Goal: Transaction & Acquisition: Book appointment/travel/reservation

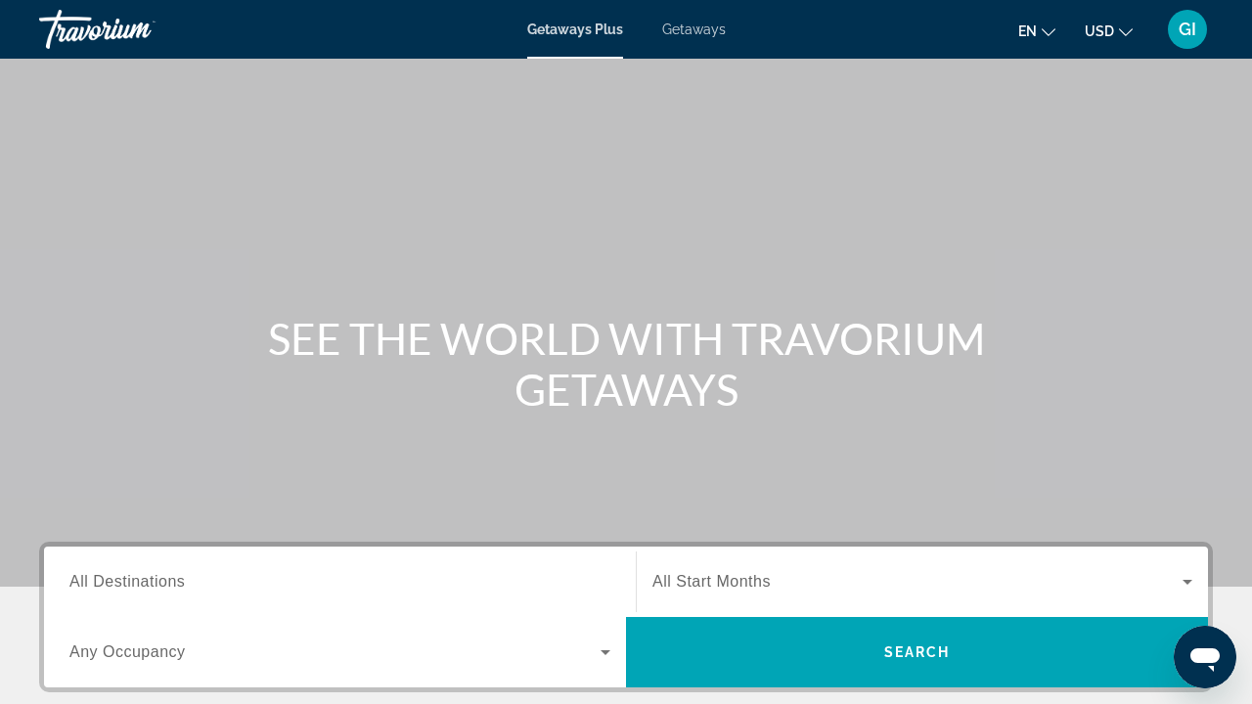
click at [694, 23] on span "Getaways" at bounding box center [694, 30] width 64 height 16
click at [282, 579] on input "Destination All Destinations" at bounding box center [339, 582] width 541 height 23
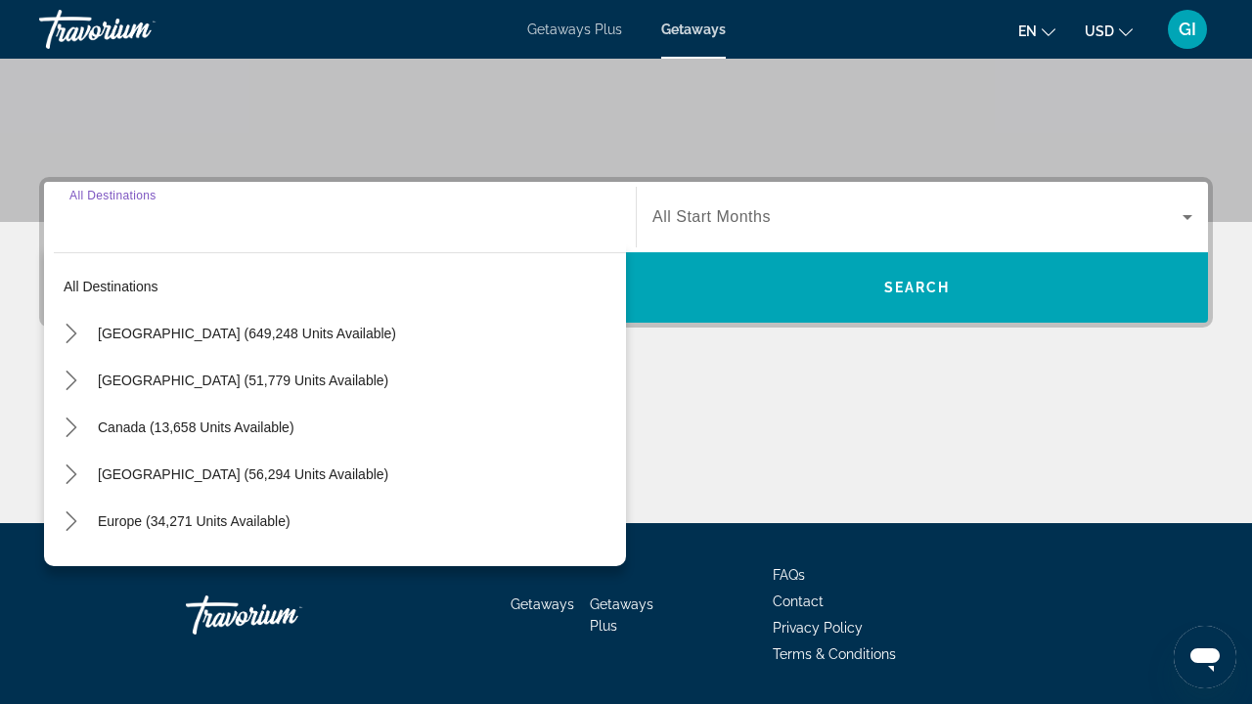
scroll to position [424, 0]
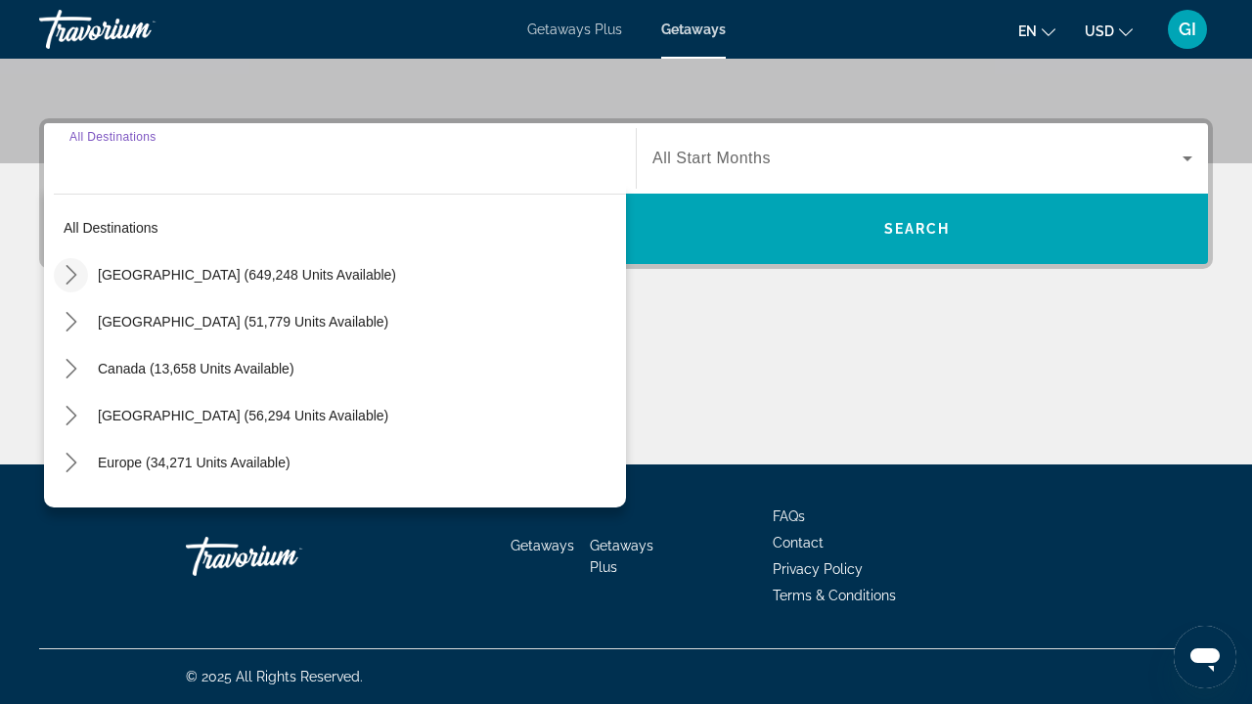
click at [65, 268] on icon "Toggle United States (649,248 units available) submenu" at bounding box center [72, 275] width 20 height 20
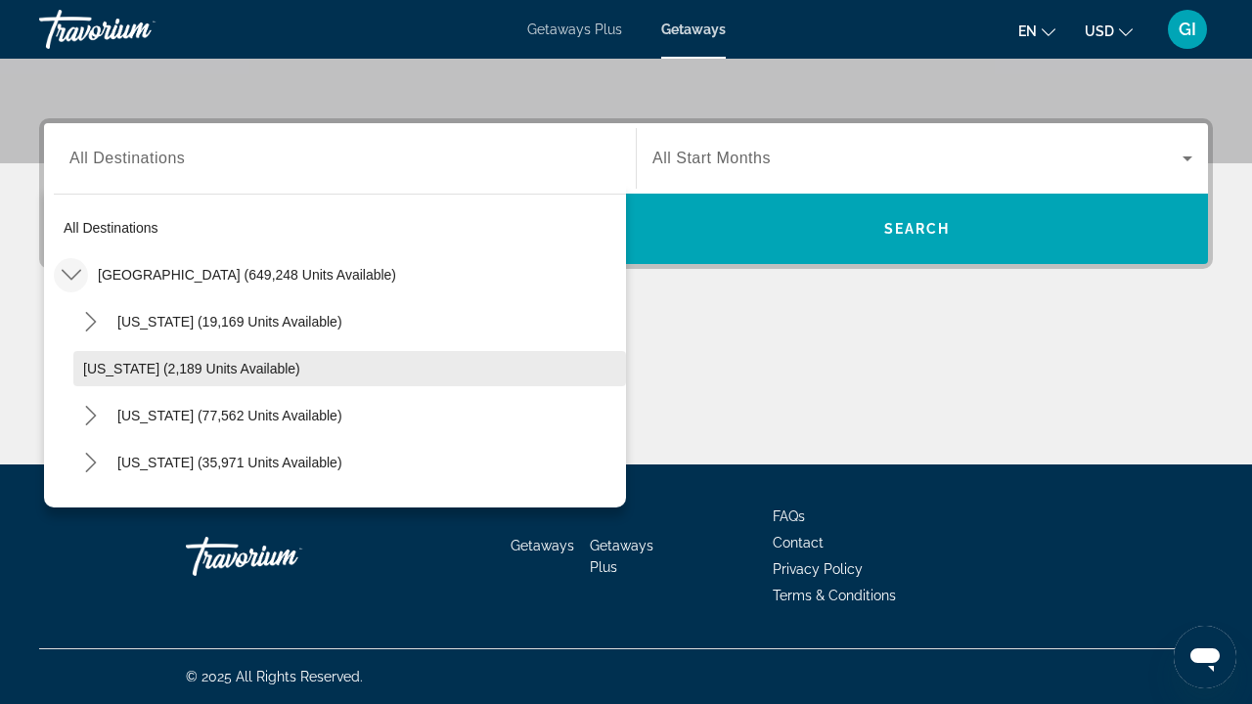
scroll to position [19, 0]
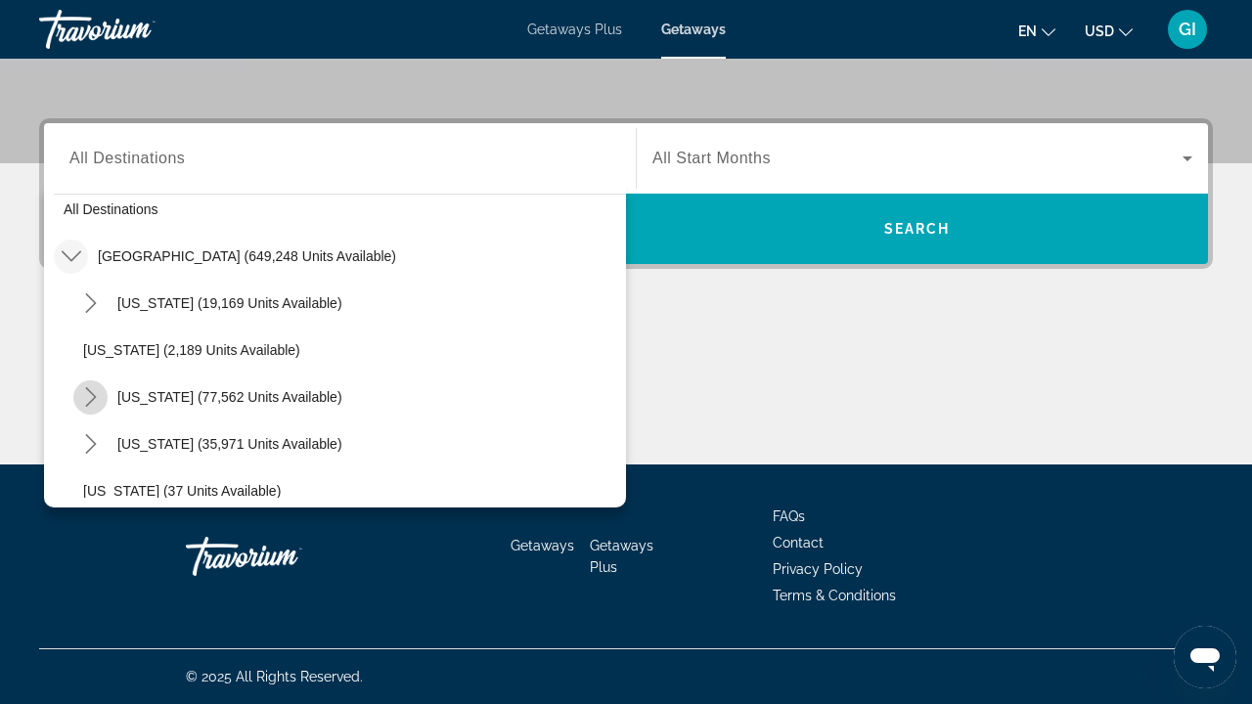
click at [95, 390] on icon "Toggle California (77,562 units available) submenu" at bounding box center [91, 397] width 20 height 20
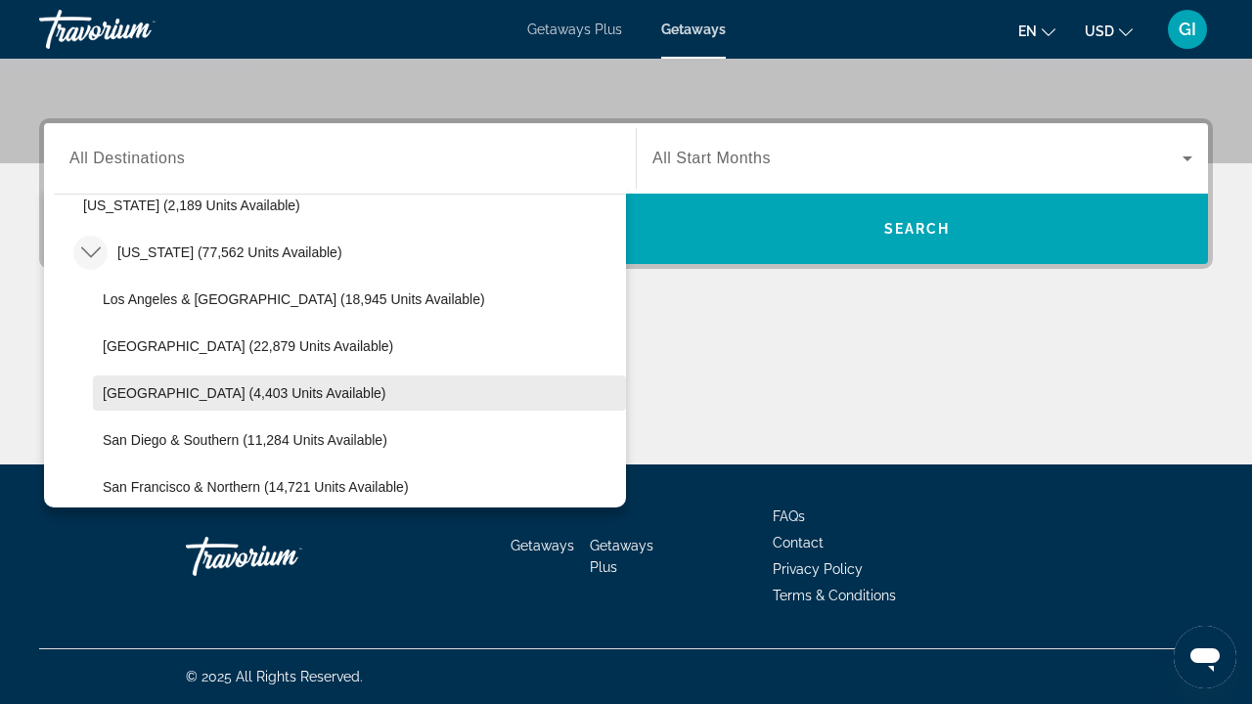
scroll to position [168, 0]
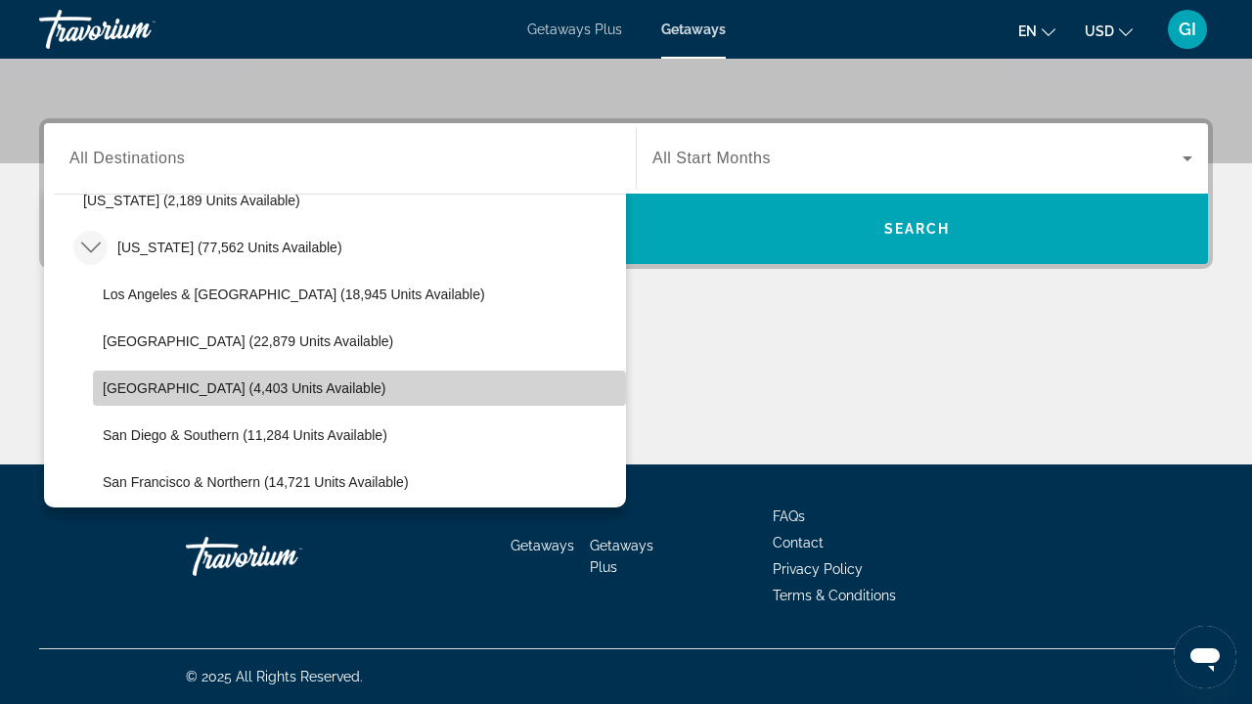
click at [95, 390] on span "Select destination: Palm Springs (4,403 units available)" at bounding box center [359, 388] width 533 height 47
type input "**********"
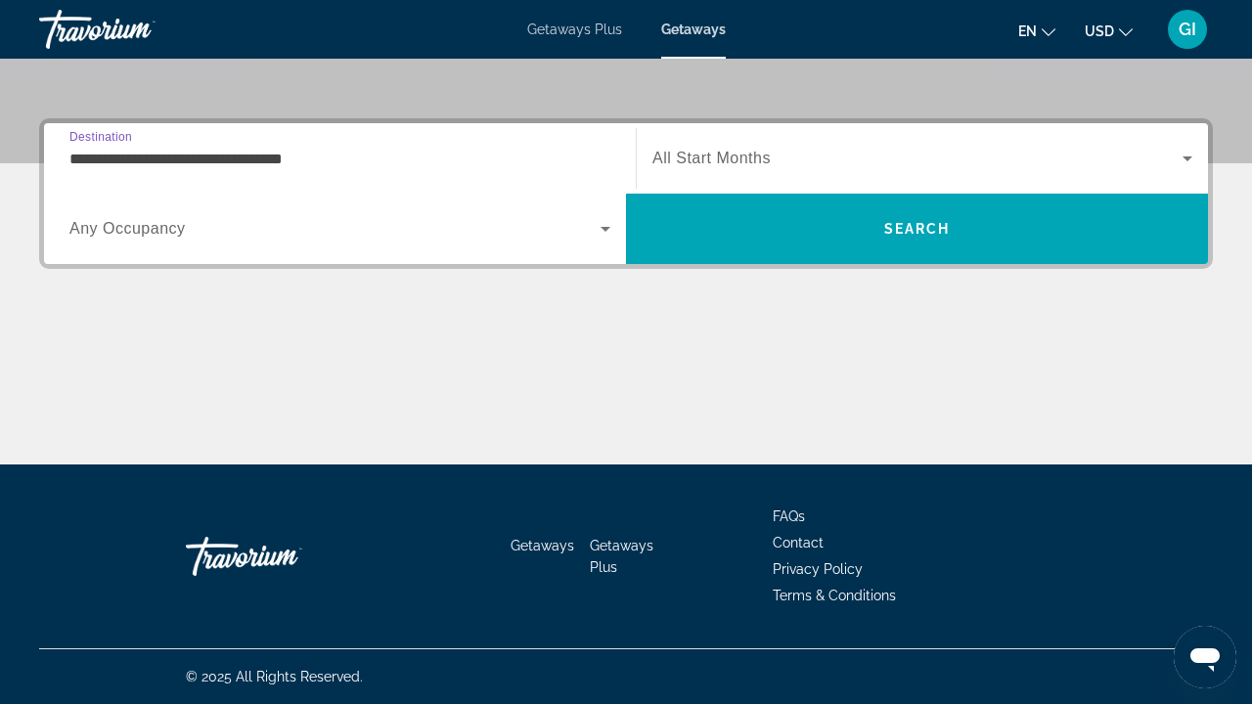
click at [189, 221] on span "Search widget" at bounding box center [334, 228] width 531 height 23
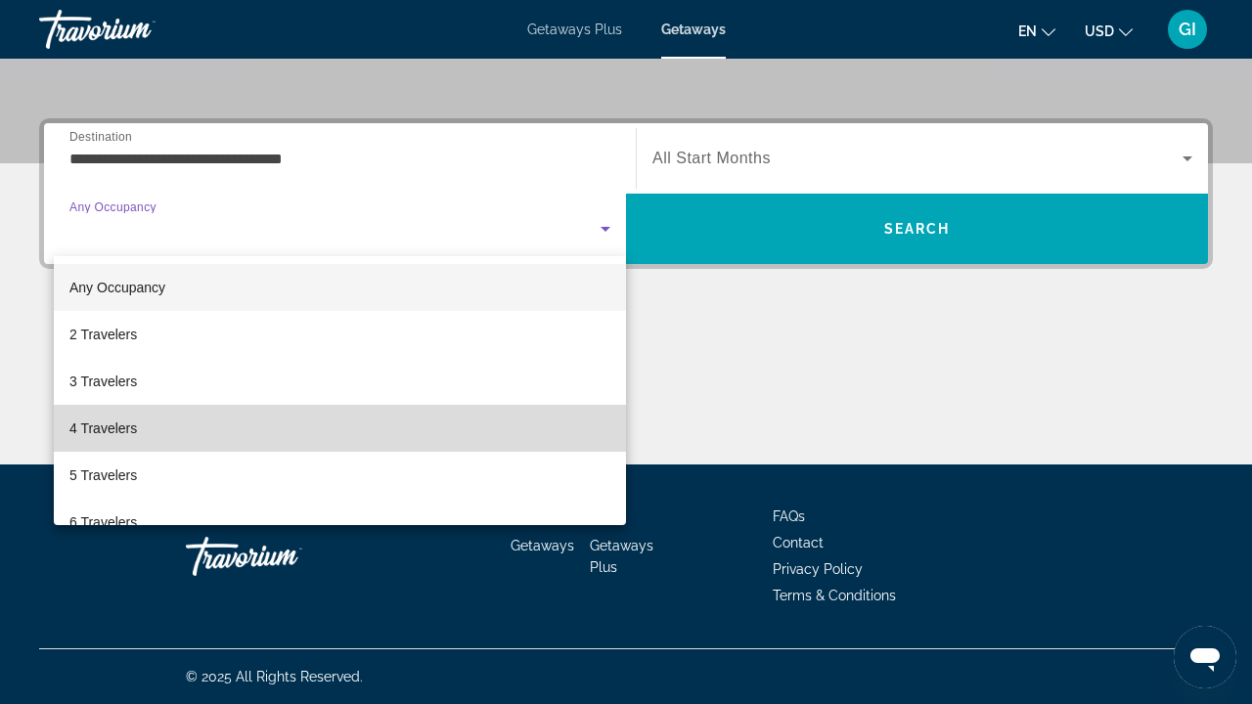
click at [157, 431] on mat-option "4 Travelers" at bounding box center [340, 428] width 572 height 47
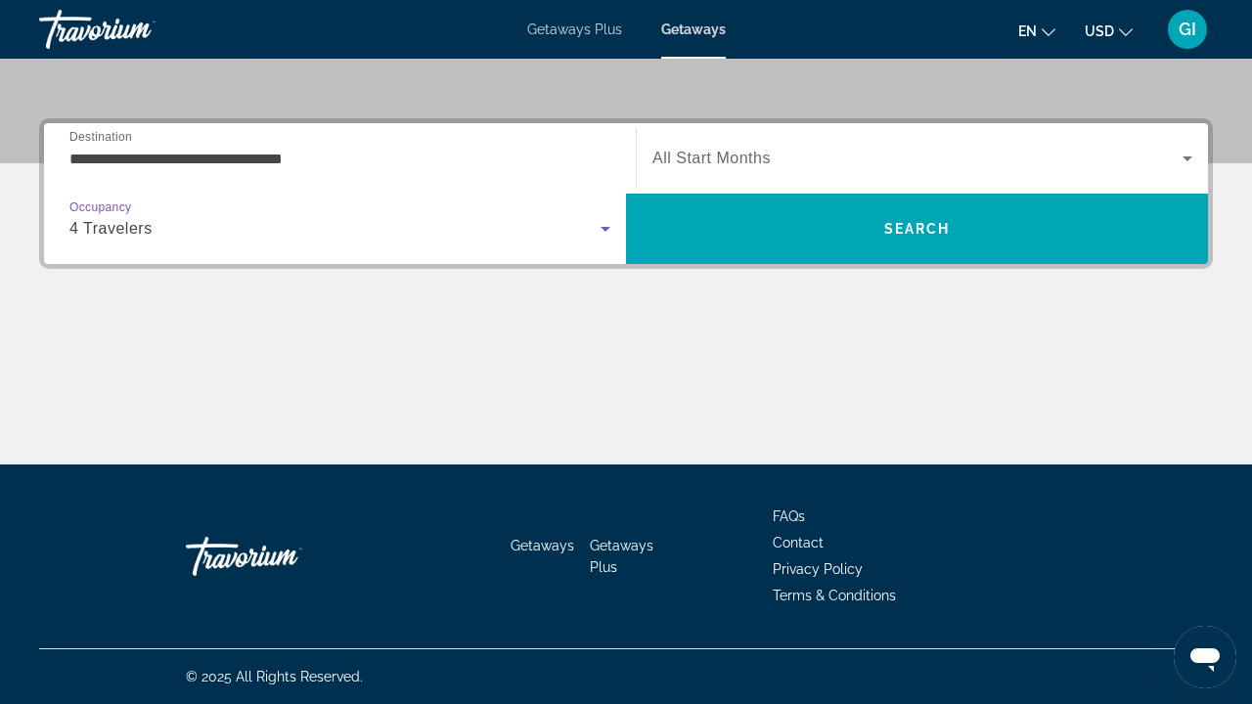
click at [895, 166] on span "Search widget" at bounding box center [918, 158] width 530 height 23
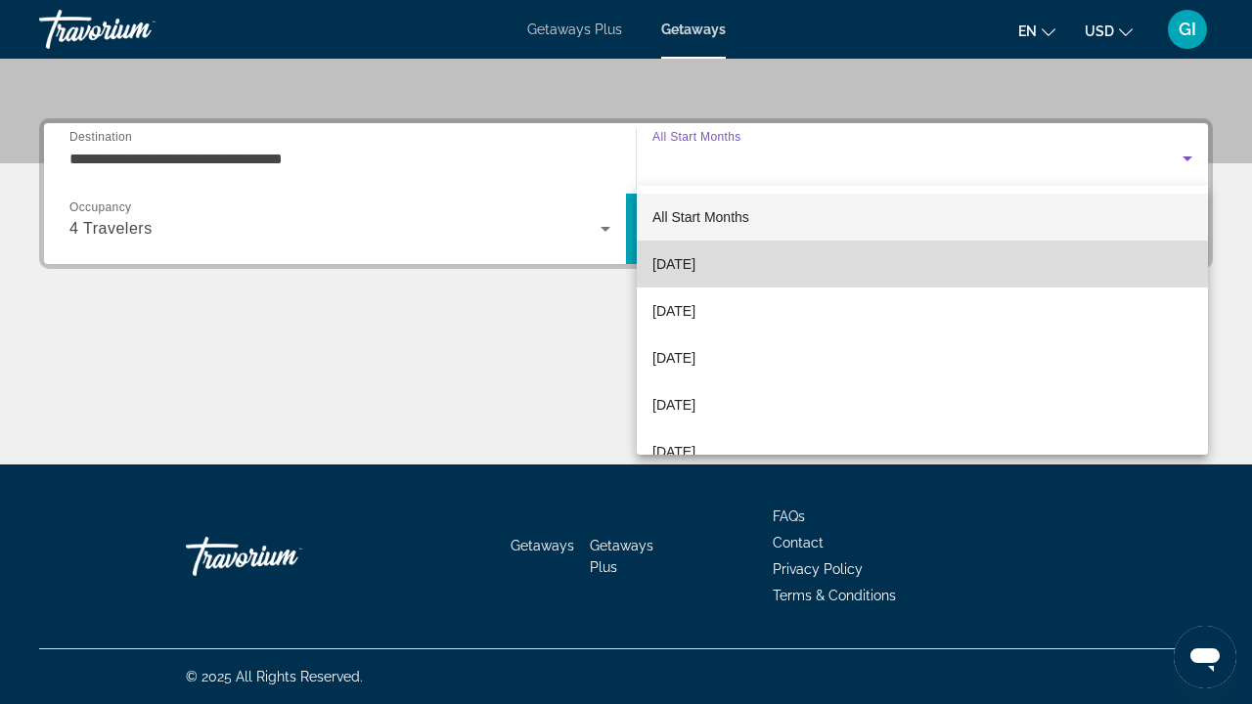
click at [823, 266] on mat-option "[DATE]" at bounding box center [922, 264] width 571 height 47
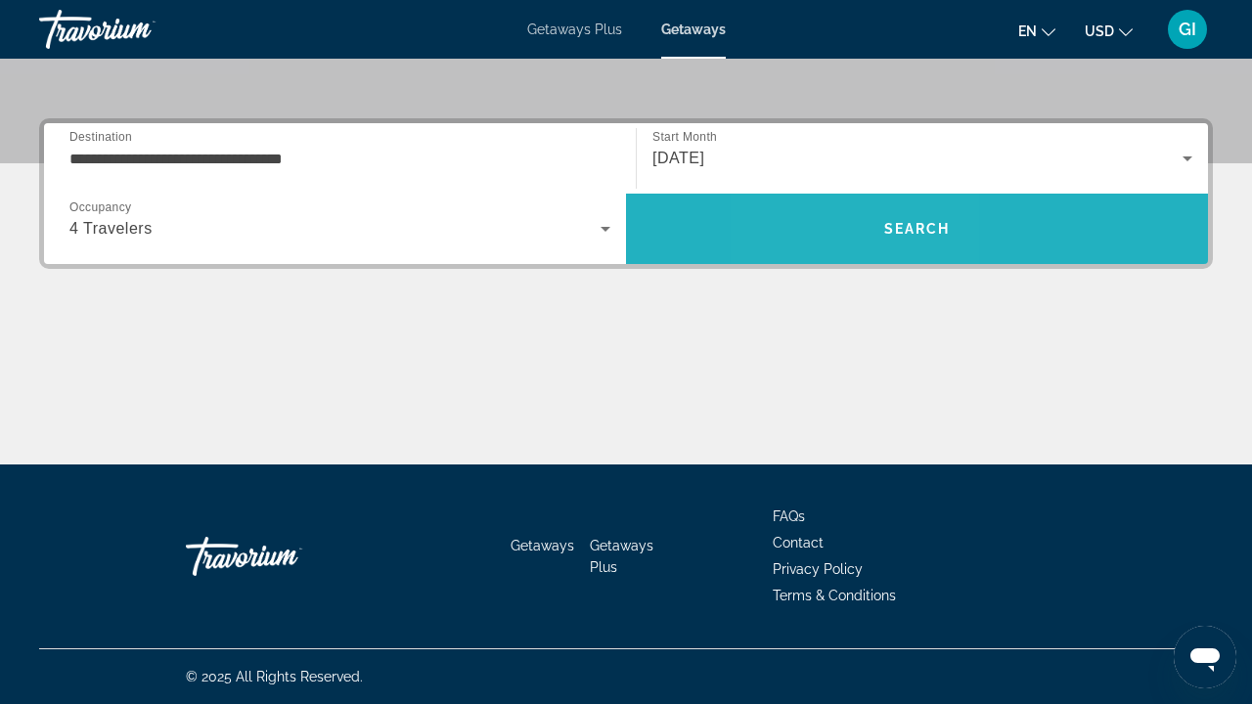
click at [846, 214] on span "Search" at bounding box center [917, 228] width 582 height 47
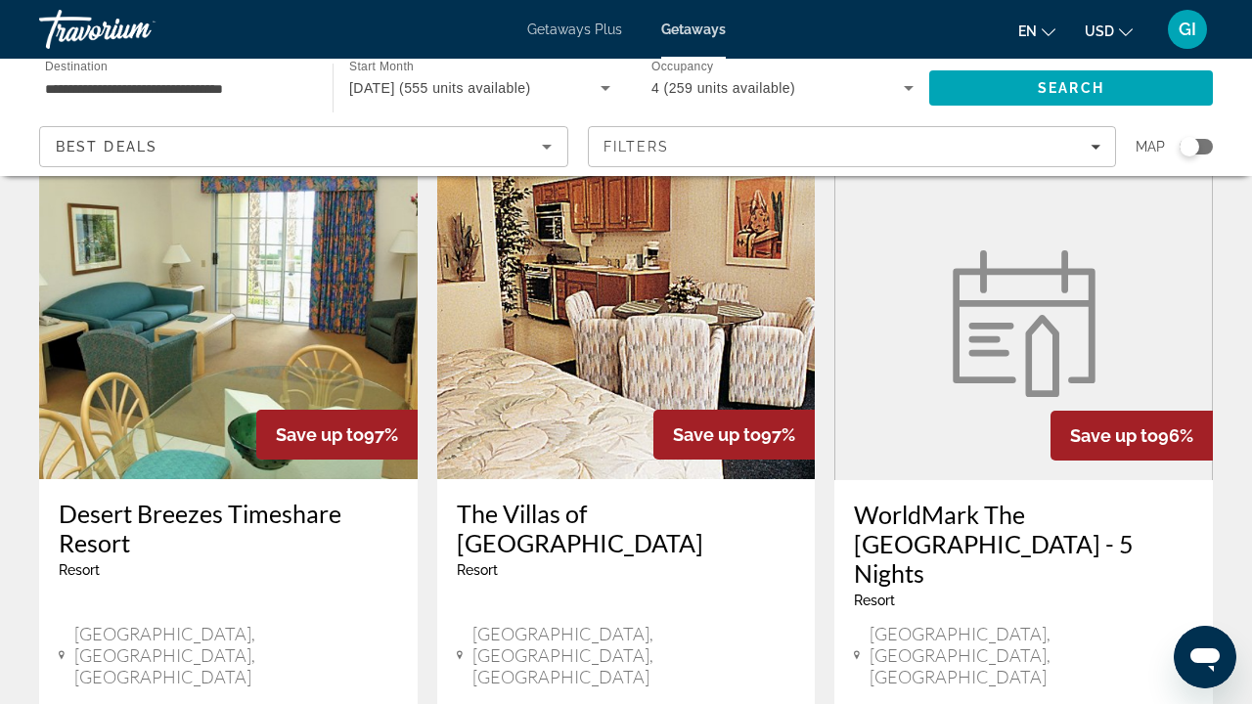
scroll to position [1585, 0]
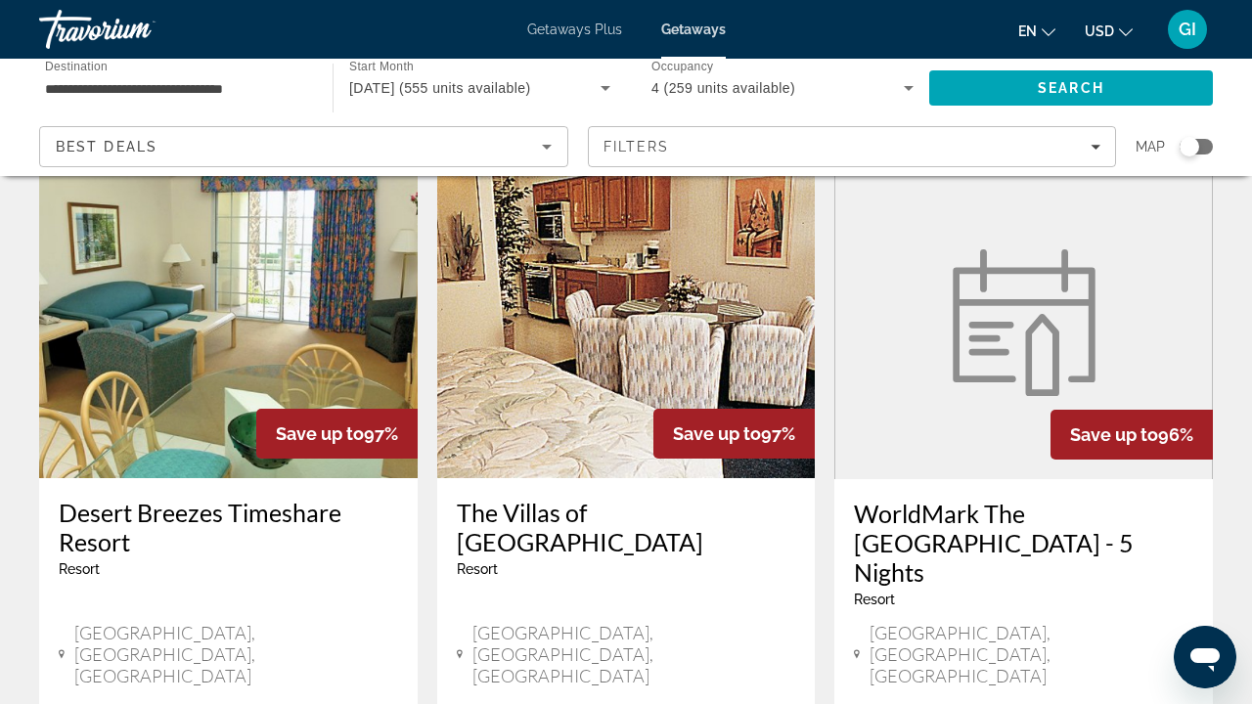
click at [980, 499] on h3 "WorldMark The [GEOGRAPHIC_DATA] - 5 Nights" at bounding box center [1023, 543] width 339 height 88
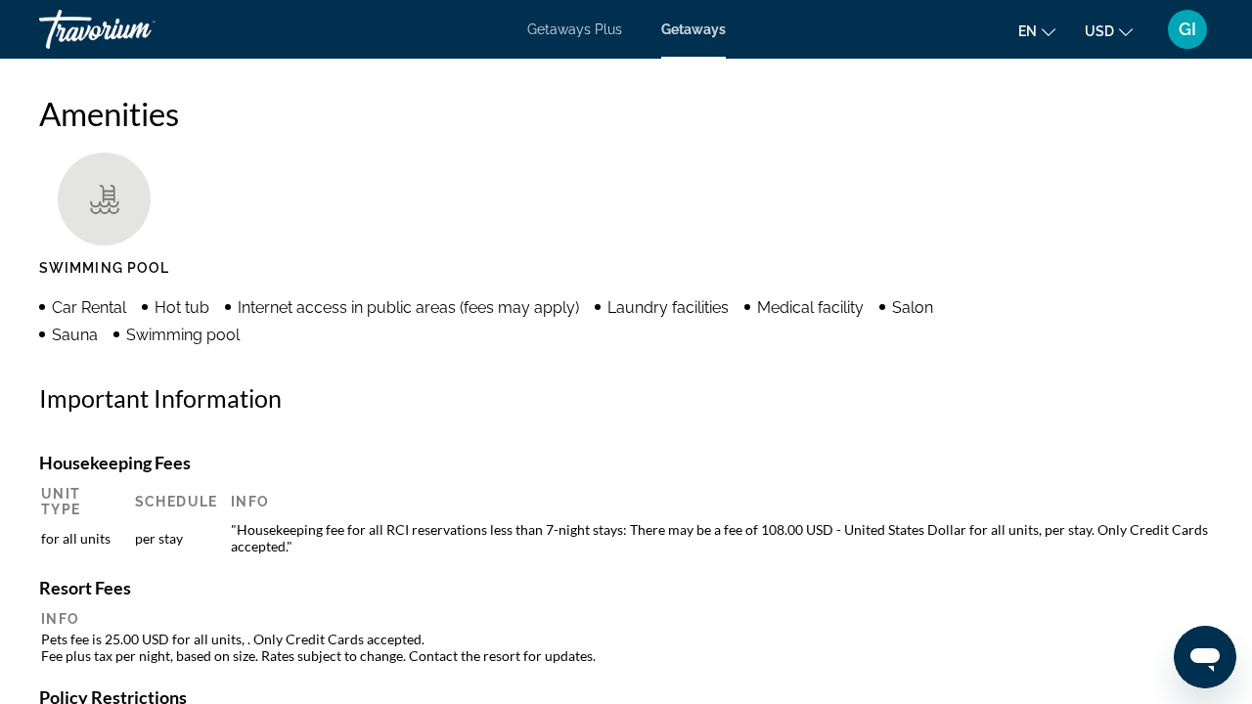
scroll to position [190, 0]
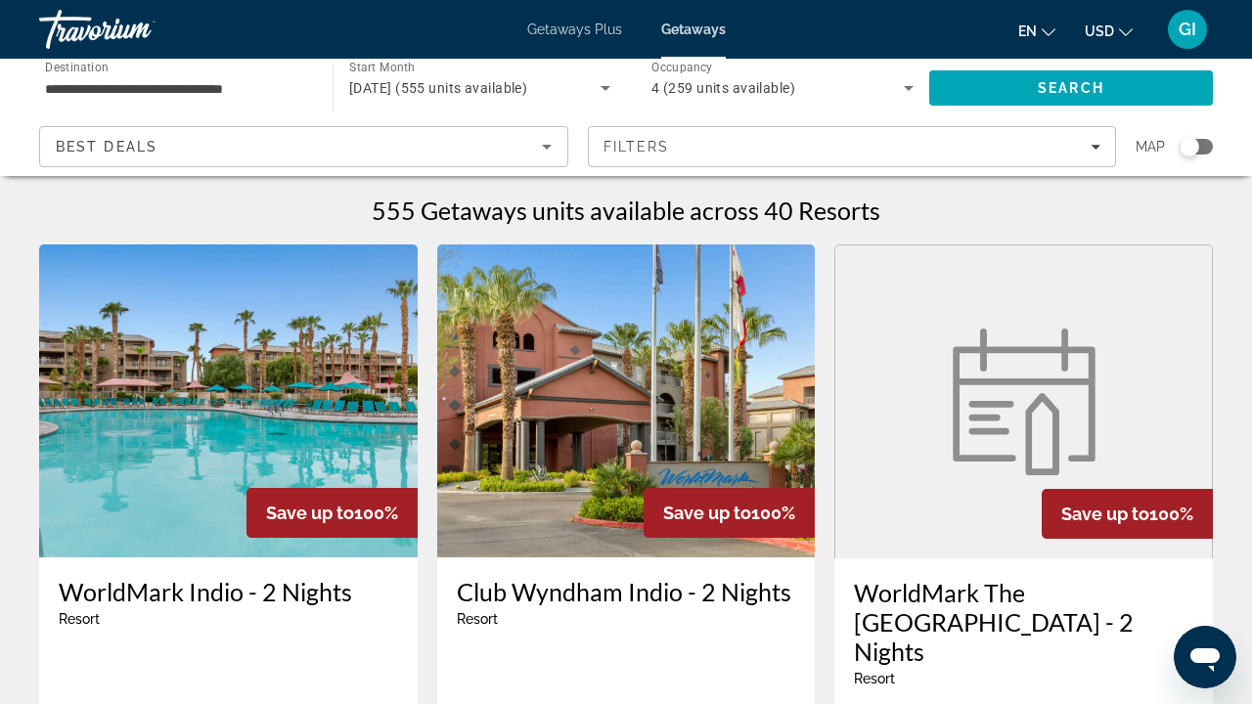
click at [988, 473] on img "Main content" at bounding box center [1024, 402] width 166 height 147
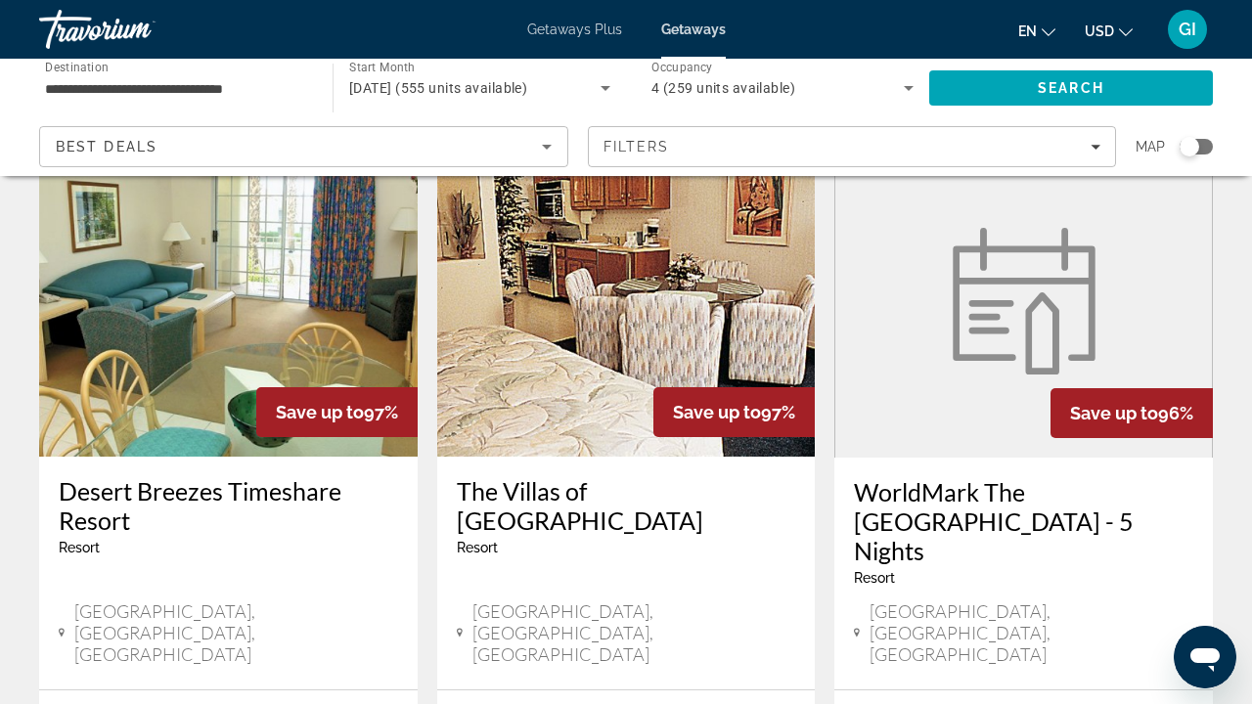
scroll to position [1631, 0]
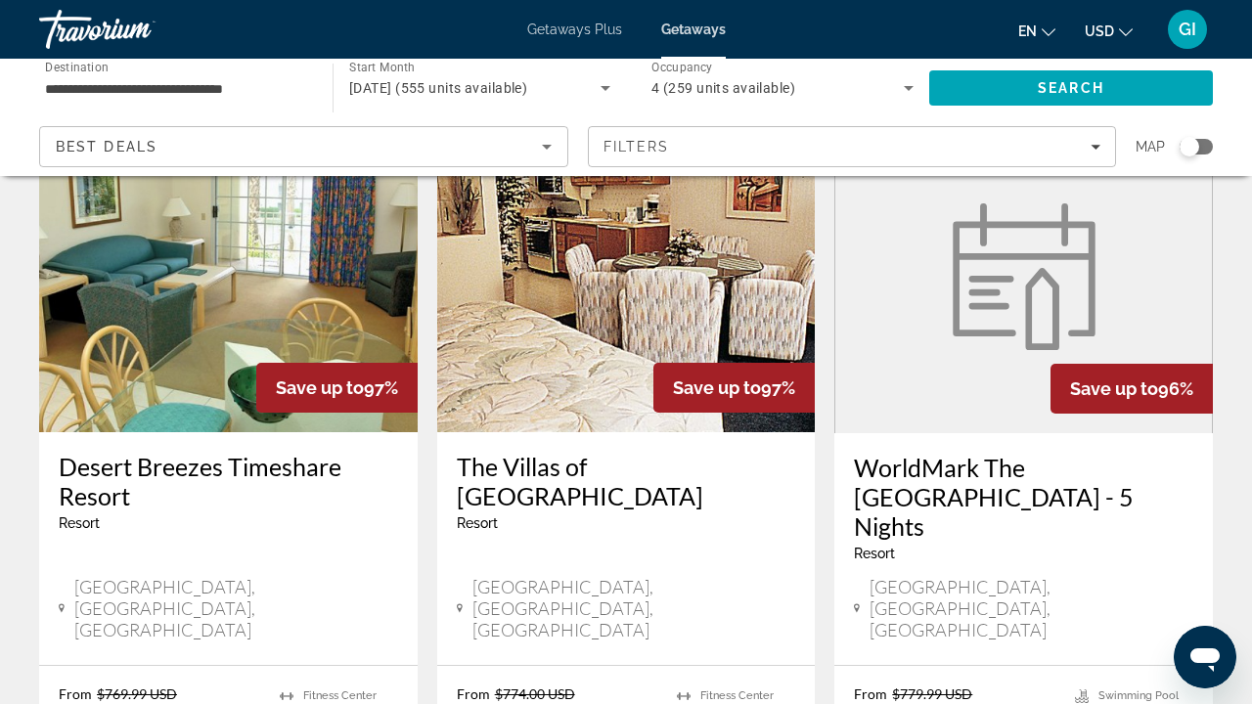
click at [966, 453] on h3 "WorldMark The [GEOGRAPHIC_DATA] - 5 Nights" at bounding box center [1023, 497] width 339 height 88
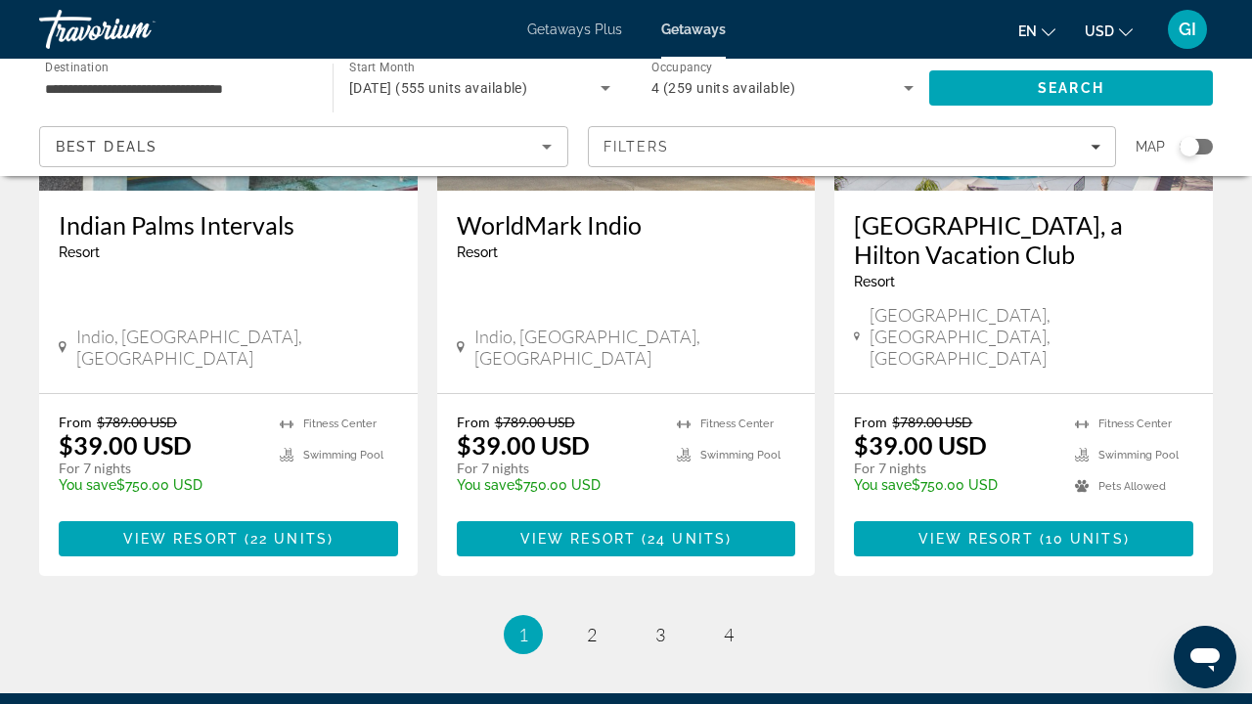
scroll to position [2640, 0]
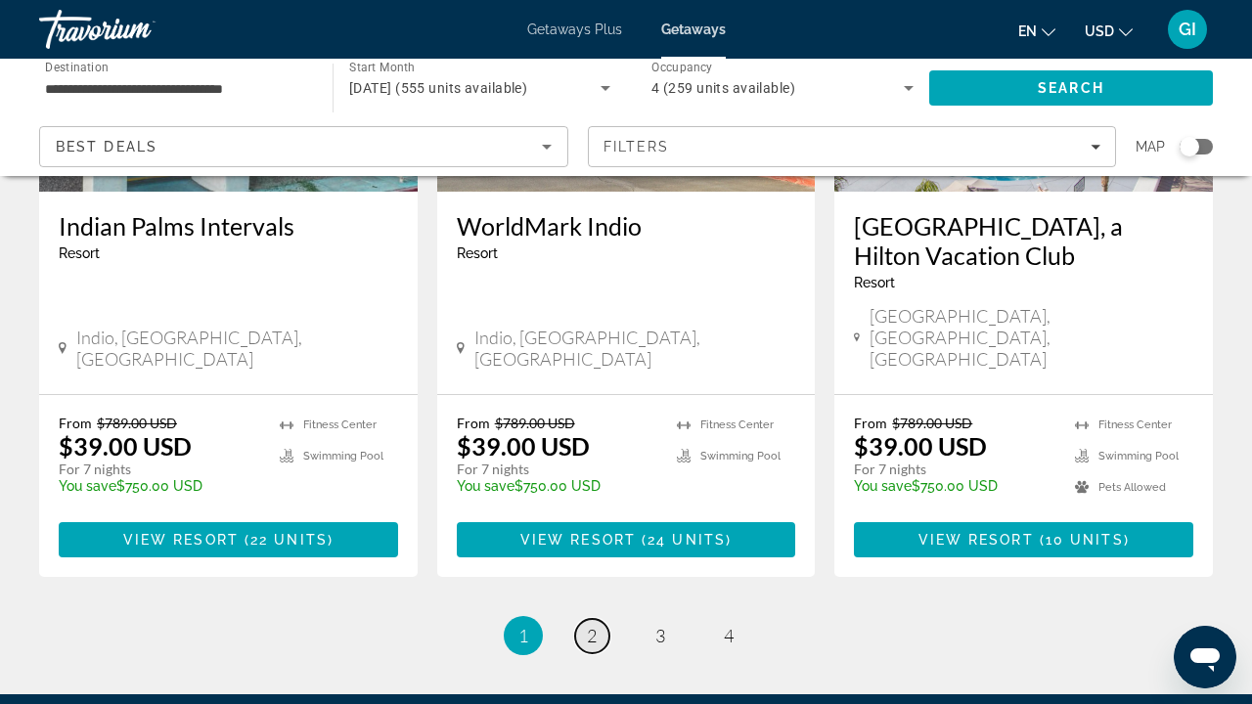
click at [593, 625] on span "2" at bounding box center [592, 636] width 10 height 22
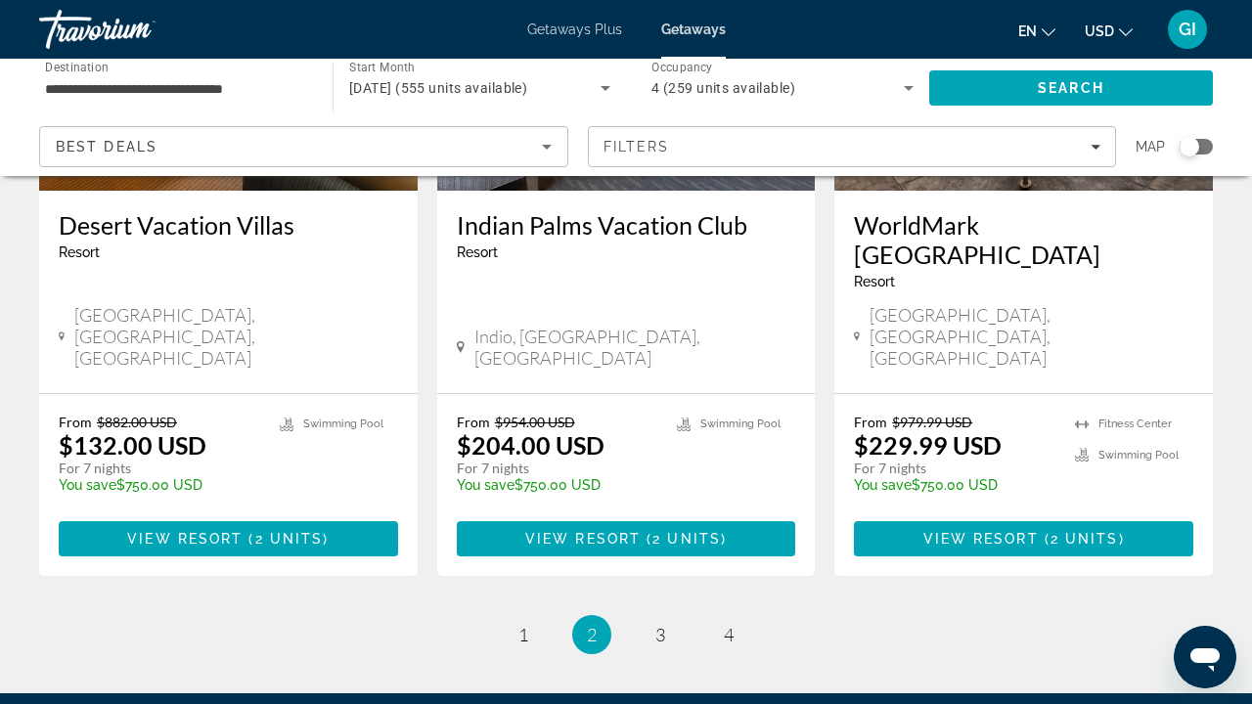
scroll to position [2550, 0]
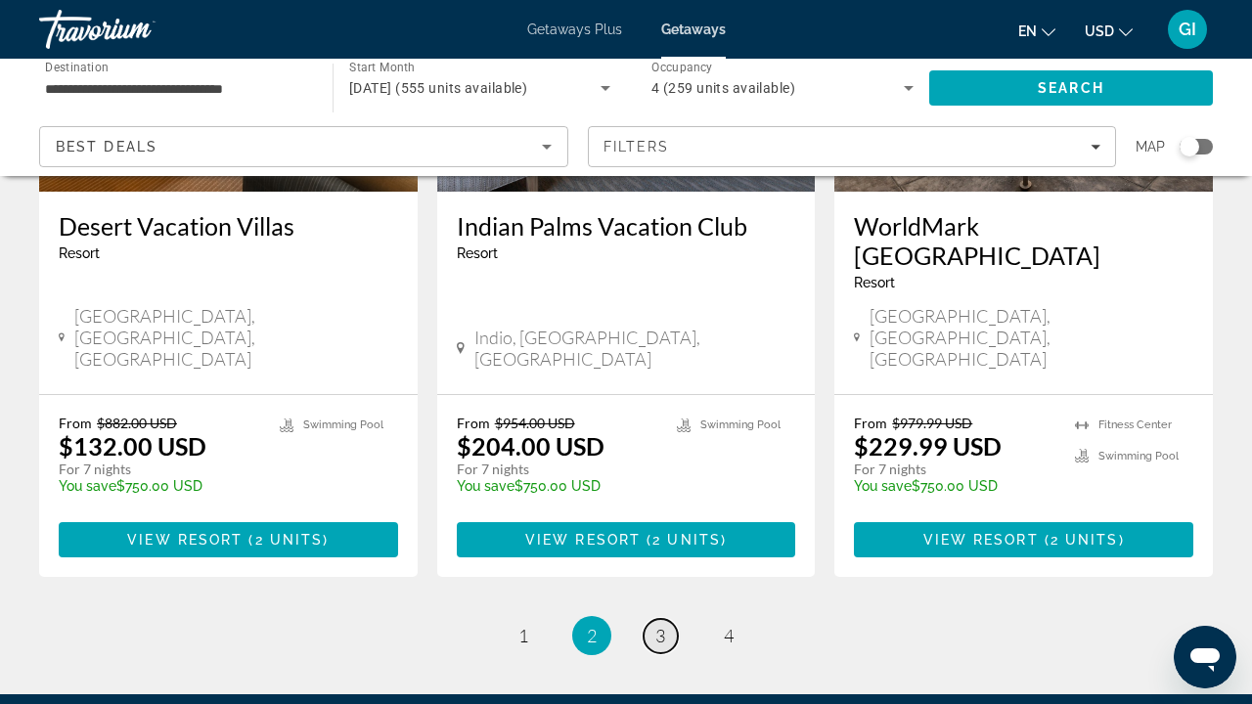
click at [669, 619] on link "page 3" at bounding box center [661, 636] width 34 height 34
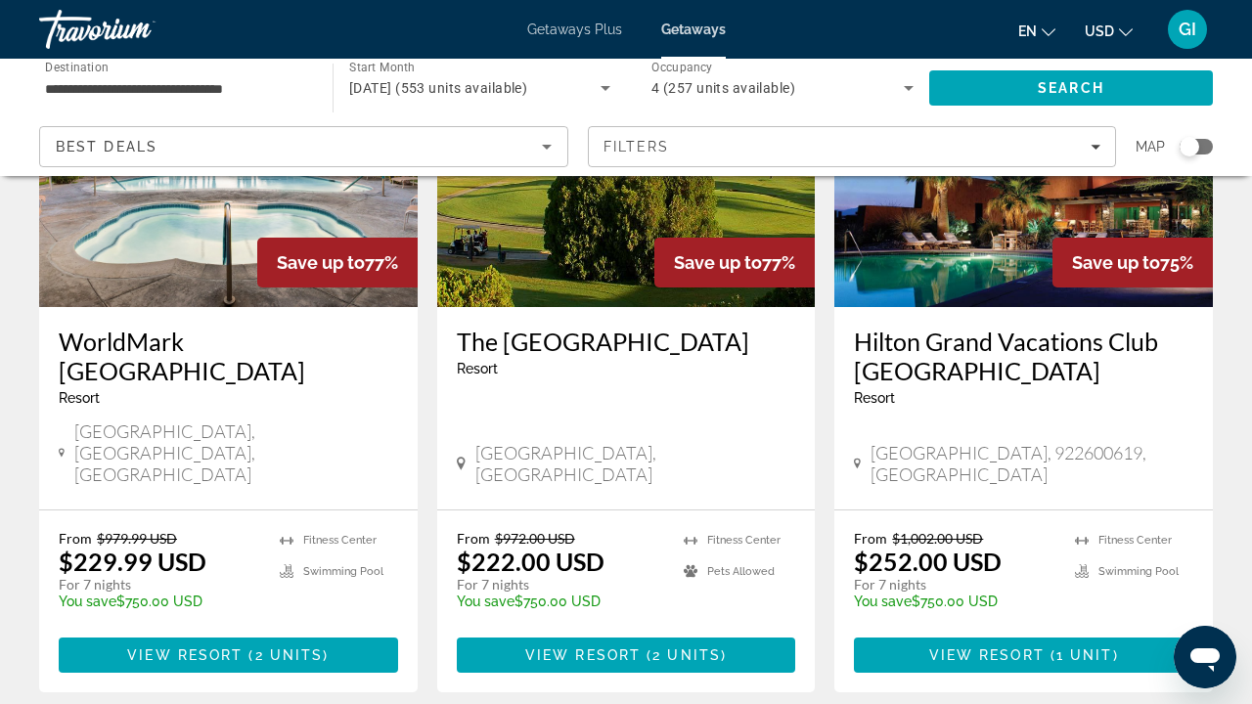
scroll to position [255, 0]
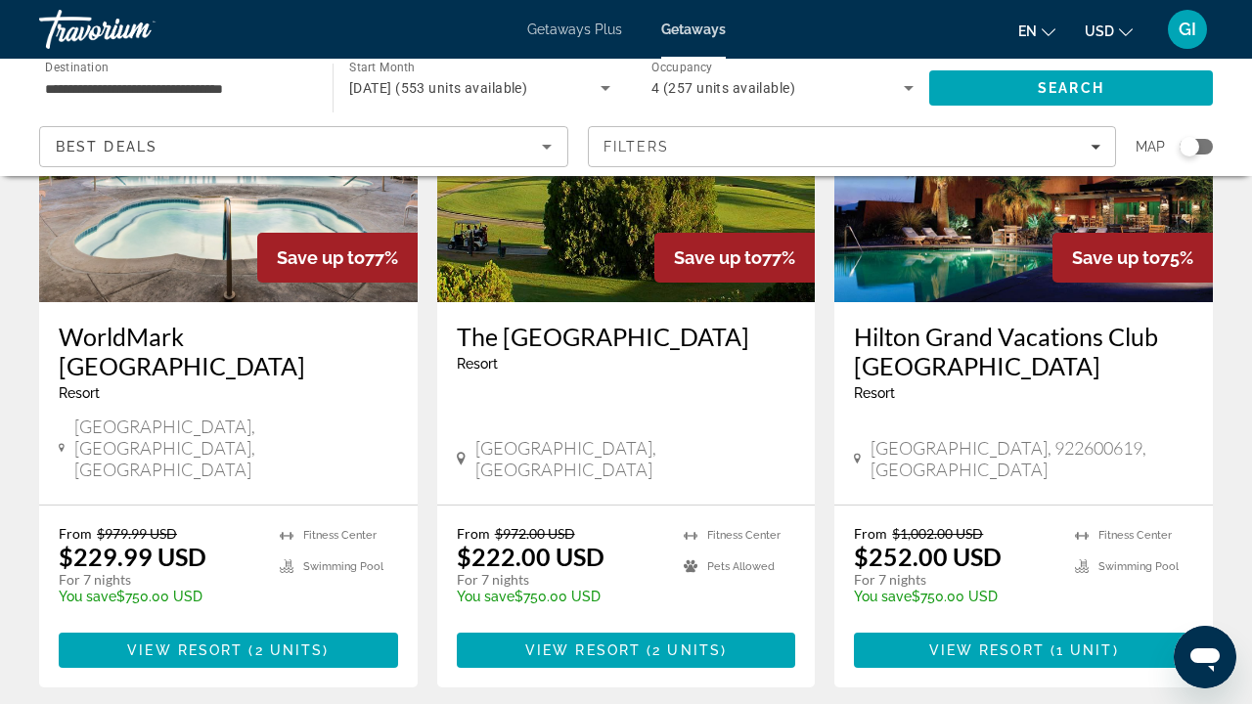
click at [642, 290] on img "Main content" at bounding box center [626, 145] width 379 height 313
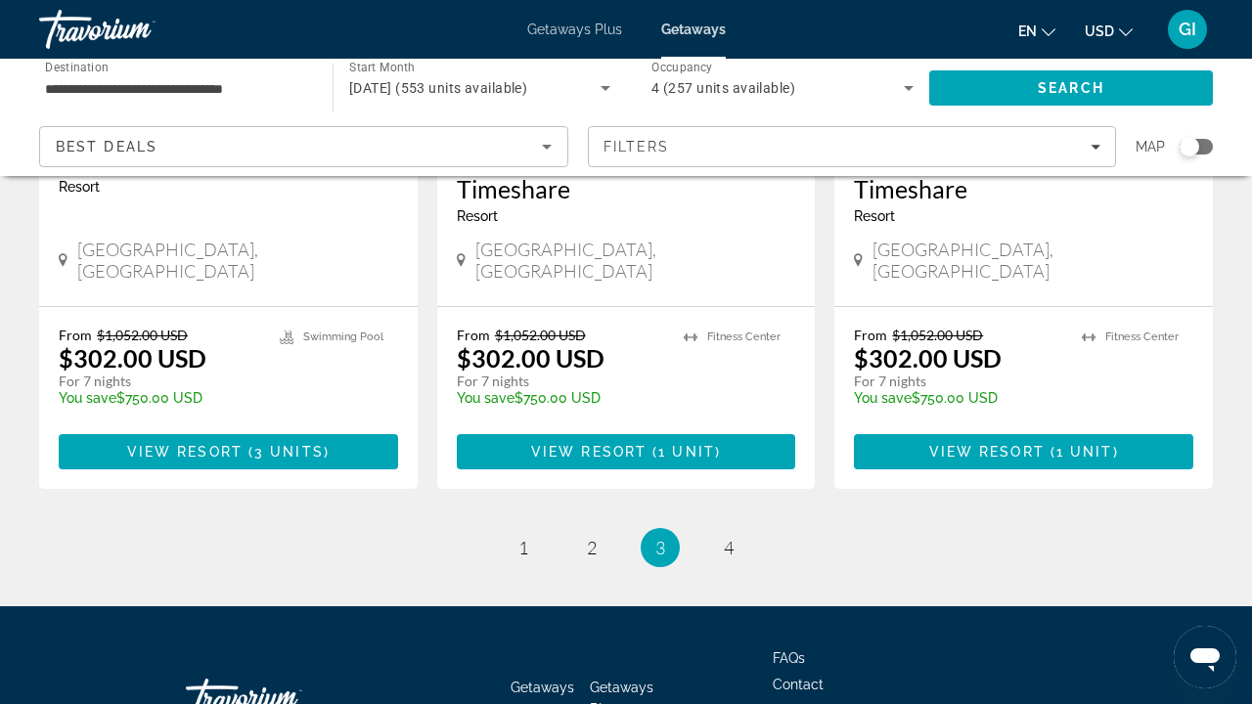
scroll to position [2670, 0]
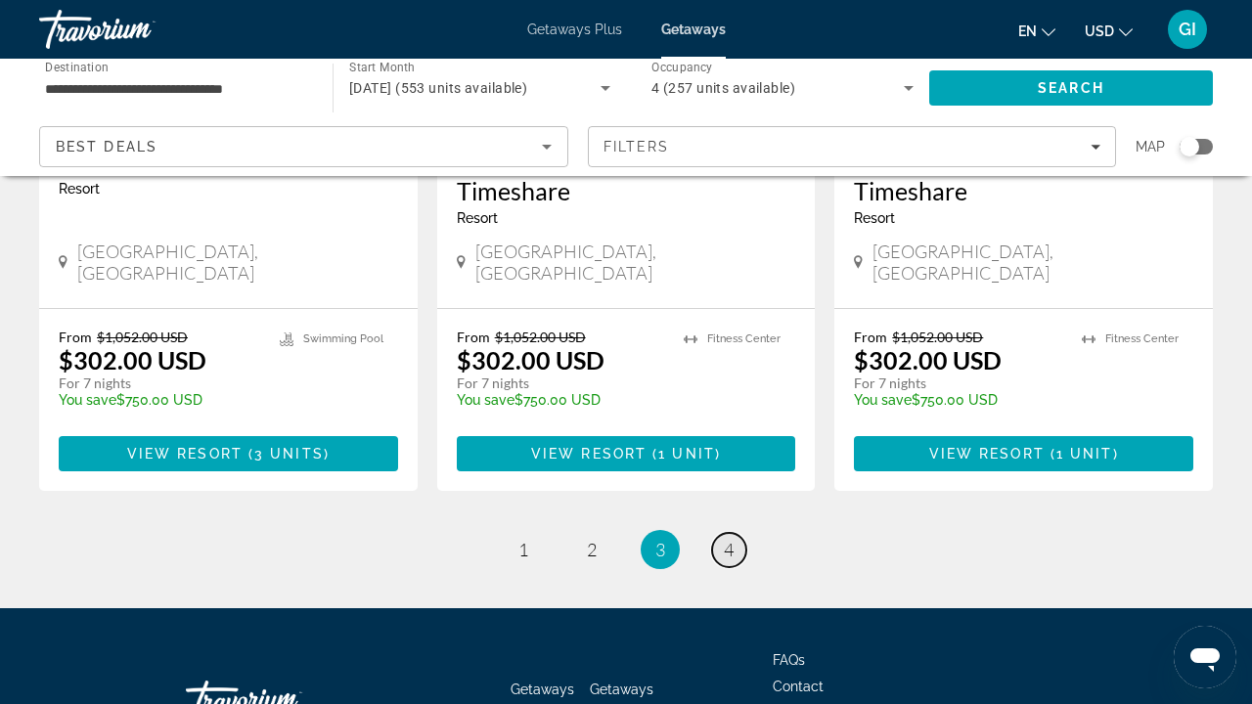
click at [730, 539] on span "4" at bounding box center [729, 550] width 10 height 22
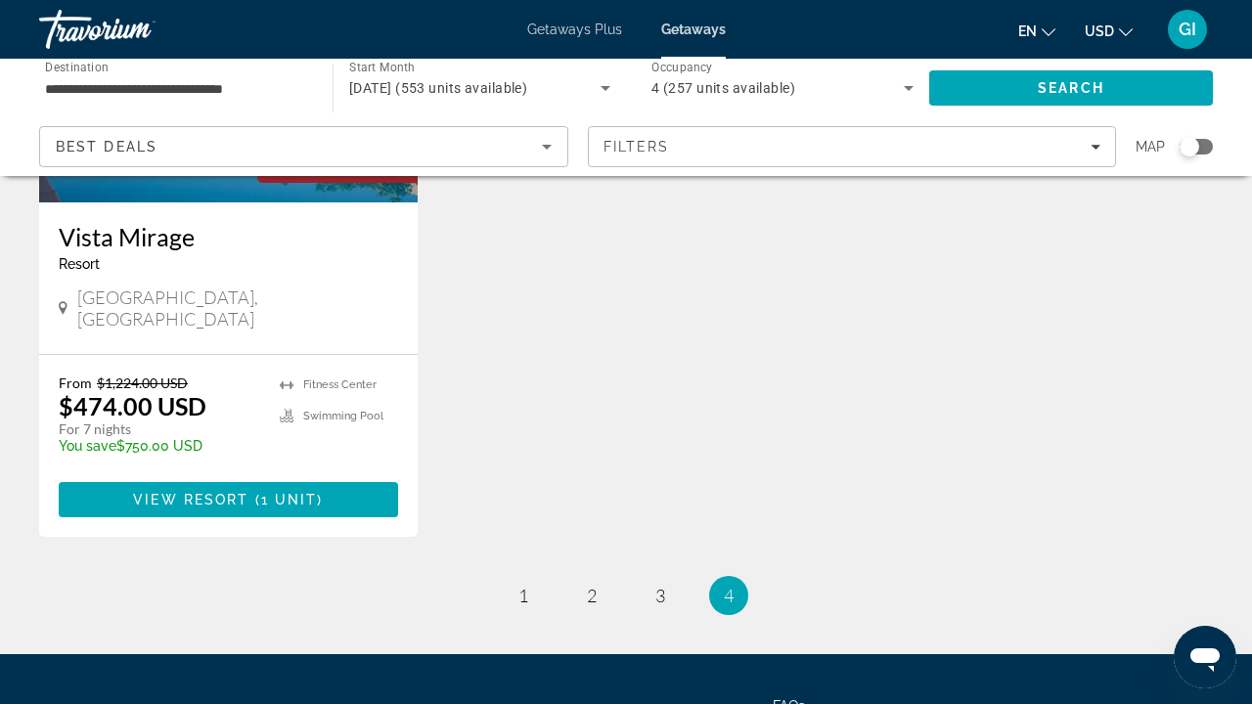
scroll to position [1122, 0]
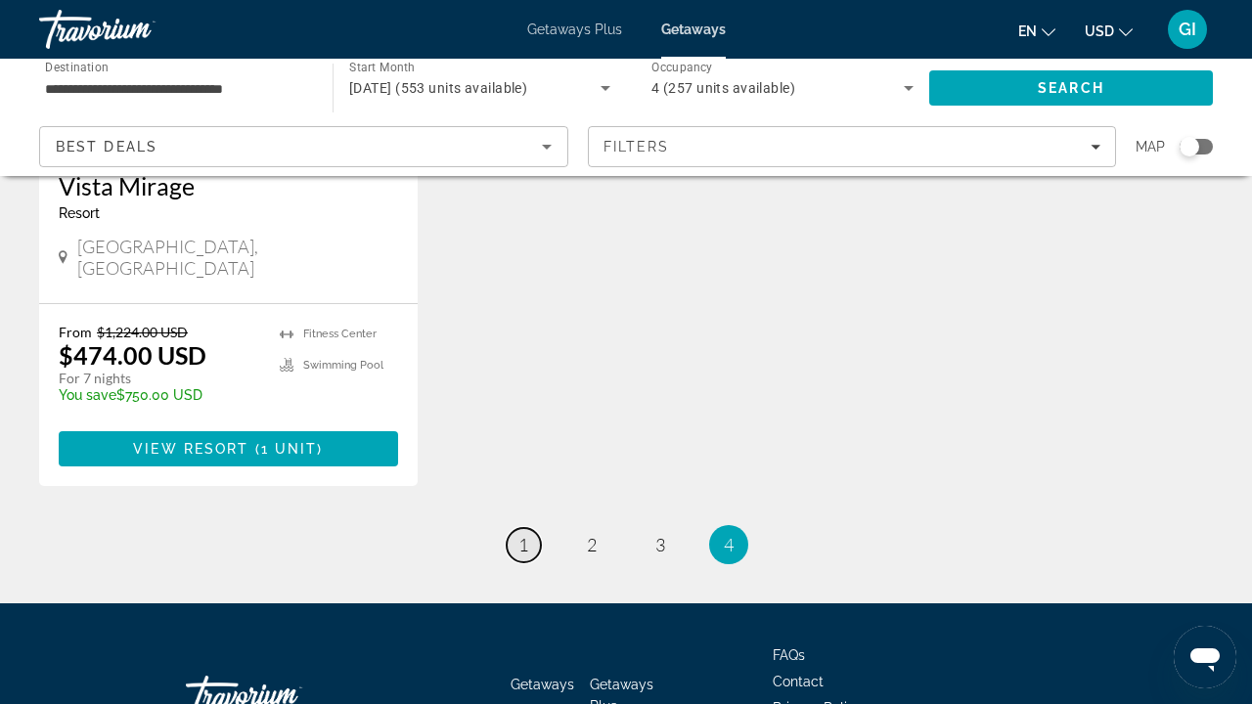
click at [531, 528] on link "page 1" at bounding box center [524, 545] width 34 height 34
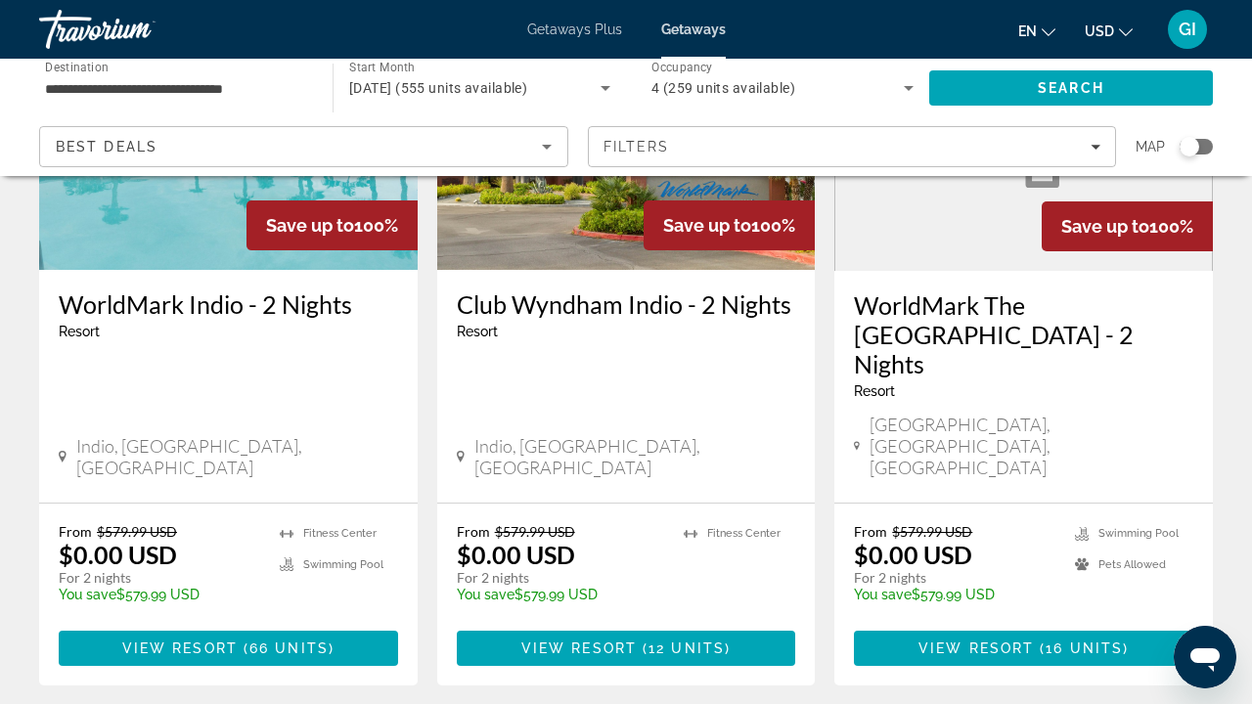
scroll to position [293, 0]
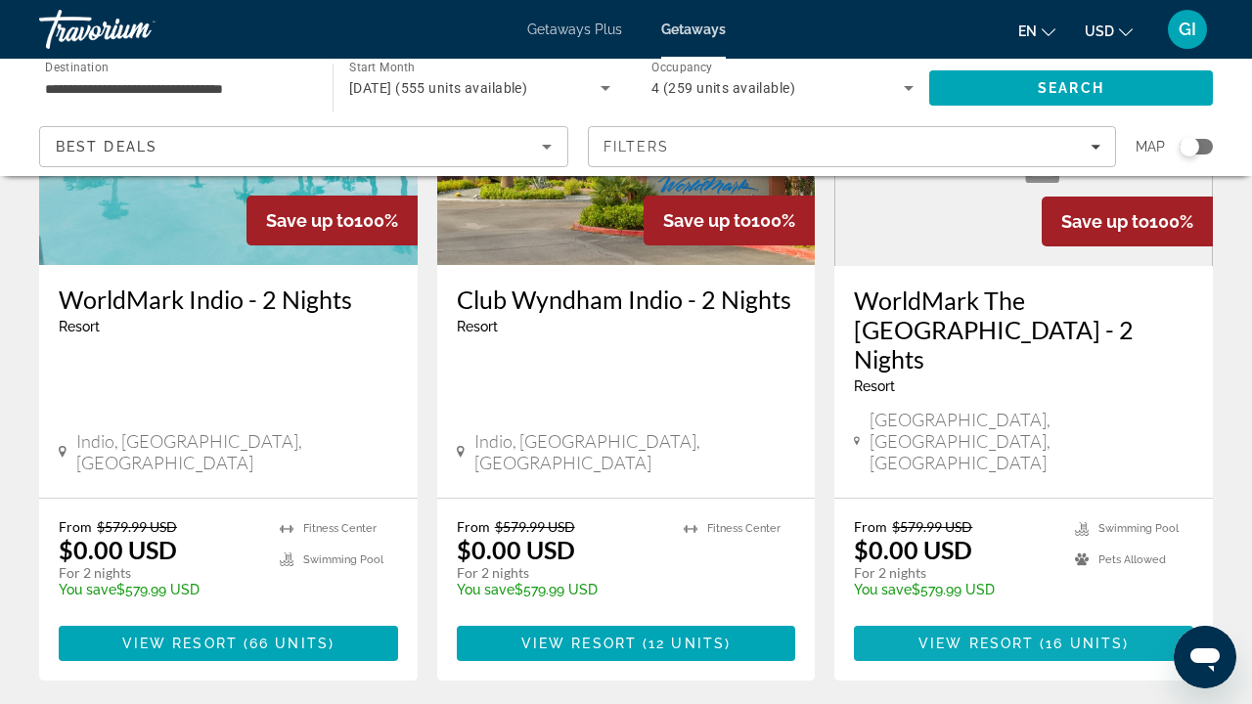
click at [1018, 636] on span "View Resort" at bounding box center [976, 644] width 115 height 16
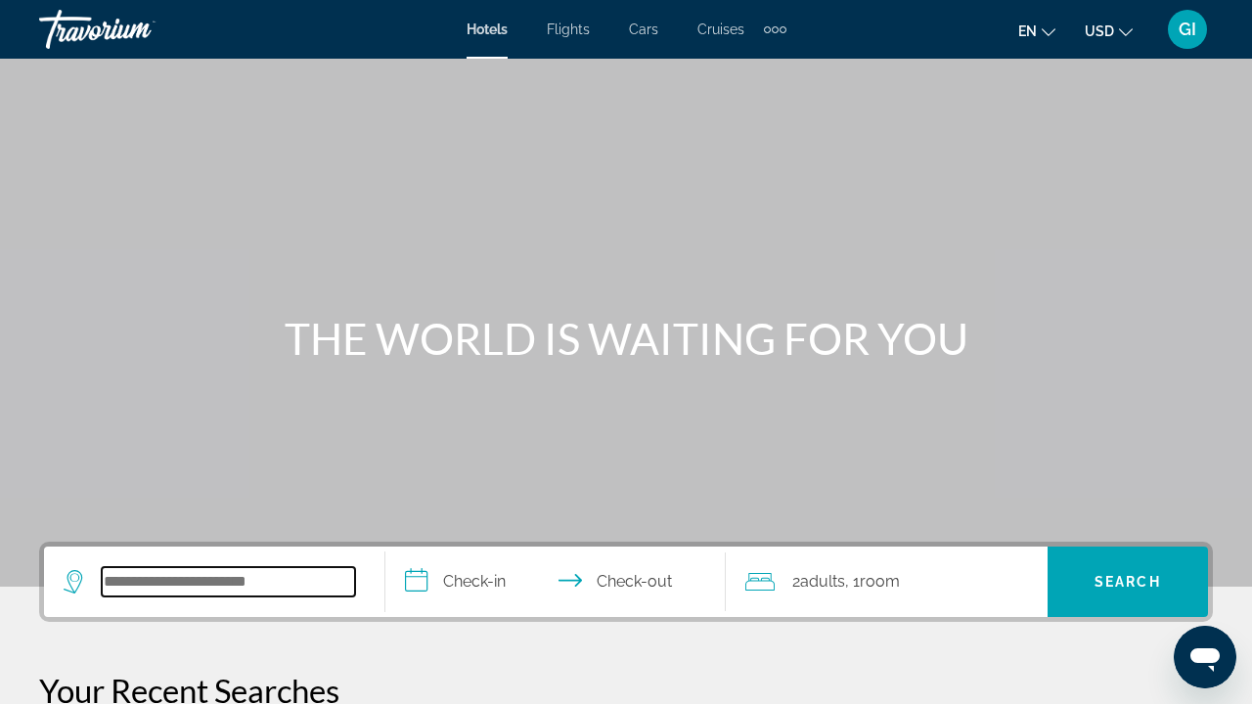
click at [197, 580] on input "Search hotel destination" at bounding box center [228, 581] width 253 height 29
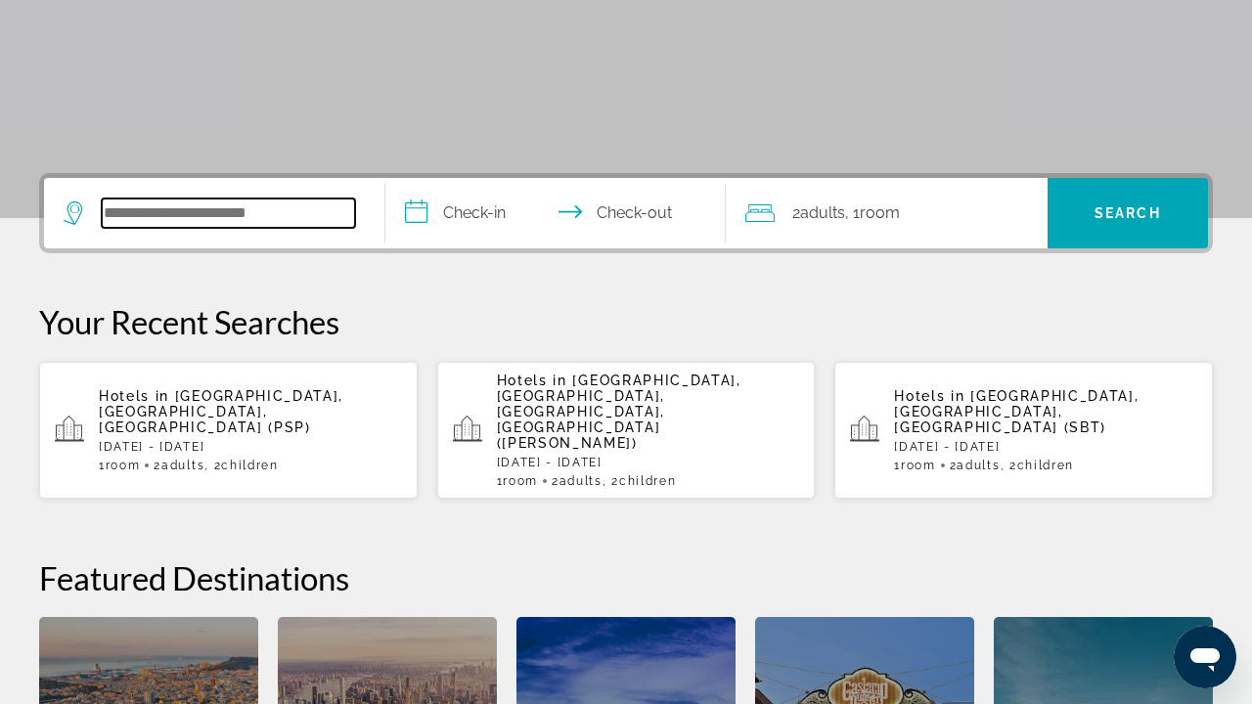
scroll to position [478, 0]
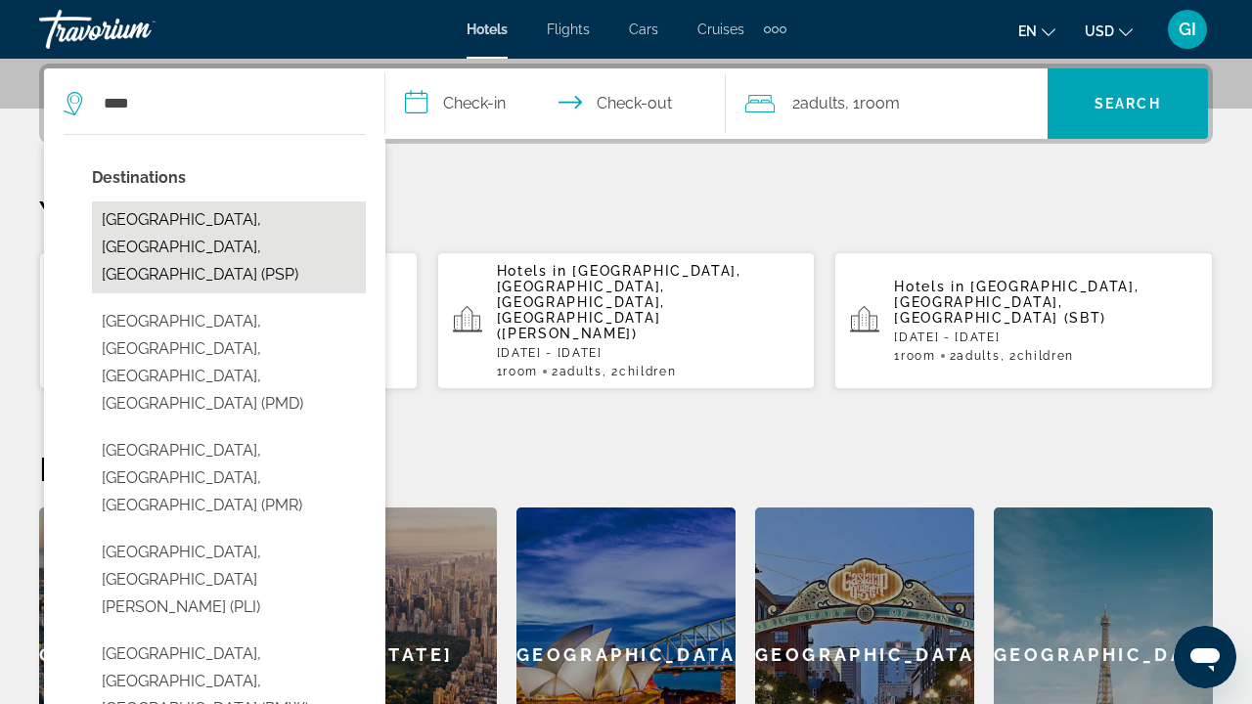
click at [233, 216] on button "Palm Springs, CA, United States (PSP)" at bounding box center [229, 248] width 274 height 92
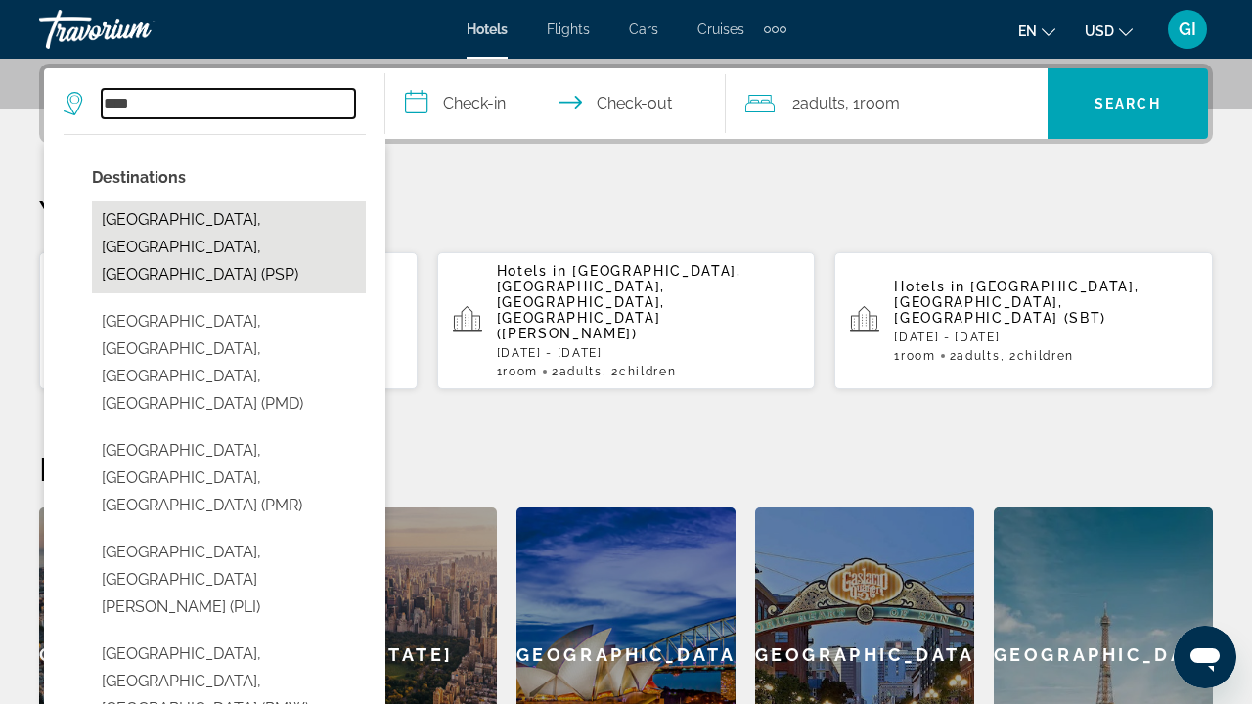
type input "**********"
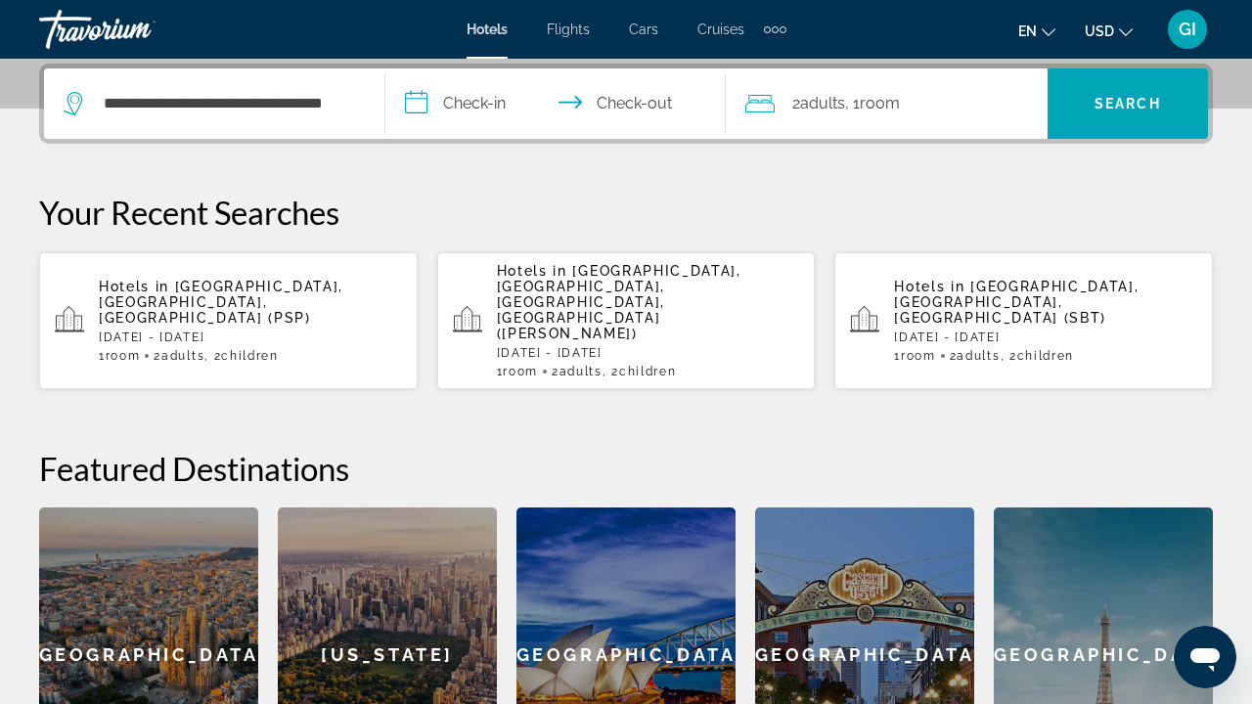
click at [496, 96] on input "**********" at bounding box center [559, 106] width 349 height 76
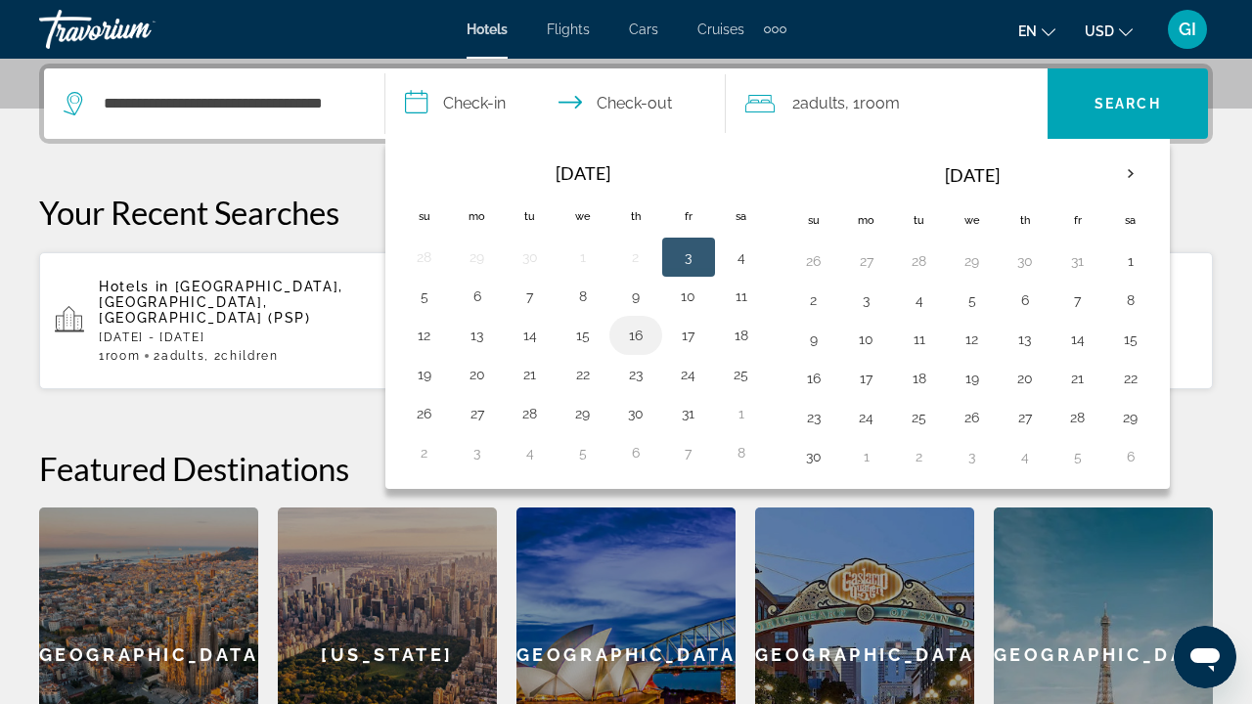
click at [638, 332] on button "16" at bounding box center [635, 335] width 31 height 27
click at [672, 332] on td "17" at bounding box center [688, 335] width 53 height 39
click at [683, 334] on button "17" at bounding box center [688, 335] width 31 height 27
type input "**********"
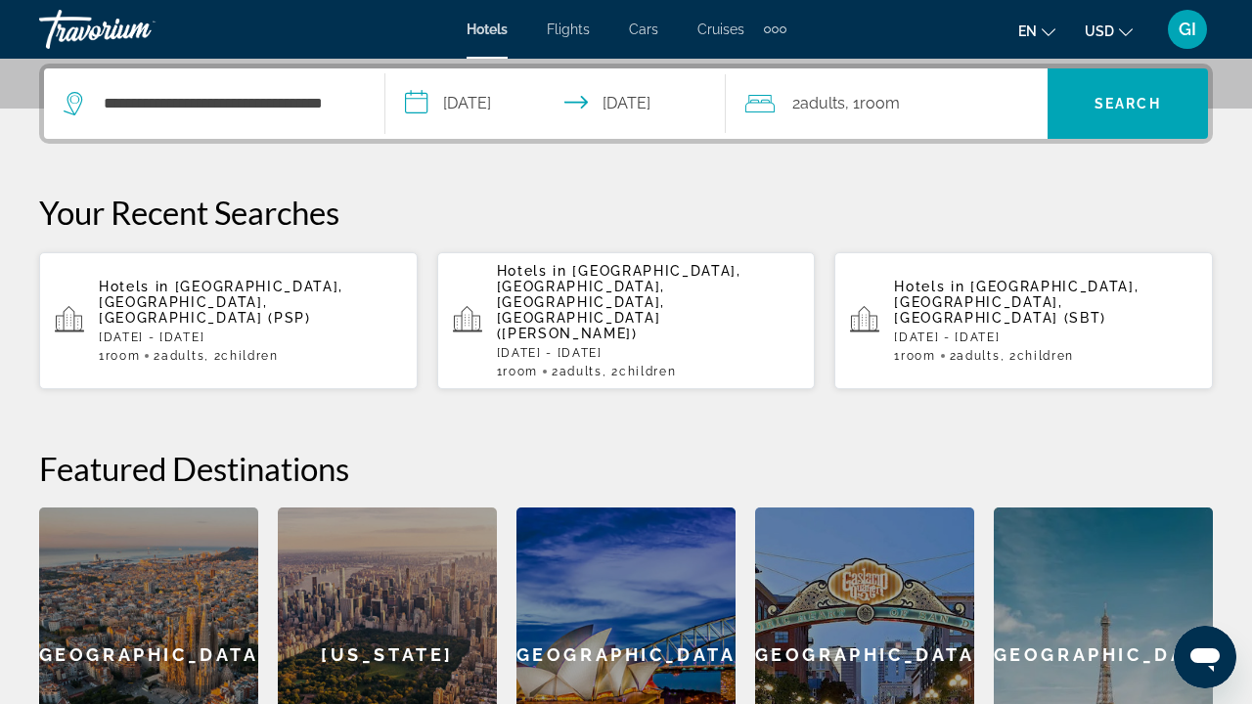
click at [812, 111] on span "Adults" at bounding box center [822, 103] width 45 height 19
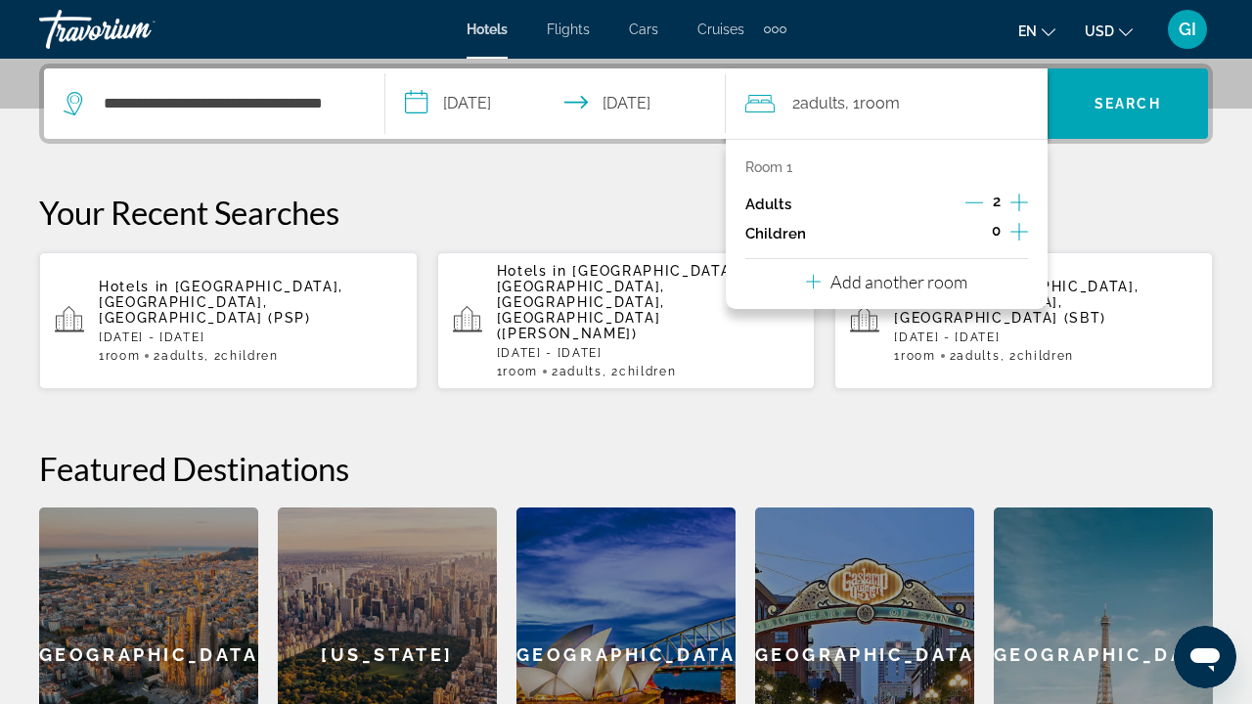
click at [1019, 236] on icon "Increment children" at bounding box center [1020, 232] width 18 height 18
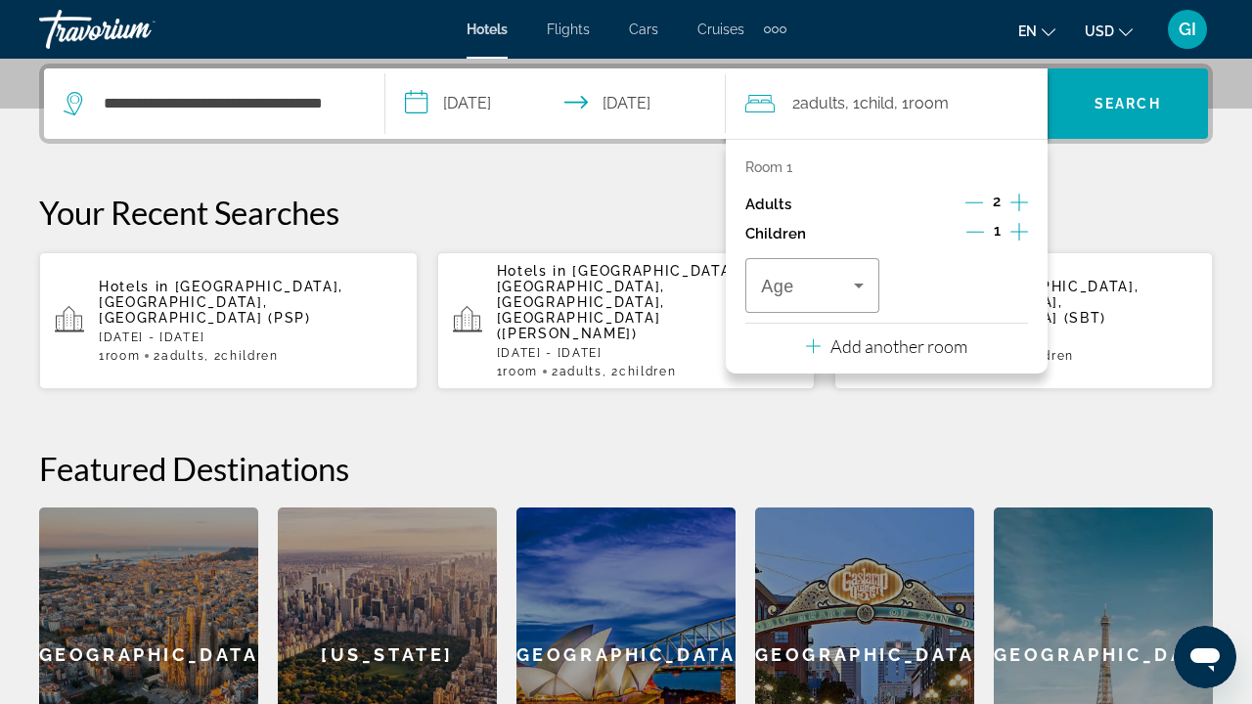
click at [1019, 236] on icon "Increment children" at bounding box center [1020, 232] width 18 height 18
click at [852, 284] on icon "Travelers: 2 adults, 2 children" at bounding box center [858, 285] width 23 height 23
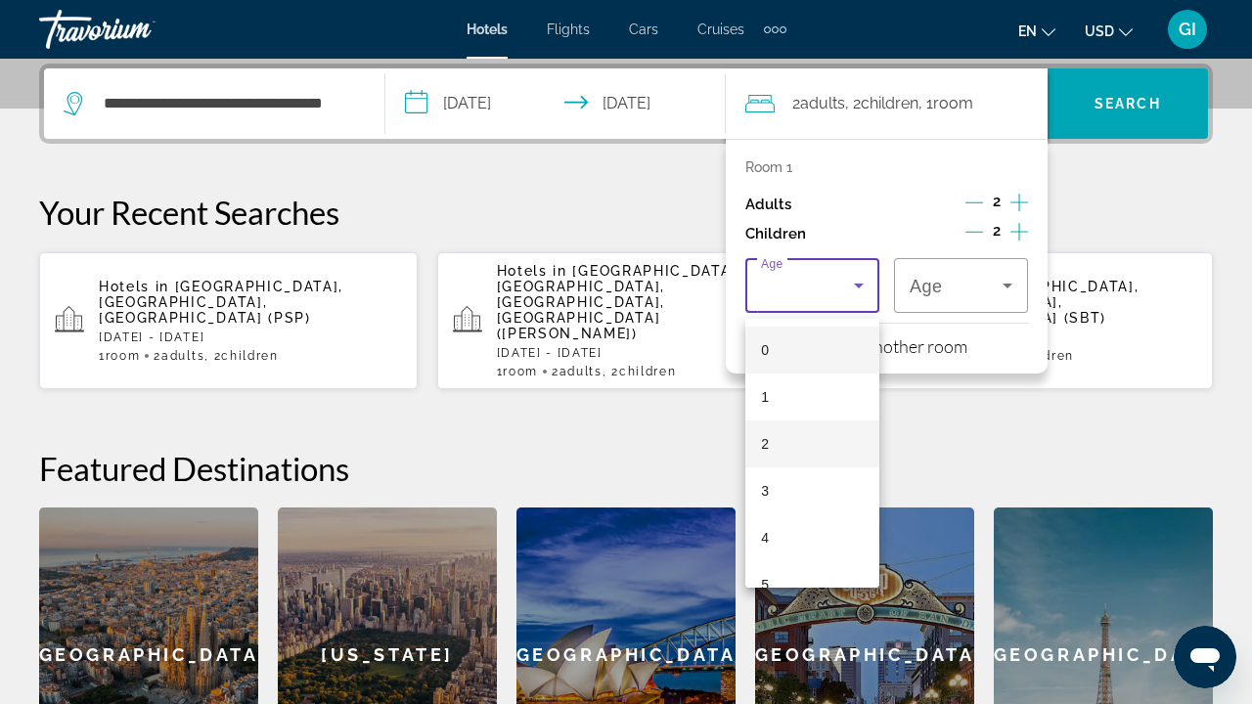
scroll to position [150, 0]
click at [805, 481] on mat-option "6" at bounding box center [813, 482] width 134 height 47
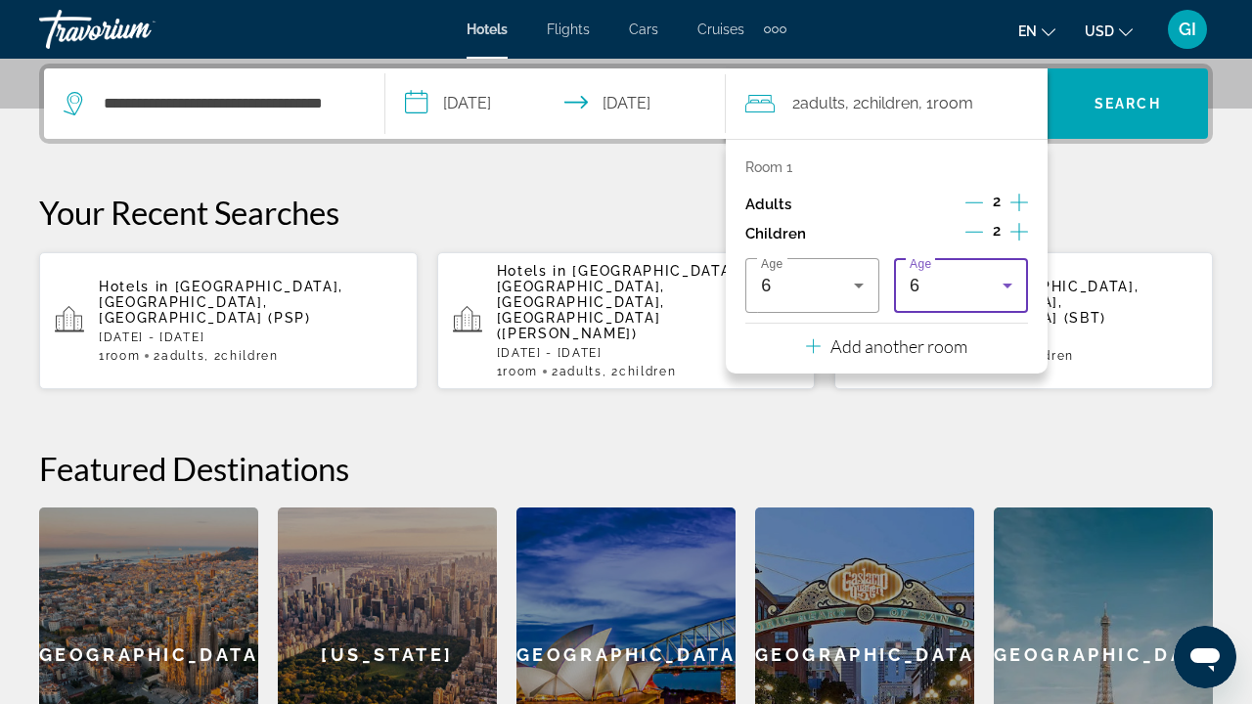
click at [1011, 287] on icon "Travelers: 2 adults, 2 children" at bounding box center [1007, 285] width 23 height 23
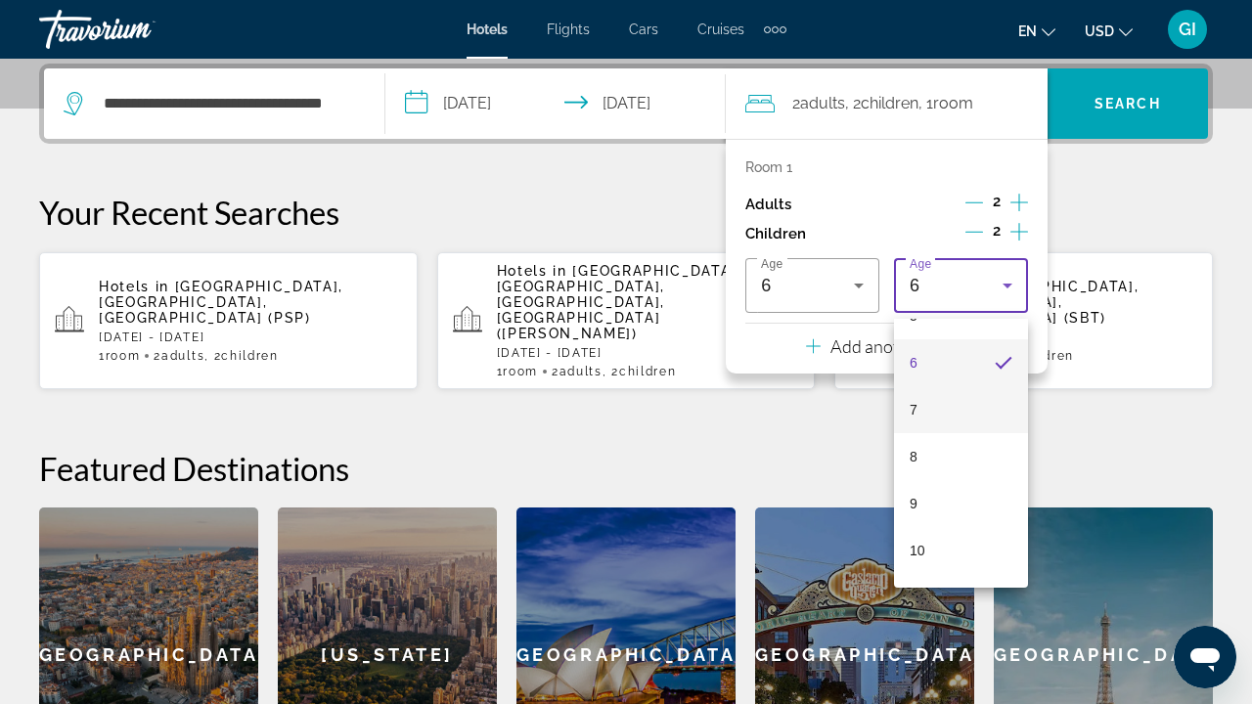
scroll to position [294, 0]
click at [959, 424] on mat-option "8" at bounding box center [961, 432] width 134 height 47
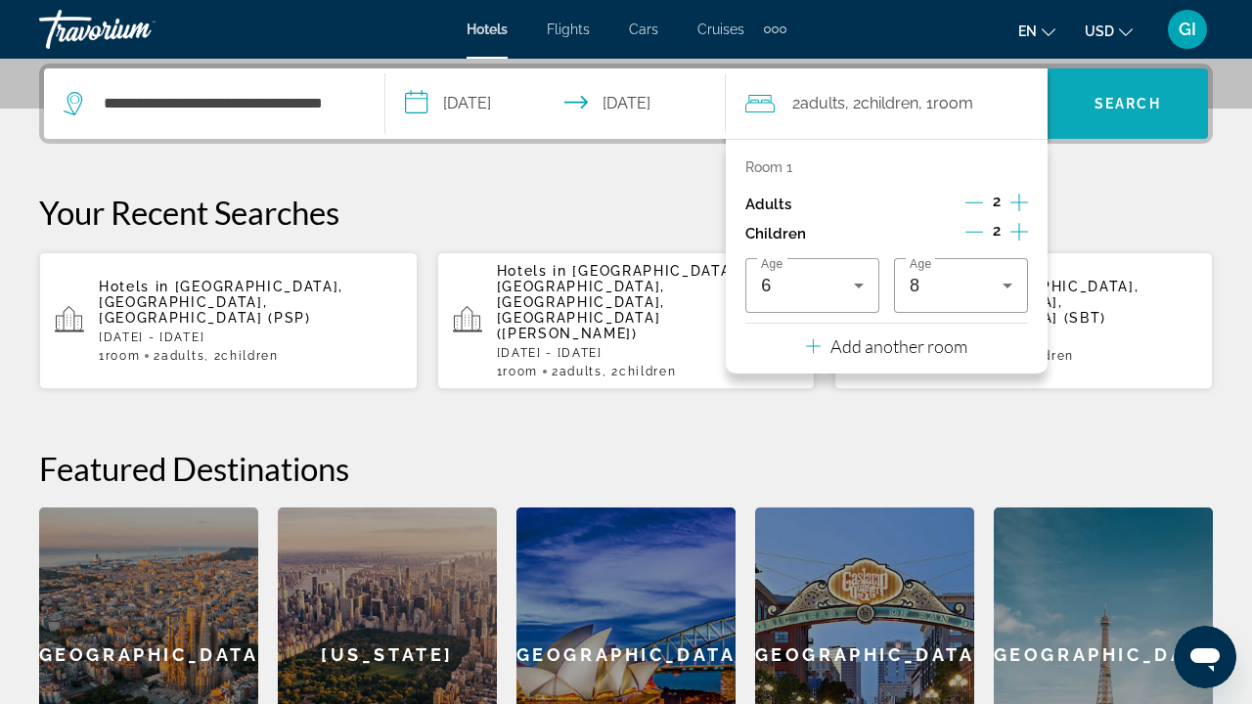
click at [1112, 126] on span "Search" at bounding box center [1128, 103] width 160 height 47
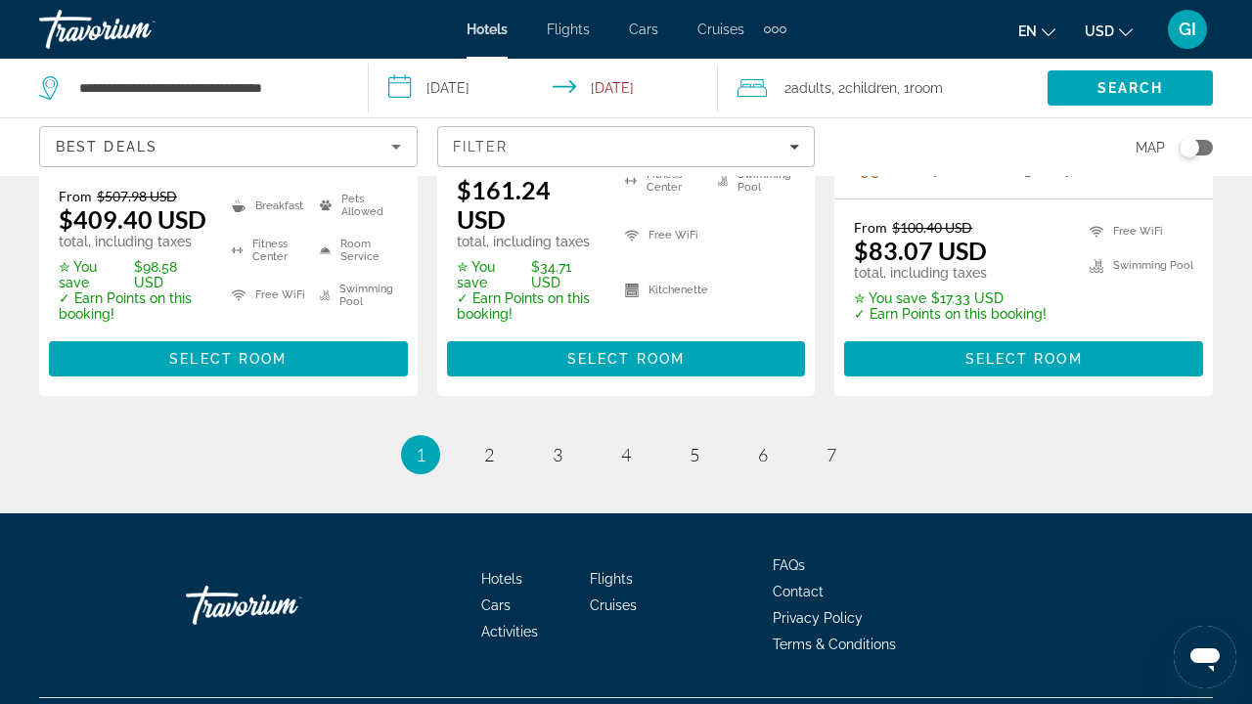
scroll to position [2949, 0]
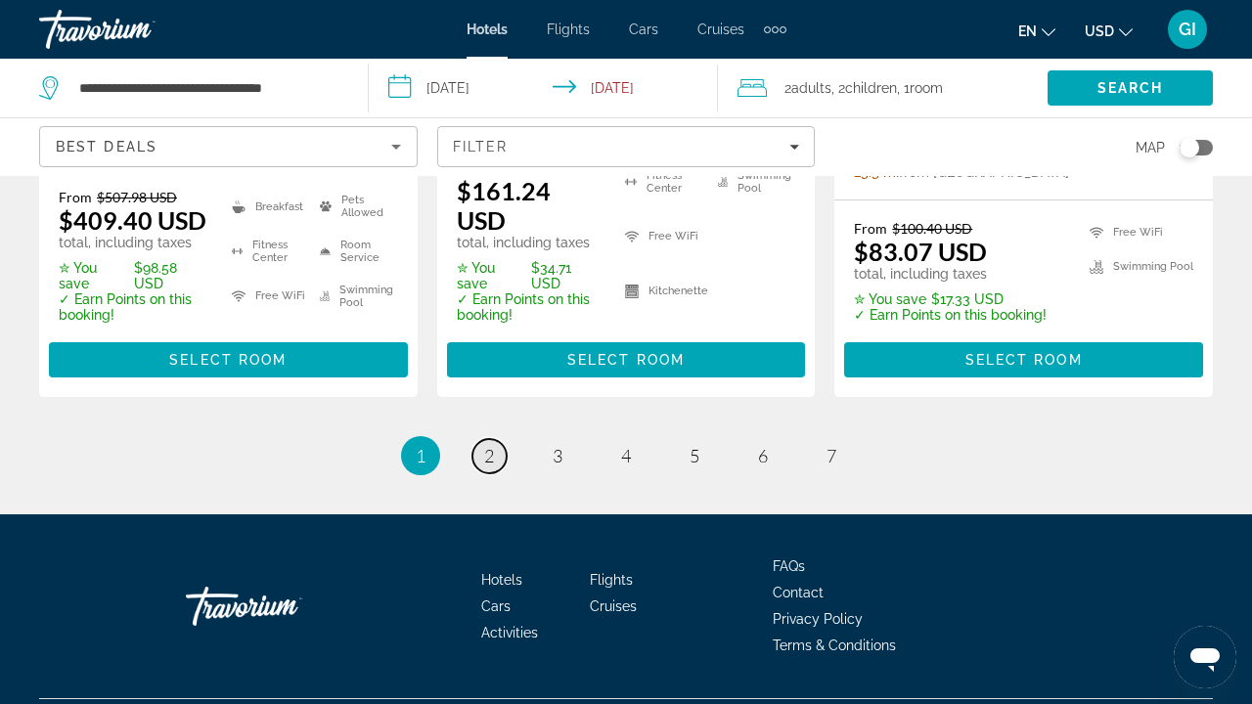
click at [480, 439] on link "page 2" at bounding box center [490, 456] width 34 height 34
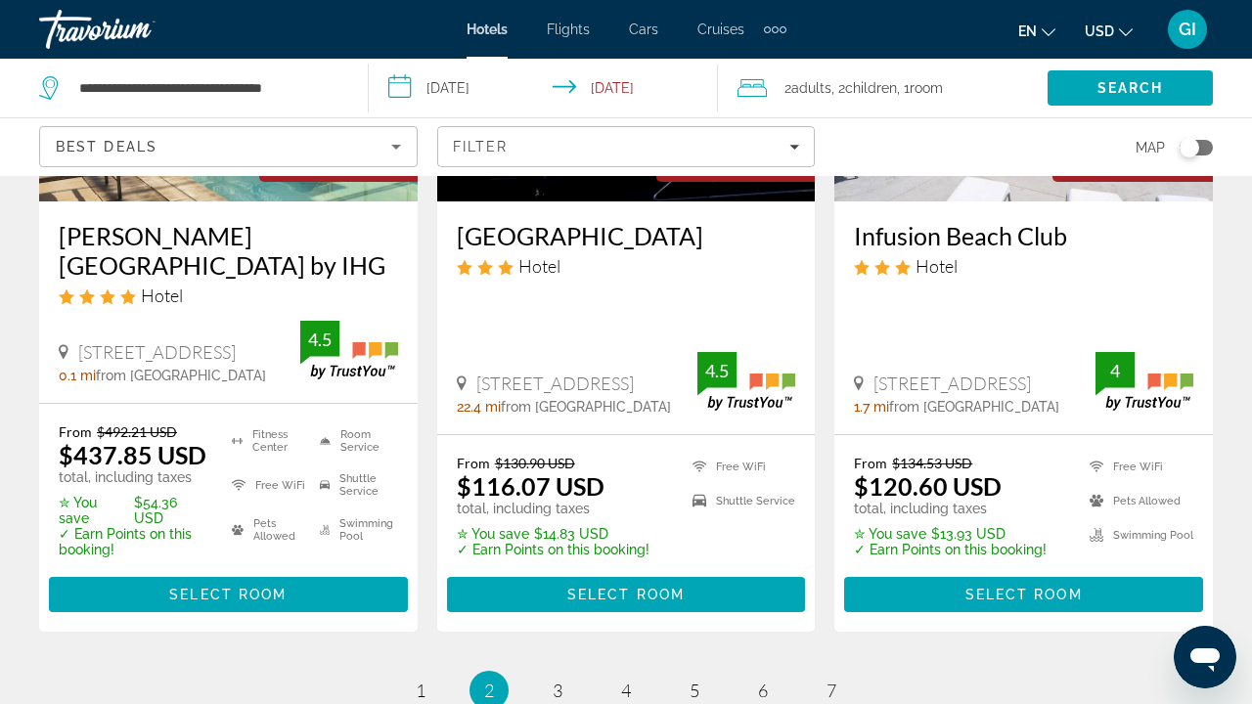
scroll to position [2990, 0]
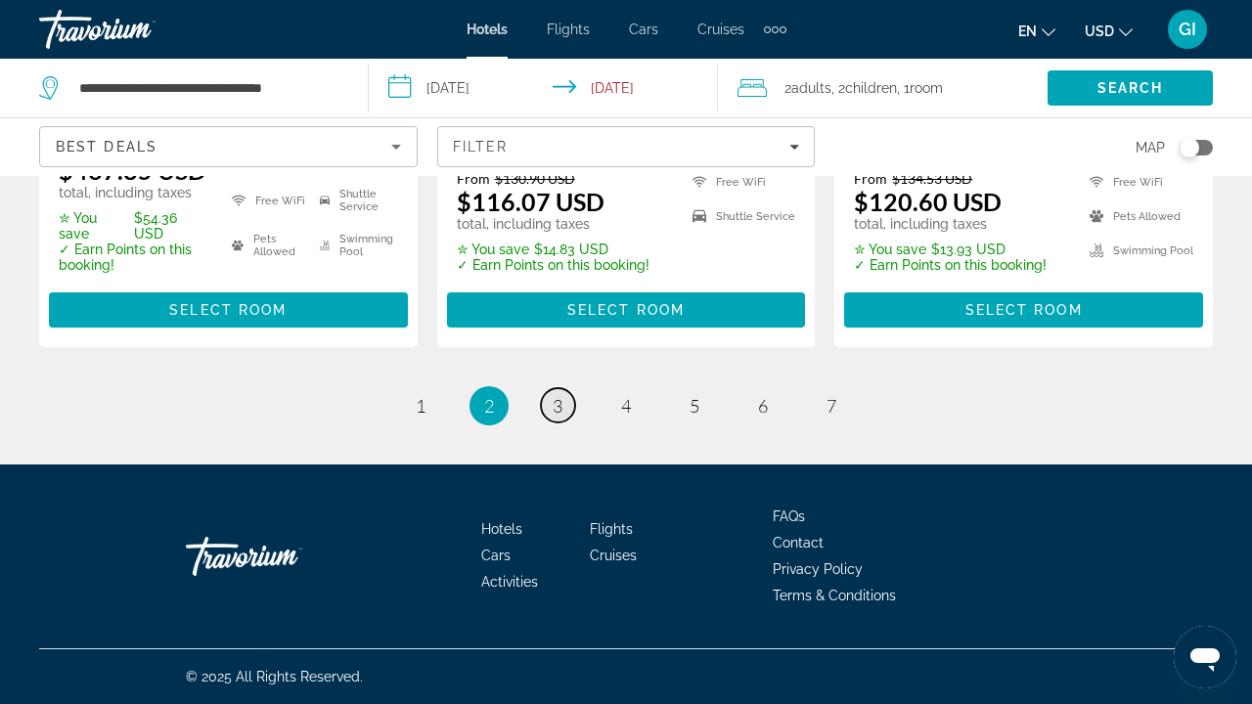
click at [549, 416] on link "page 3" at bounding box center [558, 405] width 34 height 34
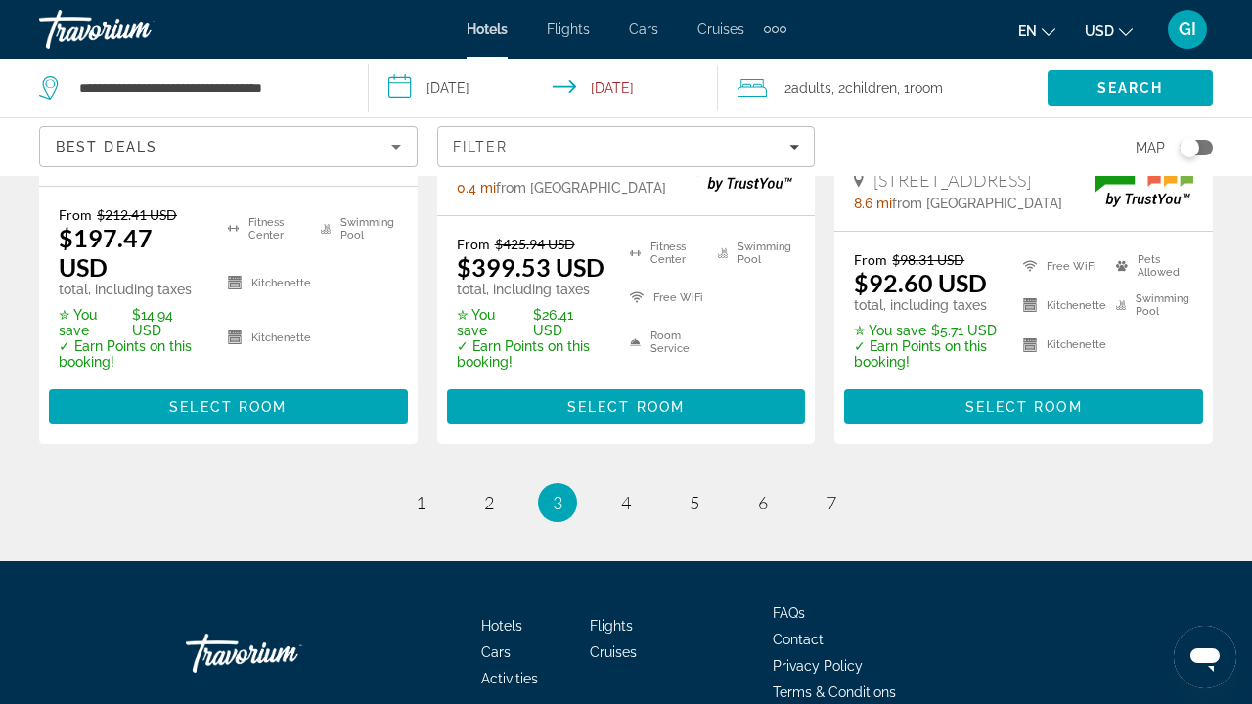
scroll to position [3041, 0]
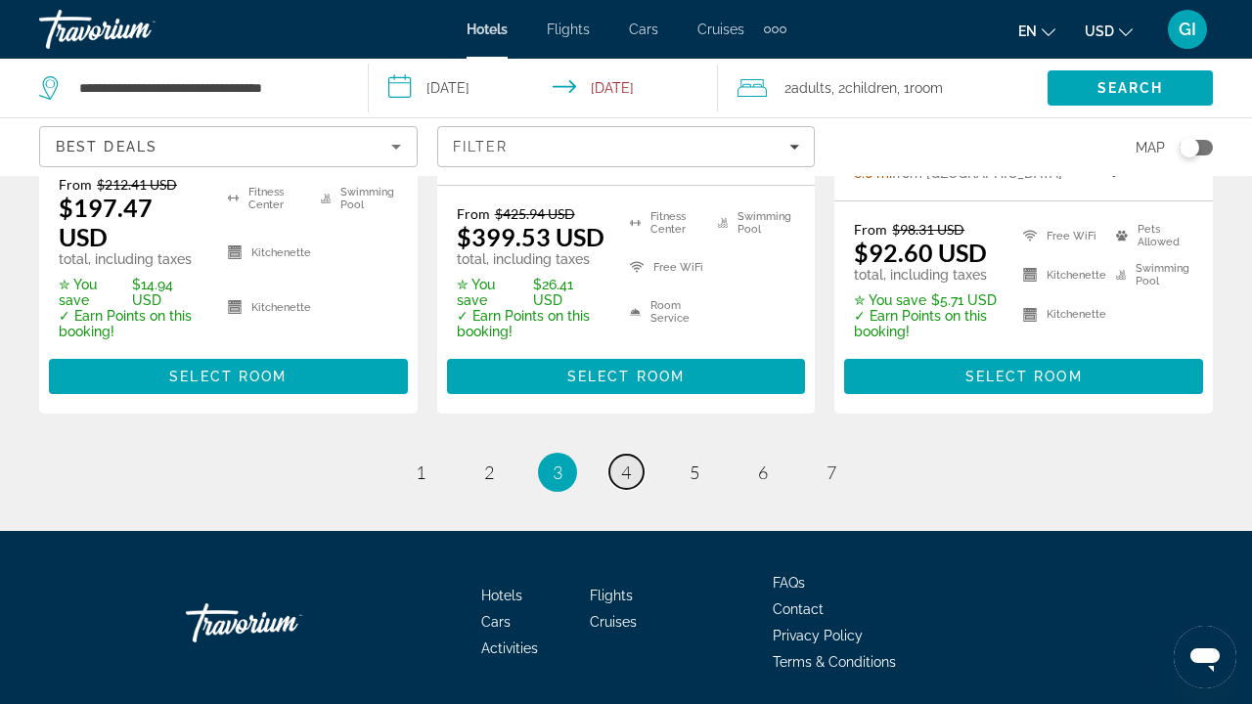
click at [641, 455] on link "page 4" at bounding box center [627, 472] width 34 height 34
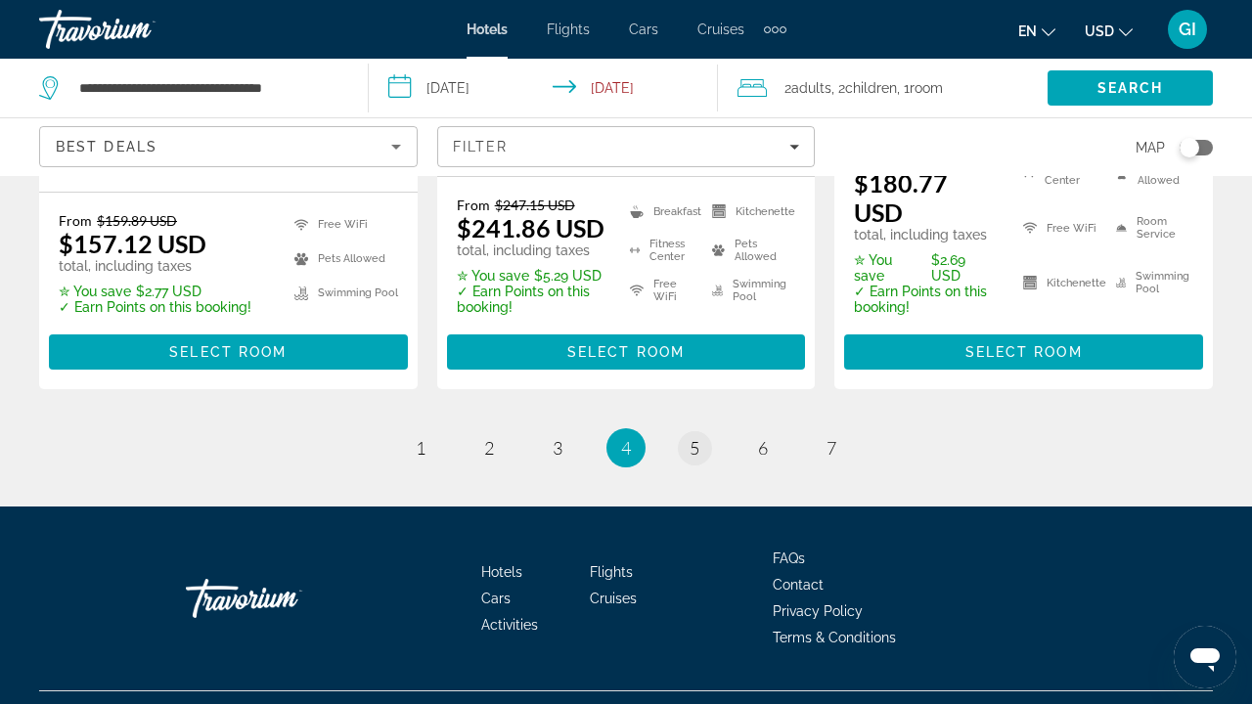
scroll to position [2992, 0]
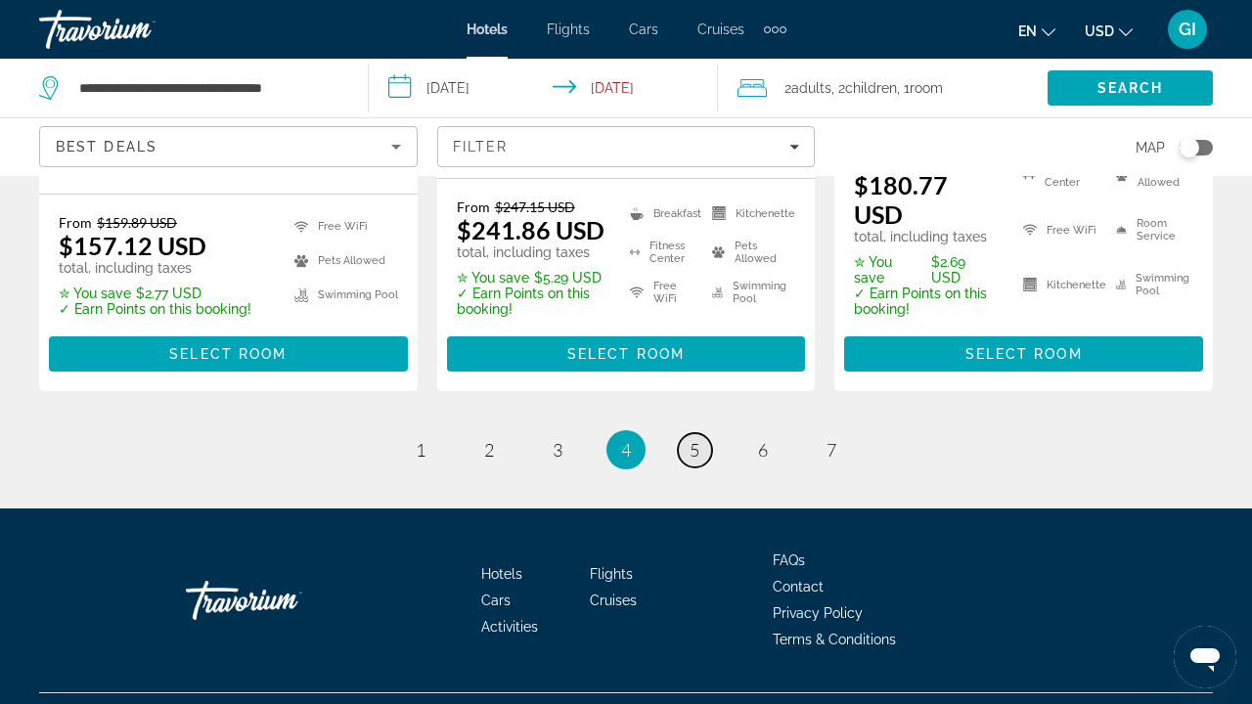
click at [690, 439] on span "5" at bounding box center [695, 450] width 10 height 22
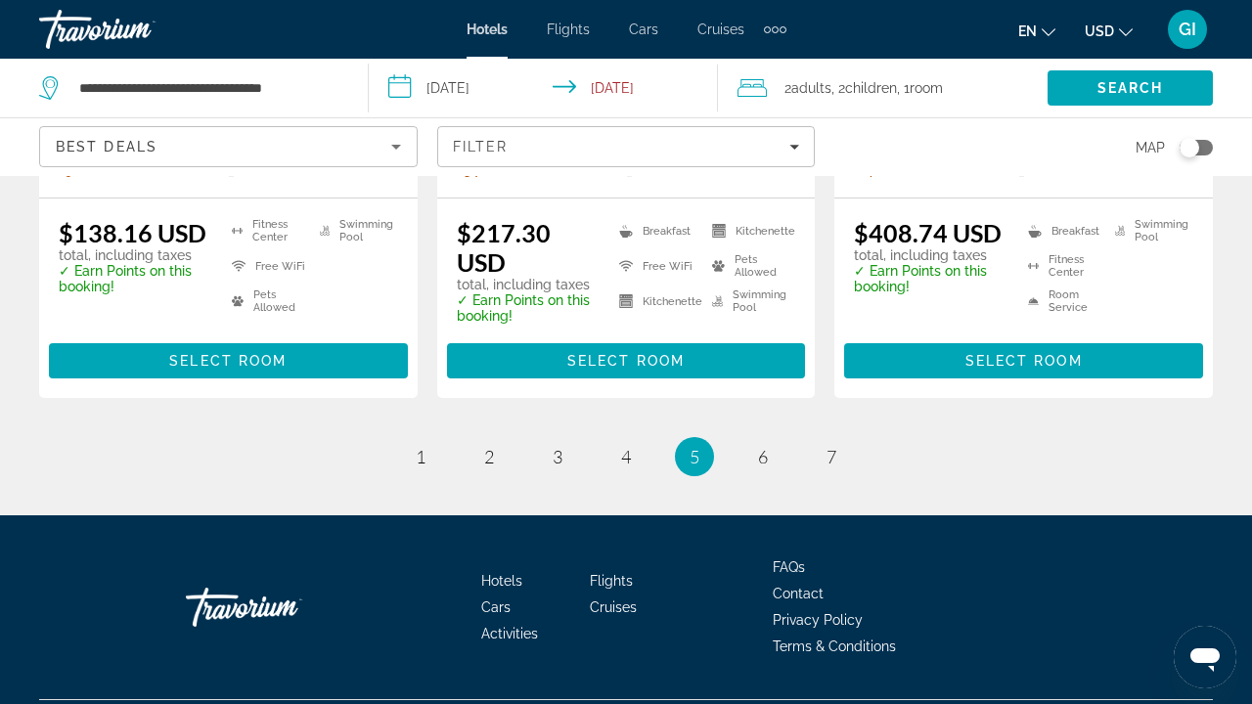
scroll to position [2893, 0]
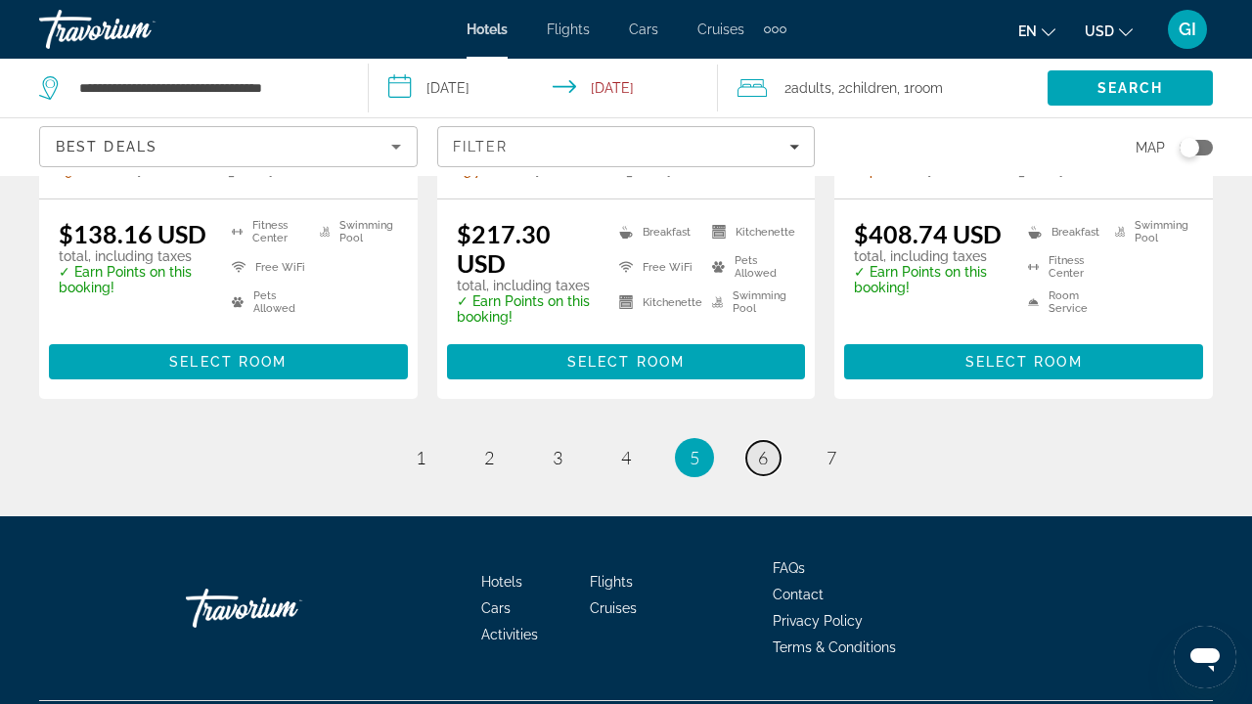
click at [759, 447] on span "6" at bounding box center [763, 458] width 10 height 22
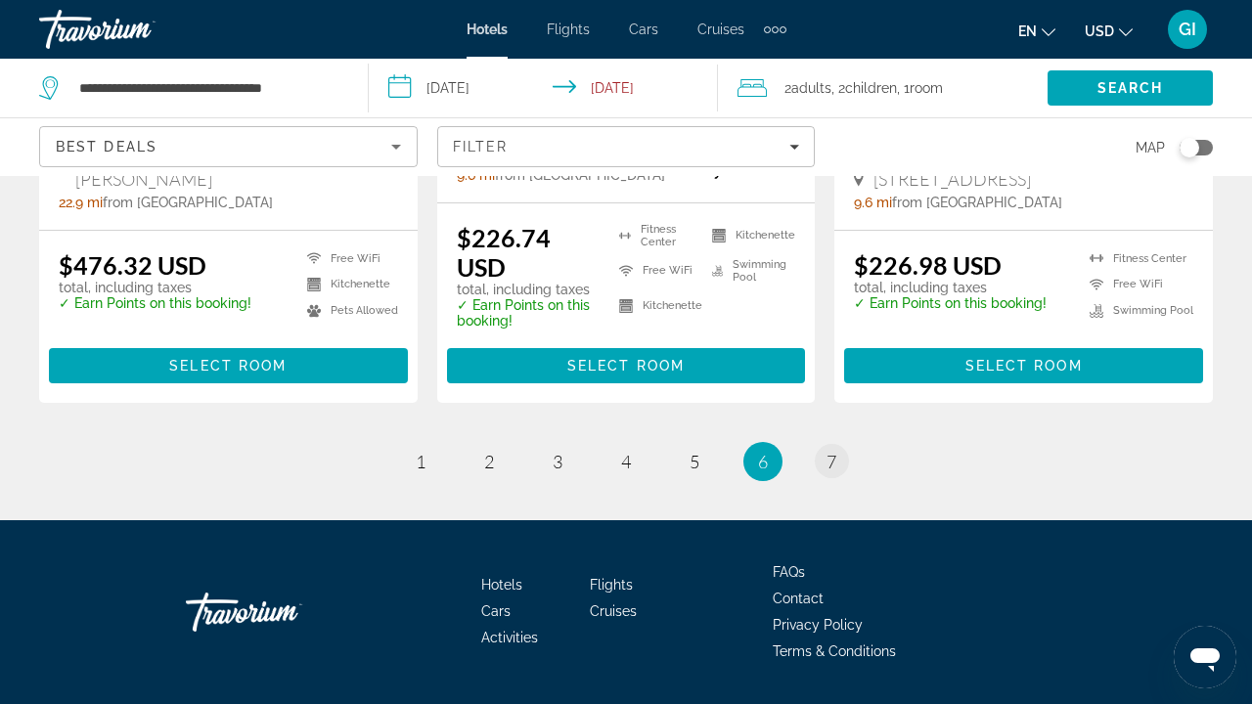
scroll to position [2824, 0]
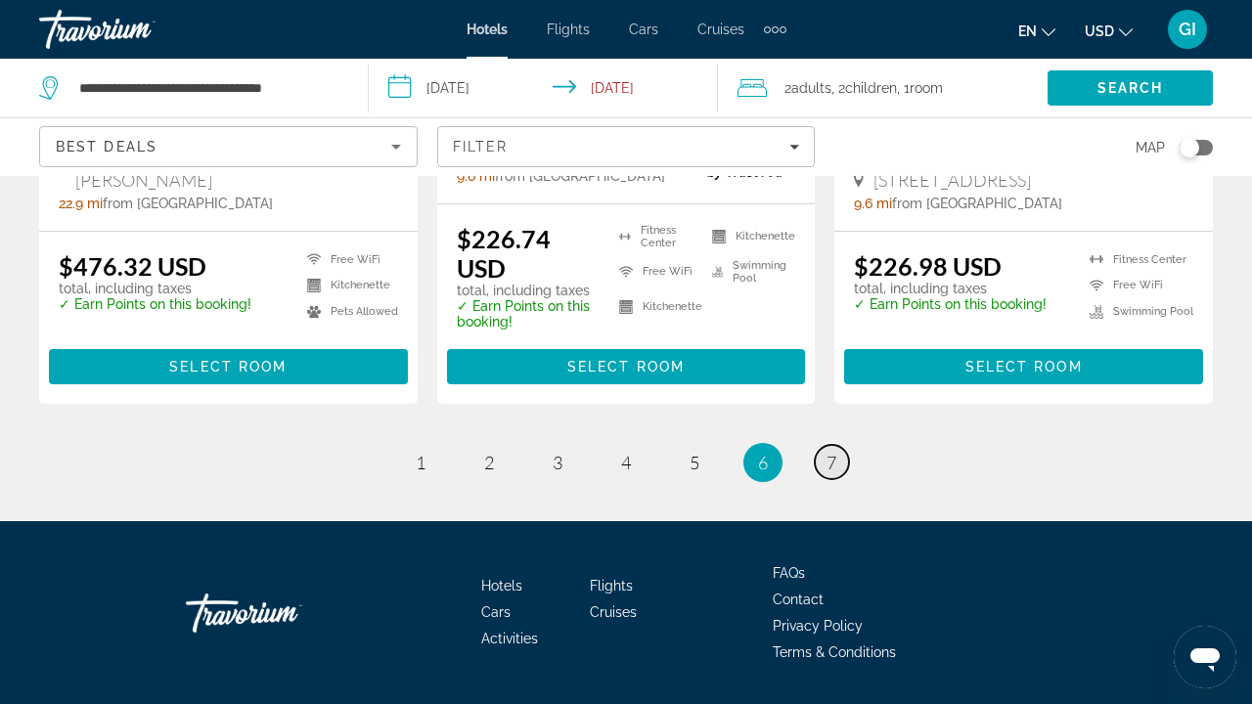
click at [818, 445] on link "page 7" at bounding box center [832, 462] width 34 height 34
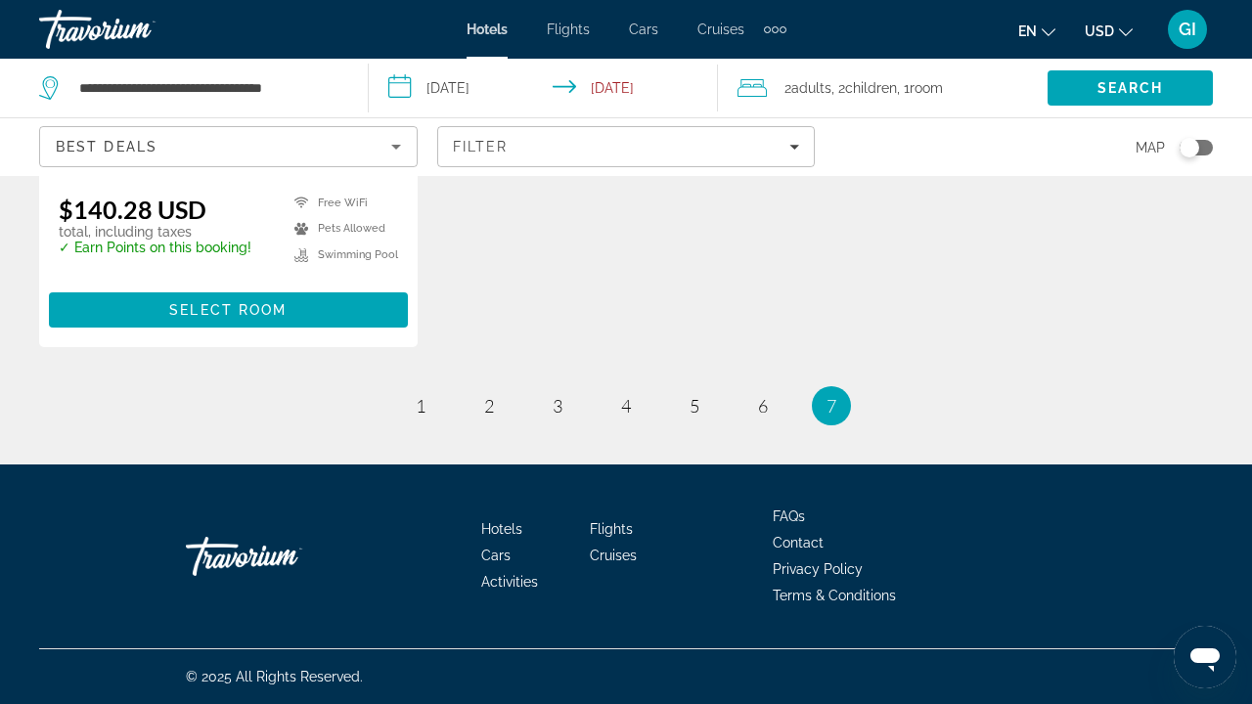
scroll to position [2800, 0]
click at [421, 407] on span "1" at bounding box center [421, 406] width 10 height 22
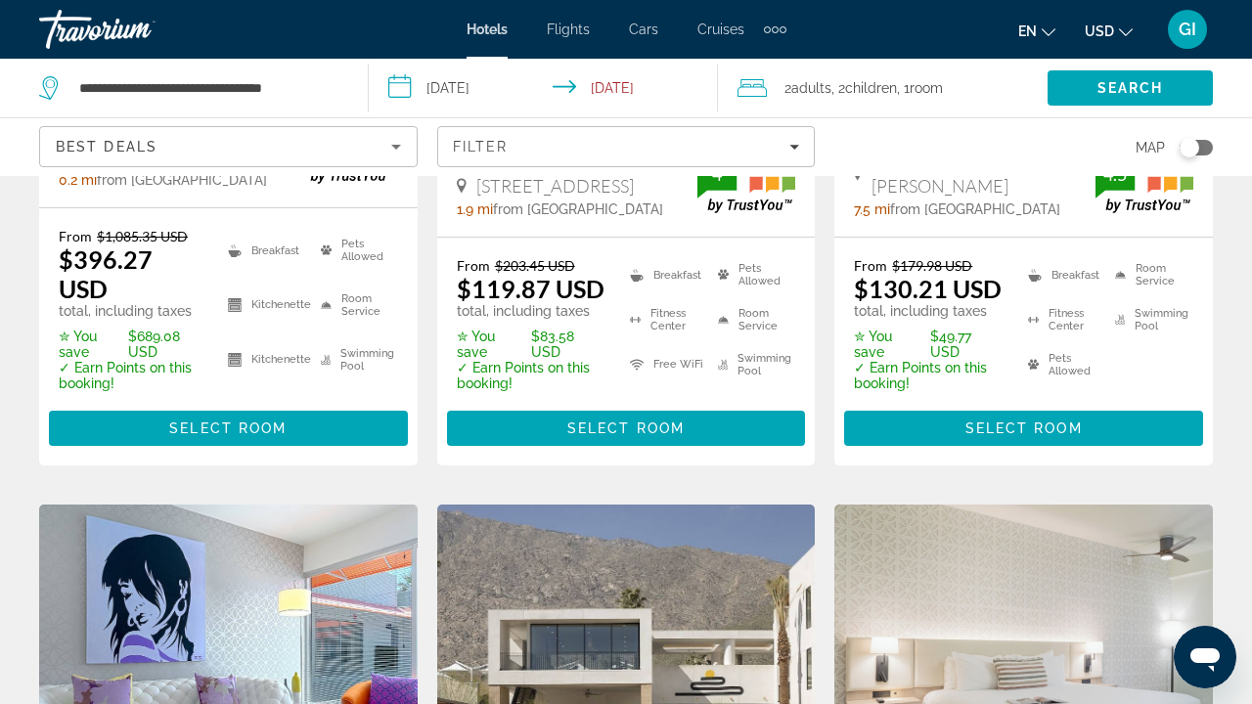
scroll to position [714, 0]
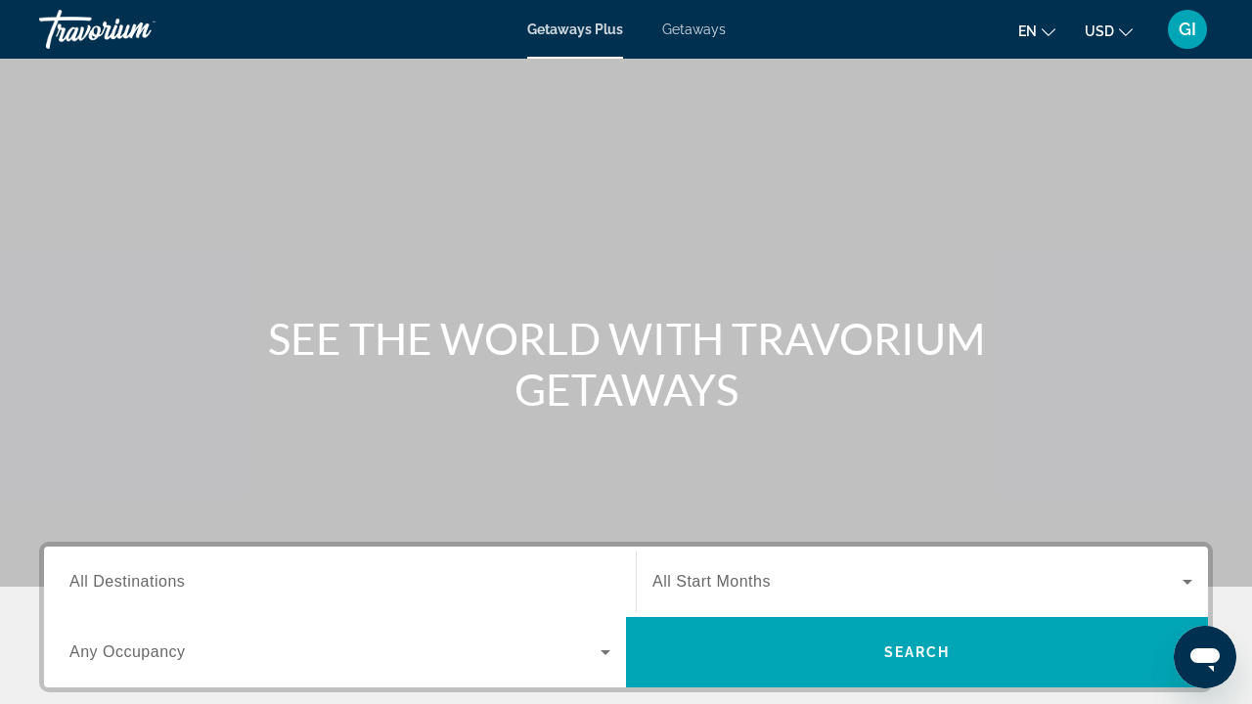
click at [233, 571] on input "Destination All Destinations" at bounding box center [339, 582] width 541 height 23
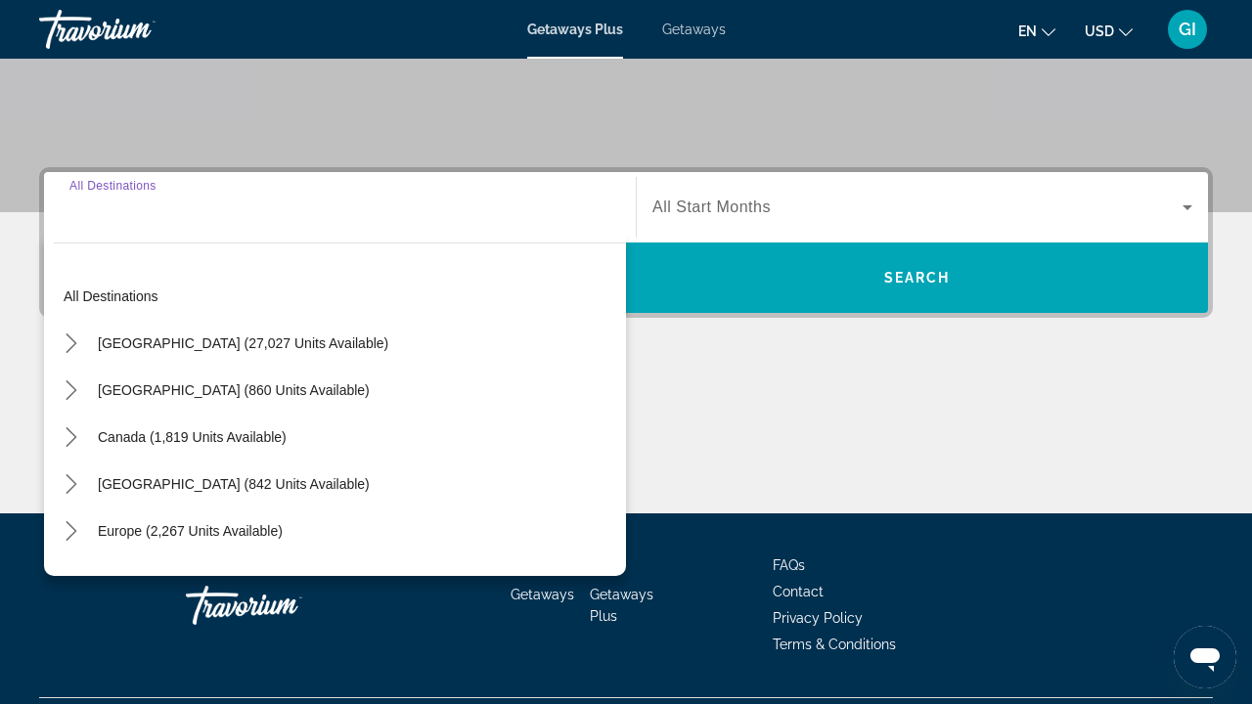
scroll to position [424, 0]
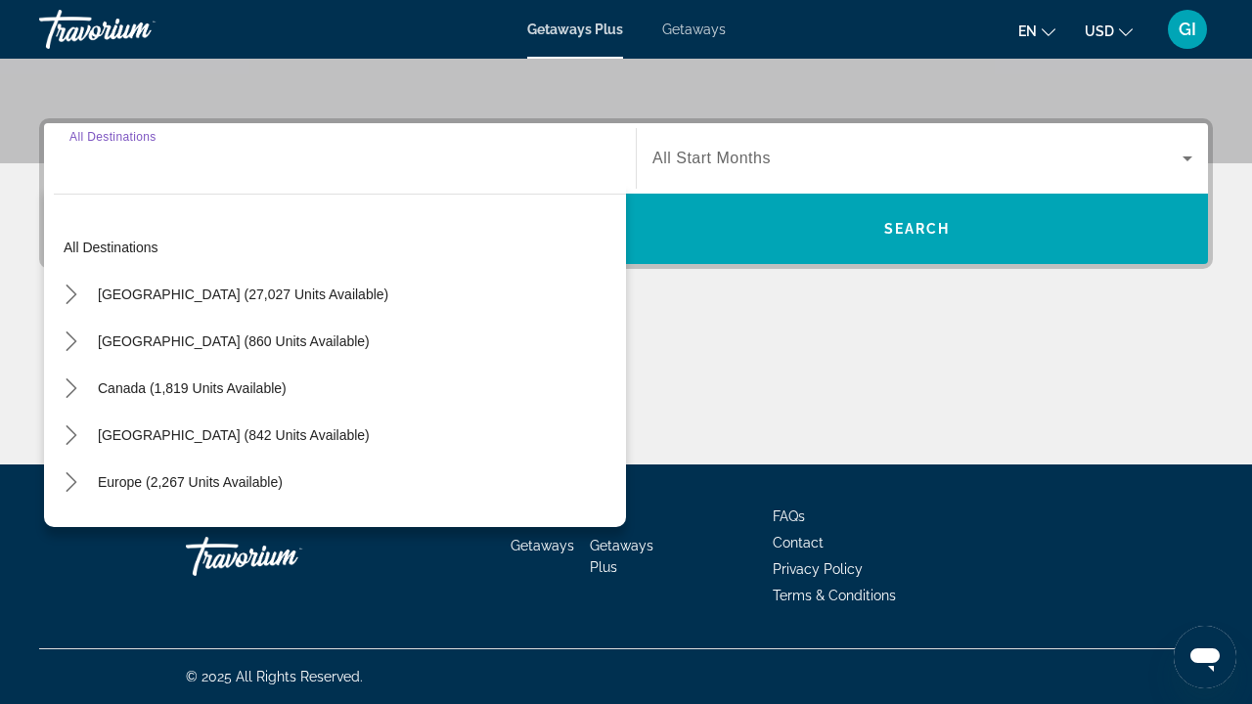
click at [709, 37] on div "Getaways Plus Getaways en English Español Français Italiano Português русский U…" at bounding box center [626, 29] width 1252 height 51
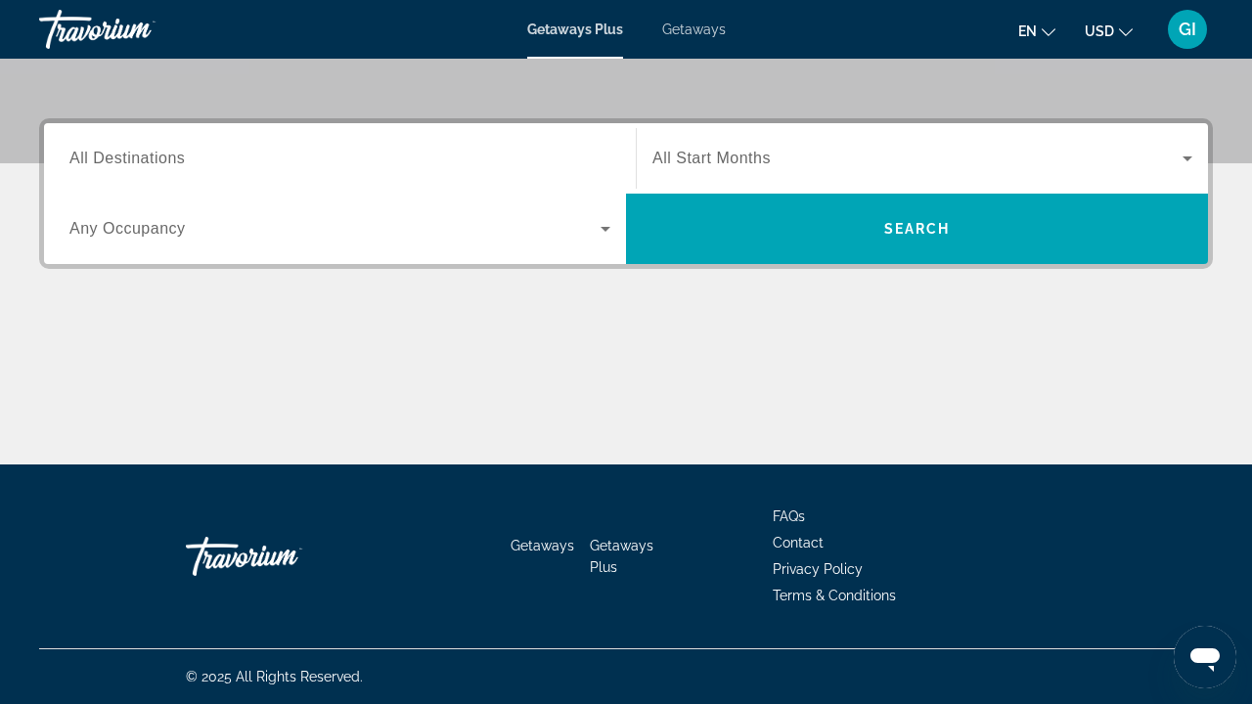
click at [695, 30] on span "Getaways" at bounding box center [694, 30] width 64 height 16
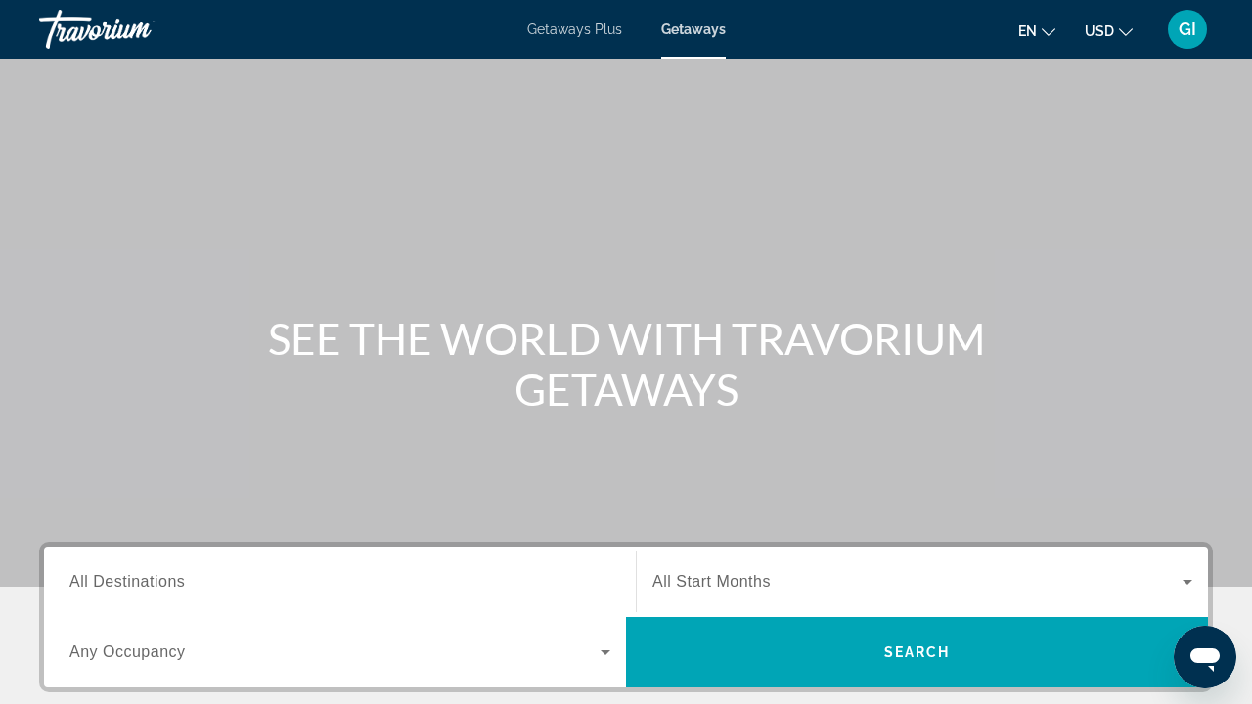
click at [189, 584] on input "Destination All Destinations" at bounding box center [339, 582] width 541 height 23
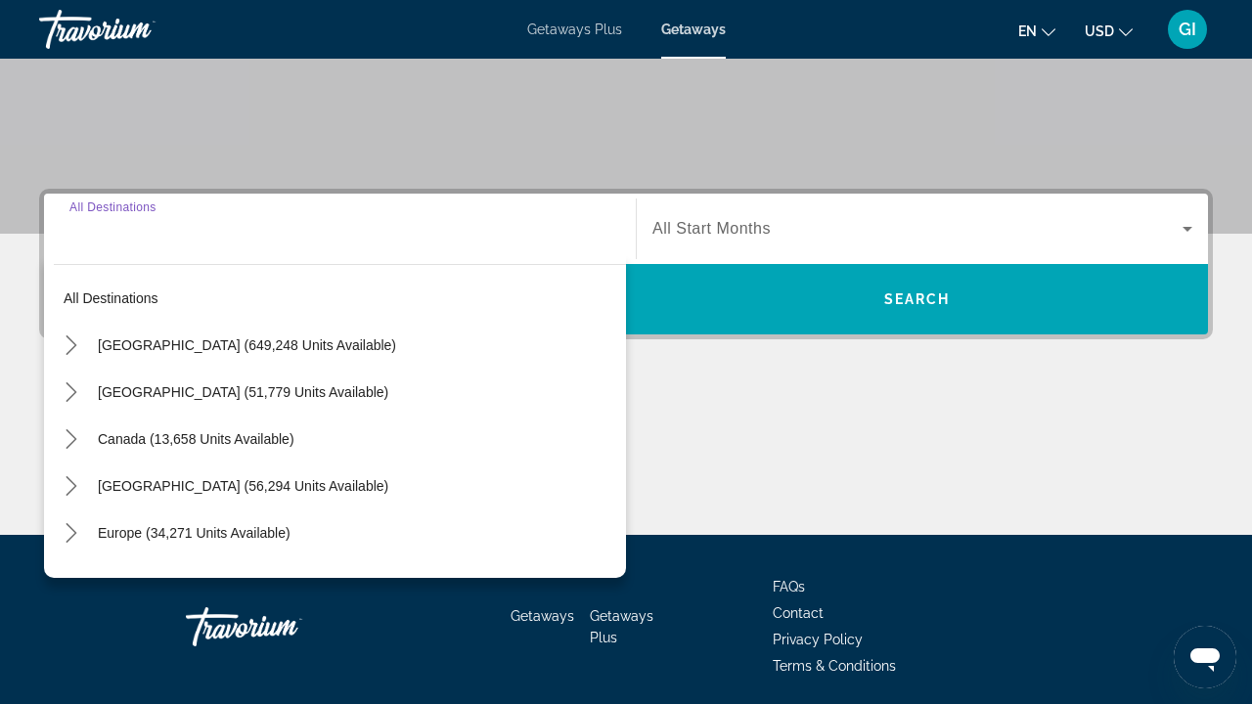
scroll to position [424, 0]
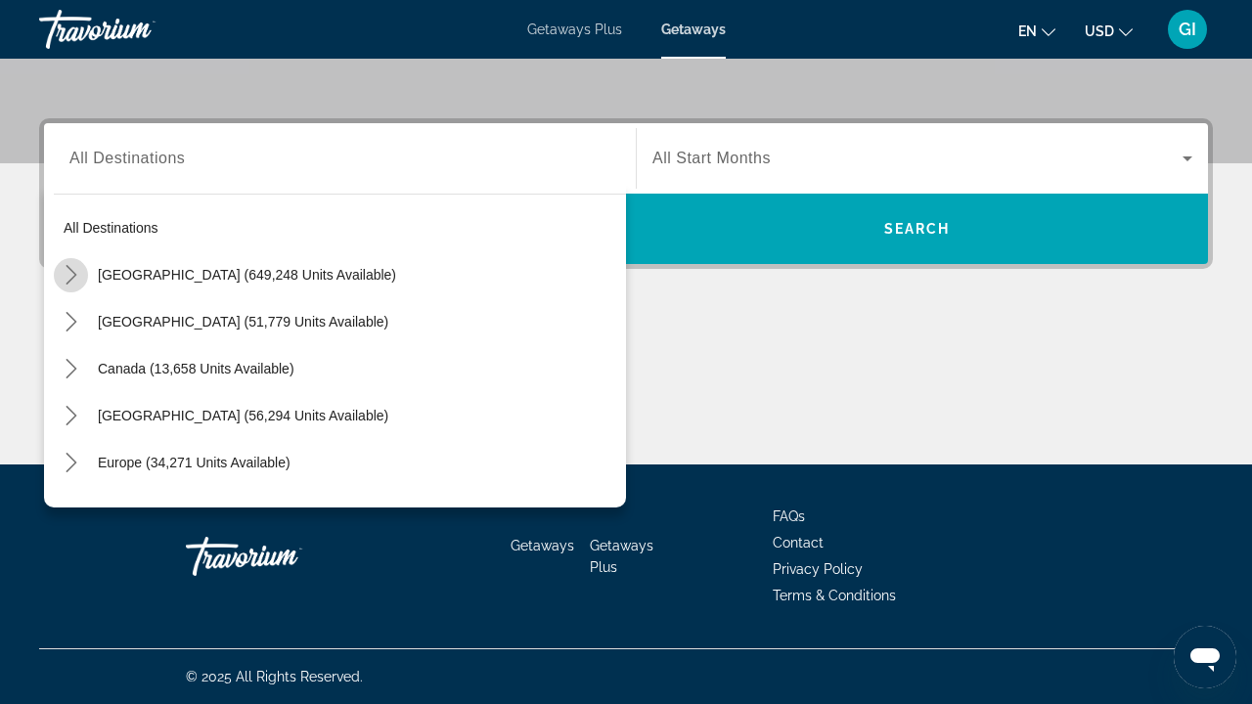
click at [73, 278] on icon "Toggle United States (649,248 units available) submenu" at bounding box center [71, 275] width 11 height 20
click at [102, 409] on mat-icon "Toggle California (77,562 units available) submenu" at bounding box center [90, 416] width 34 height 34
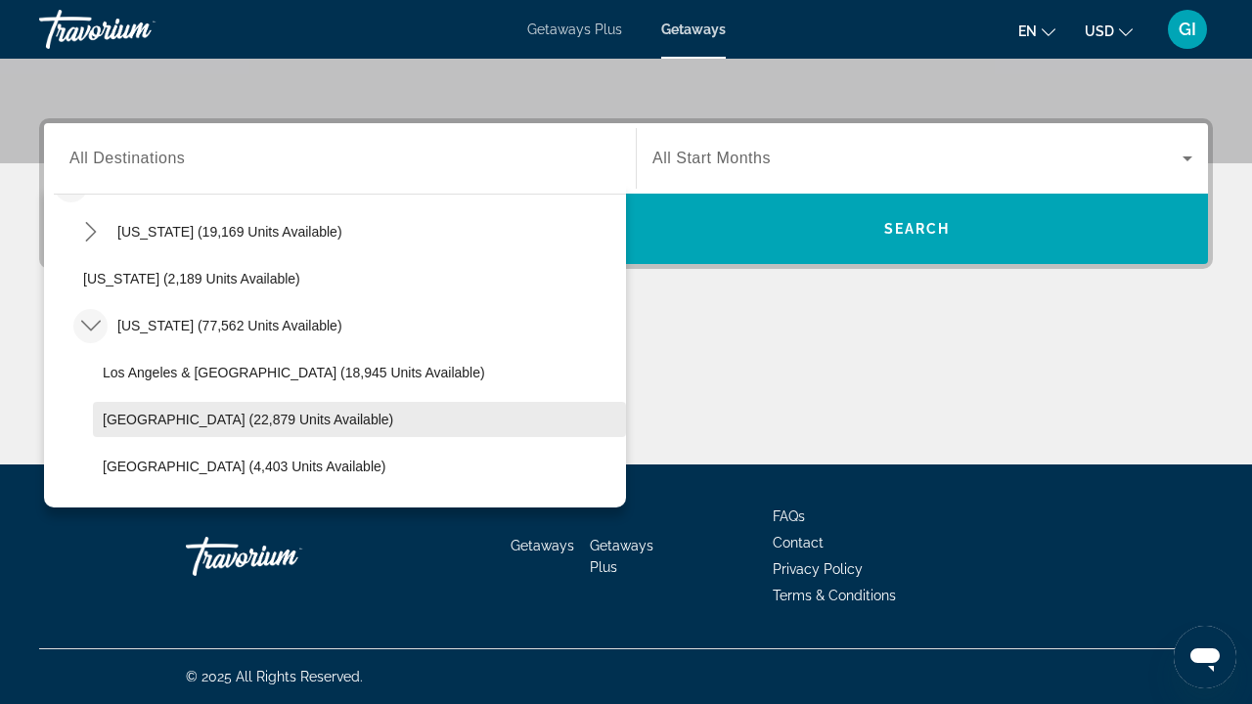
scroll to position [125, 0]
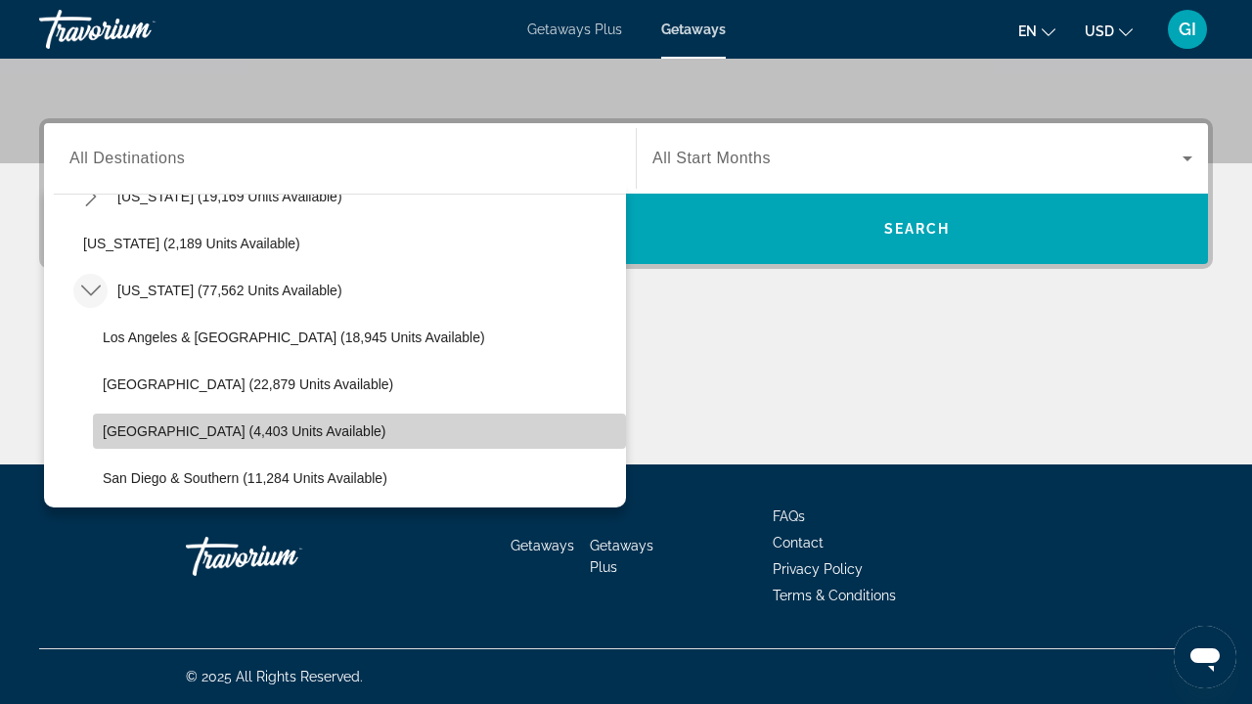
click at [113, 437] on span "[GEOGRAPHIC_DATA] (4,403 units available)" at bounding box center [244, 432] width 283 height 16
type input "**********"
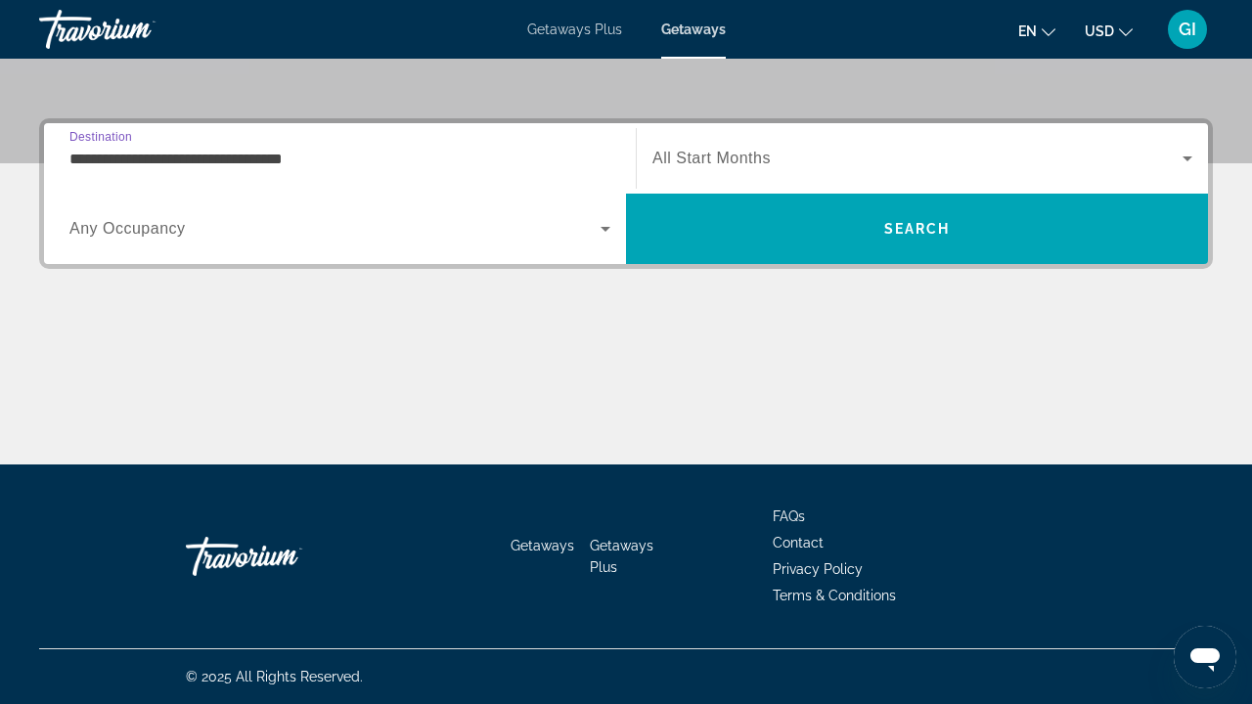
click at [158, 228] on span "Any Occupancy" at bounding box center [127, 228] width 116 height 17
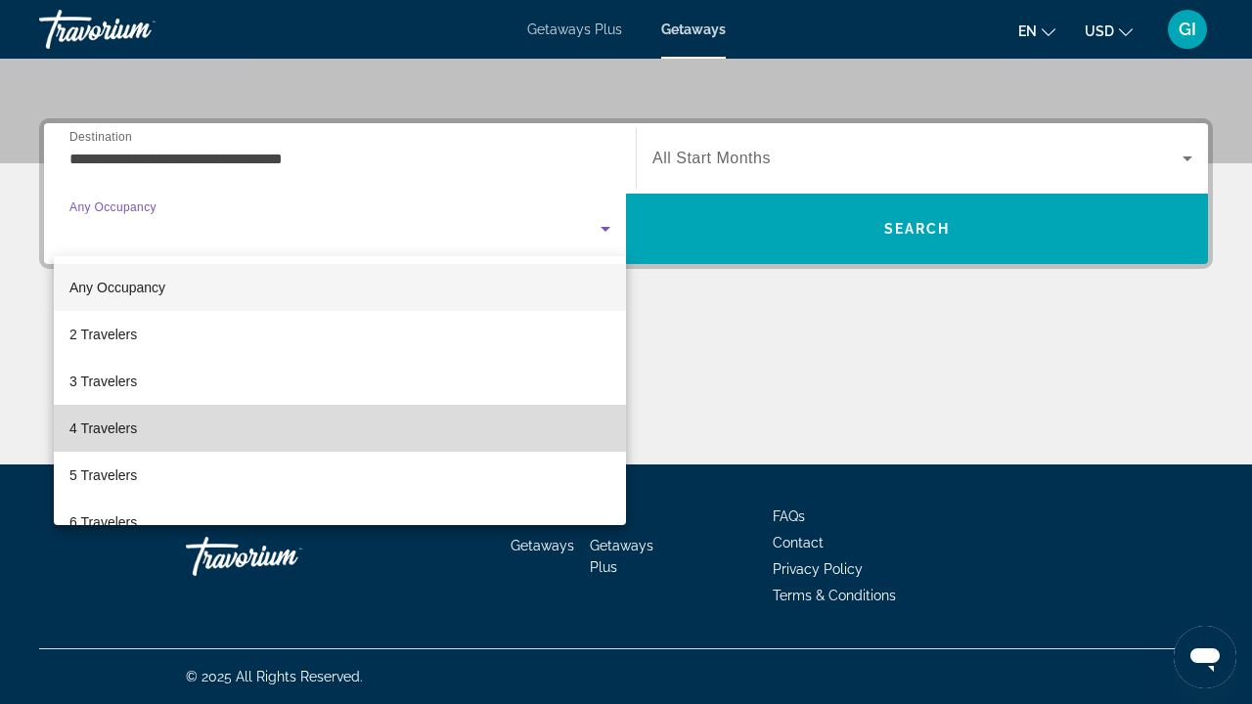
click at [138, 425] on mat-option "4 Travelers" at bounding box center [340, 428] width 572 height 47
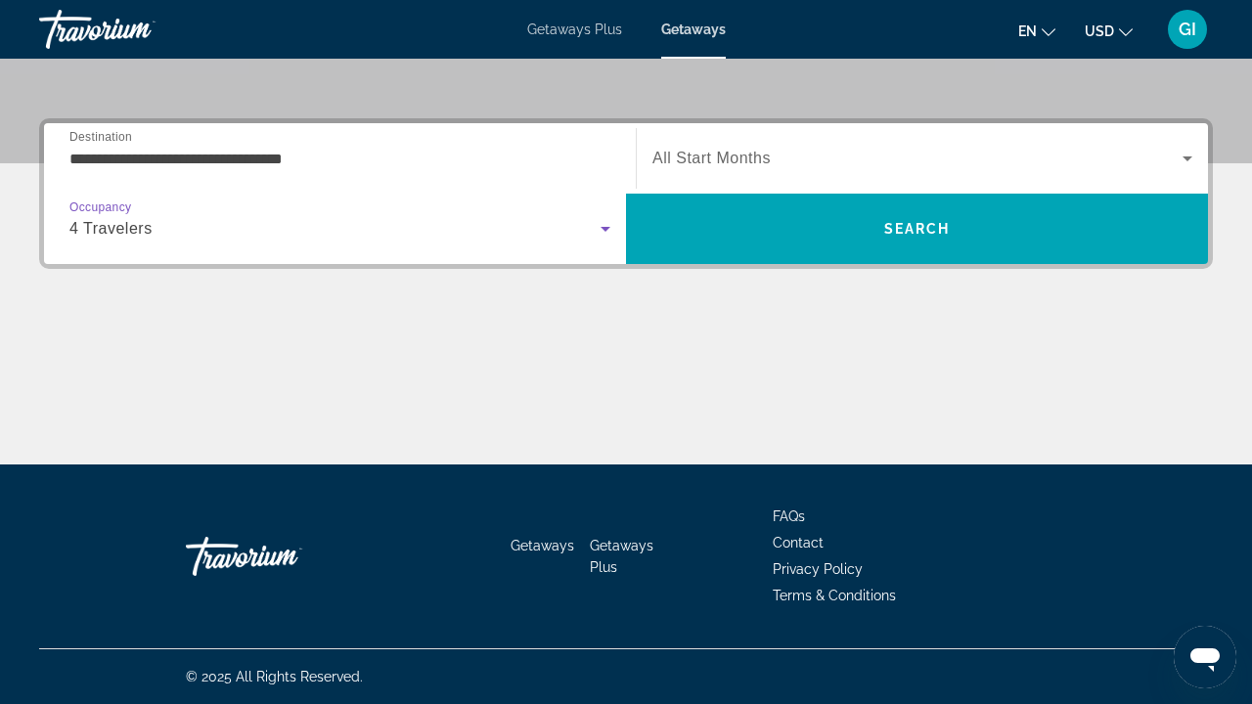
click at [799, 148] on span "Search widget" at bounding box center [918, 158] width 530 height 23
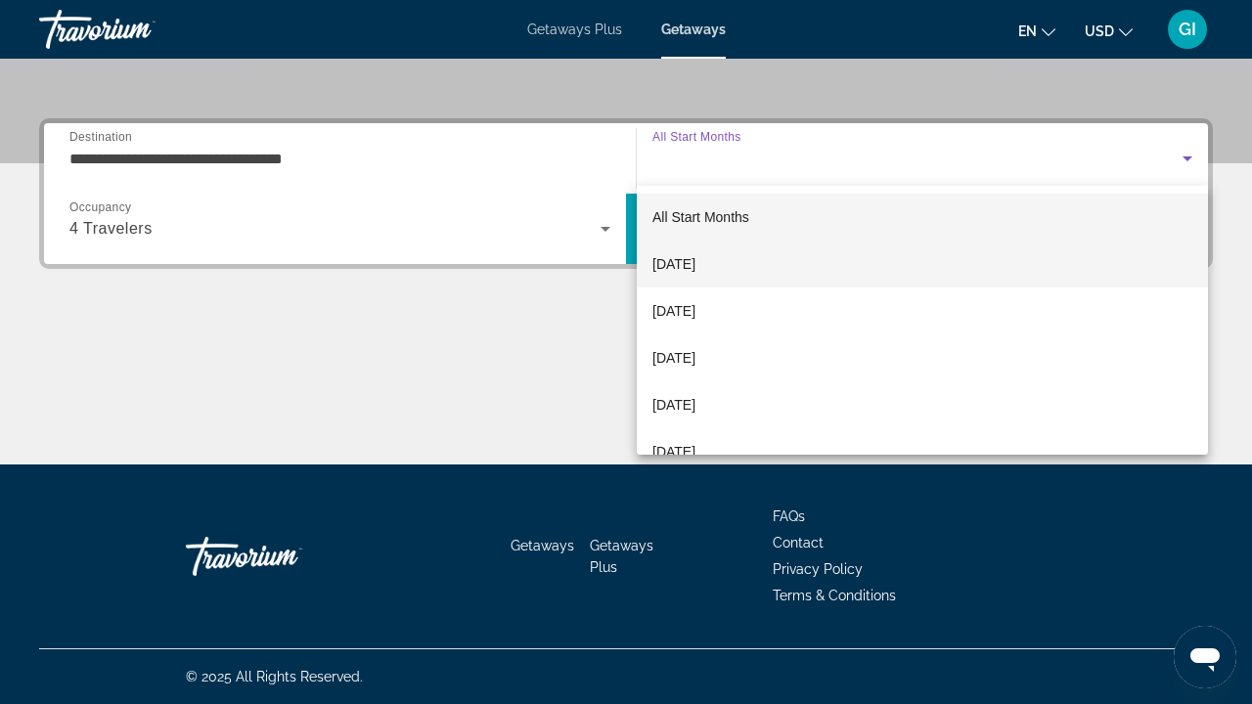
click at [773, 260] on mat-option "[DATE]" at bounding box center [922, 264] width 571 height 47
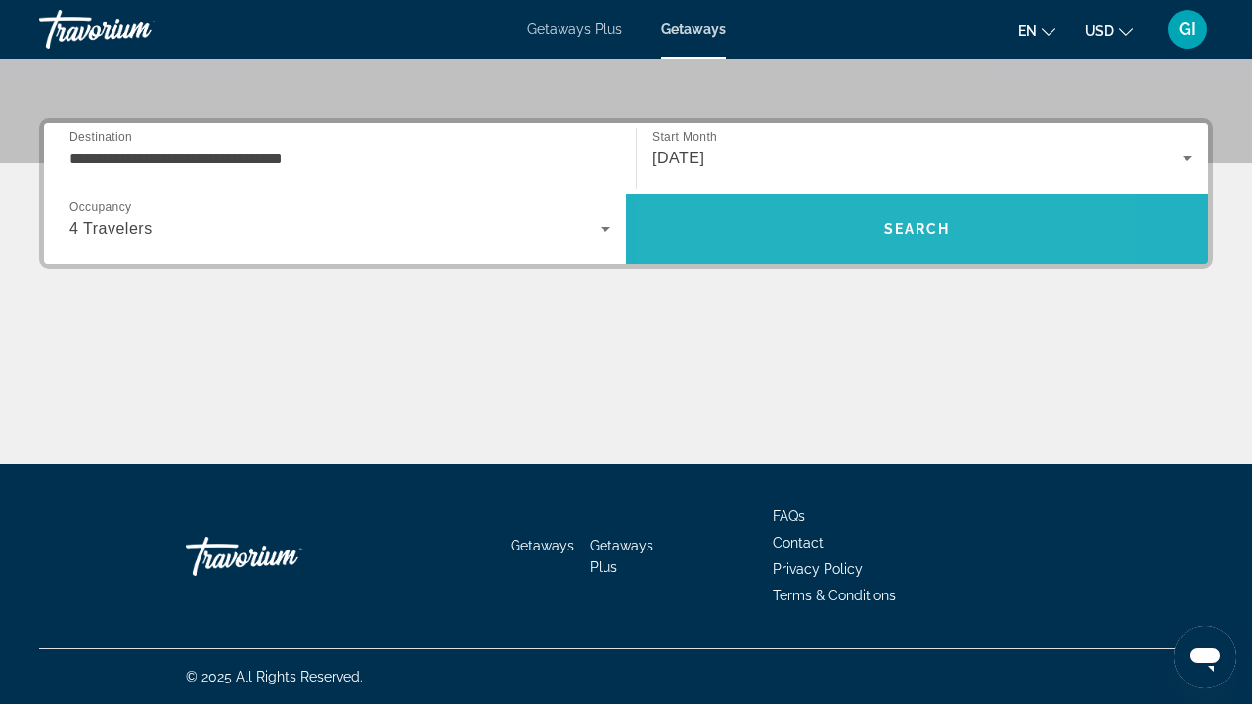
click at [799, 236] on span "Search" at bounding box center [917, 228] width 582 height 47
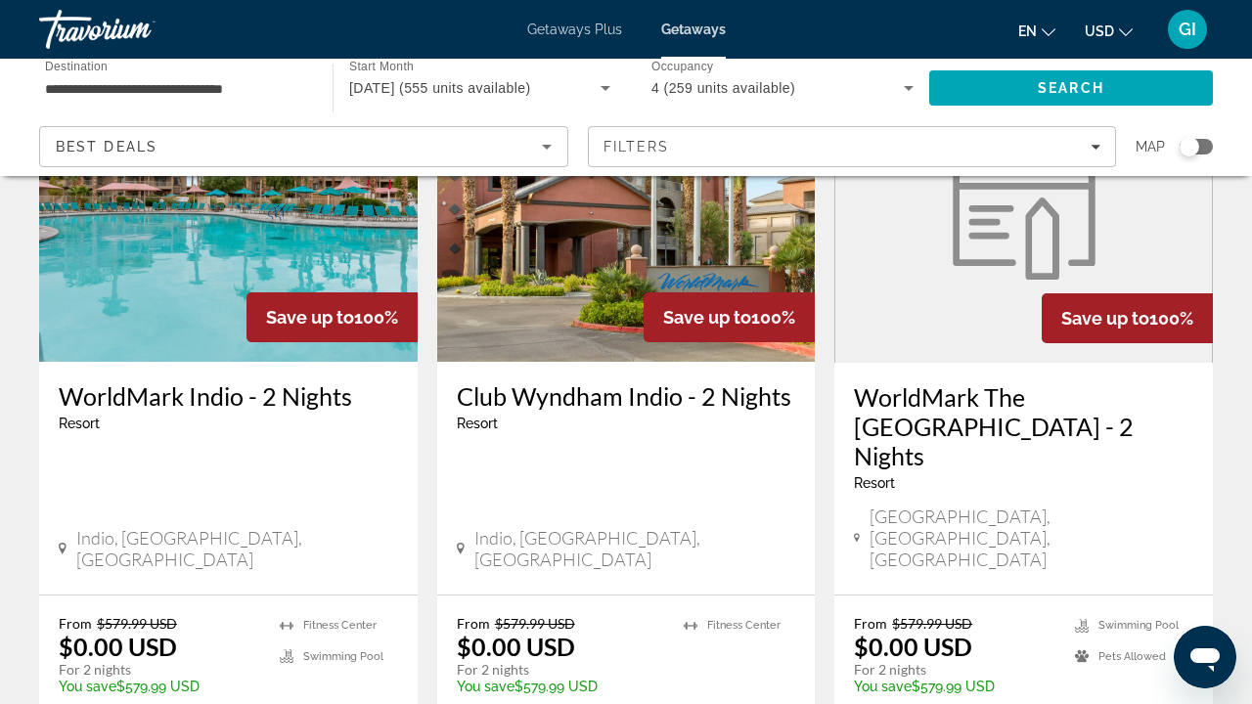
scroll to position [223, 0]
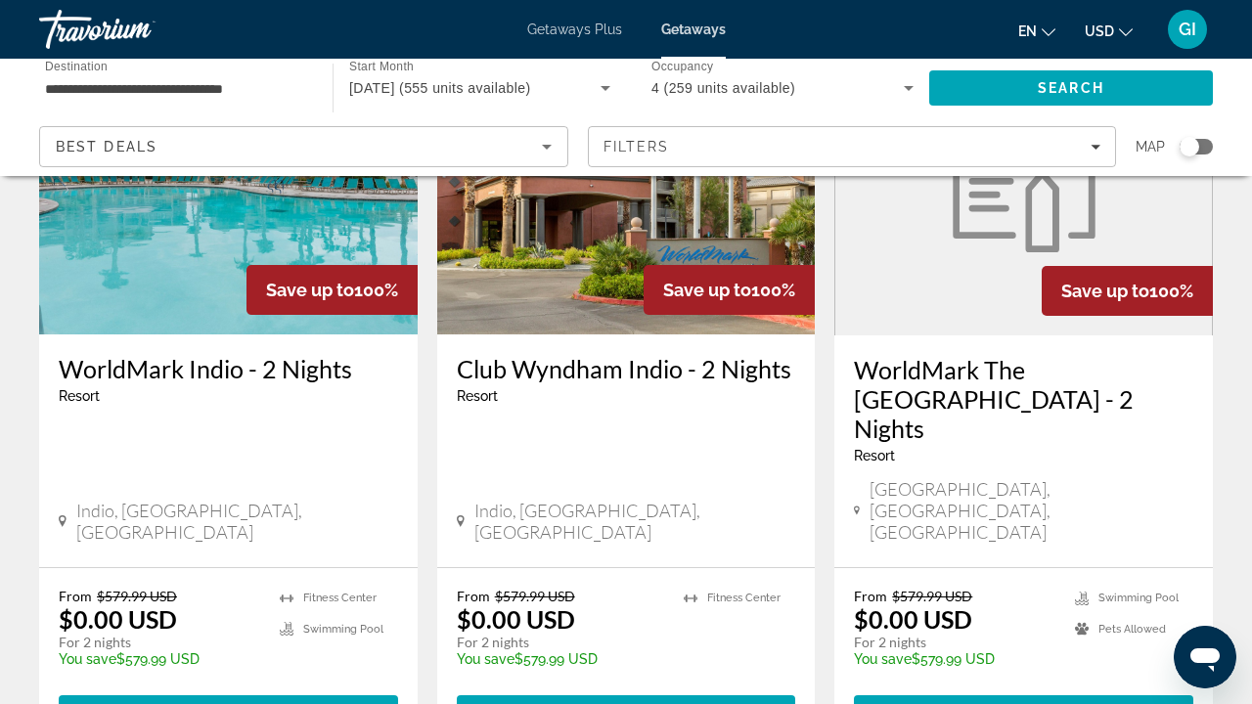
click at [1010, 388] on h3 "WorldMark The Plaza Resort and Spa - 2 Nights" at bounding box center [1023, 399] width 339 height 88
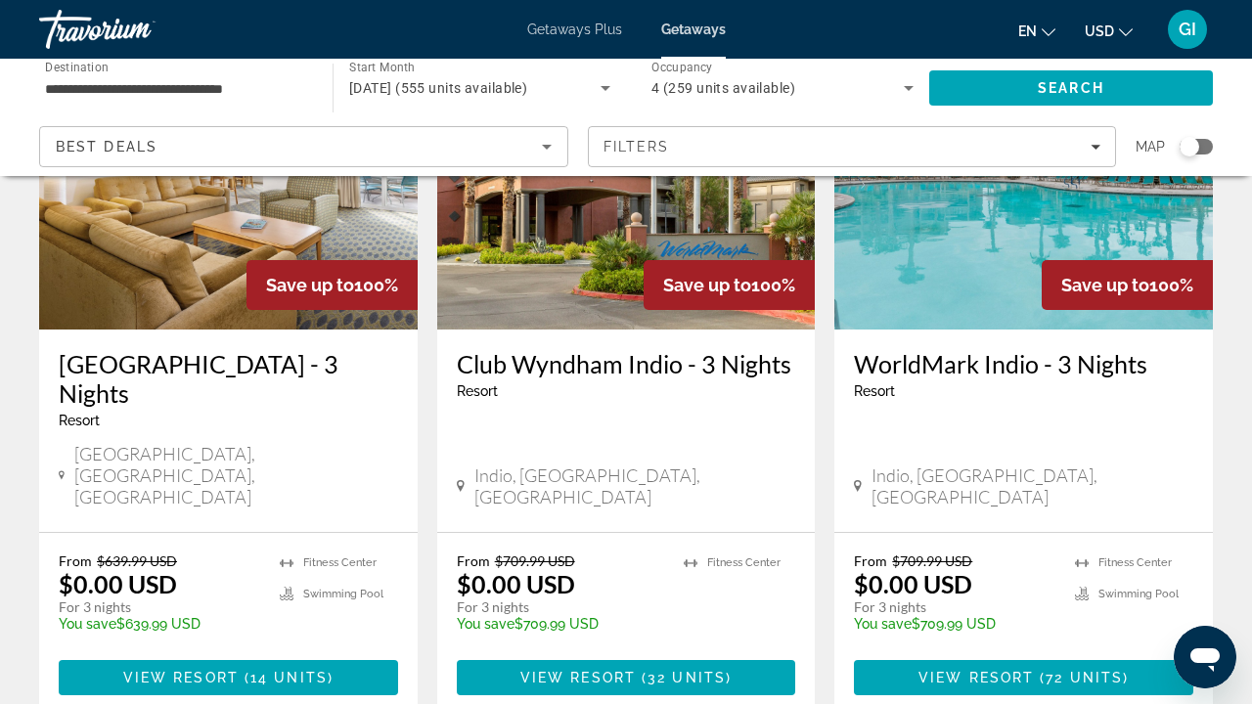
scroll to position [984, 0]
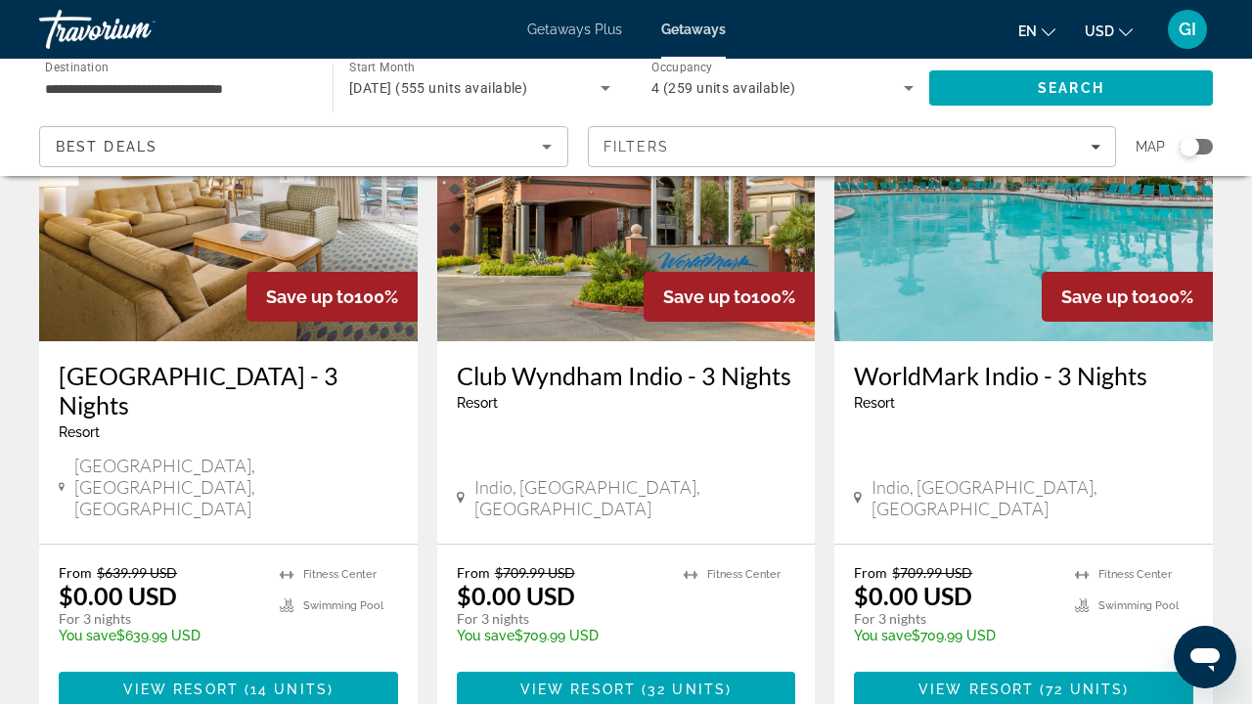
click at [291, 361] on h3 "WorldMark Cathedral City - 3 Nights" at bounding box center [228, 390] width 339 height 59
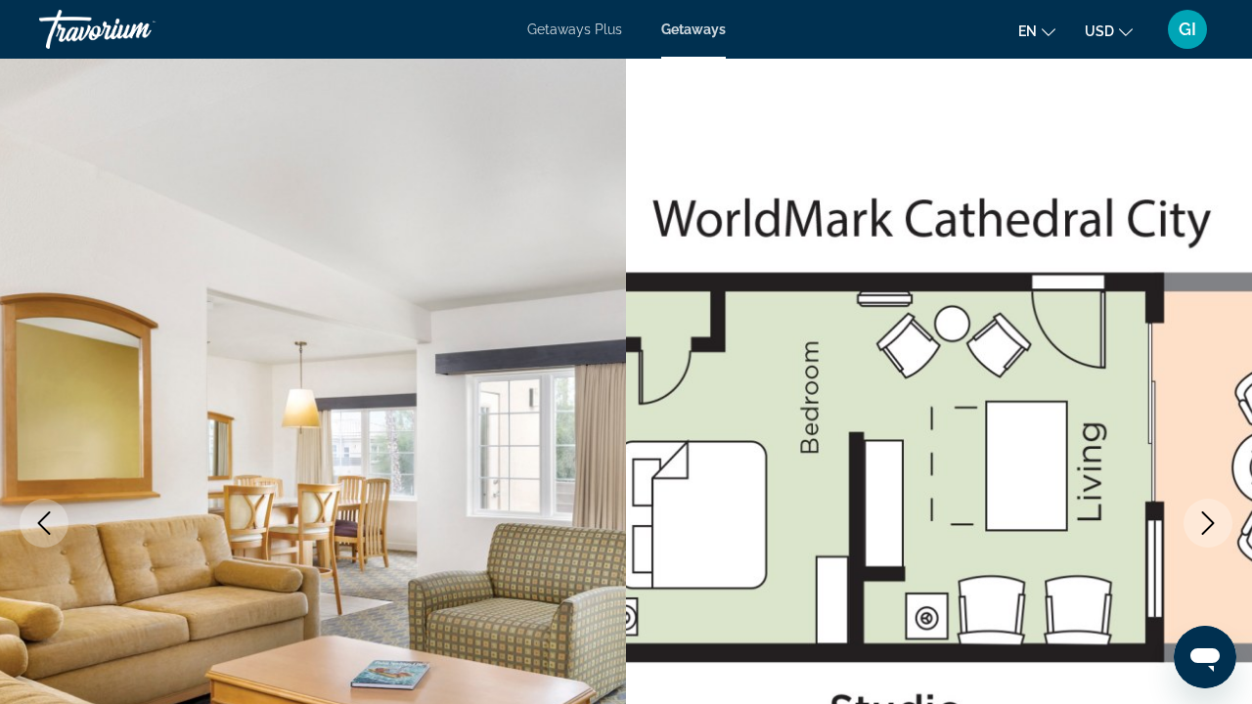
click at [1244, 518] on img "Main content" at bounding box center [939, 523] width 626 height 929
click at [1212, 517] on icon "Next image" at bounding box center [1208, 523] width 23 height 23
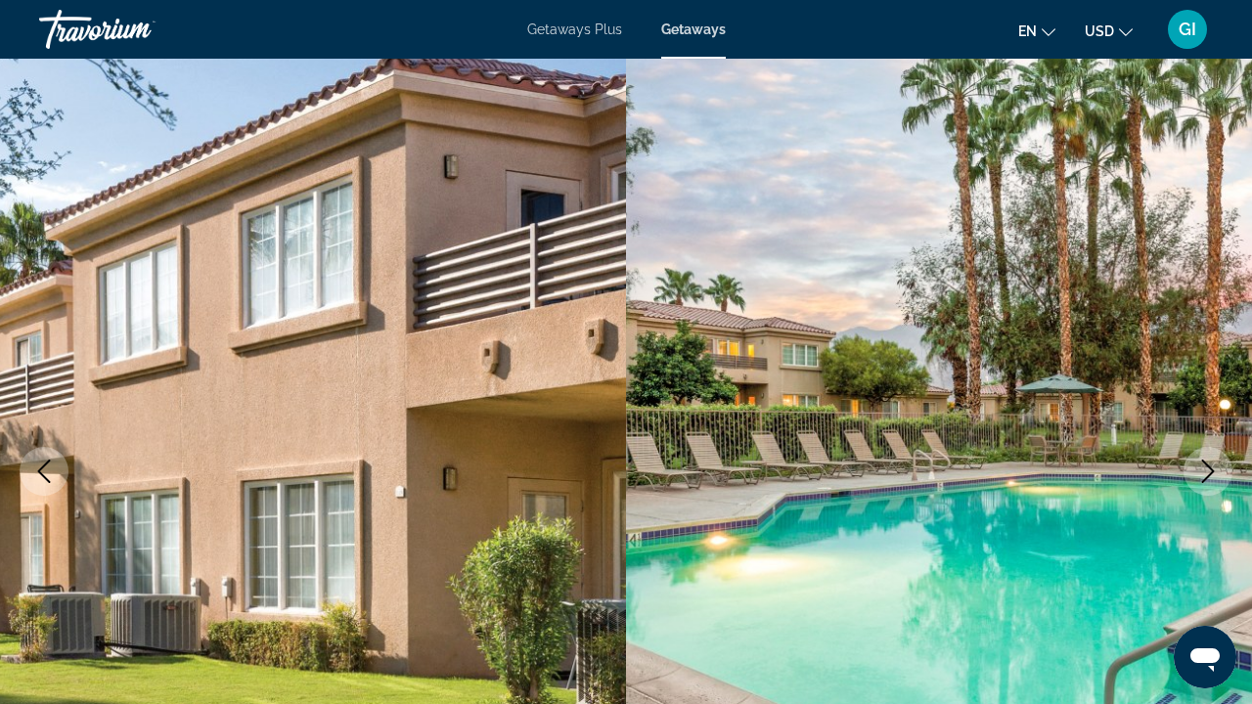
scroll to position [219, 0]
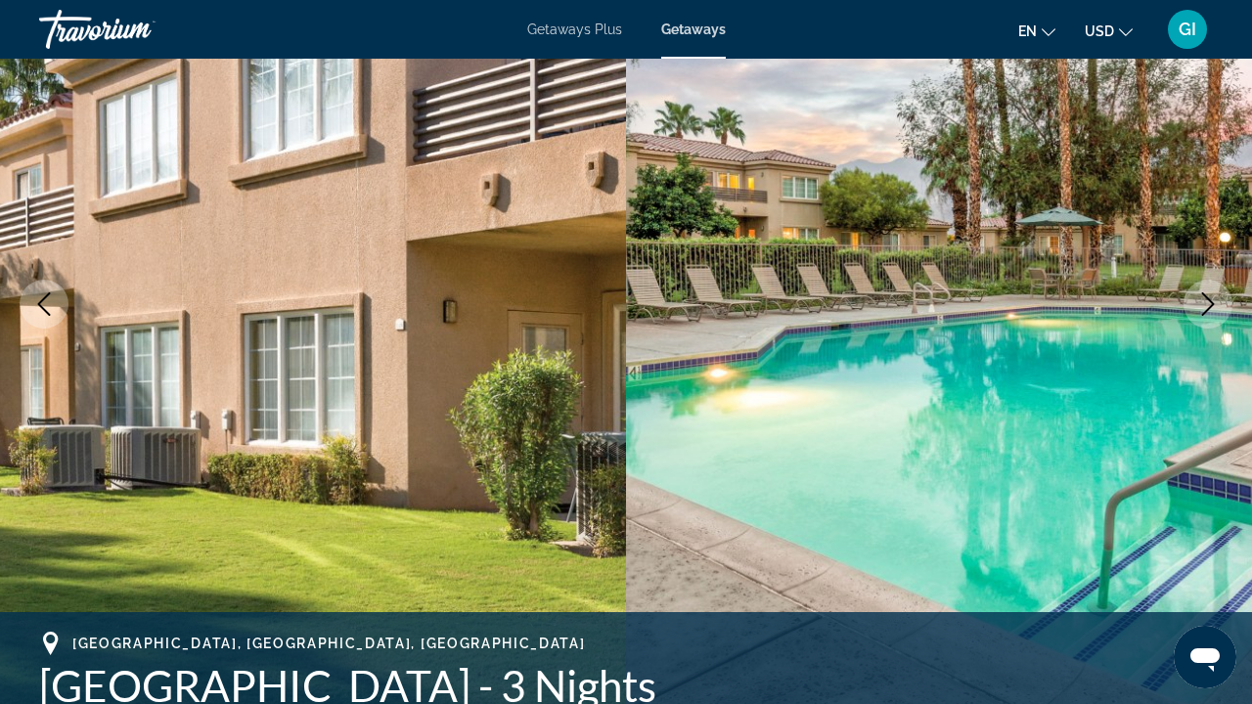
click at [1204, 320] on button "Next image" at bounding box center [1208, 304] width 49 height 49
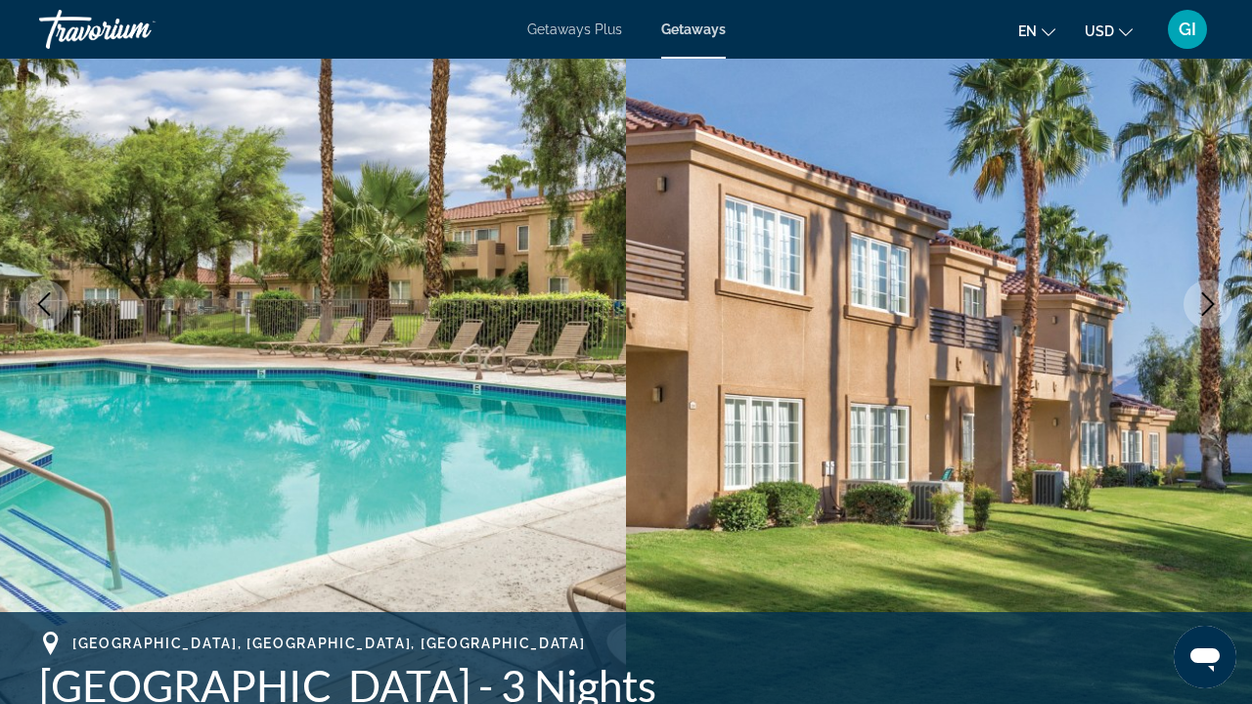
click at [1204, 320] on button "Next image" at bounding box center [1208, 304] width 49 height 49
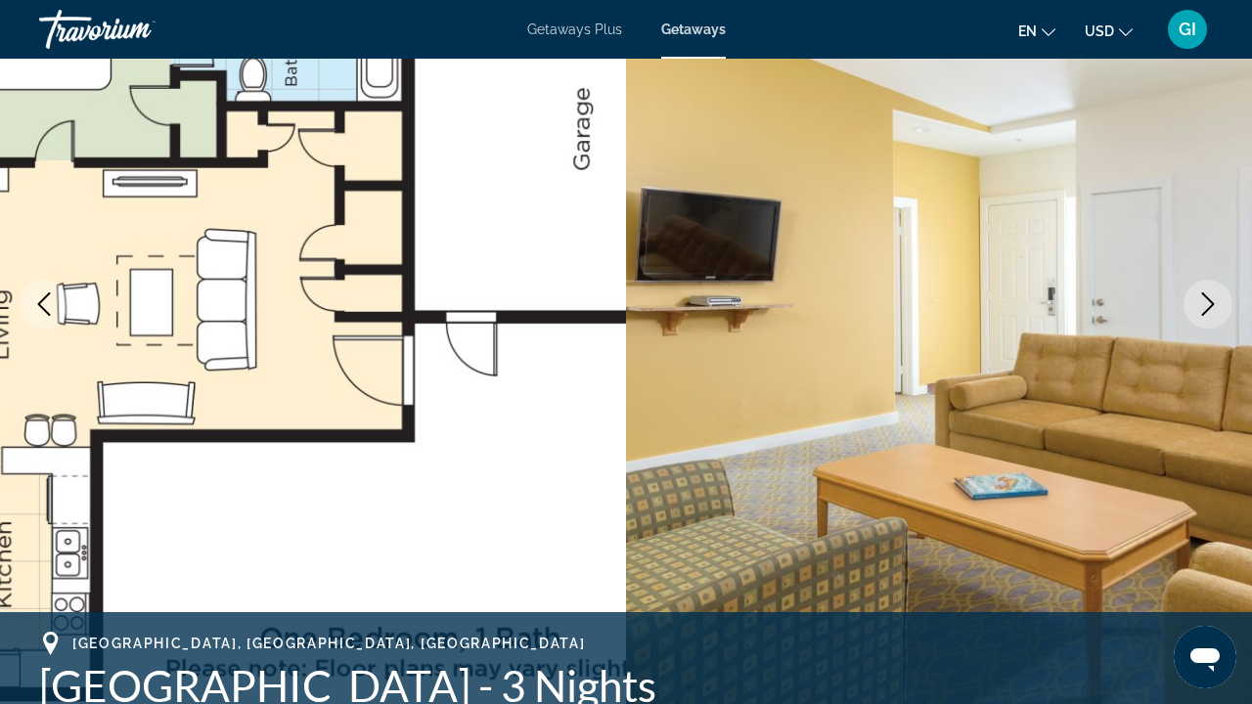
click at [1204, 320] on button "Next image" at bounding box center [1208, 304] width 49 height 49
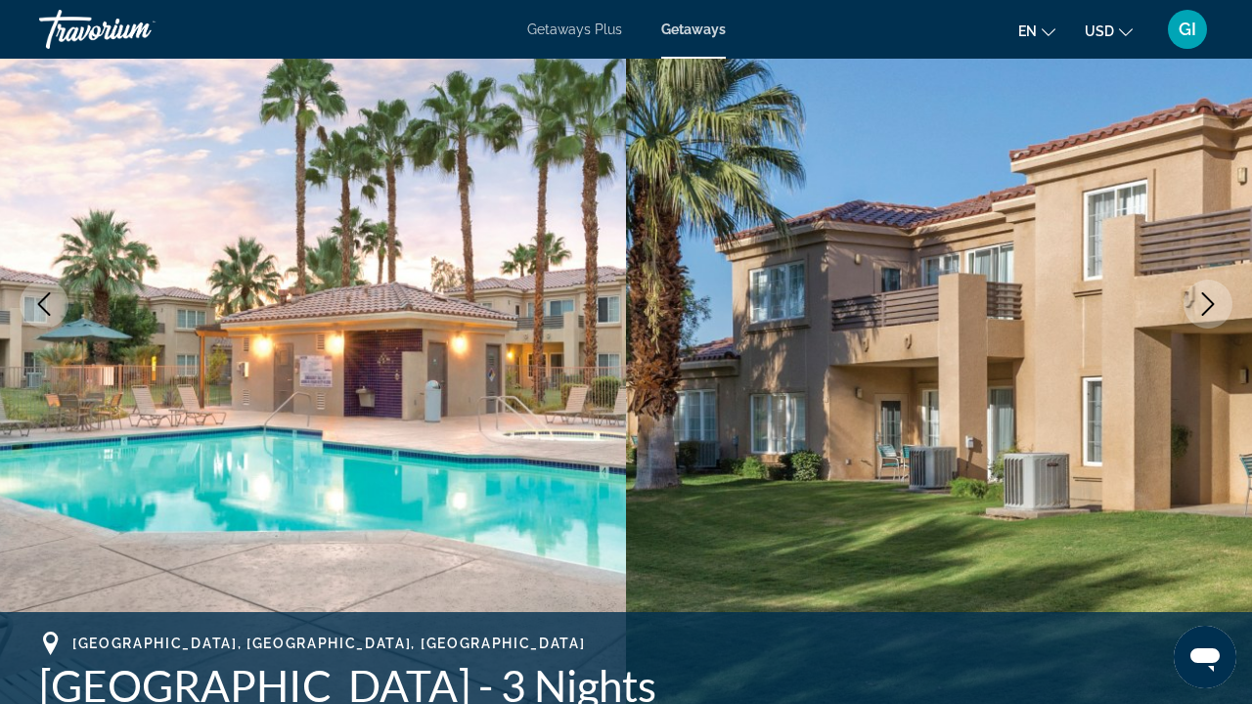
click at [1204, 320] on button "Next image" at bounding box center [1208, 304] width 49 height 49
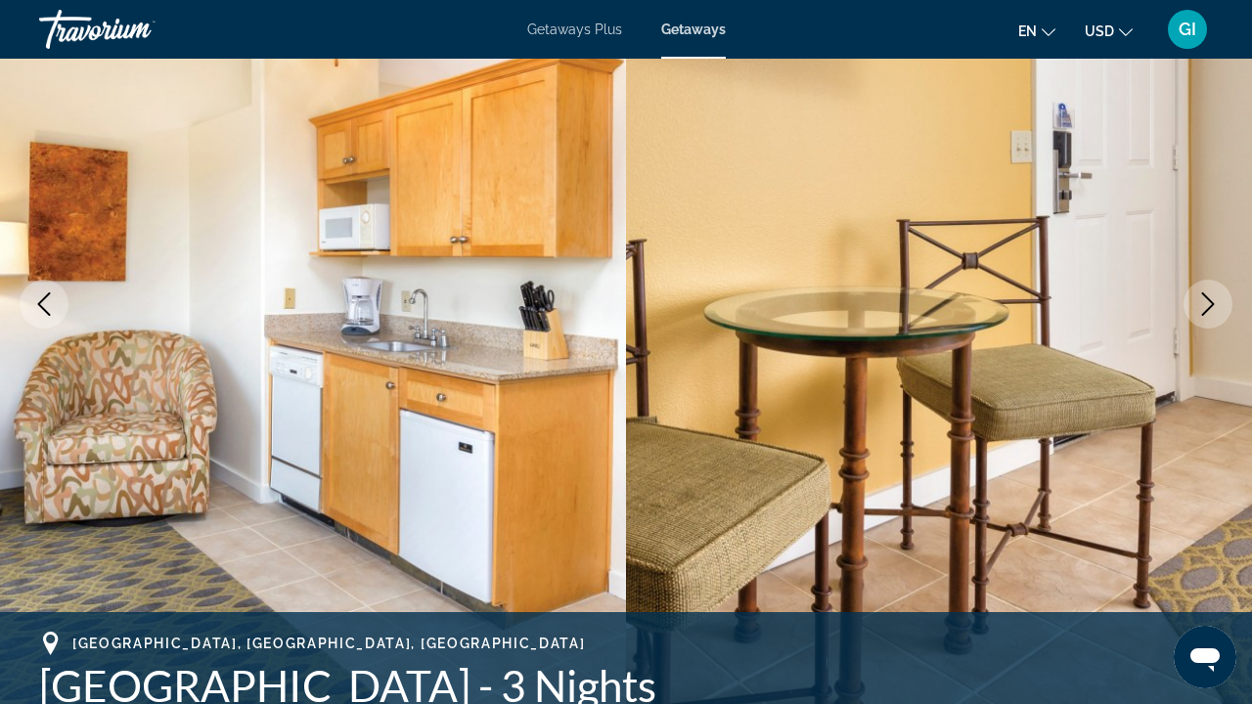
click at [1204, 320] on button "Next image" at bounding box center [1208, 304] width 49 height 49
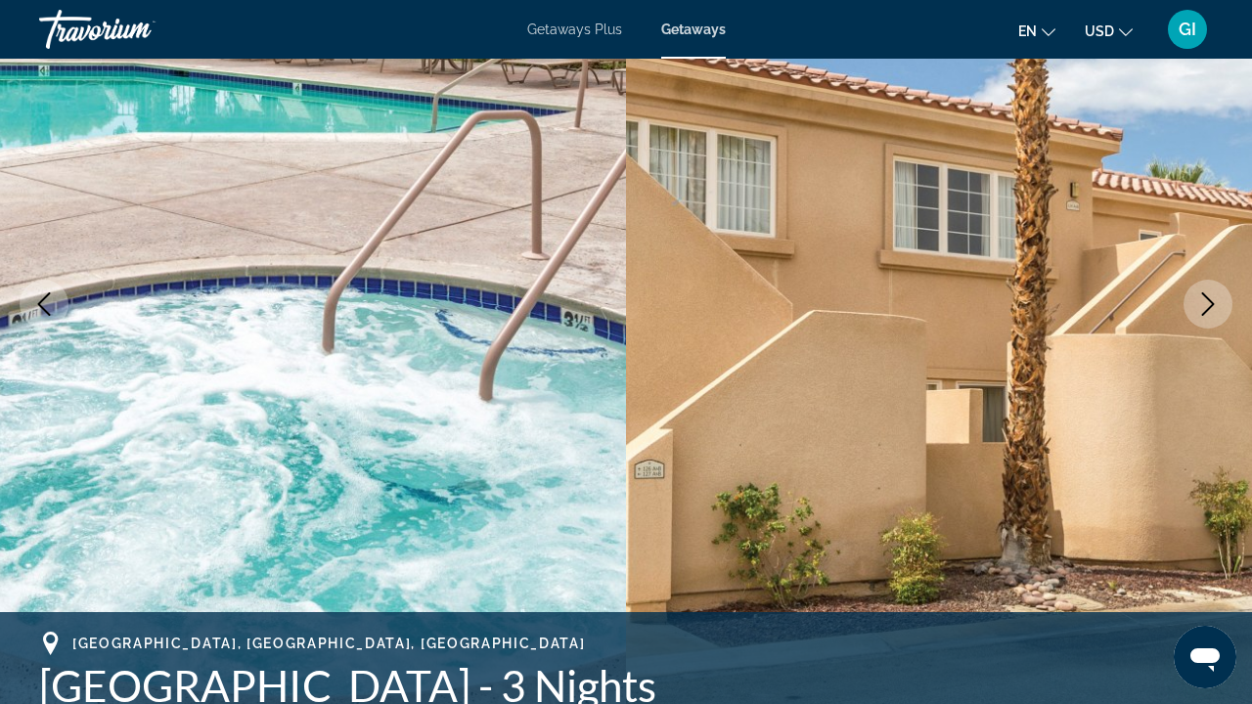
click at [1204, 320] on button "Next image" at bounding box center [1208, 304] width 49 height 49
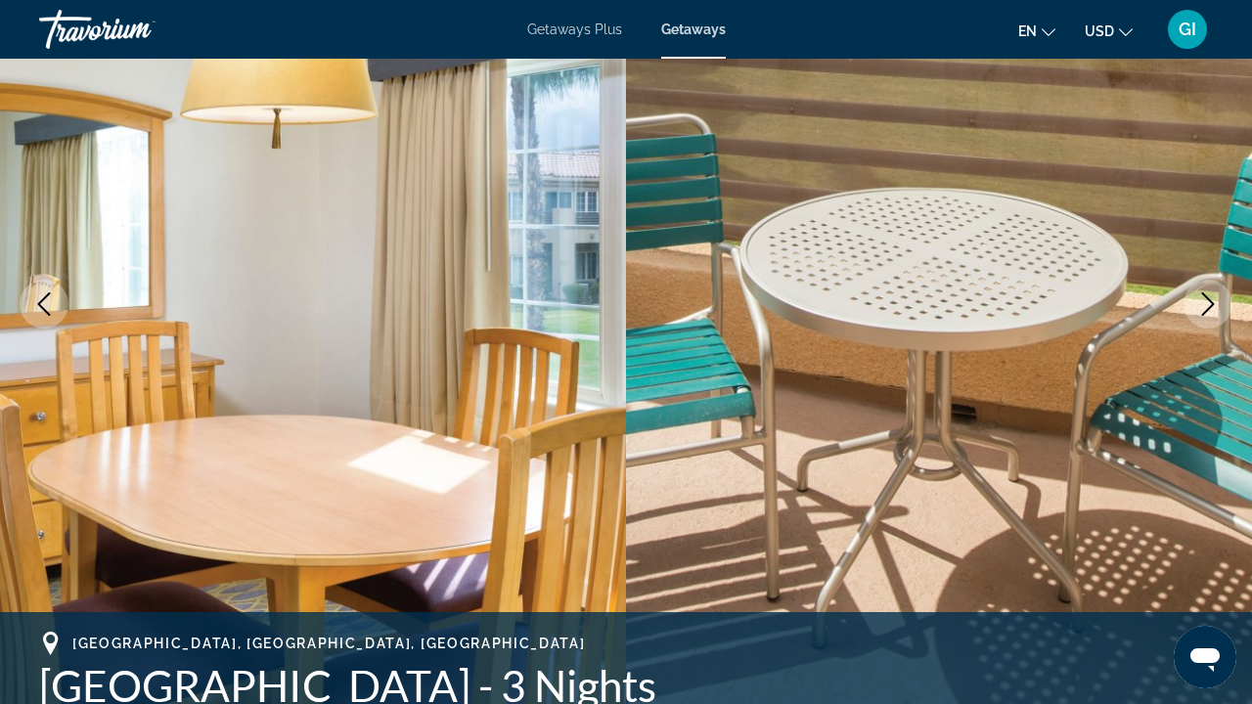
click at [1204, 320] on button "Next image" at bounding box center [1208, 304] width 49 height 49
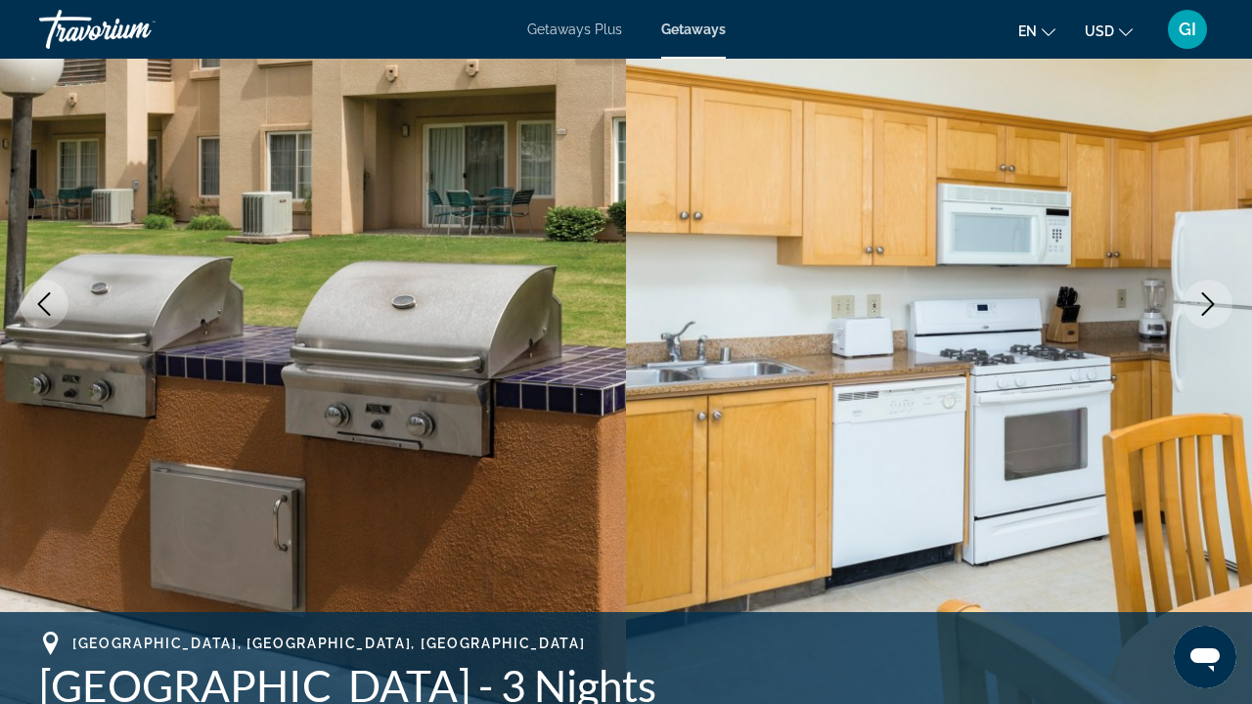
click at [1204, 320] on button "Next image" at bounding box center [1208, 304] width 49 height 49
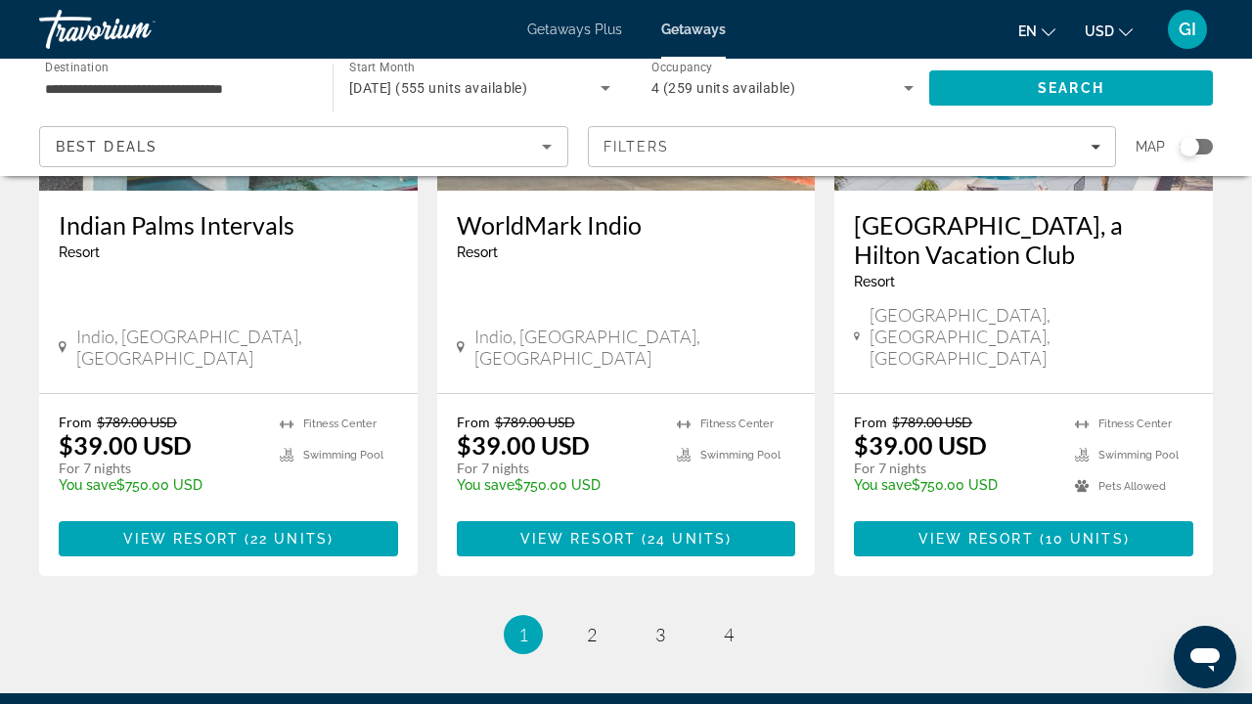
scroll to position [2640, 0]
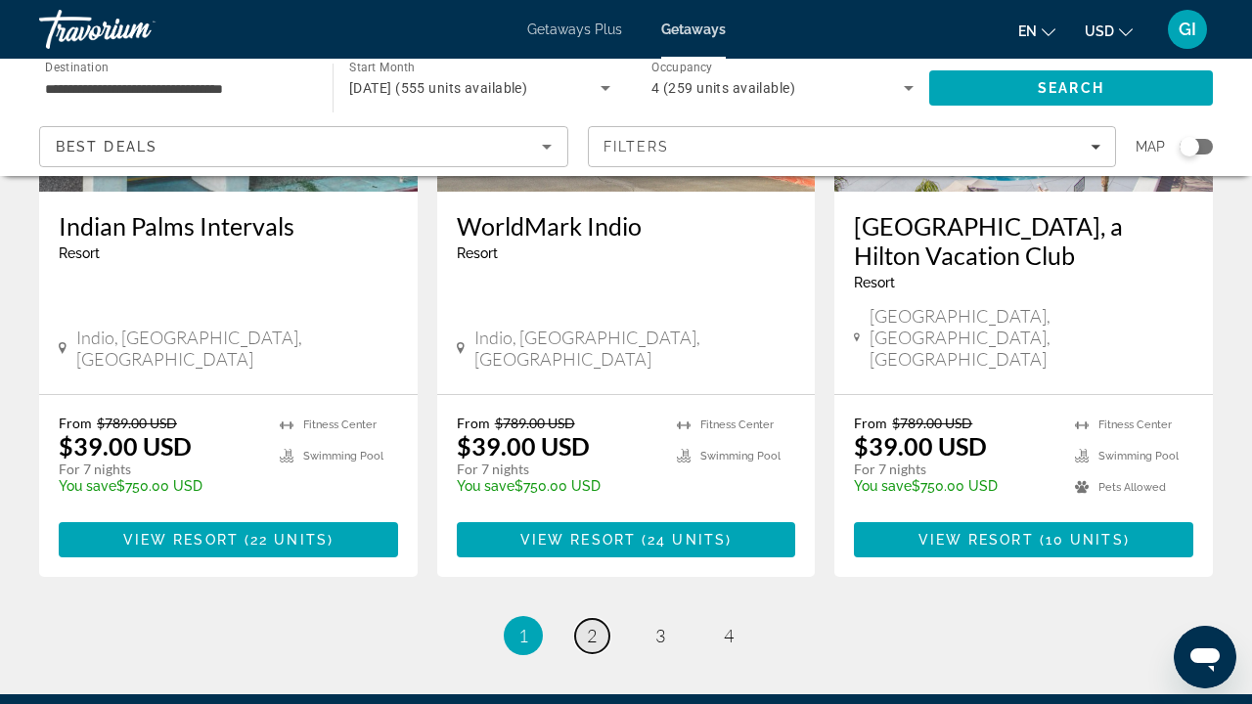
click at [594, 625] on span "2" at bounding box center [592, 636] width 10 height 22
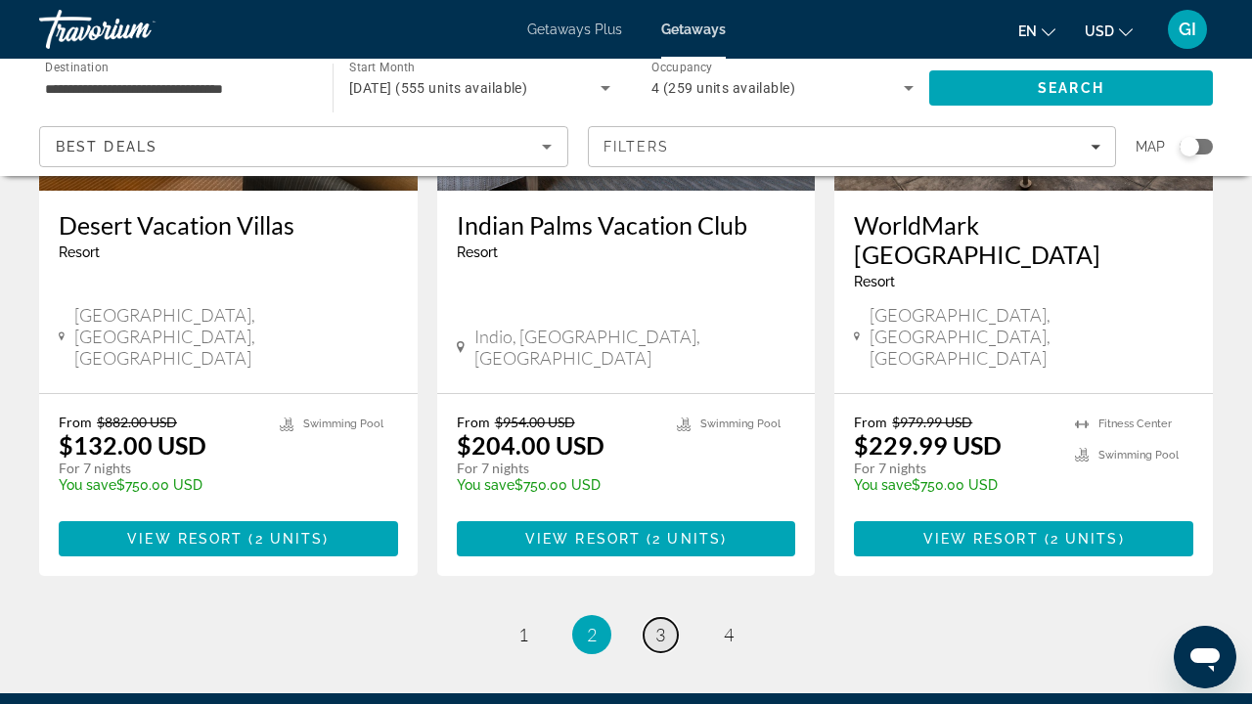
scroll to position [2550, 0]
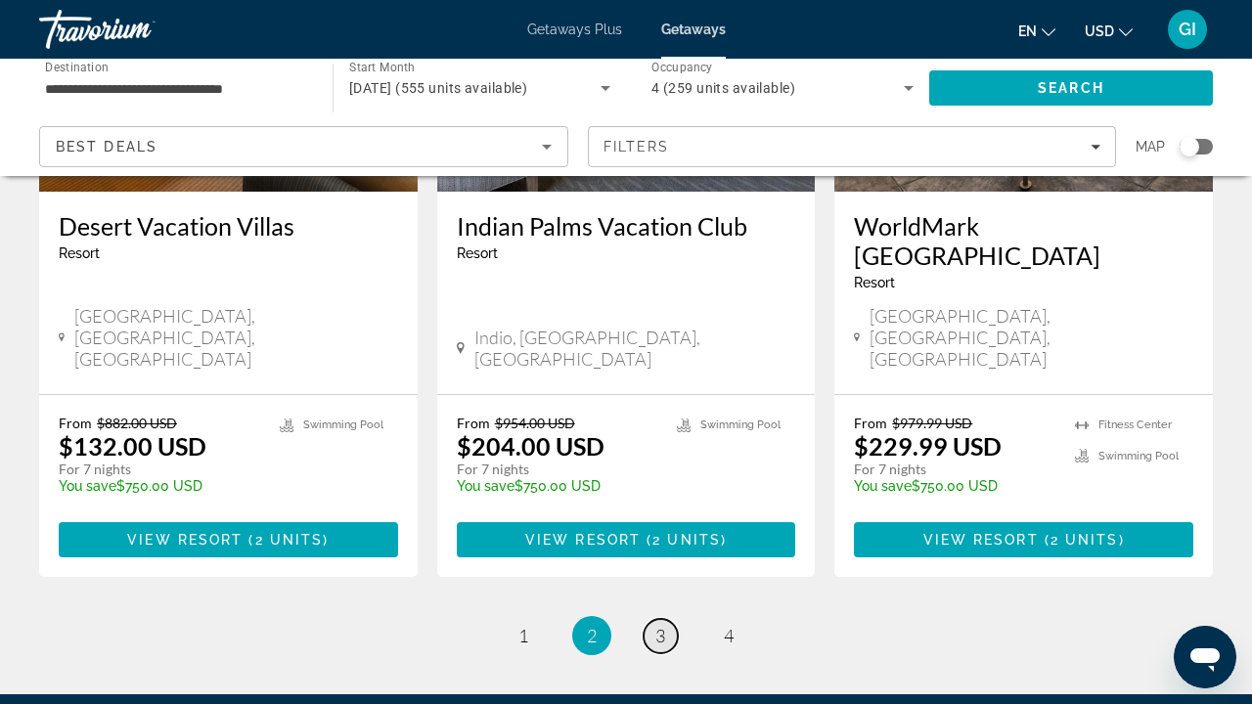
click at [659, 625] on span "3" at bounding box center [661, 636] width 10 height 22
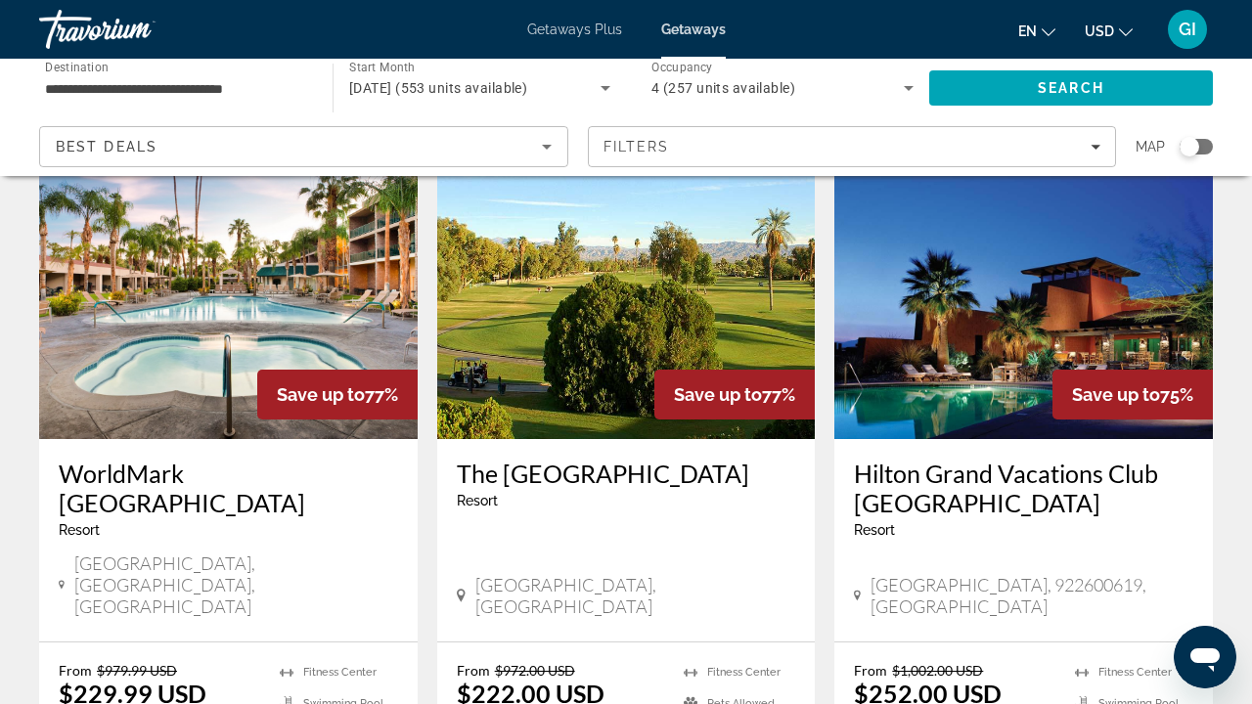
scroll to position [260, 0]
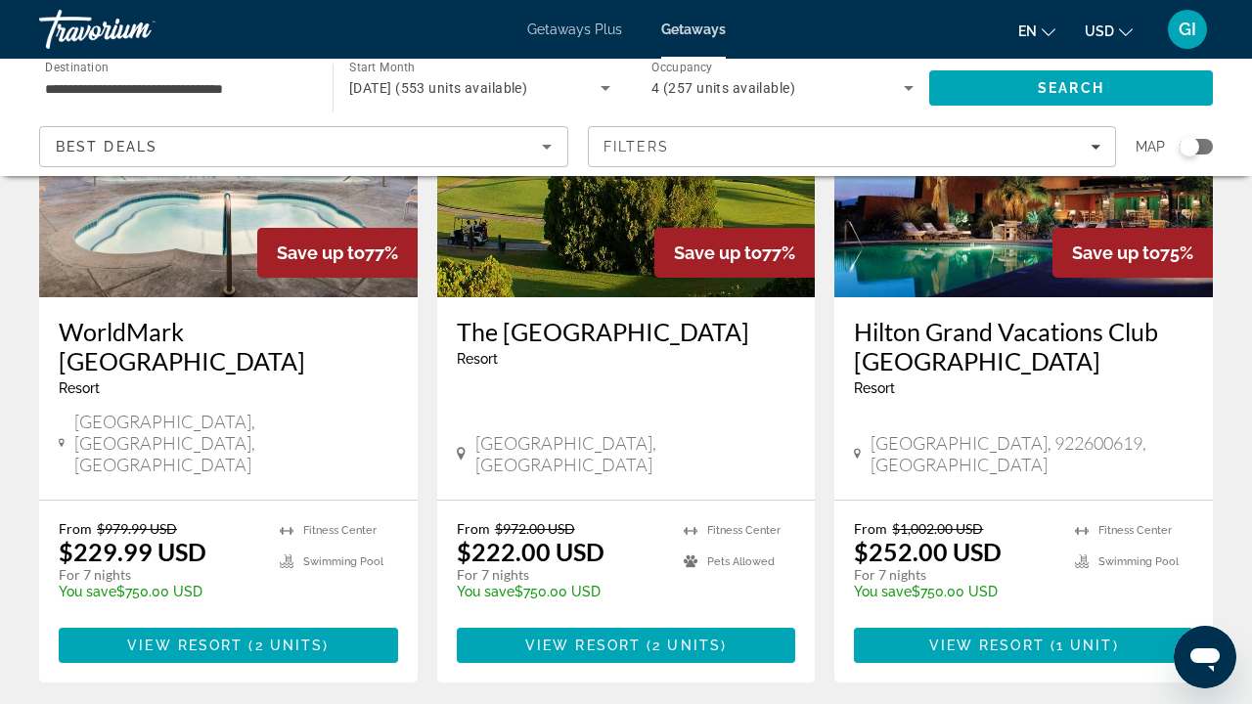
click at [662, 332] on h3 "The Plaza Resort and Spa" at bounding box center [626, 331] width 339 height 29
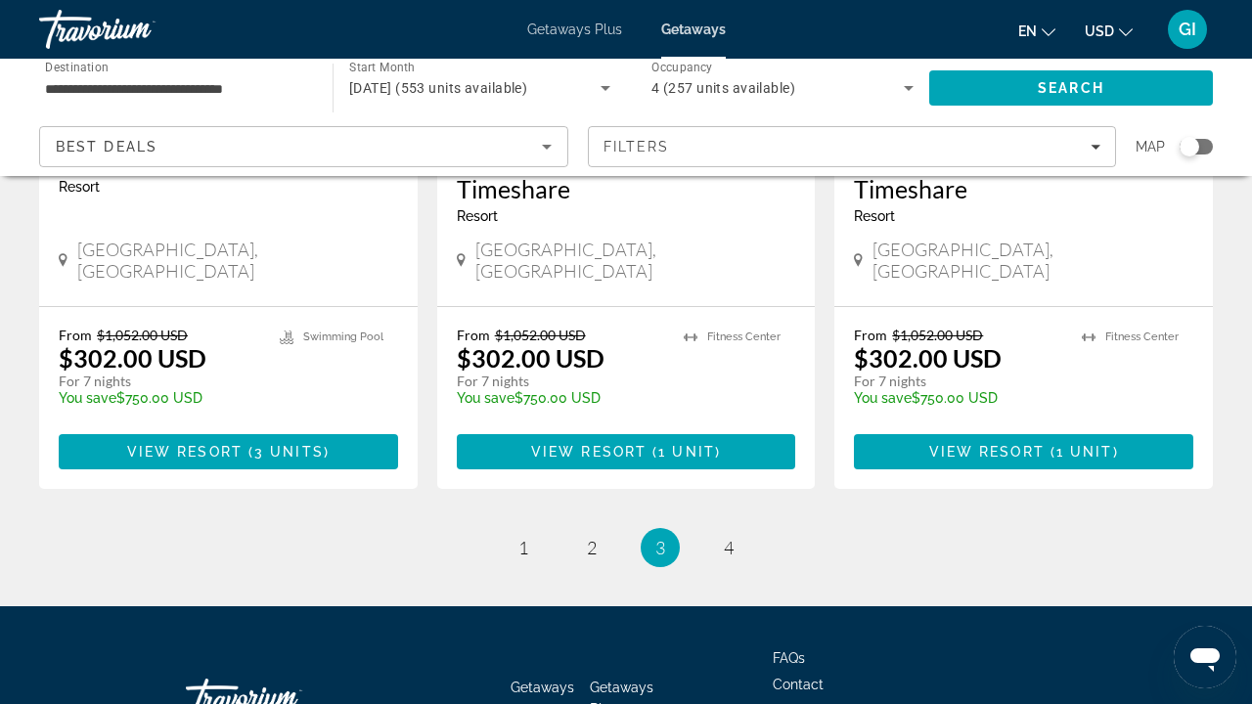
scroll to position [2670, 0]
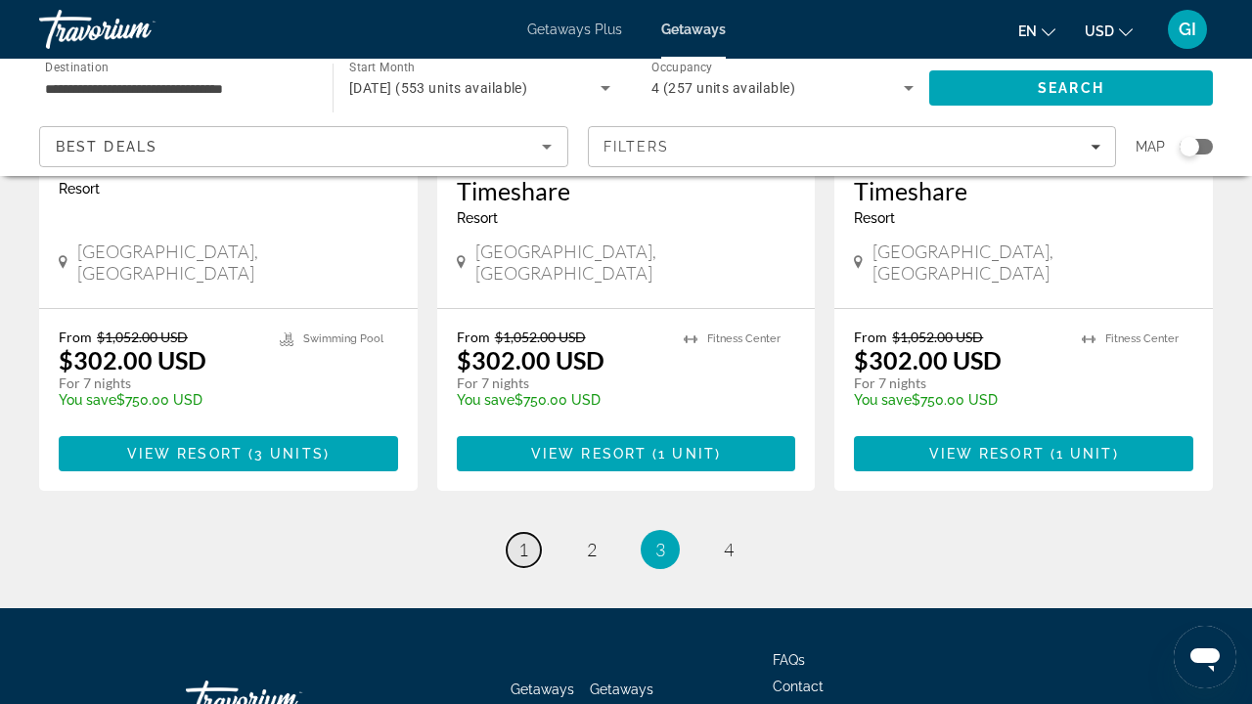
click at [519, 539] on span "1" at bounding box center [524, 550] width 10 height 22
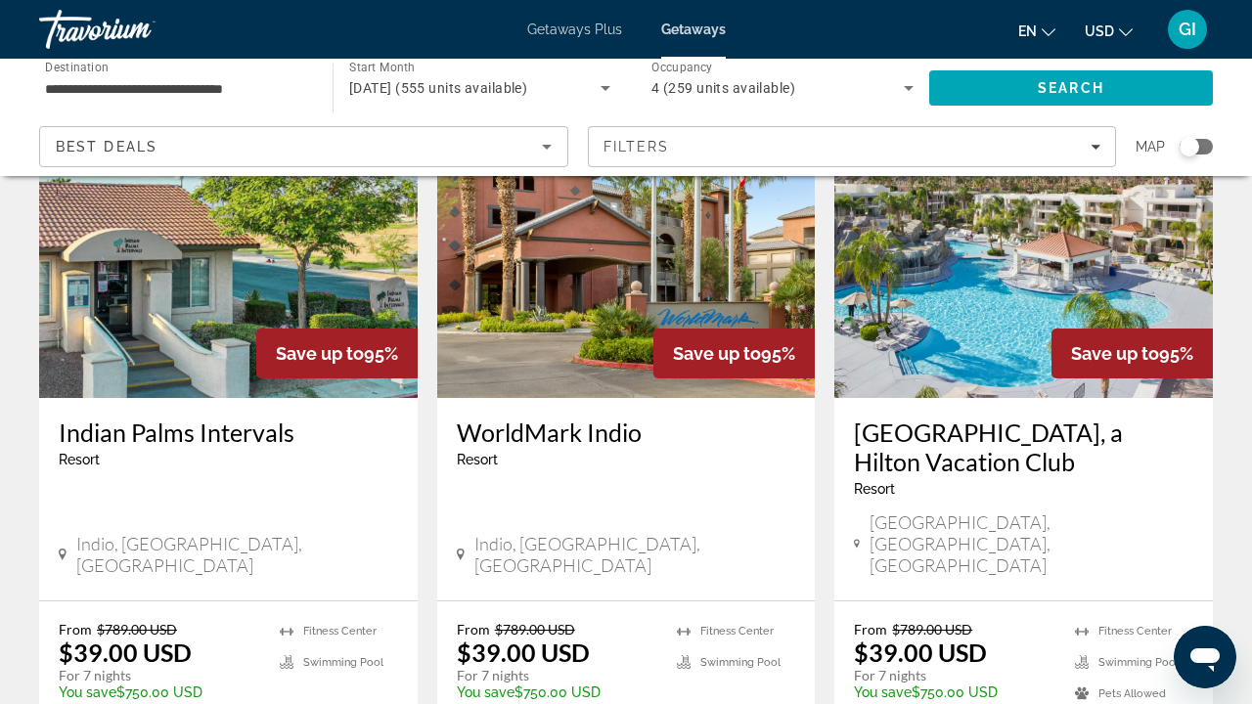
scroll to position [2441, 0]
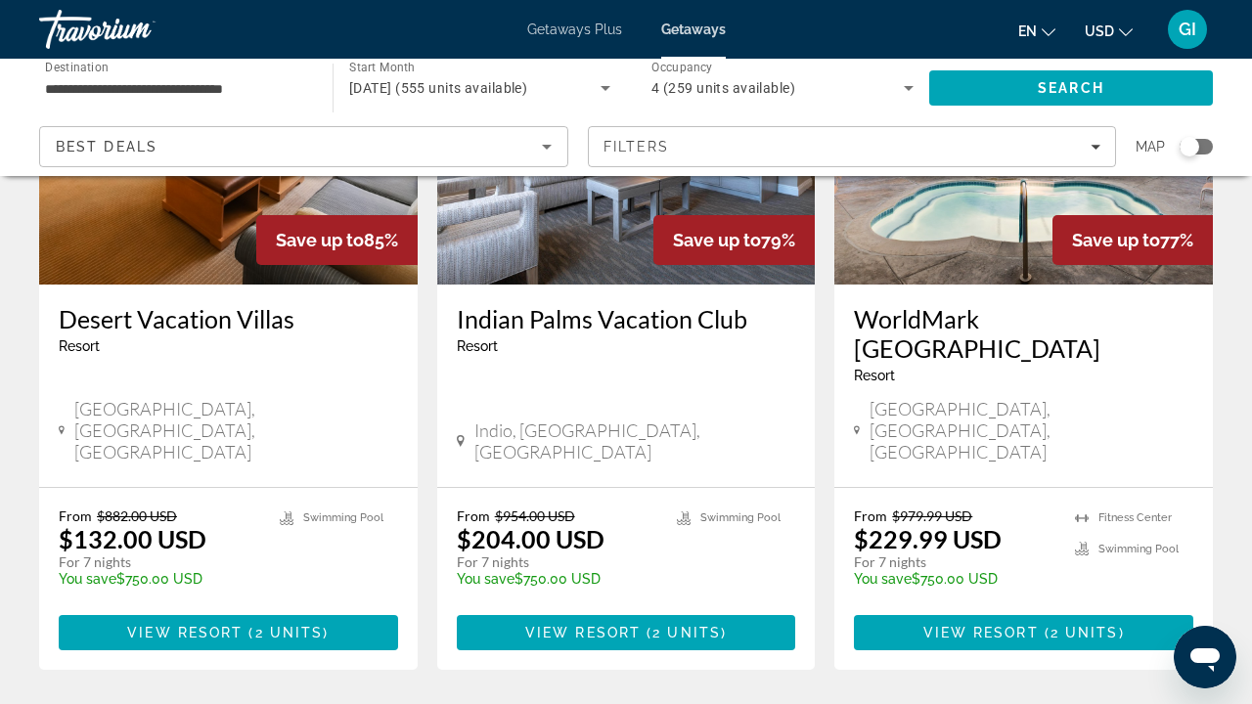
scroll to position [2470, 0]
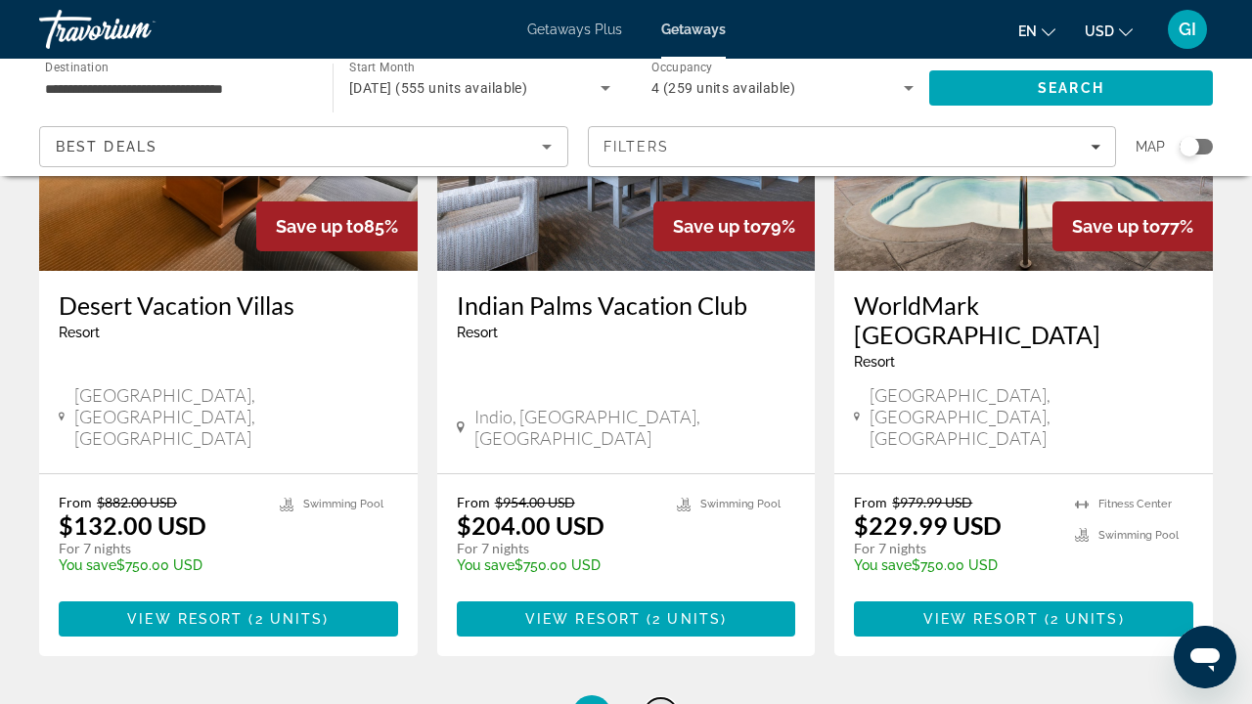
click at [662, 703] on span "3" at bounding box center [661, 715] width 10 height 22
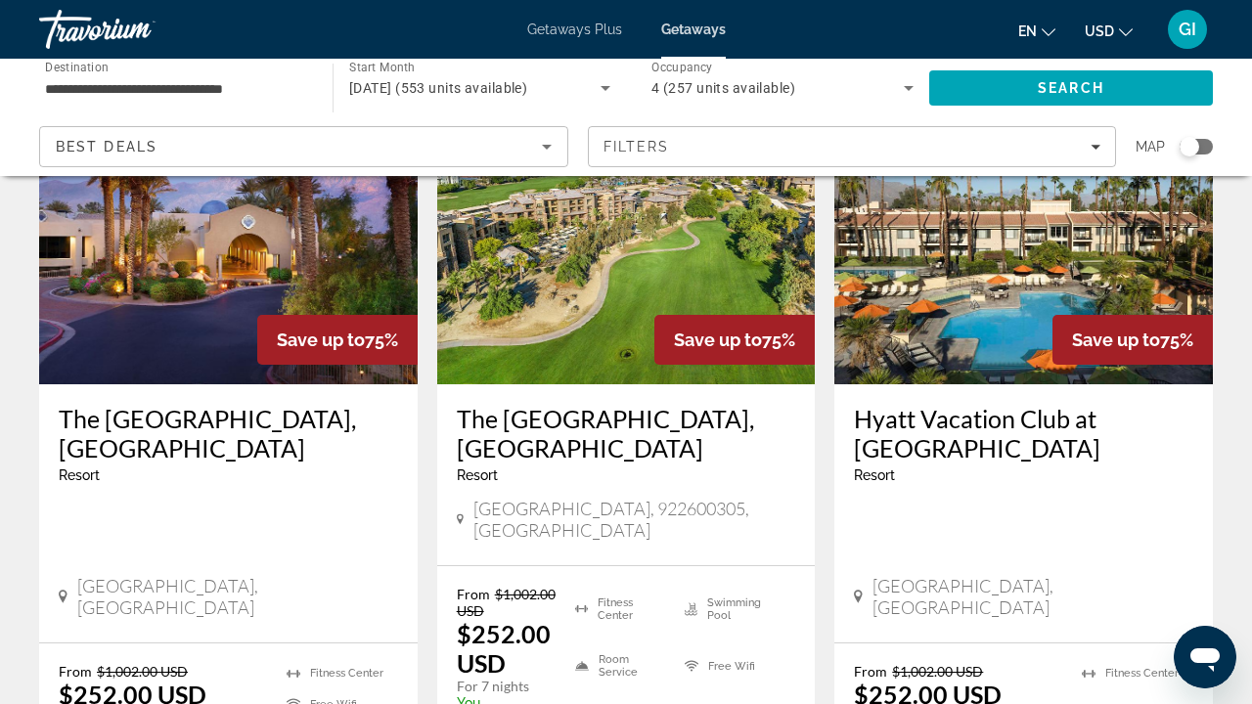
scroll to position [887, 0]
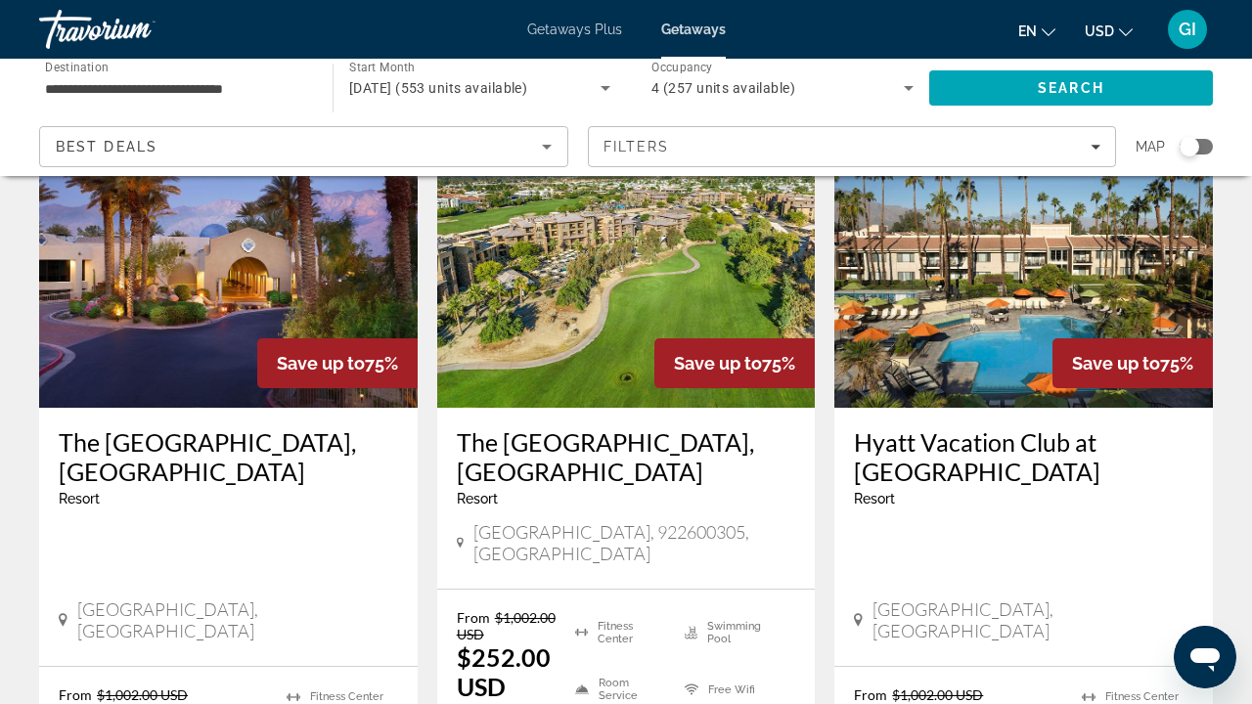
click at [648, 428] on h3 "The Westin Desert Willow Villas, Palm Desert" at bounding box center [626, 457] width 339 height 59
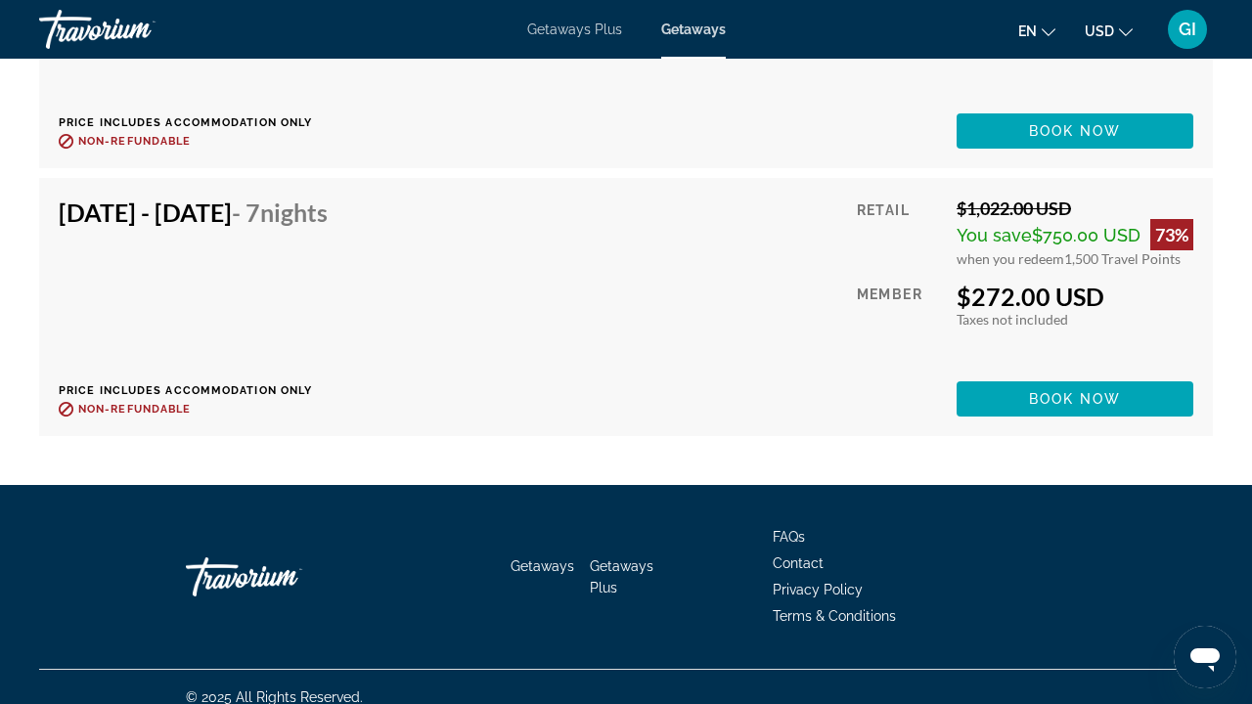
scroll to position [4010, 0]
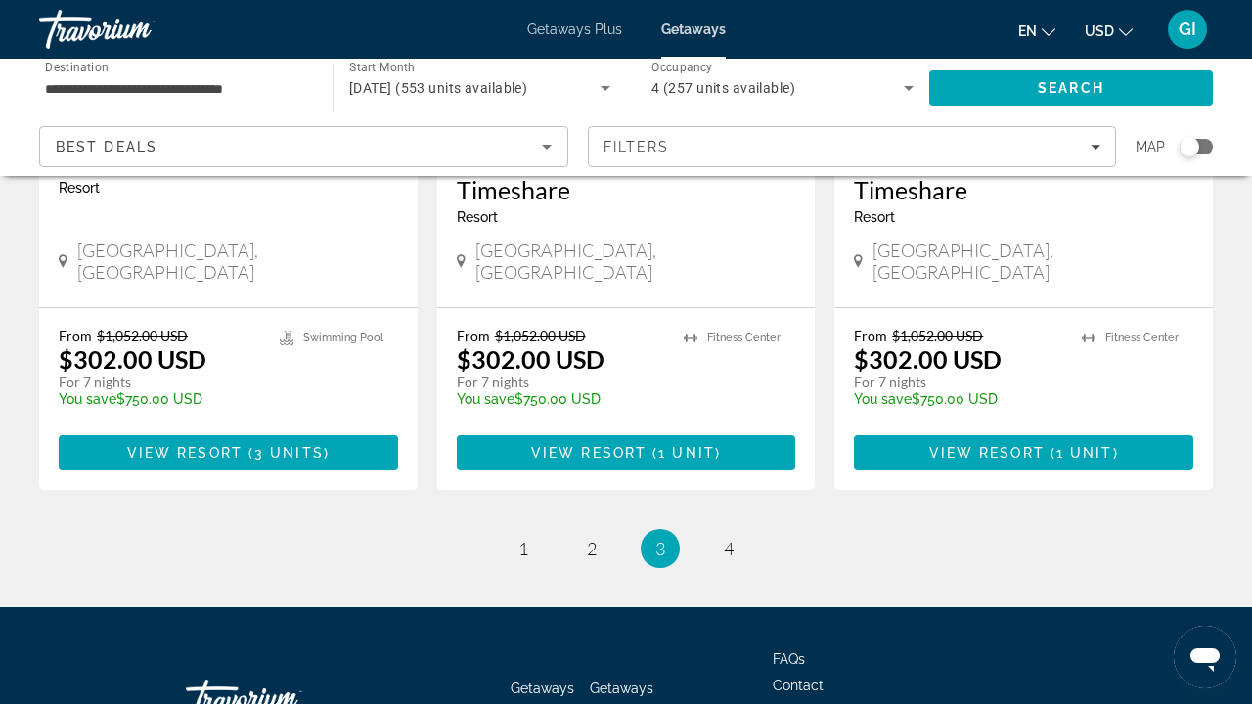
scroll to position [2670, 0]
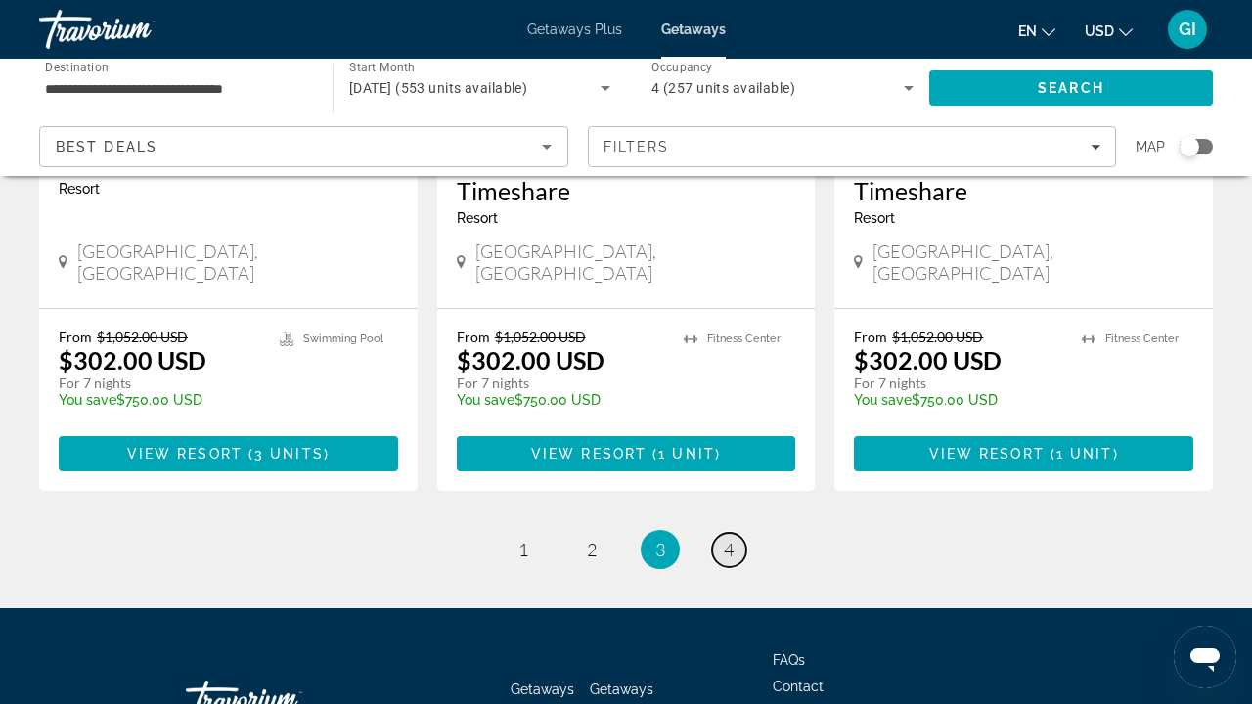
click at [740, 533] on link "page 4" at bounding box center [729, 550] width 34 height 34
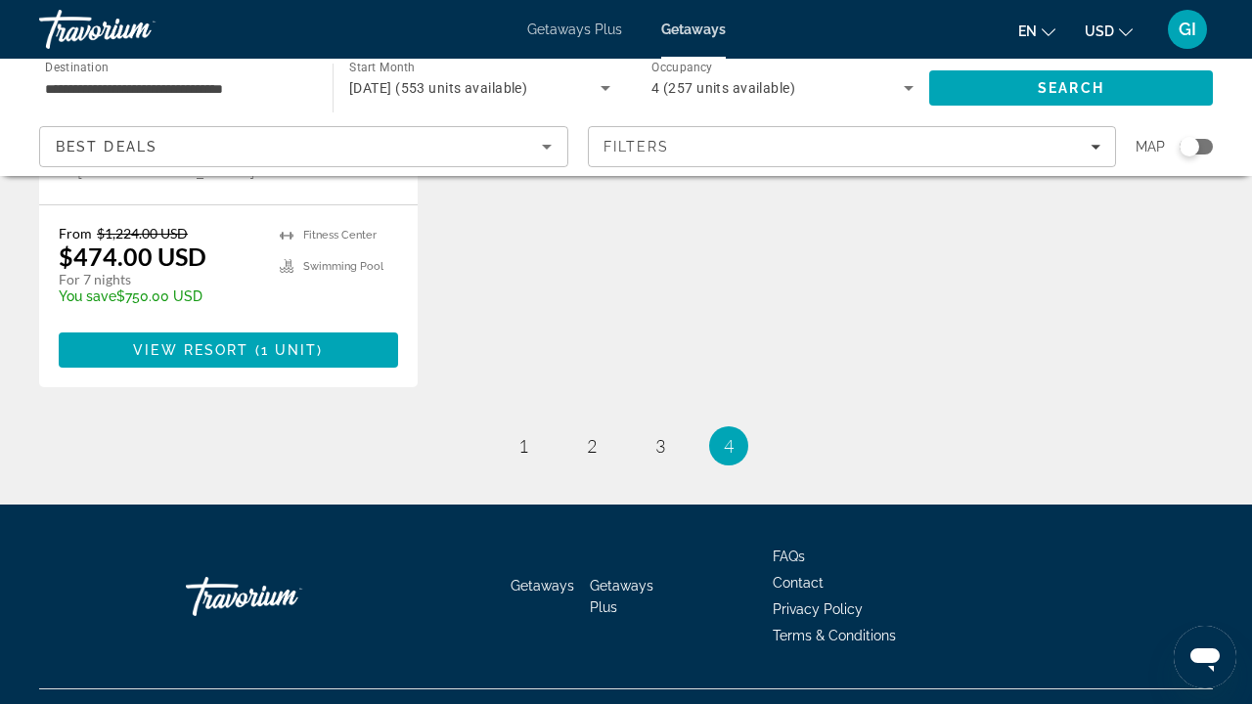
scroll to position [1219, 0]
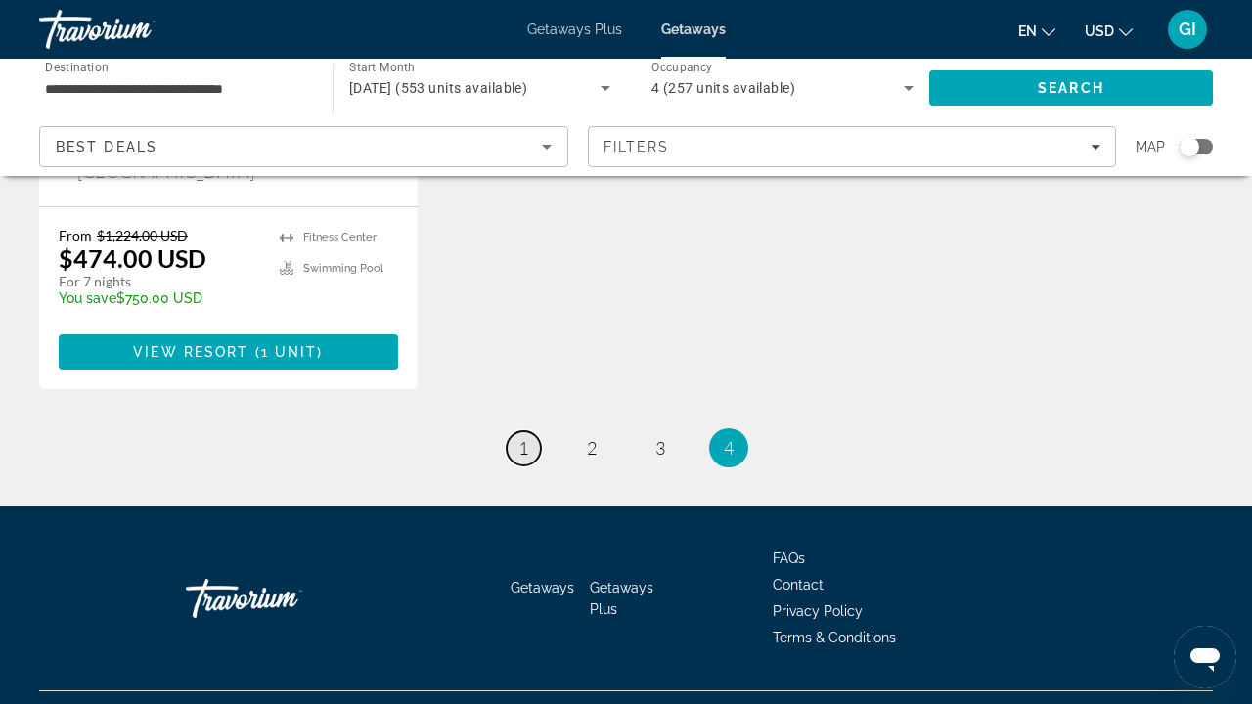
click at [512, 431] on link "page 1" at bounding box center [524, 448] width 34 height 34
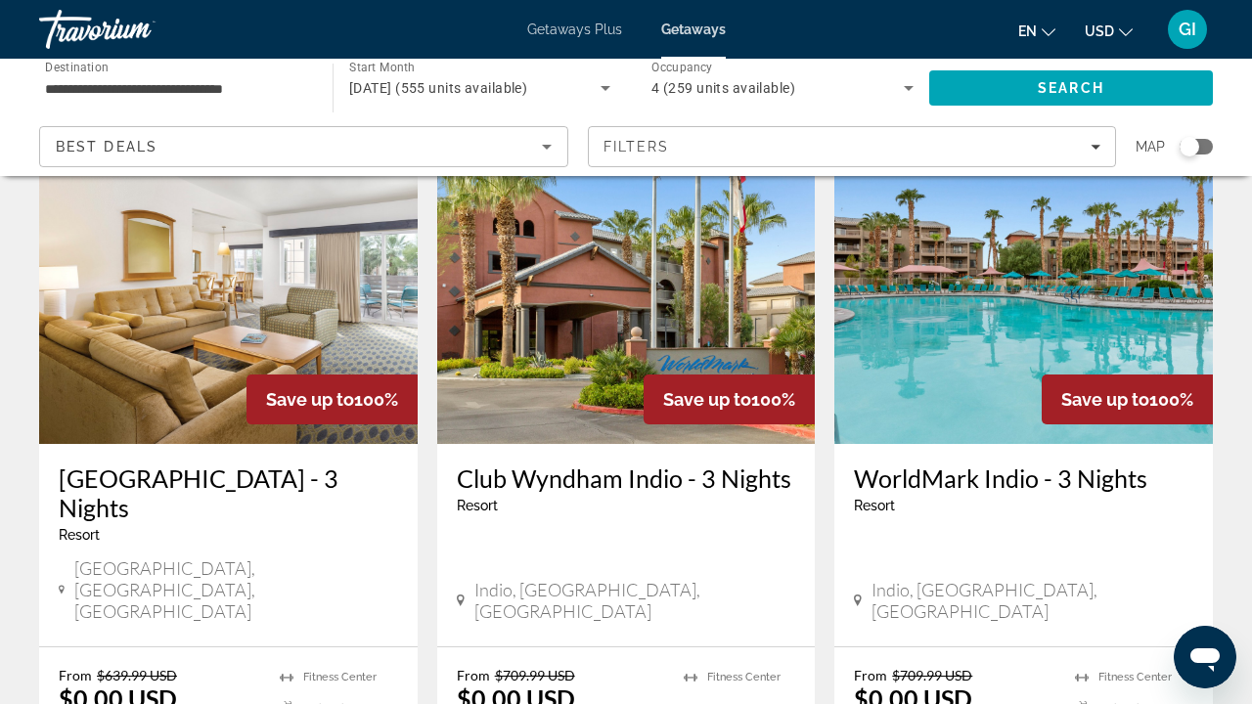
scroll to position [888, 0]
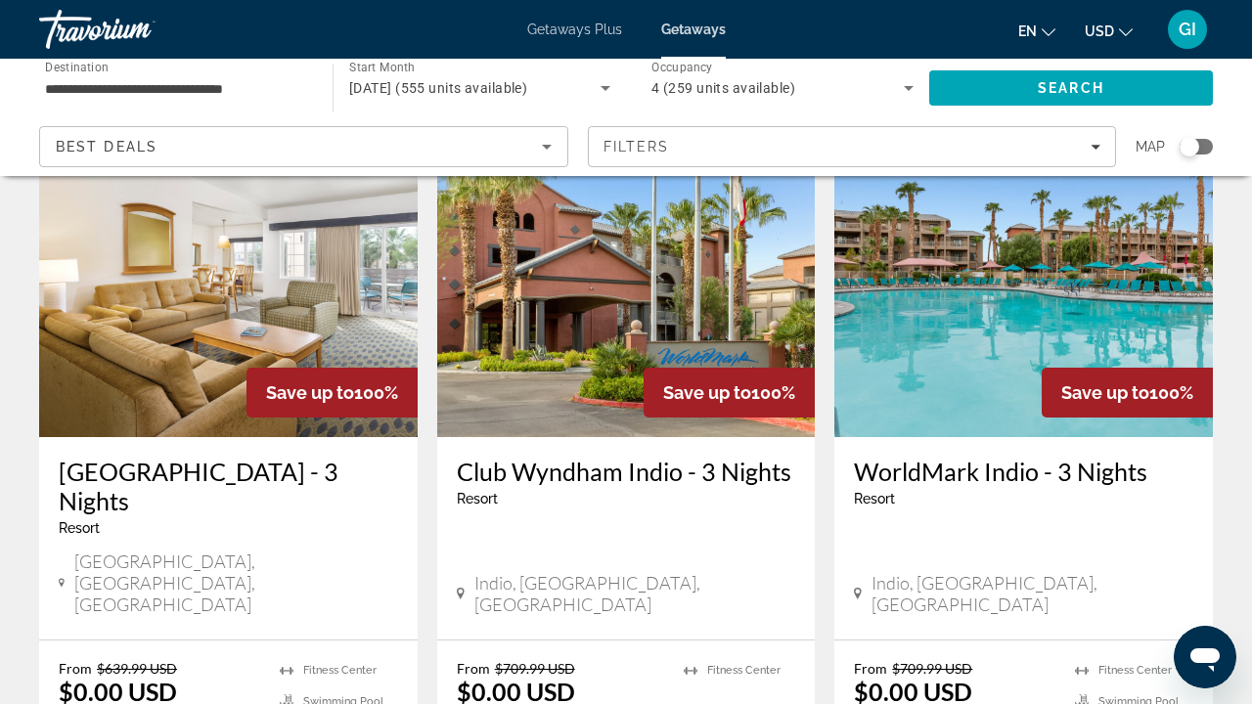
click at [1046, 457] on h3 "WorldMark Indio - 3 Nights" at bounding box center [1023, 471] width 339 height 29
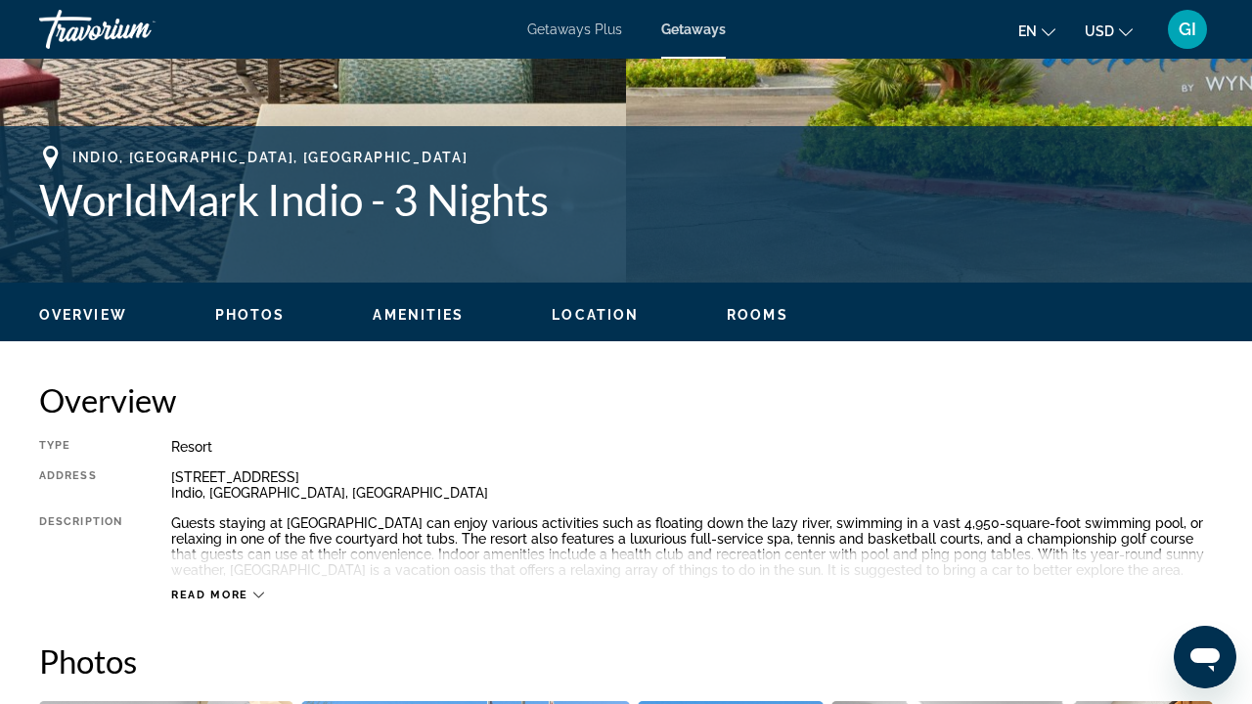
scroll to position [669, 0]
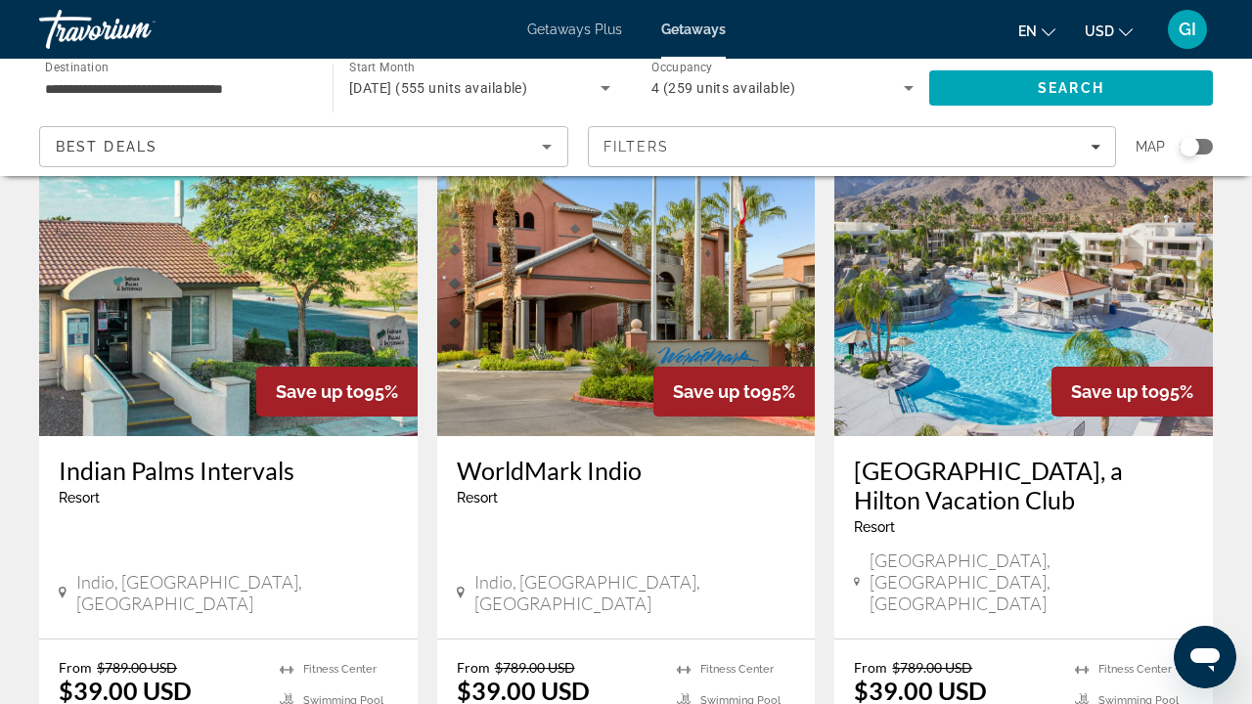
scroll to position [2536, 0]
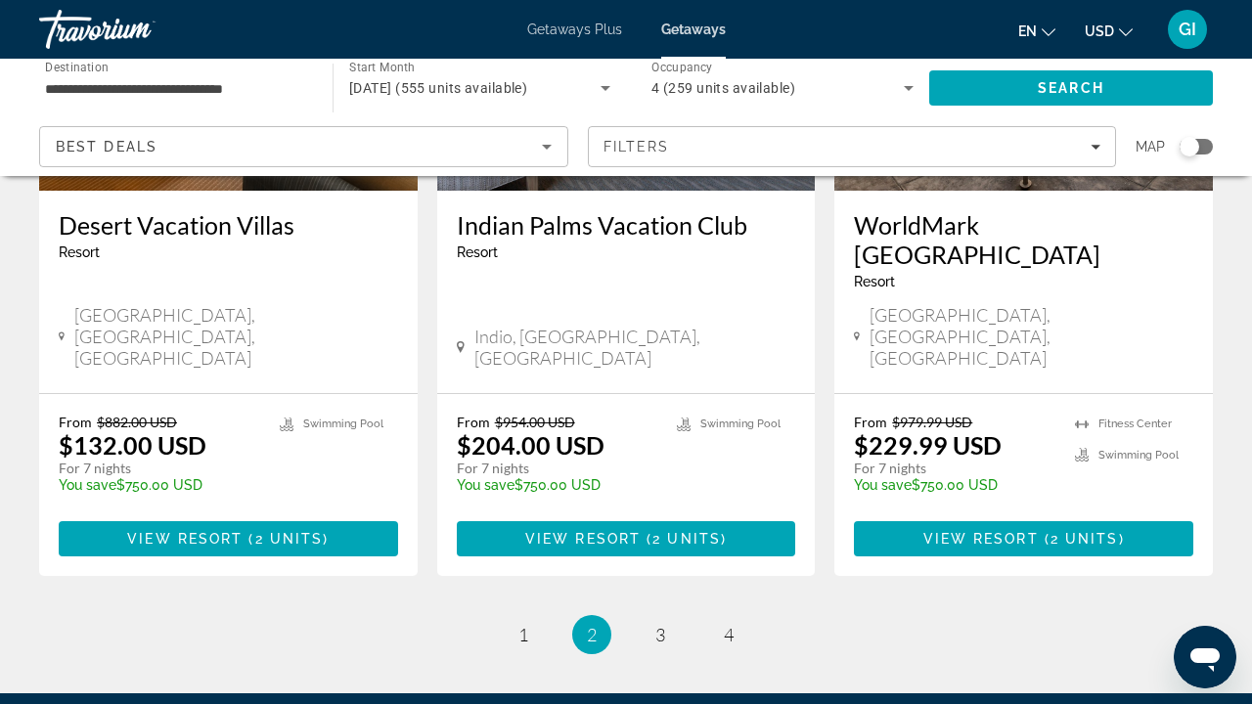
scroll to position [2550, 0]
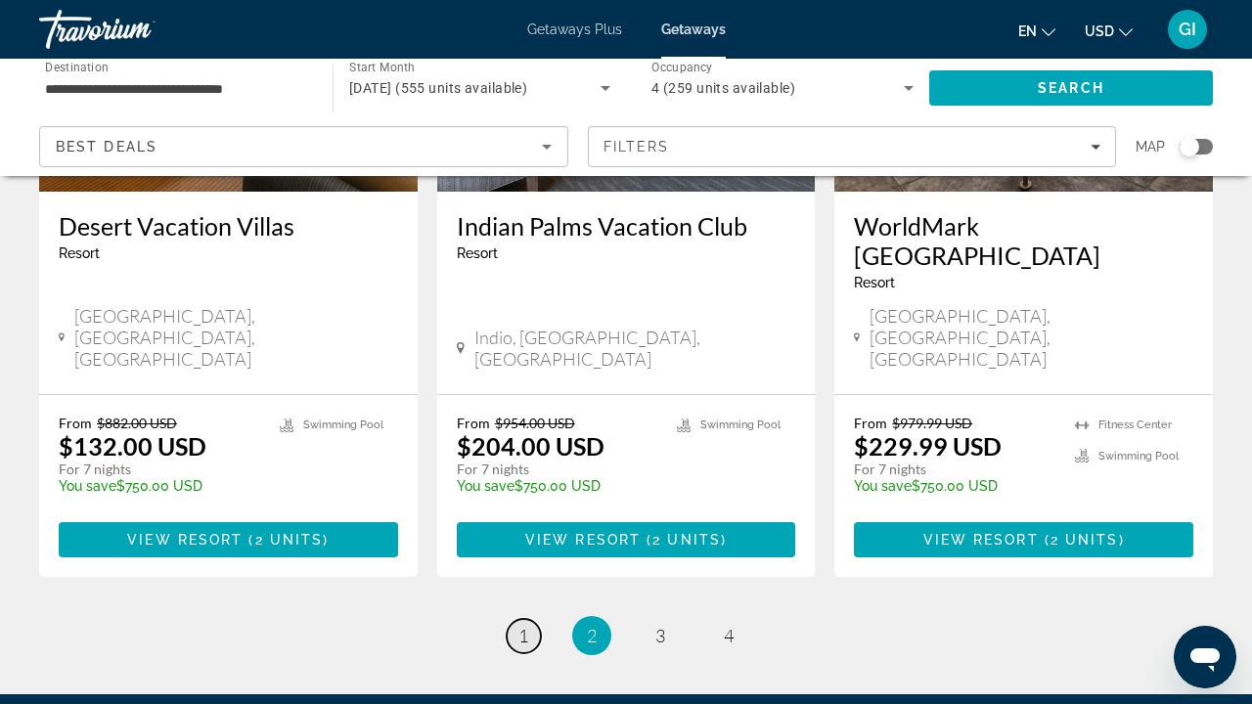
click at [523, 625] on span "1" at bounding box center [524, 636] width 10 height 22
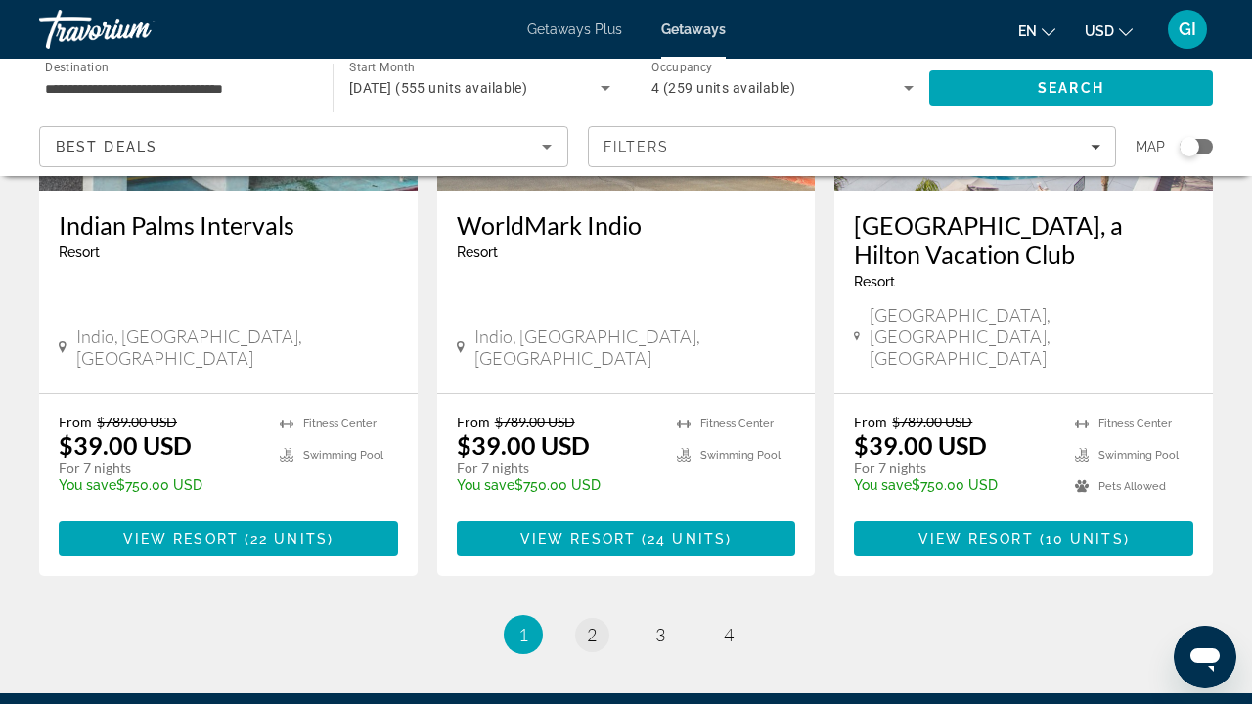
scroll to position [2640, 0]
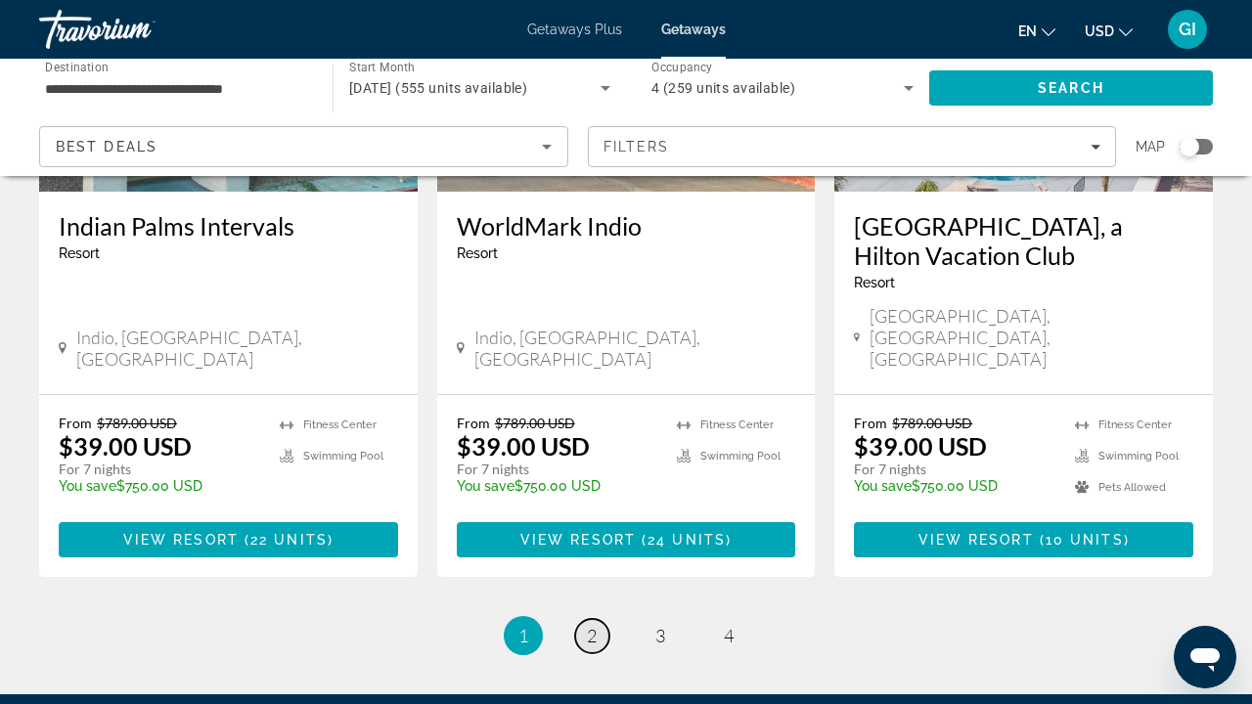
click at [583, 619] on link "page 2" at bounding box center [592, 636] width 34 height 34
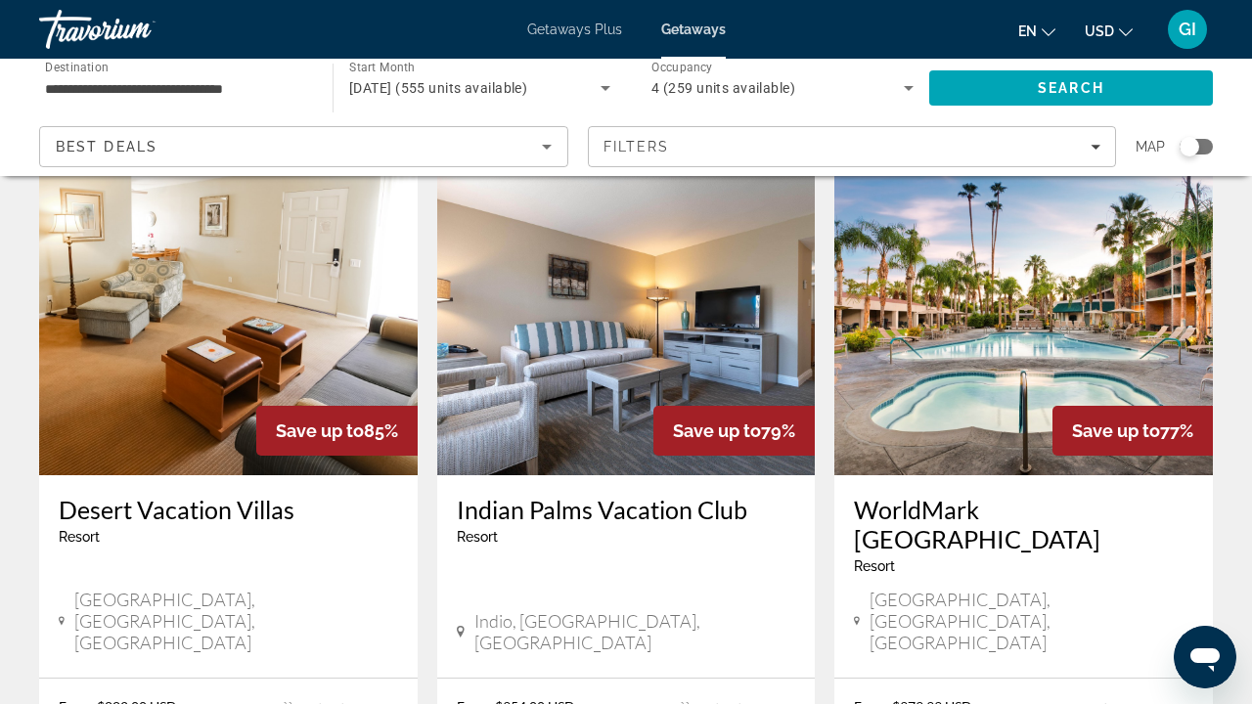
scroll to position [2536, 0]
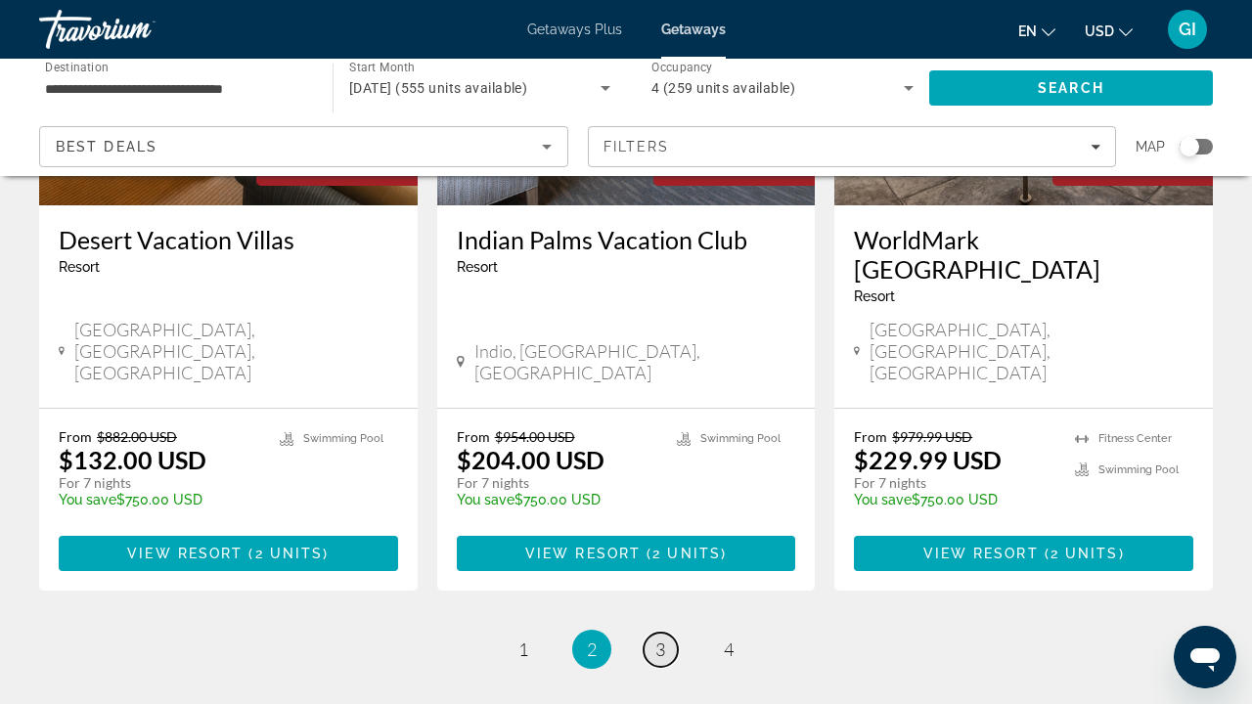
click at [659, 639] on span "3" at bounding box center [661, 650] width 10 height 22
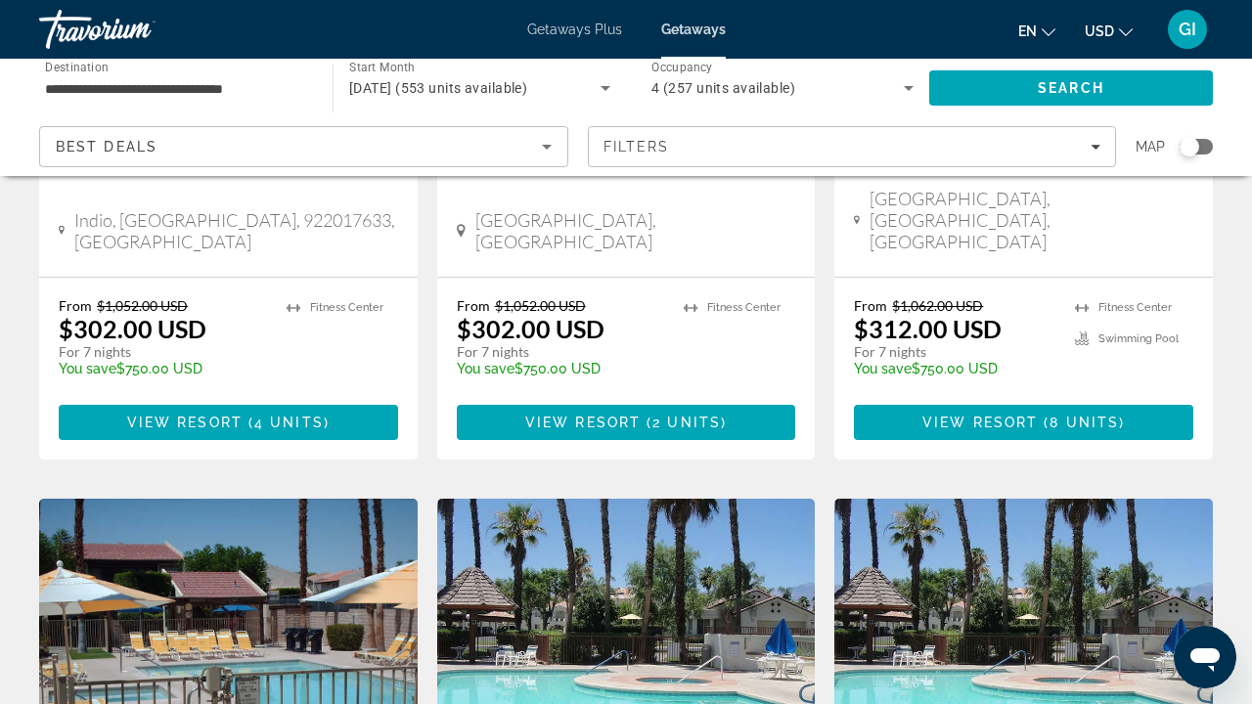
scroll to position [2167, 0]
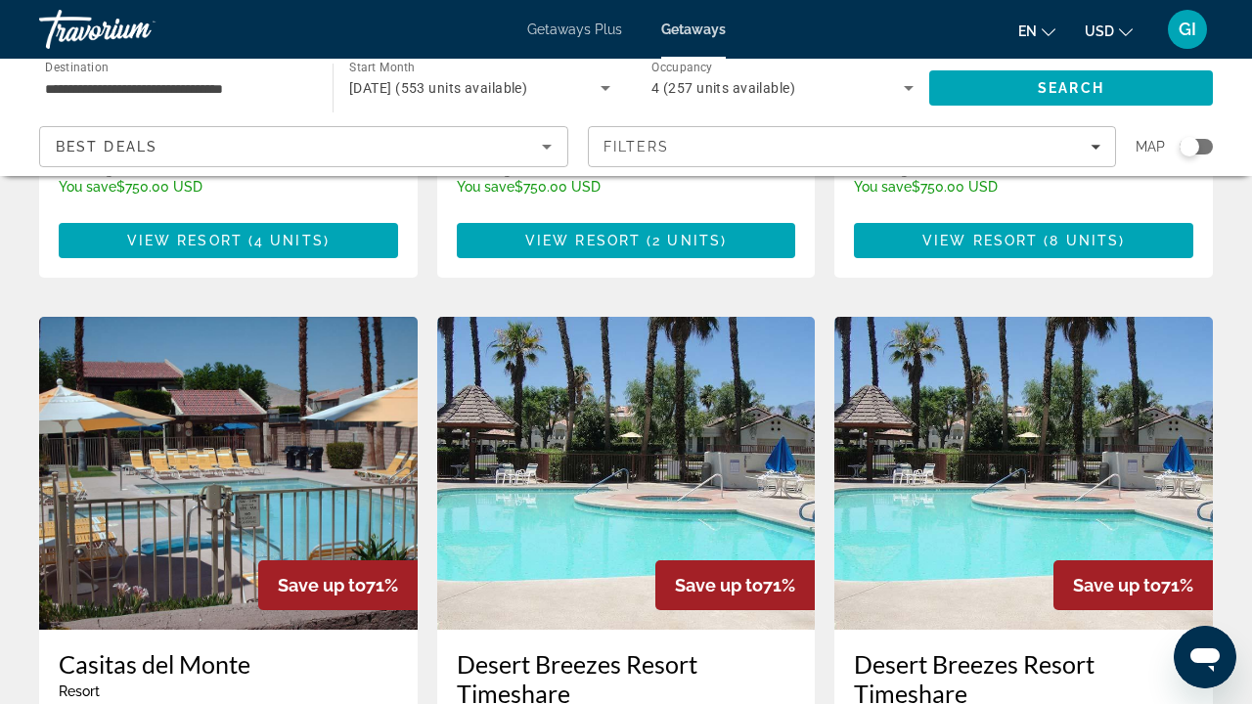
click at [218, 90] on input "**********" at bounding box center [176, 88] width 262 height 23
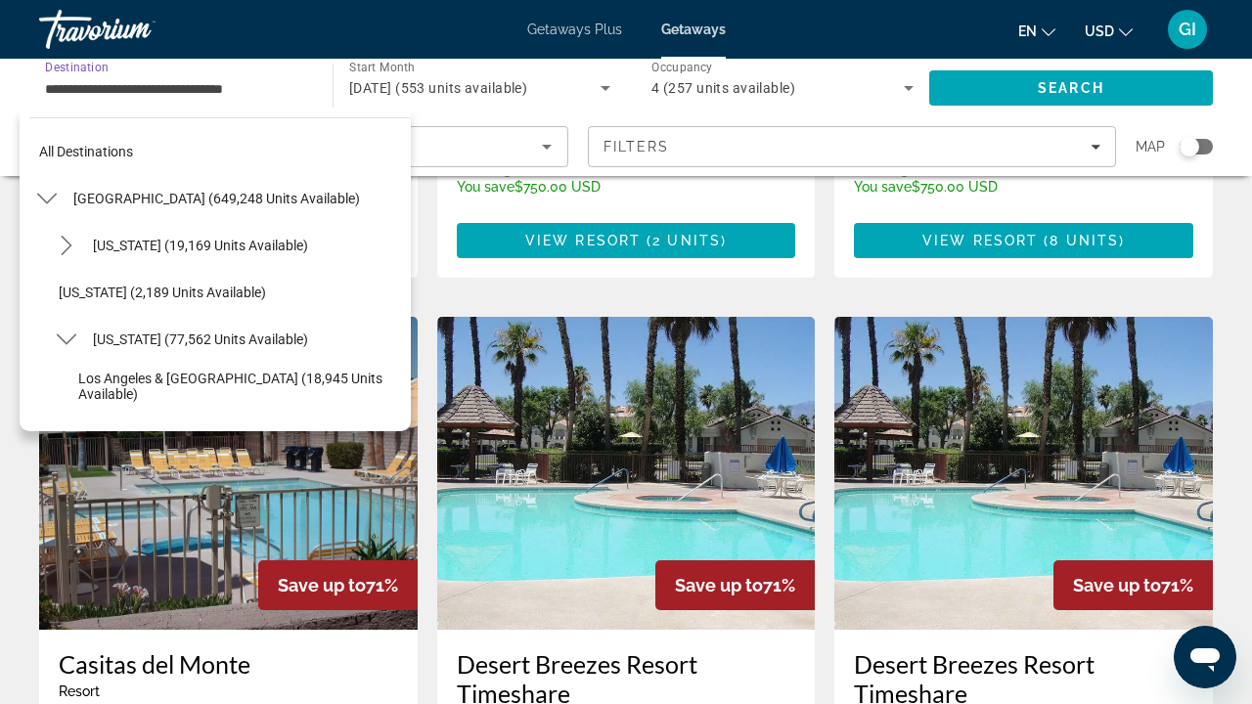
scroll to position [210, 0]
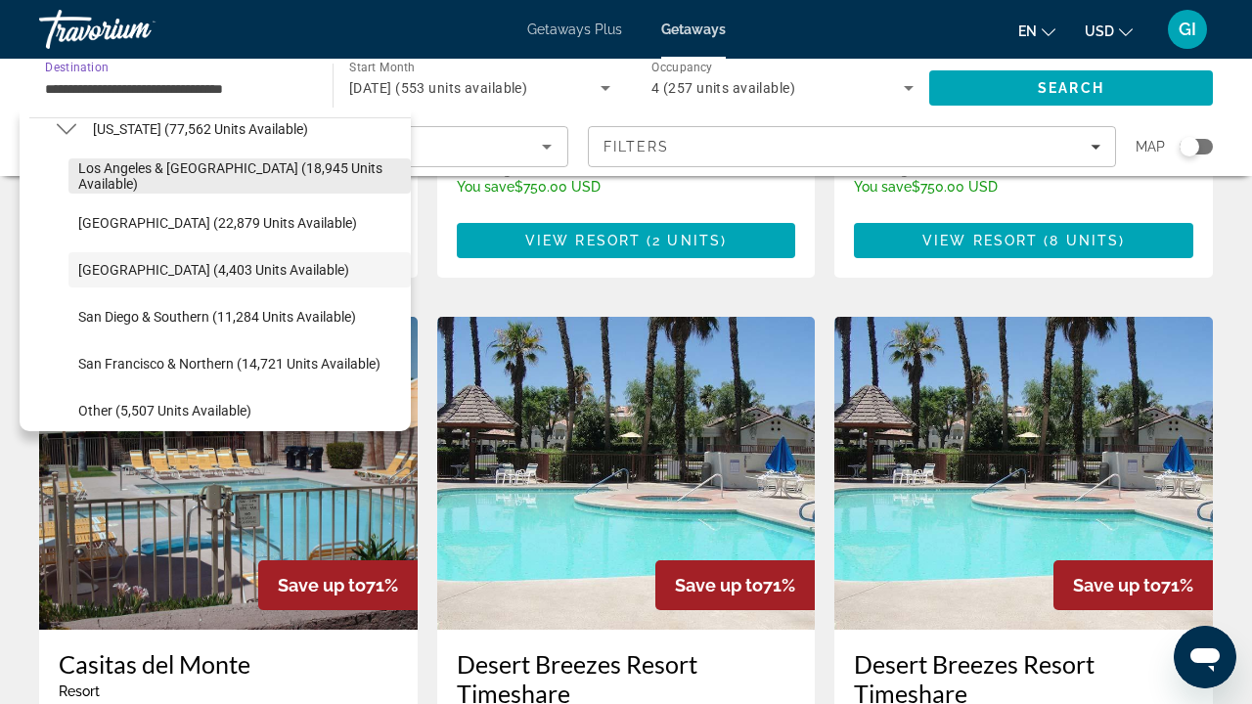
click at [221, 180] on span "Los Angeles & Anaheim (18,945 units available)" at bounding box center [239, 175] width 323 height 31
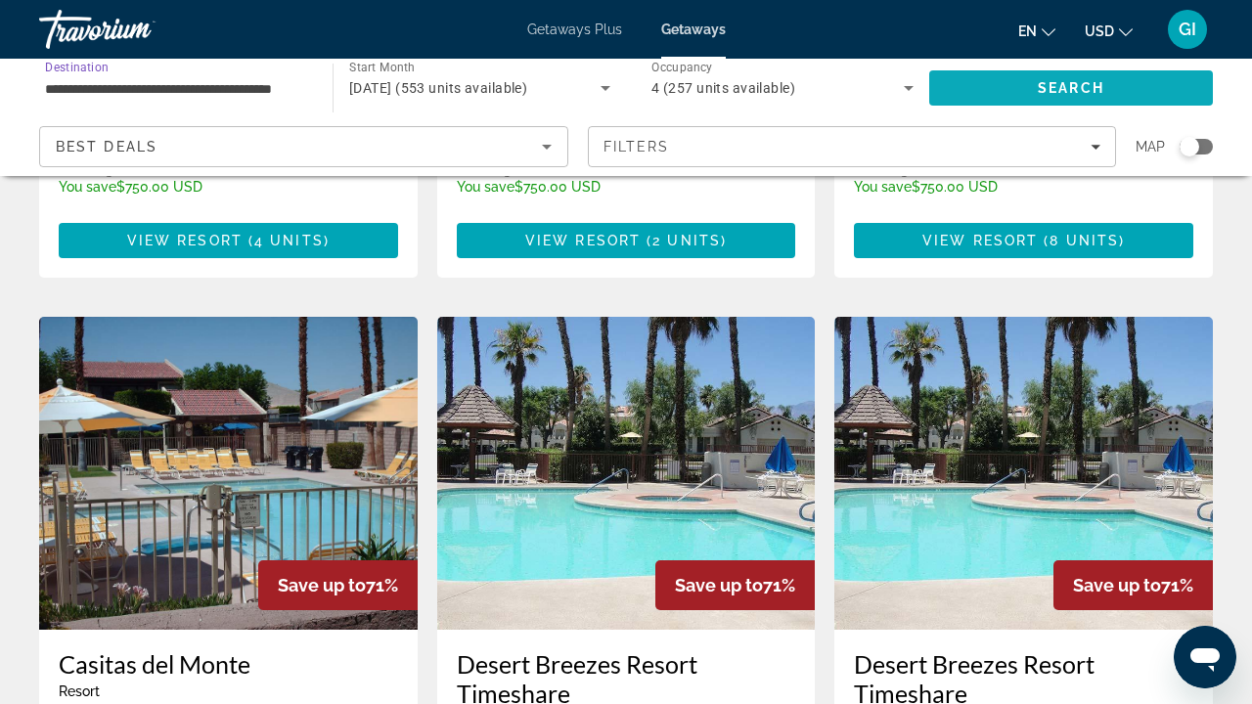
click at [972, 97] on span "Search" at bounding box center [1071, 88] width 284 height 47
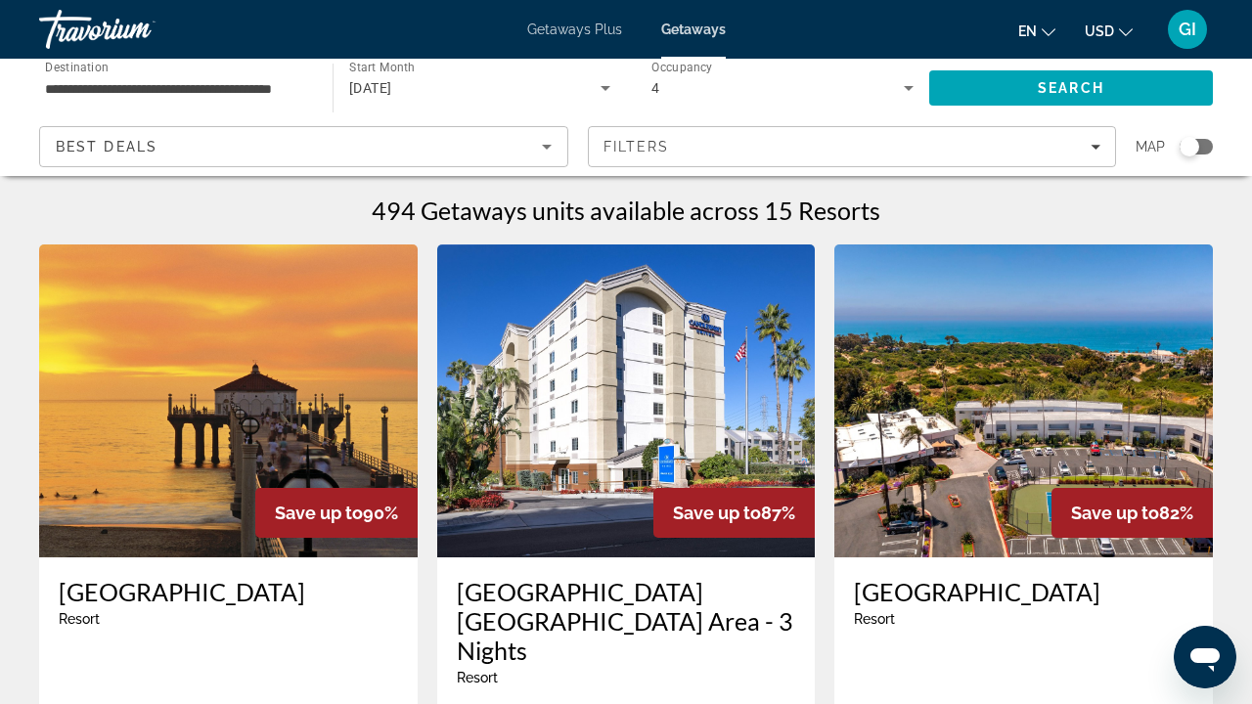
click at [196, 94] on input "**********" at bounding box center [176, 88] width 262 height 23
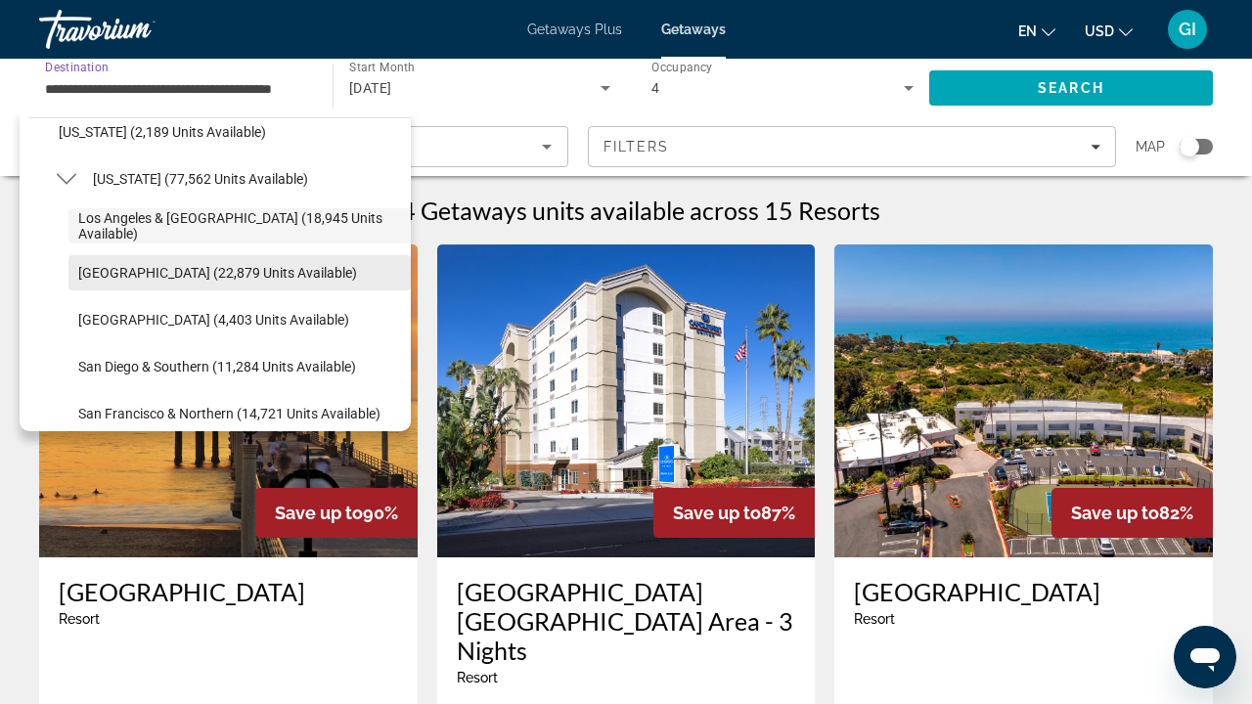
scroll to position [150, 0]
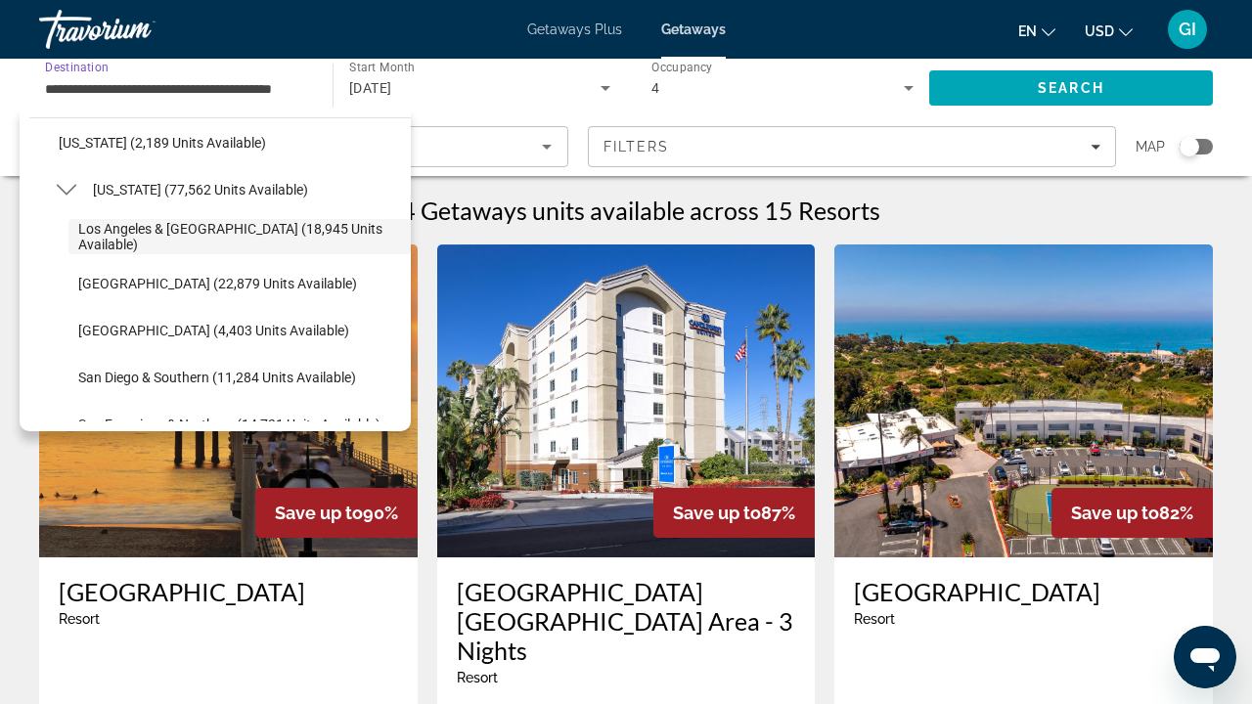
click at [475, 83] on div "October 2025" at bounding box center [474, 87] width 251 height 23
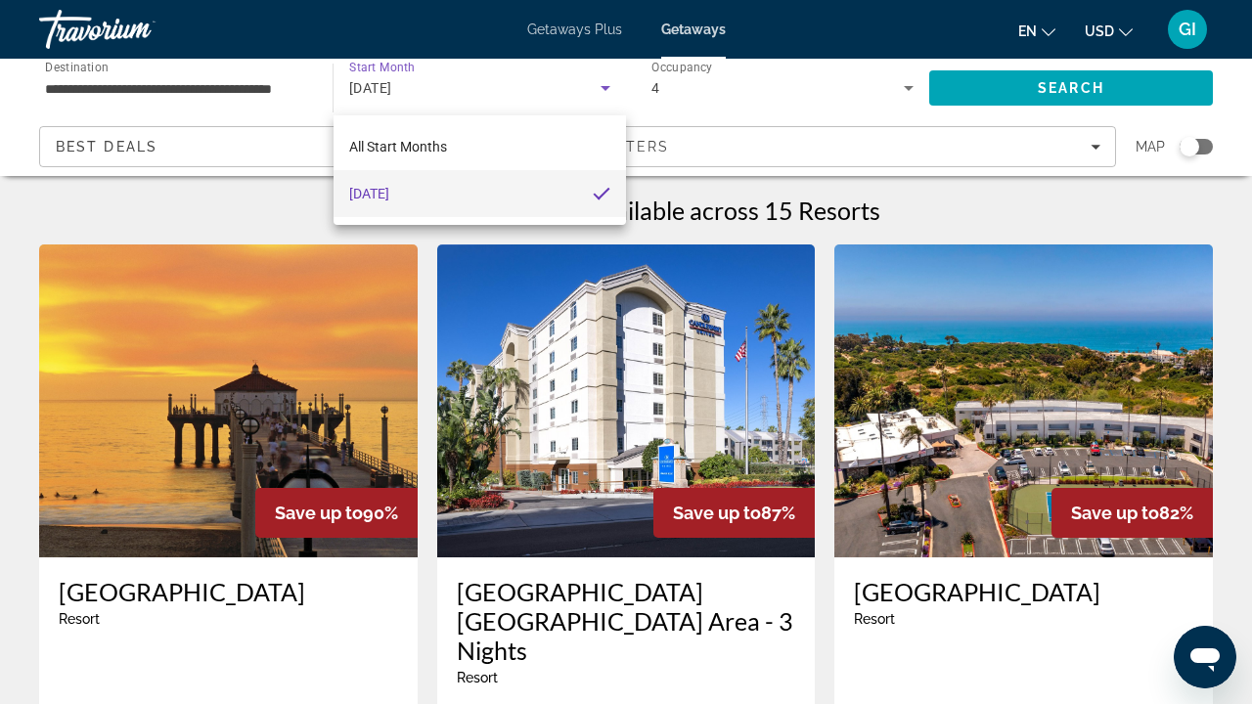
click at [141, 96] on div at bounding box center [626, 352] width 1252 height 704
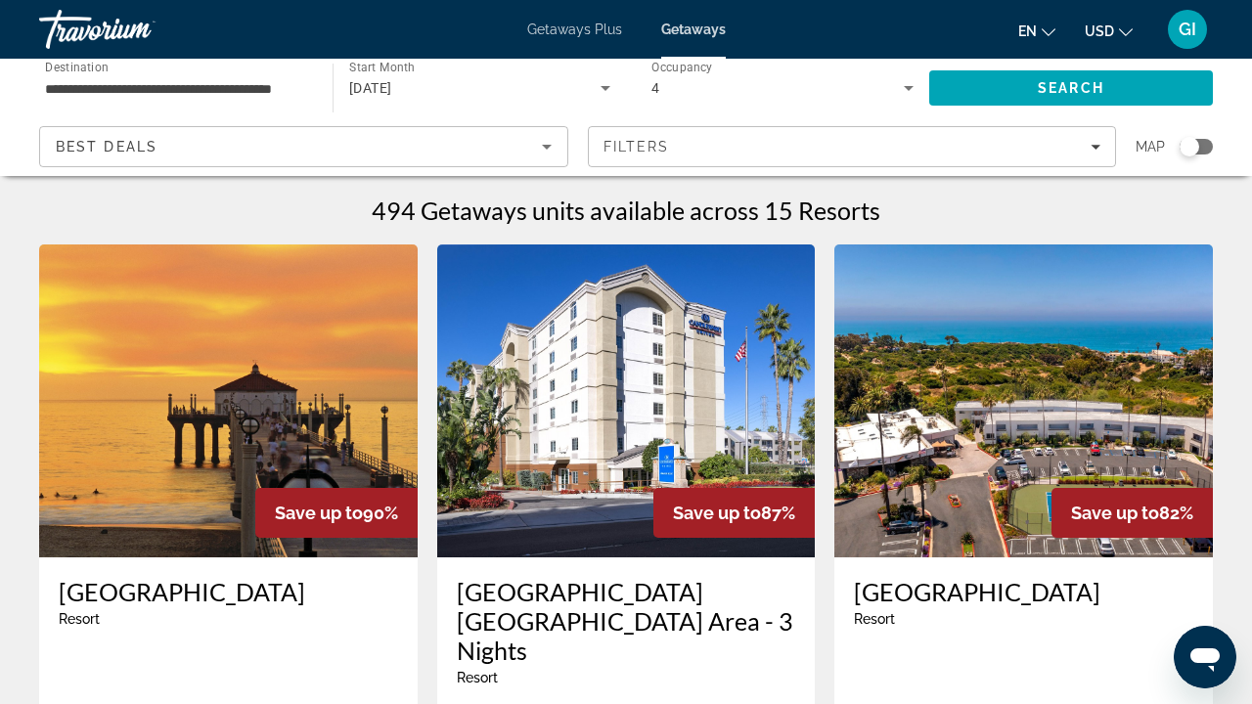
click at [163, 93] on input "**********" at bounding box center [176, 88] width 262 height 23
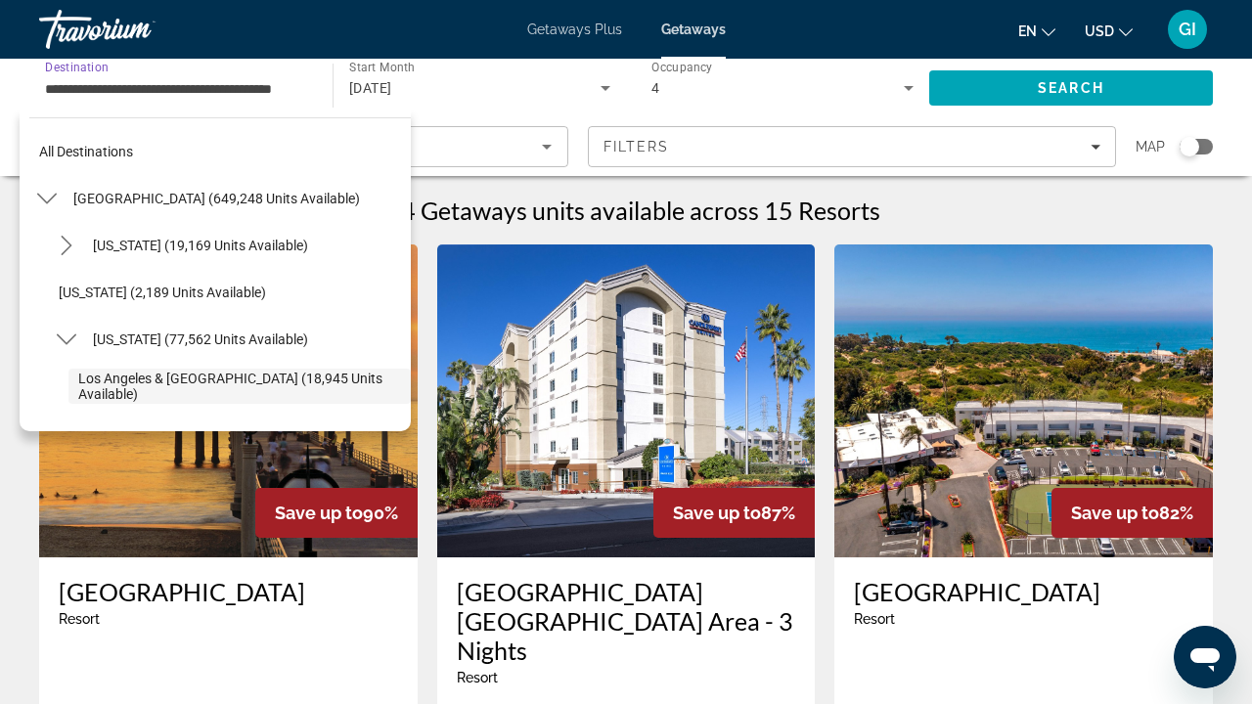
scroll to position [116, 0]
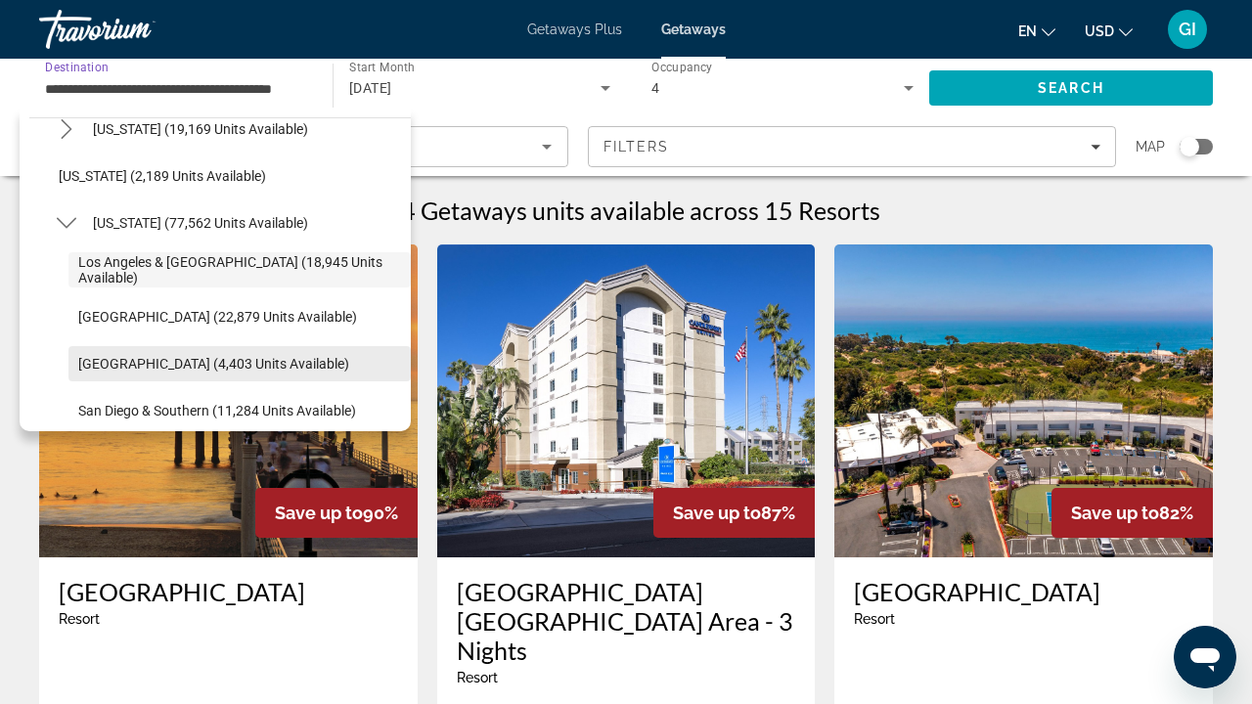
click at [216, 365] on span "Palm Springs (4,403 units available)" at bounding box center [213, 364] width 271 height 16
type input "**********"
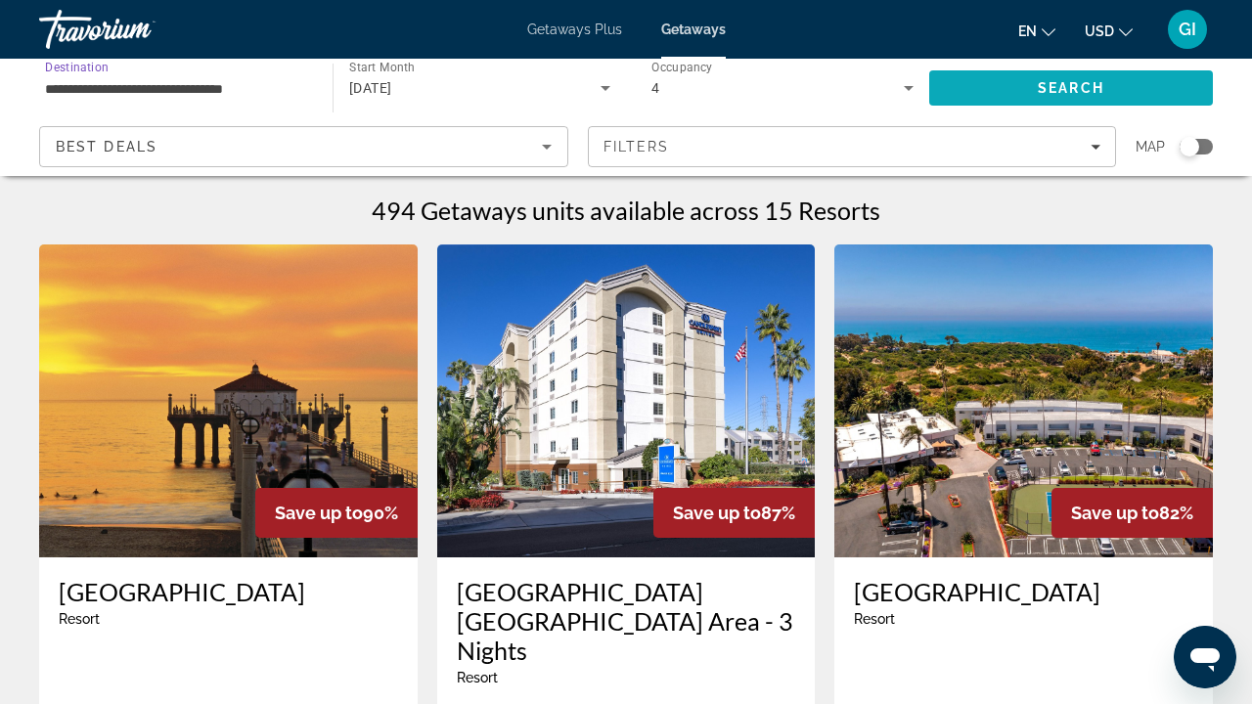
click at [1119, 84] on span "Search" at bounding box center [1071, 88] width 284 height 47
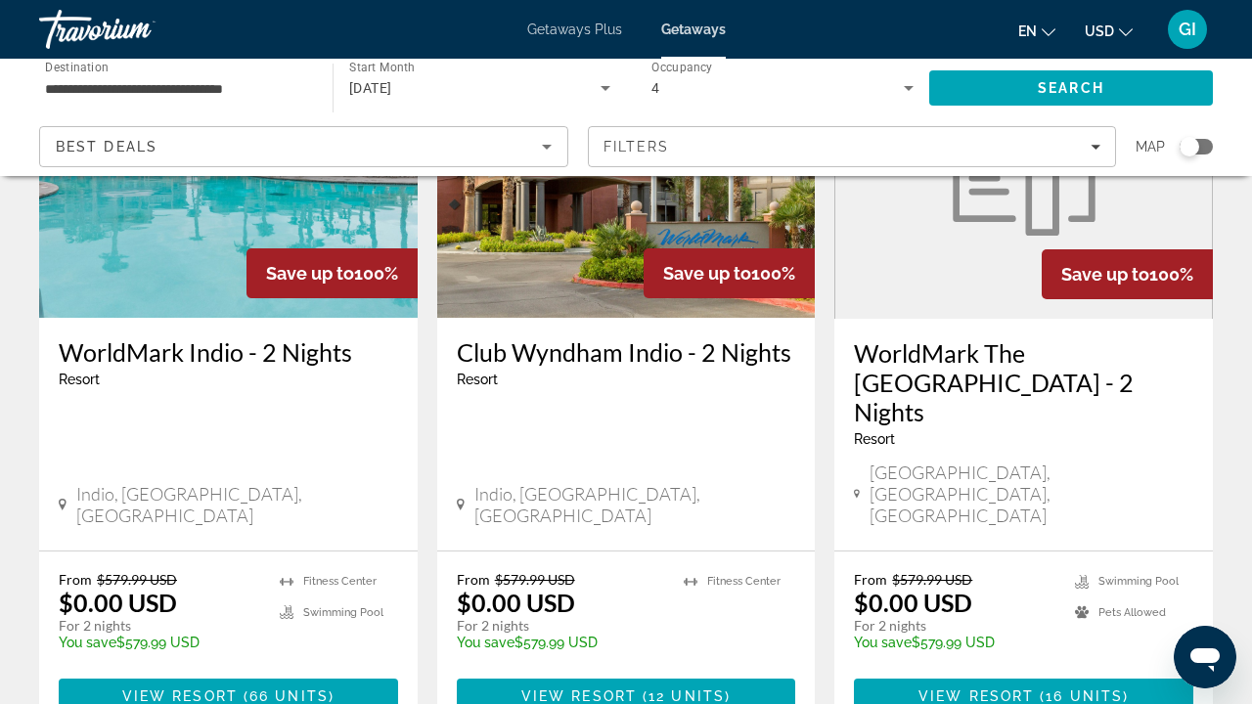
scroll to position [248, 0]
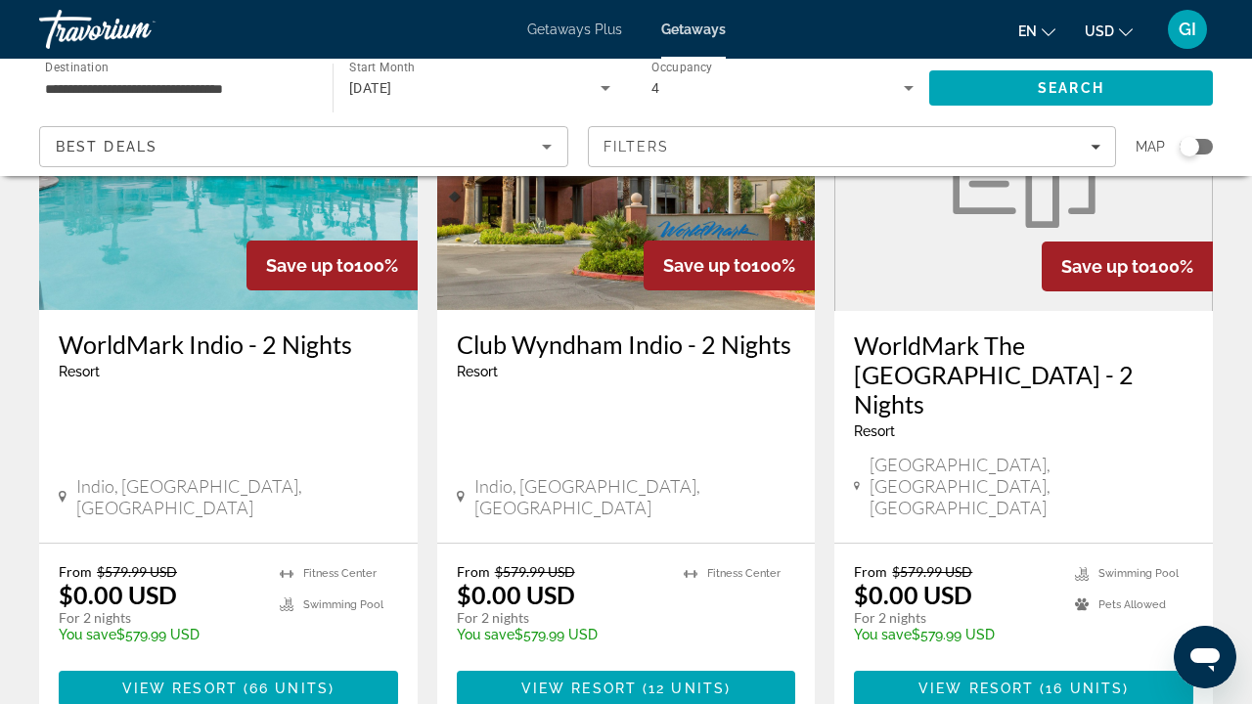
click at [1005, 355] on h3 "WorldMark The Plaza Resort and Spa - 2 Nights" at bounding box center [1023, 375] width 339 height 88
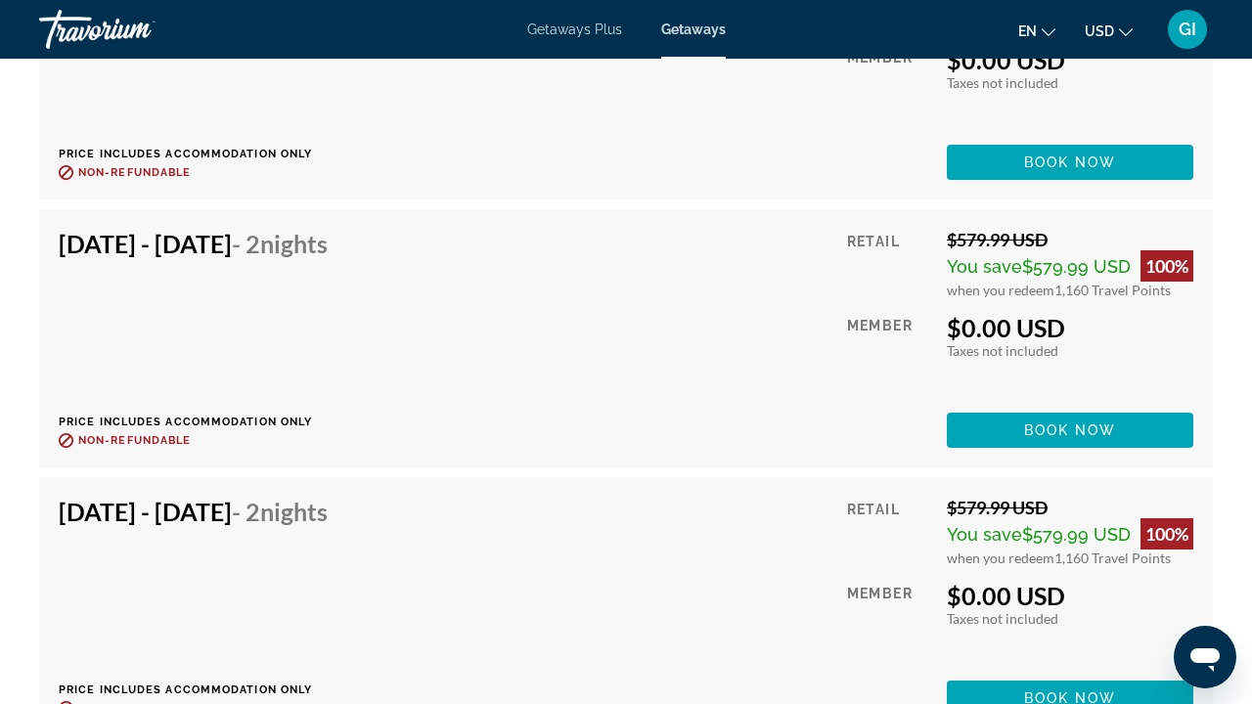
scroll to position [2916, 0]
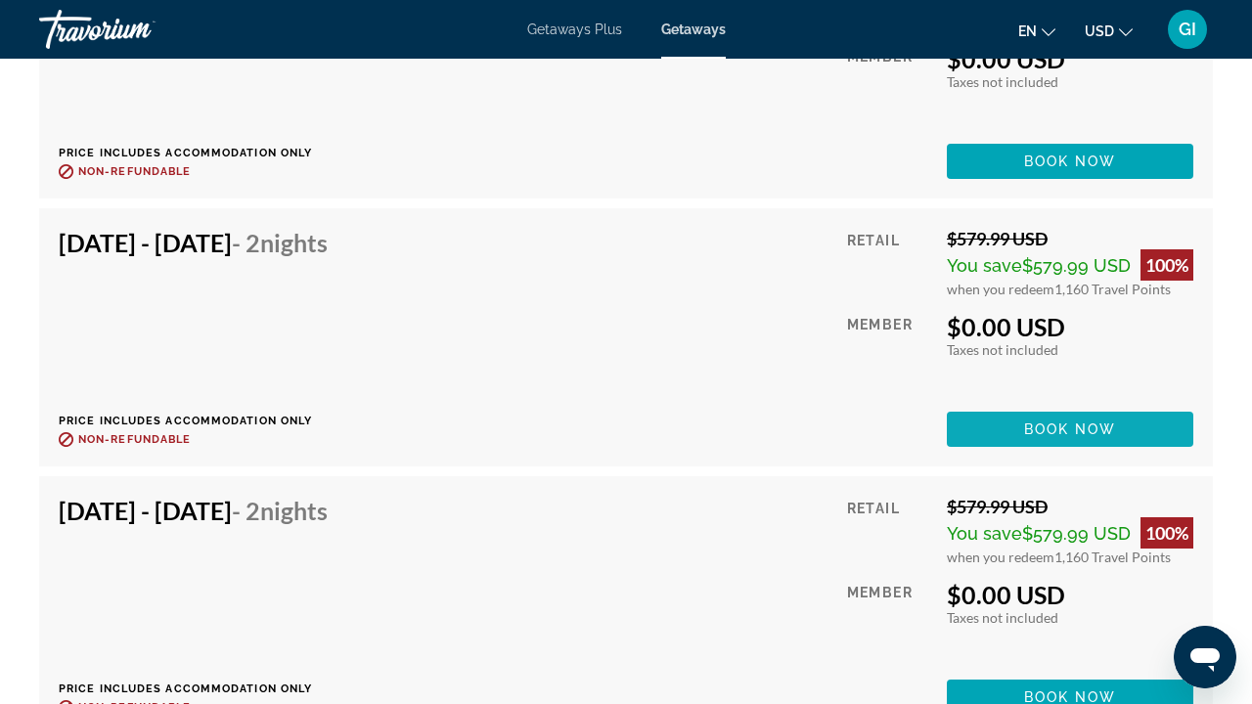
click at [1028, 431] on span "Book now" at bounding box center [1070, 430] width 93 height 16
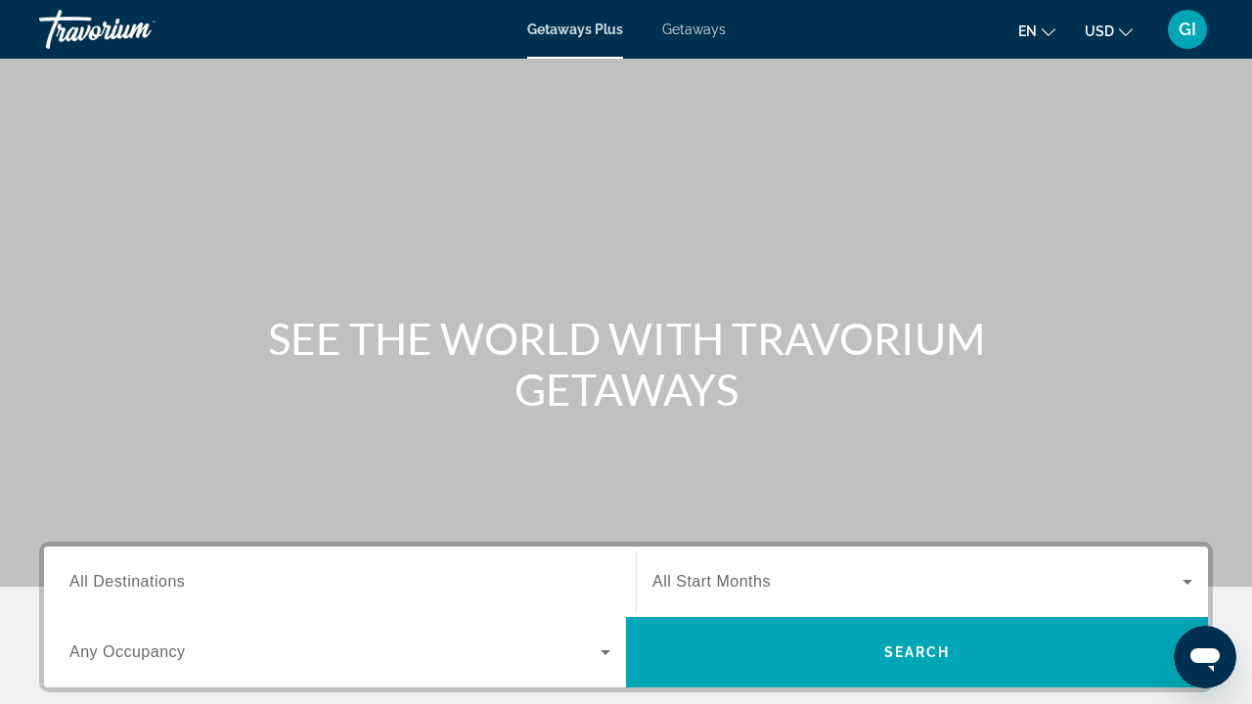
click at [706, 41] on div "Getaways Plus Getaways en English Español Français Italiano Português русский U…" at bounding box center [626, 29] width 1252 height 51
click at [701, 34] on span "Getaways" at bounding box center [694, 30] width 64 height 16
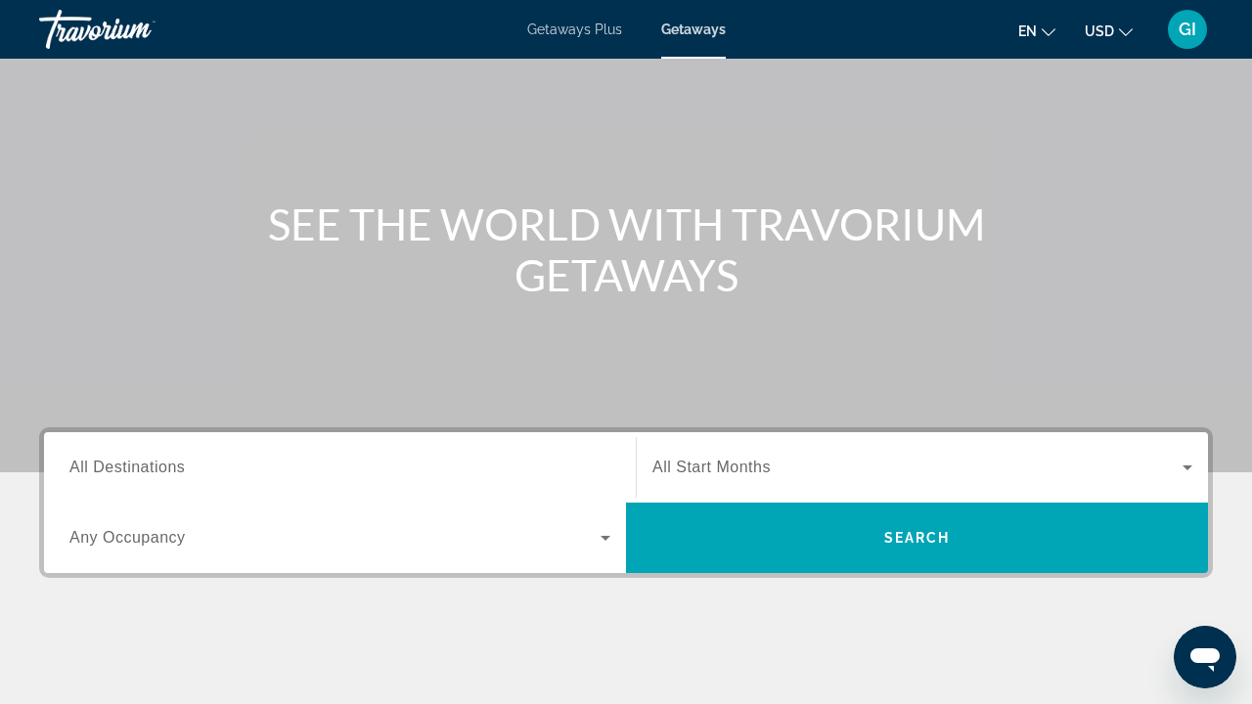
click at [431, 453] on div "Search widget" at bounding box center [339, 468] width 541 height 56
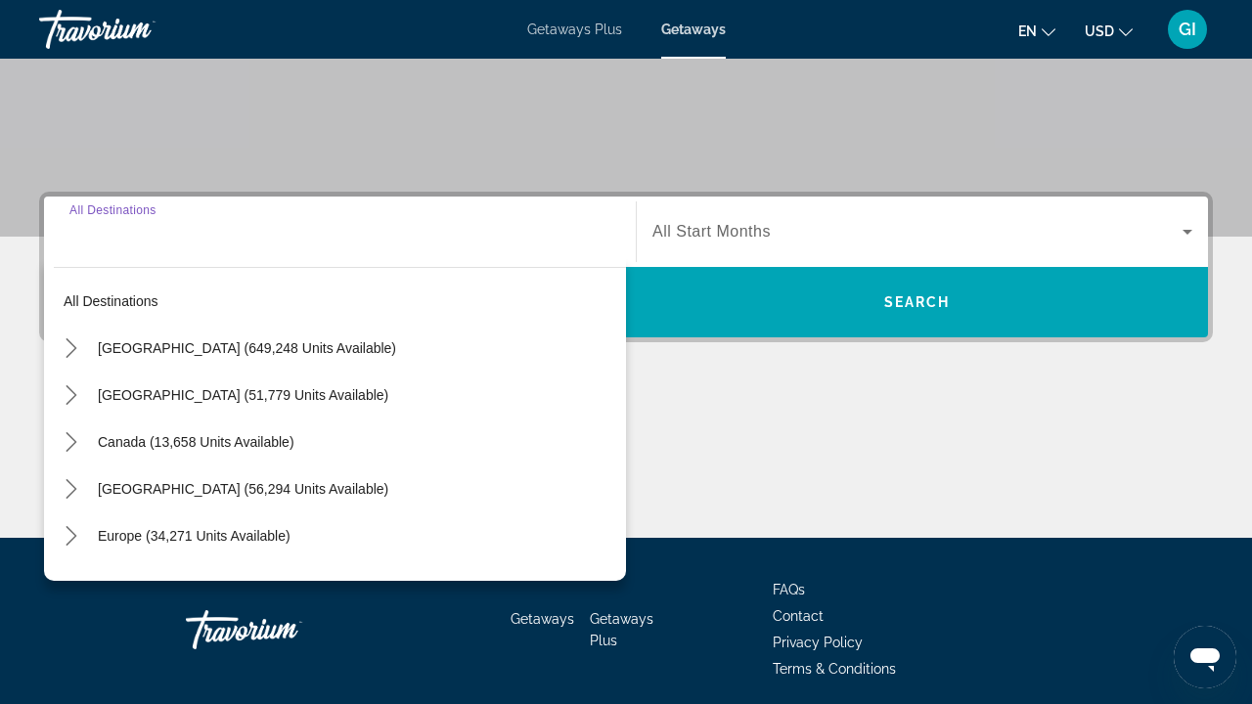
scroll to position [424, 0]
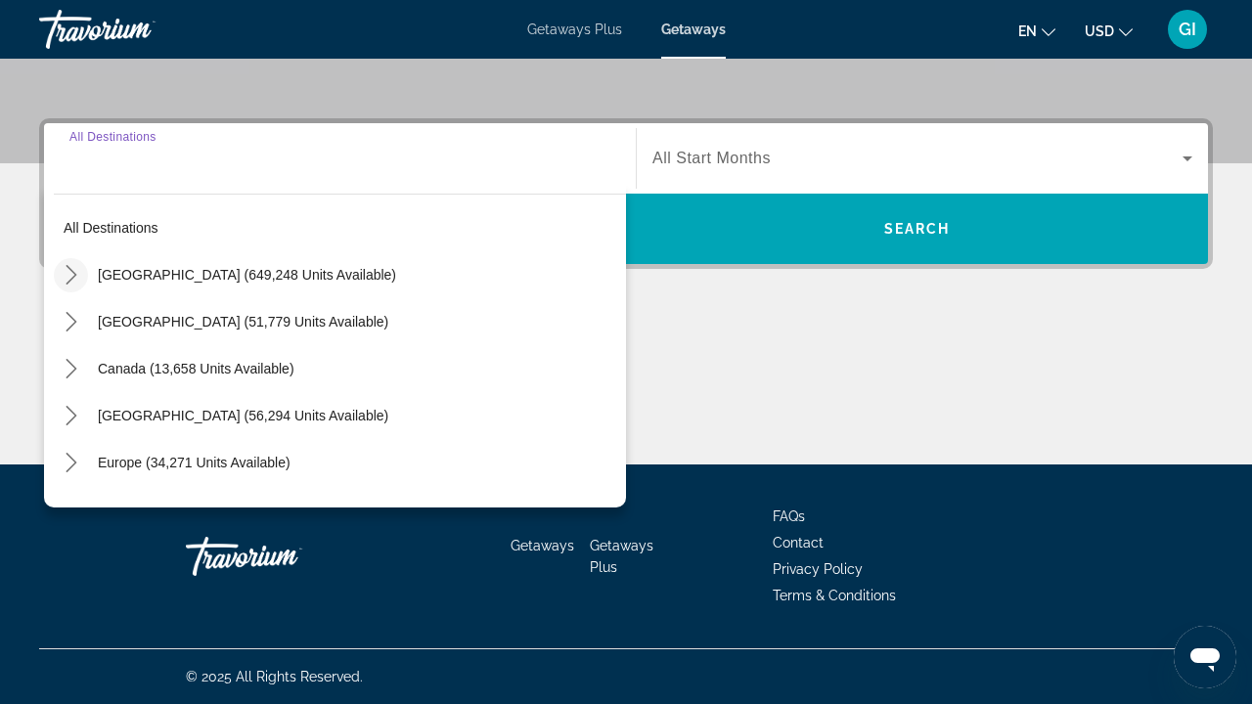
click at [81, 273] on mat-icon "Toggle United States (649,248 units available) submenu" at bounding box center [71, 275] width 34 height 34
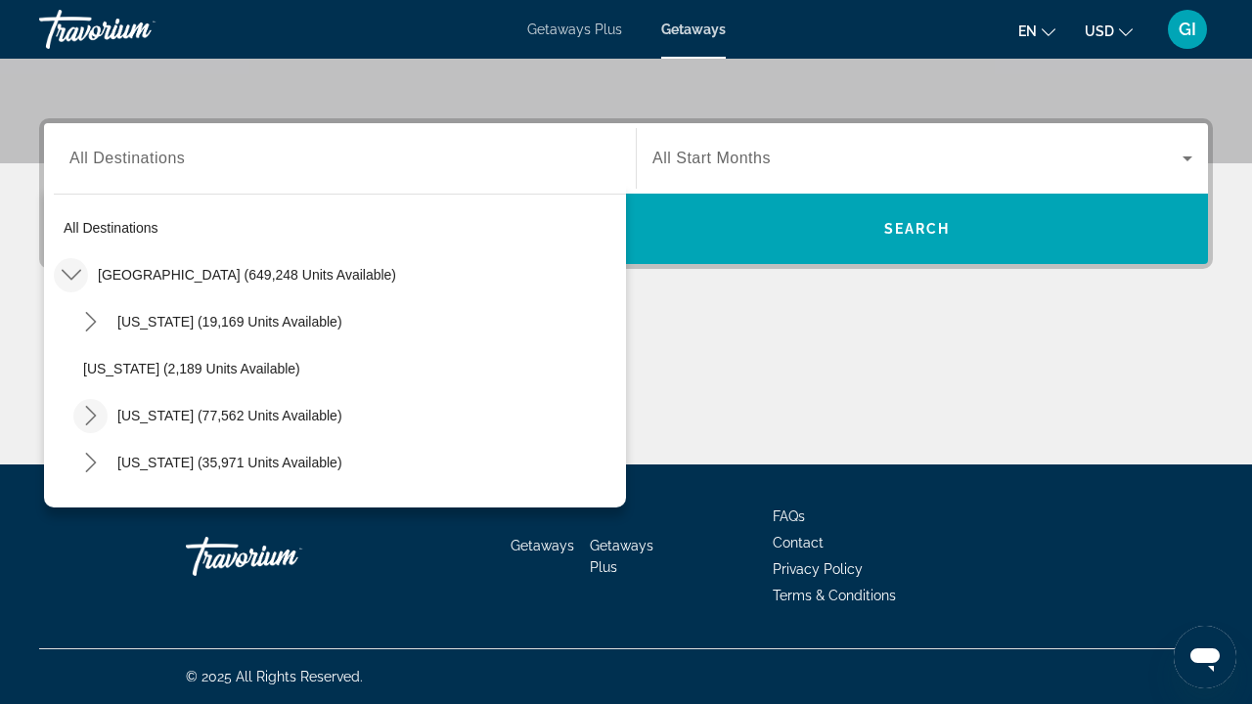
click at [86, 418] on icon "Toggle California (77,562 units available) submenu" at bounding box center [91, 416] width 20 height 20
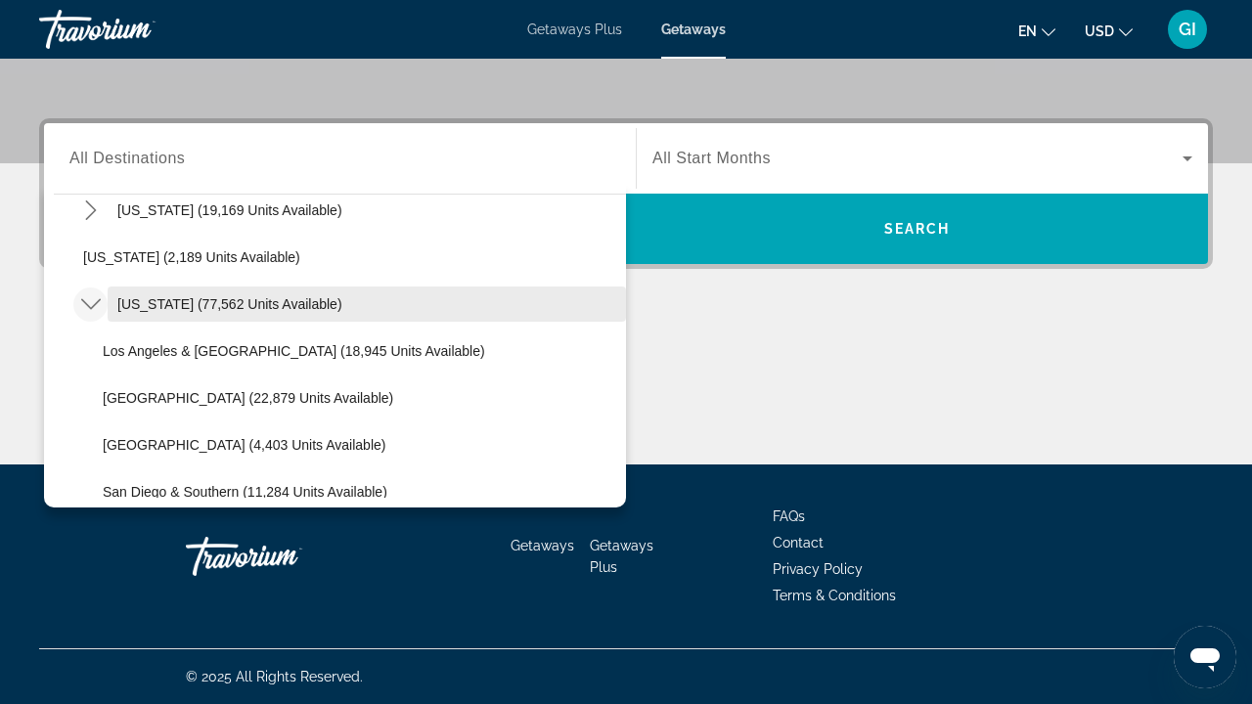
scroll to position [161, 0]
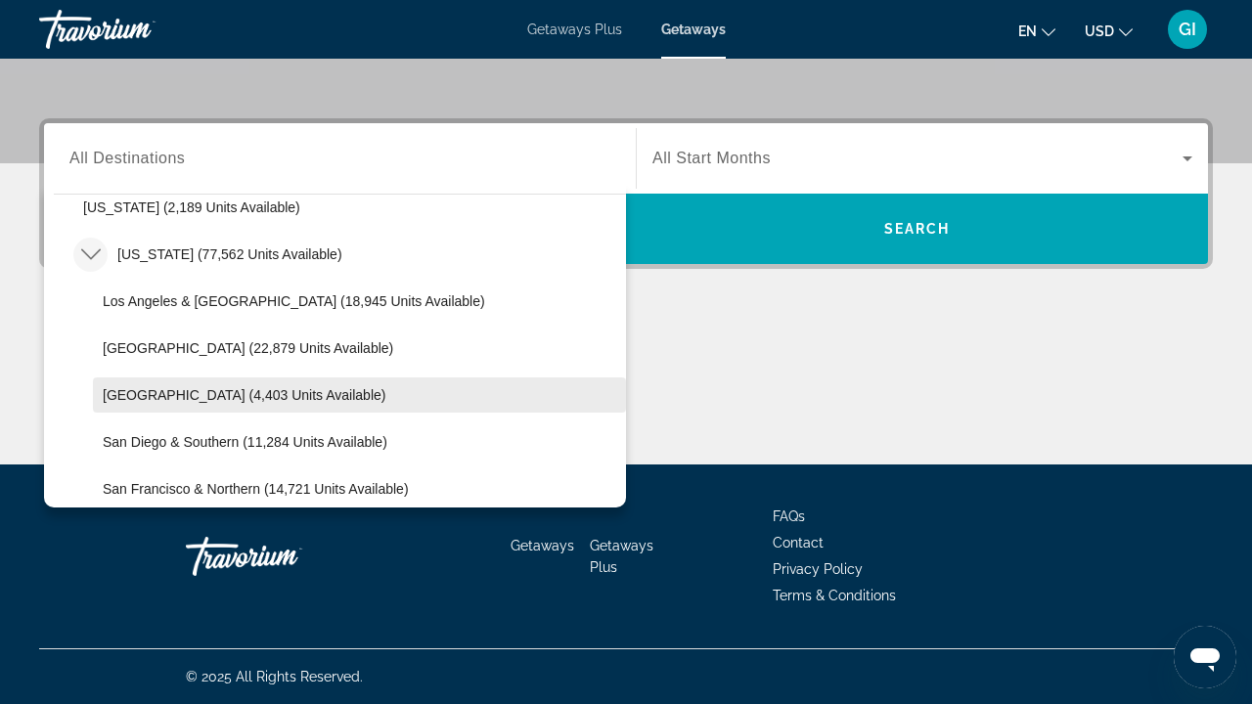
click at [129, 397] on span "[GEOGRAPHIC_DATA] (4,403 units available)" at bounding box center [244, 395] width 283 height 16
type input "**********"
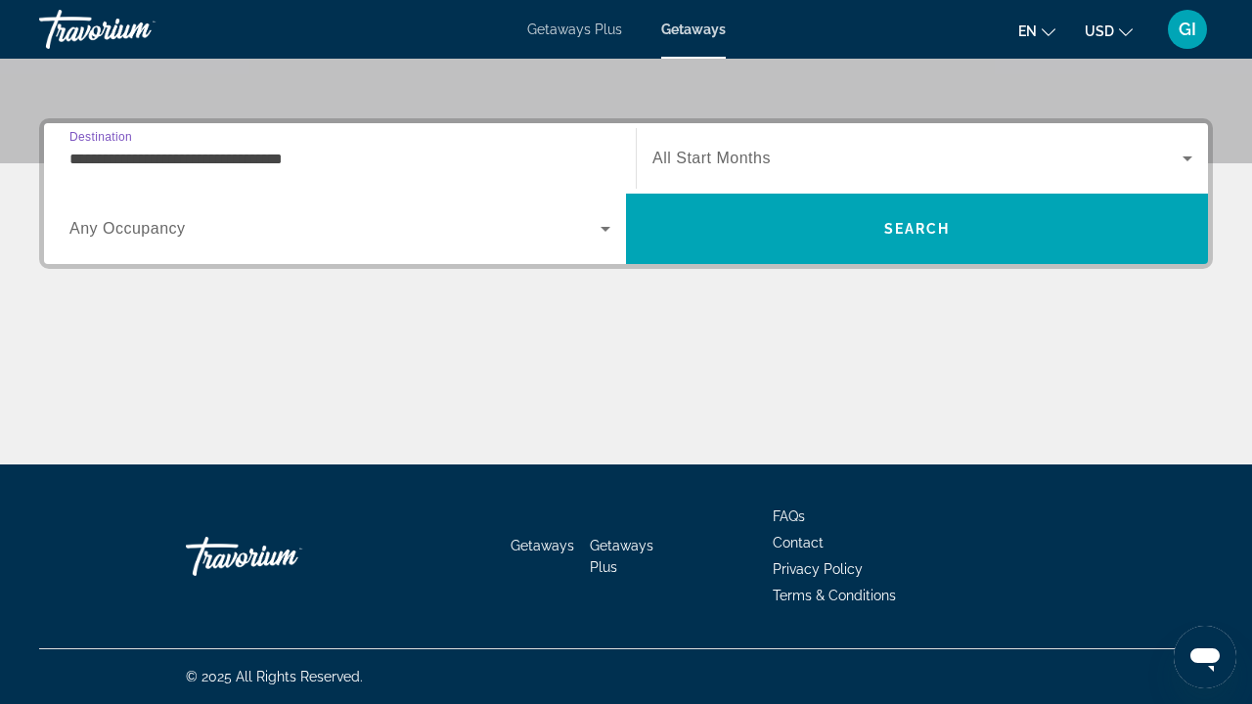
click at [213, 238] on span "Search widget" at bounding box center [334, 228] width 531 height 23
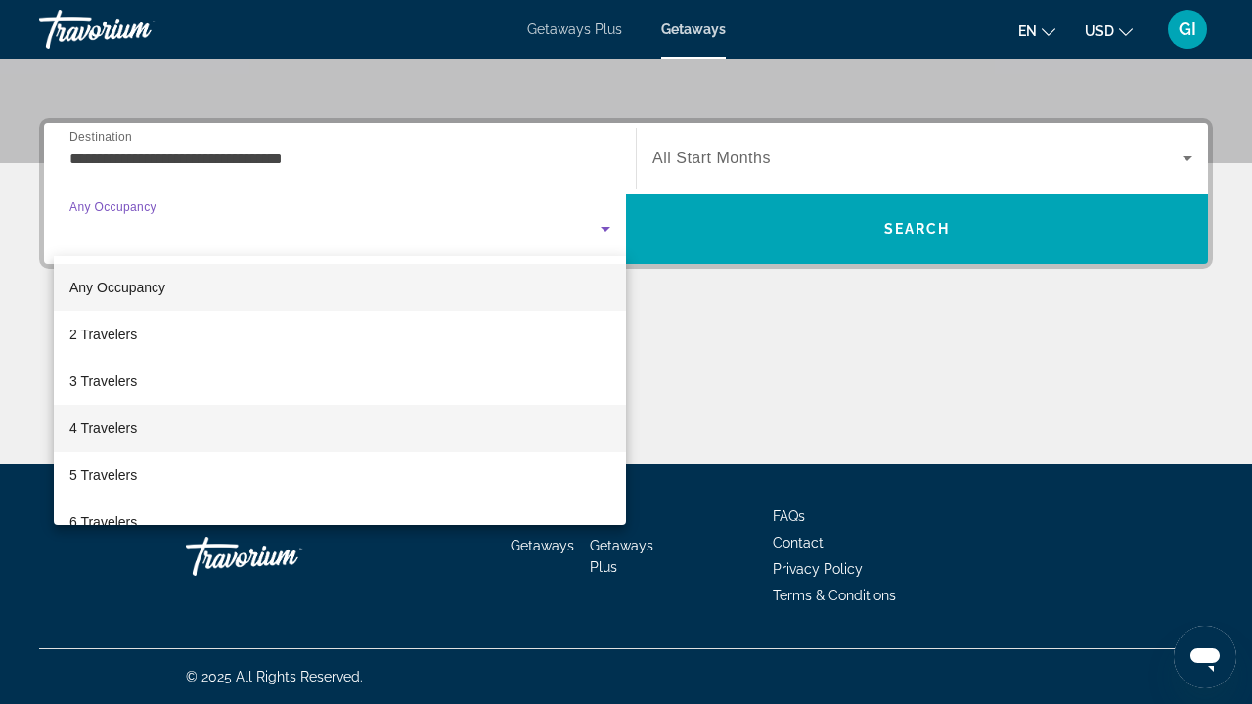
click at [170, 427] on mat-option "4 Travelers" at bounding box center [340, 428] width 572 height 47
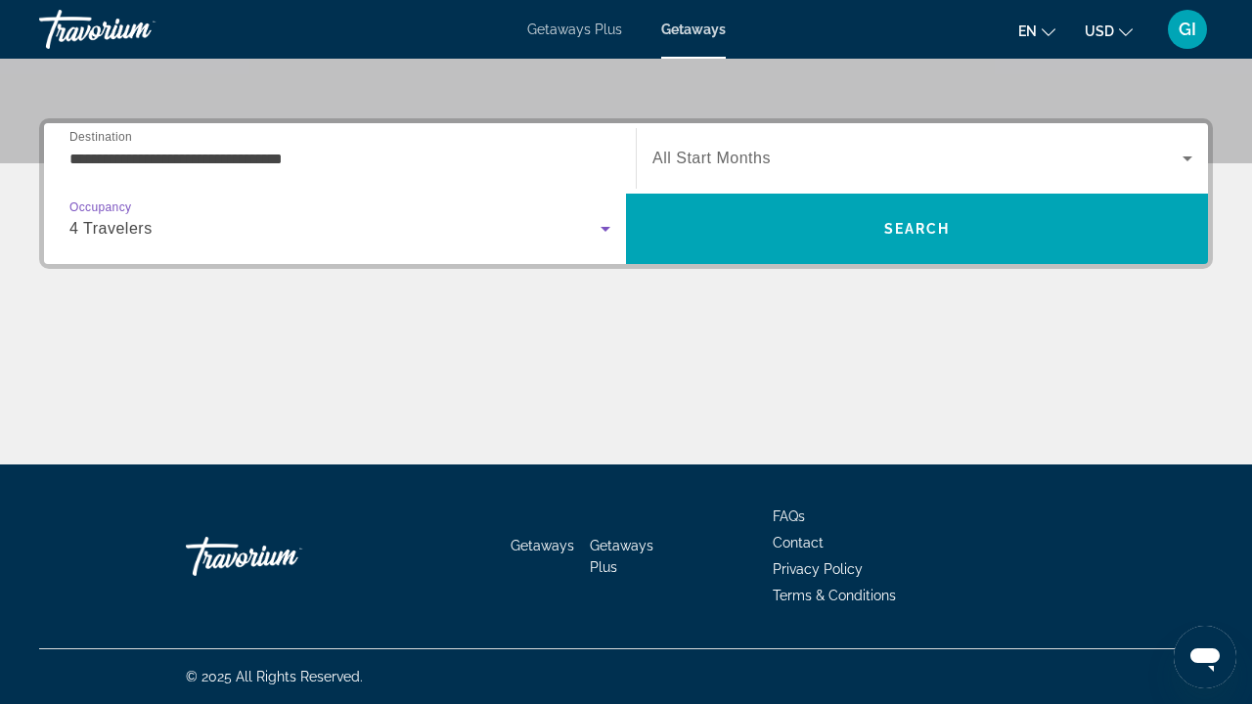
click at [747, 158] on span "All Start Months" at bounding box center [712, 158] width 118 height 17
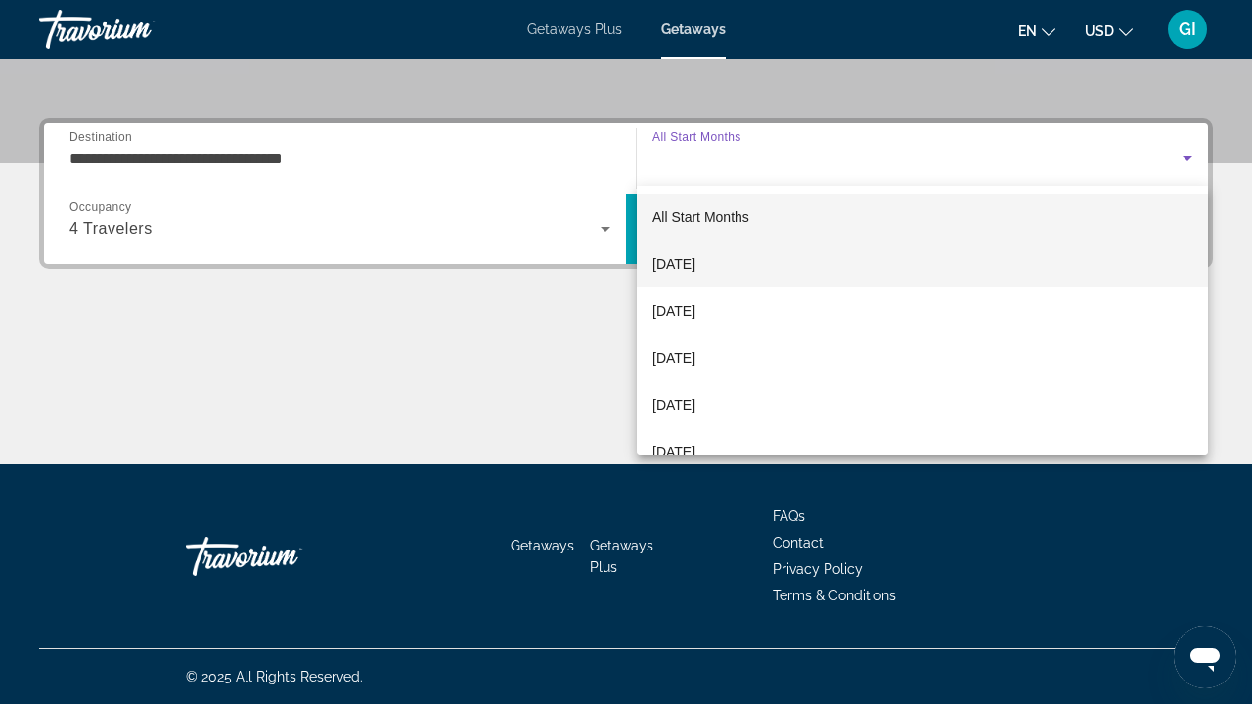
click at [742, 260] on mat-option "[DATE]" at bounding box center [922, 264] width 571 height 47
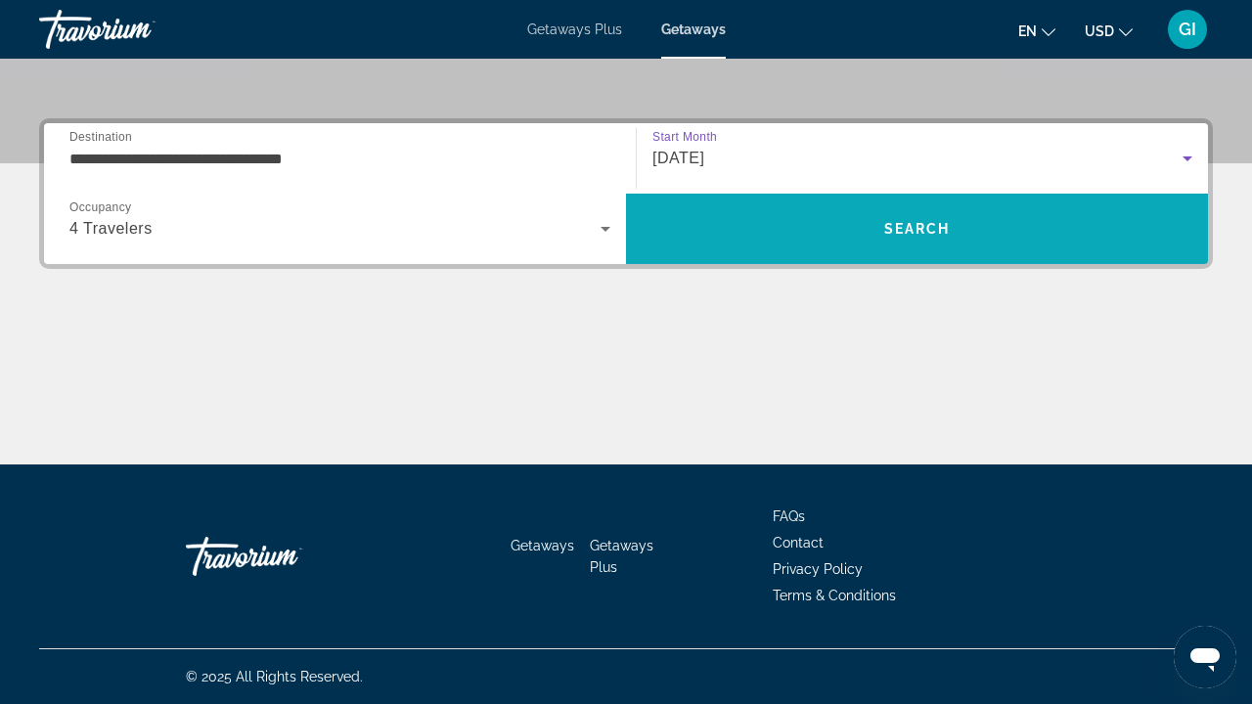
click at [788, 230] on span "Search" at bounding box center [917, 228] width 582 height 47
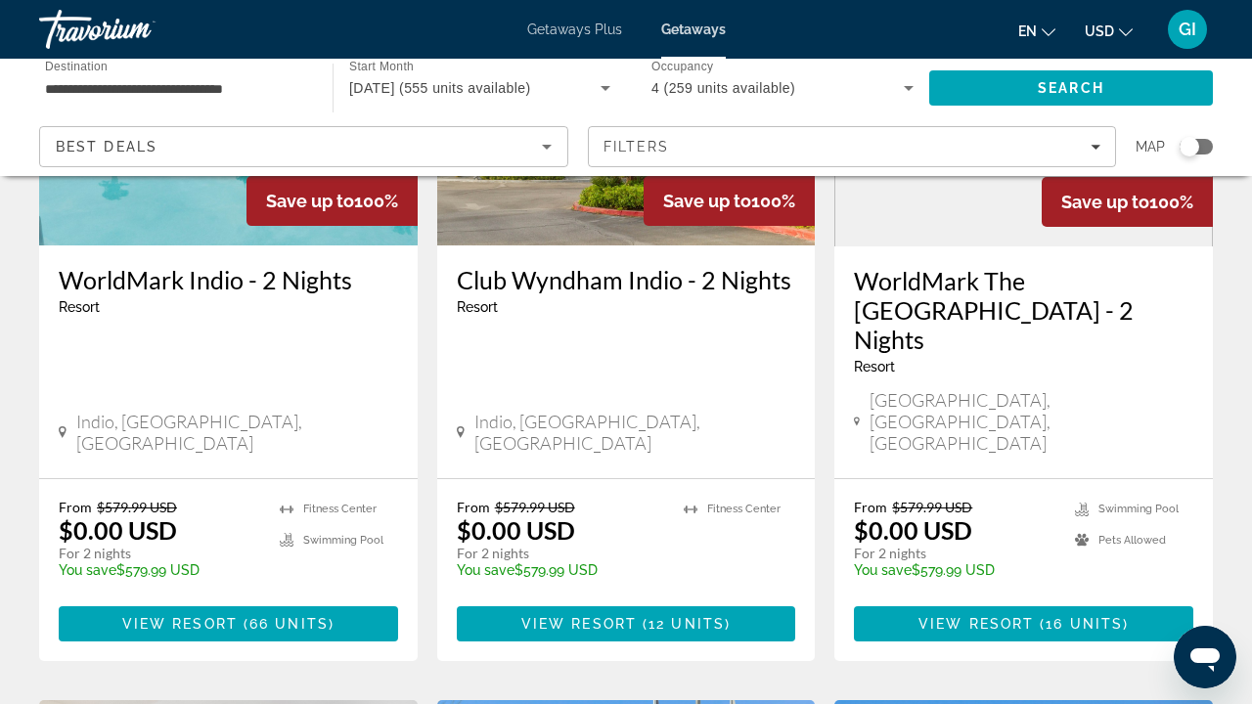
scroll to position [362, 0]
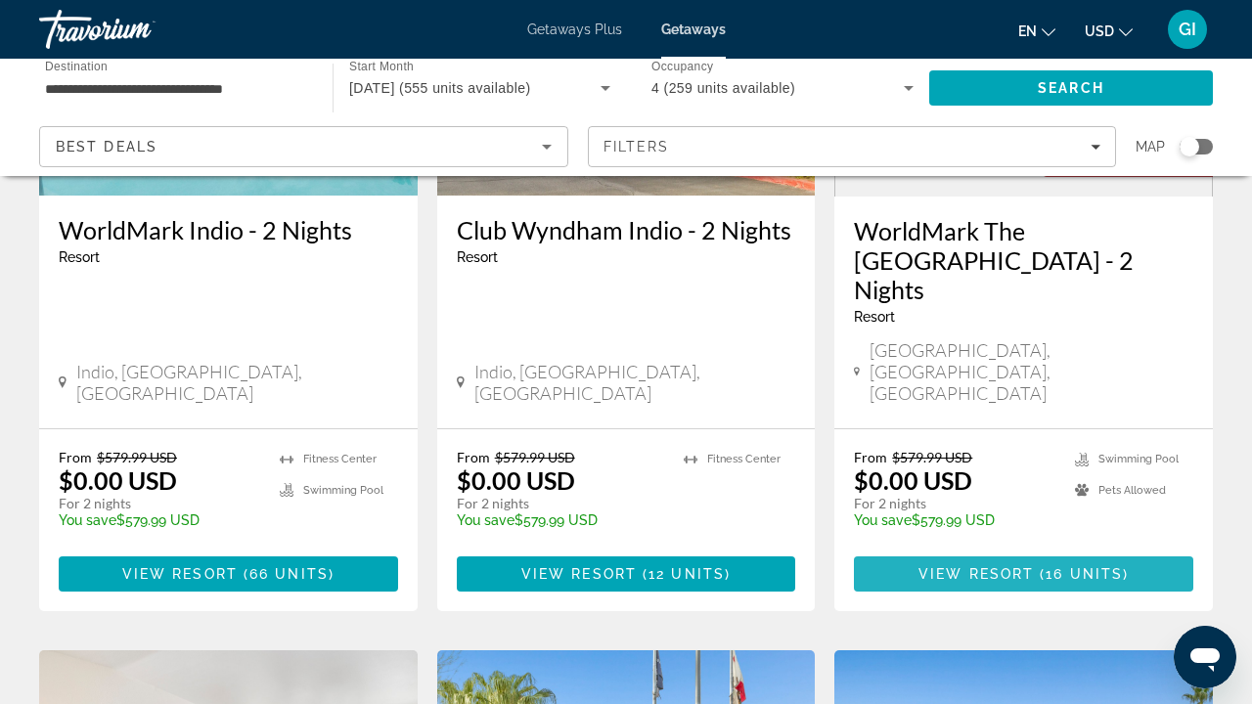
click at [954, 566] on span "View Resort" at bounding box center [976, 574] width 115 height 16
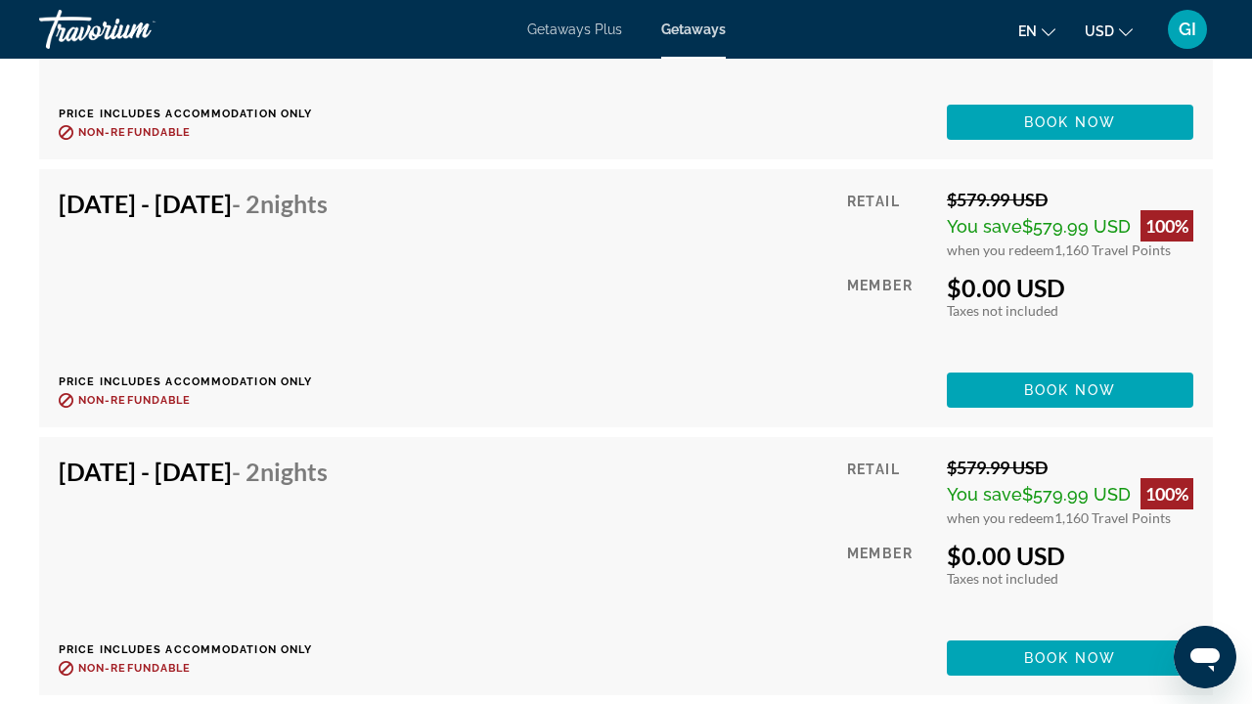
scroll to position [2962, 0]
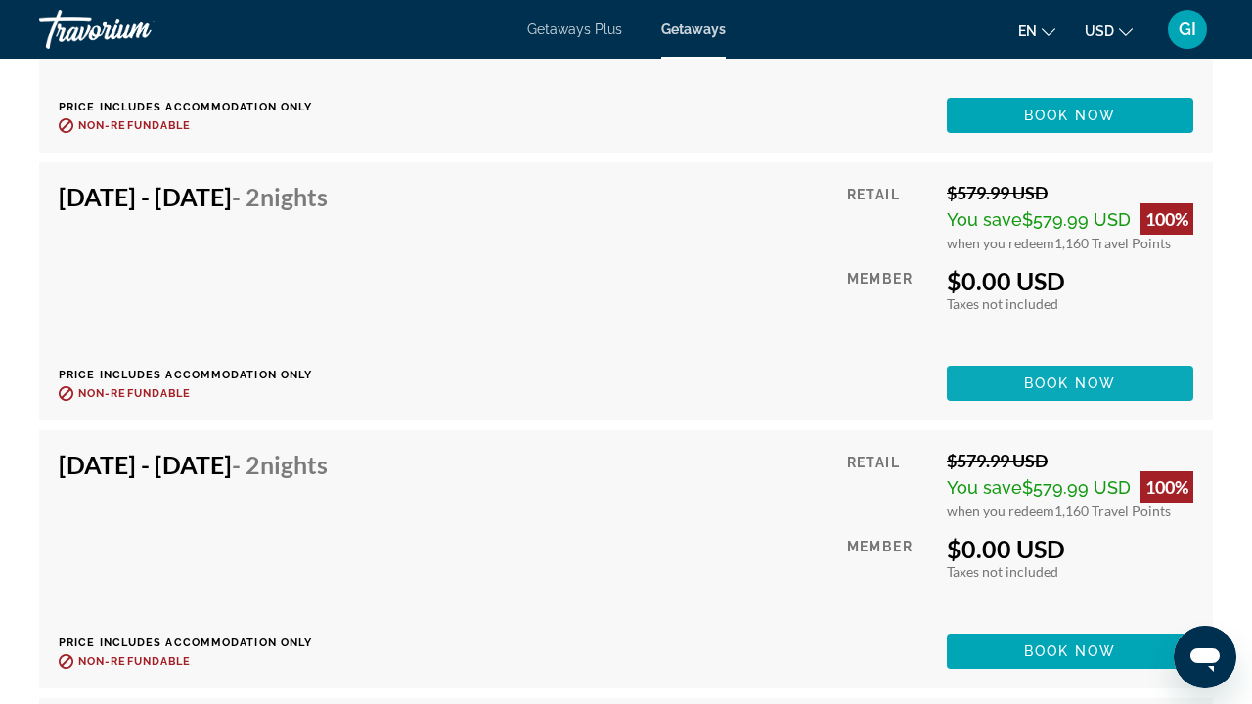
click at [1008, 389] on span "Main content" at bounding box center [1070, 383] width 247 height 47
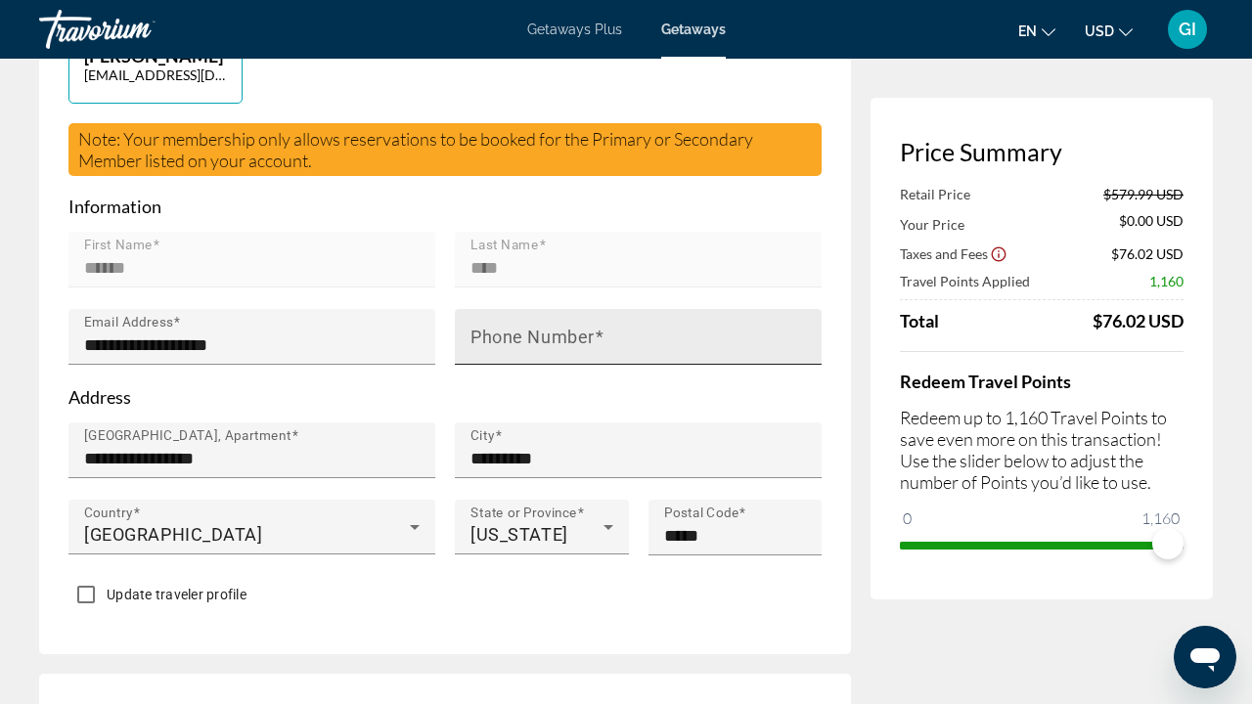
scroll to position [589, 0]
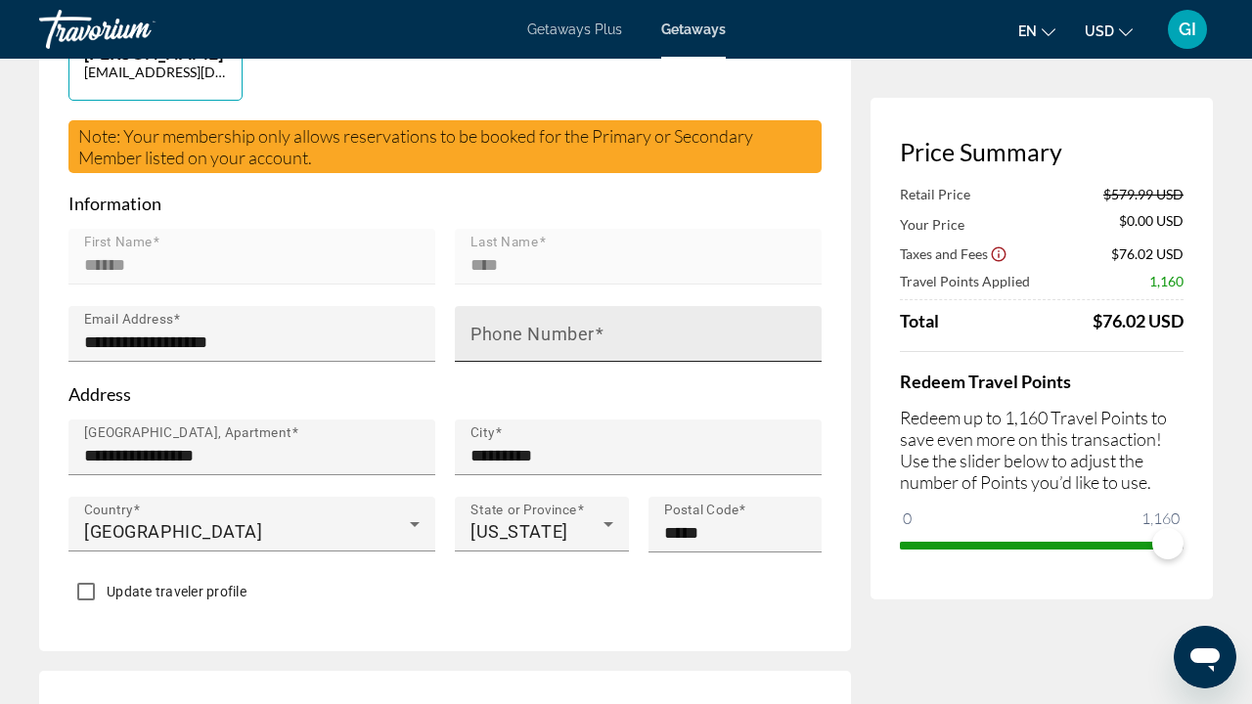
click at [532, 324] on mat-label "Phone Number" at bounding box center [533, 334] width 124 height 21
click at [532, 331] on input "Phone Number" at bounding box center [644, 342] width 347 height 23
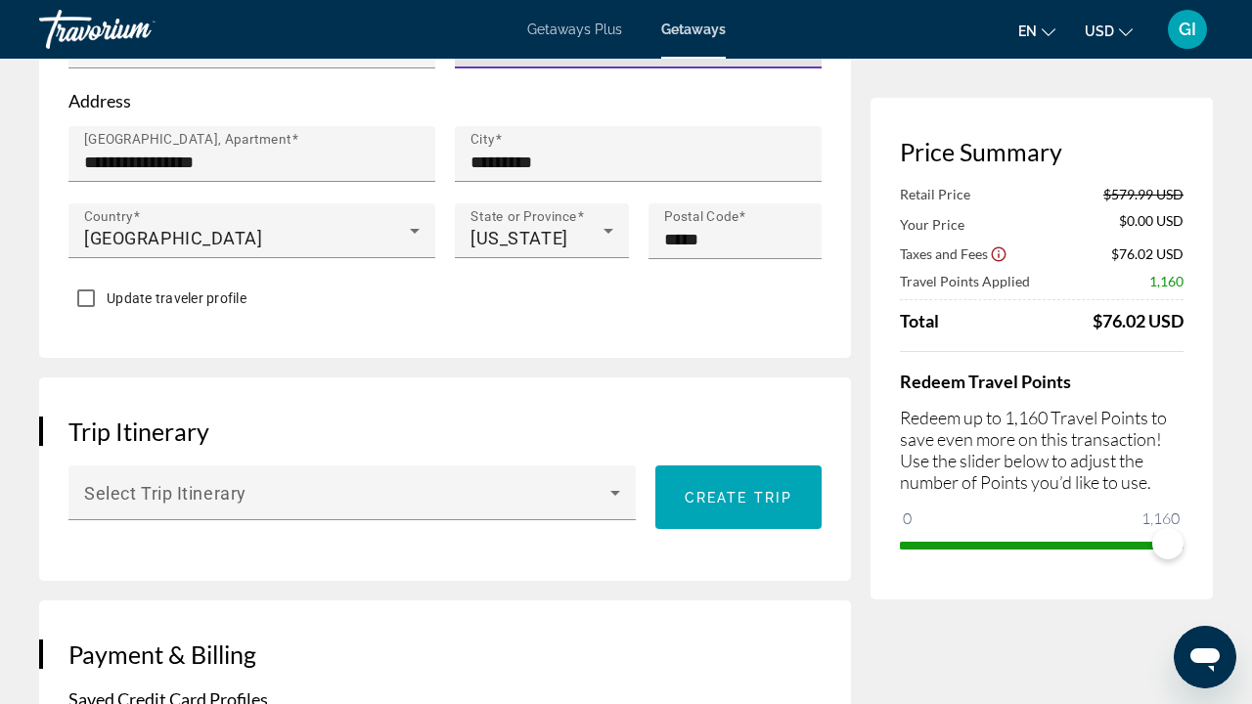
scroll to position [884, 0]
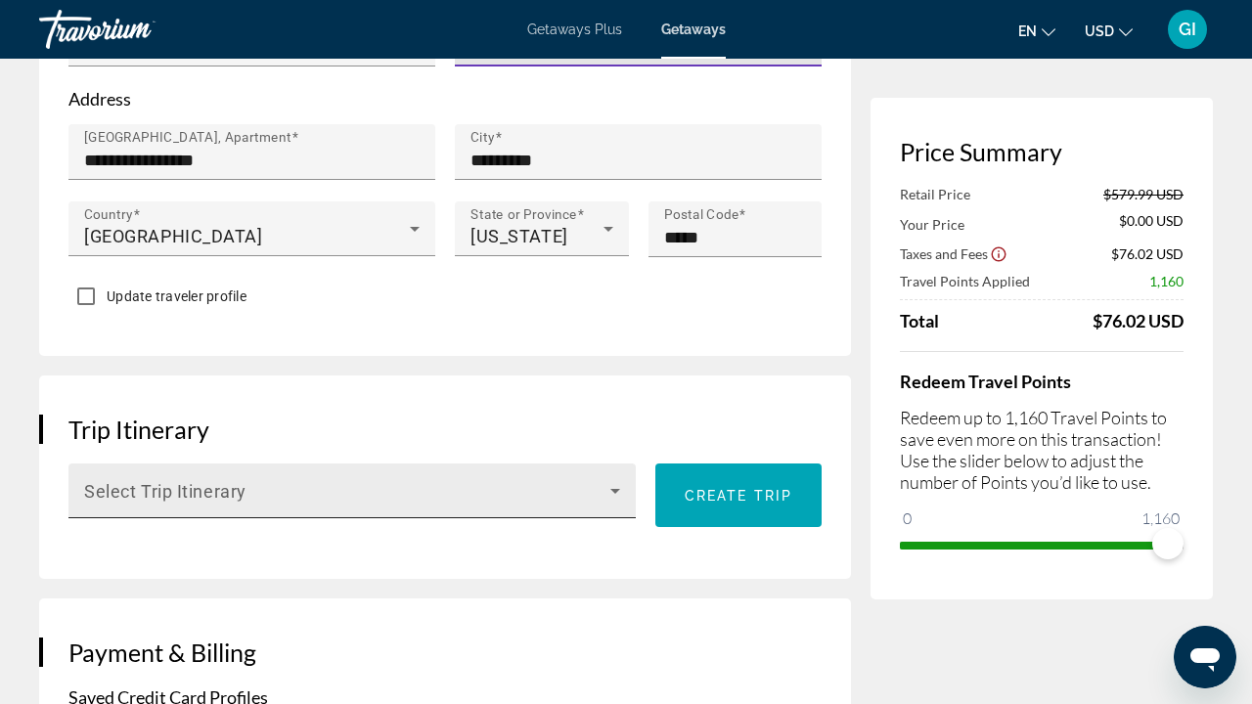
type input "**********"
click at [550, 487] on span "Main content" at bounding box center [347, 498] width 526 height 23
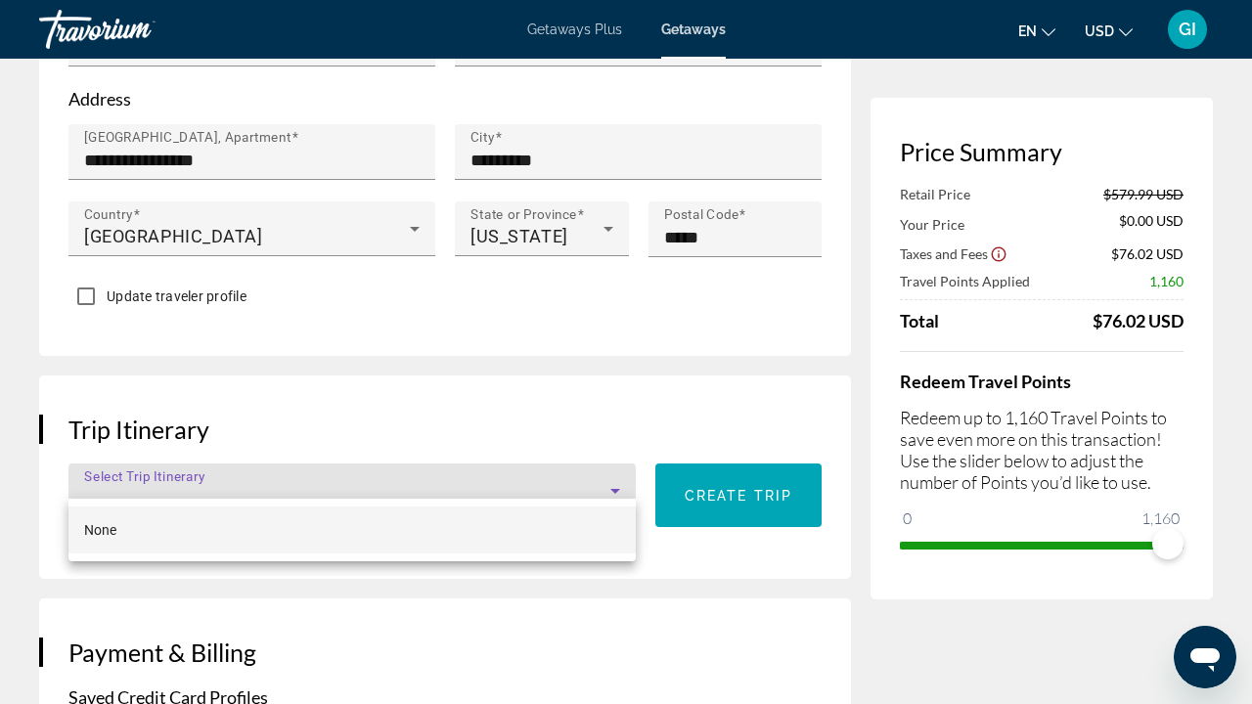
click at [521, 389] on div at bounding box center [626, 352] width 1252 height 704
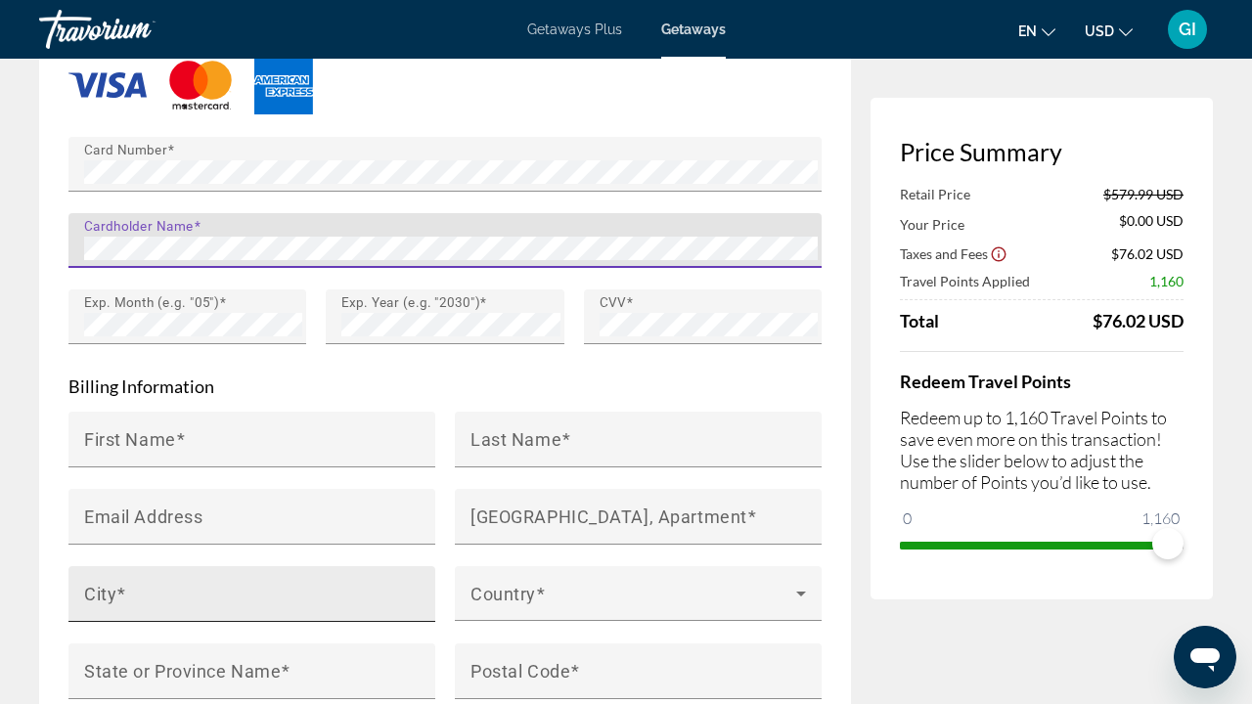
scroll to position [1781, 0]
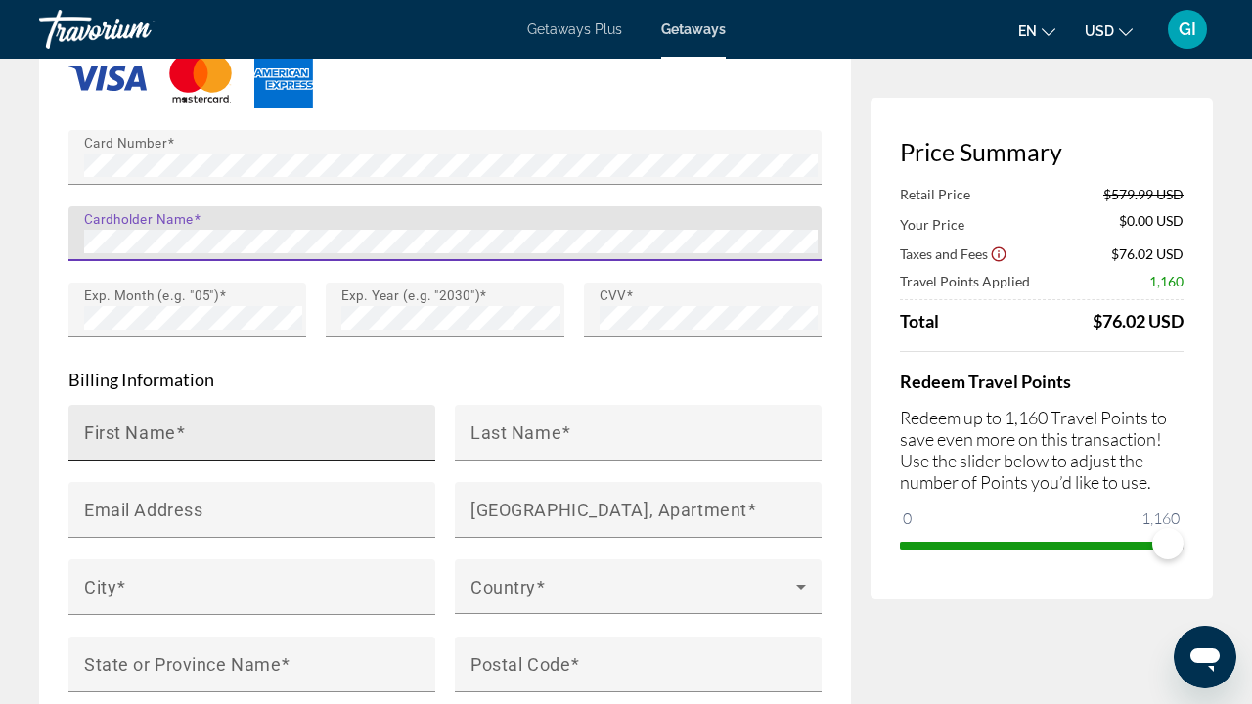
click at [113, 422] on mat-label "First Name" at bounding box center [130, 432] width 92 height 21
click at [113, 430] on input "First Name" at bounding box center [257, 441] width 347 height 23
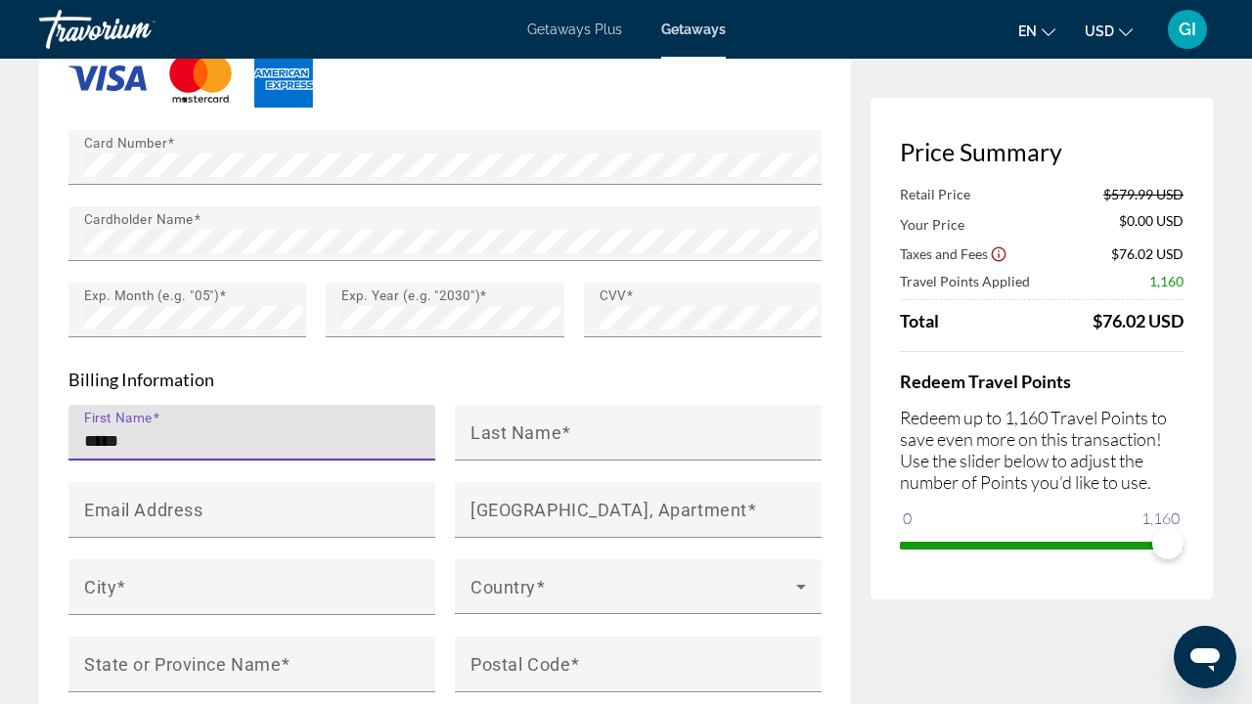
type input "*****"
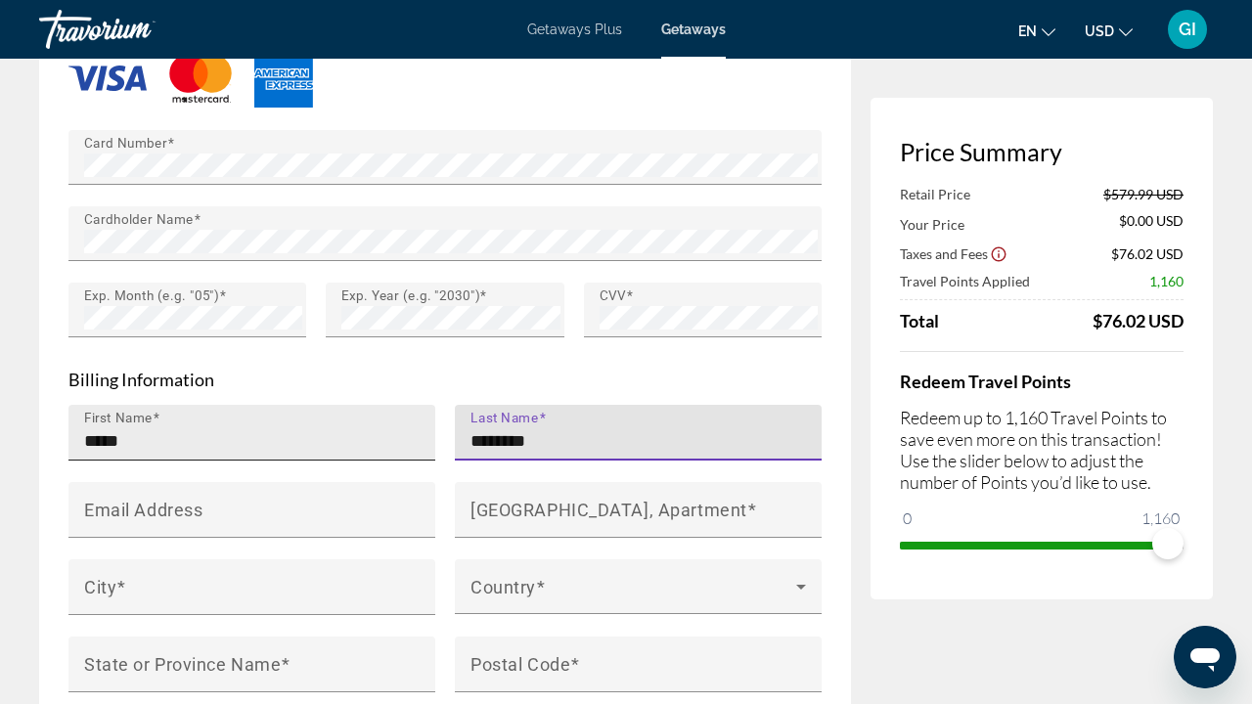
type input "********"
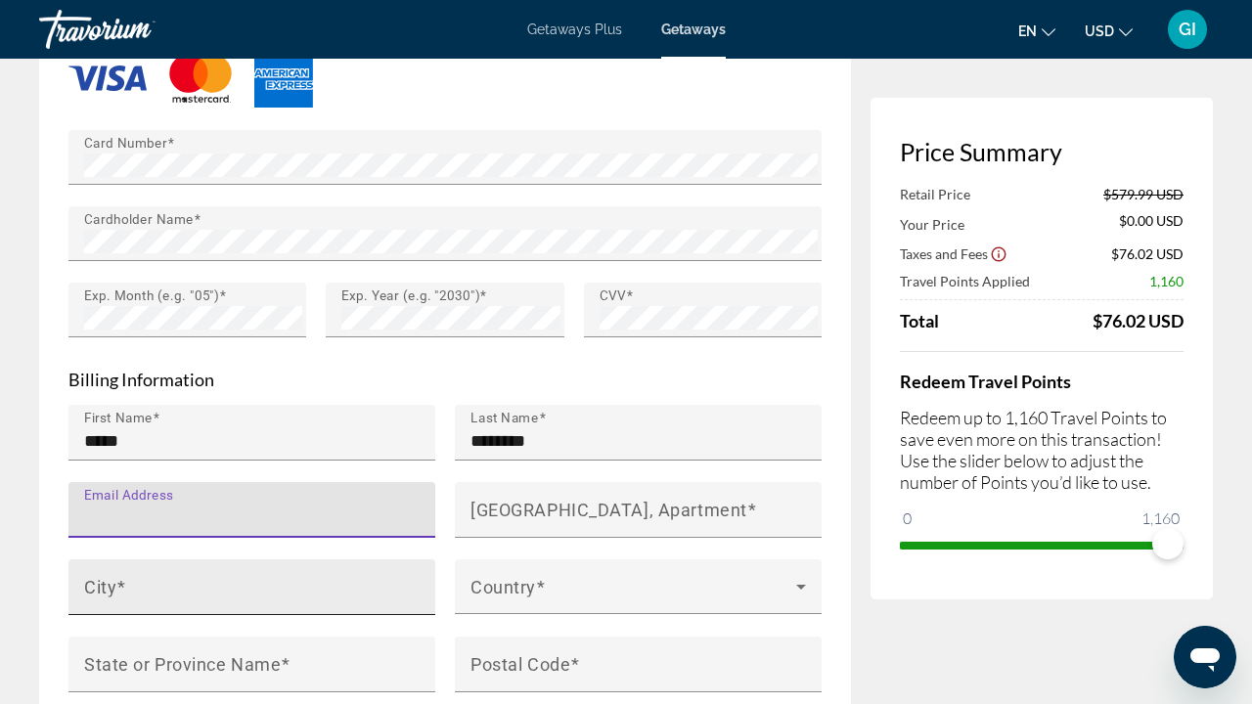
type input "**********"
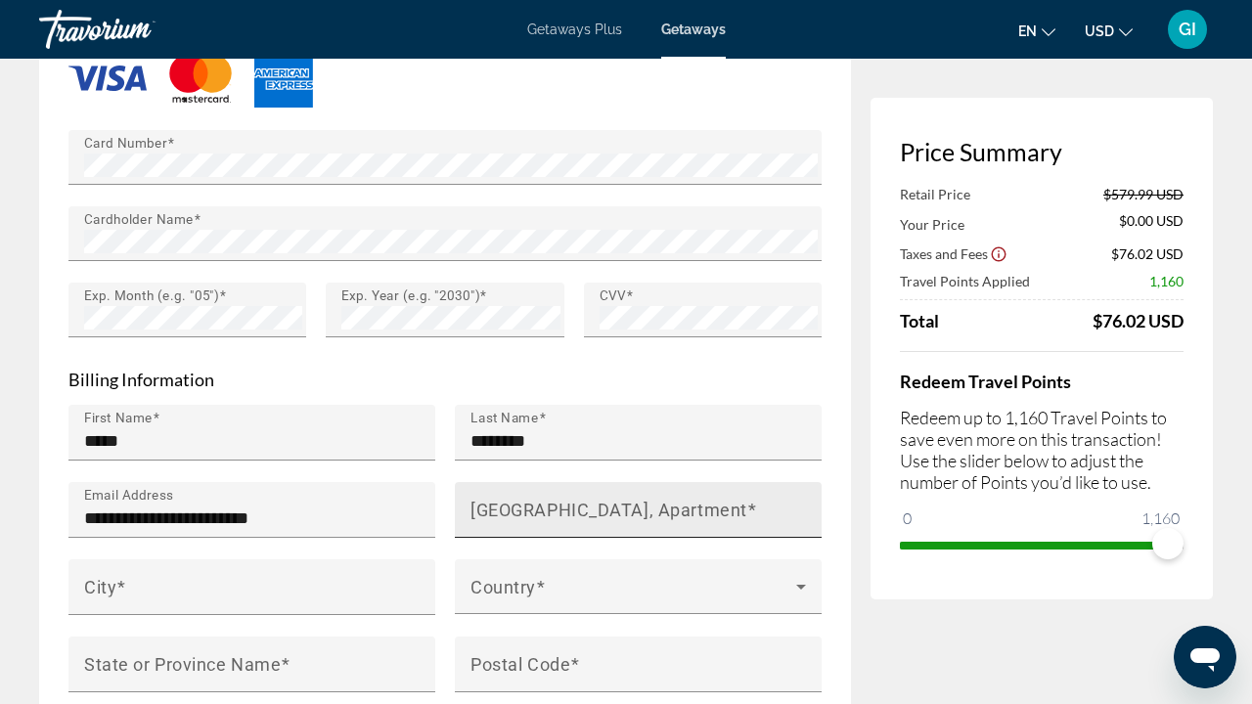
click at [519, 499] on mat-label "[GEOGRAPHIC_DATA], Apartment" at bounding box center [609, 509] width 277 height 21
click at [519, 507] on input "[GEOGRAPHIC_DATA], Apartment" at bounding box center [644, 518] width 347 height 23
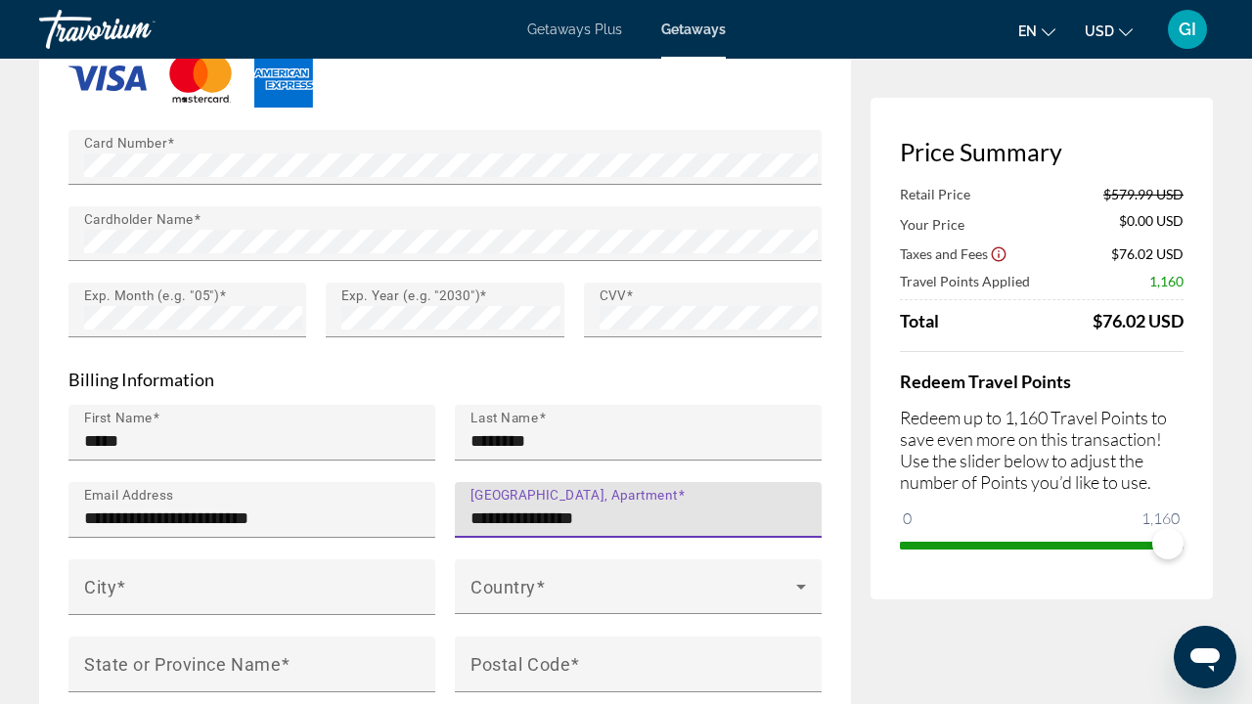
type input "**********"
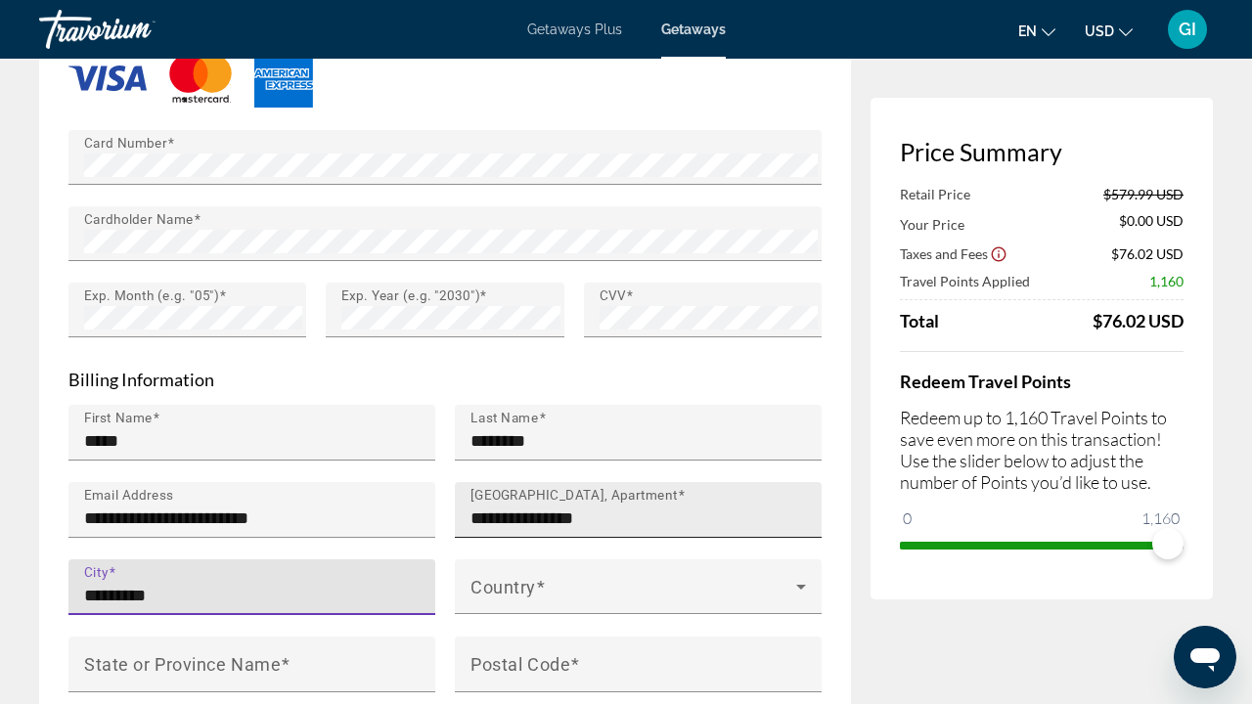
type input "*********"
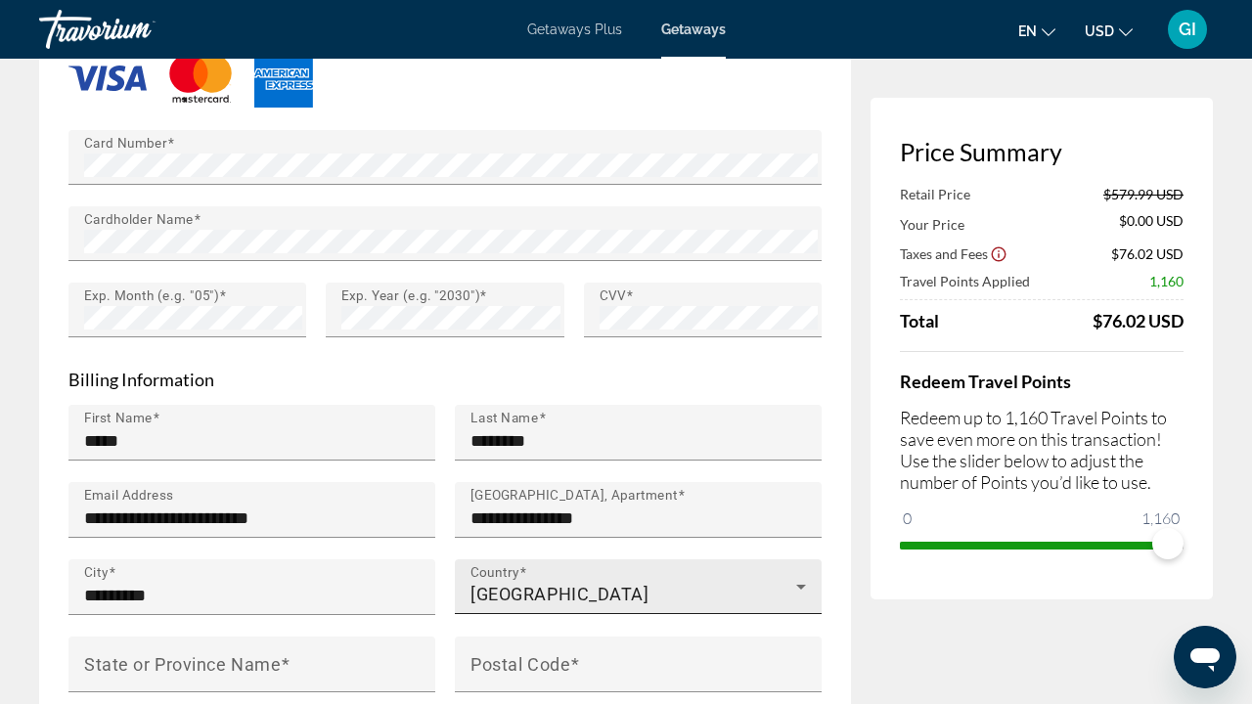
click at [778, 560] on div "Country [GEOGRAPHIC_DATA]" at bounding box center [639, 587] width 336 height 55
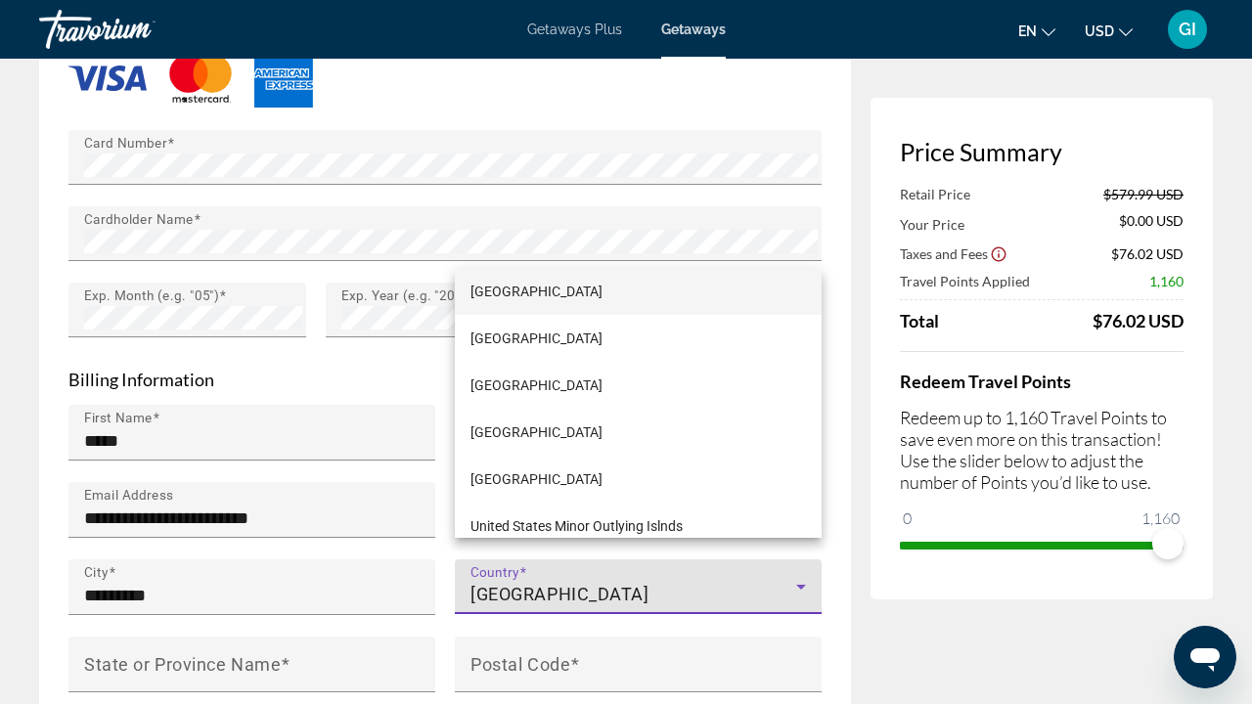
scroll to position [11196, 0]
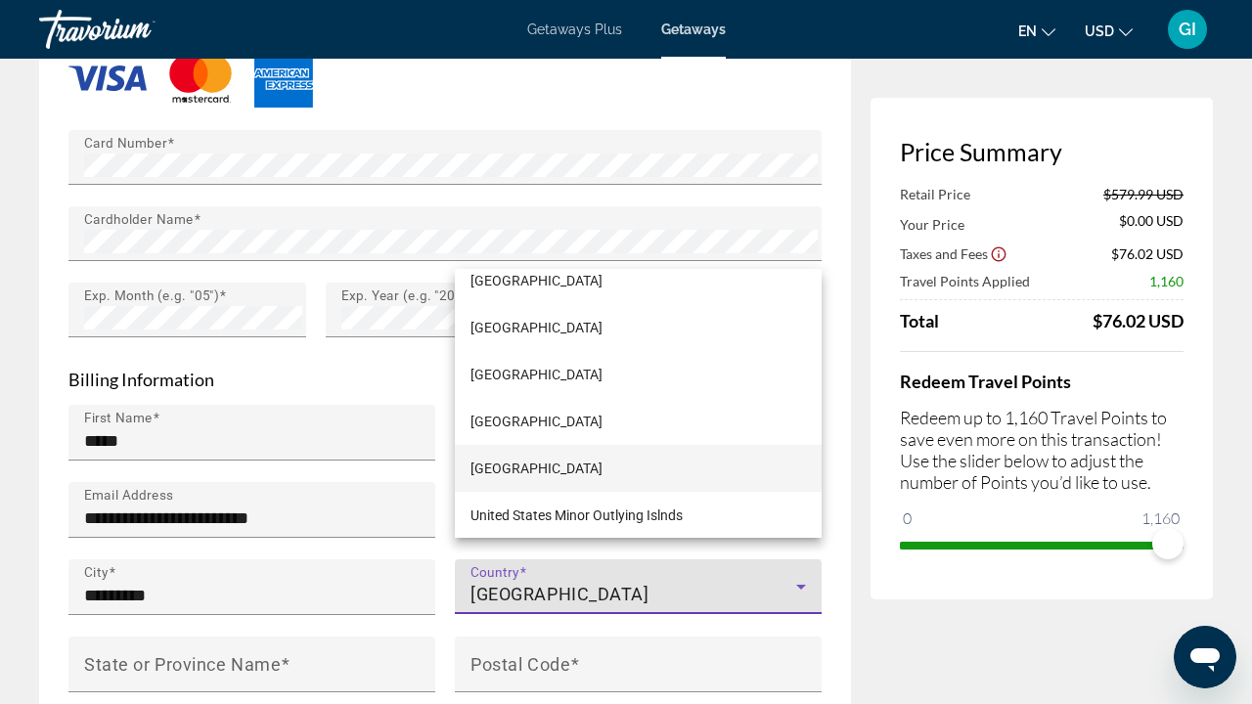
click at [662, 470] on mat-option "[GEOGRAPHIC_DATA]" at bounding box center [638, 468] width 367 height 47
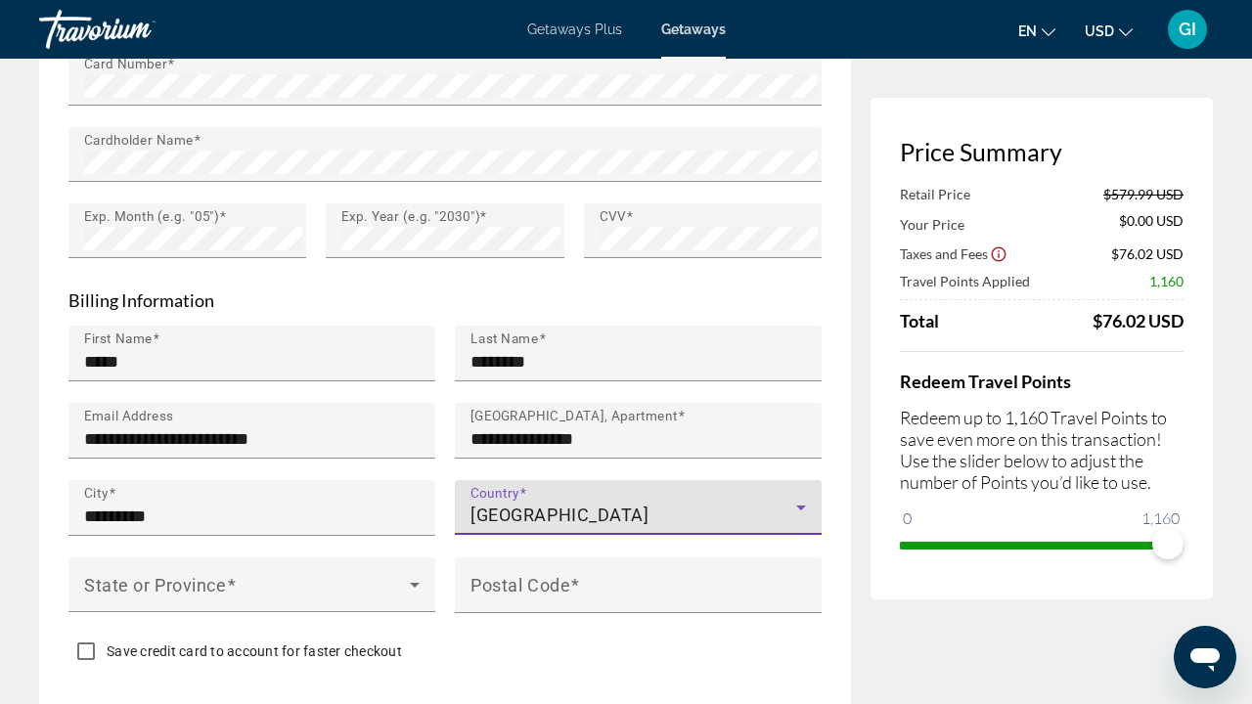
scroll to position [1948, 0]
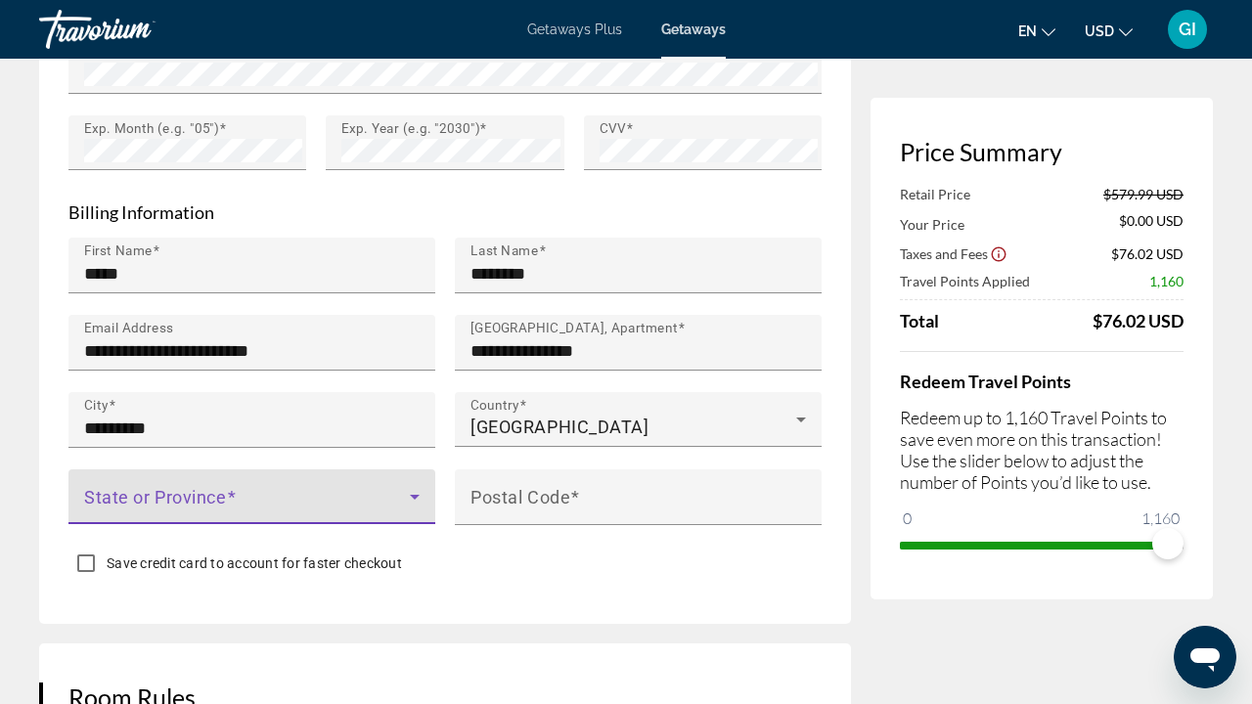
click at [324, 493] on span "Main content" at bounding box center [247, 504] width 326 height 23
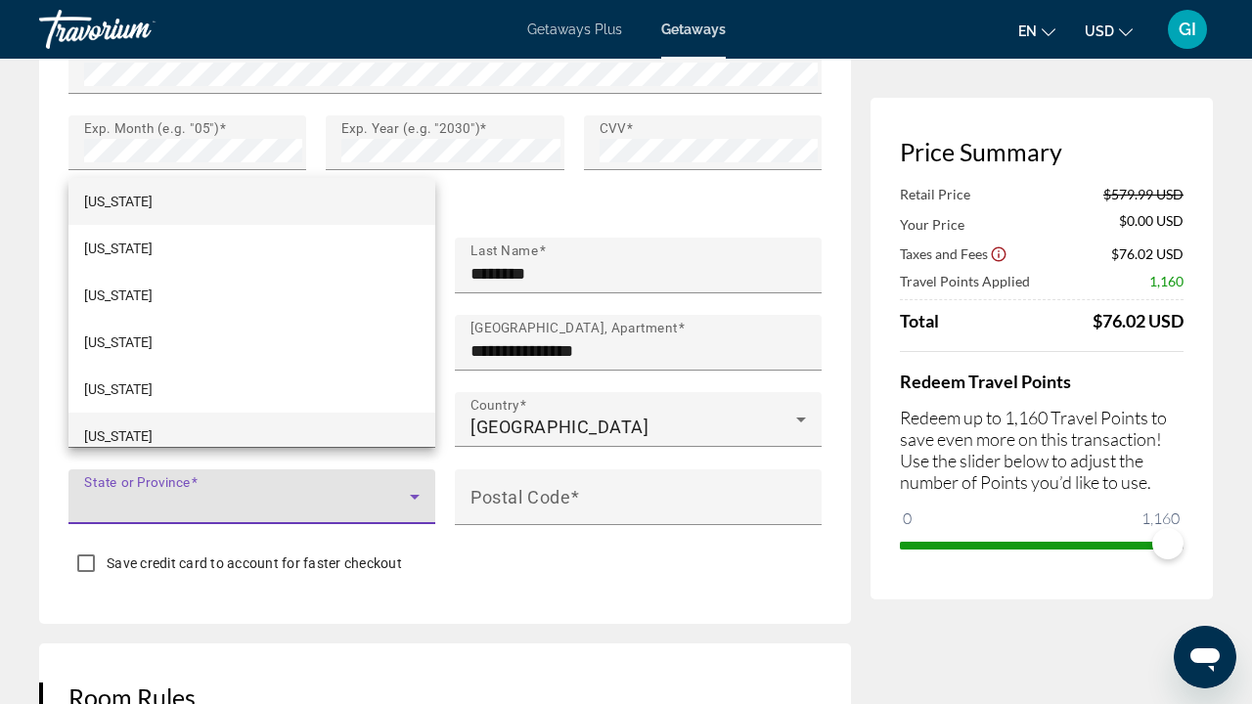
scroll to position [2087, 0]
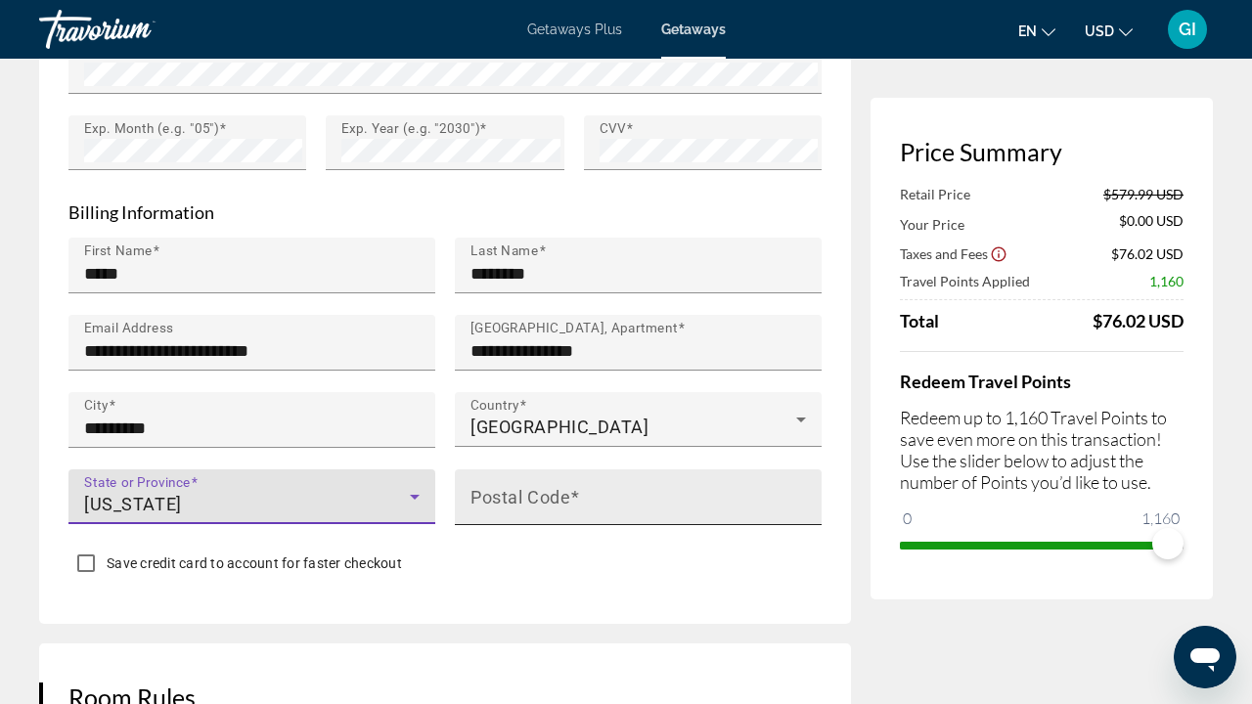
click at [552, 486] on mat-label "Postal Code" at bounding box center [521, 496] width 100 height 21
click at [552, 494] on input "Postal Code" at bounding box center [644, 505] width 347 height 23
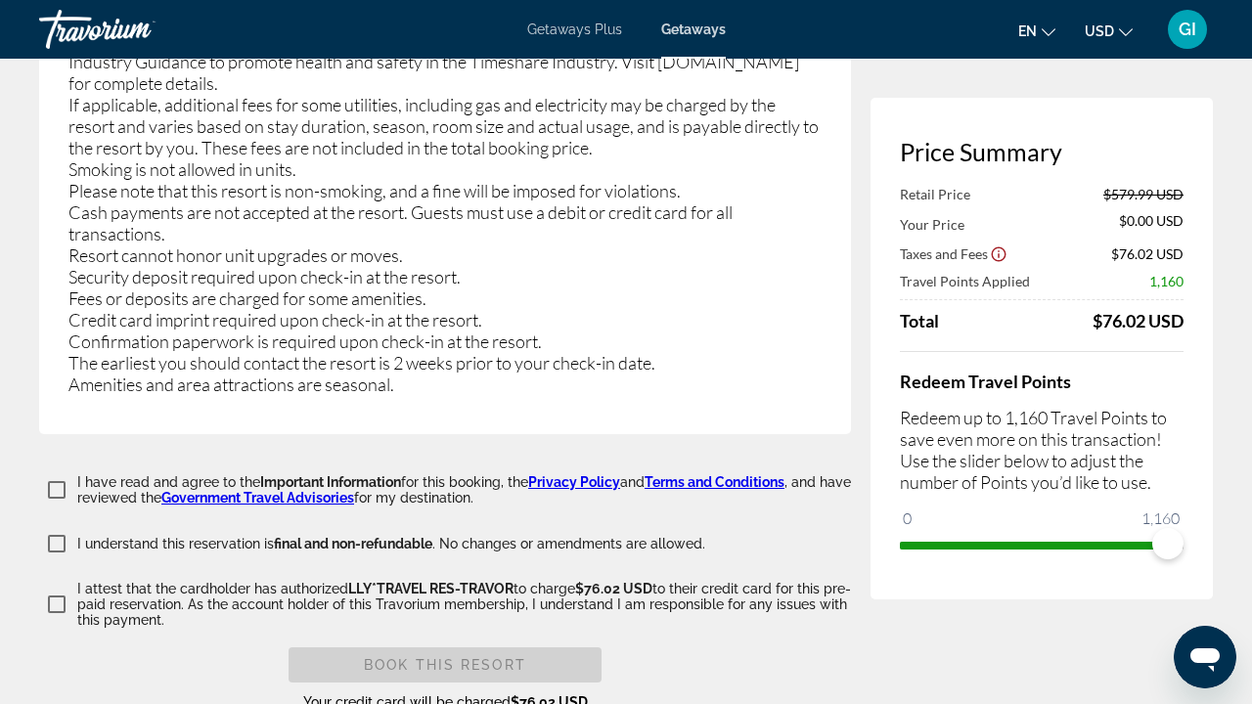
scroll to position [3866, 0]
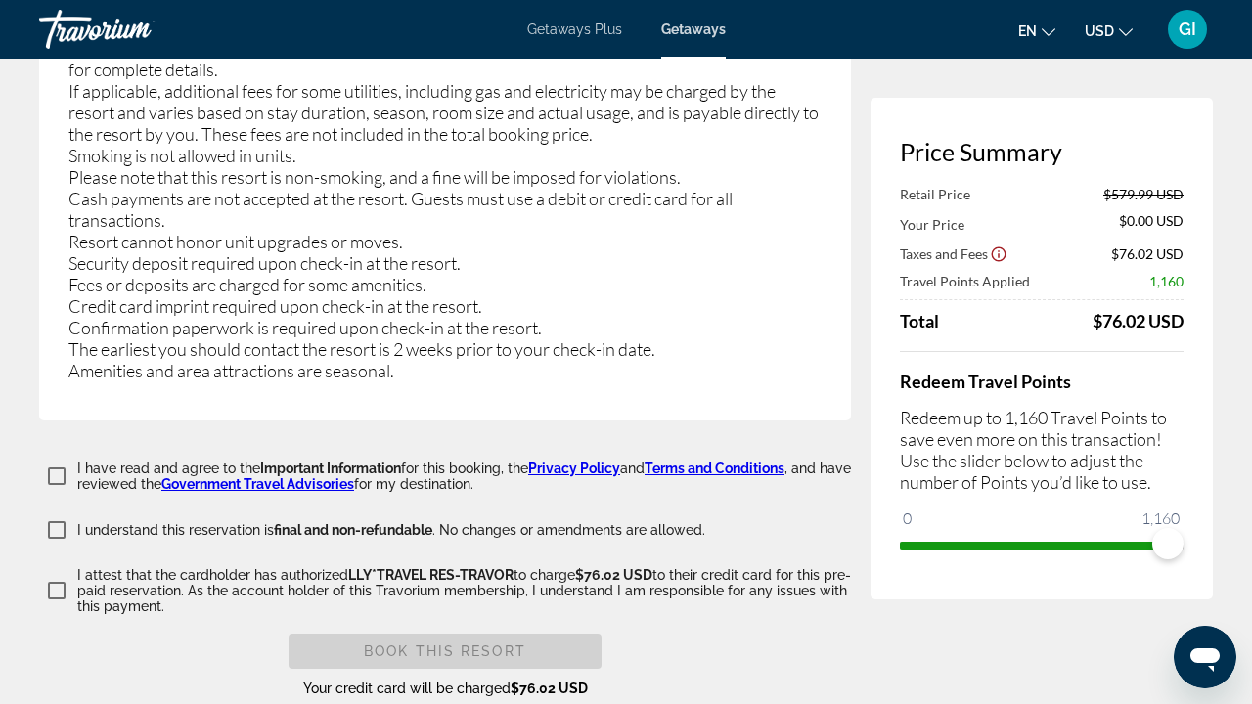
type input "*****"
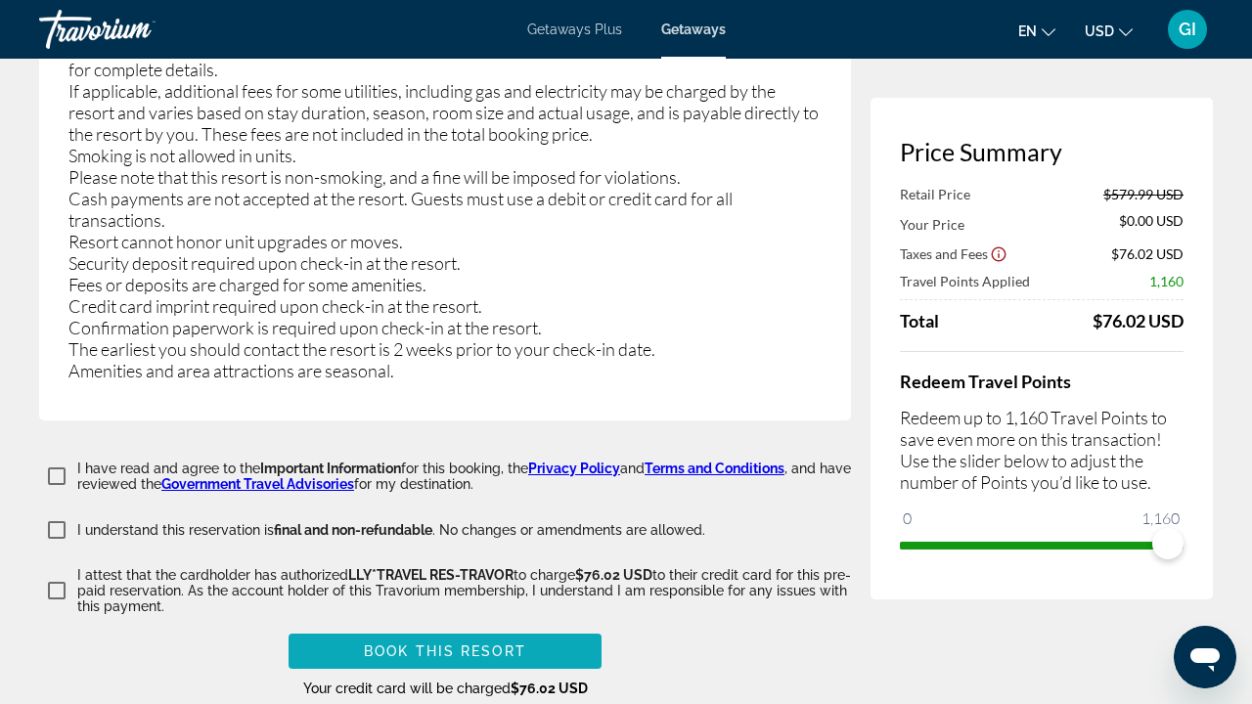
click at [410, 644] on span "Book this Resort" at bounding box center [445, 652] width 162 height 16
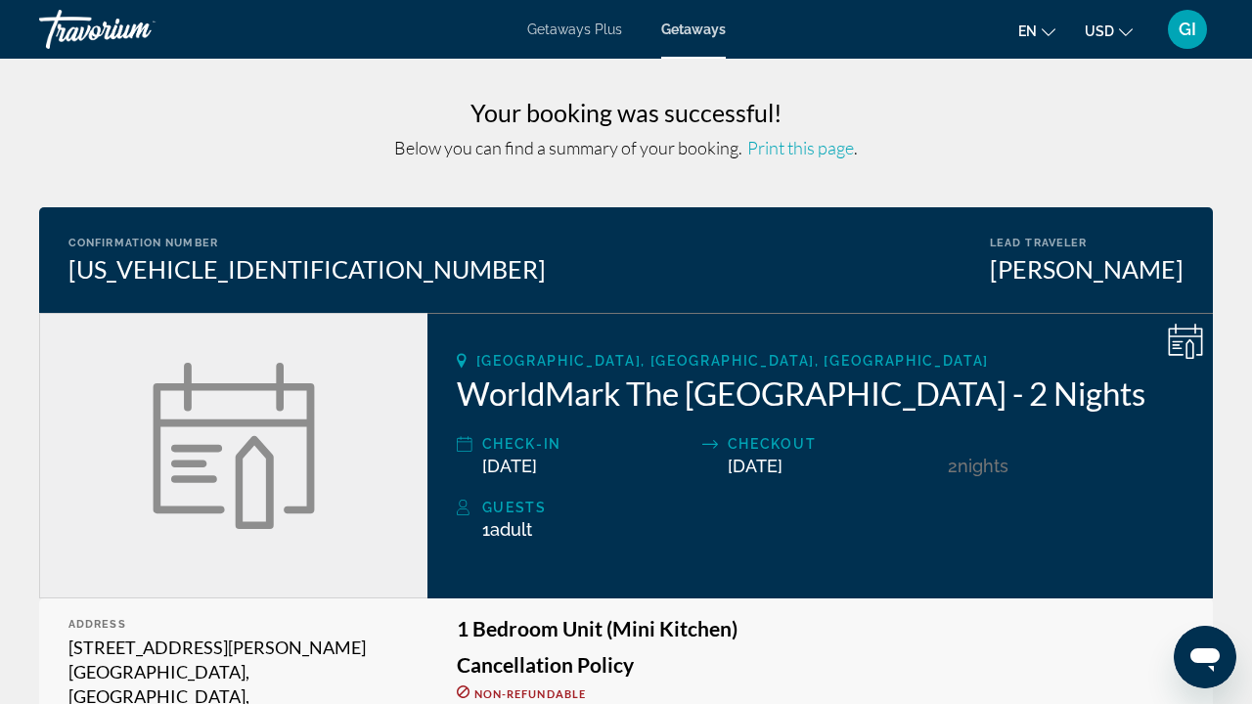
click at [801, 147] on span "Print this page" at bounding box center [800, 148] width 107 height 22
click at [595, 38] on div "Getaways Plus Getaways en English Español Français Italiano Português русский U…" at bounding box center [626, 29] width 1252 height 51
click at [595, 23] on span "Getaways Plus" at bounding box center [574, 30] width 95 height 16
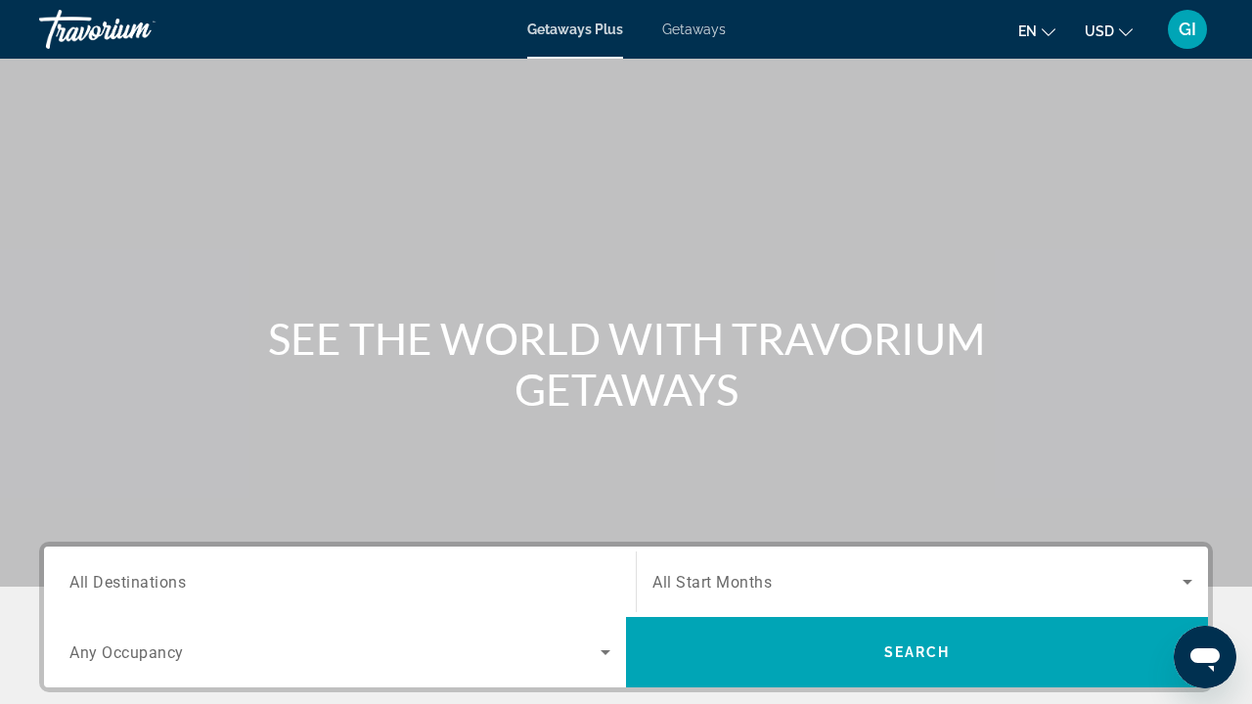
click at [269, 593] on input "Destination All Destinations" at bounding box center [339, 582] width 541 height 23
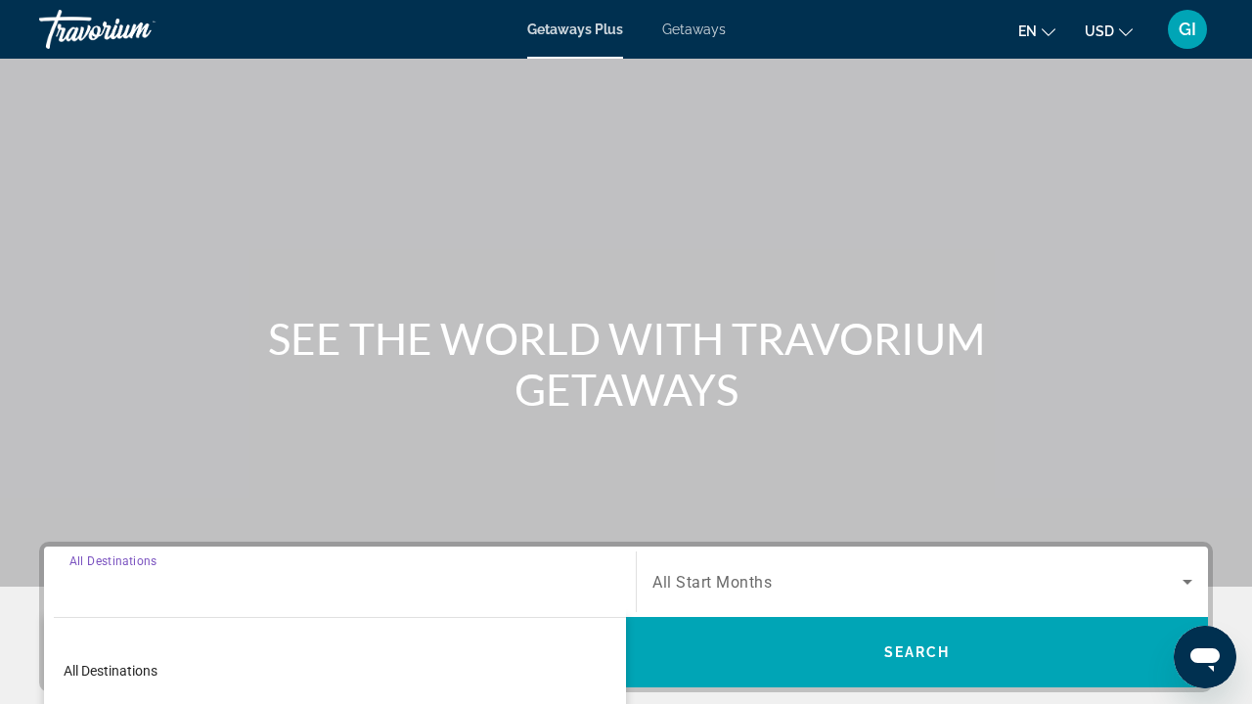
scroll to position [424, 0]
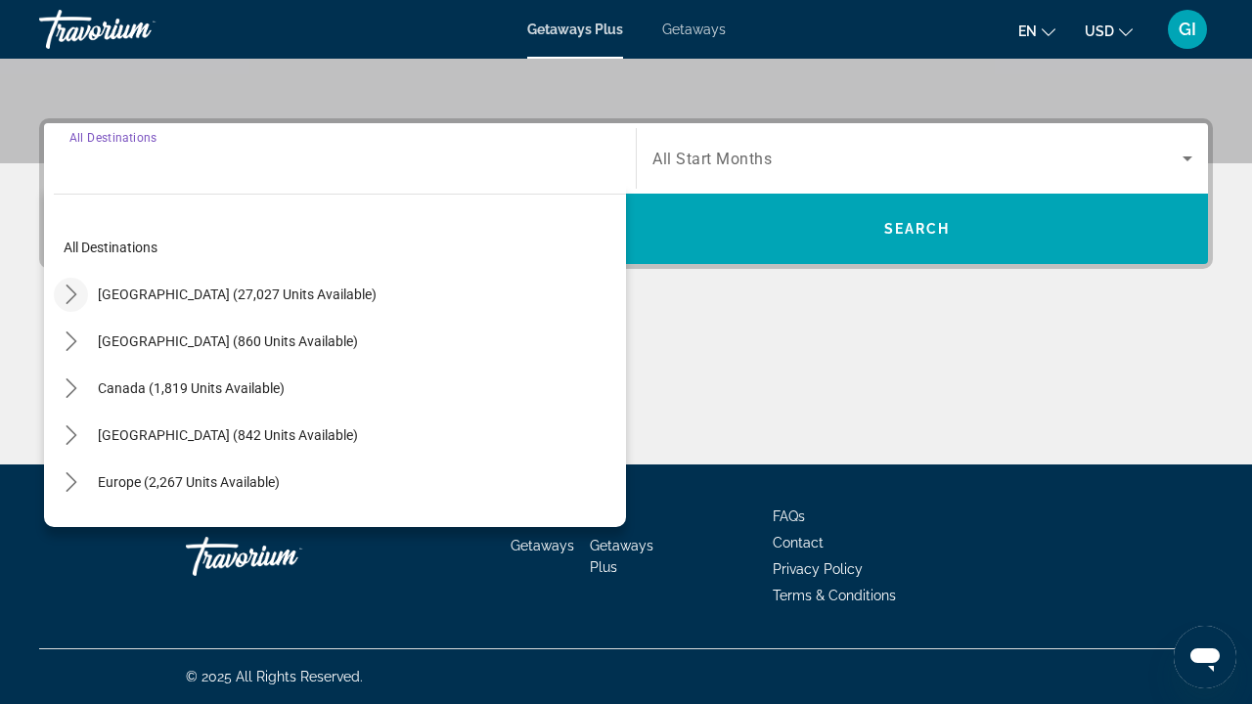
click at [65, 296] on icon "Toggle United States (27,027 units available) submenu" at bounding box center [72, 295] width 20 height 20
click at [93, 439] on icon "Toggle California (1,579 units available) submenu" at bounding box center [90, 436] width 11 height 20
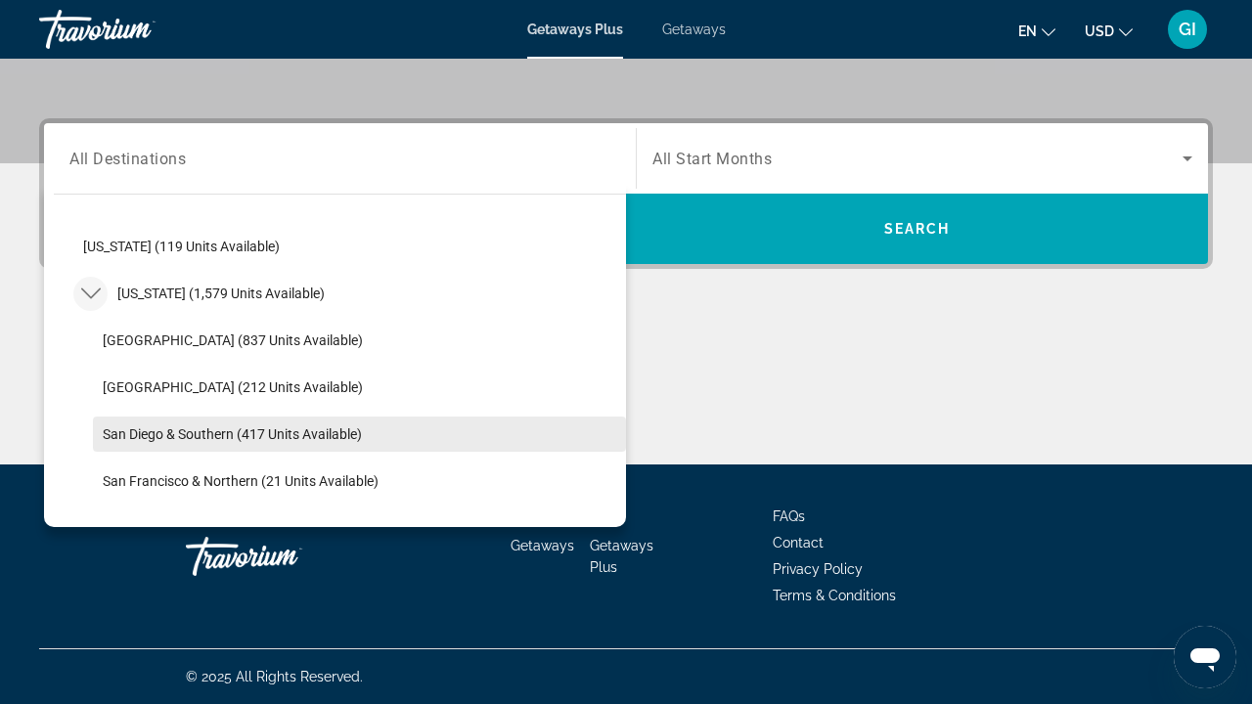
scroll to position [143, 0]
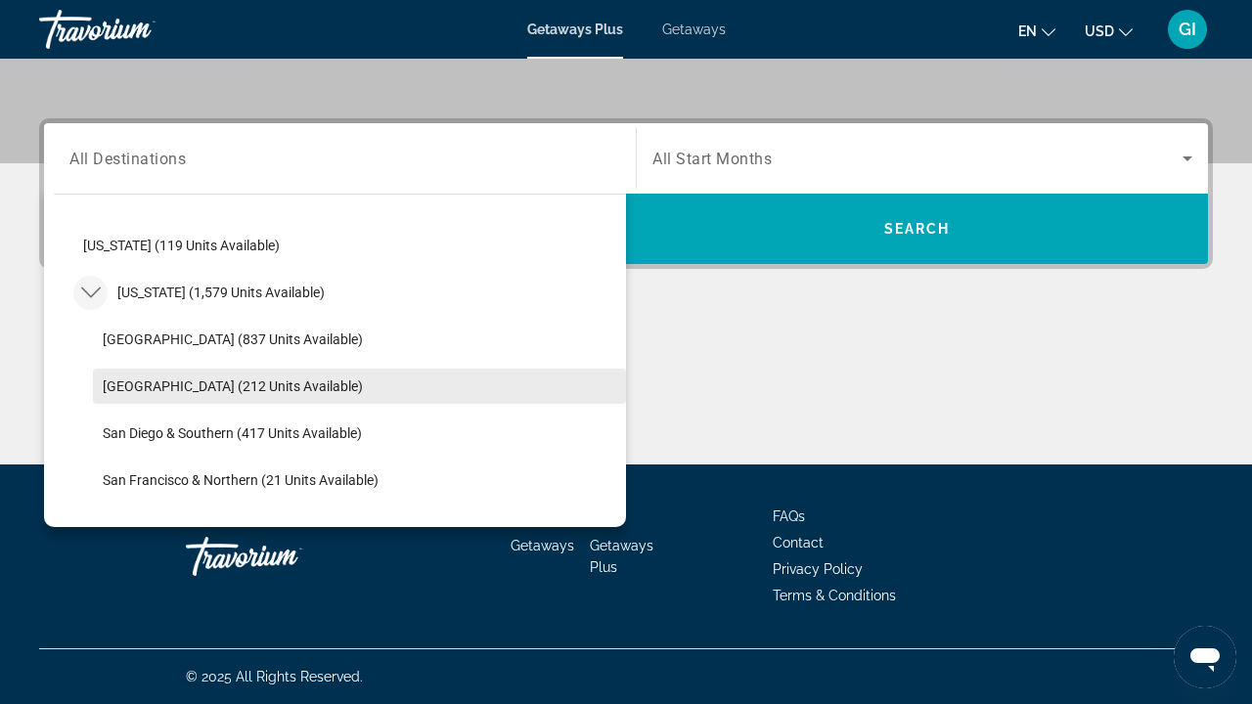
click at [134, 386] on span "Palm Springs (212 units available)" at bounding box center [233, 387] width 260 height 16
type input "**********"
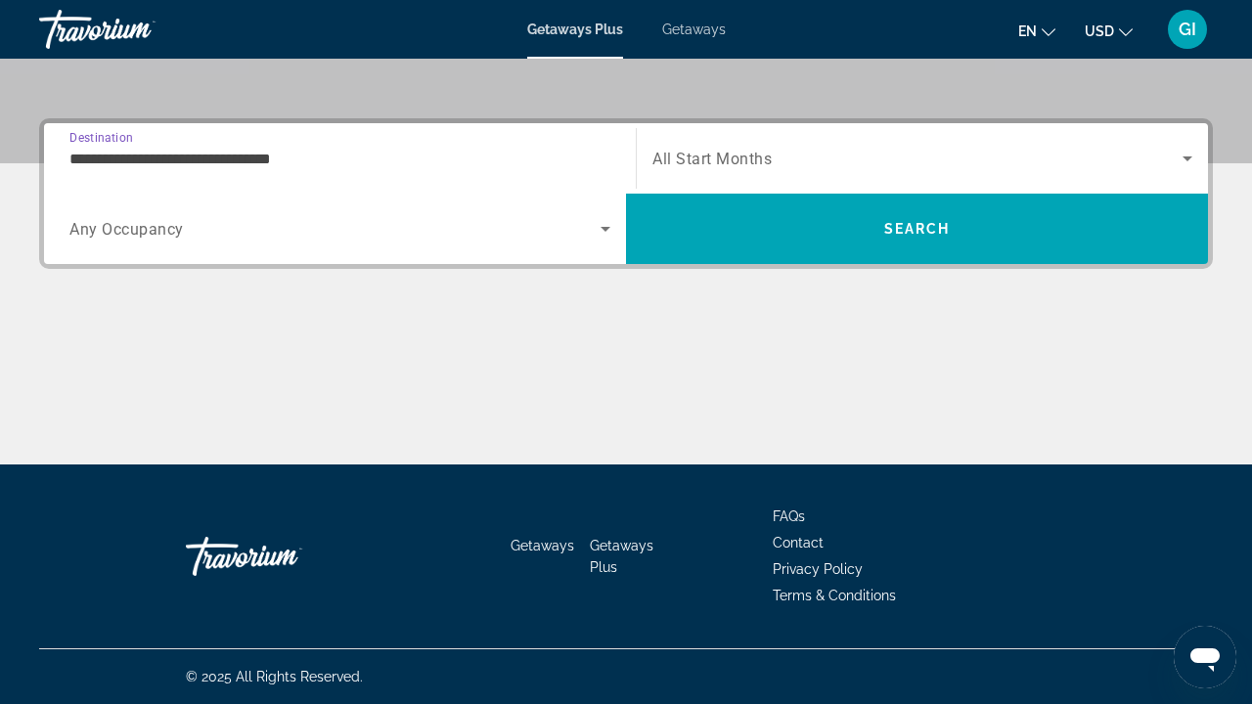
click at [239, 212] on div "Search widget" at bounding box center [339, 229] width 541 height 55
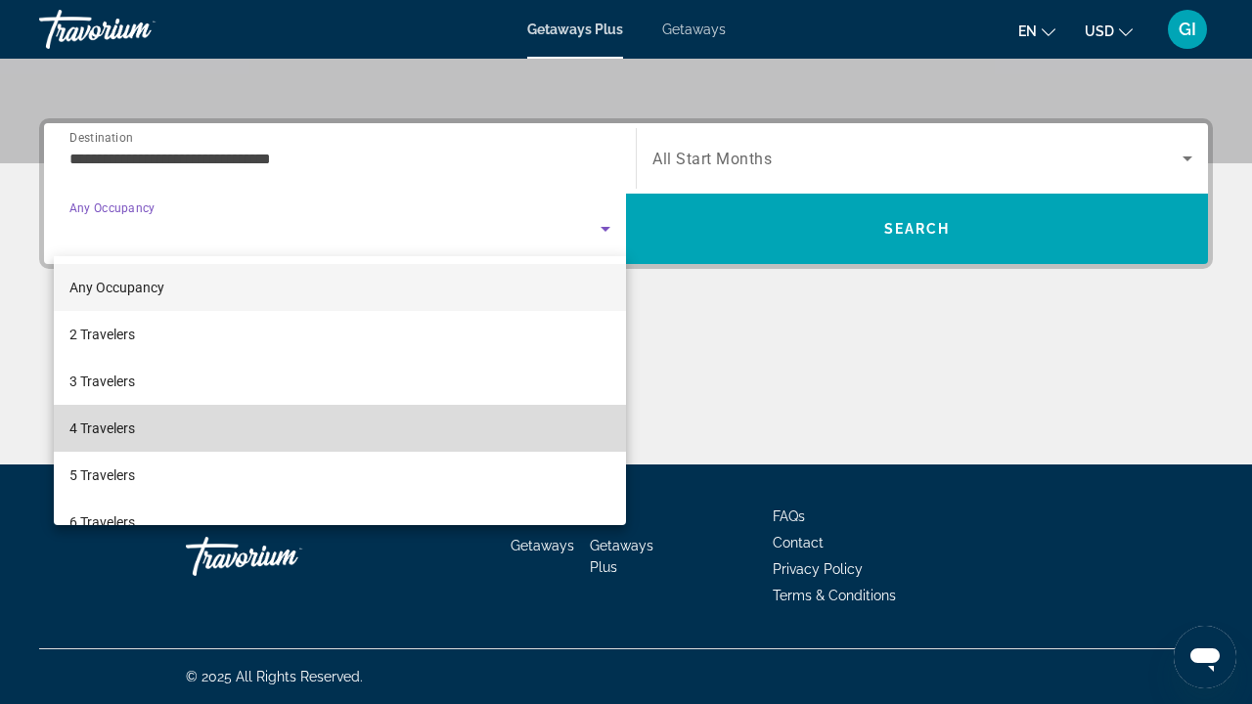
click at [171, 423] on mat-option "4 Travelers" at bounding box center [340, 428] width 572 height 47
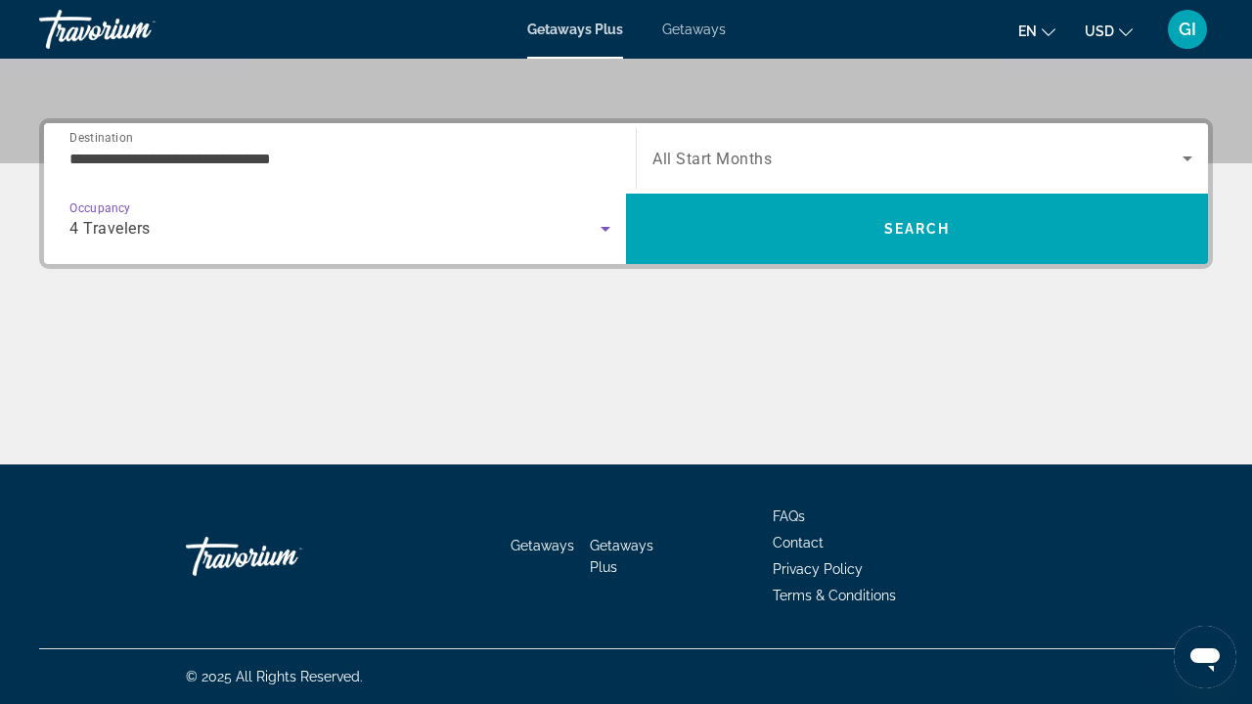
click at [716, 141] on div "Search widget" at bounding box center [923, 158] width 540 height 55
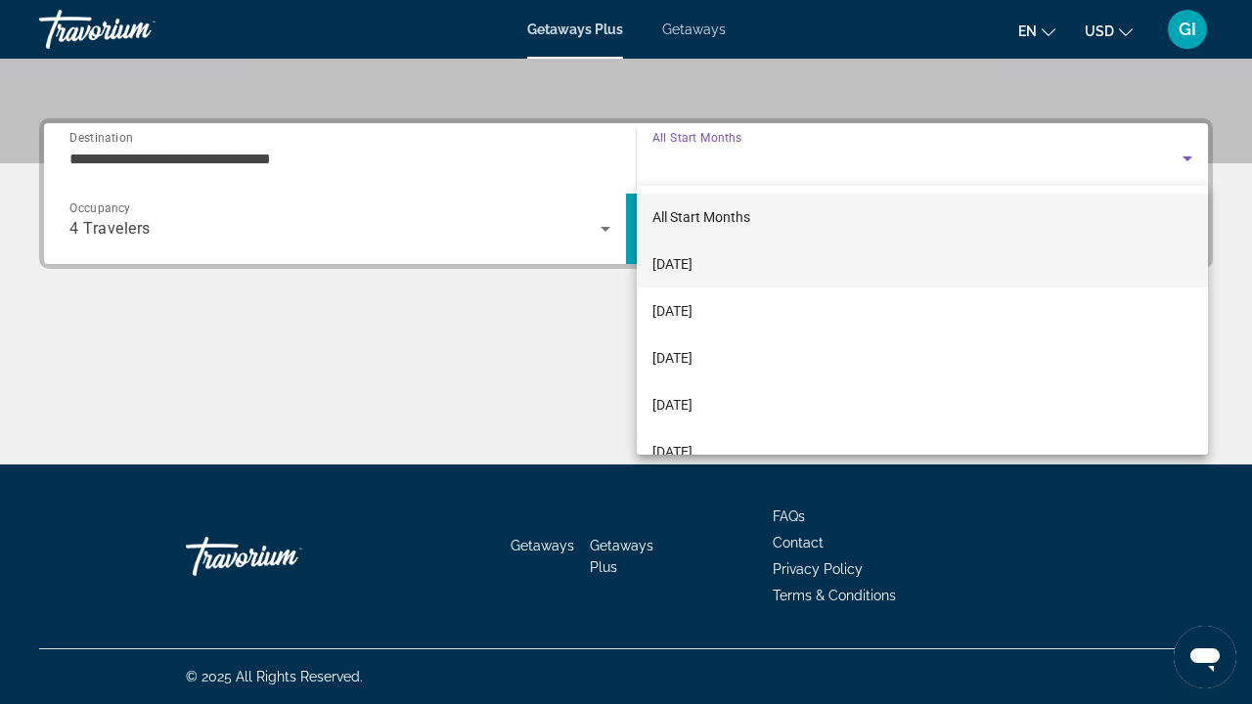
click at [693, 261] on span "October 2025" at bounding box center [673, 263] width 40 height 23
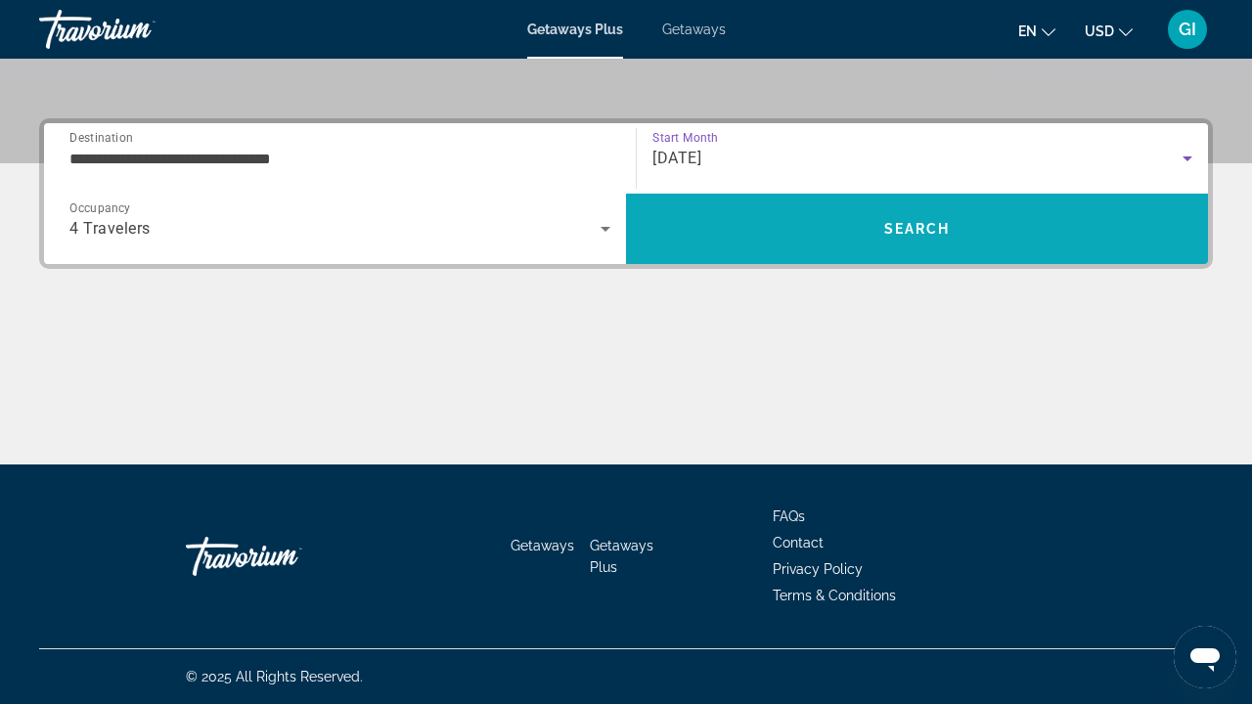
click at [756, 237] on span "Search" at bounding box center [917, 228] width 582 height 47
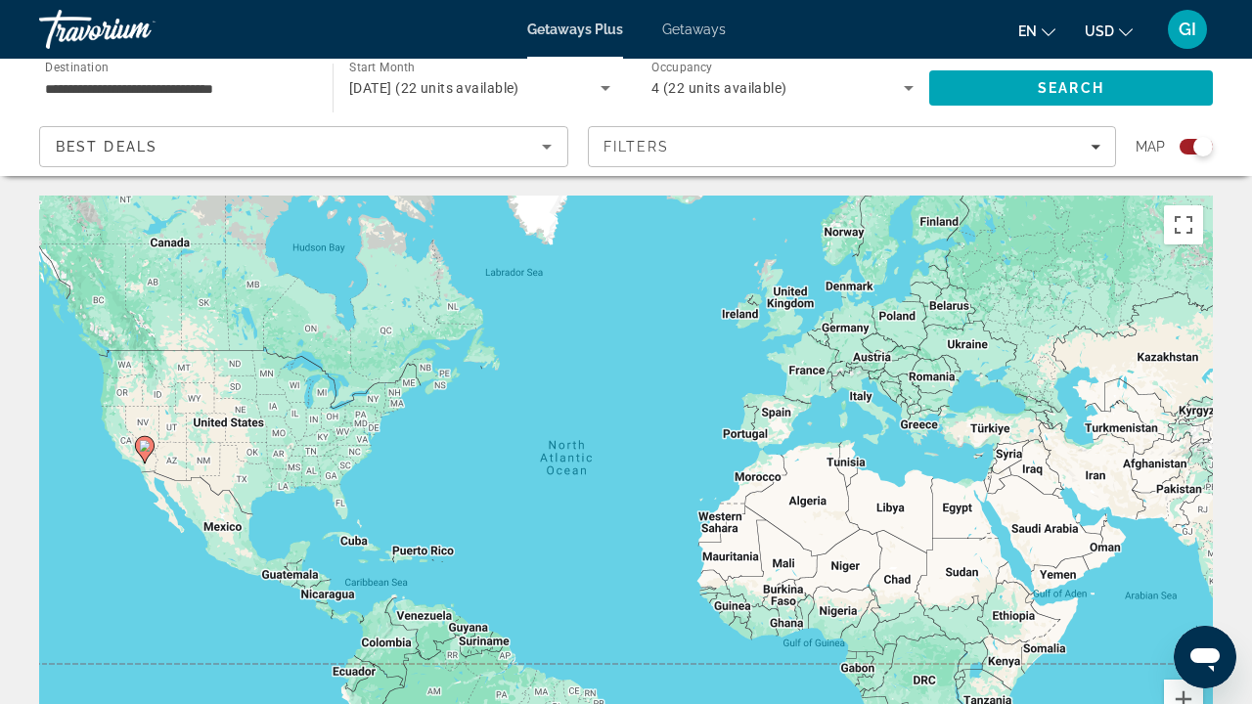
click at [849, 81] on div "4 (22 units available)" at bounding box center [778, 87] width 252 height 23
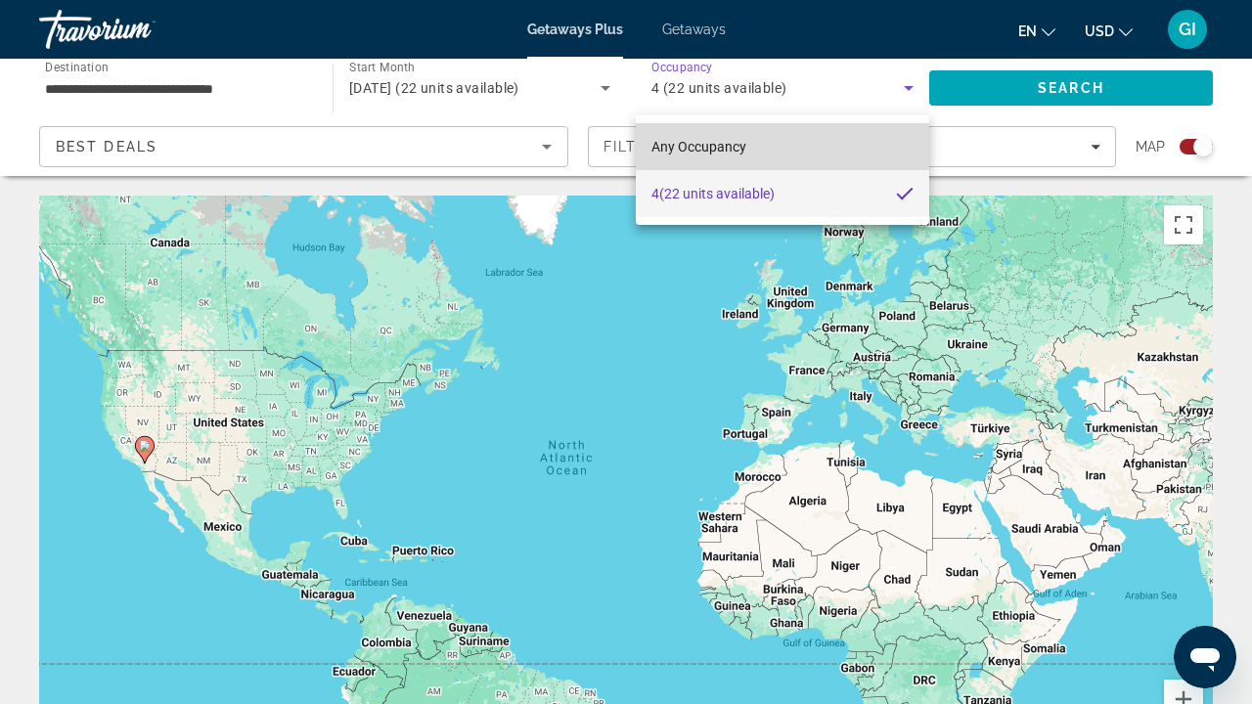
click at [786, 146] on mat-option "Any Occupancy" at bounding box center [783, 146] width 294 height 47
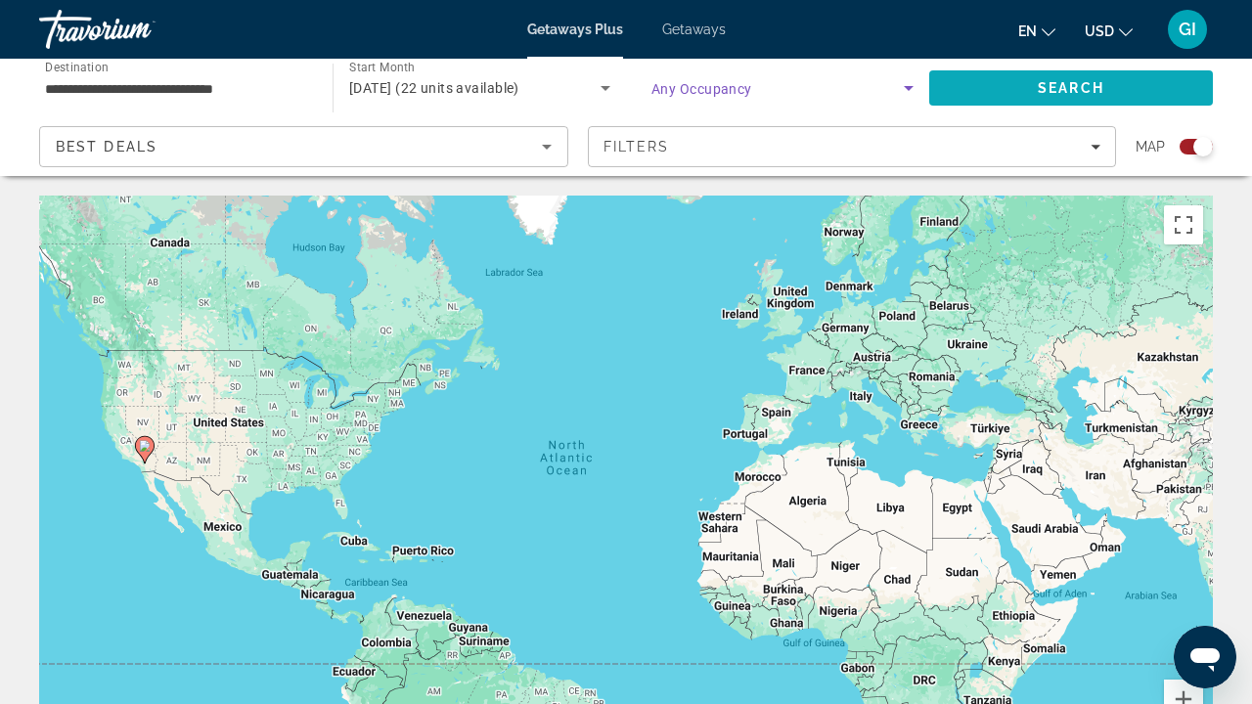
click at [1049, 85] on span "Search" at bounding box center [1071, 88] width 67 height 16
click at [680, 29] on span "Getaways" at bounding box center [694, 30] width 64 height 16
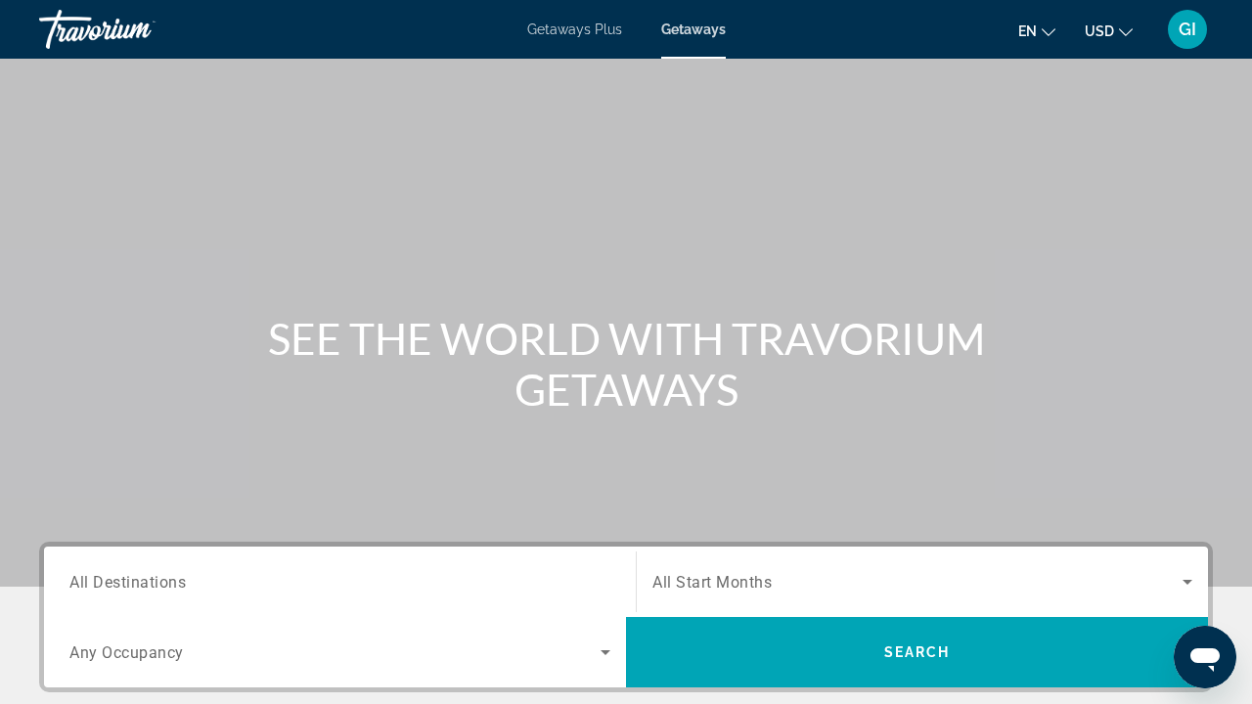
click at [231, 588] on input "Destination All Destinations" at bounding box center [339, 582] width 541 height 23
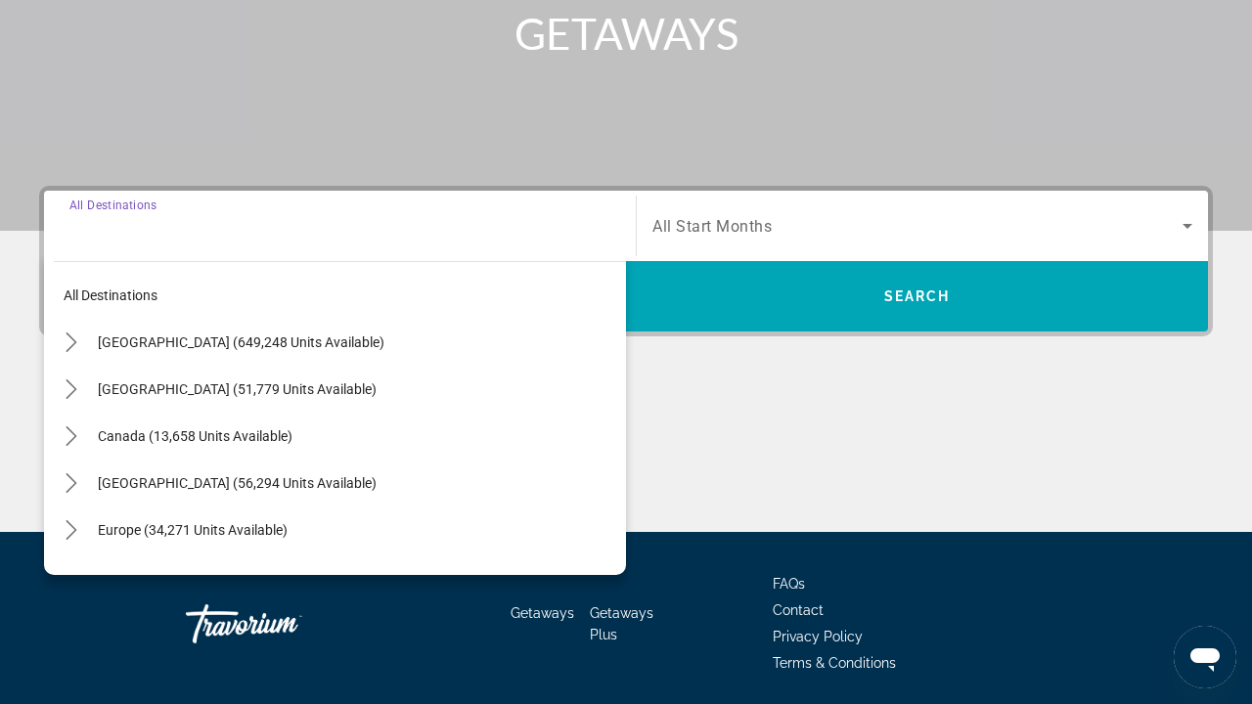
scroll to position [424, 0]
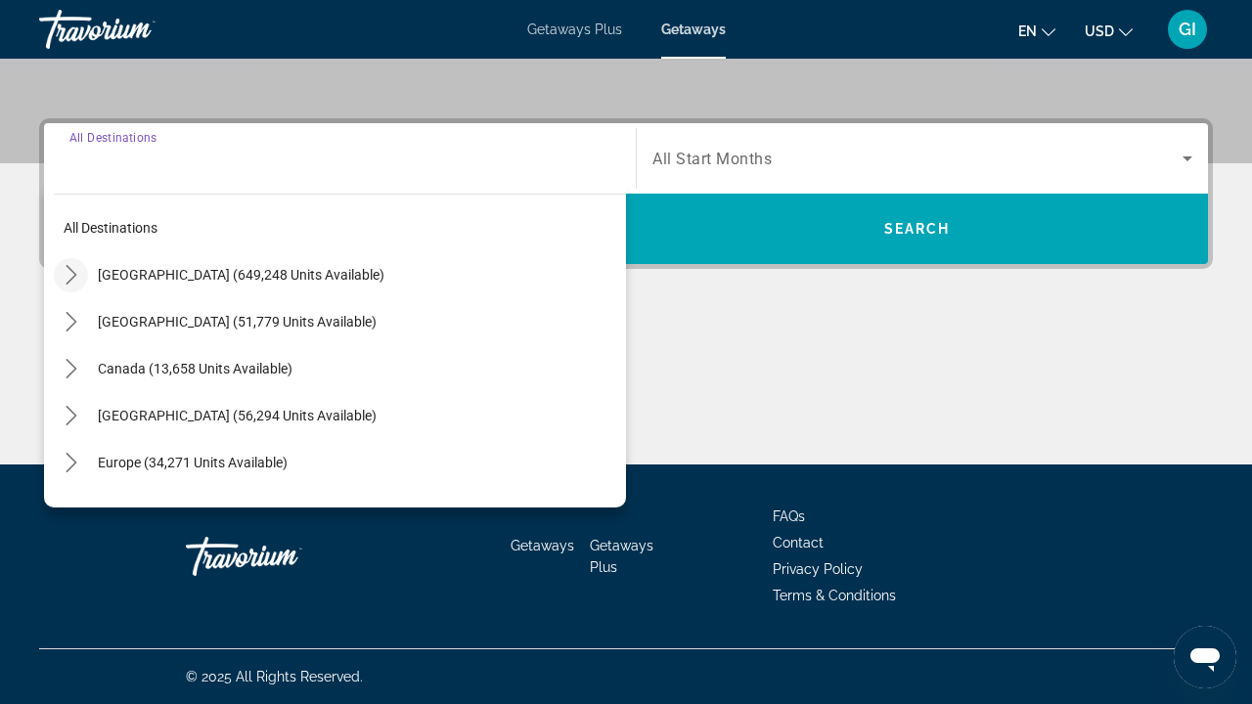
click at [67, 272] on icon "Toggle United States (649,248 units available) submenu" at bounding box center [72, 275] width 20 height 20
click at [89, 433] on button "Toggle California (77,562 units available) submenu" at bounding box center [90, 416] width 34 height 34
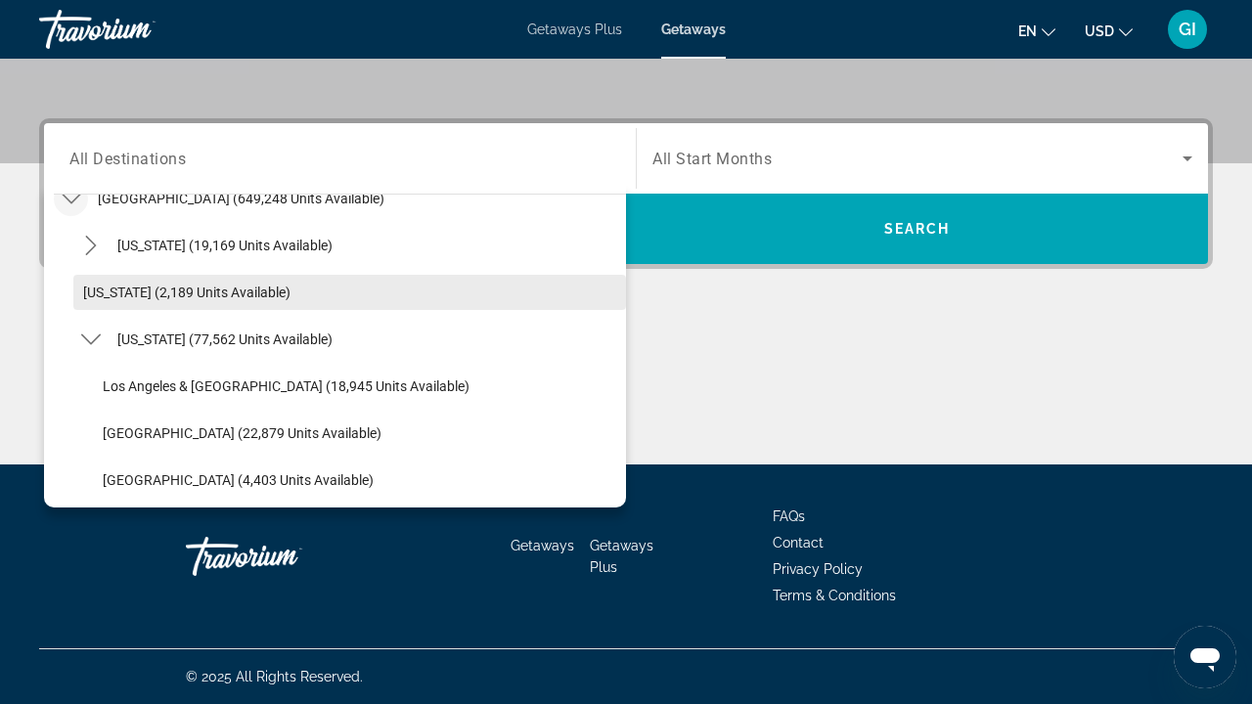
scroll to position [204, 0]
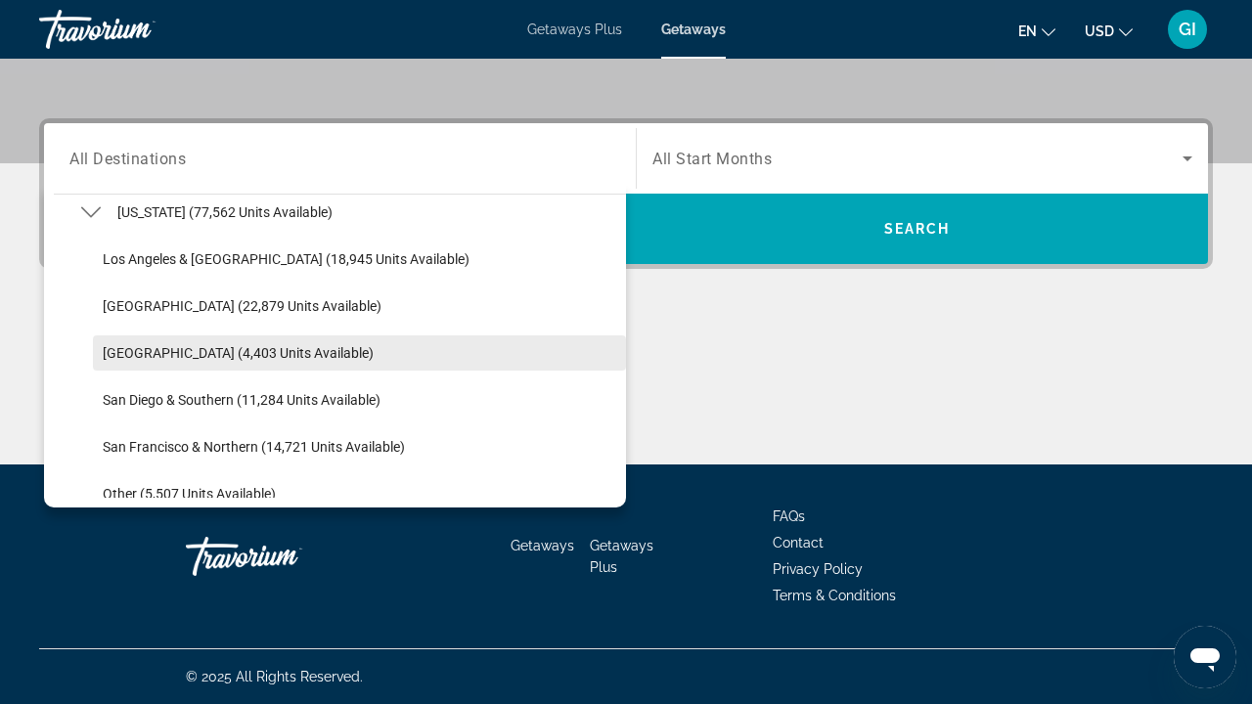
click at [159, 357] on span "Palm Springs (4,403 units available)" at bounding box center [238, 353] width 271 height 16
type input "**********"
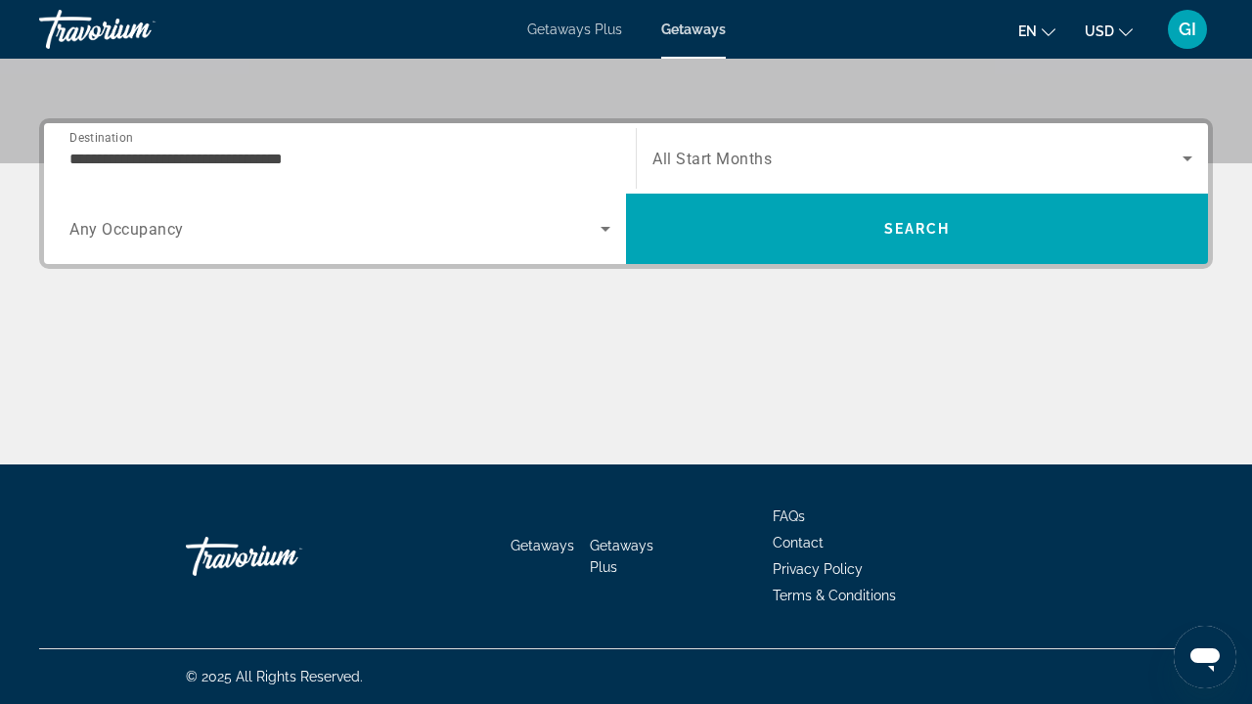
click at [730, 150] on span "All Start Months" at bounding box center [712, 159] width 119 height 19
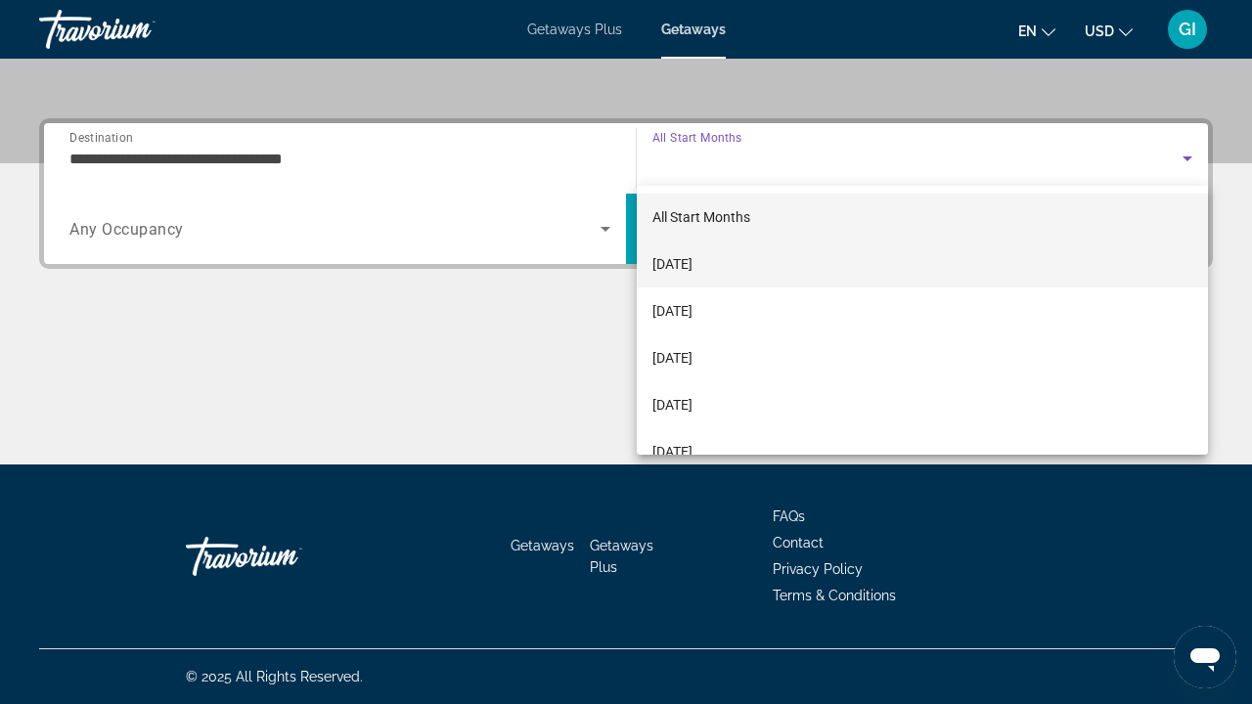
click at [693, 268] on span "October 2025" at bounding box center [673, 263] width 40 height 23
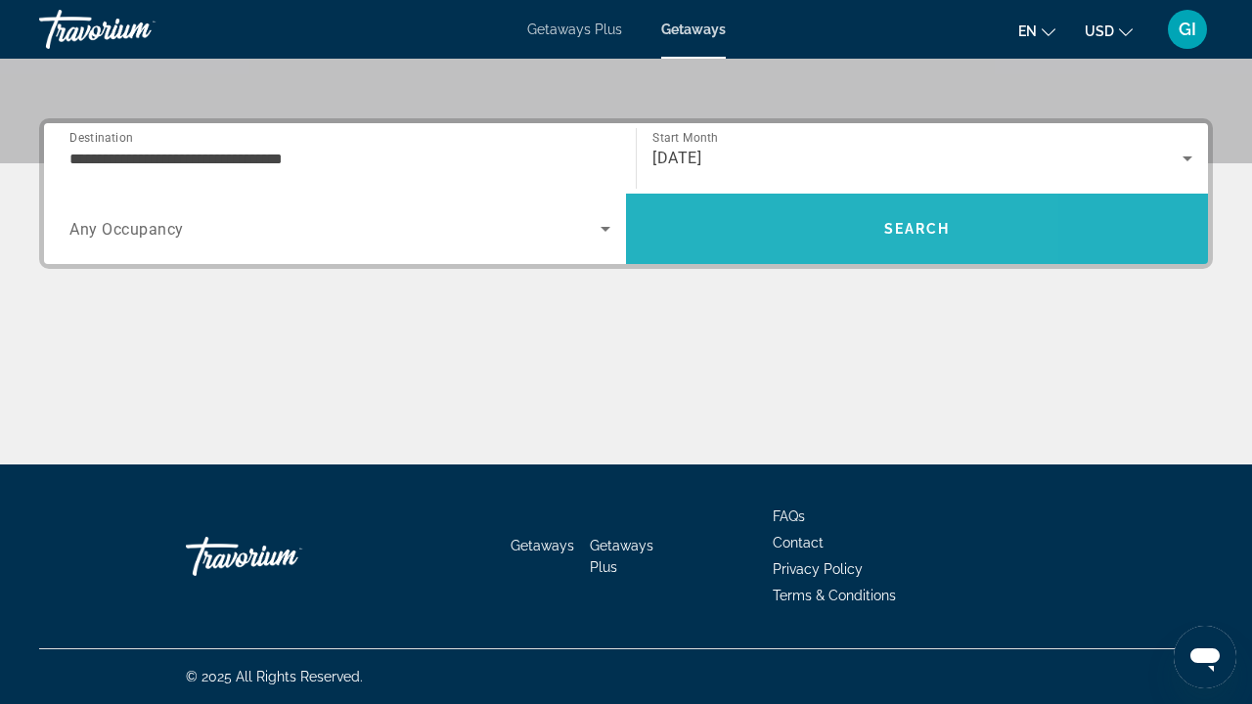
click at [761, 236] on span "Search" at bounding box center [917, 228] width 582 height 47
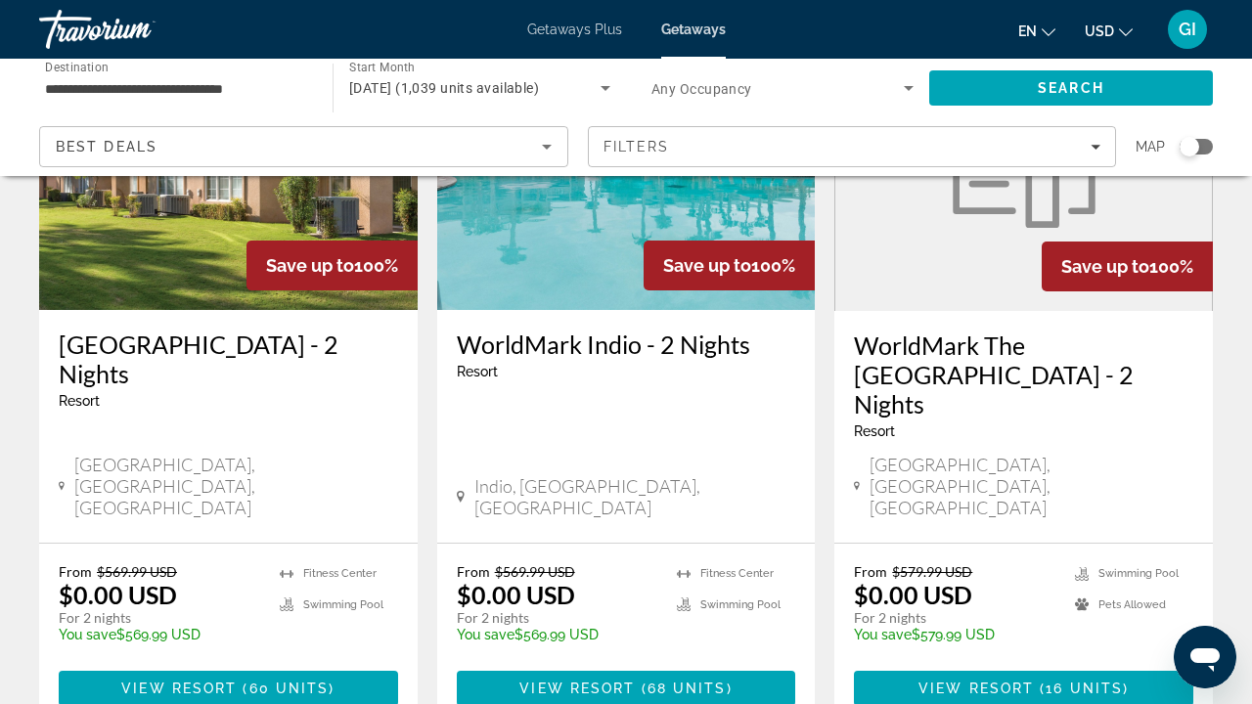
scroll to position [250, 0]
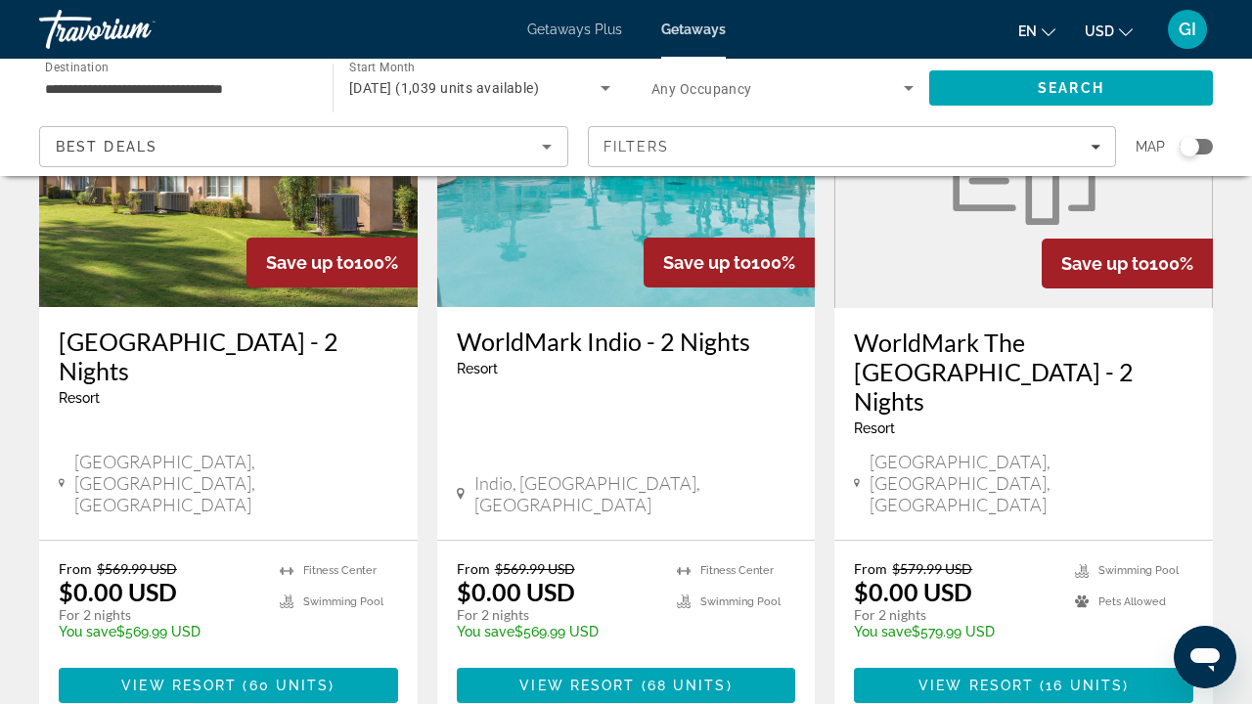
click at [666, 353] on h3 "WorldMark Indio - 2 Nights" at bounding box center [626, 341] width 339 height 29
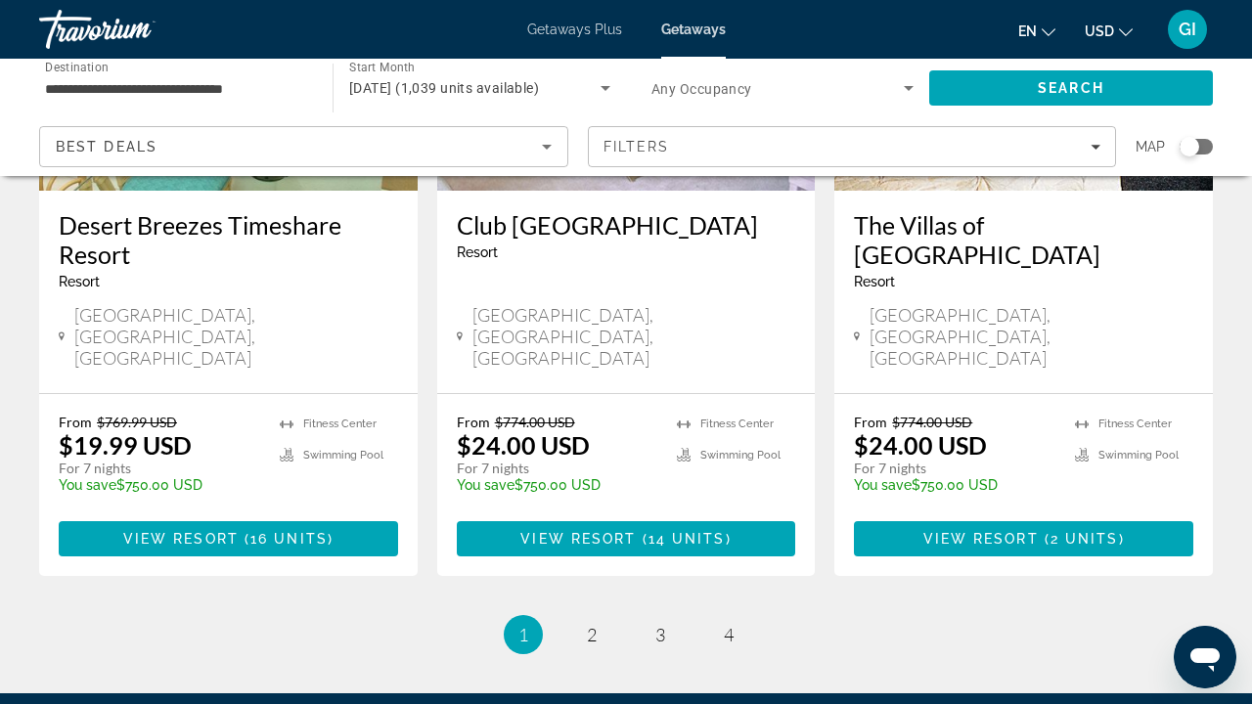
scroll to position [2639, 0]
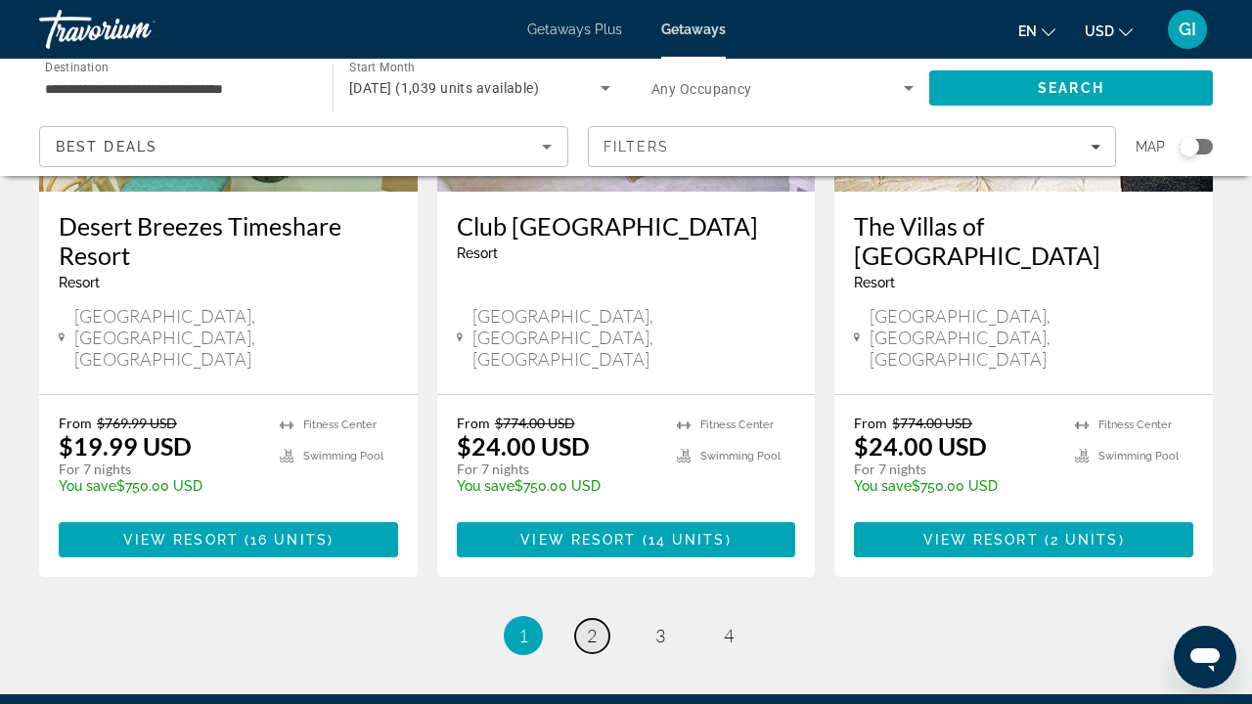
click at [604, 619] on link "page 2" at bounding box center [592, 636] width 34 height 34
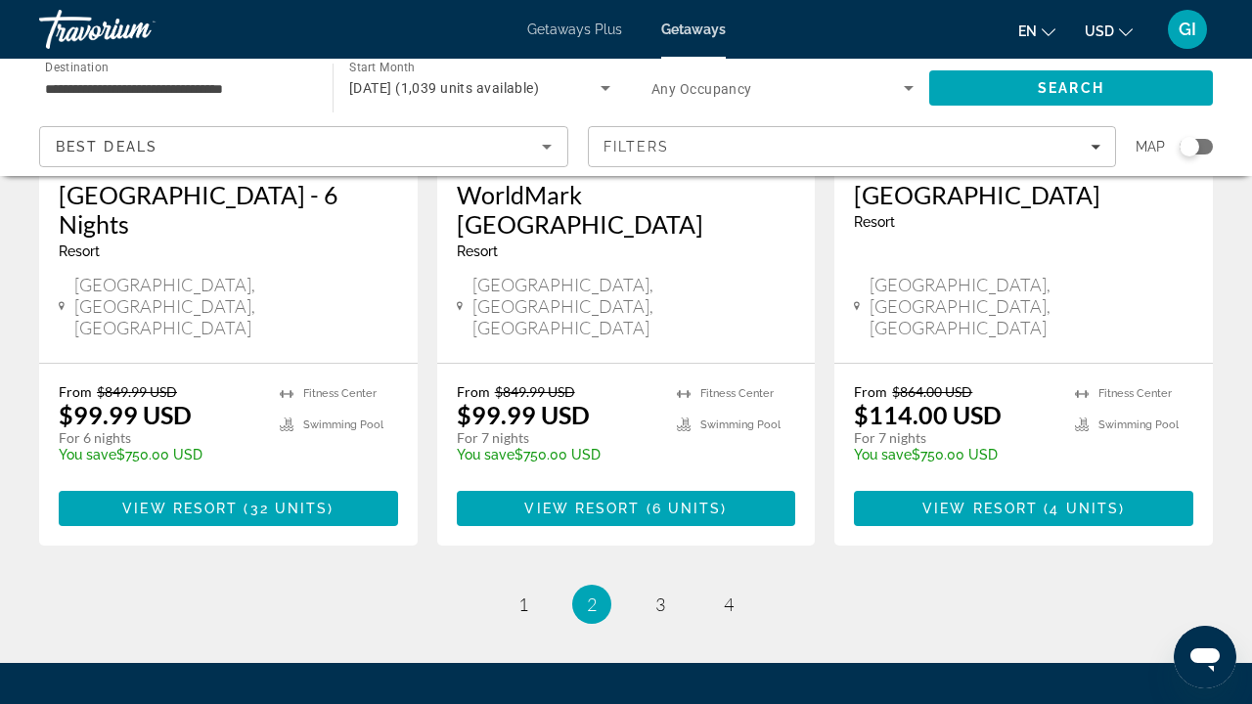
scroll to position [2609, 0]
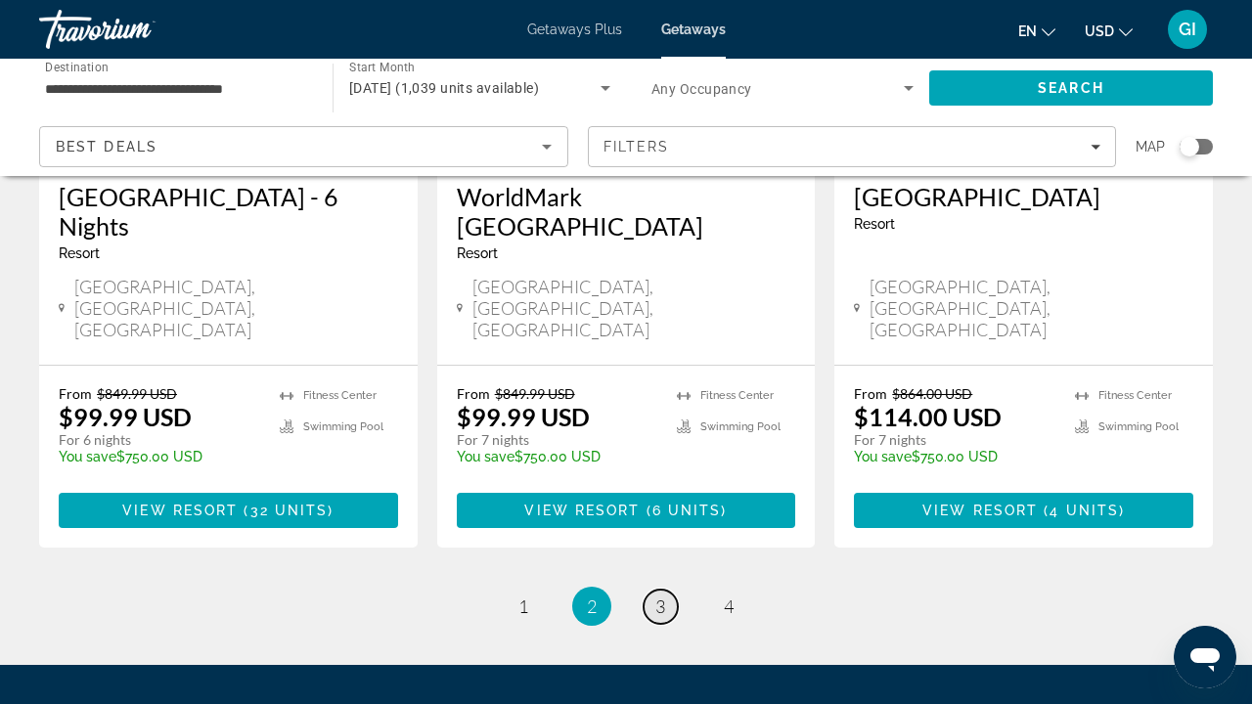
click at [657, 596] on span "3" at bounding box center [661, 607] width 10 height 22
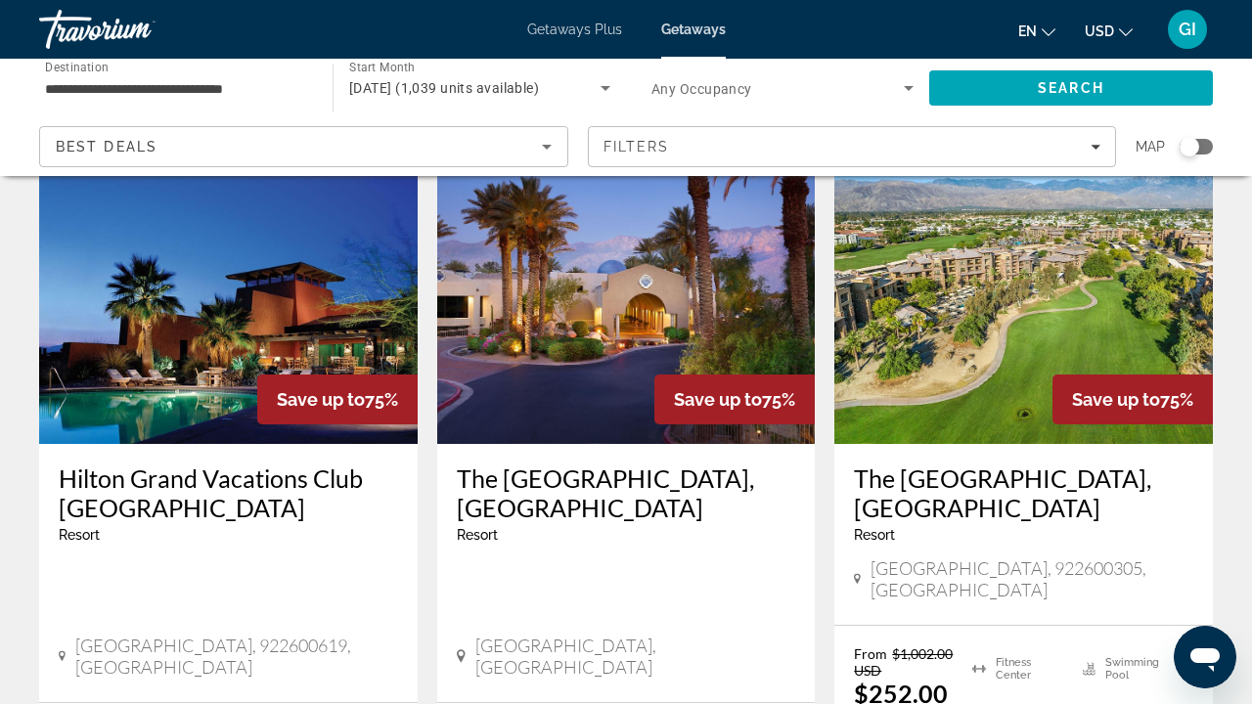
scroll to position [1512, 0]
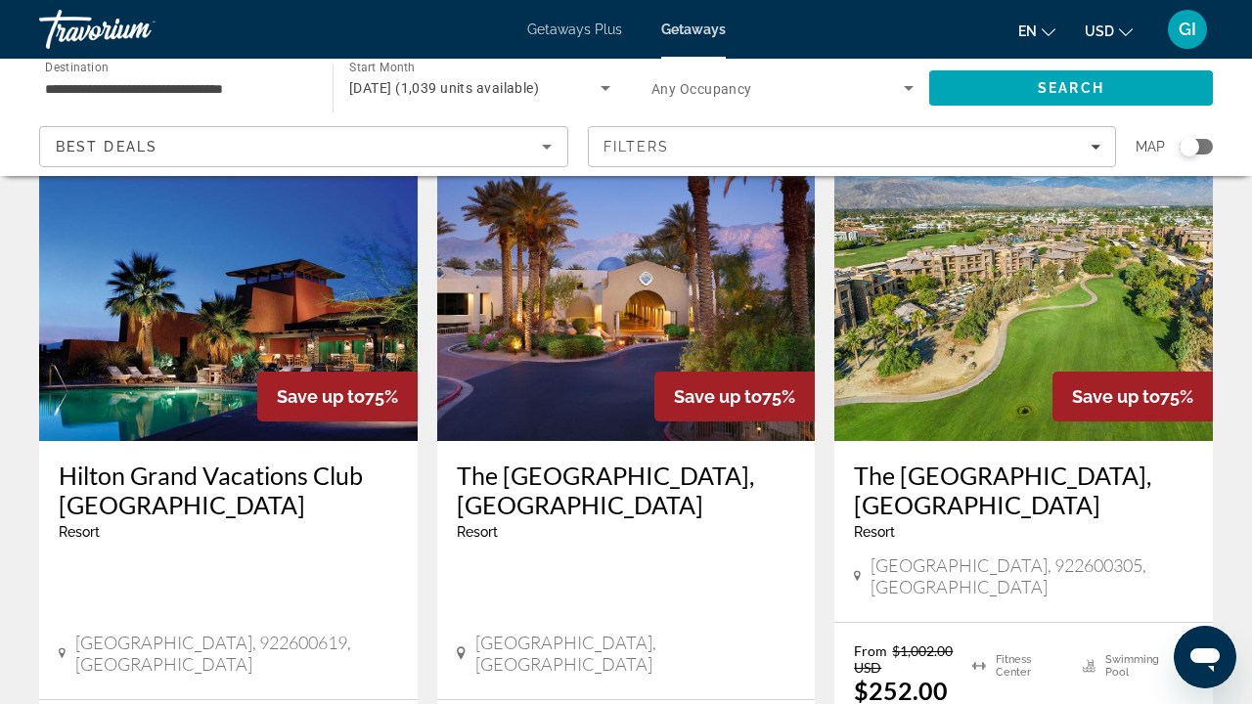
click at [260, 461] on h3 "Hilton Grand Vacations Club Palm Desert" at bounding box center [228, 490] width 339 height 59
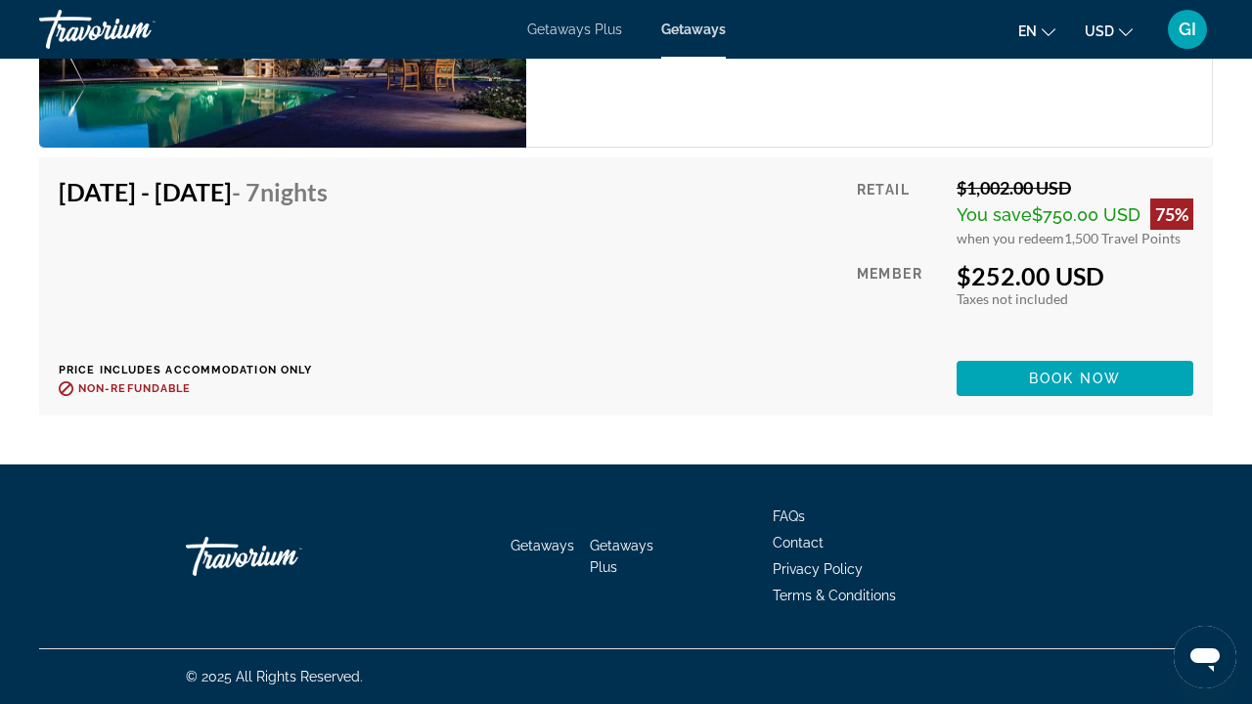
scroll to position [3966, 0]
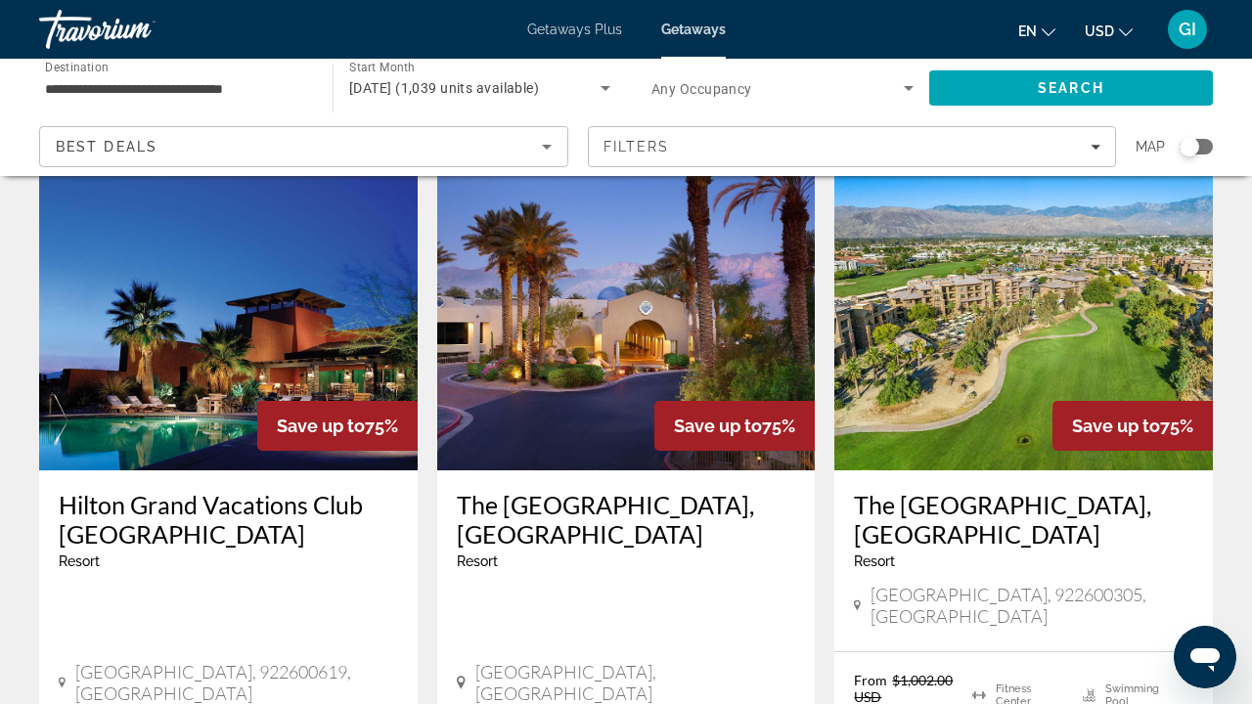
scroll to position [1505, 0]
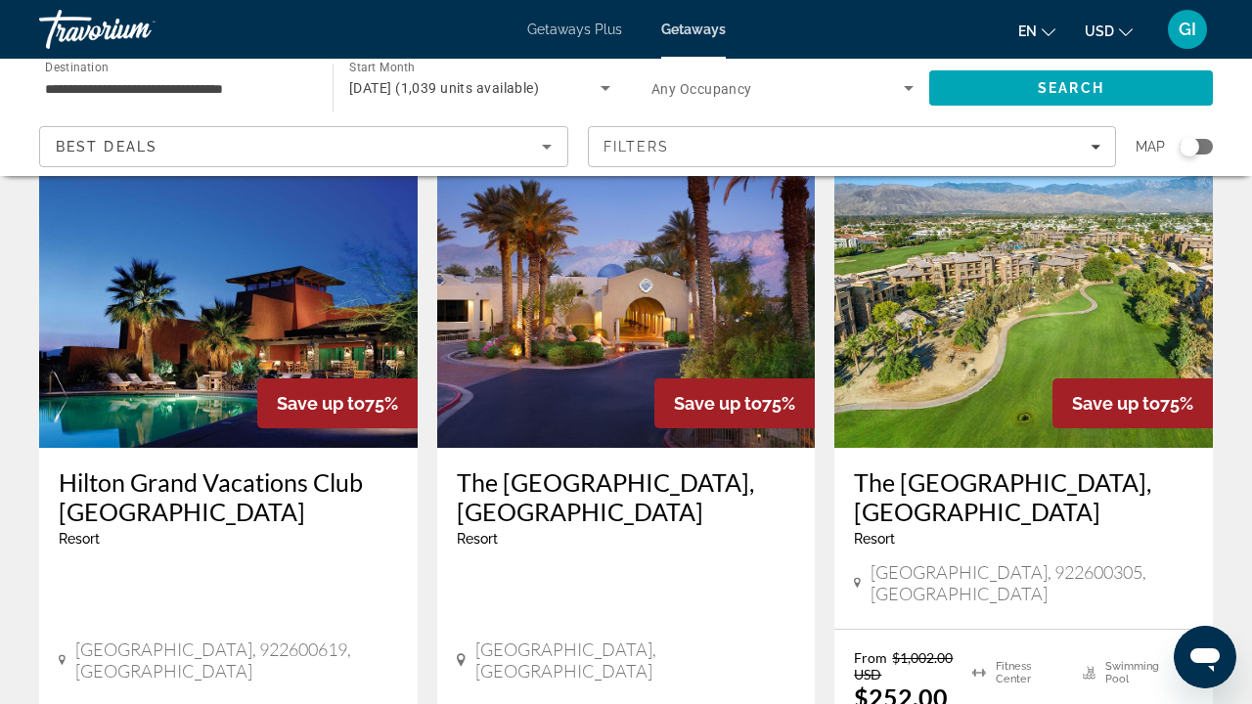
click at [622, 468] on h3 "The Westin Mission Hills Resort Villas, Palm Springs" at bounding box center [626, 497] width 339 height 59
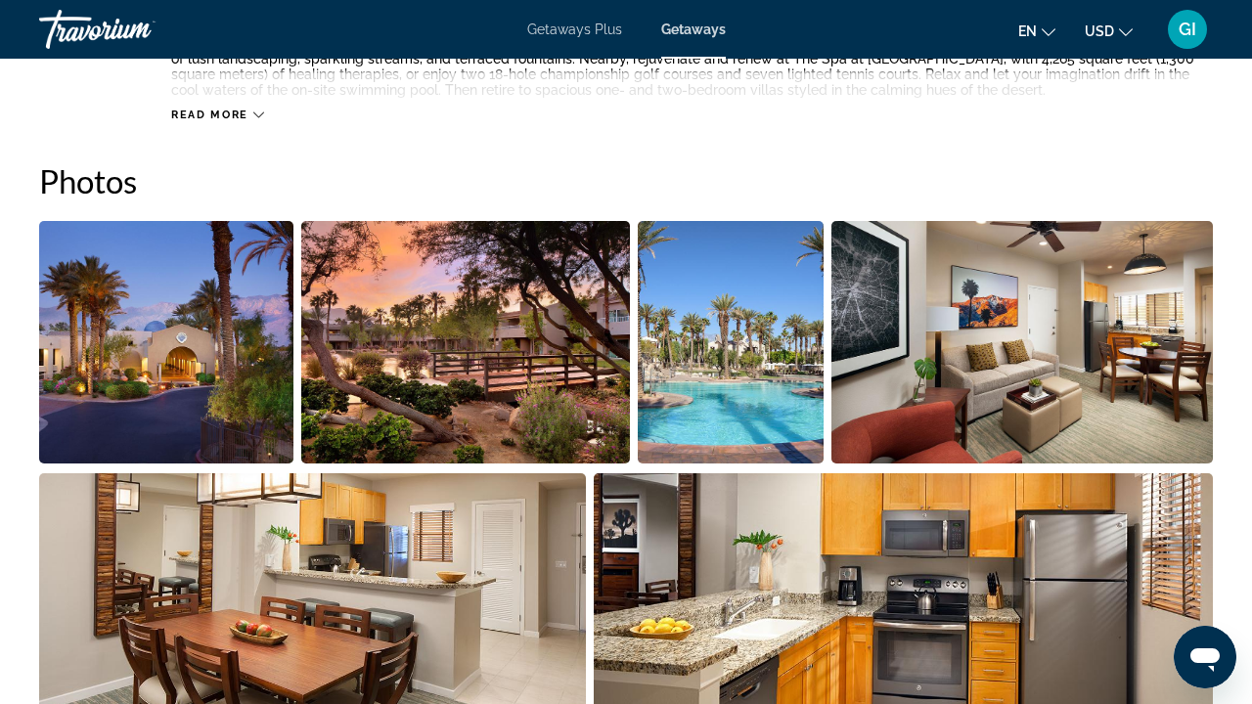
scroll to position [1059, 0]
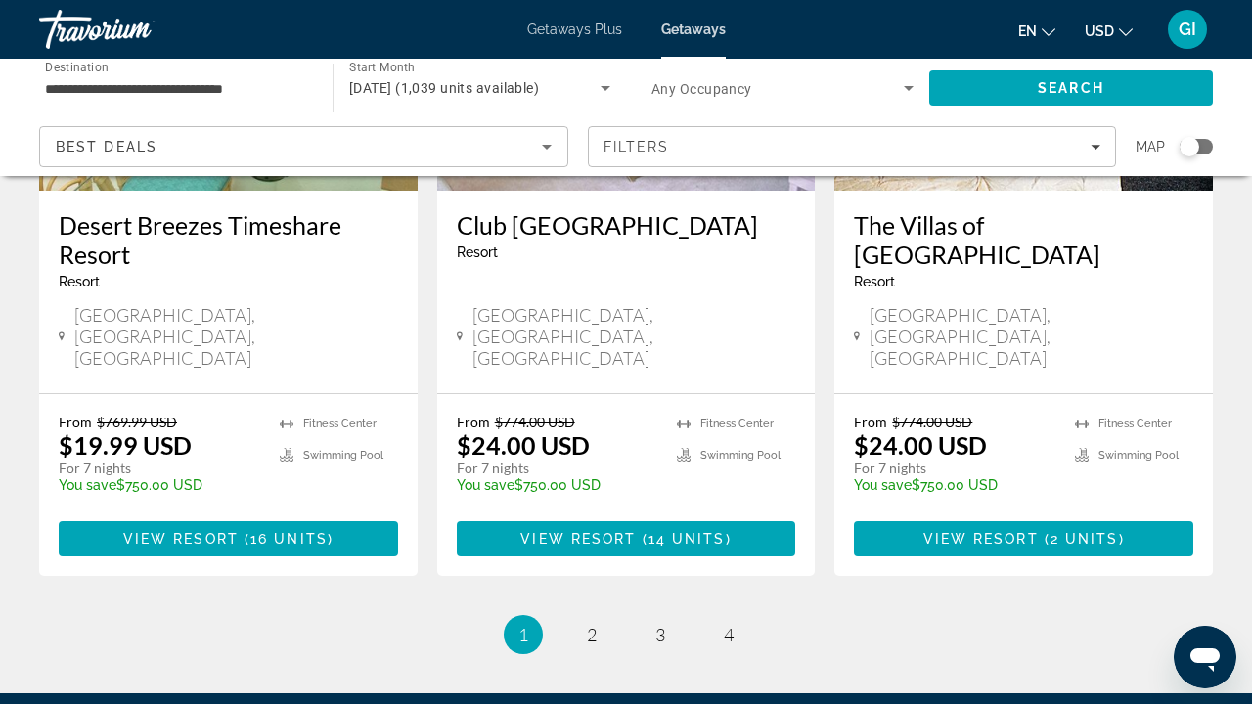
scroll to position [2639, 0]
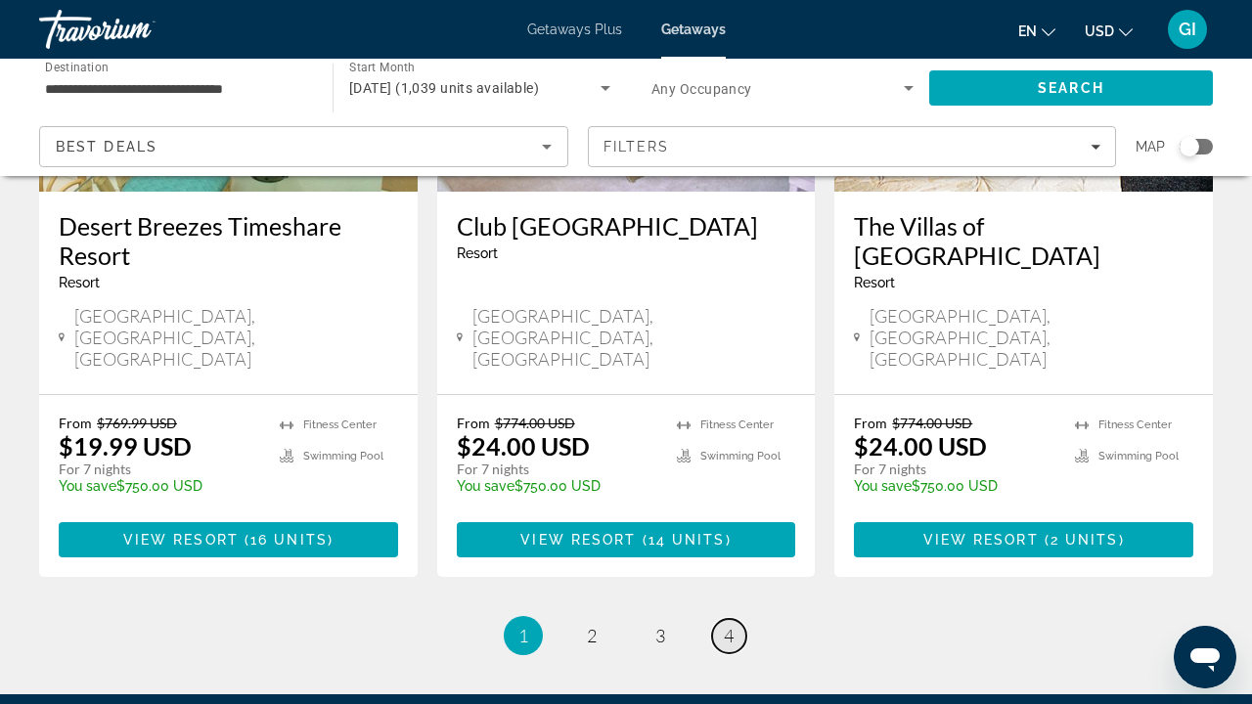
click at [738, 619] on link "page 4" at bounding box center [729, 636] width 34 height 34
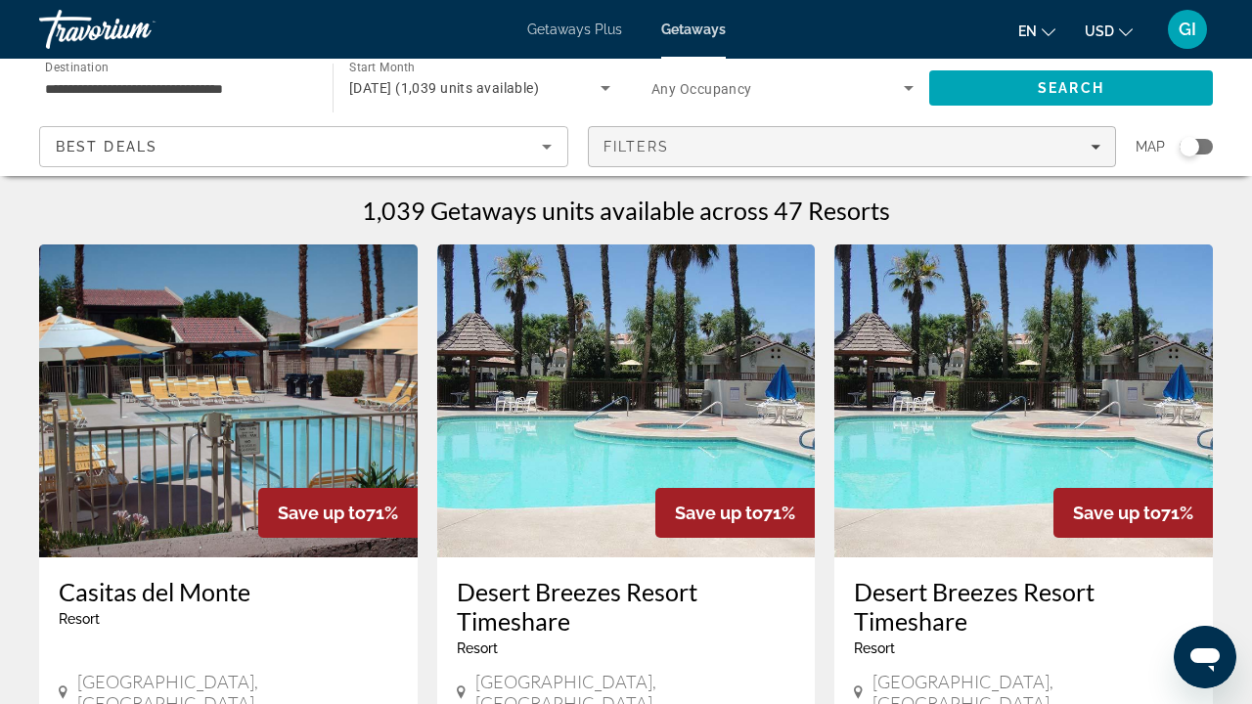
click at [822, 143] on div "Filters" at bounding box center [853, 147] width 498 height 16
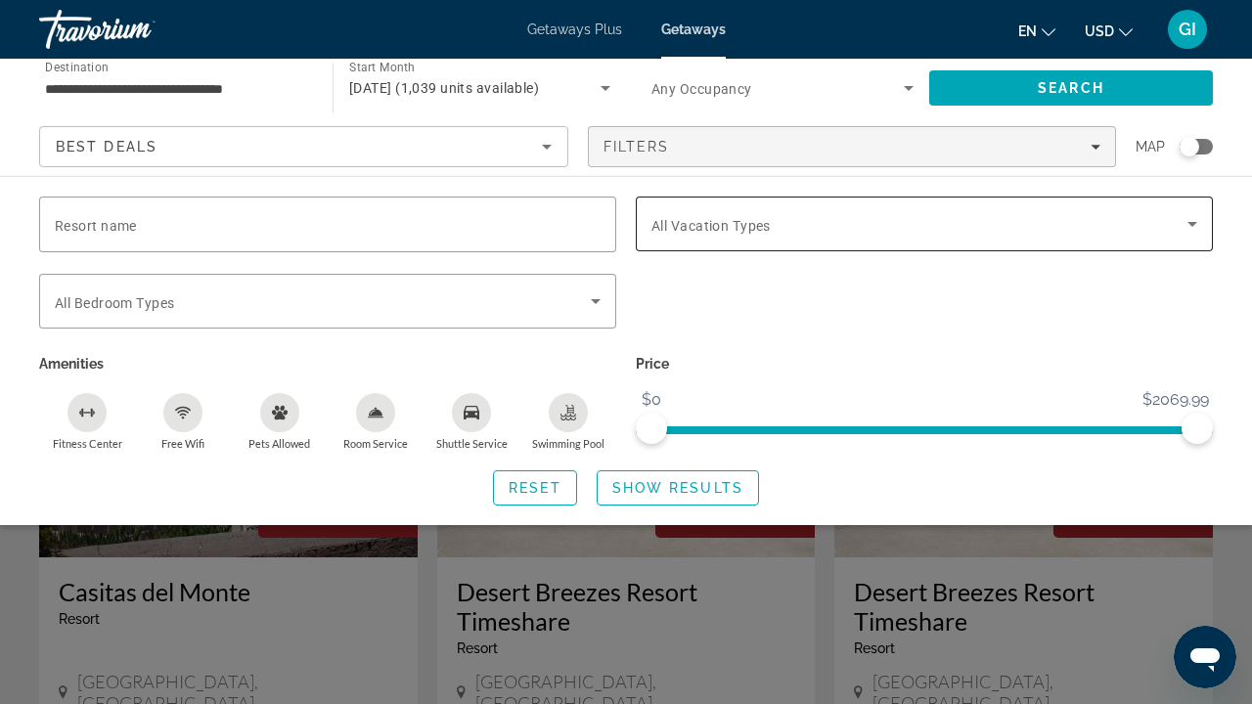
click at [719, 233] on span "All Vacation Types" at bounding box center [711, 226] width 119 height 16
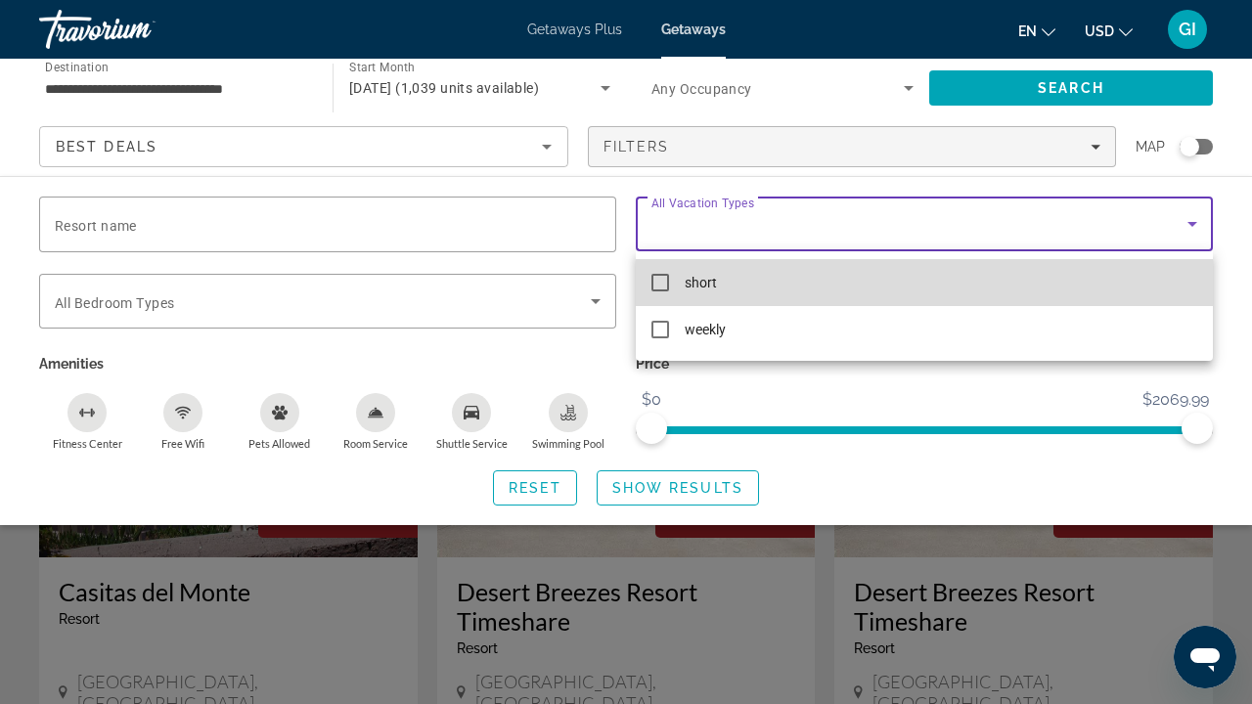
click at [662, 278] on mat-pseudo-checkbox at bounding box center [661, 283] width 18 height 18
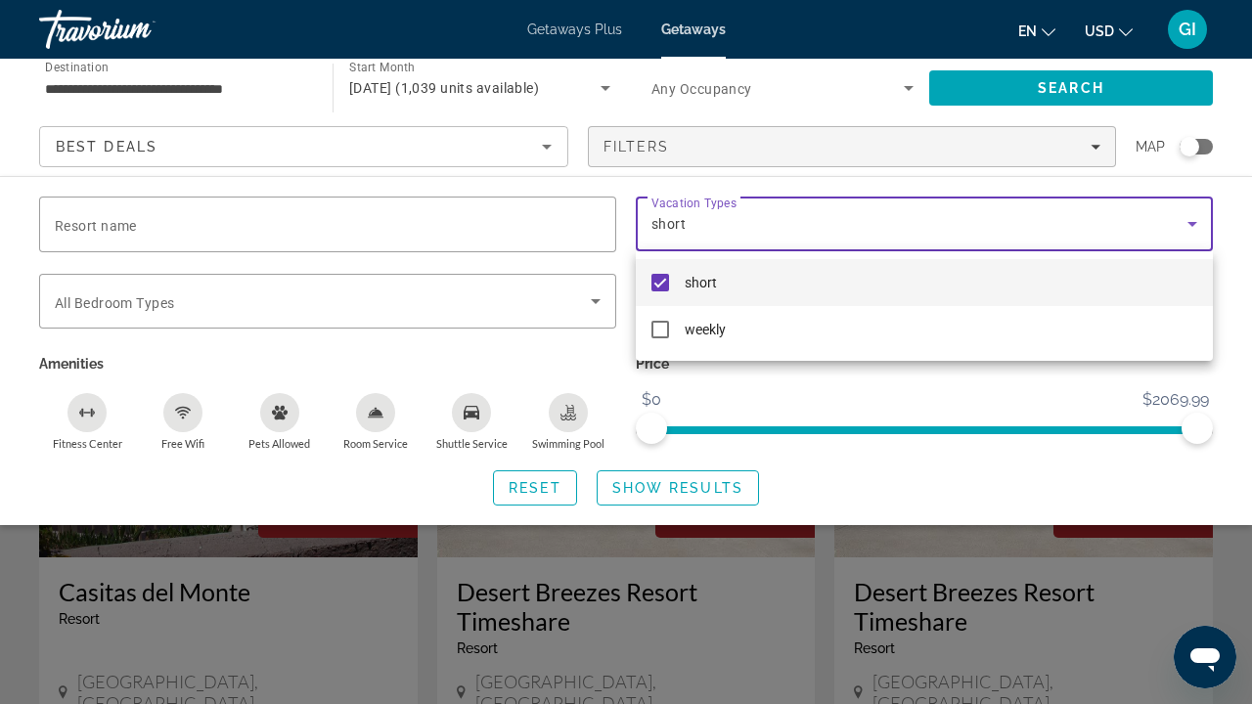
click at [640, 493] on div at bounding box center [626, 352] width 1252 height 704
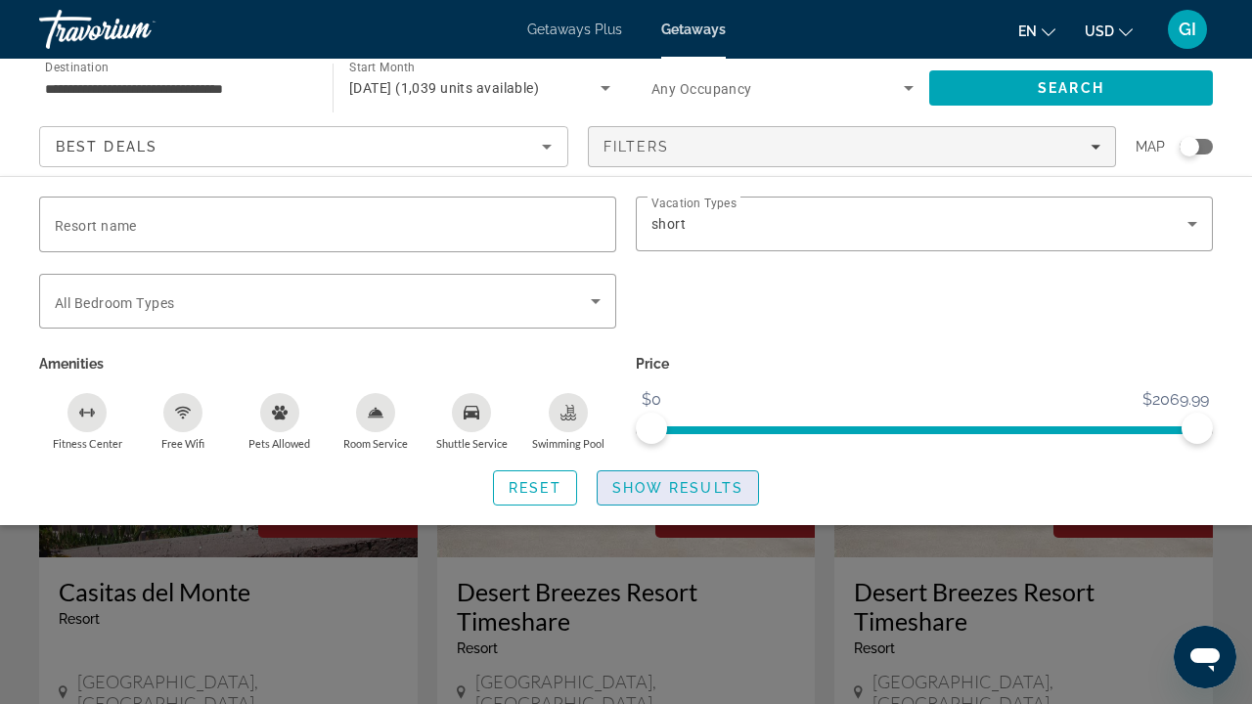
click at [664, 487] on span "Show Results" at bounding box center [677, 488] width 131 height 16
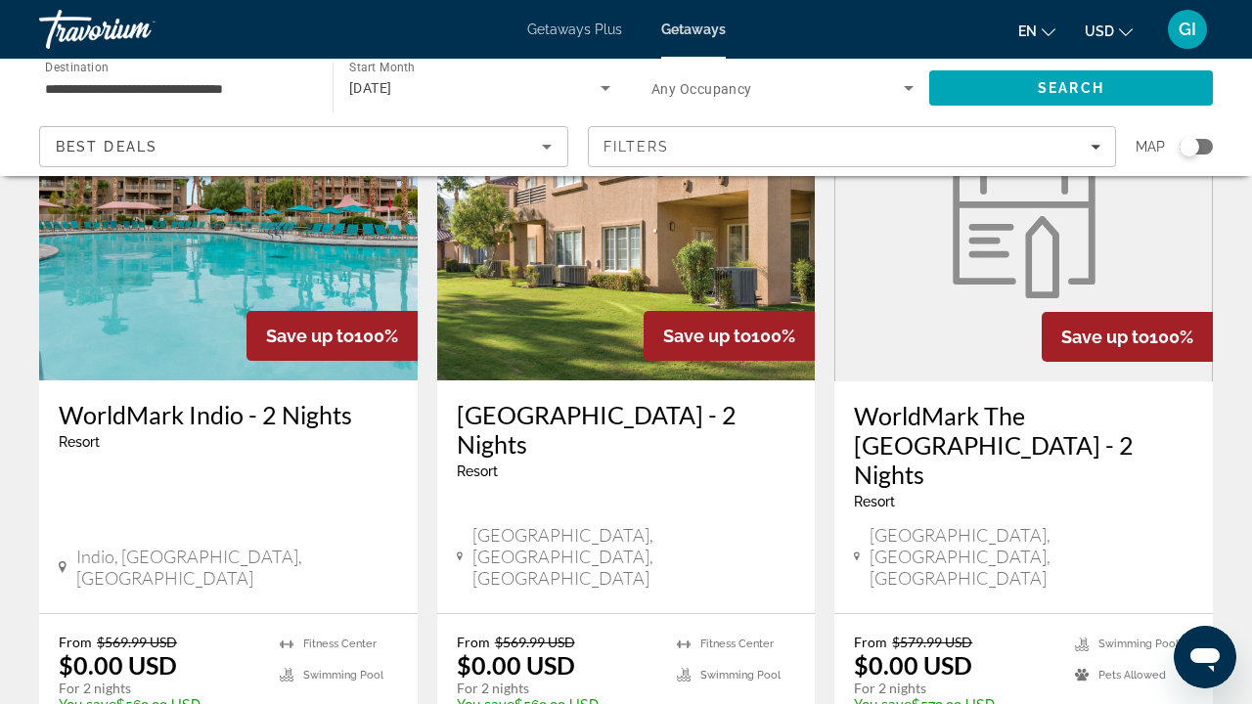
scroll to position [240, 0]
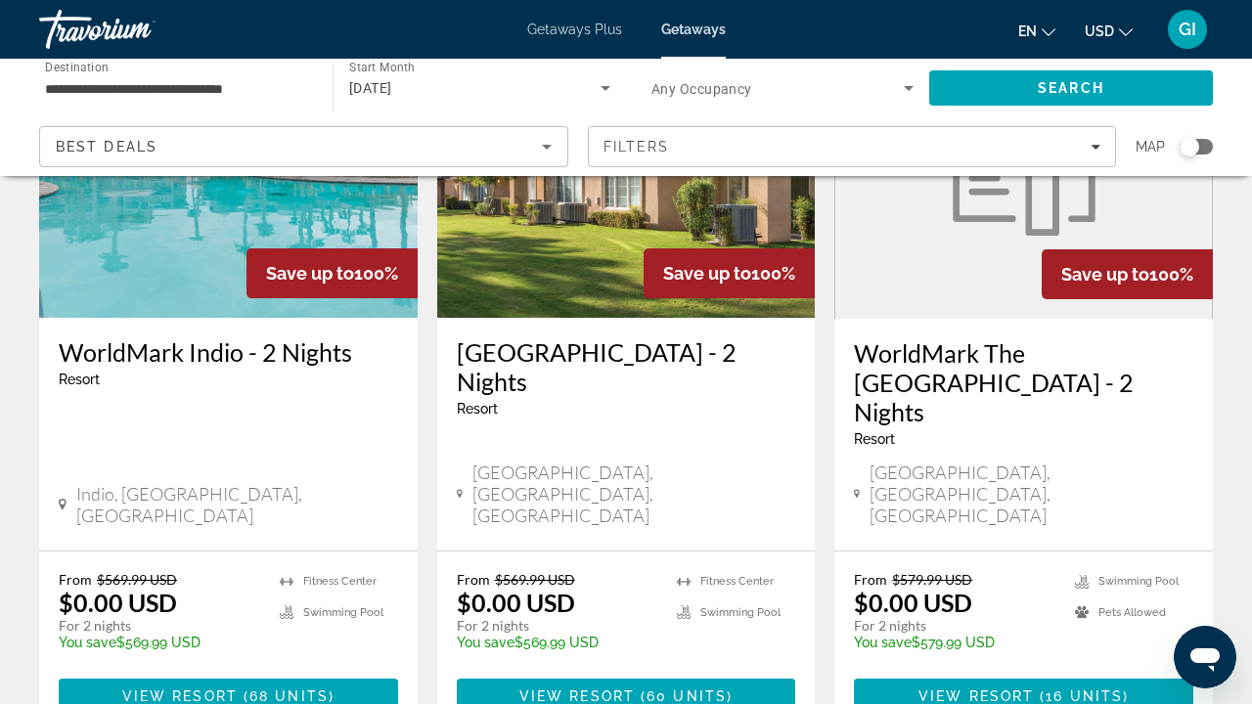
click at [671, 348] on h3 "WorldMark Cathedral City - 2 Nights" at bounding box center [626, 367] width 339 height 59
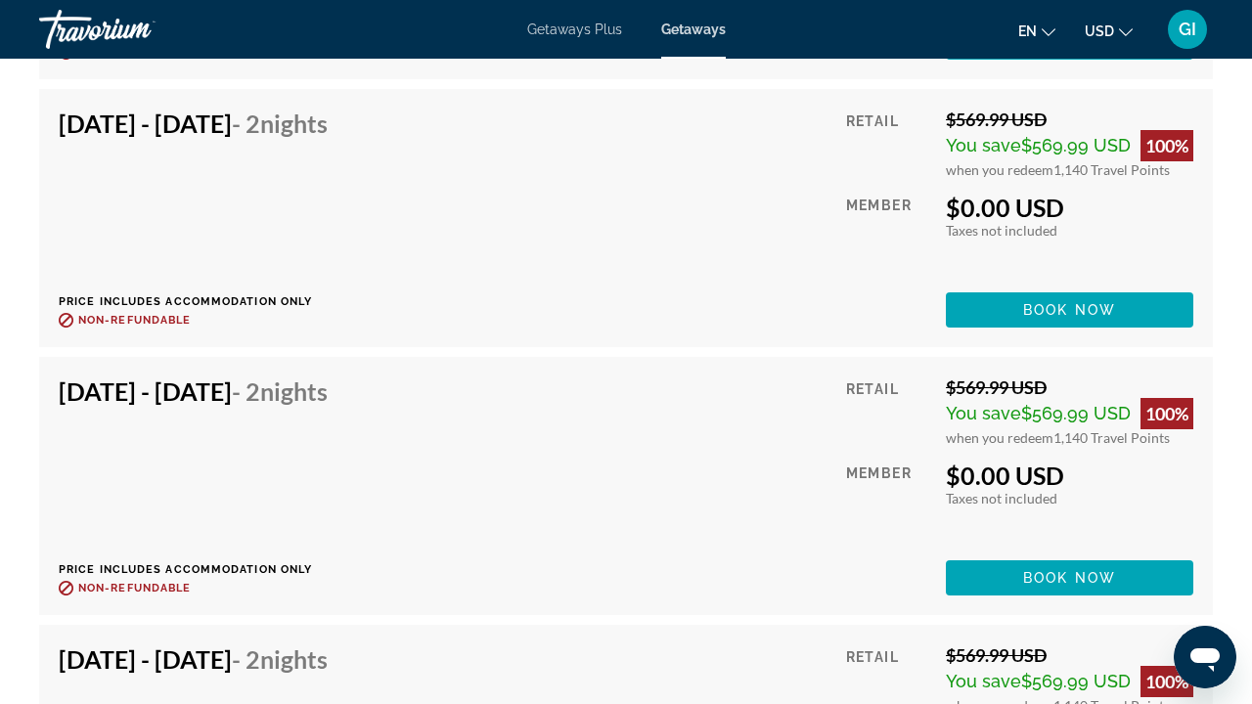
scroll to position [5020, 0]
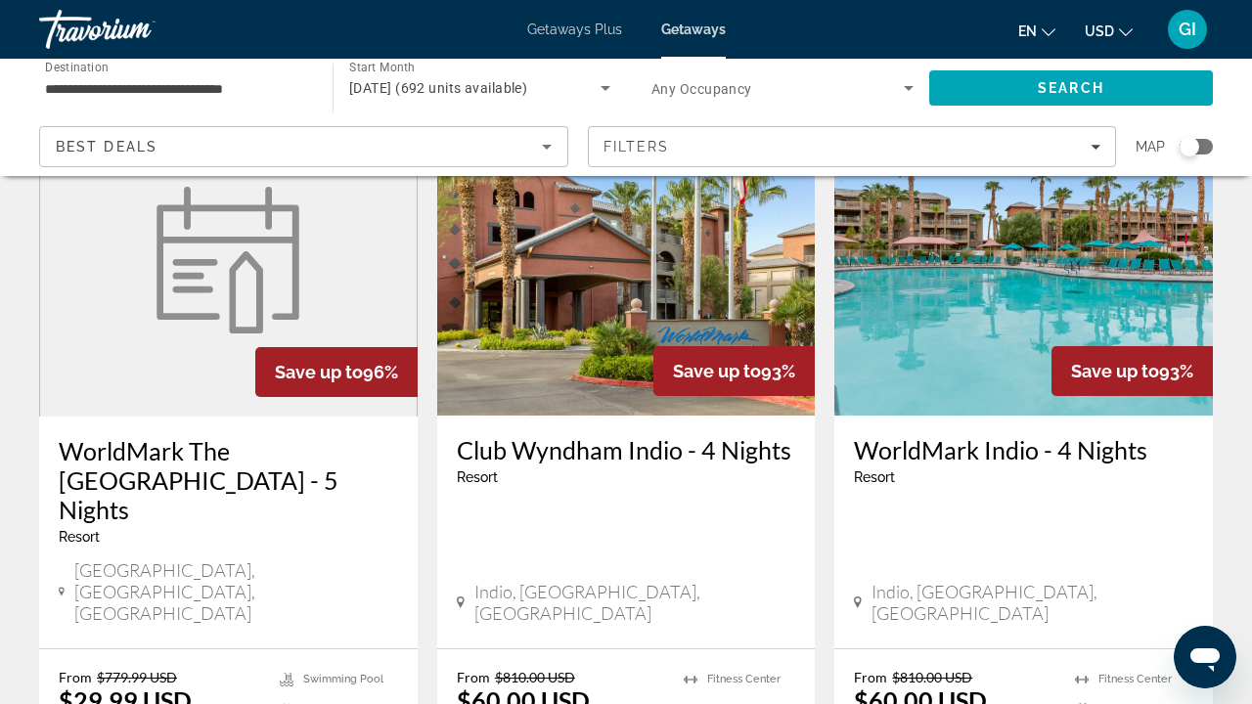
scroll to position [2359, 0]
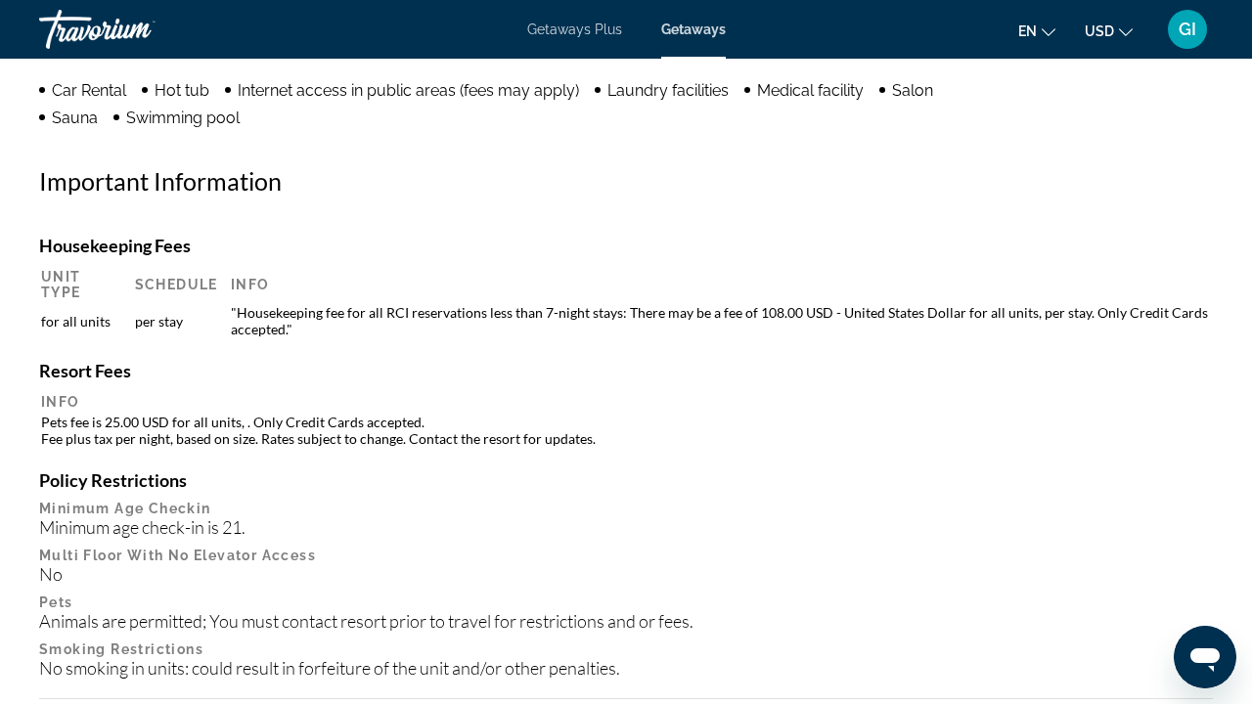
scroll to position [553, 0]
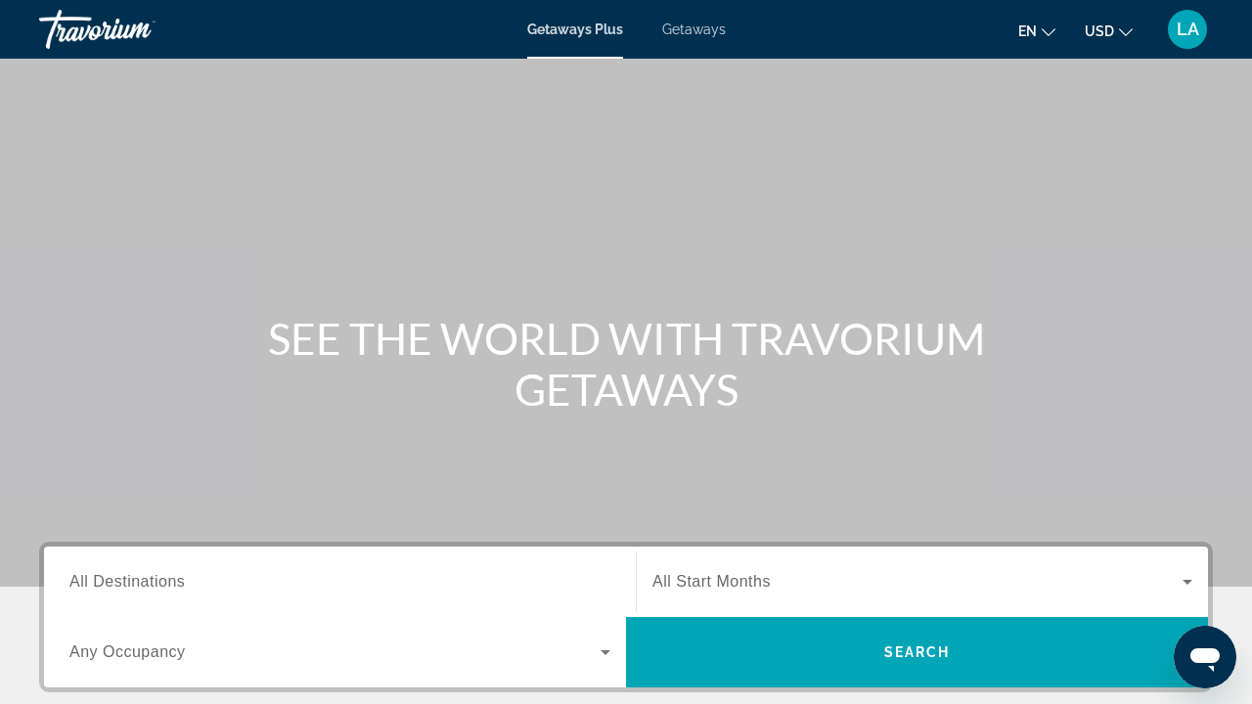
click at [663, 34] on span "Getaways" at bounding box center [694, 30] width 64 height 16
click at [279, 571] on input "Destination All Destinations" at bounding box center [339, 582] width 541 height 23
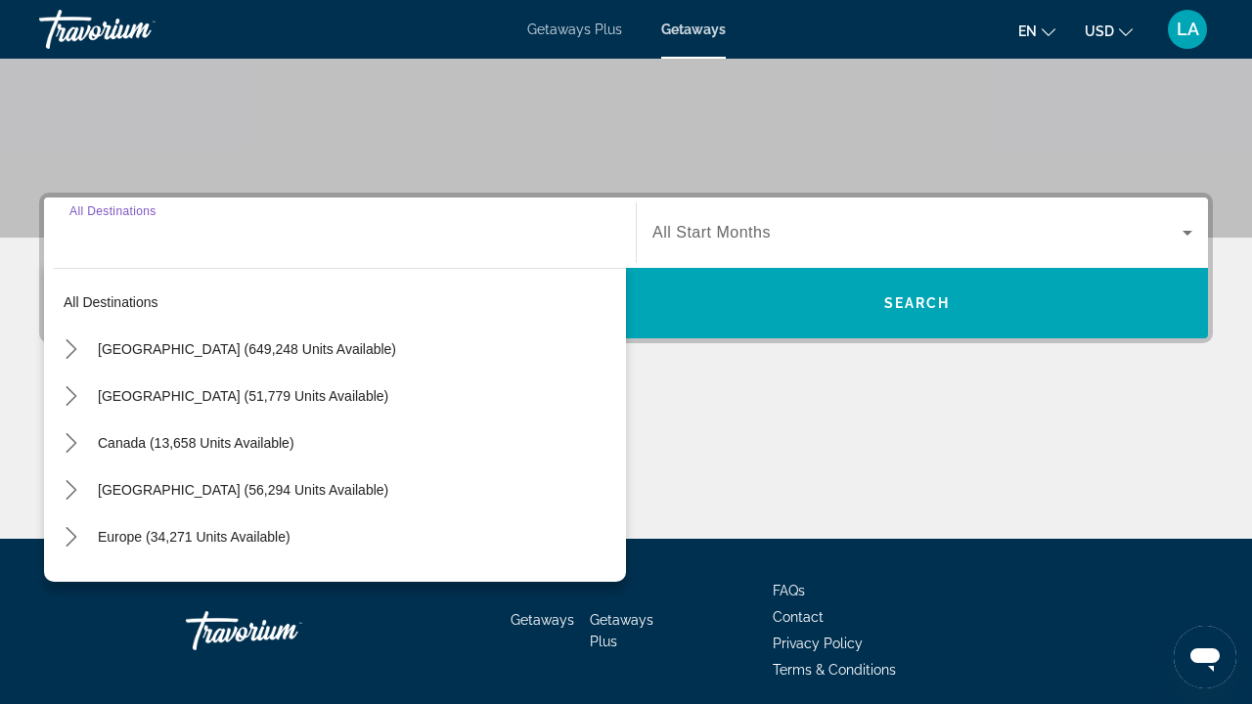
scroll to position [424, 0]
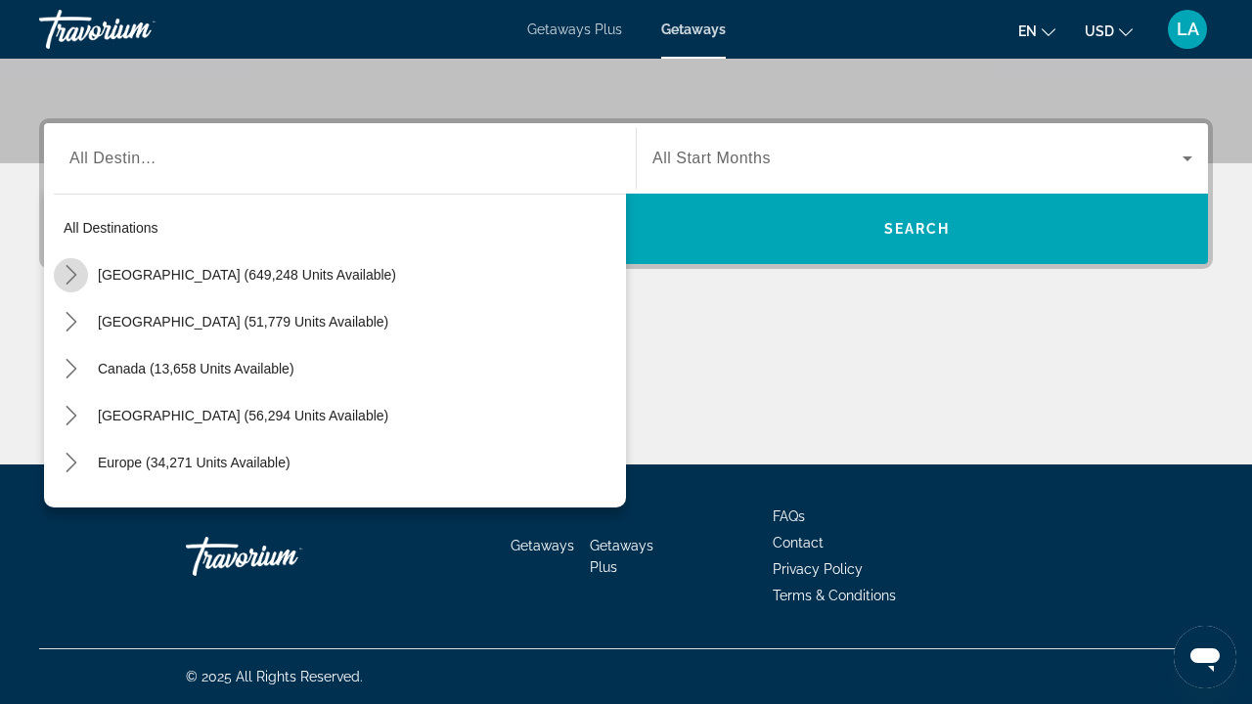
click at [73, 270] on icon "Toggle United States (649,248 units available) submenu" at bounding box center [72, 275] width 20 height 20
click at [94, 427] on mat-icon "Toggle California (77,562 units available) submenu" at bounding box center [90, 416] width 34 height 34
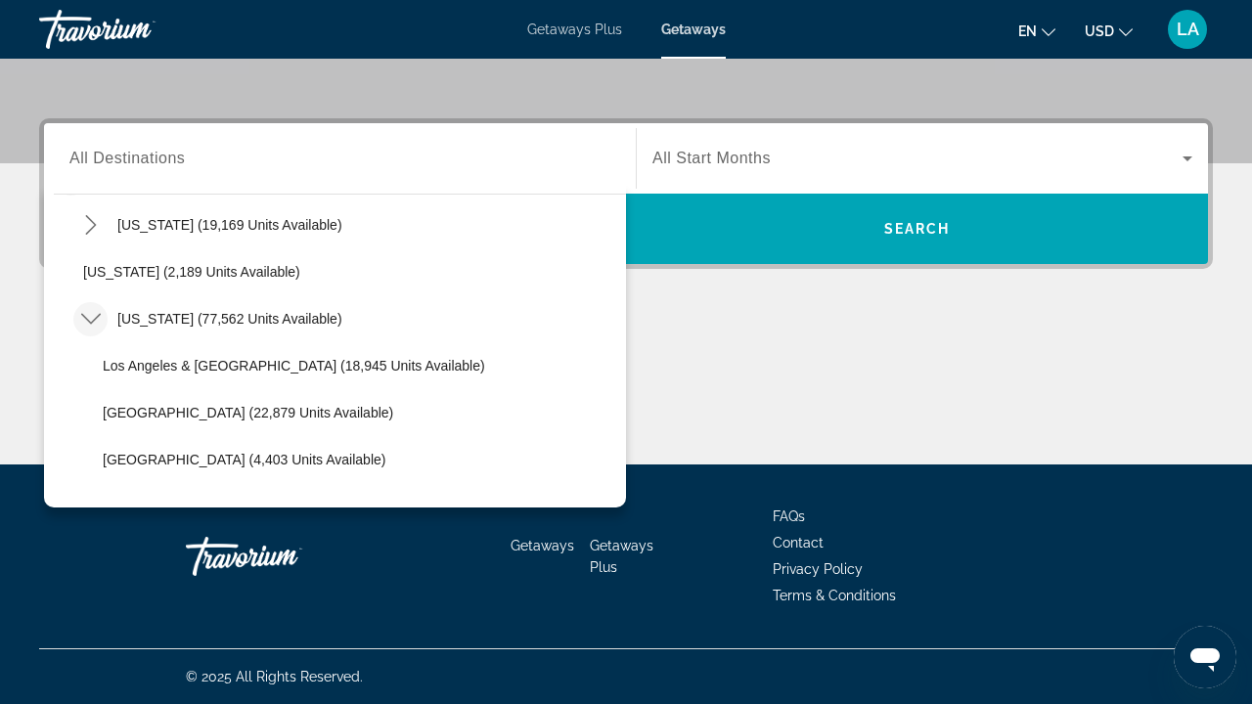
scroll to position [153, 0]
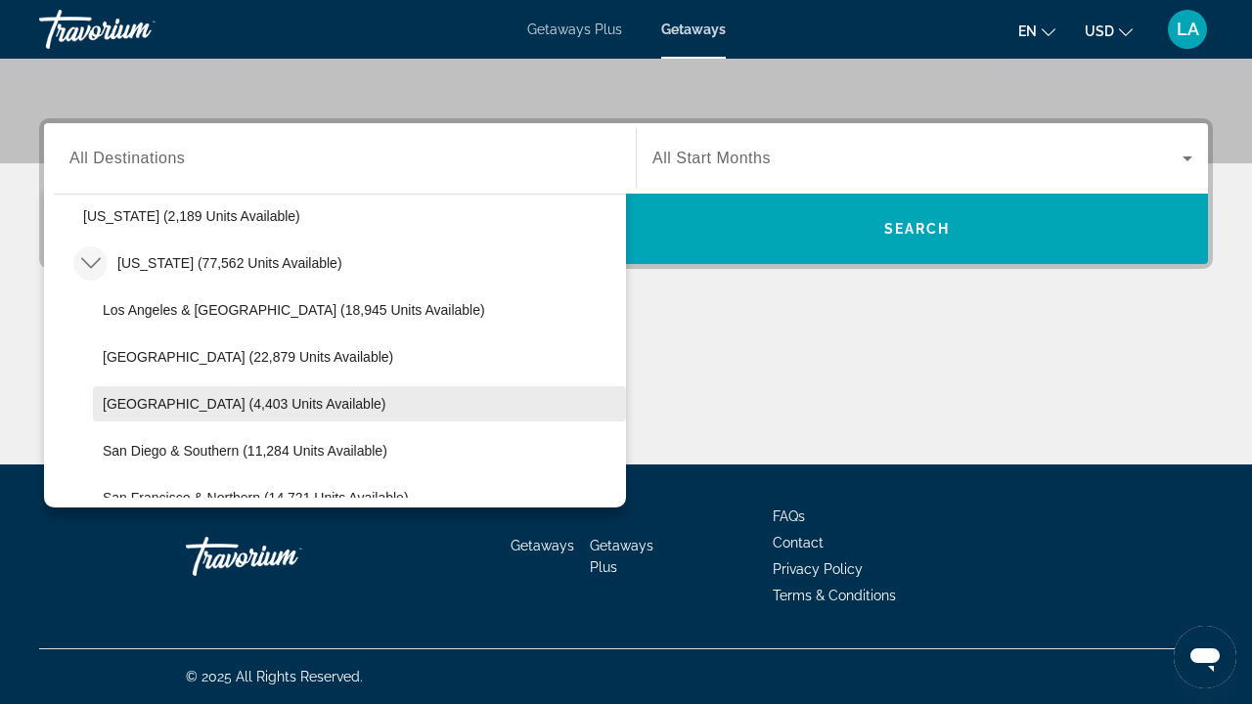
click at [138, 406] on span "[GEOGRAPHIC_DATA] (4,403 units available)" at bounding box center [244, 404] width 283 height 16
type input "**********"
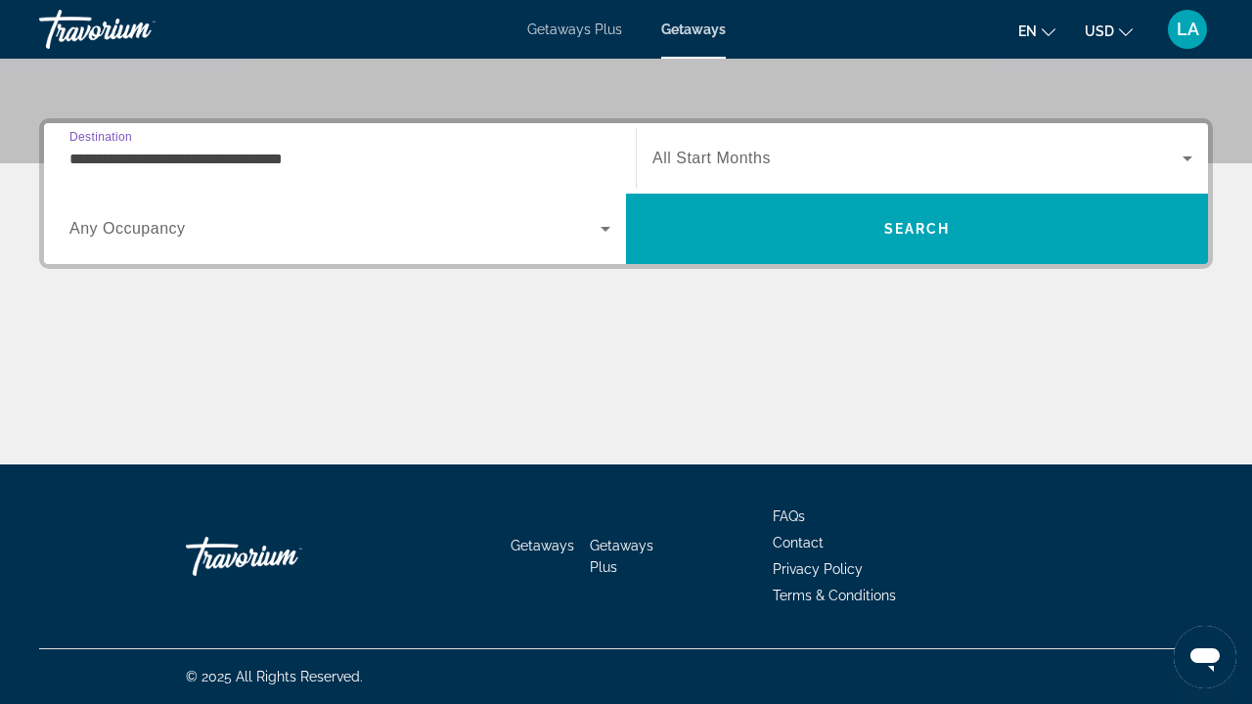
click at [187, 225] on span "Search widget" at bounding box center [334, 228] width 531 height 23
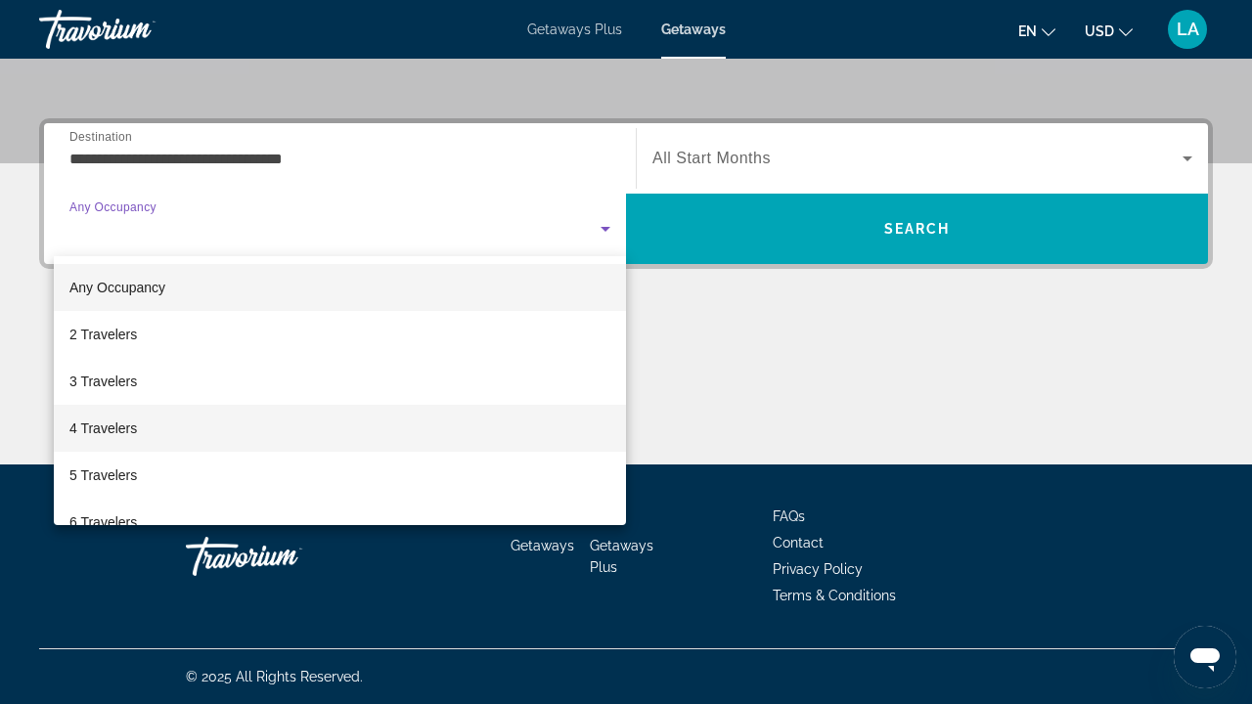
click at [137, 436] on span "4 Travelers" at bounding box center [103, 428] width 68 height 23
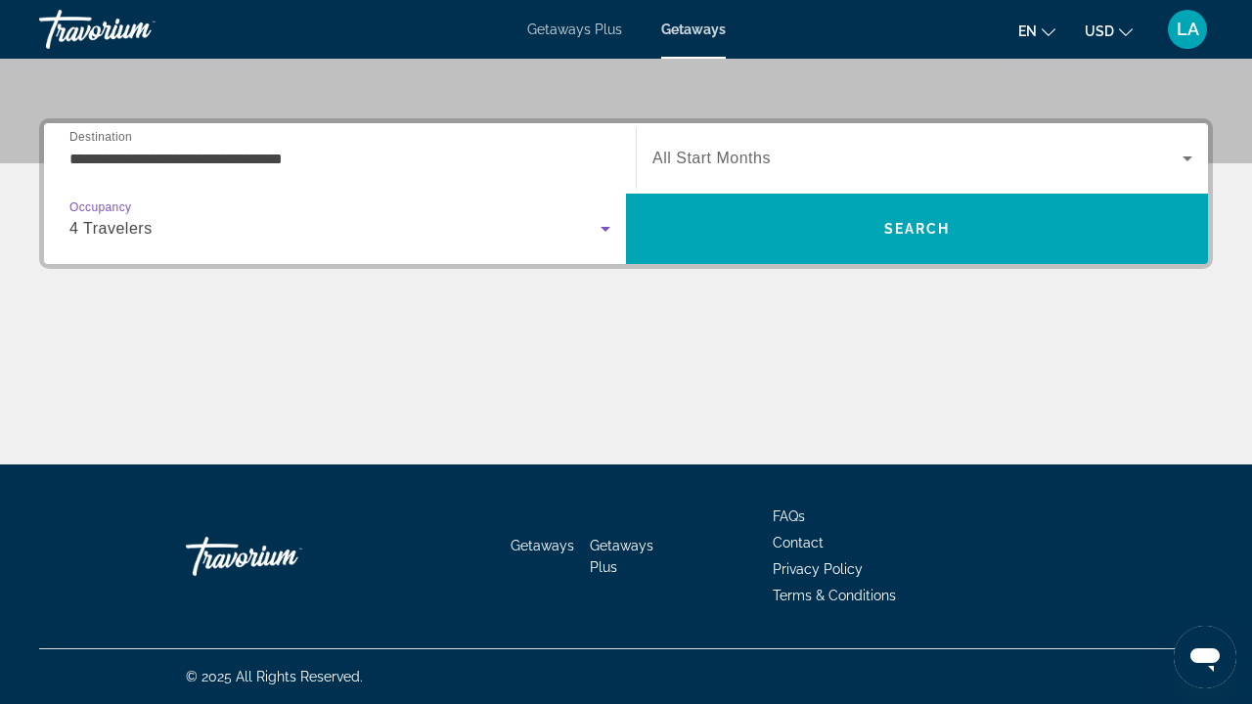
click at [788, 178] on div "Search widget" at bounding box center [923, 158] width 540 height 55
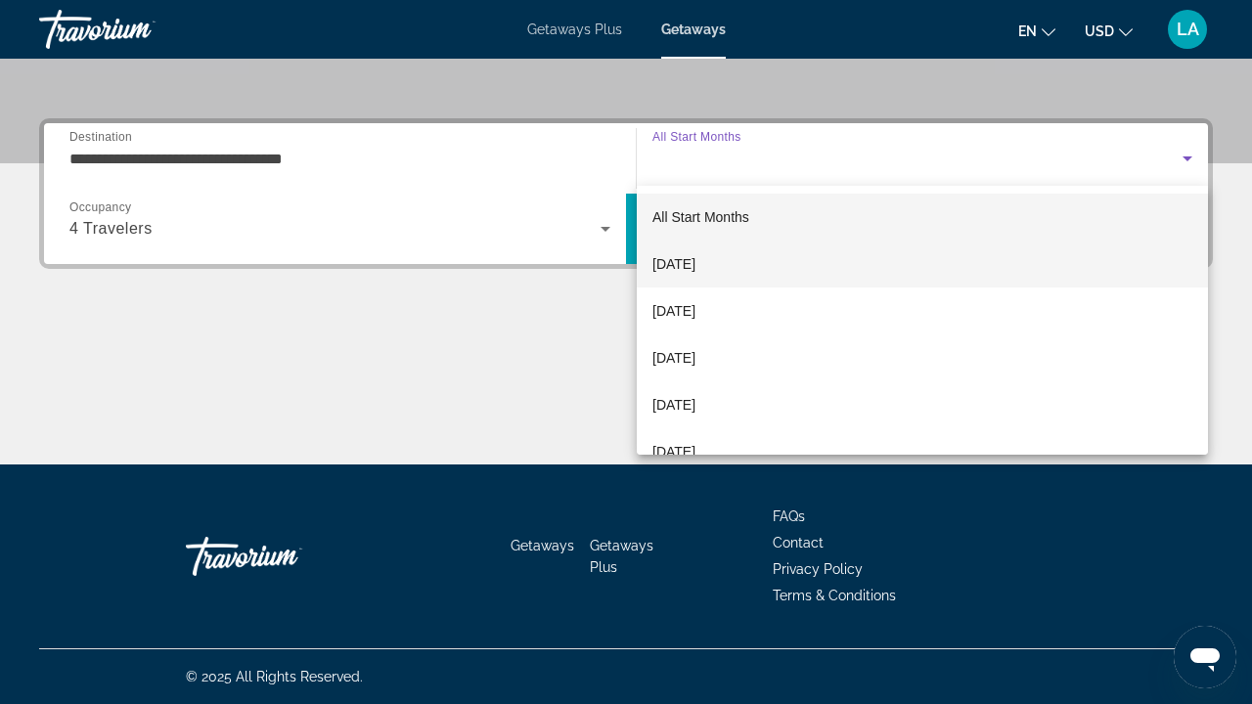
click at [765, 269] on mat-option "[DATE]" at bounding box center [922, 264] width 571 height 47
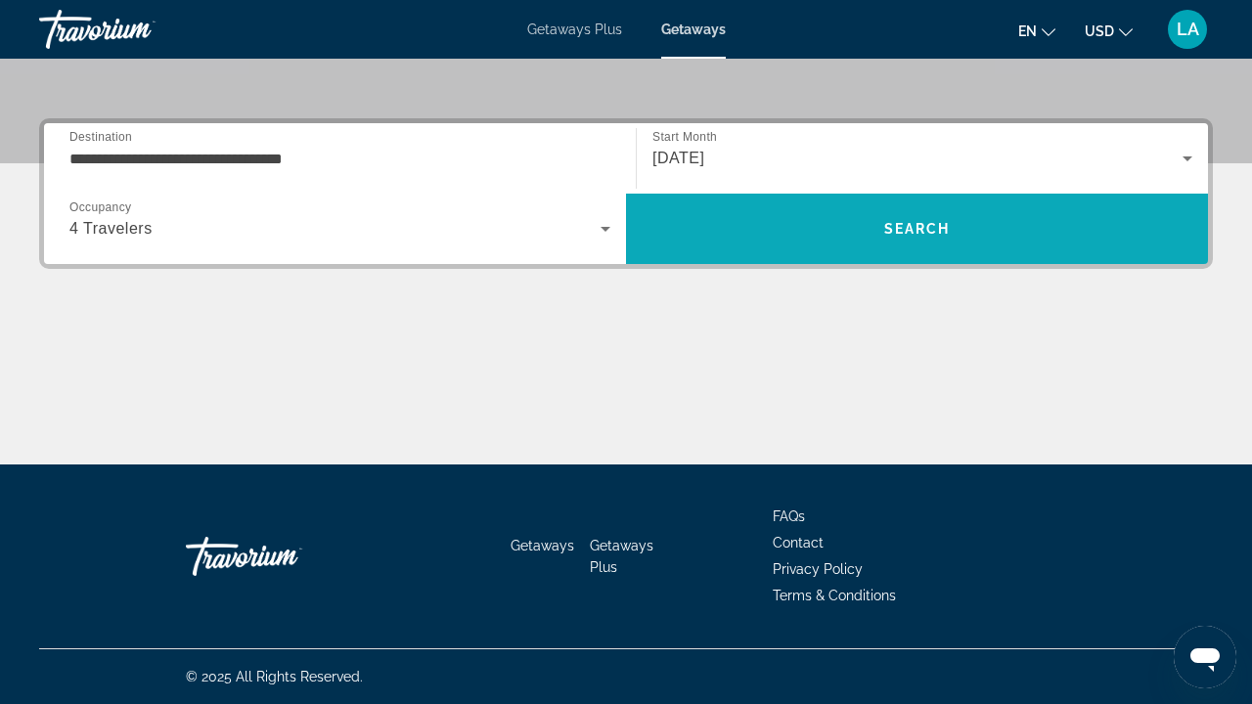
click at [801, 224] on span "Search" at bounding box center [917, 228] width 582 height 47
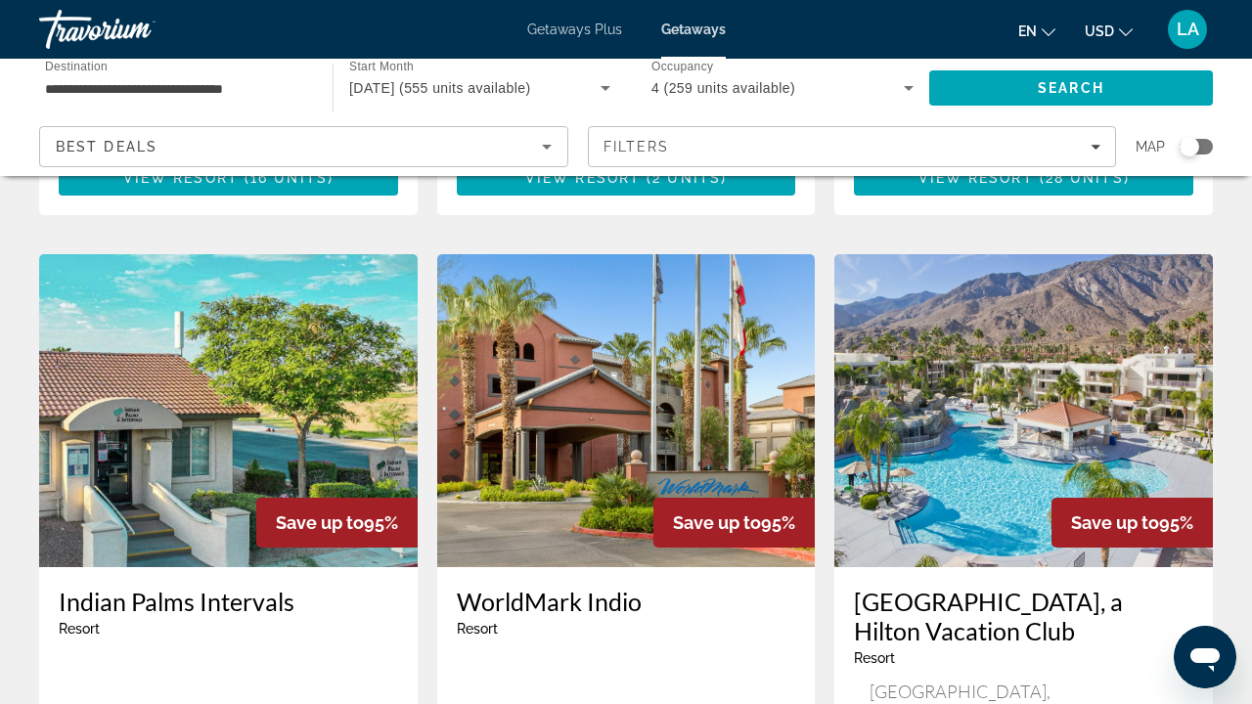
scroll to position [2294, 0]
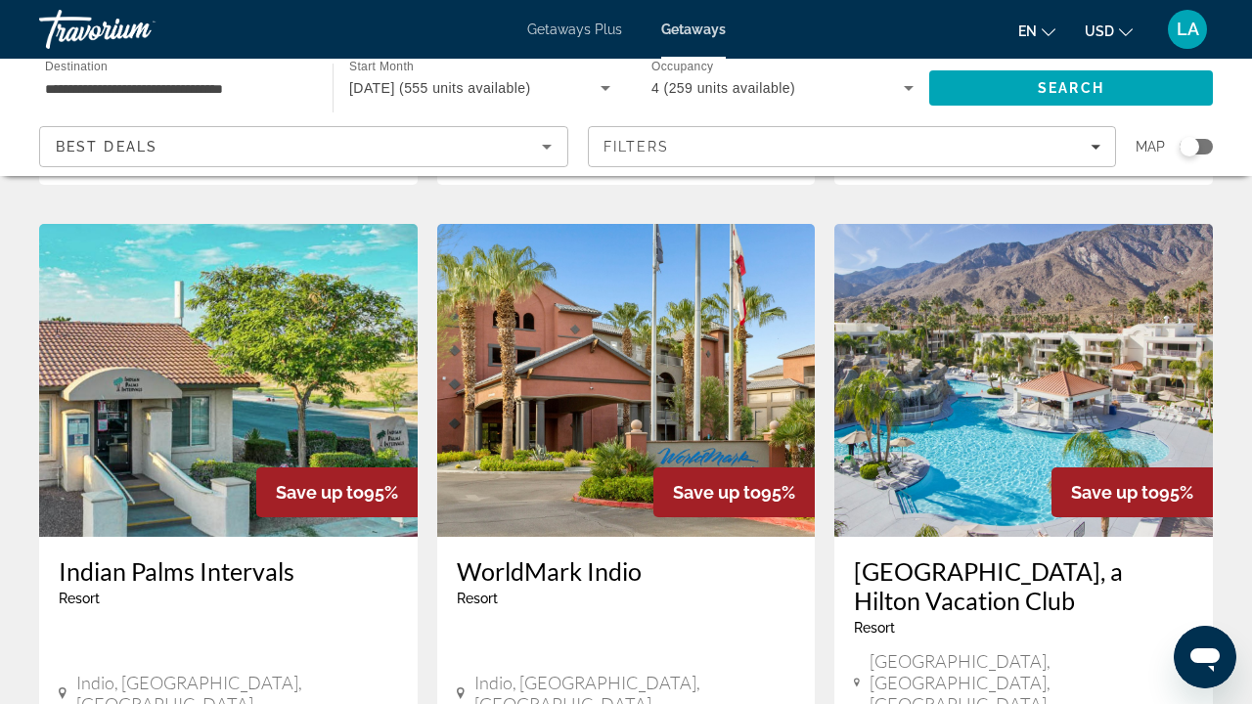
click at [890, 557] on h3 "[GEOGRAPHIC_DATA], a Hilton Vacation Club" at bounding box center [1023, 586] width 339 height 59
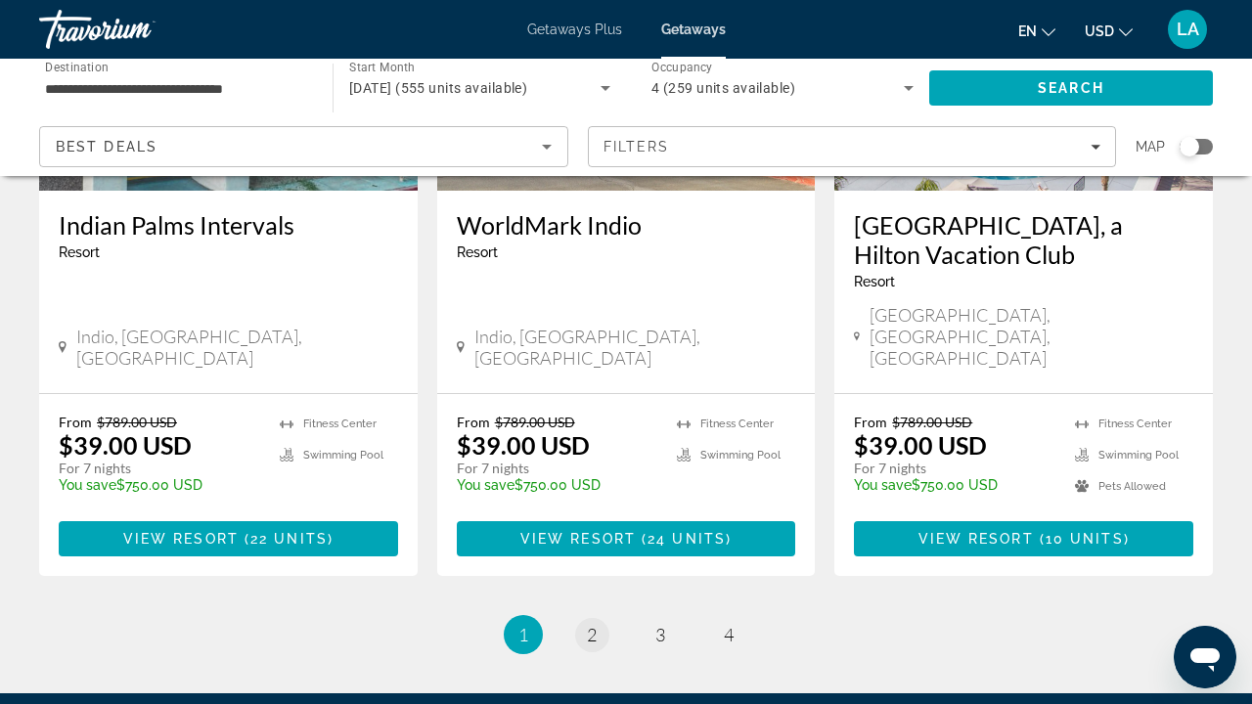
scroll to position [2640, 0]
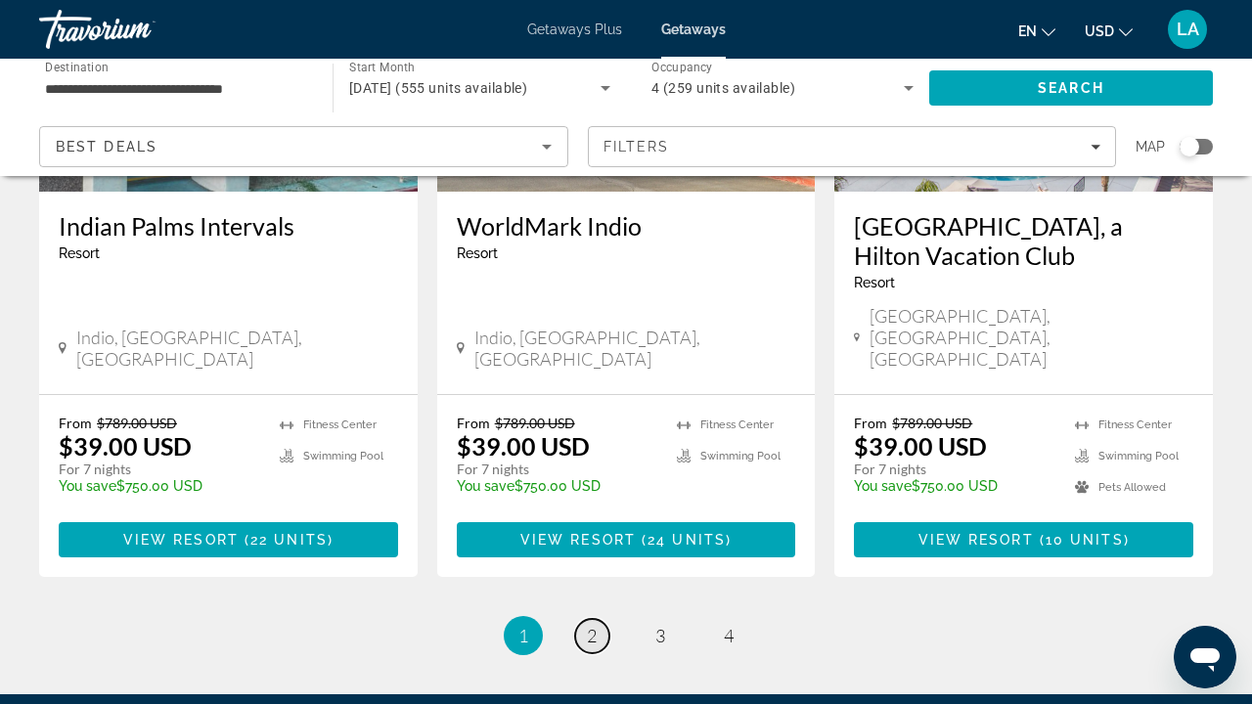
click at [597, 619] on link "page 2" at bounding box center [592, 636] width 34 height 34
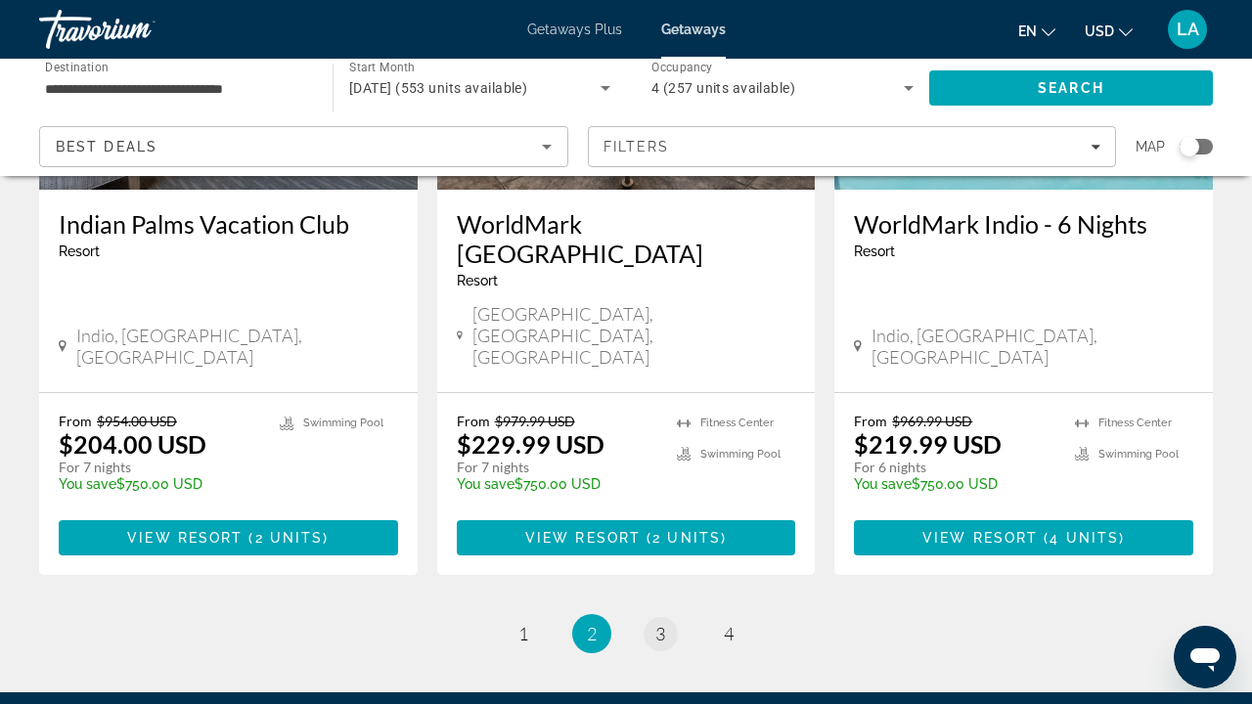
scroll to position [2550, 0]
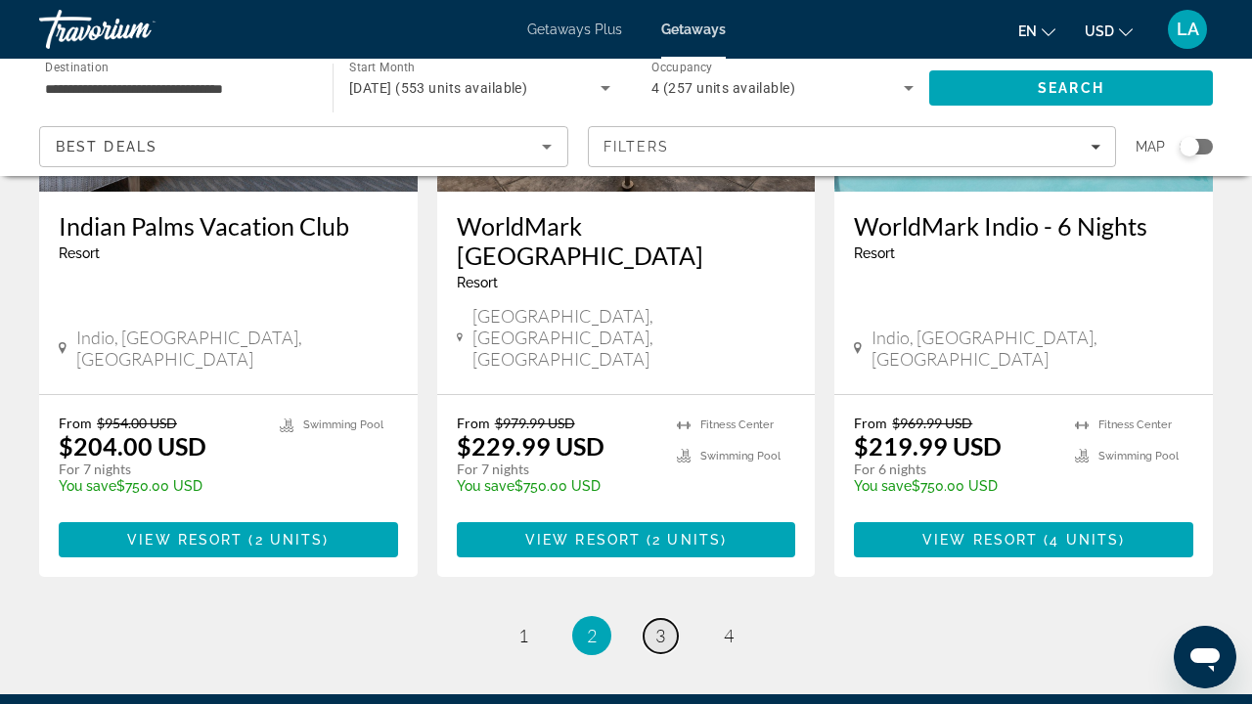
click at [650, 619] on link "page 3" at bounding box center [661, 636] width 34 height 34
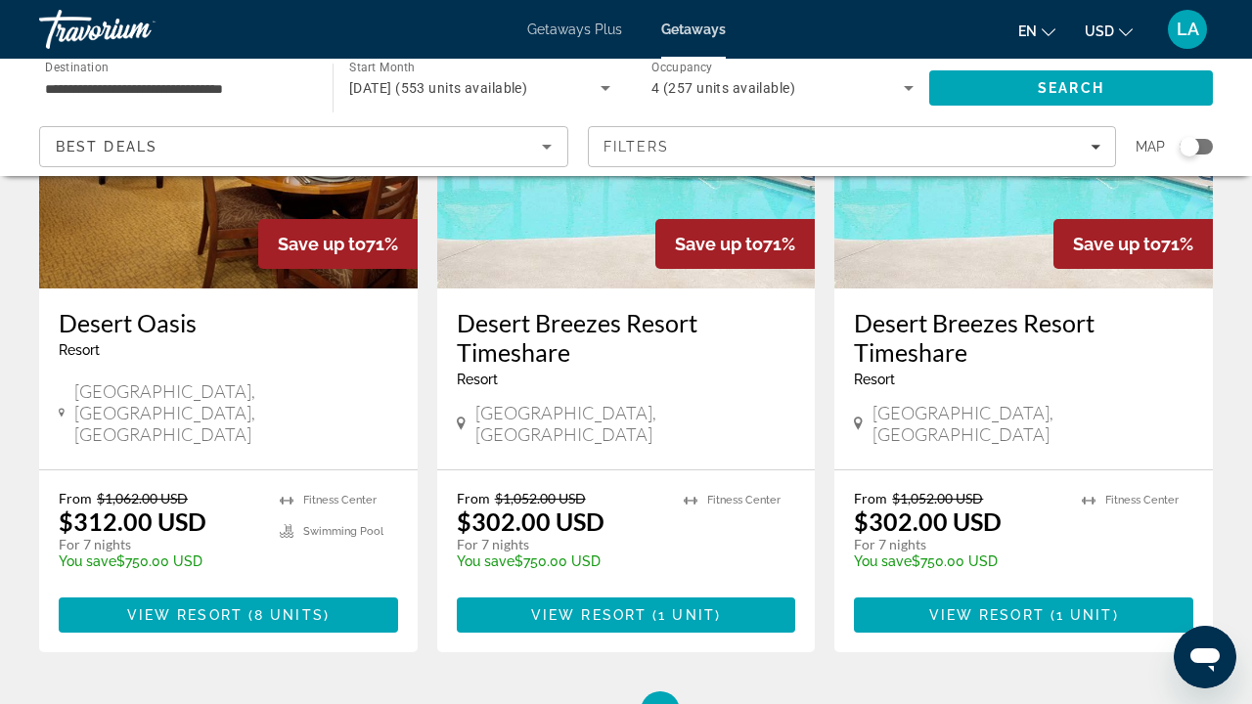
scroll to position [2473, 0]
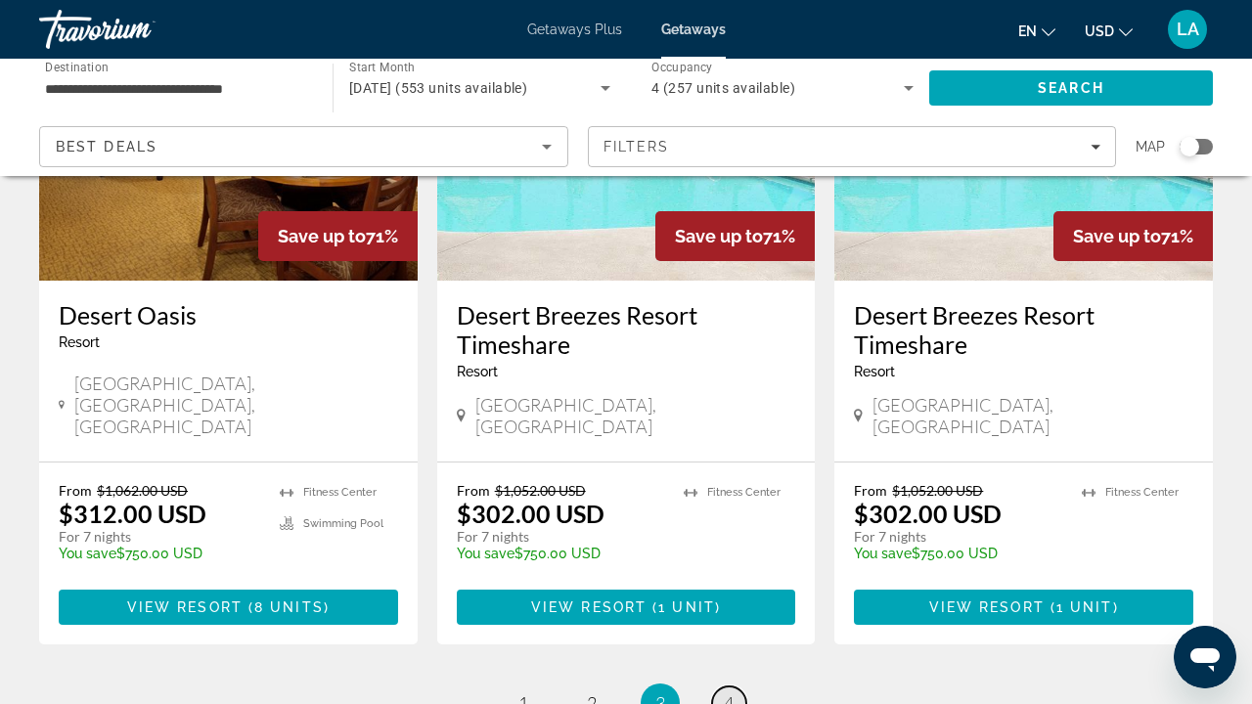
click at [724, 693] on span "4" at bounding box center [729, 704] width 10 height 22
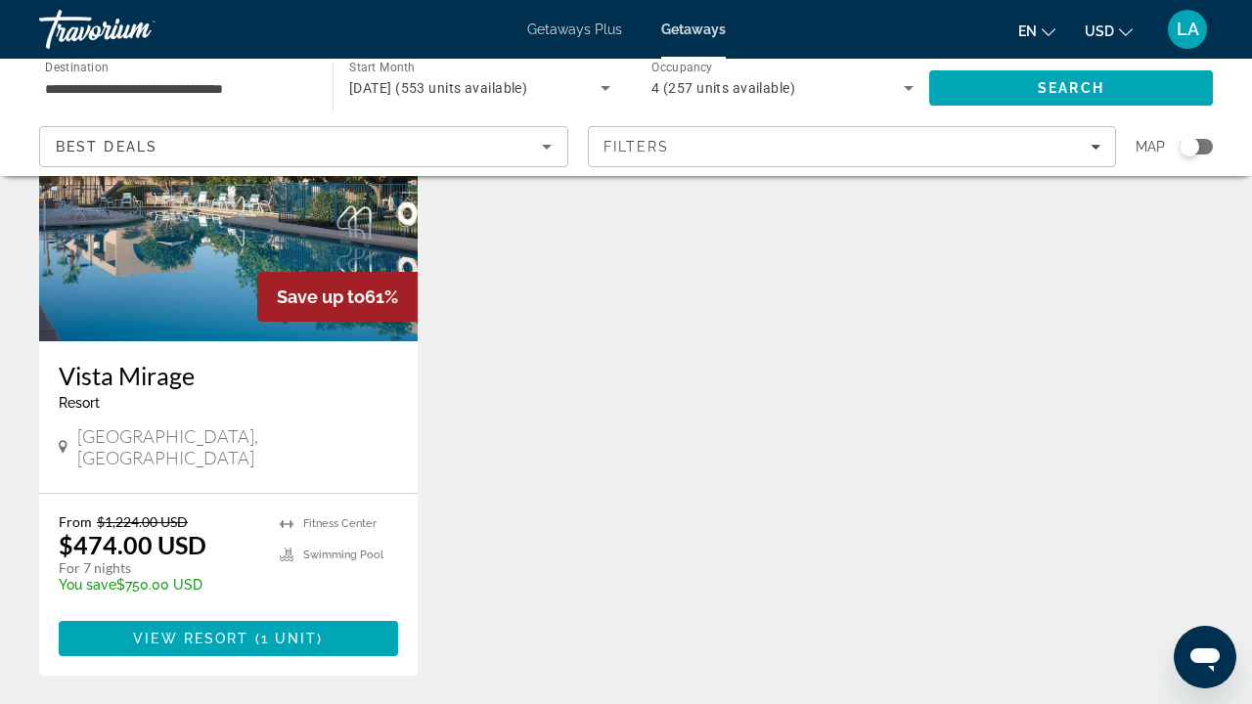
scroll to position [969, 0]
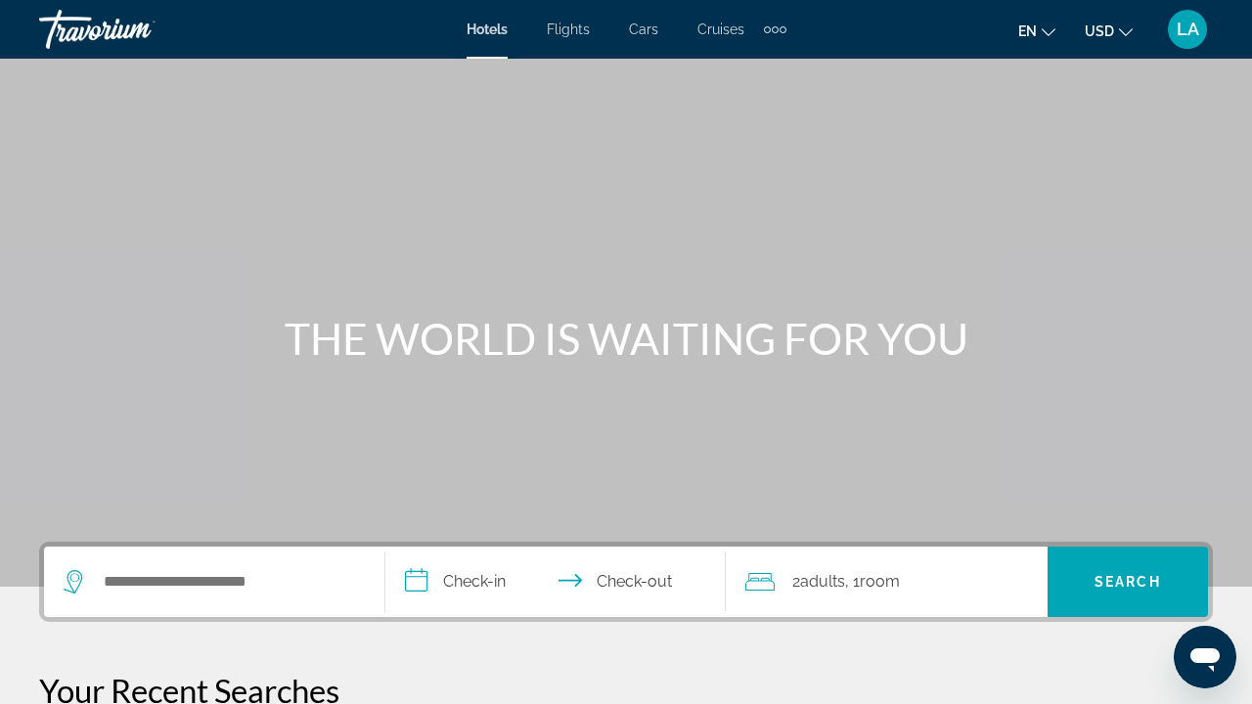
click at [293, 603] on div "Search widget" at bounding box center [214, 582] width 301 height 70
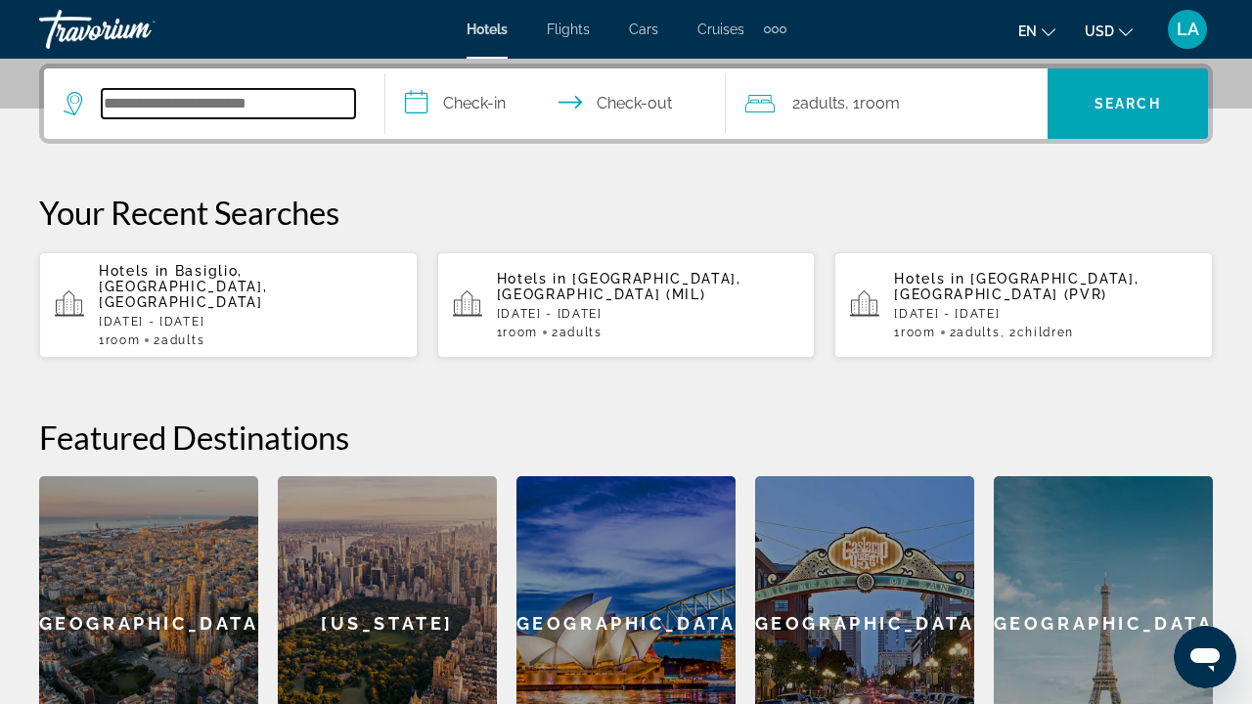
click at [193, 117] on input "Search hotel destination" at bounding box center [228, 103] width 253 height 29
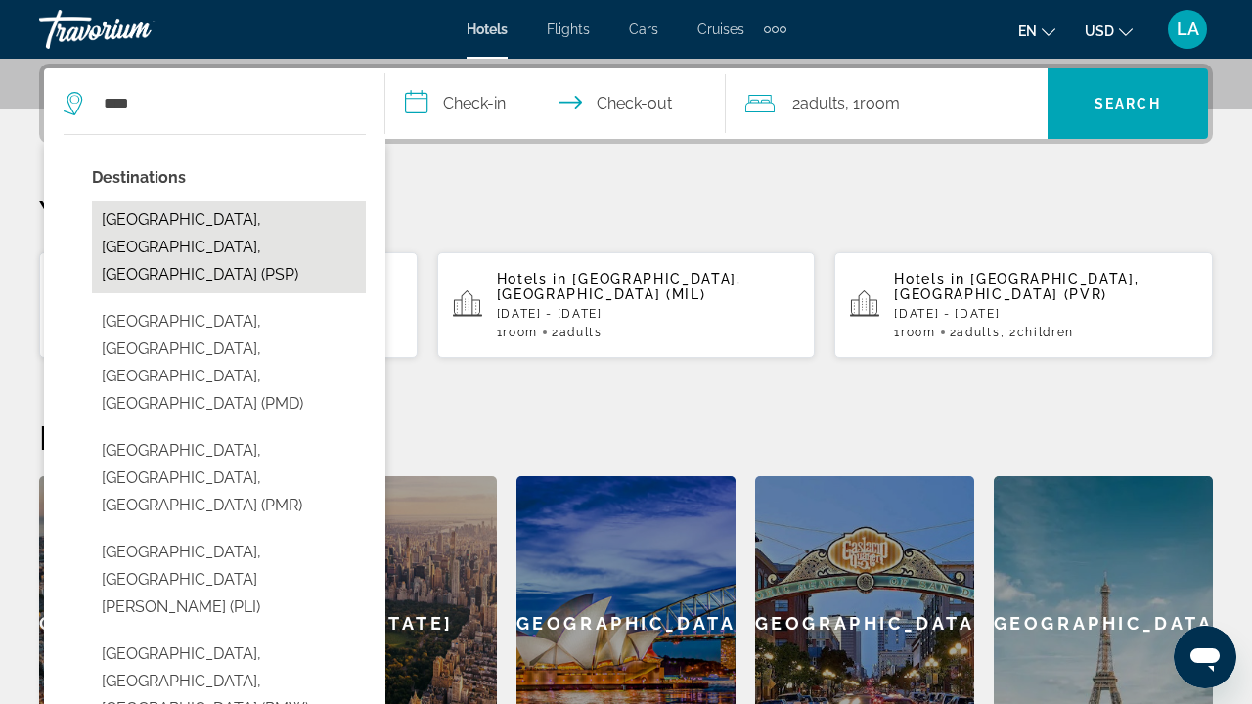
click at [216, 223] on button "[GEOGRAPHIC_DATA], [GEOGRAPHIC_DATA], [GEOGRAPHIC_DATA] (PSP)" at bounding box center [229, 248] width 274 height 92
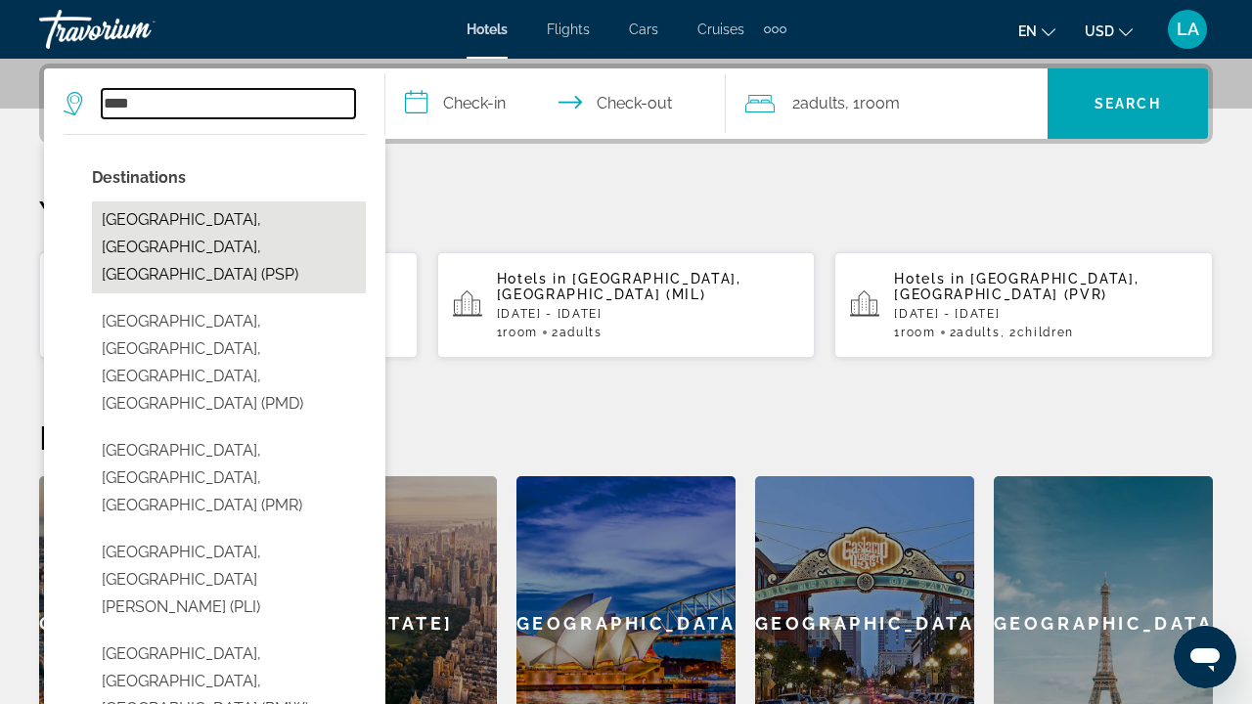
type input "**********"
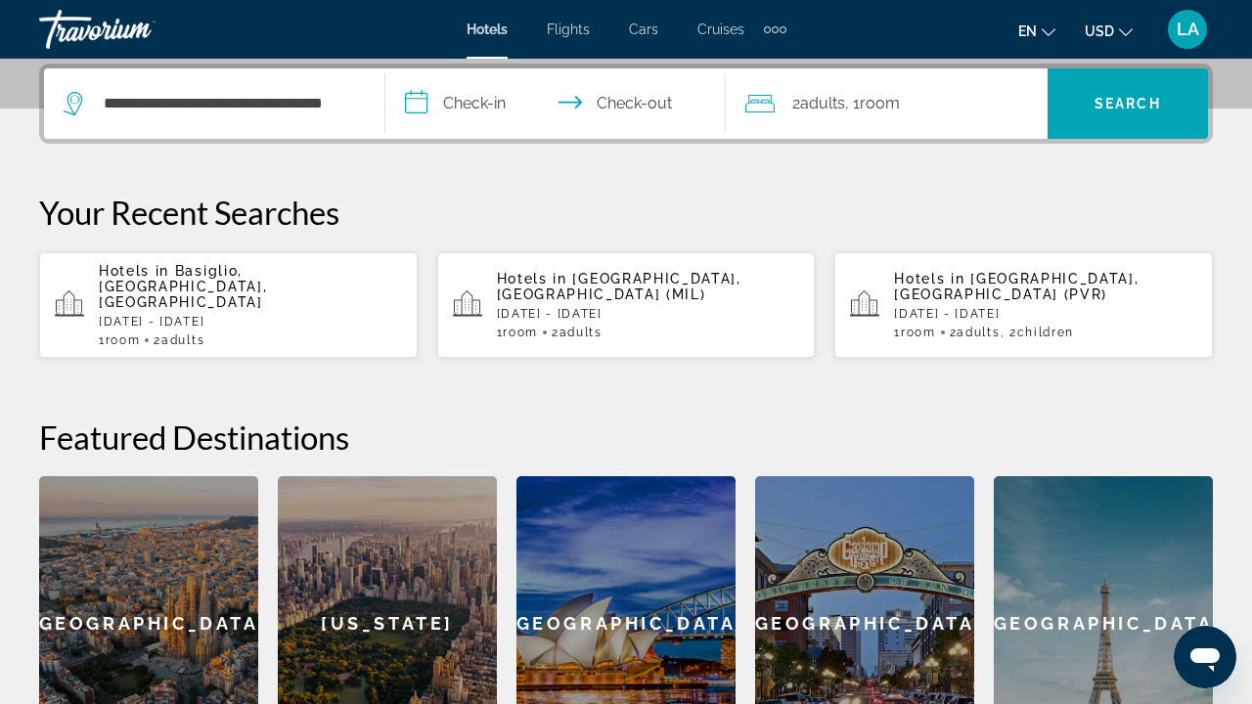
click at [455, 96] on input "**********" at bounding box center [559, 106] width 349 height 76
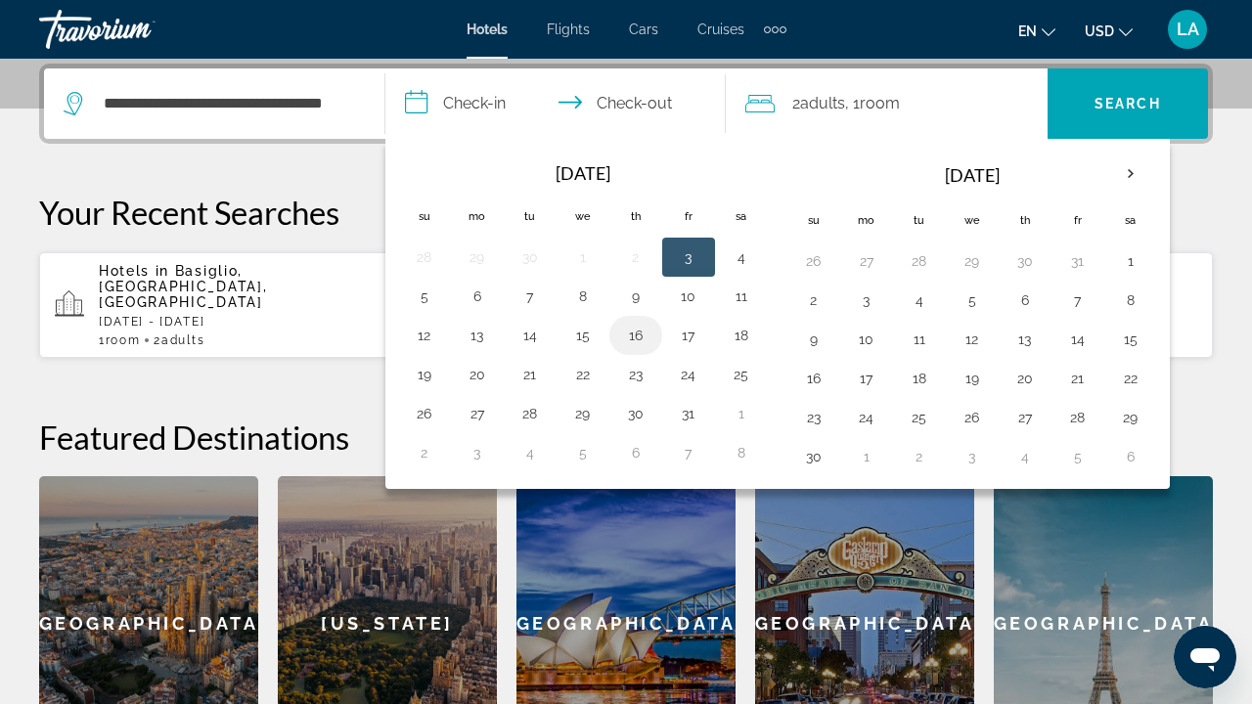
click at [629, 332] on button "16" at bounding box center [635, 335] width 31 height 27
click at [684, 335] on button "17" at bounding box center [688, 335] width 31 height 27
type input "**********"
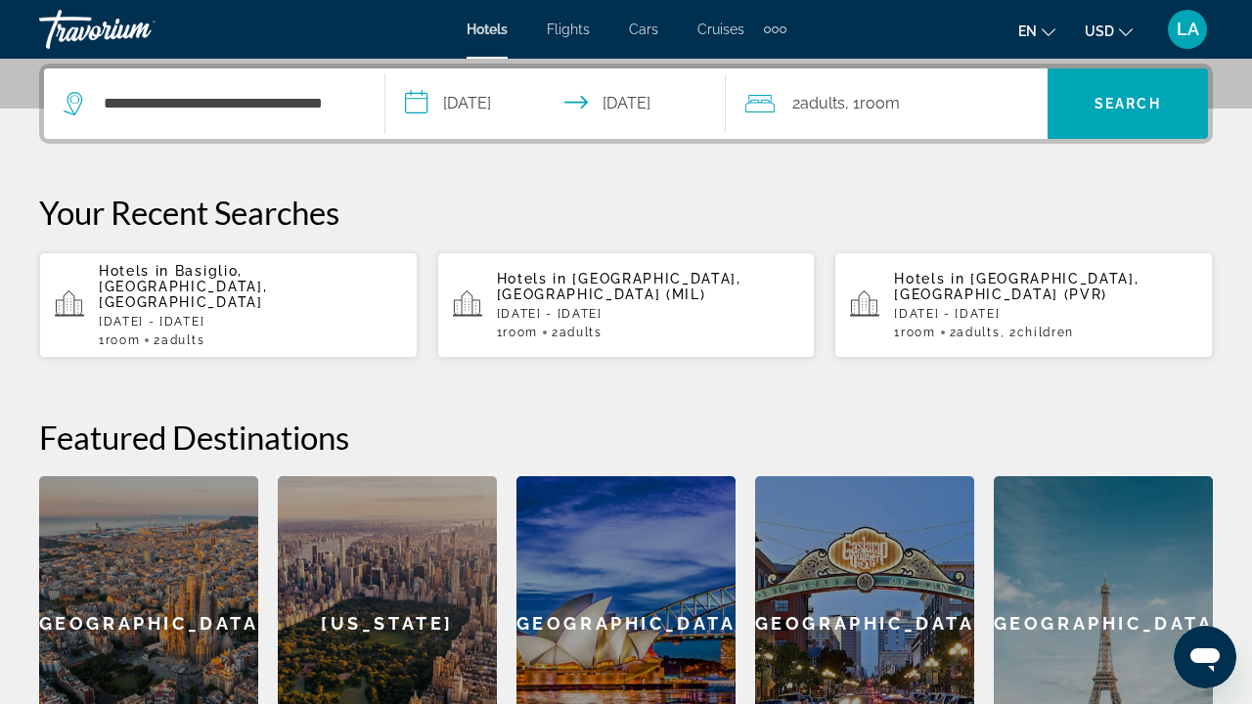
click at [868, 104] on span "Room" at bounding box center [880, 103] width 40 height 19
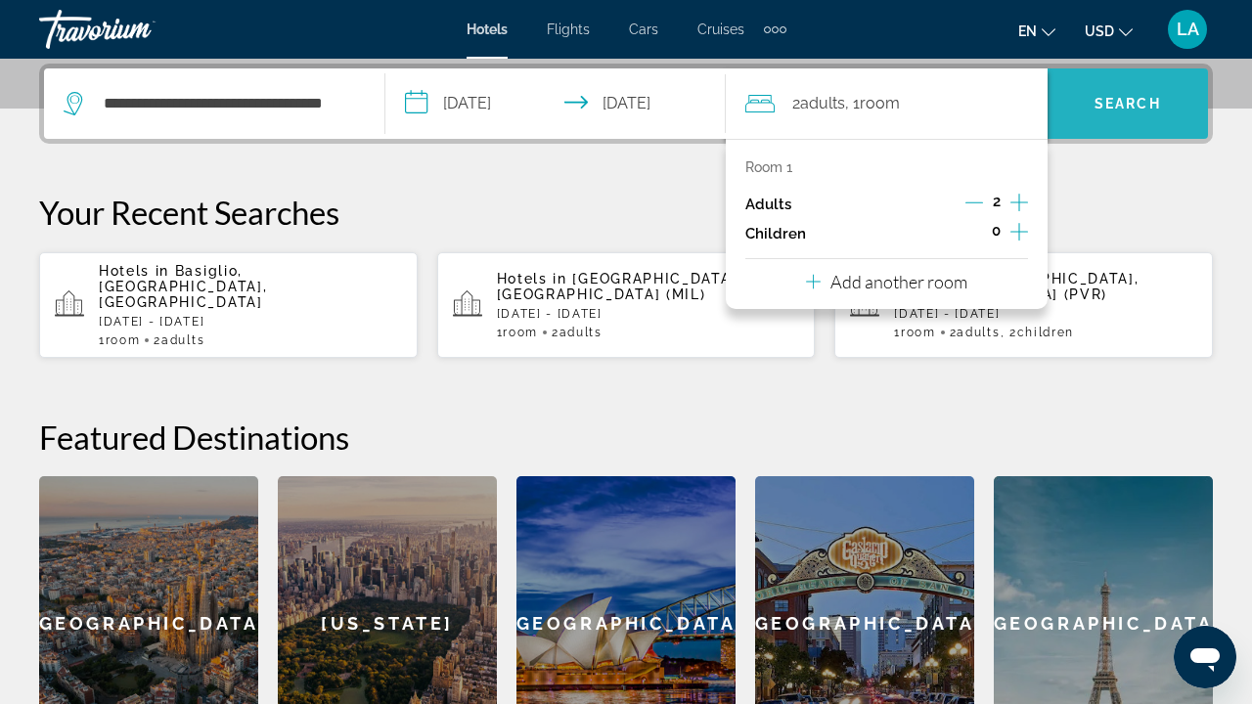
click at [1118, 120] on span "Search" at bounding box center [1128, 103] width 160 height 47
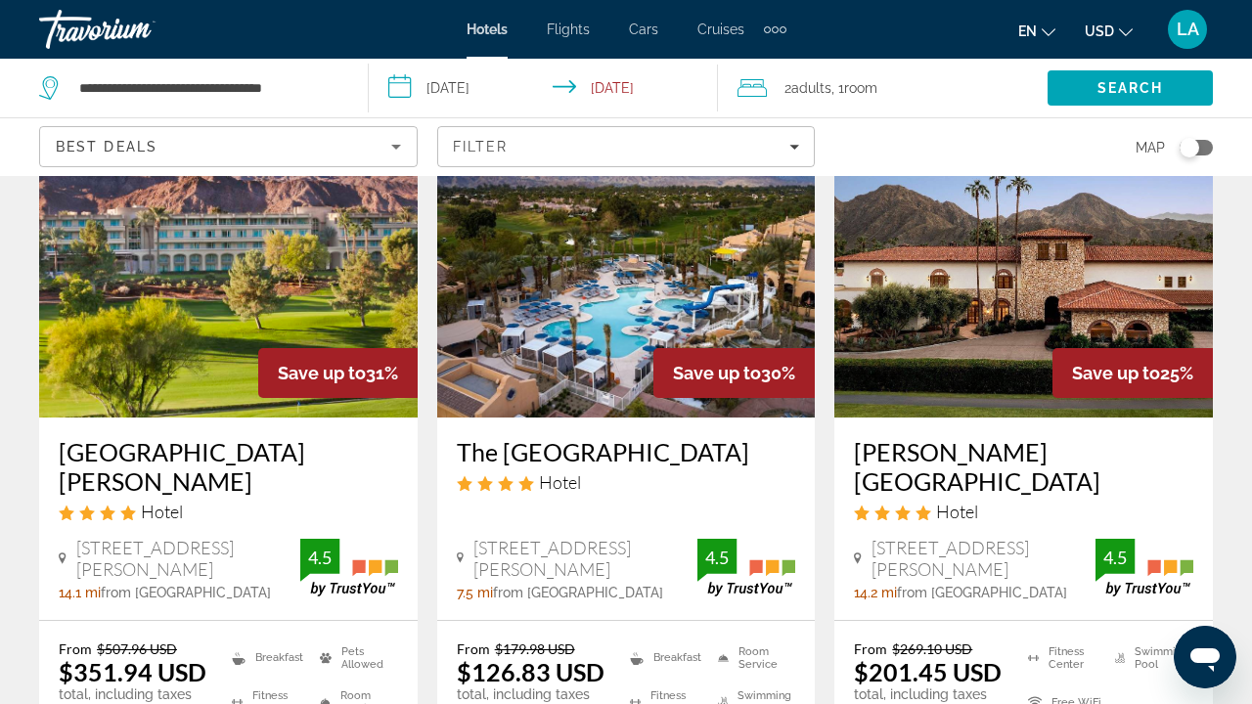
scroll to position [137, 0]
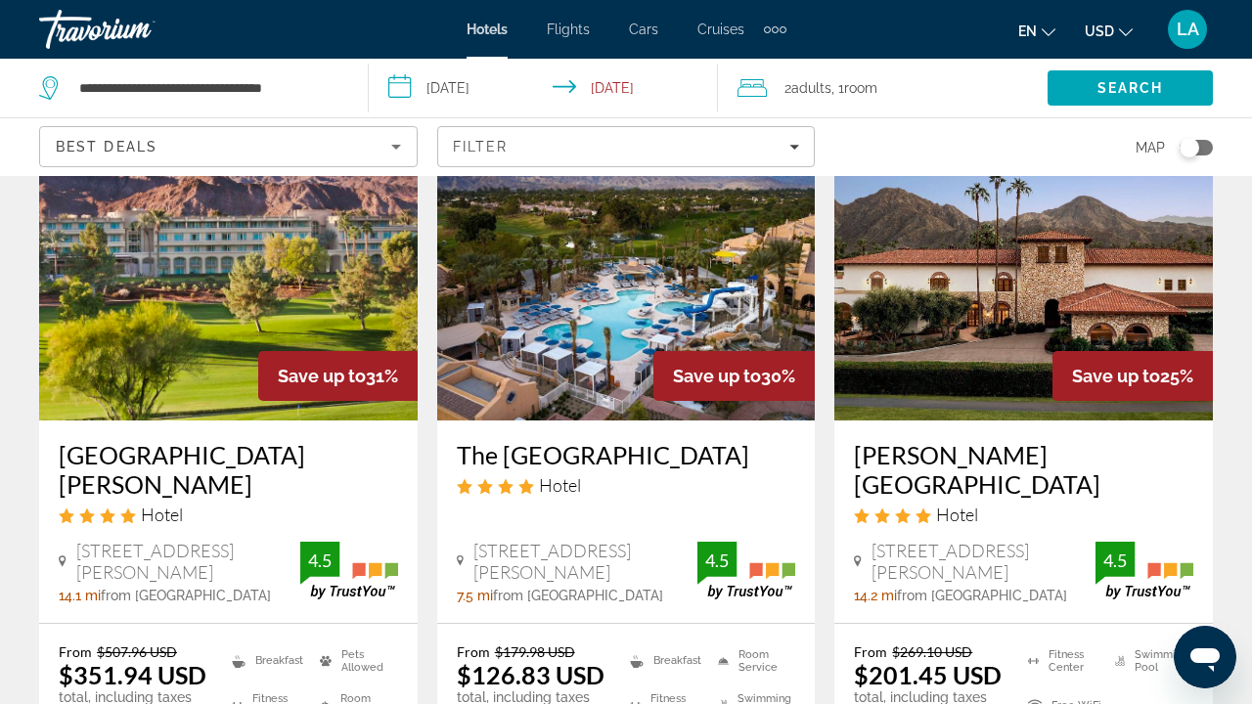
click at [248, 457] on h3 "[GEOGRAPHIC_DATA][PERSON_NAME]" at bounding box center [228, 469] width 339 height 59
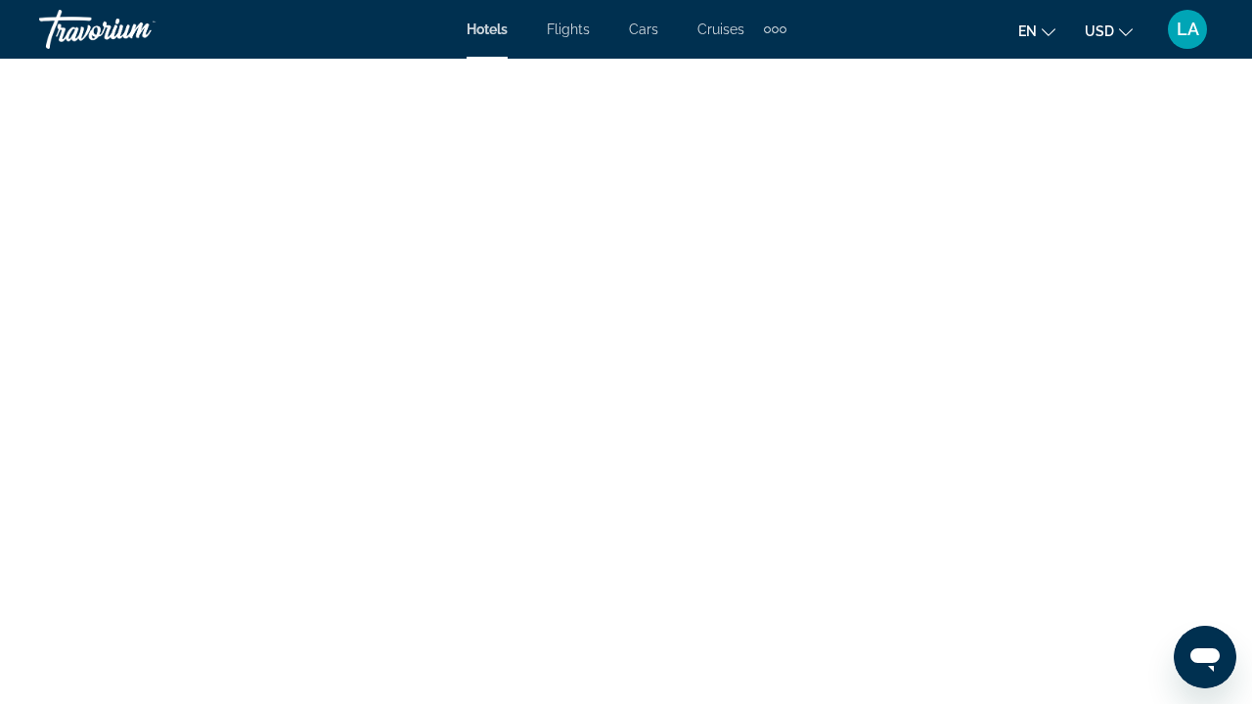
scroll to position [4046, 0]
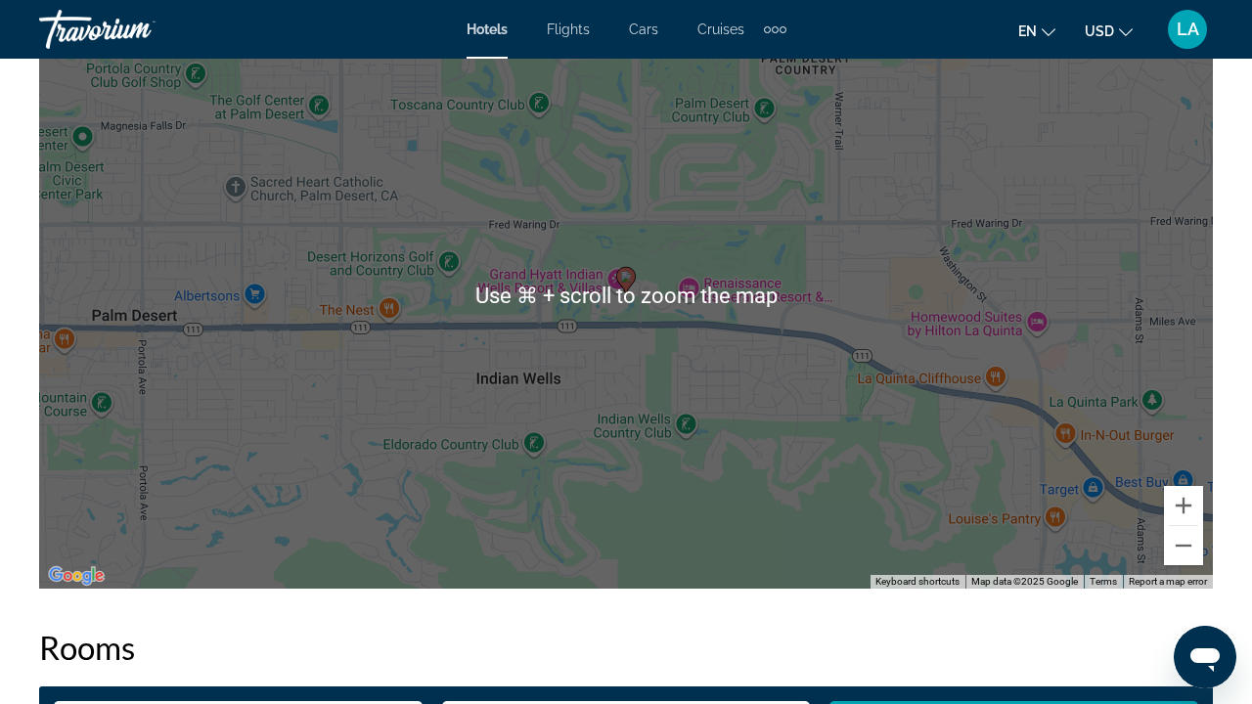
scroll to position [2502, 0]
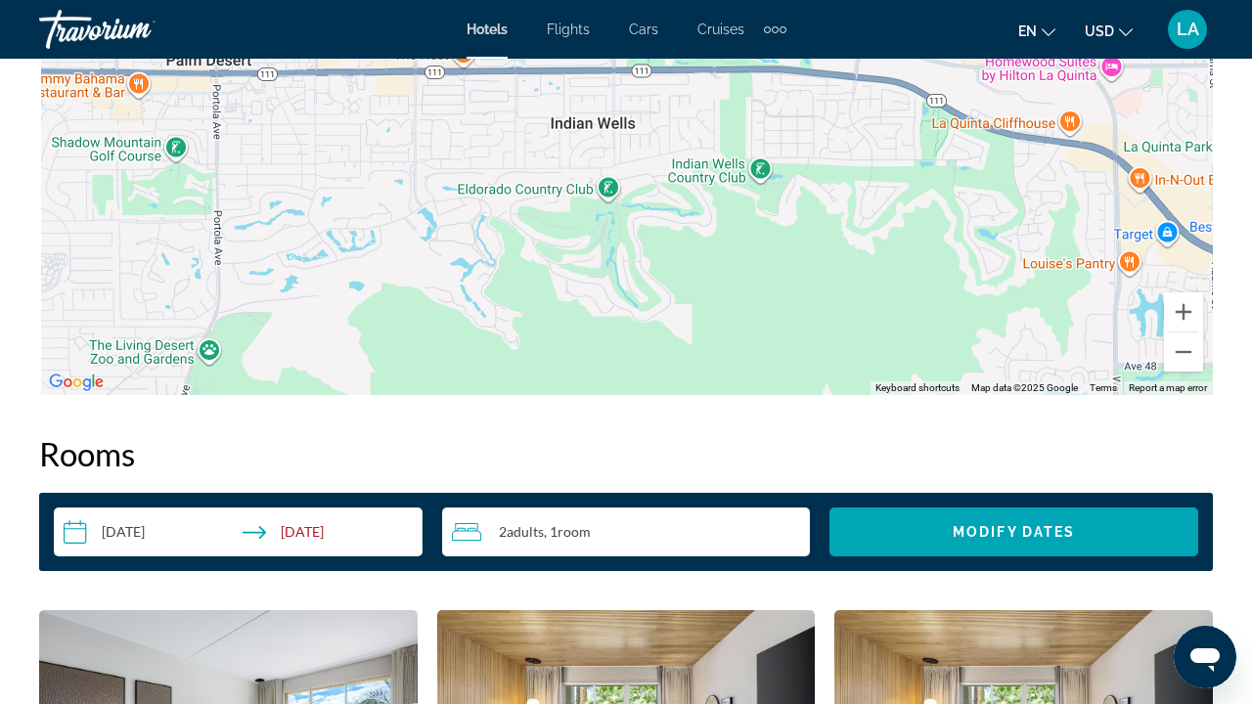
drag, startPoint x: 941, startPoint y: 284, endPoint x: 1021, endPoint y: 221, distance: 101.8
click at [1021, 221] on div "To activate drag with keyboard, press Alt + Enter. Once in keyboard drag state,…" at bounding box center [626, 101] width 1174 height 587
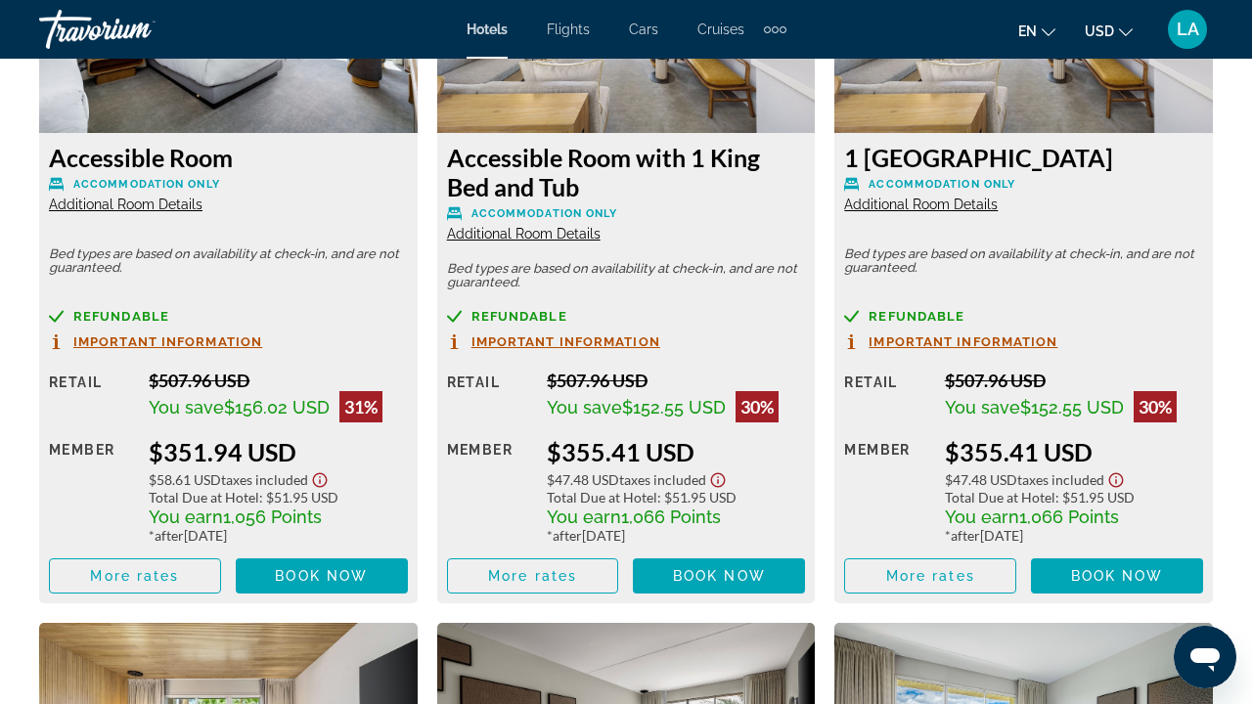
scroll to position [3097, 0]
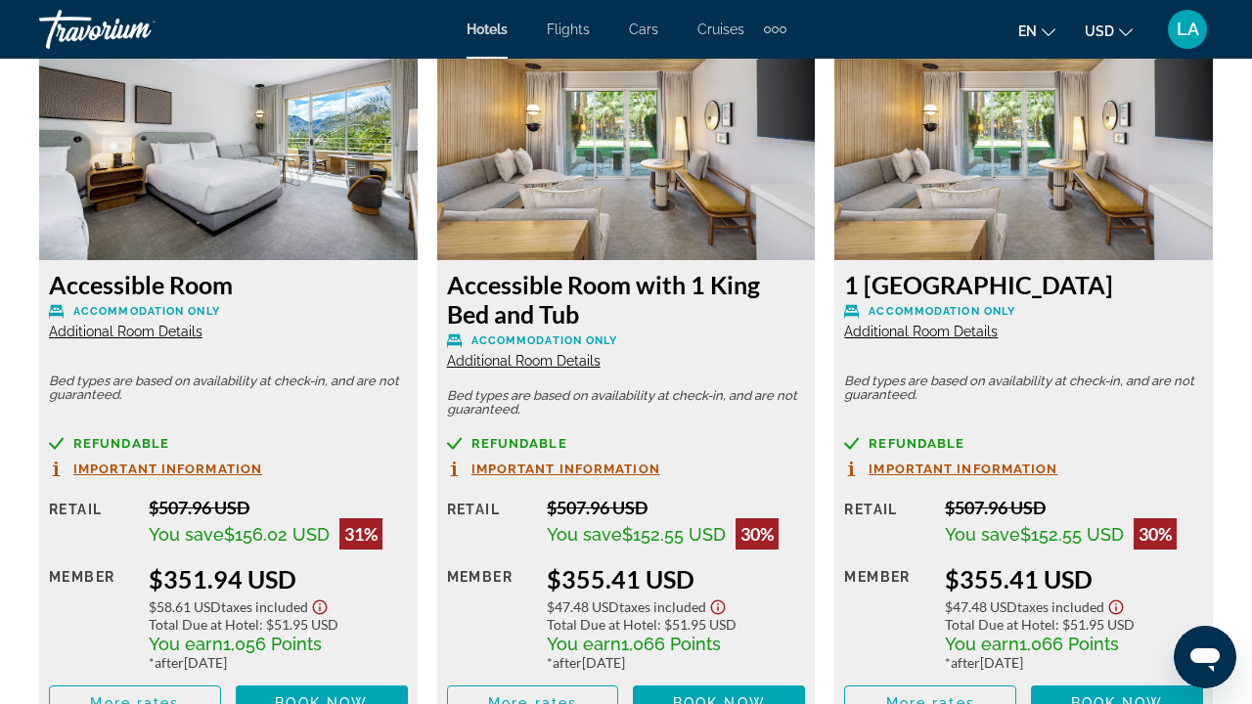
click at [151, 334] on span "Additional Room Details" at bounding box center [126, 332] width 154 height 16
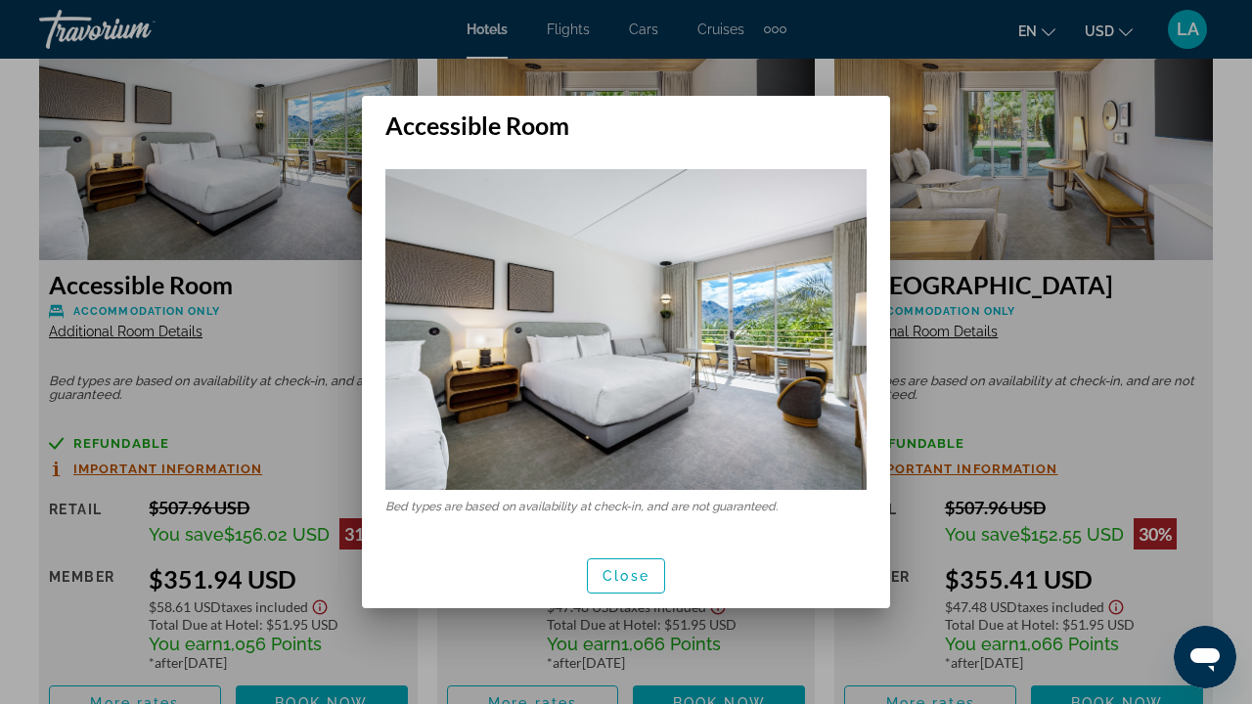
scroll to position [0, 0]
click at [632, 585] on span "button" at bounding box center [626, 576] width 76 height 47
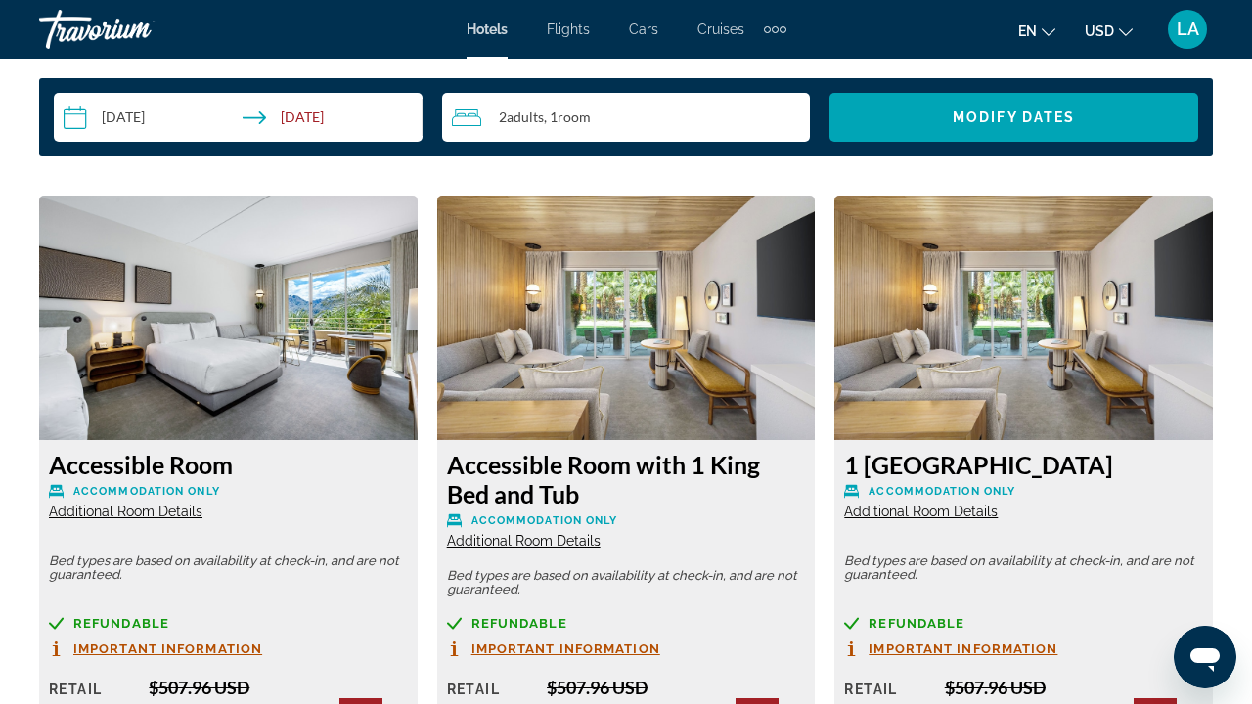
scroll to position [1634, 0]
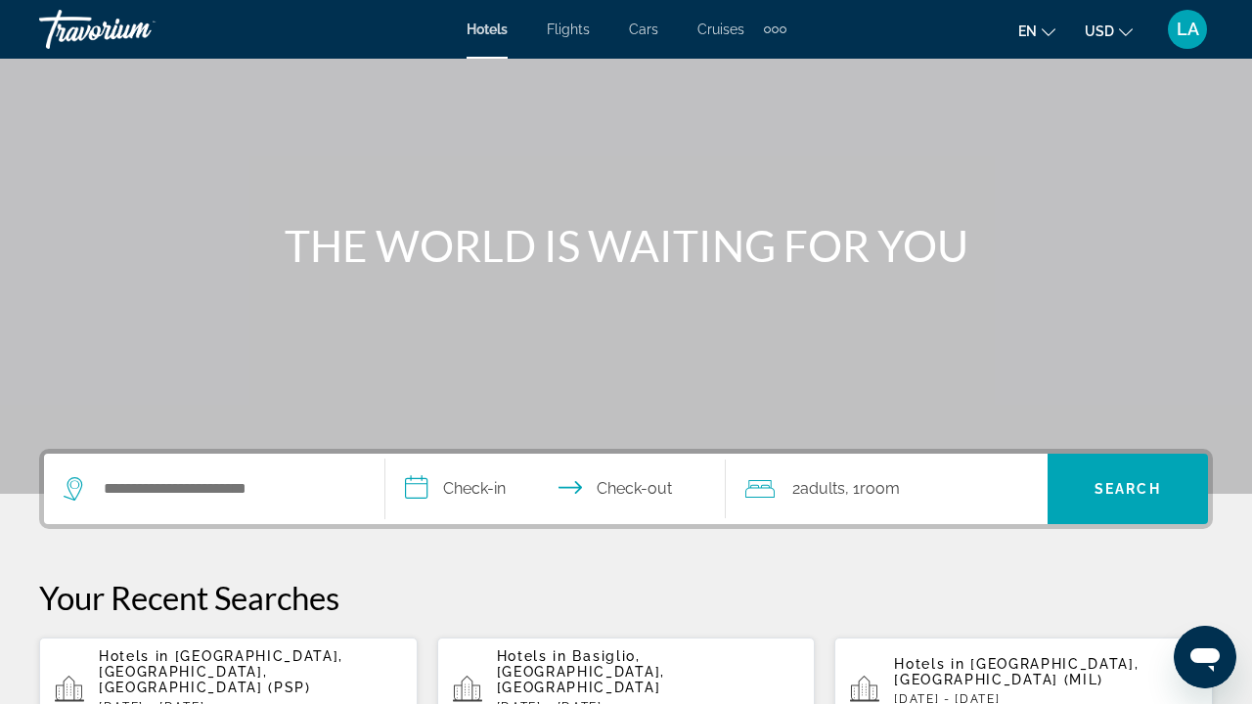
scroll to position [339, 0]
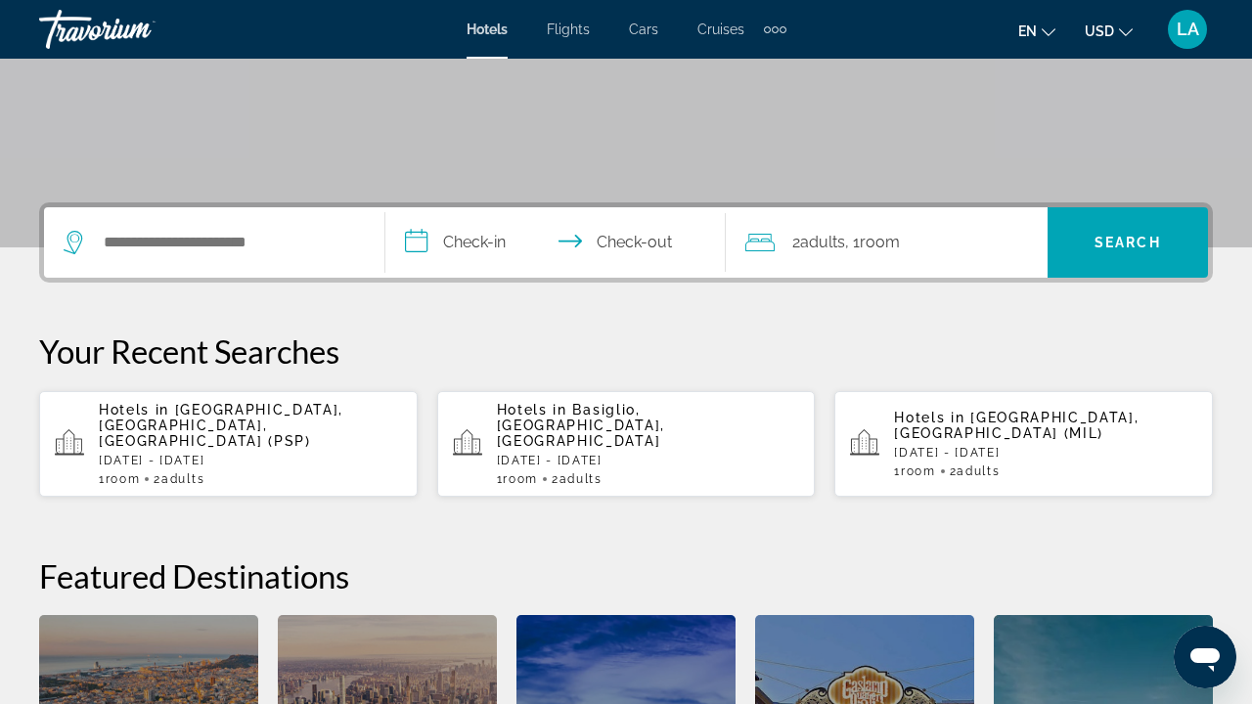
click at [162, 417] on span "Hotels in" at bounding box center [134, 410] width 70 height 16
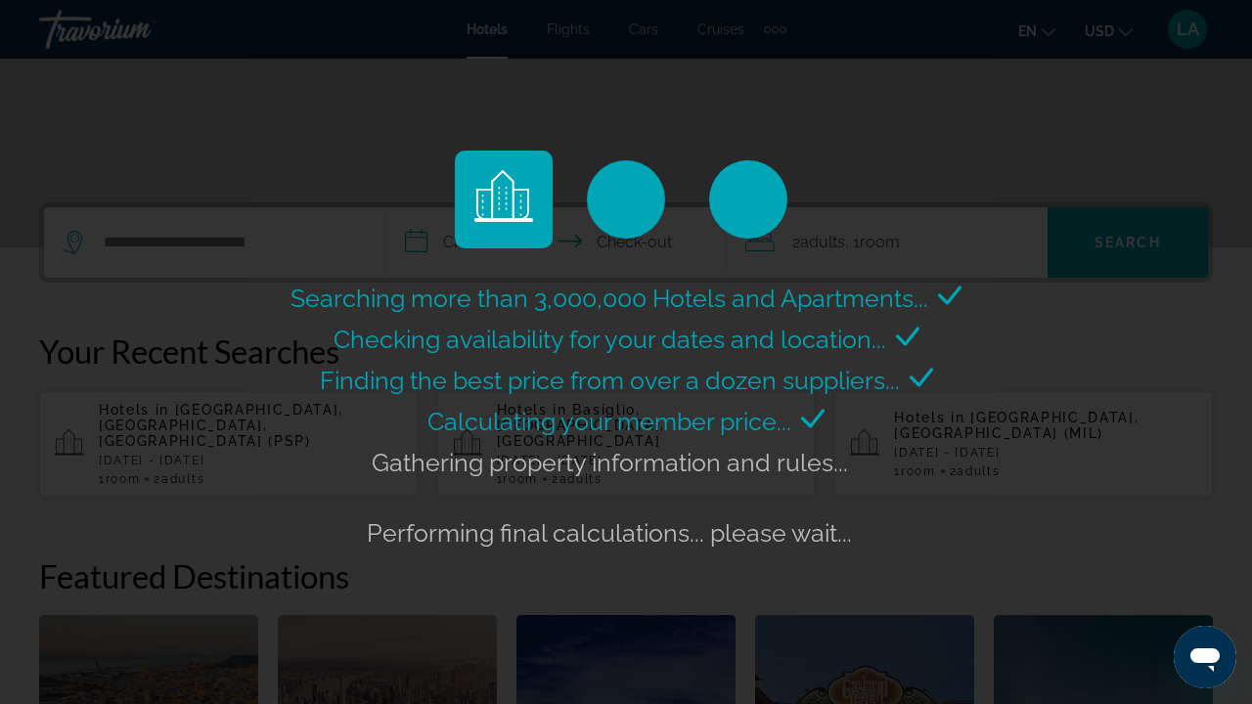
click at [162, 417] on div "Searching more than 3,000,000 Hotels and Apartments... Checking availability fo…" at bounding box center [626, 352] width 1252 height 704
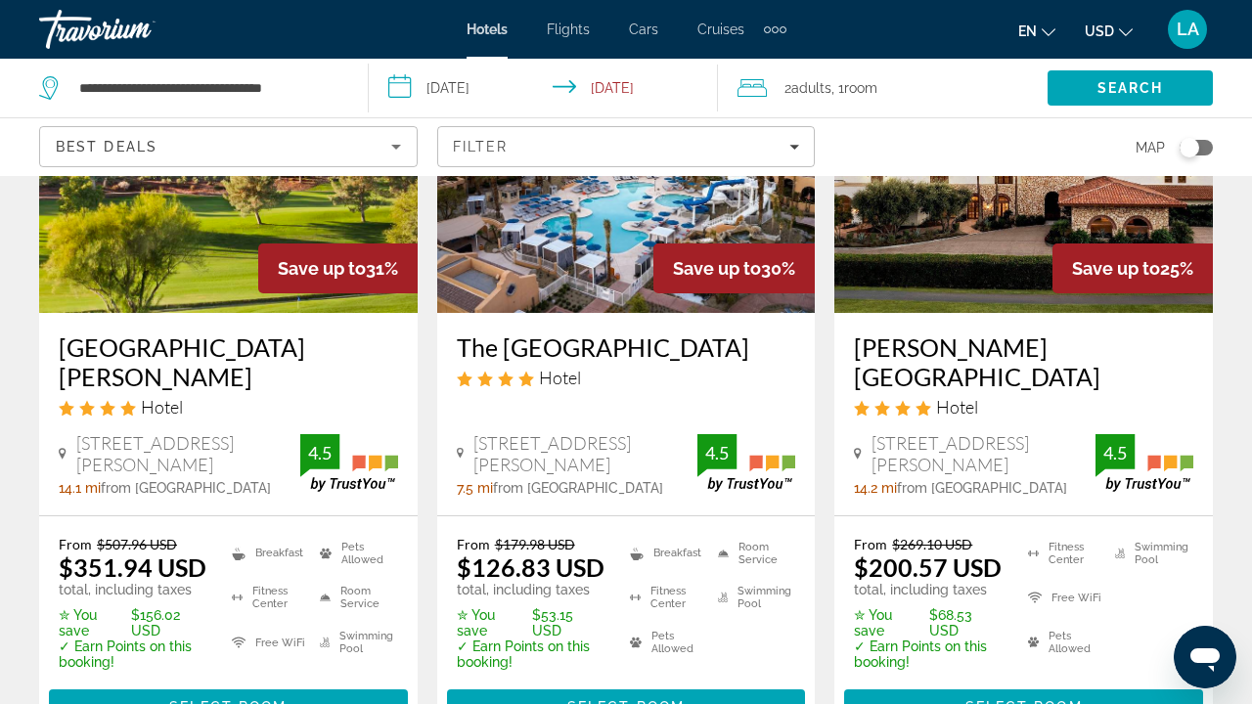
scroll to position [334, 0]
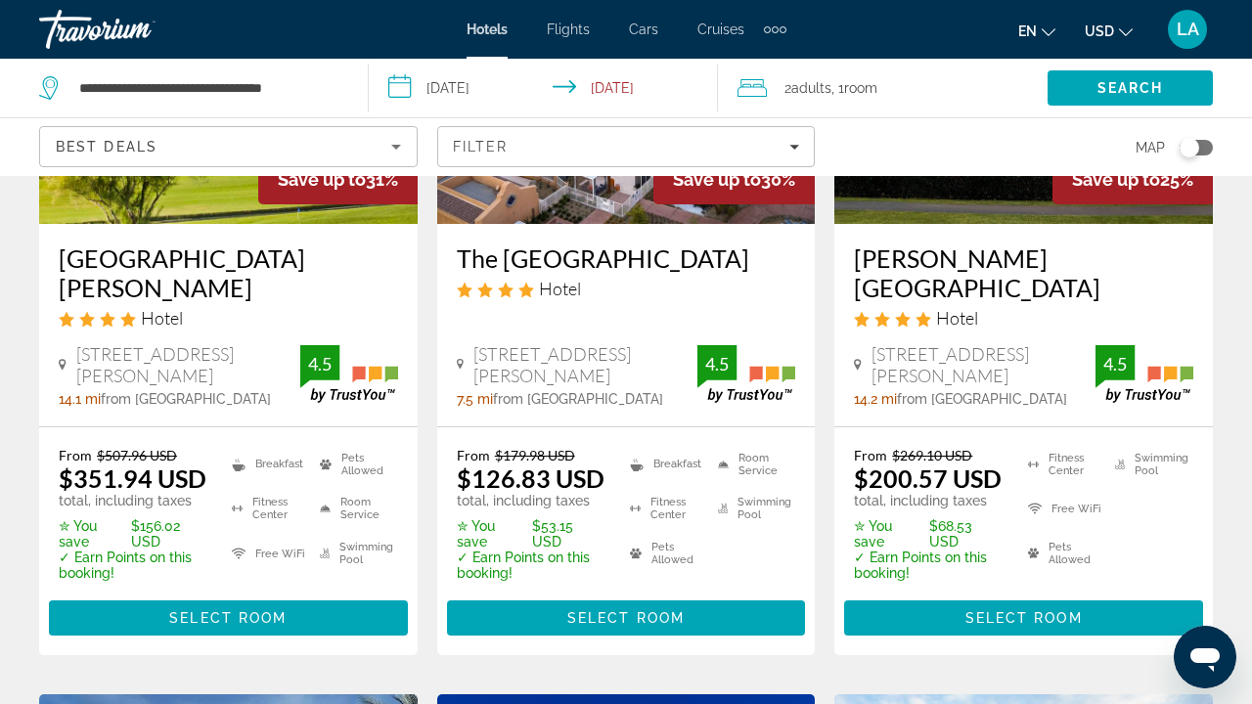
click at [629, 460] on div "From $179.98 USD $126.83 USD total, including taxes ✮ You save $53.15 USD ✓ Ear…" at bounding box center [626, 542] width 379 height 228
click at [789, 89] on span "2 Adult Adults" at bounding box center [808, 87] width 47 height 27
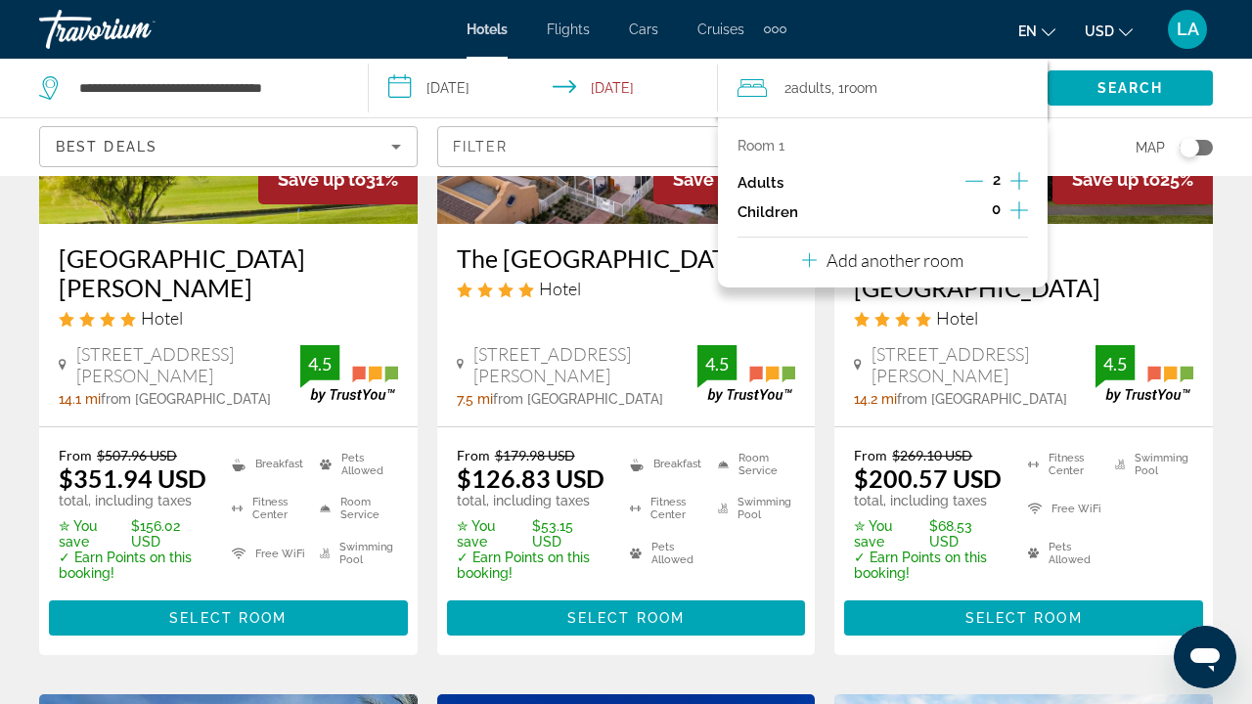
click at [1017, 209] on icon "Increment children" at bounding box center [1020, 210] width 18 height 23
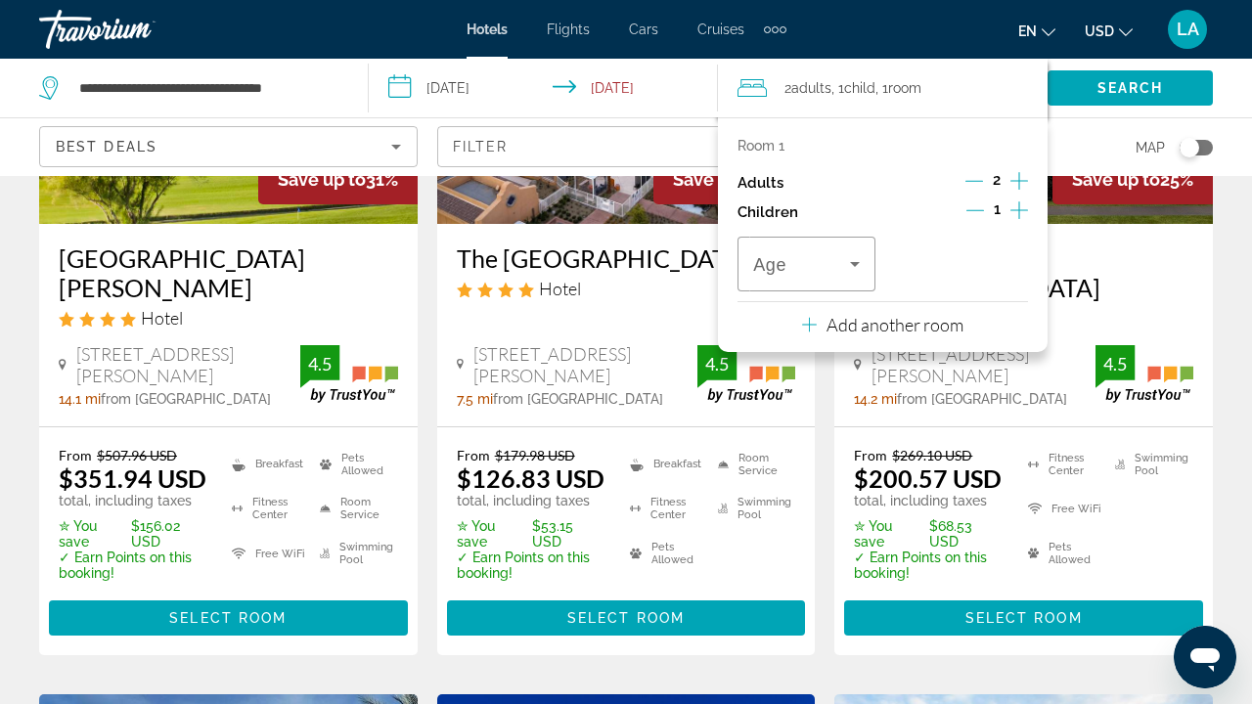
click at [1017, 209] on icon "Increment children" at bounding box center [1020, 210] width 18 height 23
click at [827, 276] on span "Travelers: 2 adults, 2 children" at bounding box center [801, 263] width 97 height 23
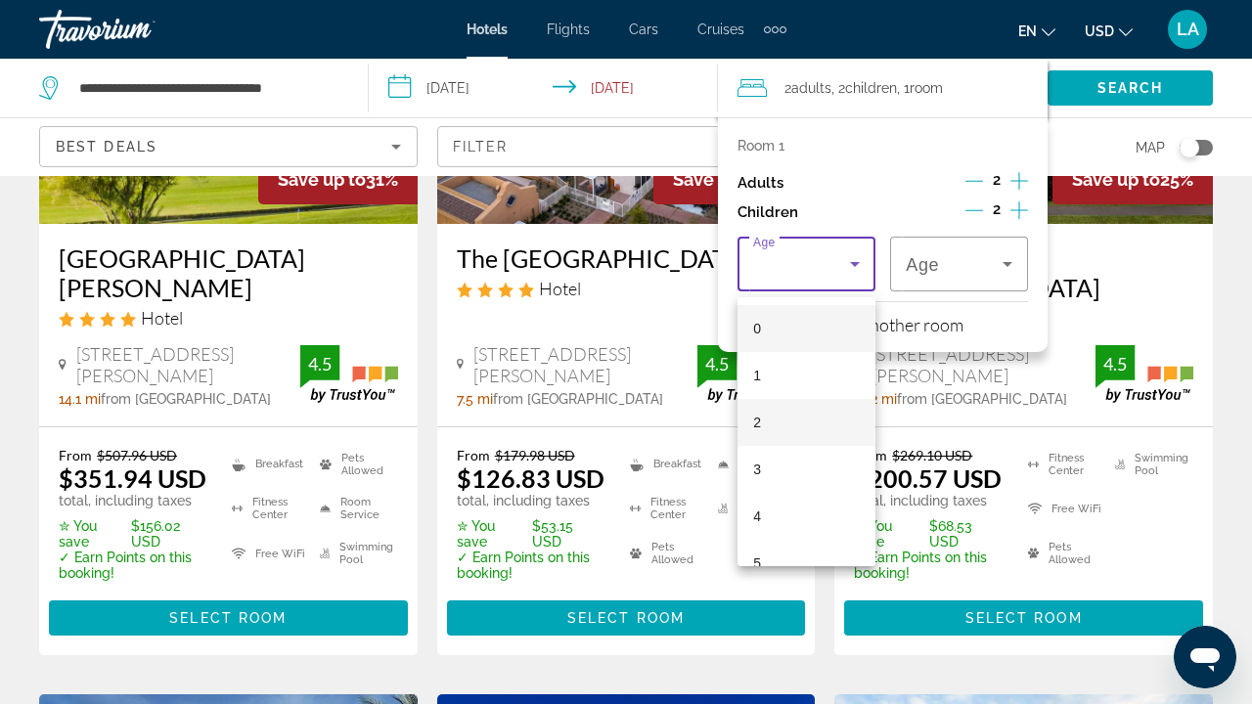
scroll to position [193, 0]
click at [795, 430] on mat-option "6" at bounding box center [807, 417] width 138 height 47
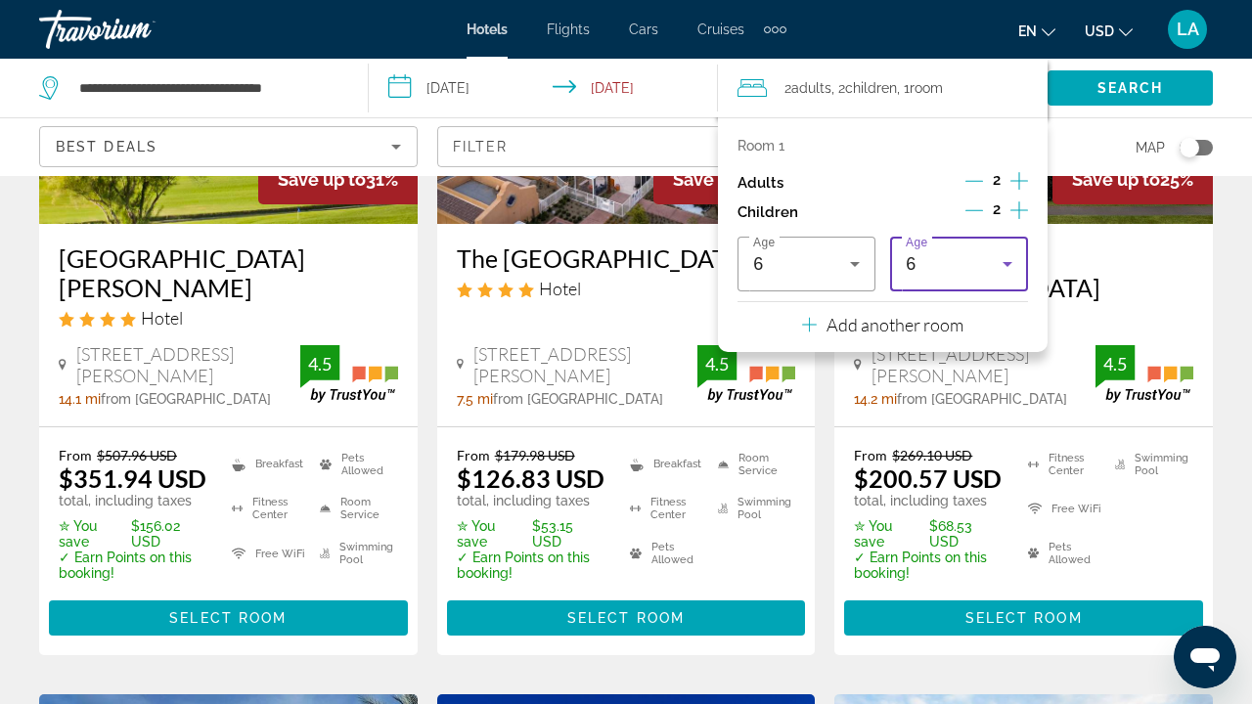
click at [985, 271] on div "6" at bounding box center [954, 263] width 97 height 23
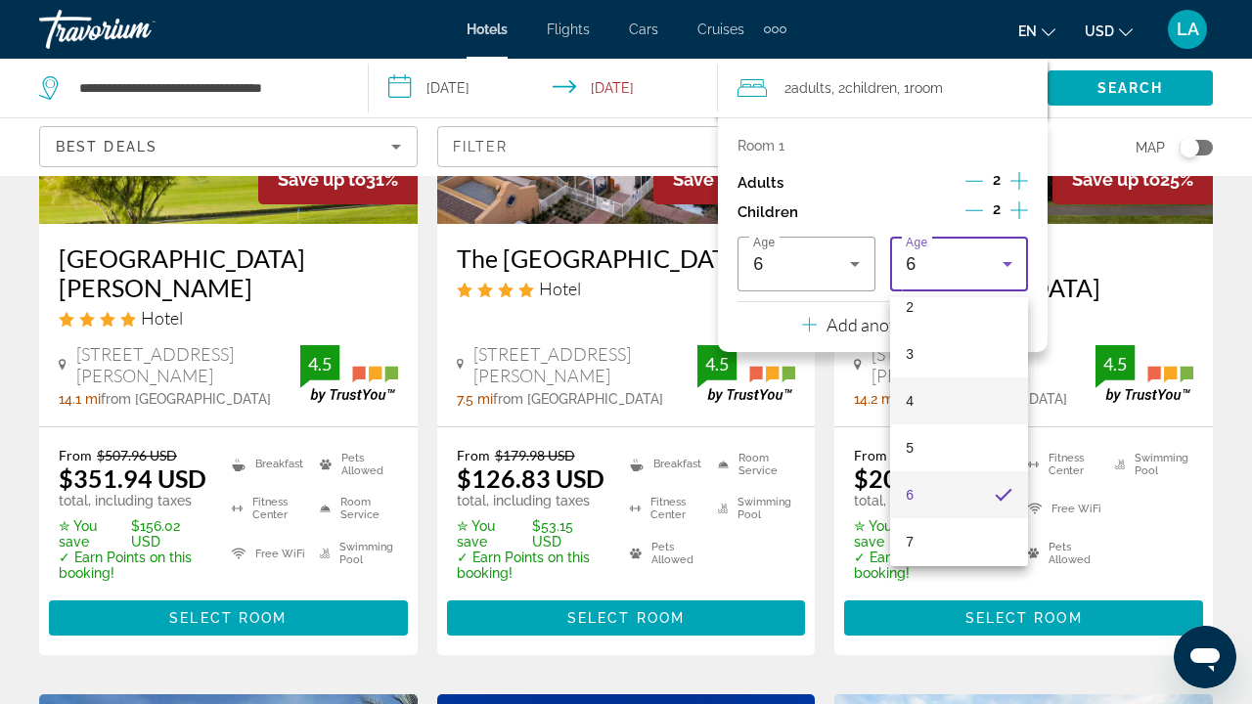
scroll to position [207, 0]
click at [926, 497] on mat-option "8" at bounding box center [959, 497] width 138 height 47
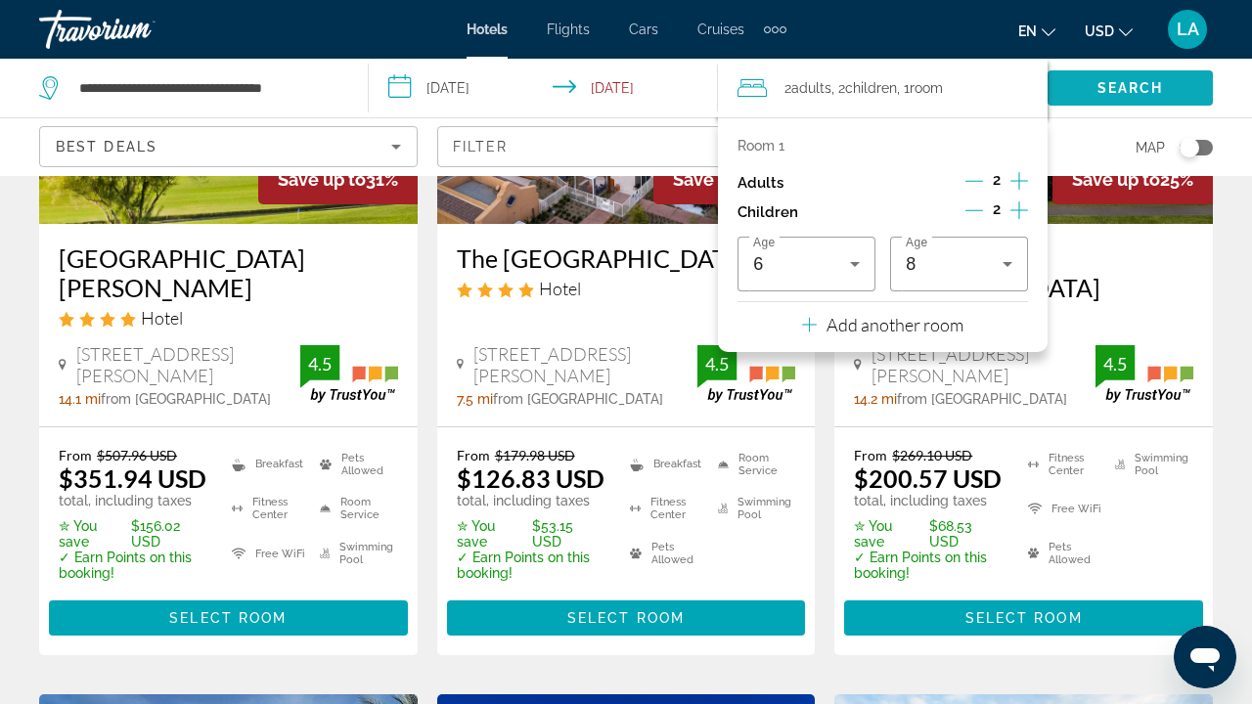
click at [1140, 93] on span "Search" at bounding box center [1131, 88] width 67 height 16
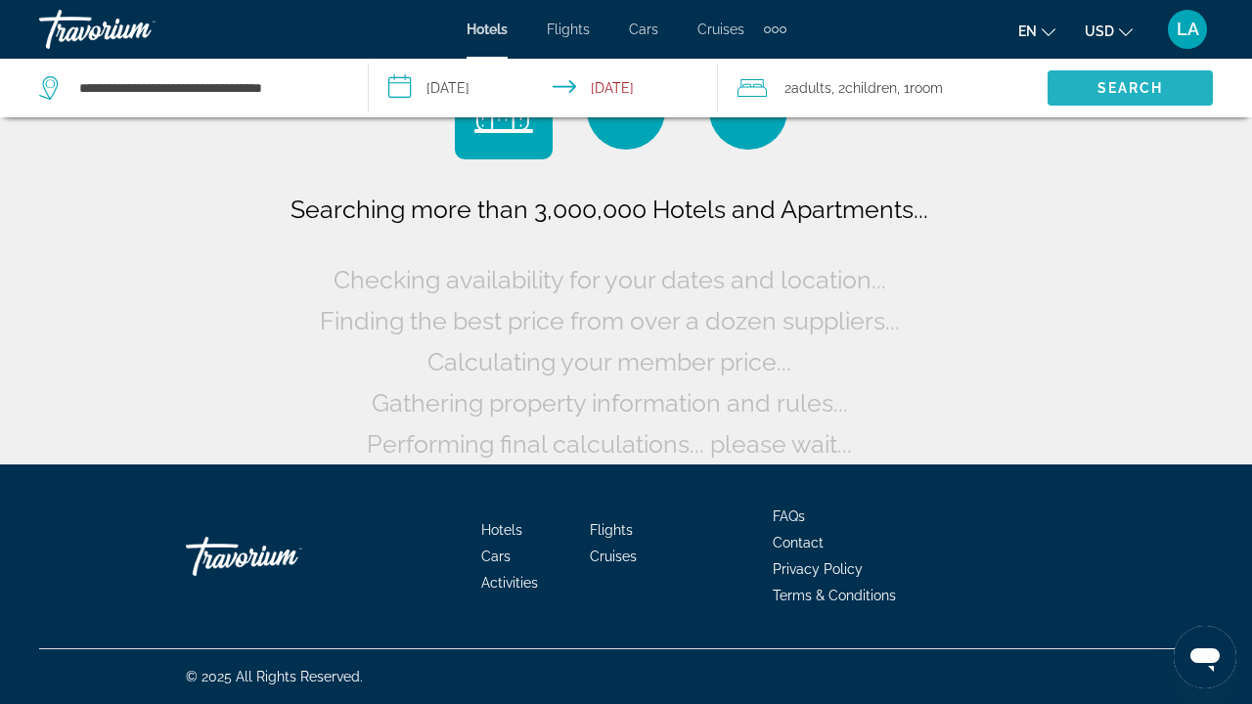
scroll to position [85, 0]
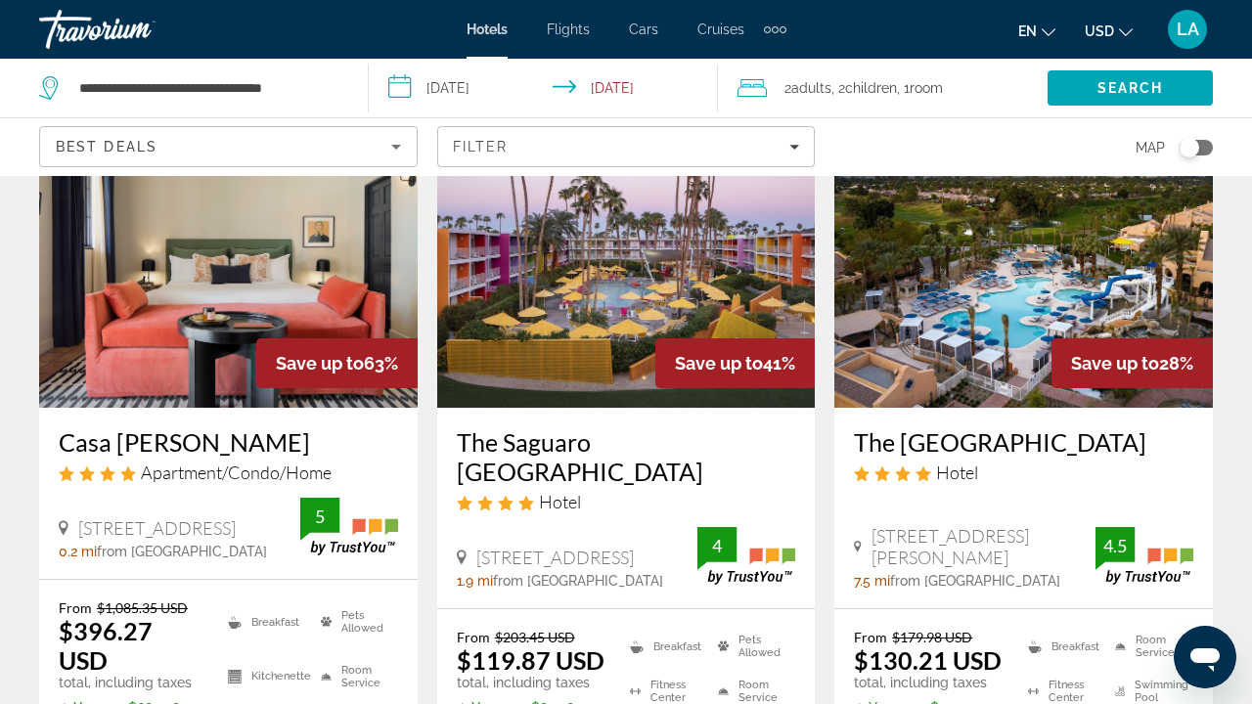
scroll to position [140, 0]
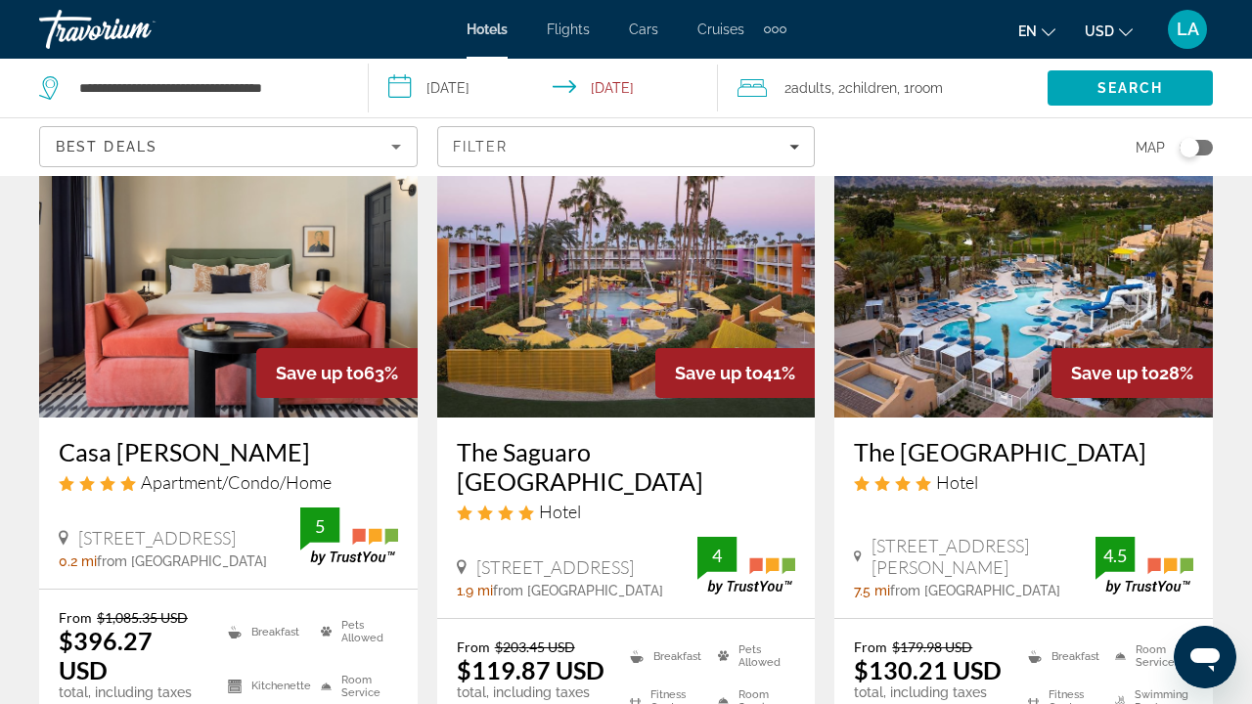
click at [565, 312] on img "Main content" at bounding box center [626, 261] width 379 height 313
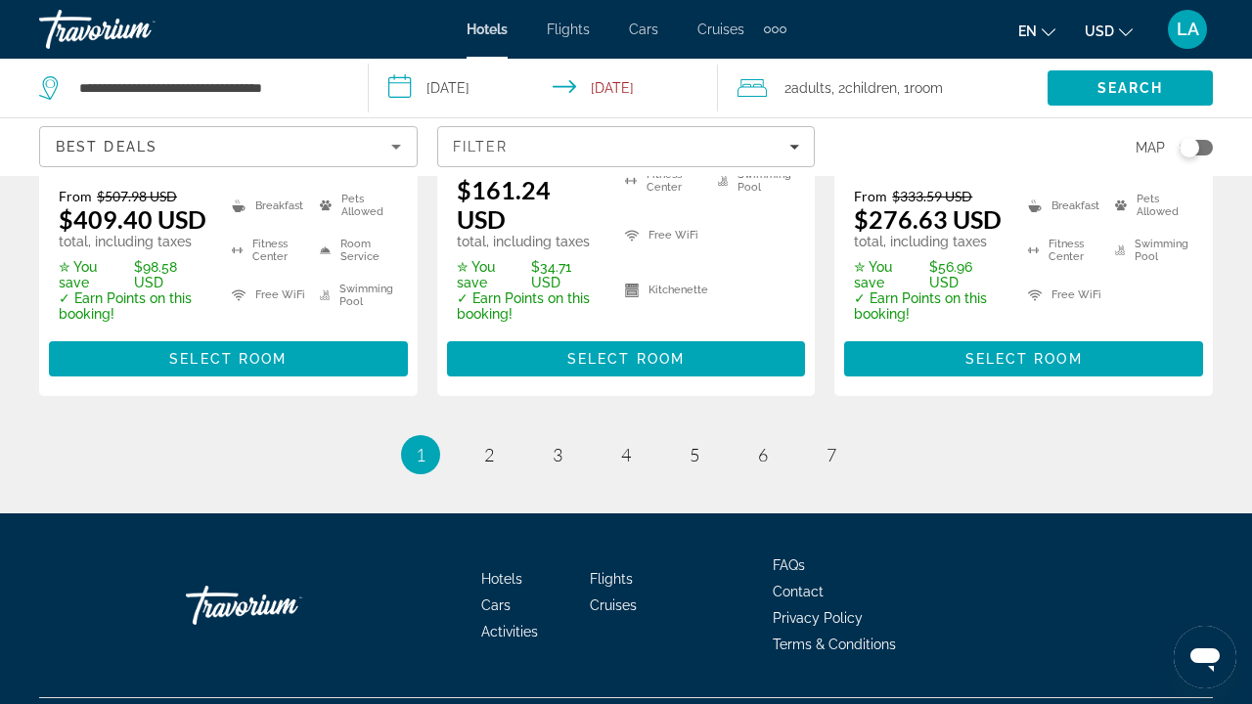
scroll to position [2949, 0]
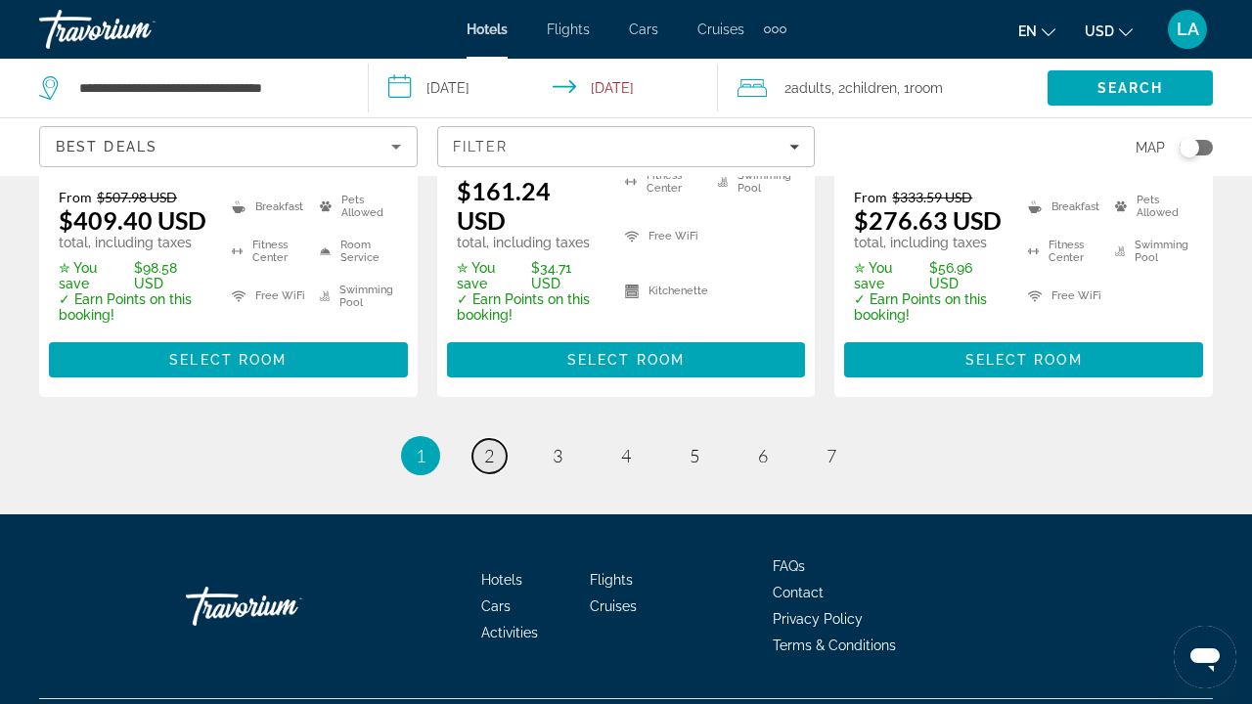
click at [493, 445] on span "2" at bounding box center [489, 456] width 10 height 22
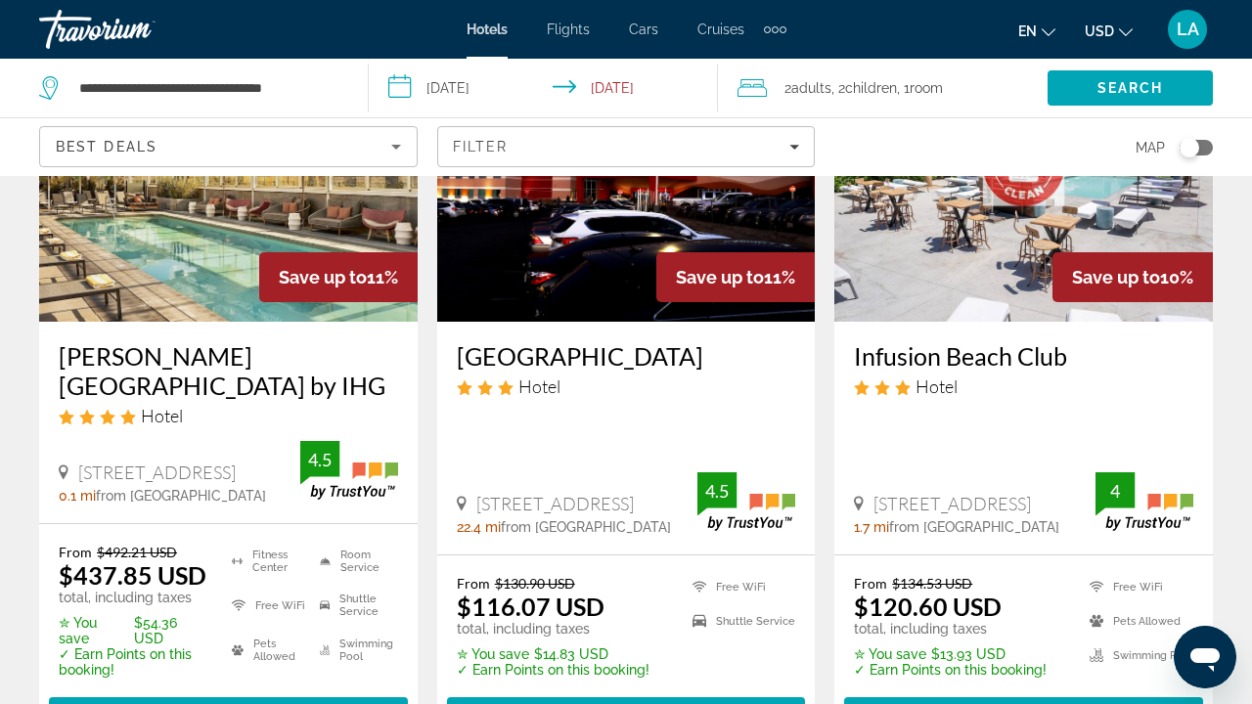
scroll to position [2501, 0]
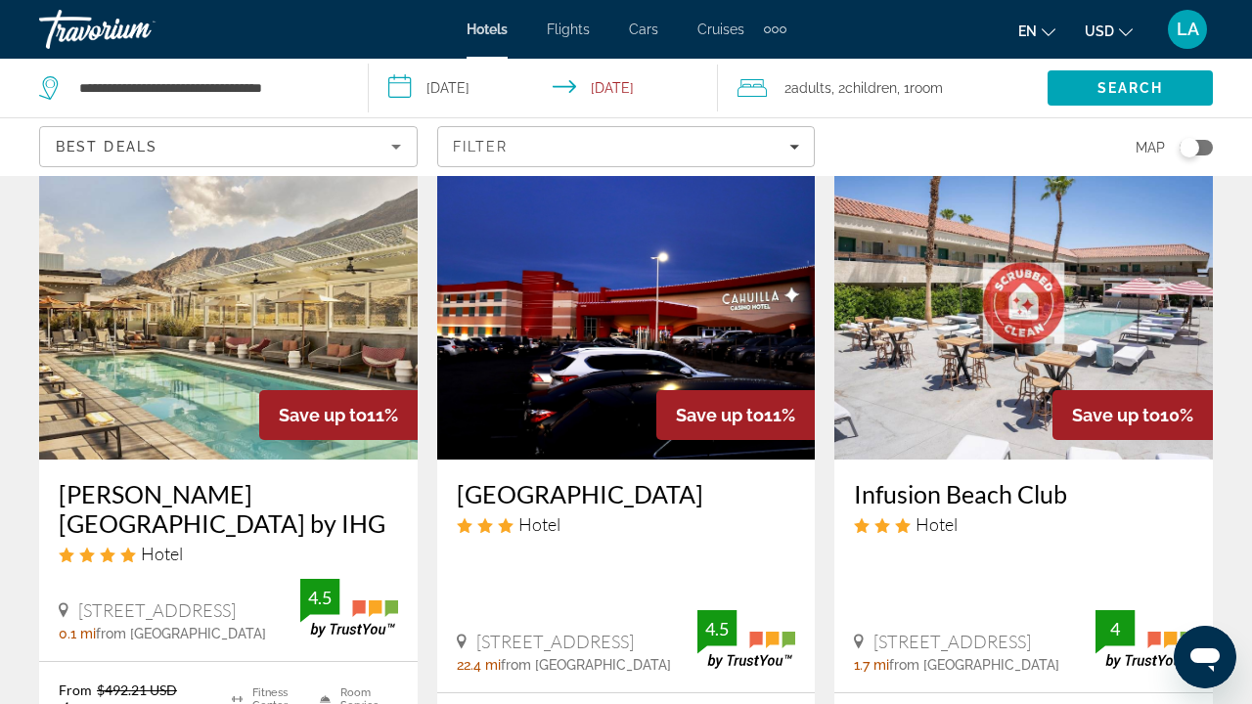
click at [448, 597] on div "[GEOGRAPHIC_DATA] Hotel [STREET_ADDRESS][GEOGRAPHIC_DATA] 22.4 mi from [GEOGRAP…" at bounding box center [626, 576] width 379 height 232
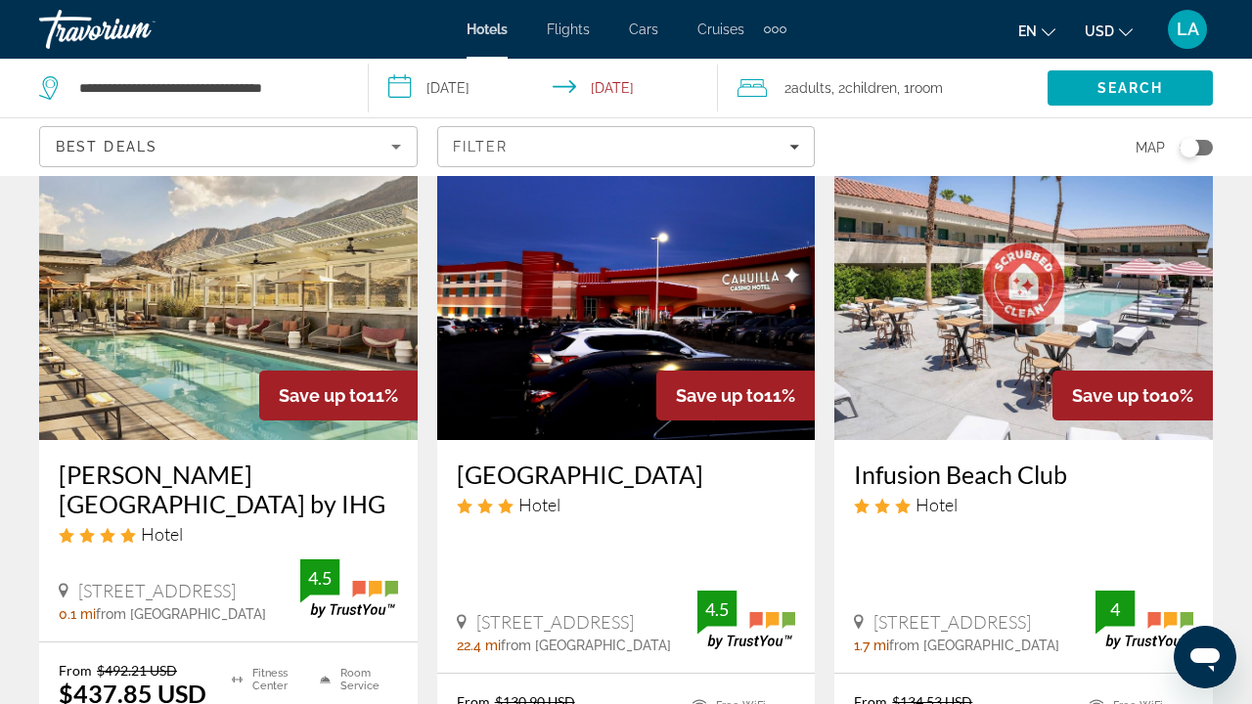
click at [566, 460] on h3 "[GEOGRAPHIC_DATA]" at bounding box center [626, 474] width 339 height 29
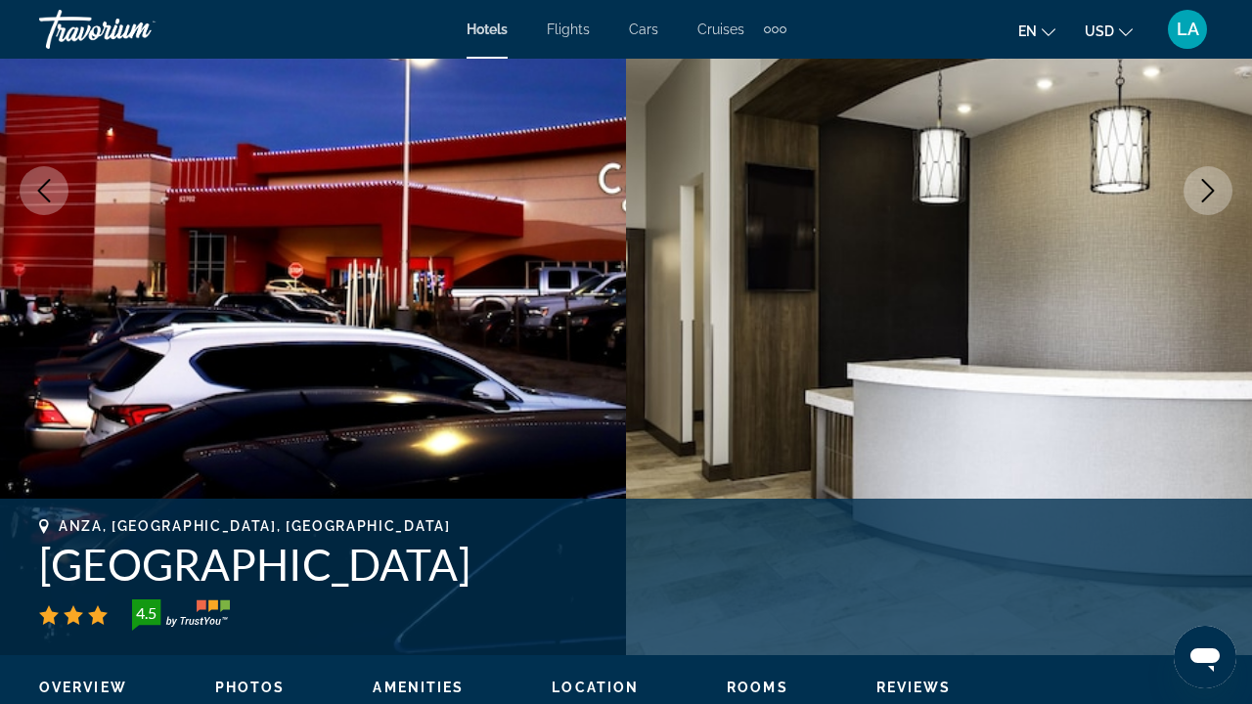
scroll to position [251, 0]
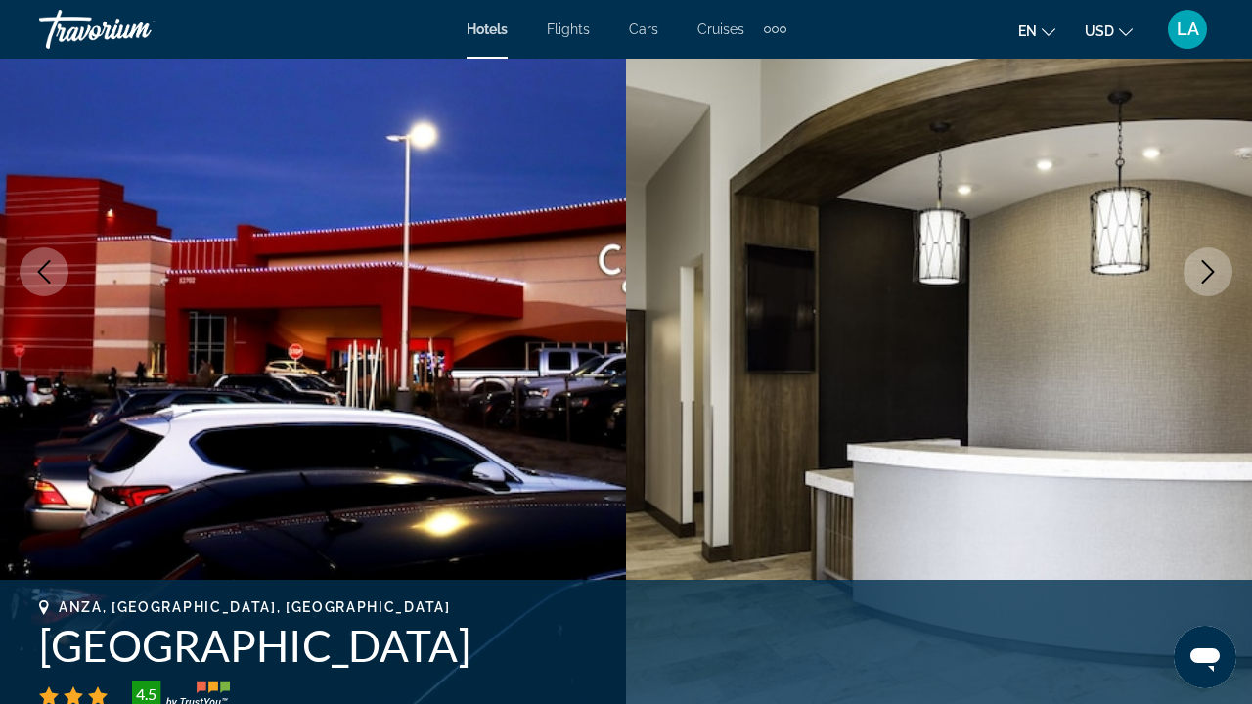
click at [1208, 280] on icon "Next image" at bounding box center [1208, 271] width 23 height 23
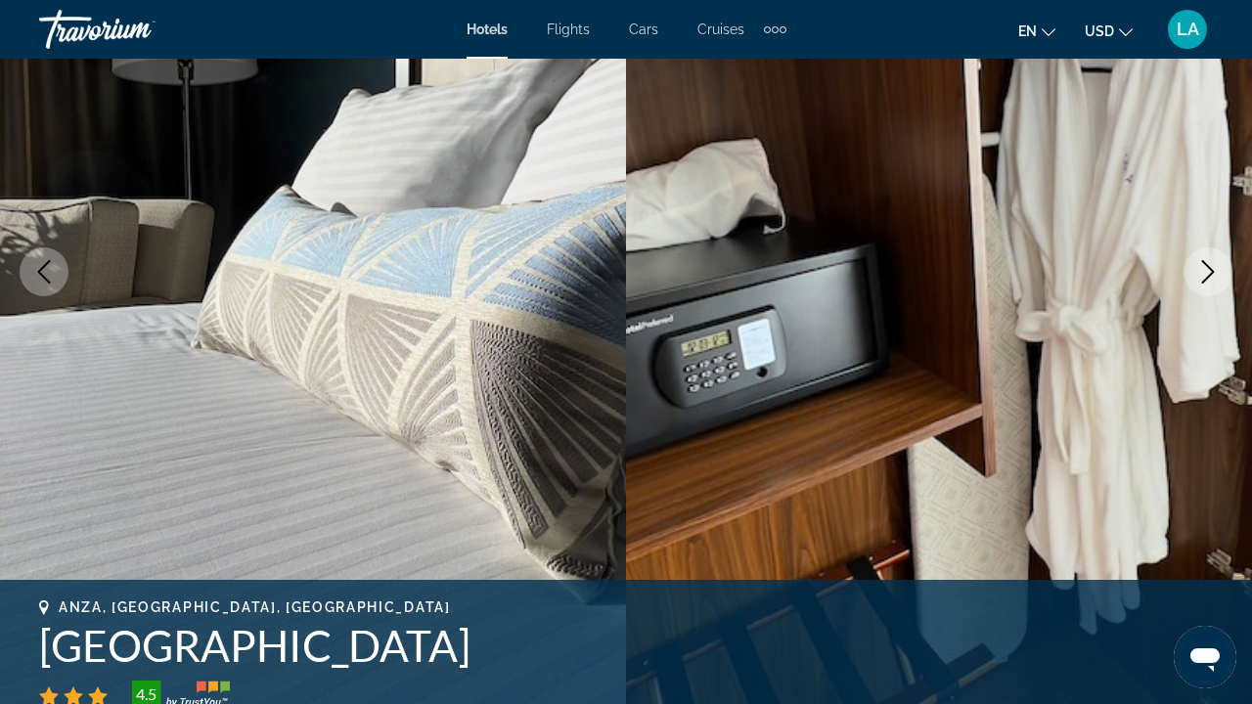
click at [1208, 280] on icon "Next image" at bounding box center [1208, 271] width 23 height 23
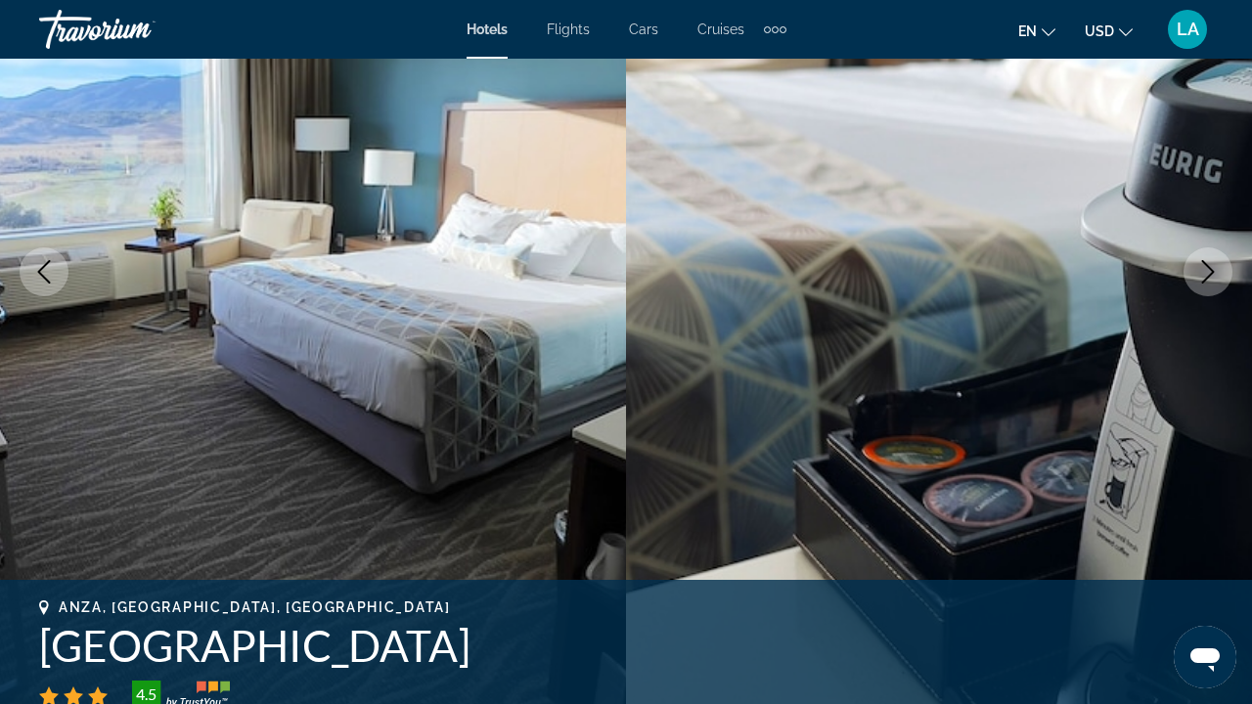
click at [1208, 280] on icon "Next image" at bounding box center [1208, 271] width 23 height 23
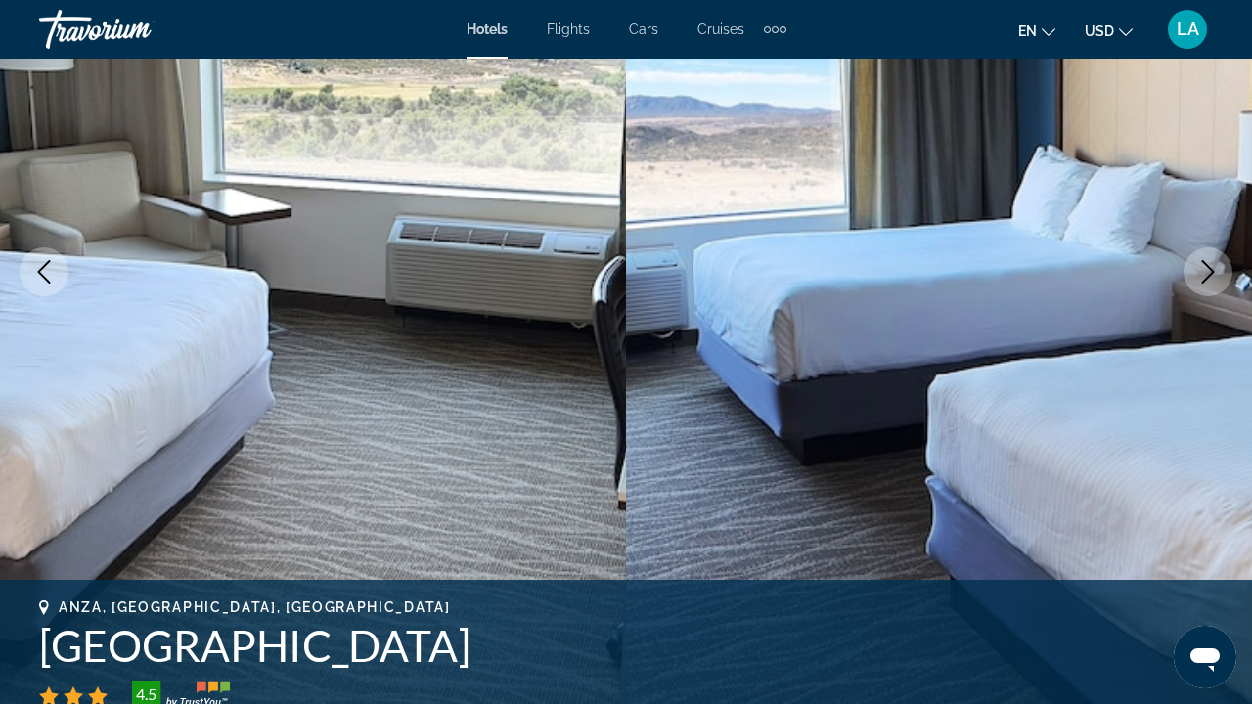
click at [1208, 280] on icon "Next image" at bounding box center [1208, 271] width 23 height 23
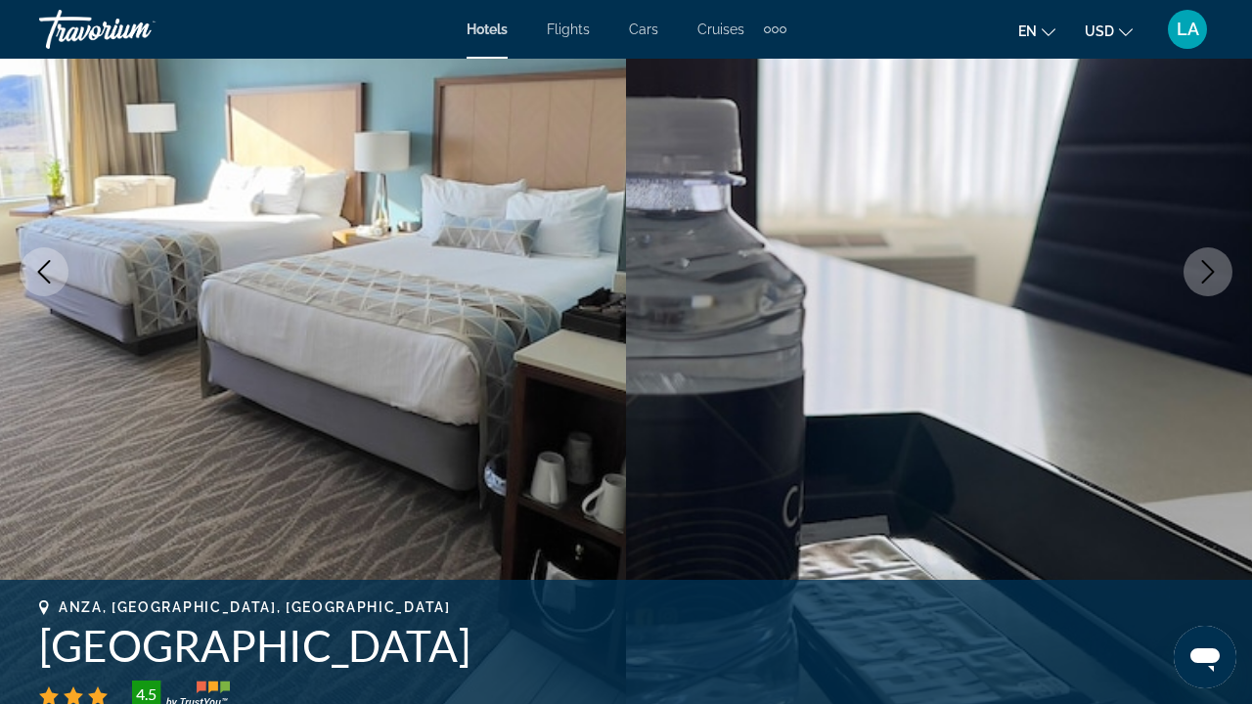
click at [1209, 280] on icon "Next image" at bounding box center [1208, 271] width 23 height 23
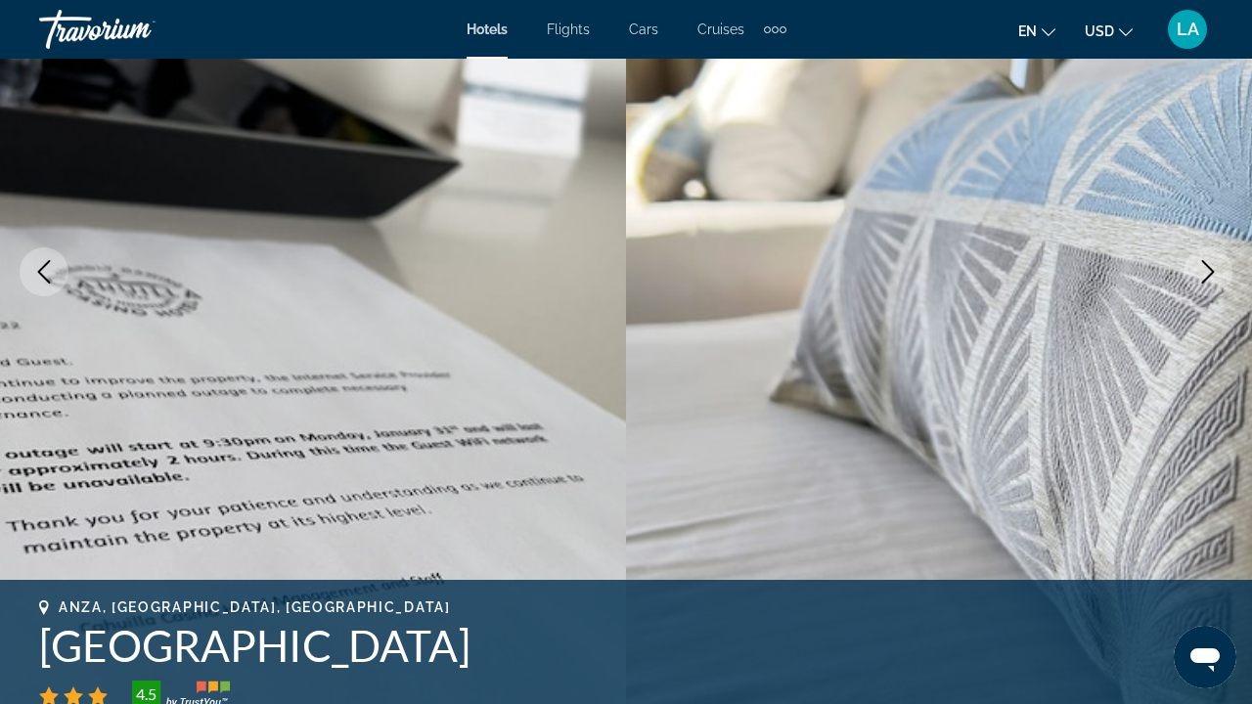
click at [1209, 281] on icon "Next image" at bounding box center [1208, 271] width 23 height 23
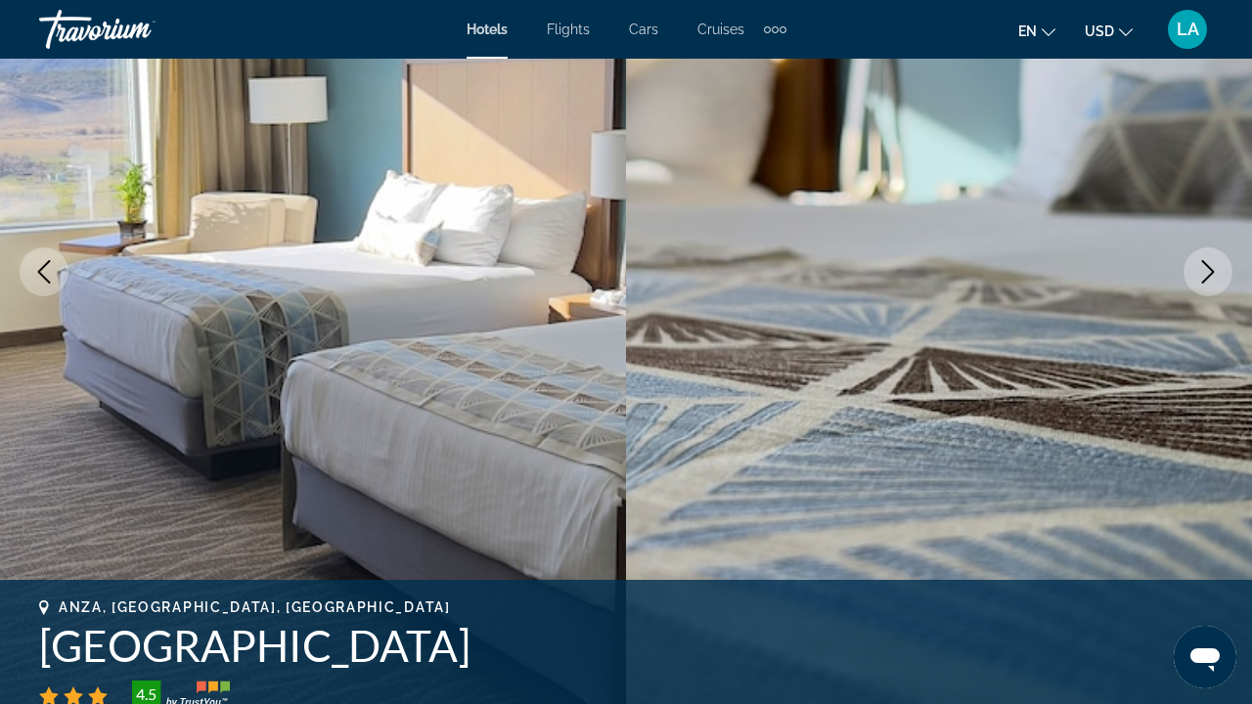
click at [1210, 282] on icon "Next image" at bounding box center [1208, 271] width 23 height 23
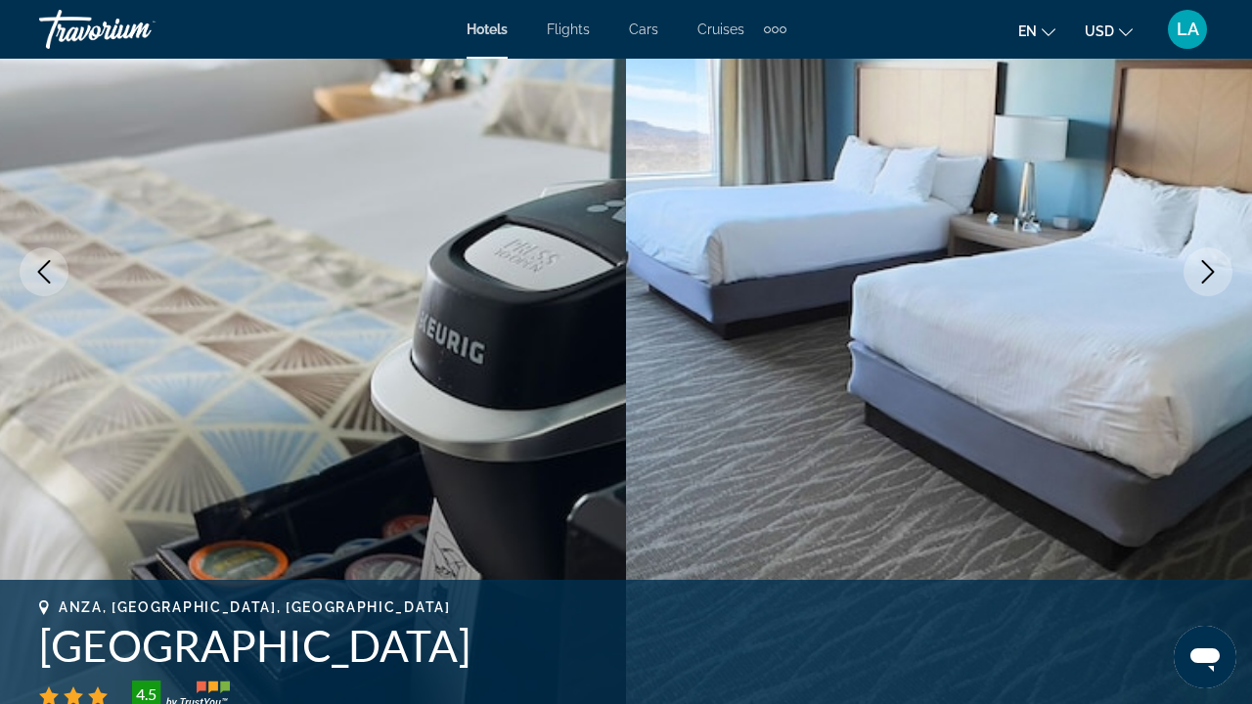
click at [1210, 282] on icon "Next image" at bounding box center [1208, 271] width 23 height 23
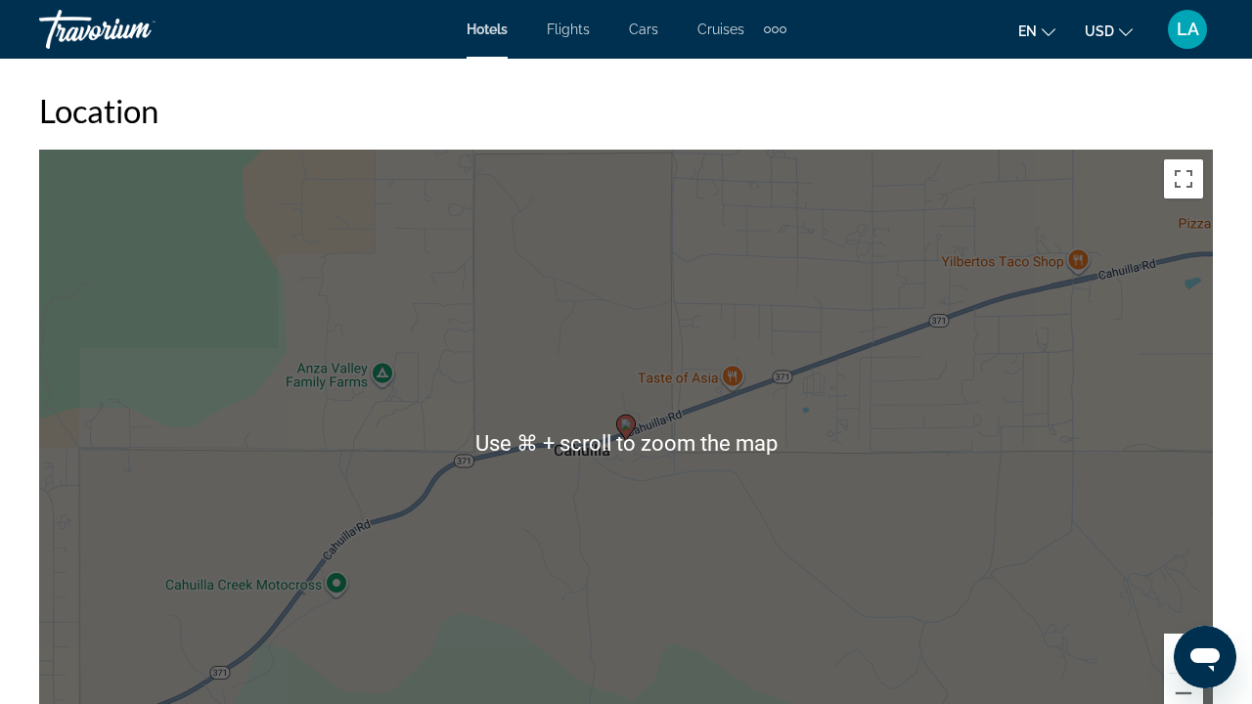
scroll to position [2220, 0]
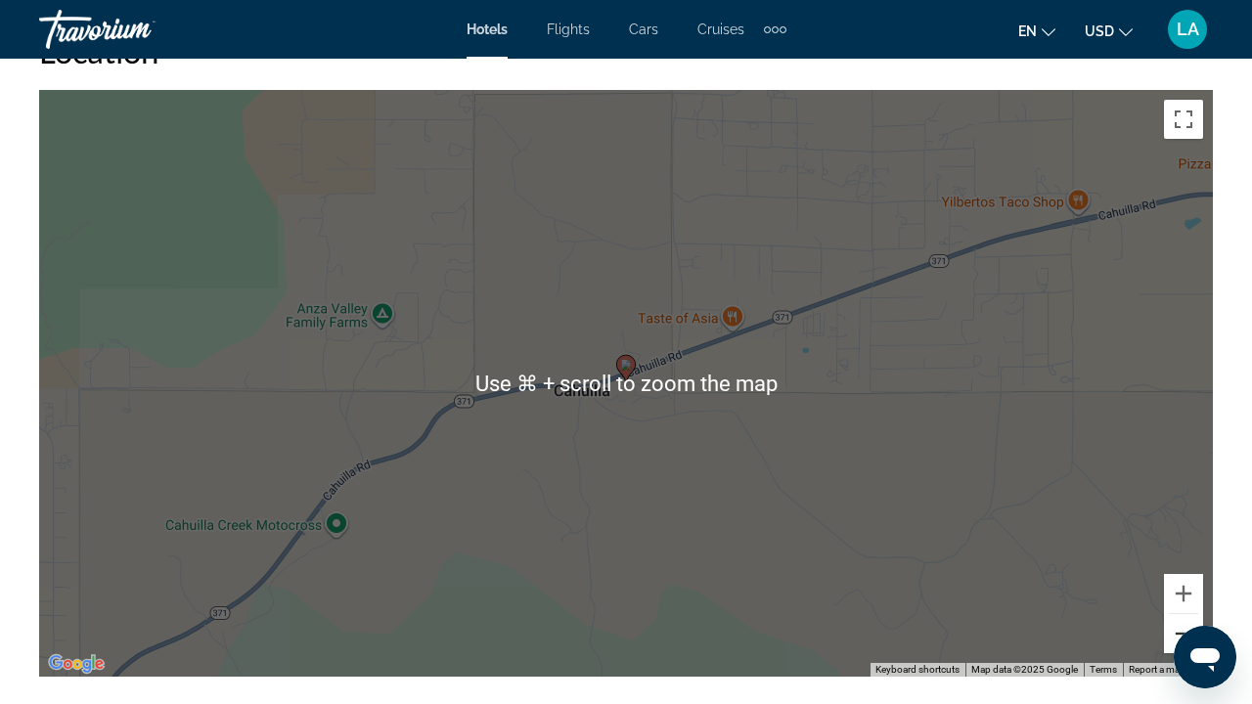
click at [1173, 640] on button "Zoom out" at bounding box center [1183, 633] width 39 height 39
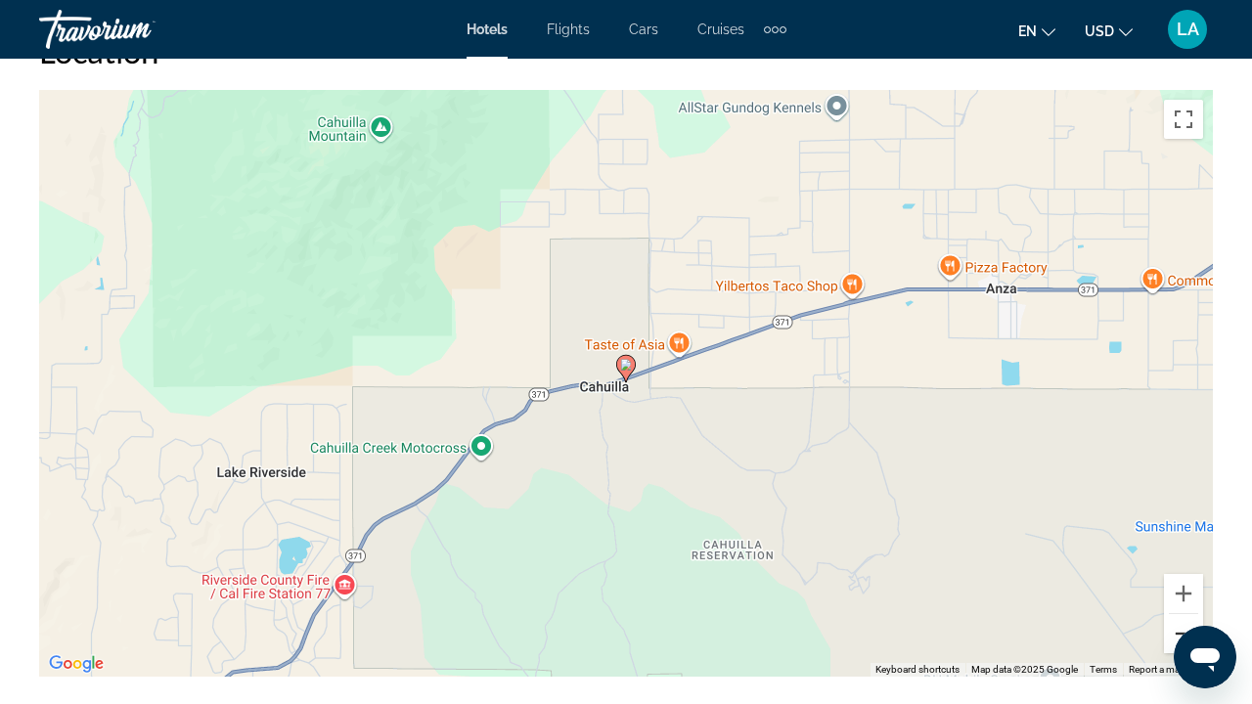
click at [1173, 640] on button "Zoom out" at bounding box center [1183, 633] width 39 height 39
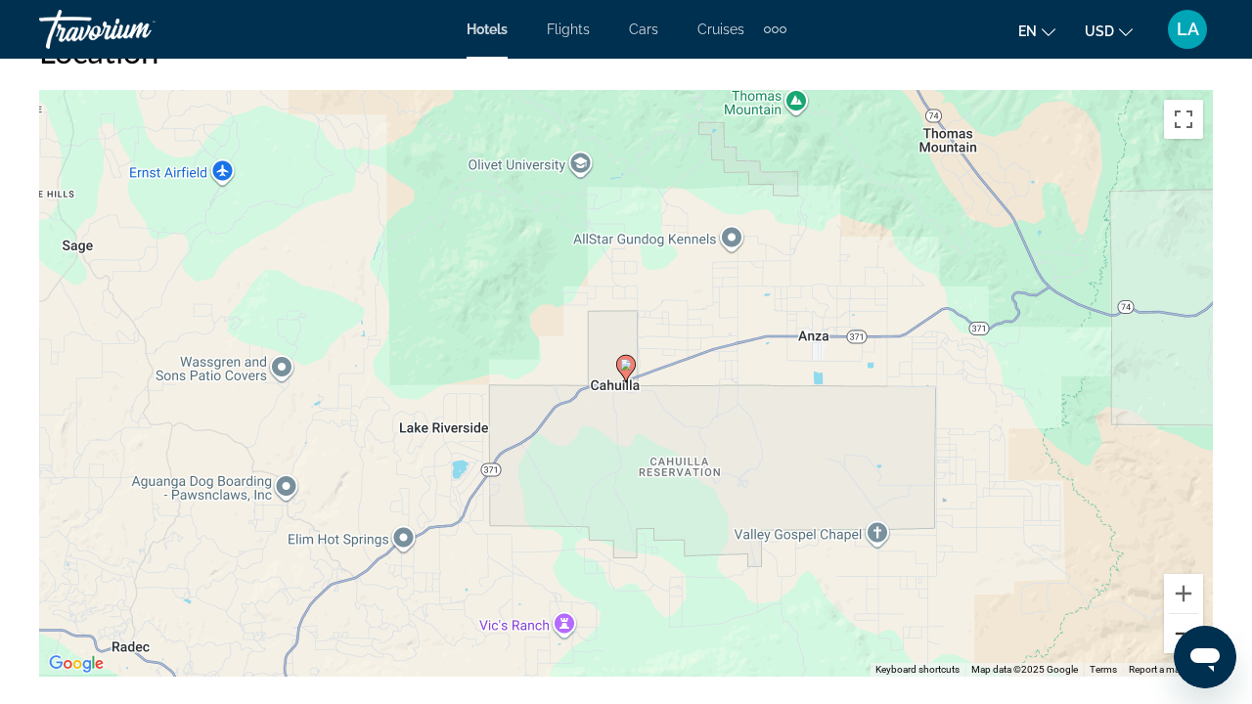
click at [1173, 640] on button "Zoom out" at bounding box center [1183, 633] width 39 height 39
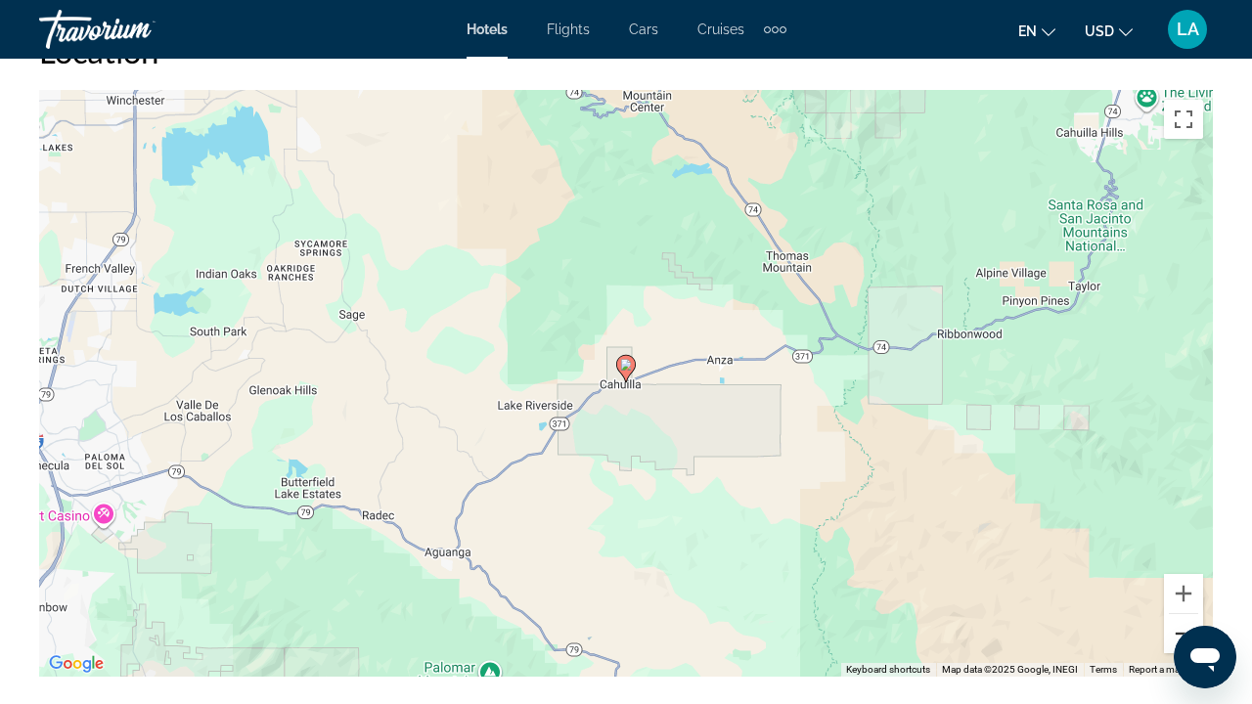
click at [1173, 641] on button "Zoom out" at bounding box center [1183, 633] width 39 height 39
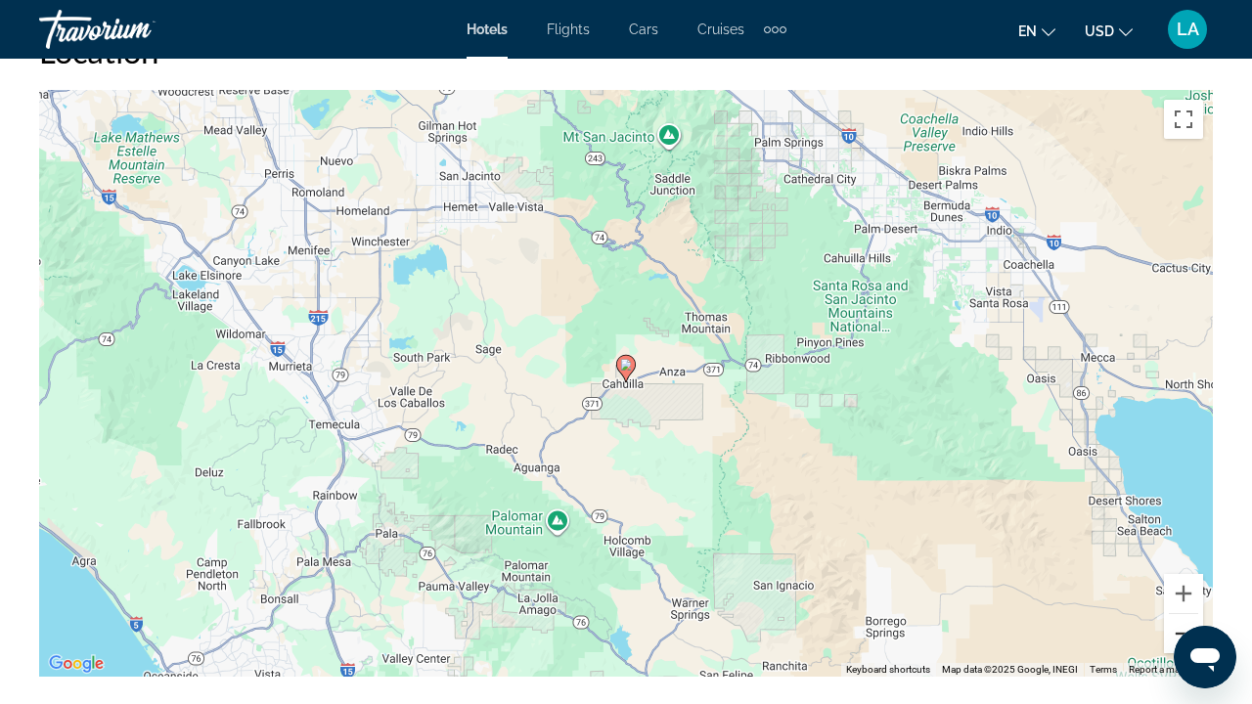
click at [1173, 641] on button "Zoom out" at bounding box center [1183, 633] width 39 height 39
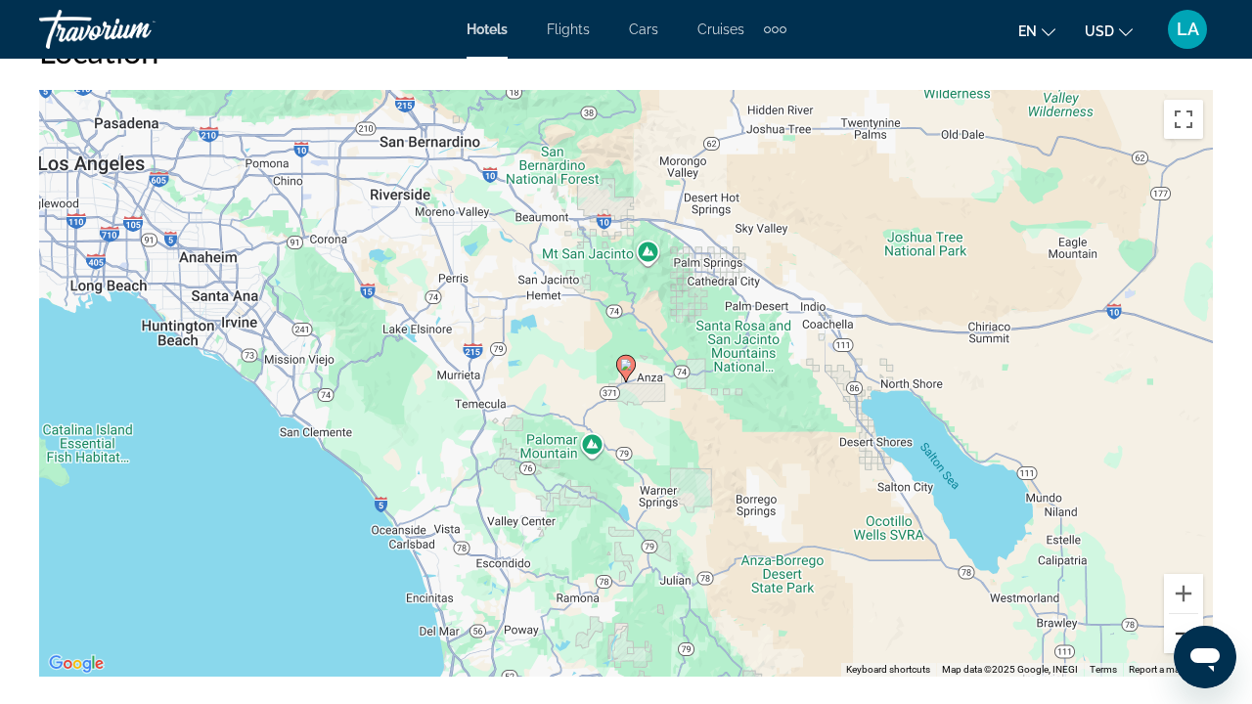
click at [1173, 641] on button "Zoom out" at bounding box center [1183, 633] width 39 height 39
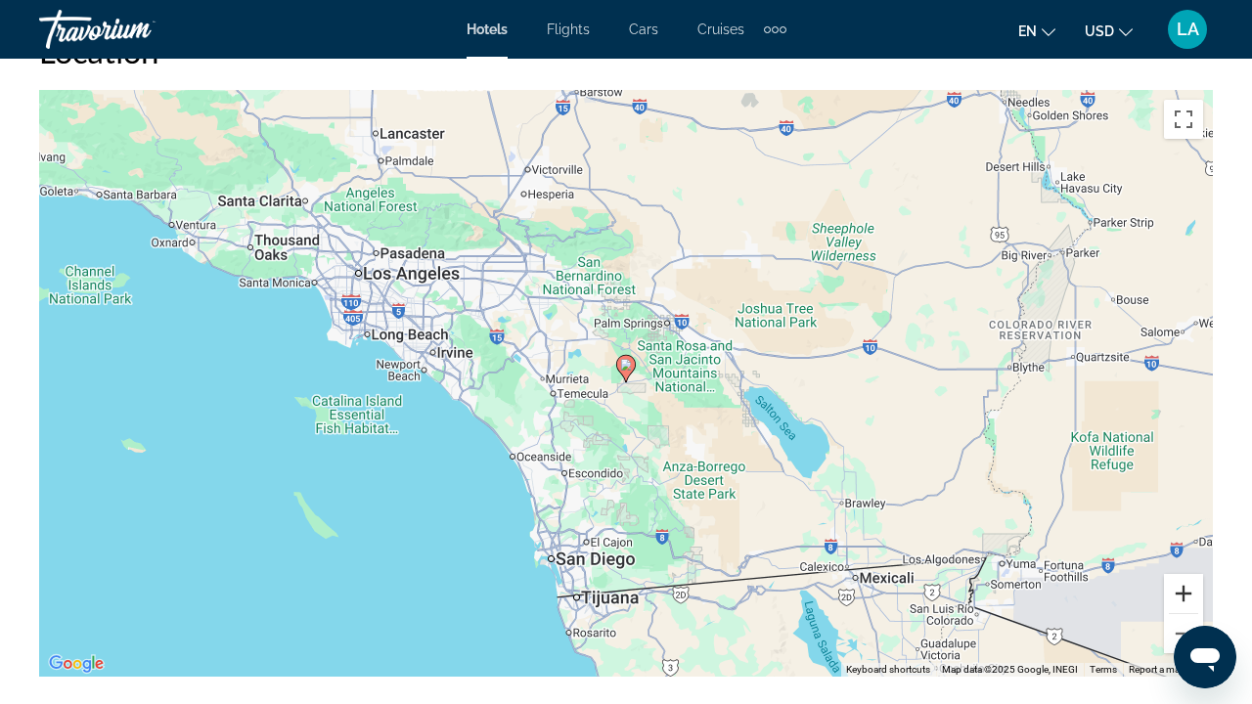
click at [1176, 589] on button "Zoom in" at bounding box center [1183, 593] width 39 height 39
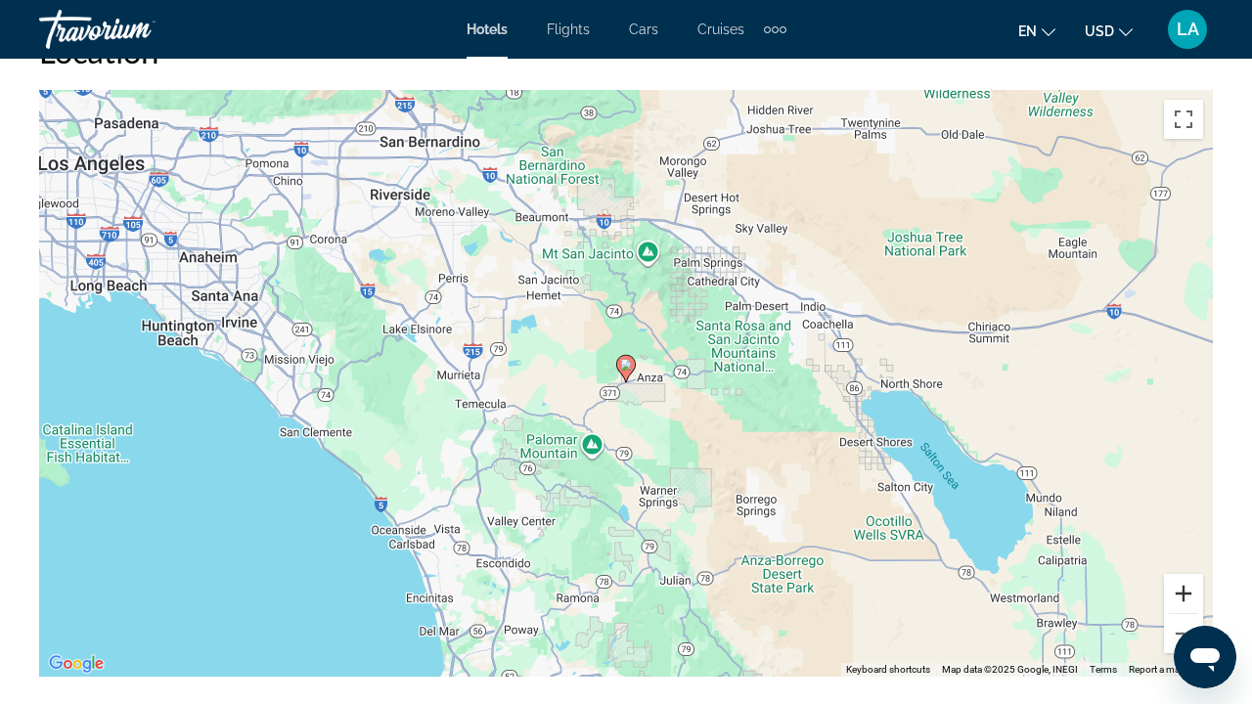
click at [1176, 589] on button "Zoom in" at bounding box center [1183, 593] width 39 height 39
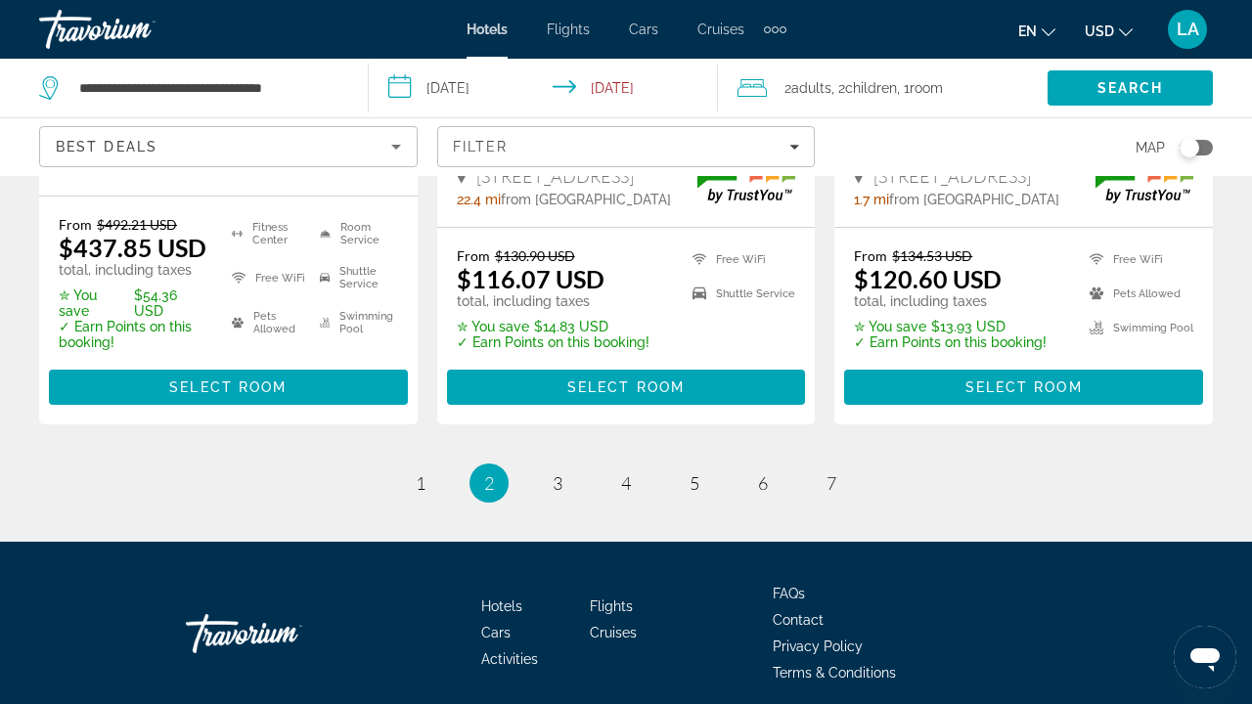
scroll to position [2988, 0]
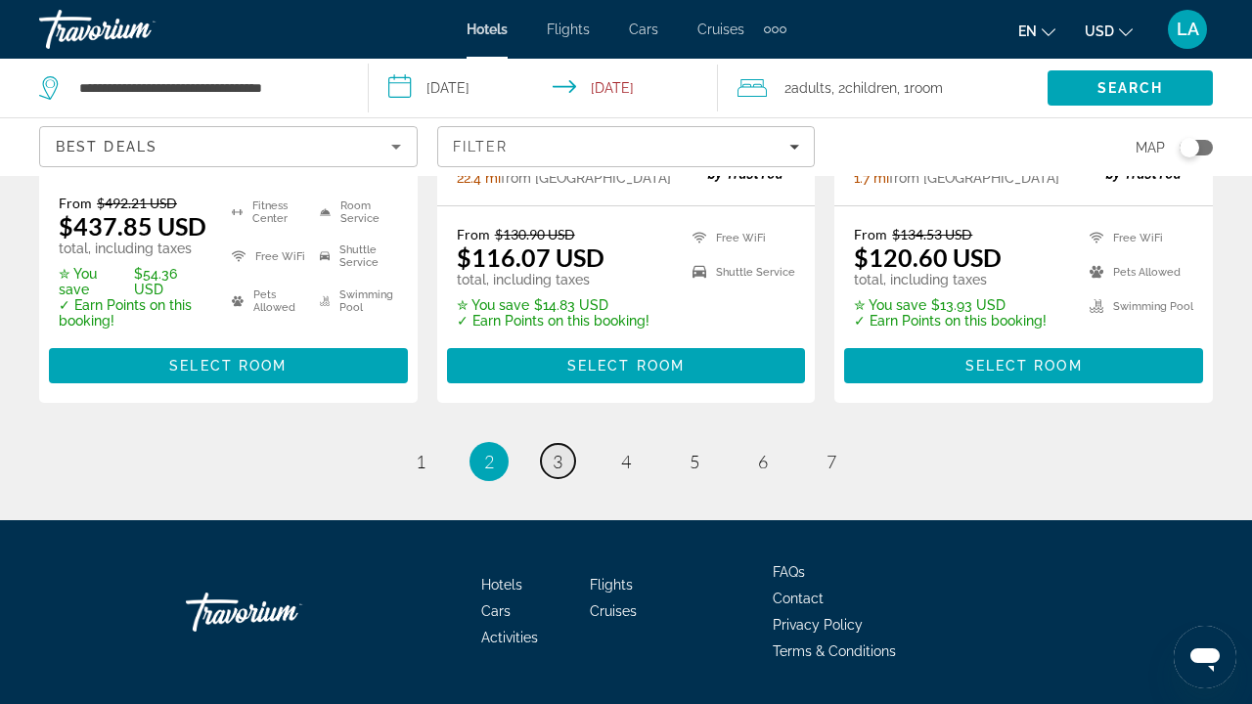
click at [568, 444] on link "page 3" at bounding box center [558, 461] width 34 height 34
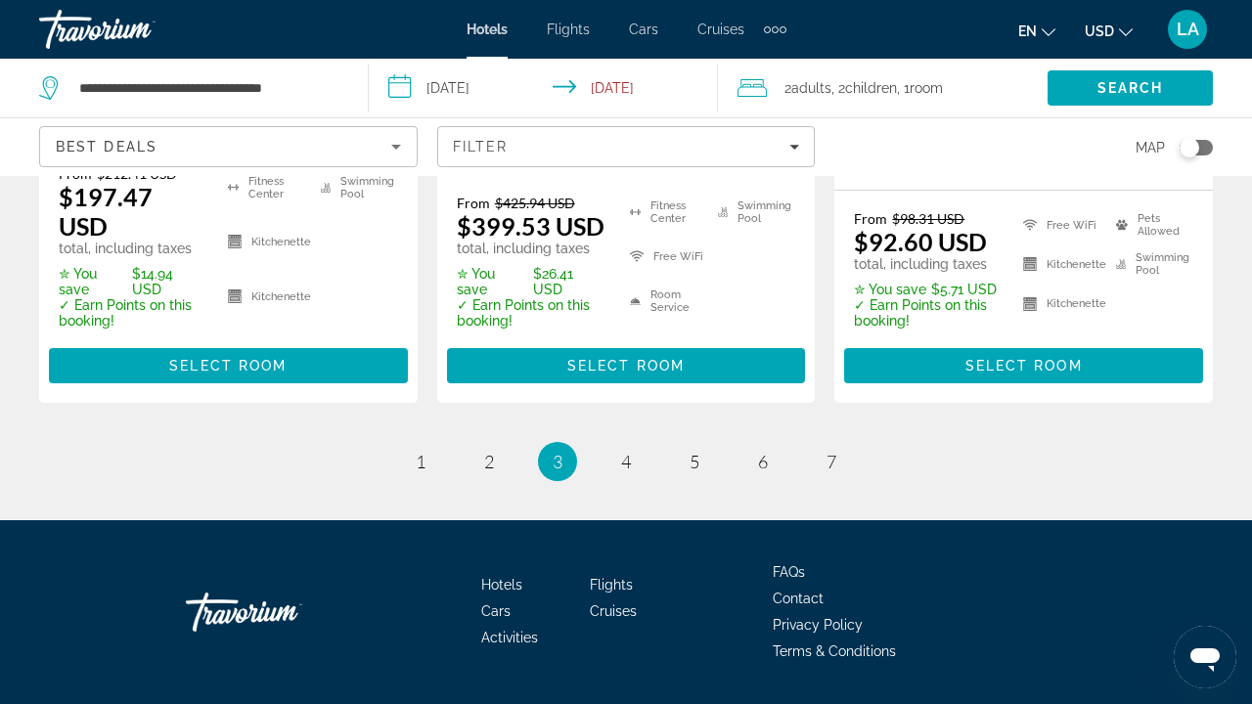
scroll to position [3051, 0]
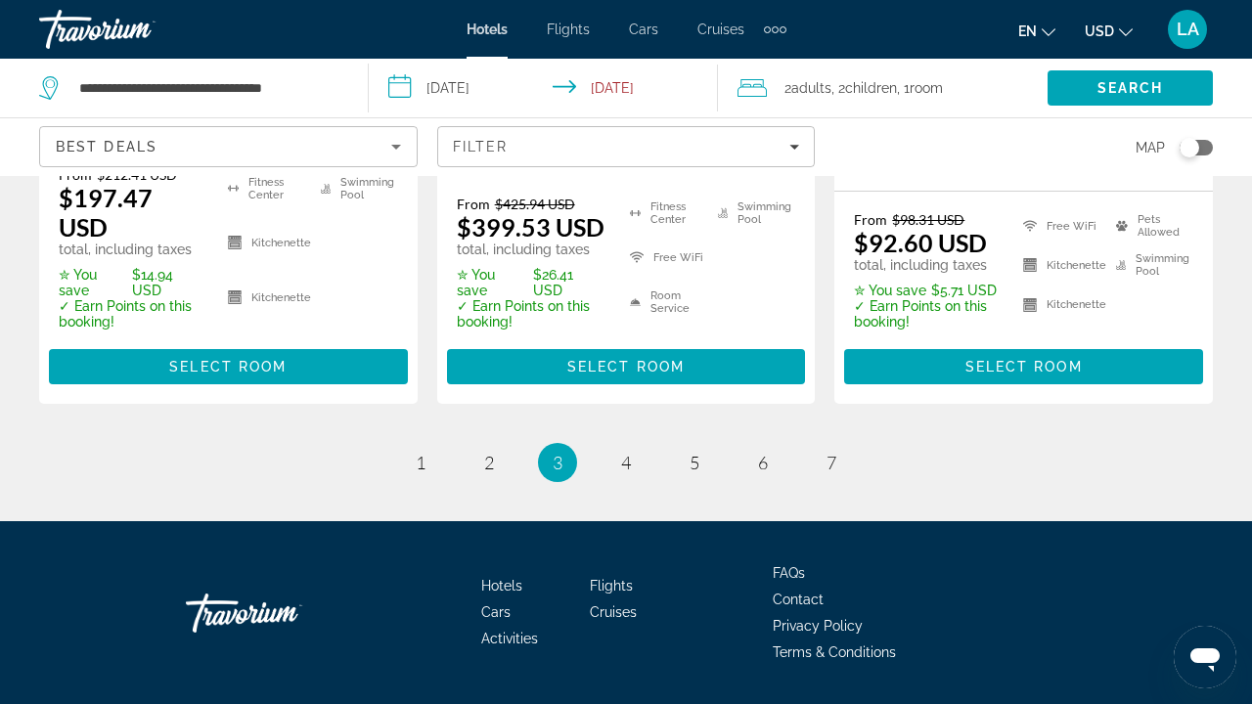
click at [610, 443] on ul "3 / 7 page 1 page 2 You're on page 3 page 4 page 5 page 6 page 7" at bounding box center [626, 462] width 1174 height 39
click at [622, 445] on link "page 4" at bounding box center [627, 462] width 34 height 34
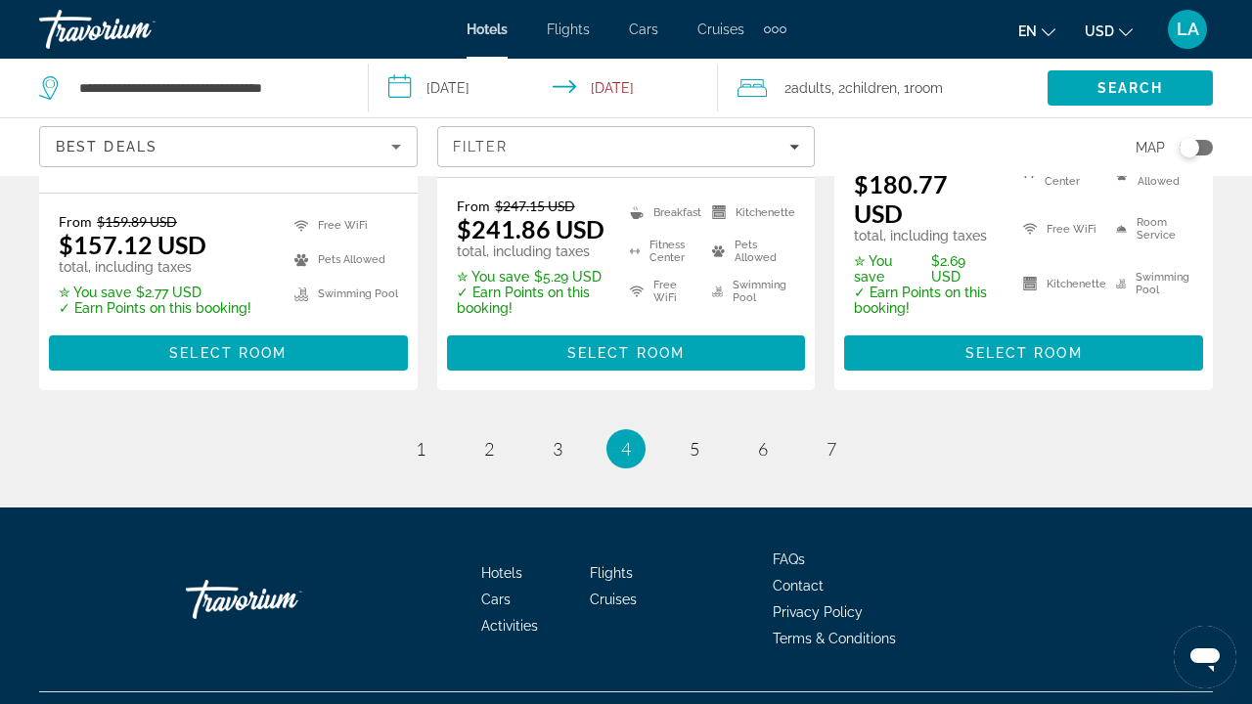
scroll to position [2992, 0]
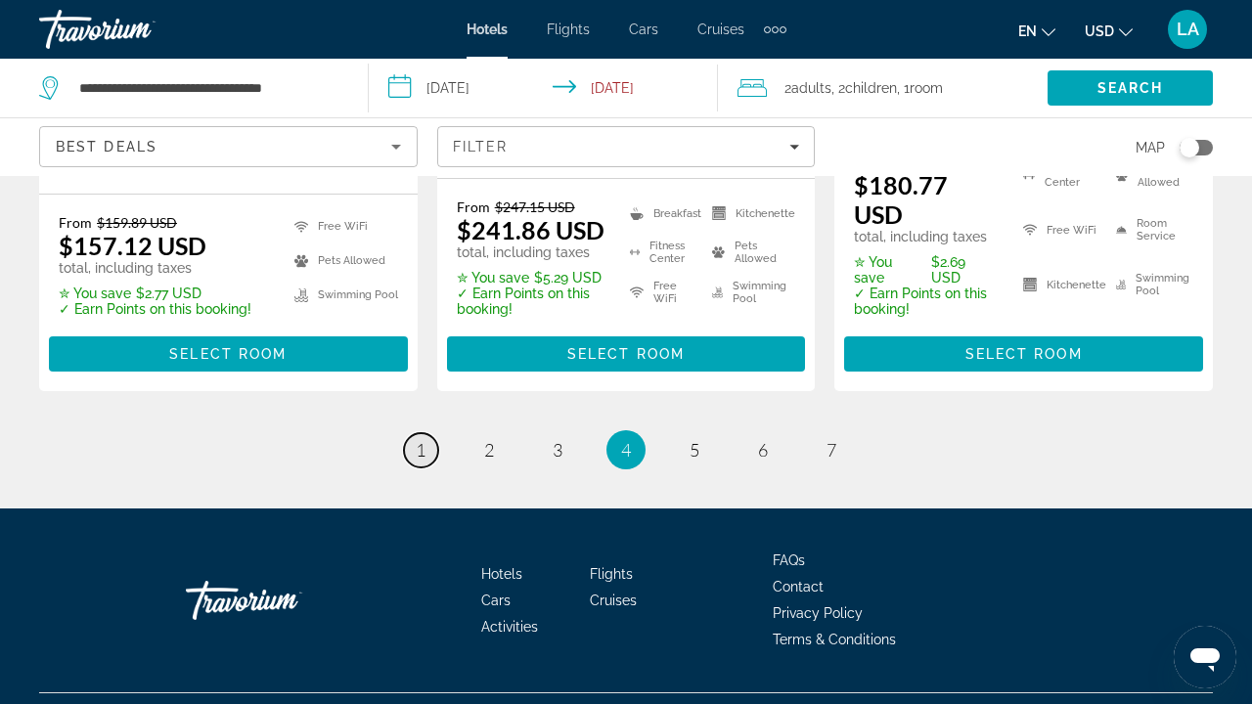
click at [424, 439] on span "1" at bounding box center [421, 450] width 10 height 22
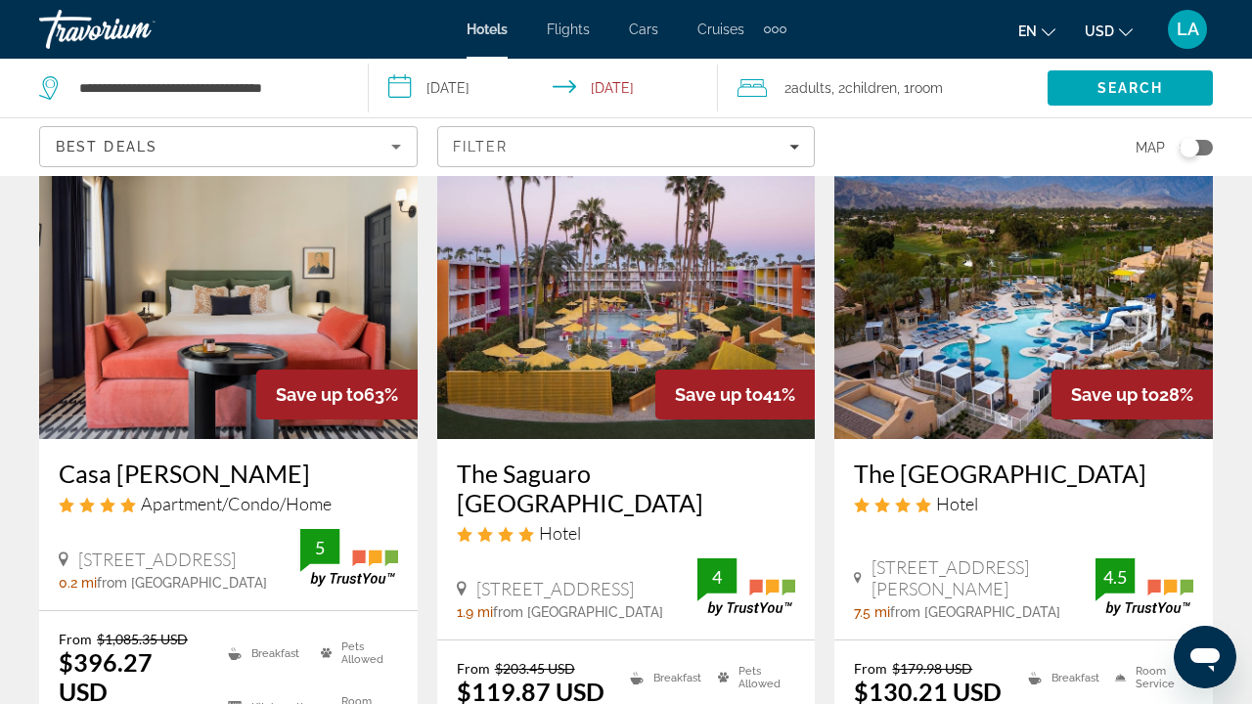
scroll to position [216, 0]
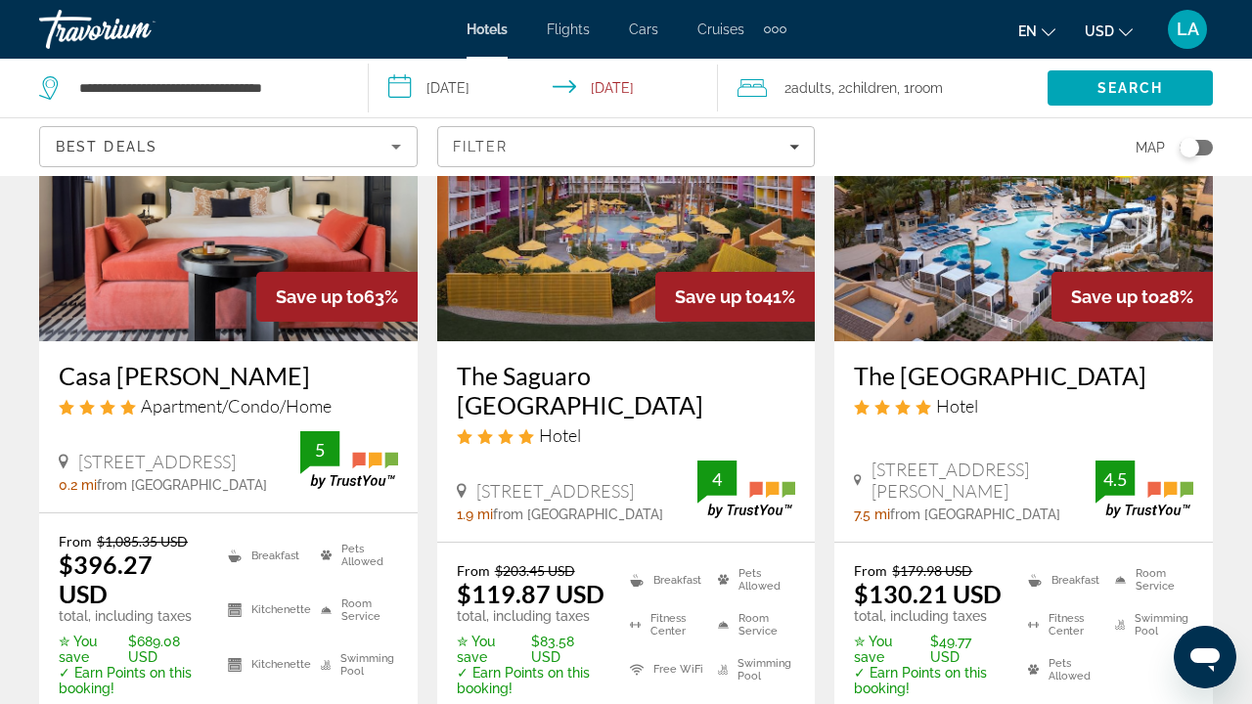
click at [636, 363] on h3 "The Saguaro [GEOGRAPHIC_DATA]" at bounding box center [626, 390] width 339 height 59
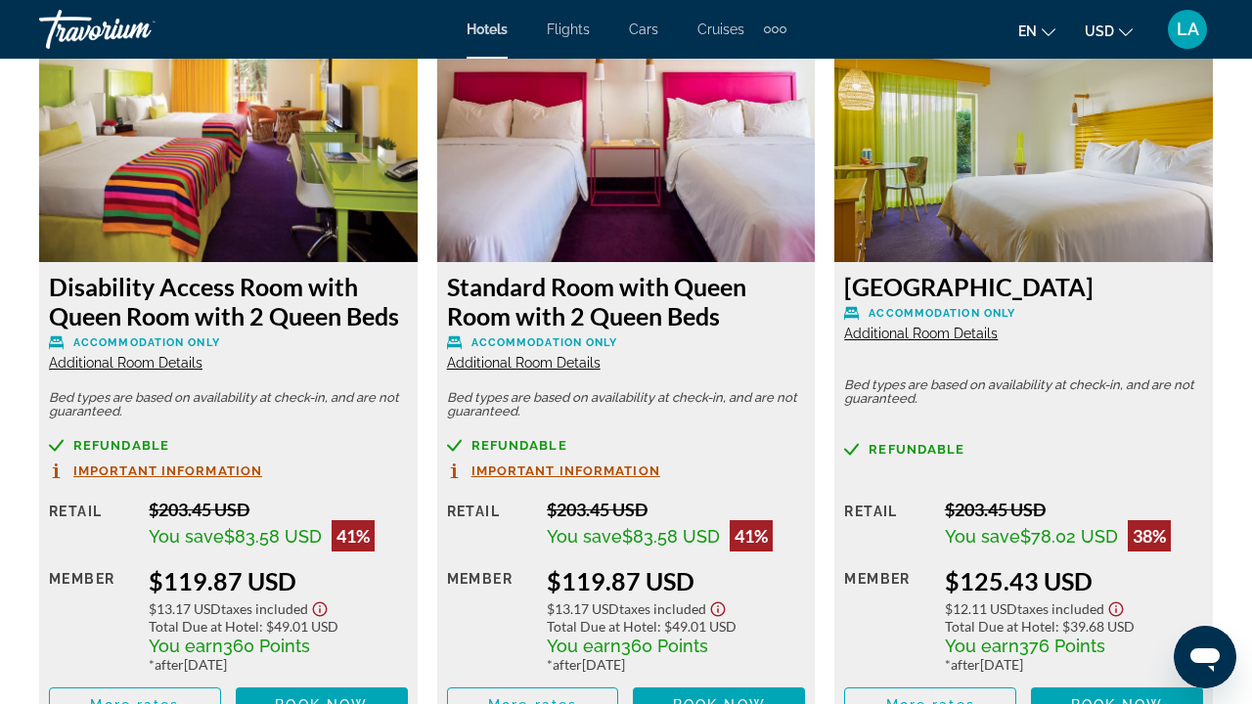
scroll to position [3100, 0]
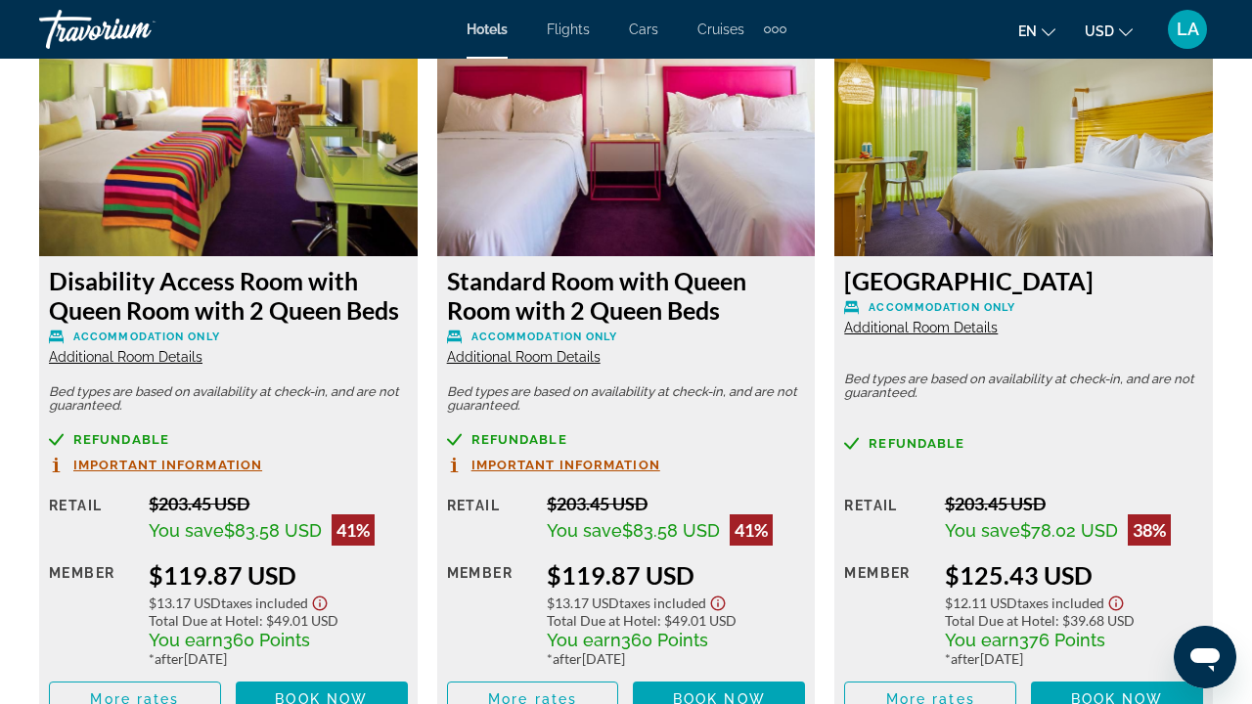
click at [534, 462] on span "Important Information" at bounding box center [566, 465] width 189 height 13
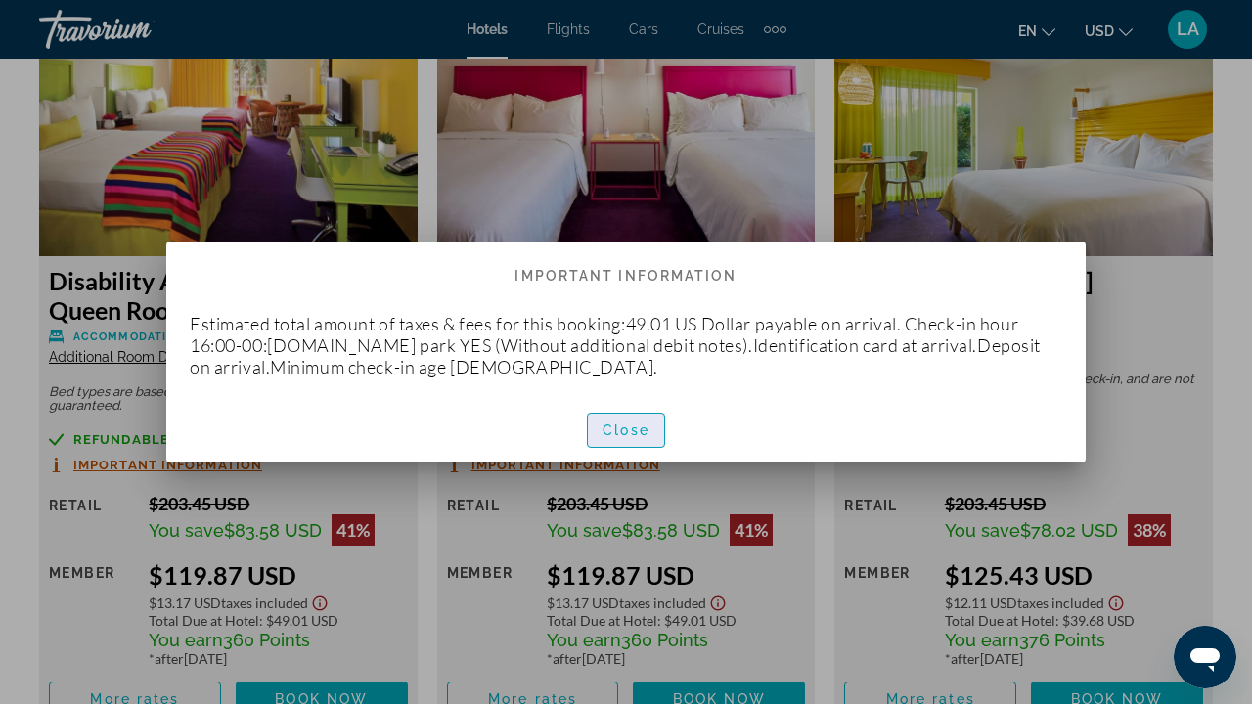
click at [636, 430] on span "Close" at bounding box center [626, 431] width 47 height 16
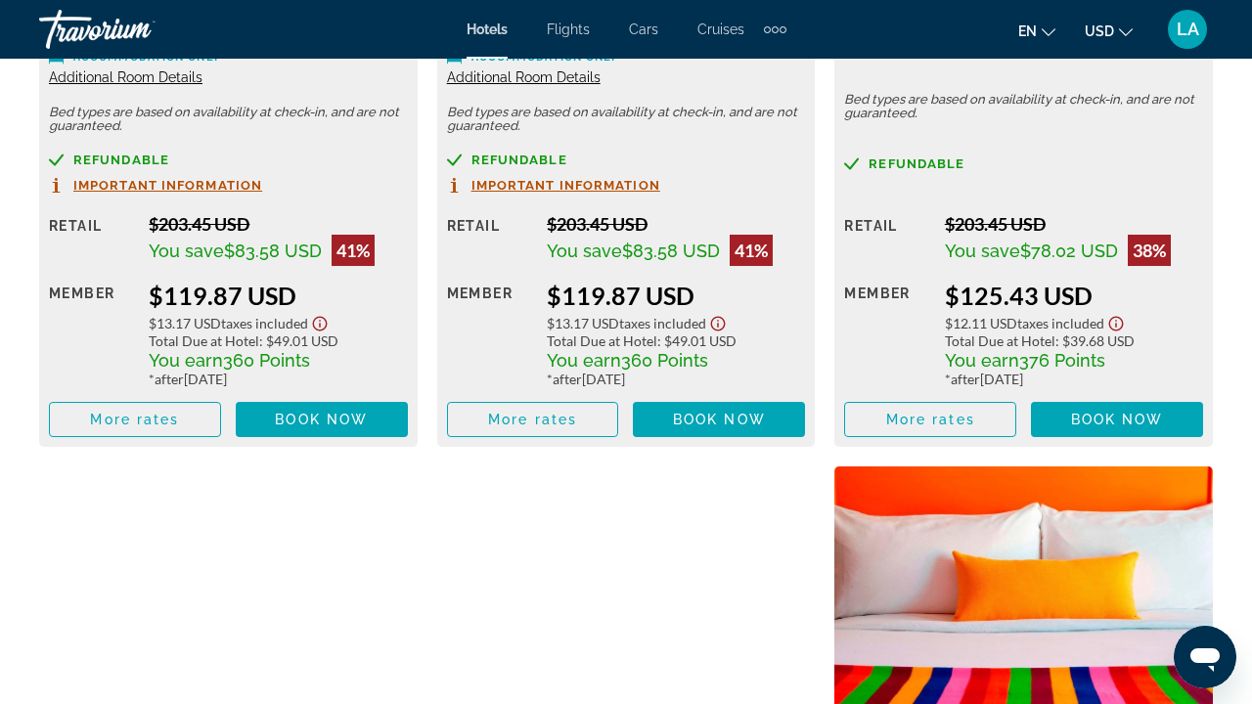
scroll to position [3381, 0]
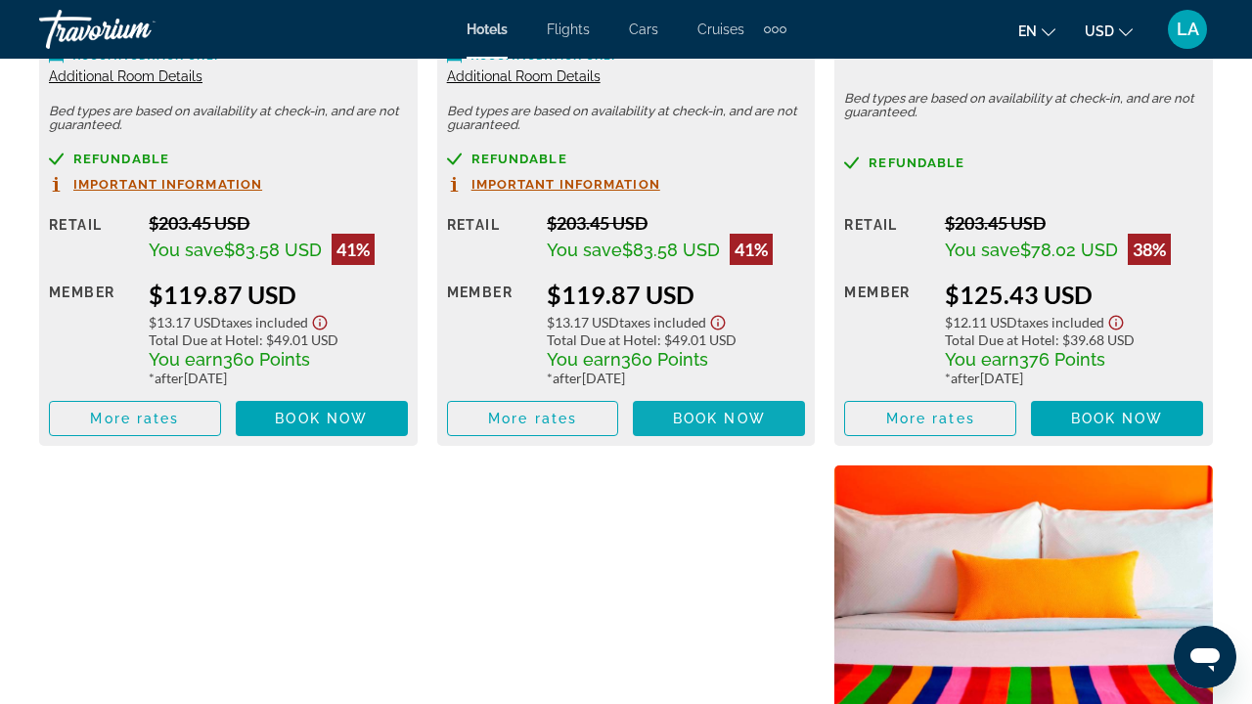
click at [730, 422] on span "Book now" at bounding box center [719, 419] width 93 height 16
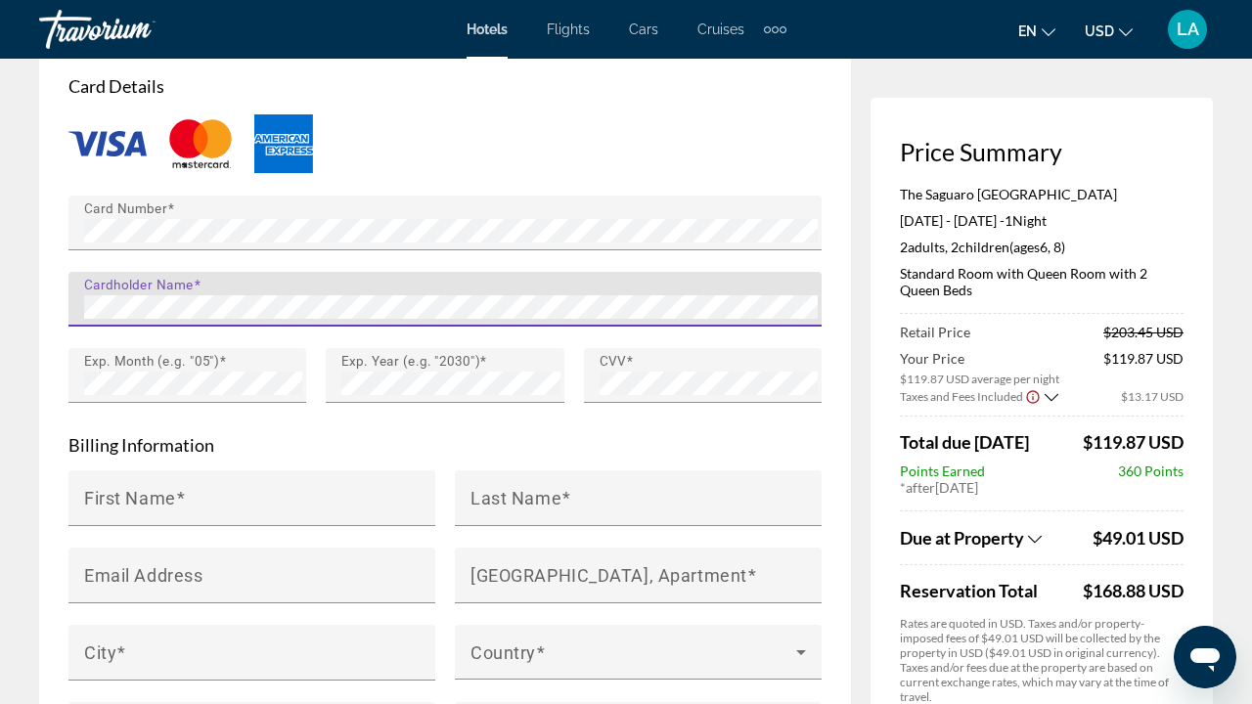
scroll to position [1781, 0]
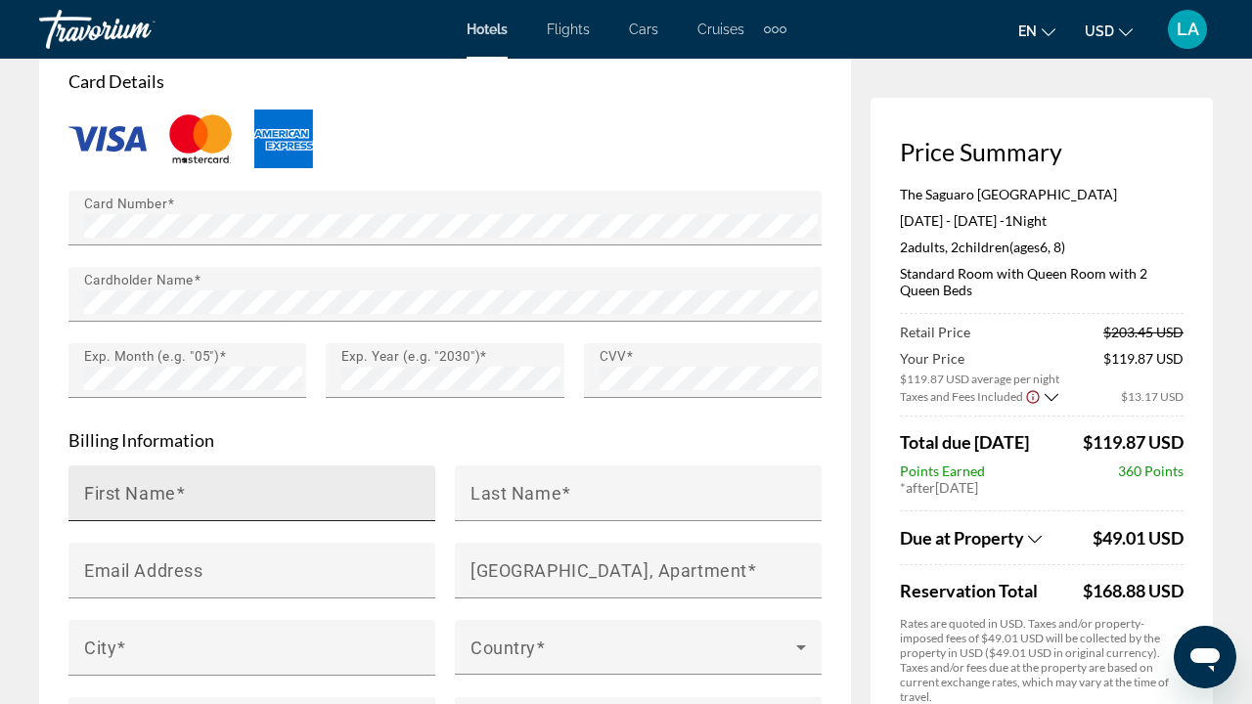
click at [229, 466] on div "First Name" at bounding box center [257, 494] width 347 height 56
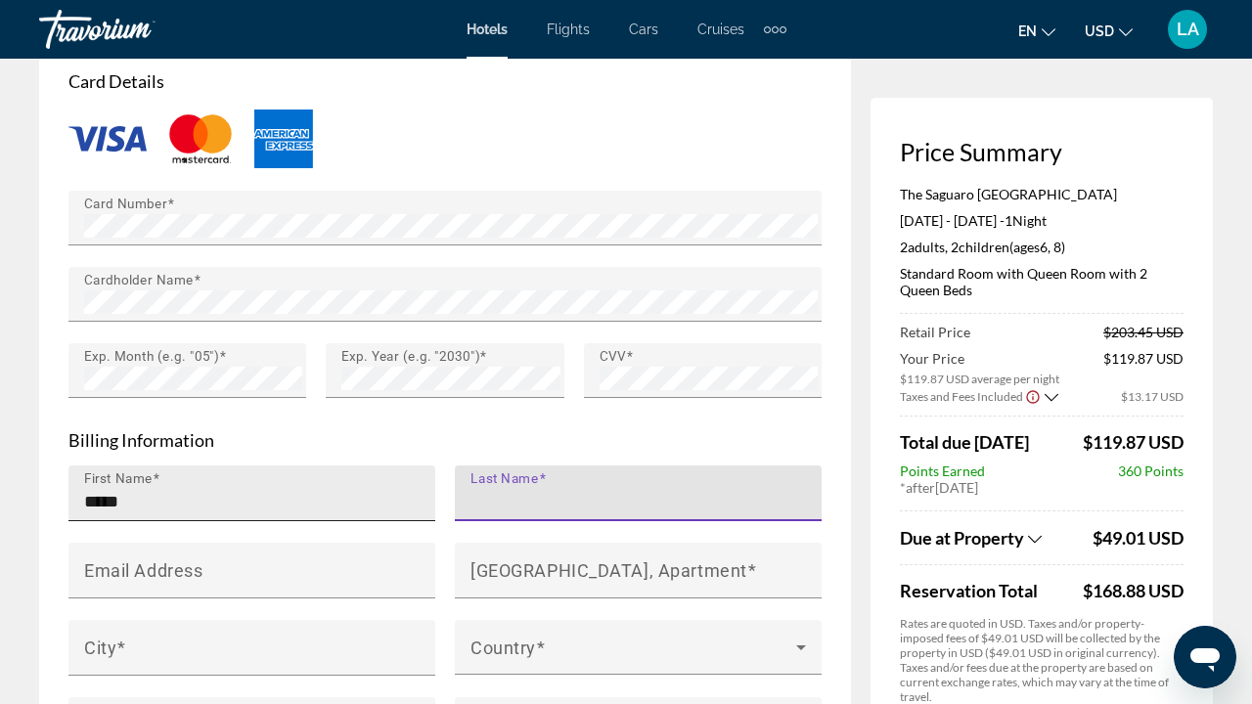
click at [171, 490] on input "*****" at bounding box center [257, 501] width 347 height 23
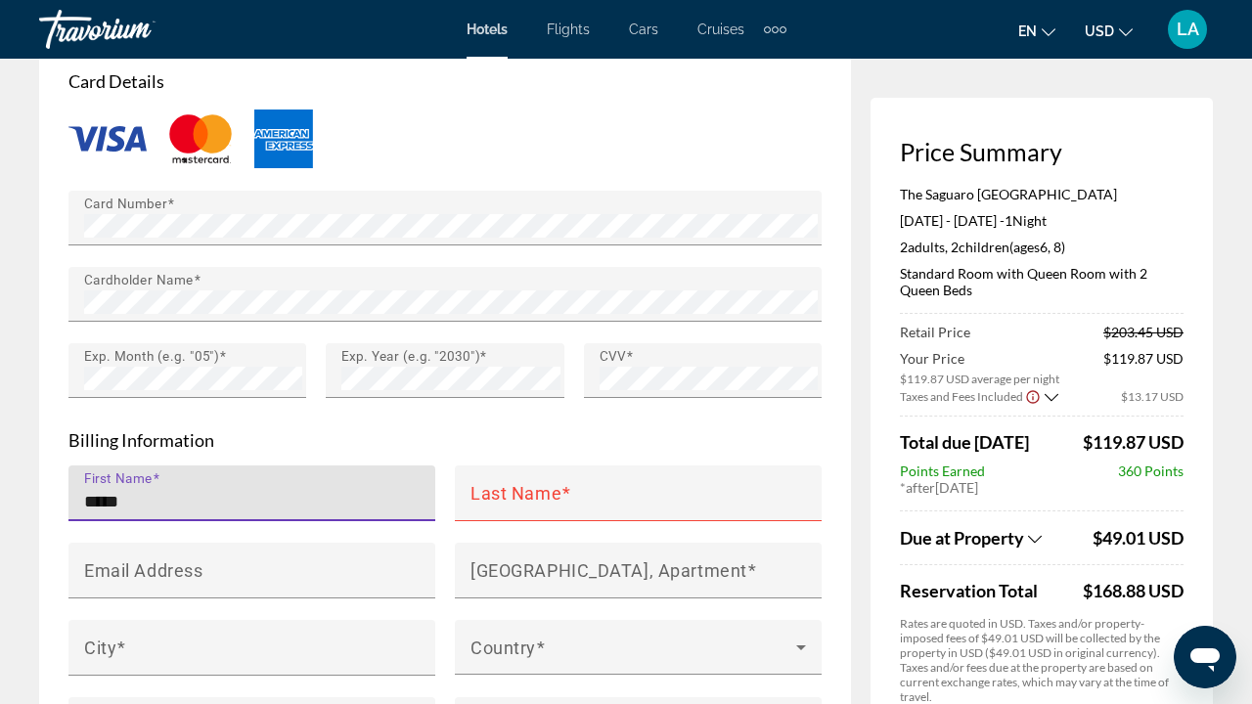
type input "*****"
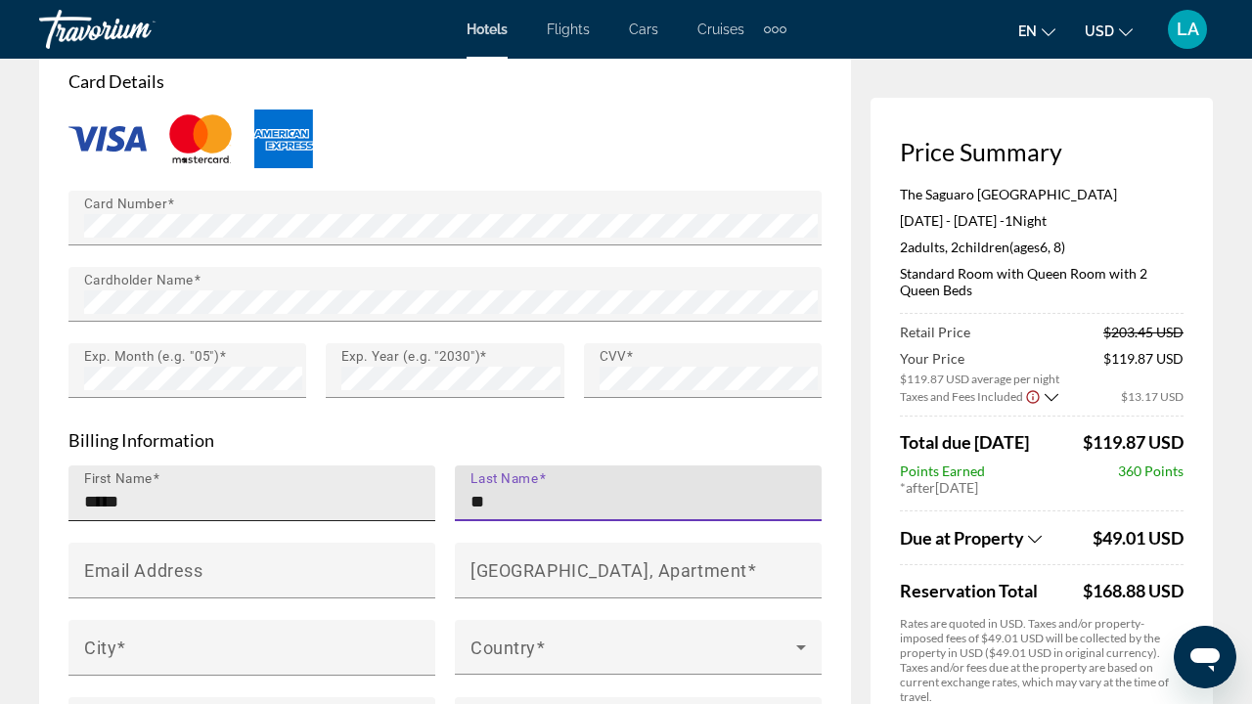
type input "*"
type input "********"
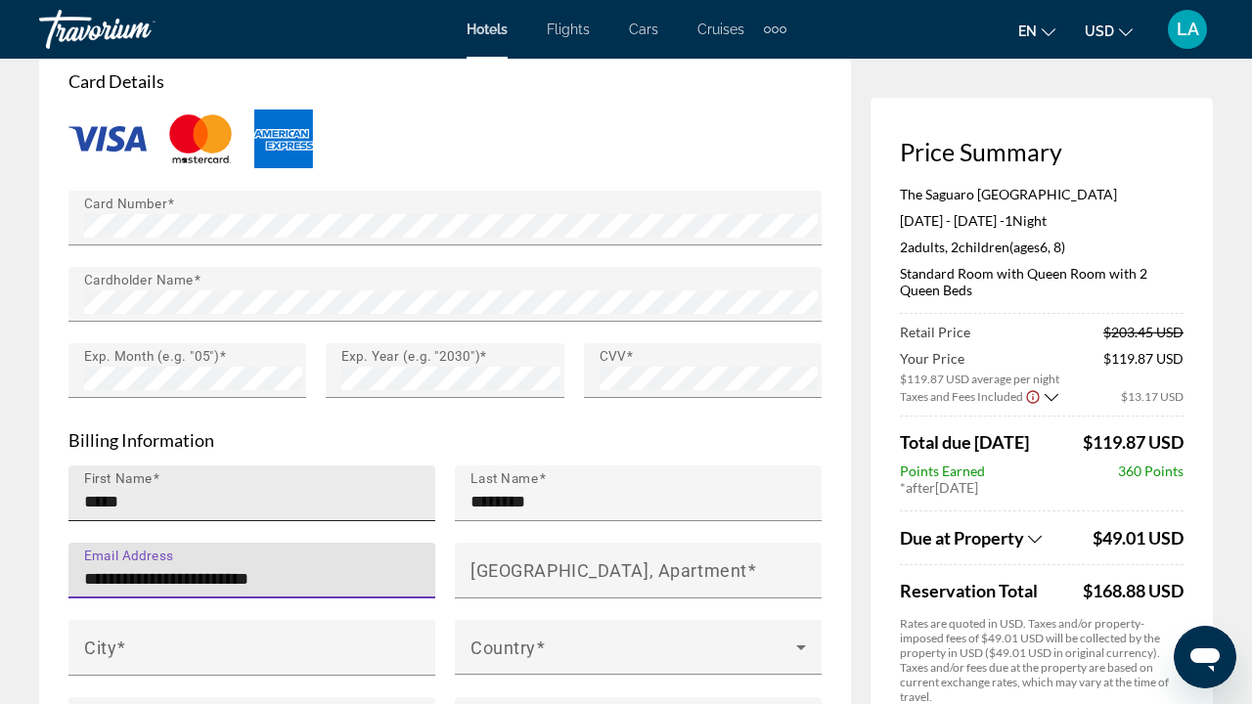
type input "**********"
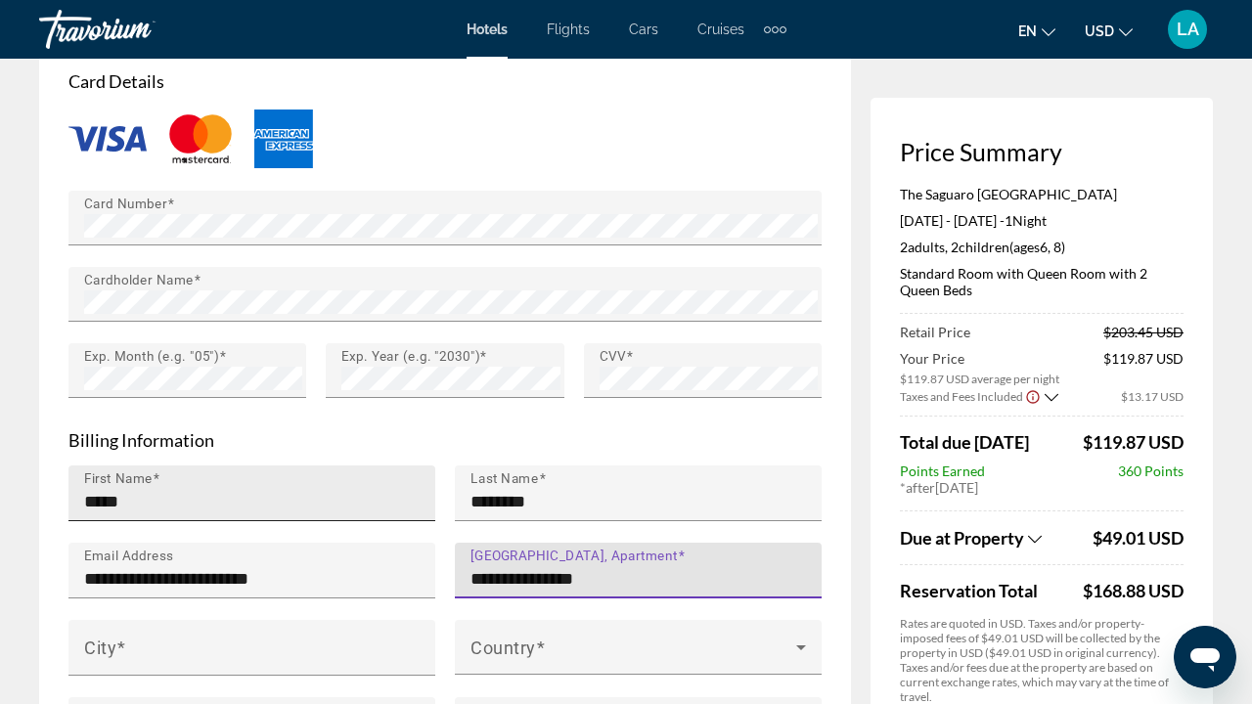
type input "**********"
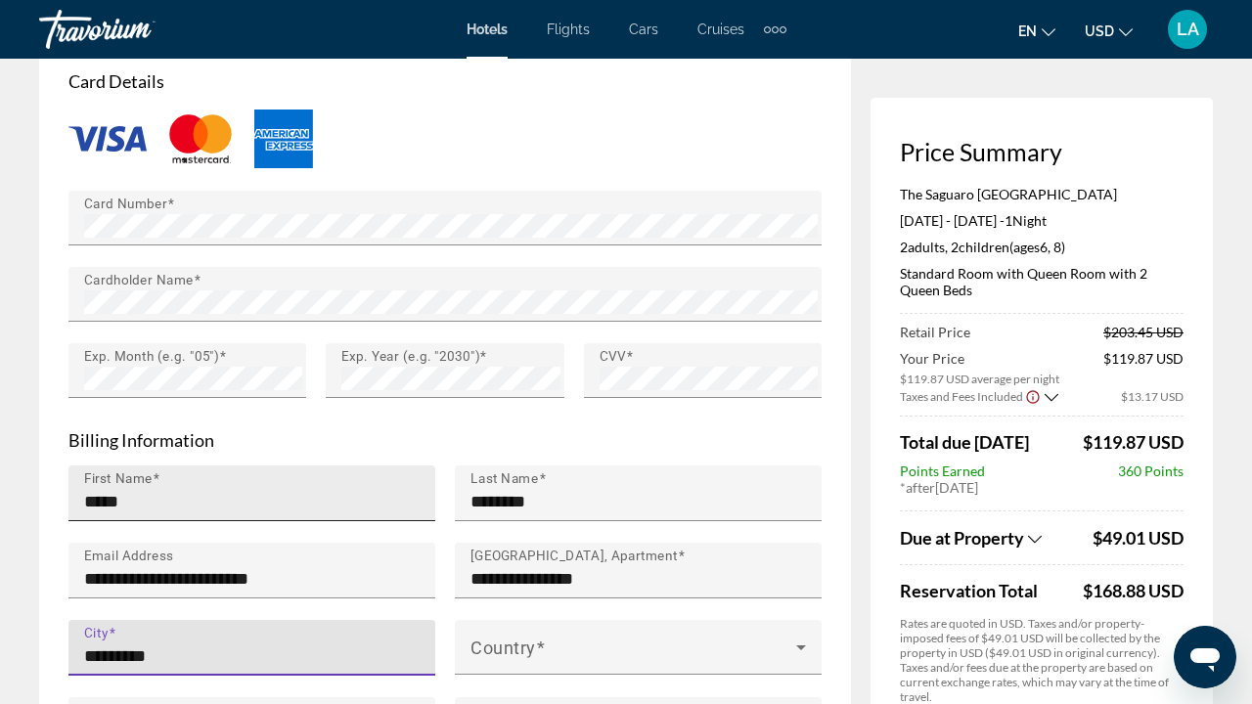
type input "*********"
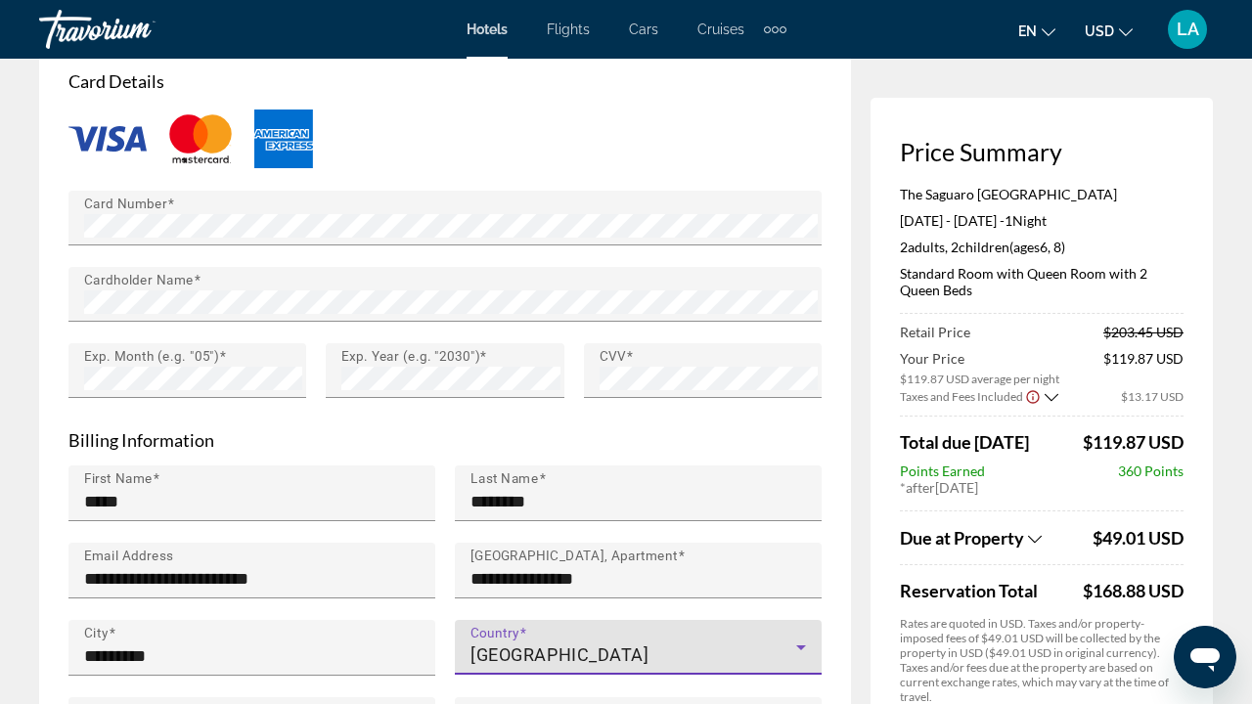
click at [606, 645] on span "[GEOGRAPHIC_DATA]" at bounding box center [560, 655] width 179 height 21
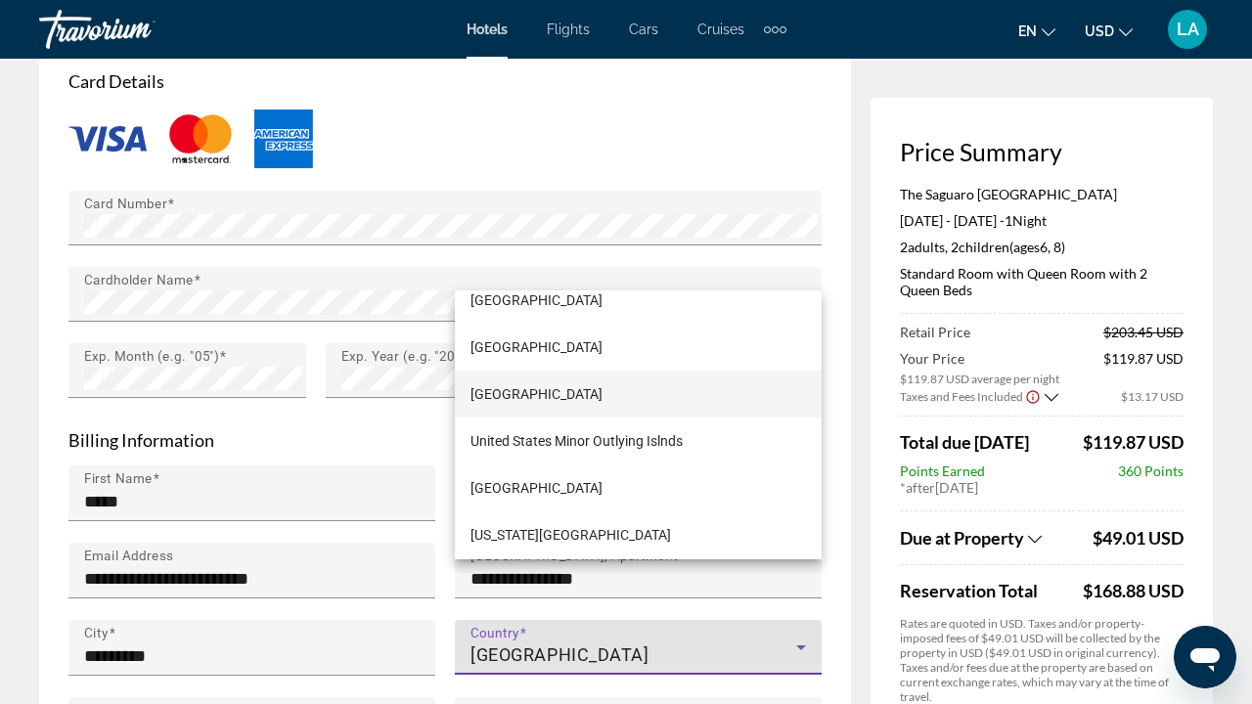
scroll to position [11285, 0]
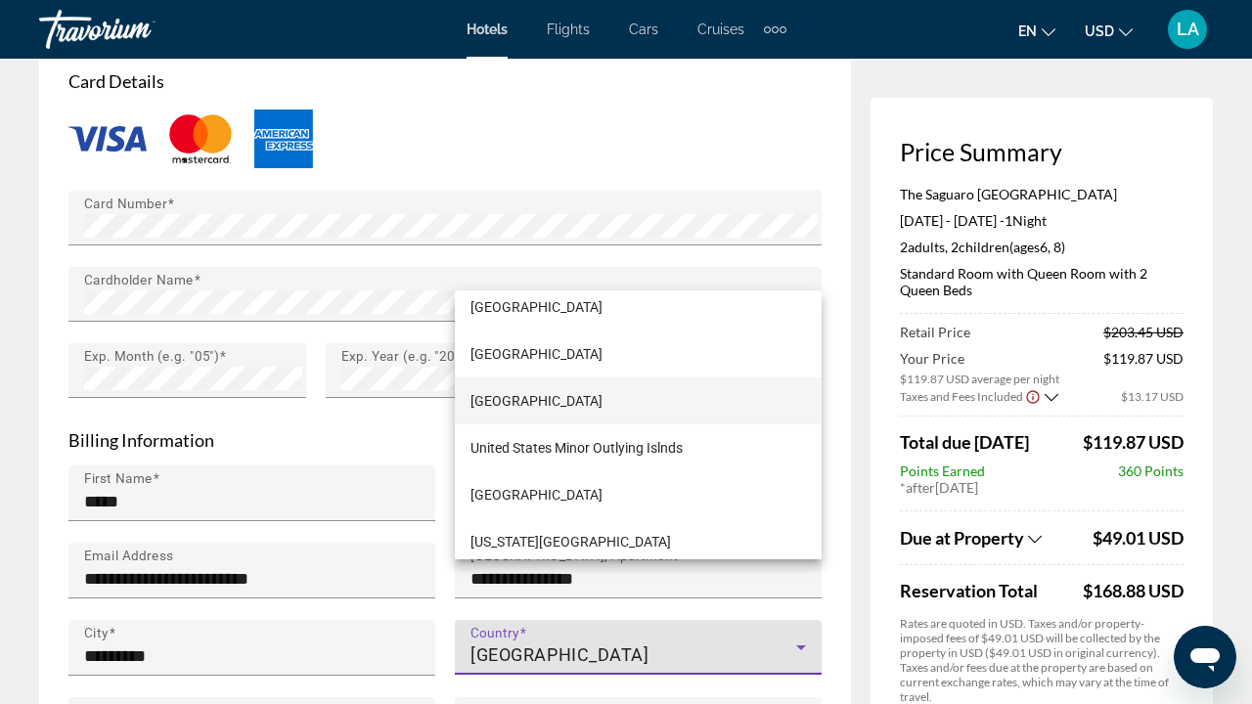
click at [603, 402] on span "[GEOGRAPHIC_DATA]" at bounding box center [537, 400] width 132 height 23
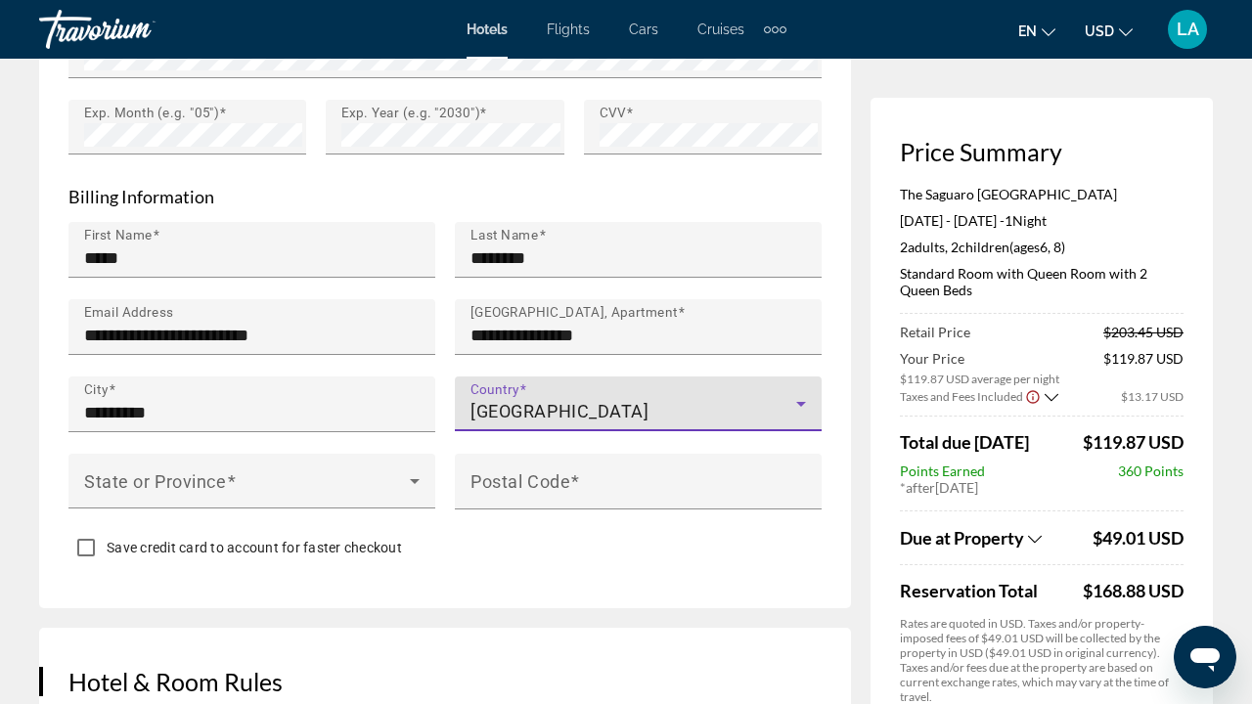
scroll to position [2054, 0]
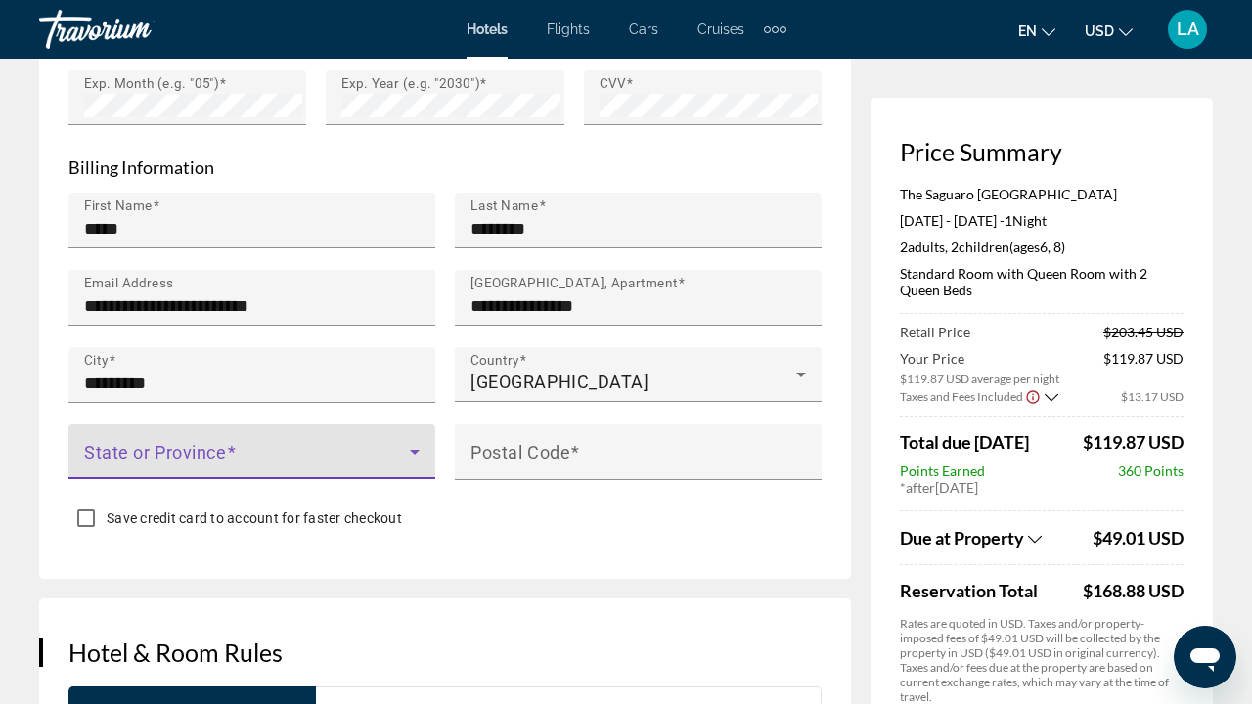
click at [286, 448] on span "Main content" at bounding box center [247, 459] width 326 height 23
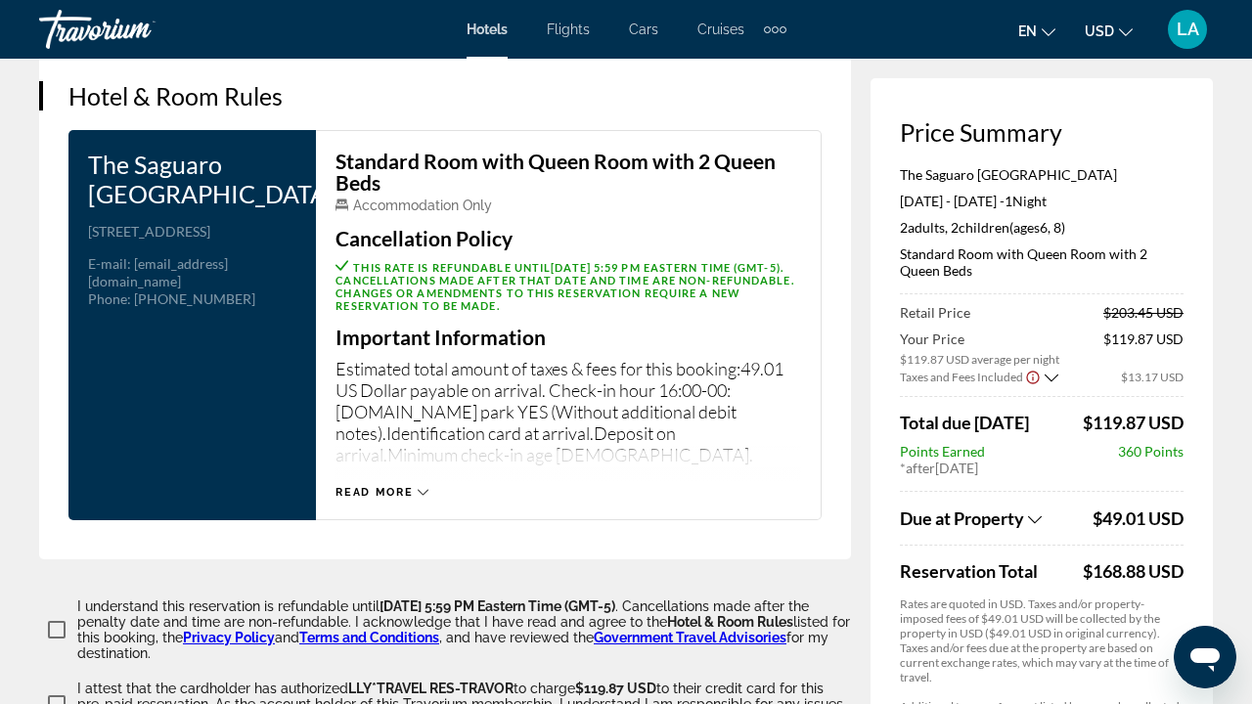
scroll to position [2637, 0]
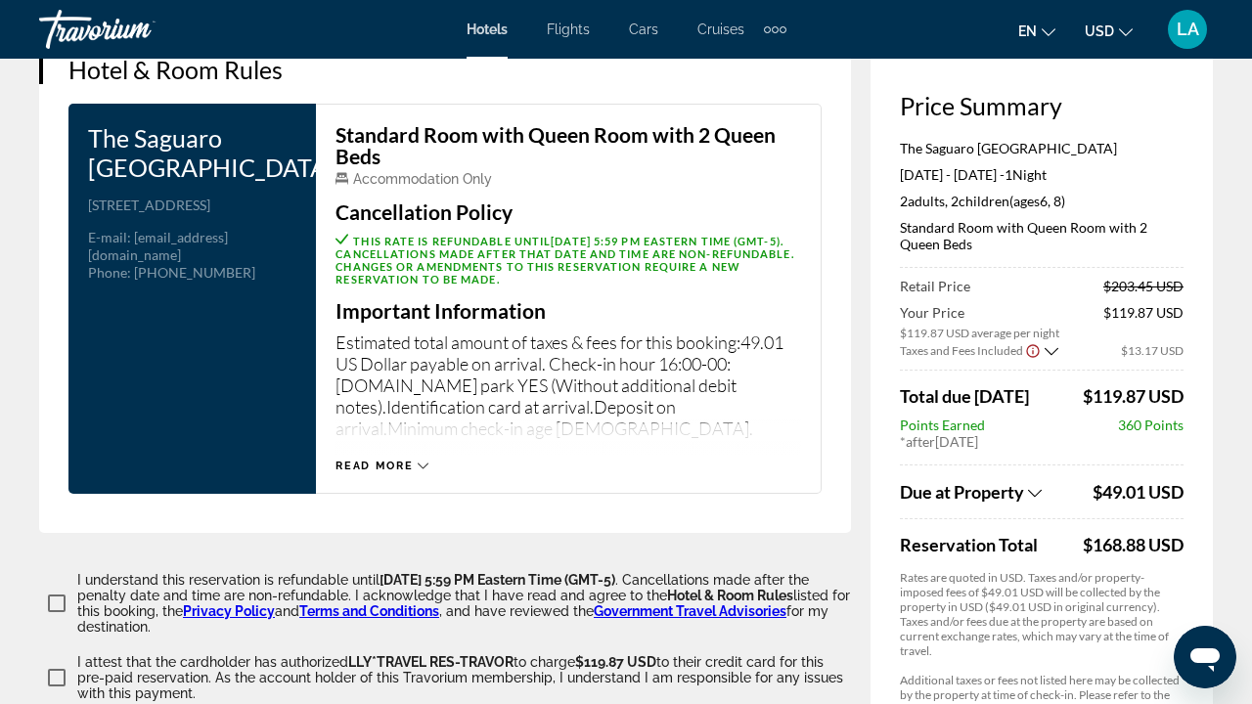
type input "*****"
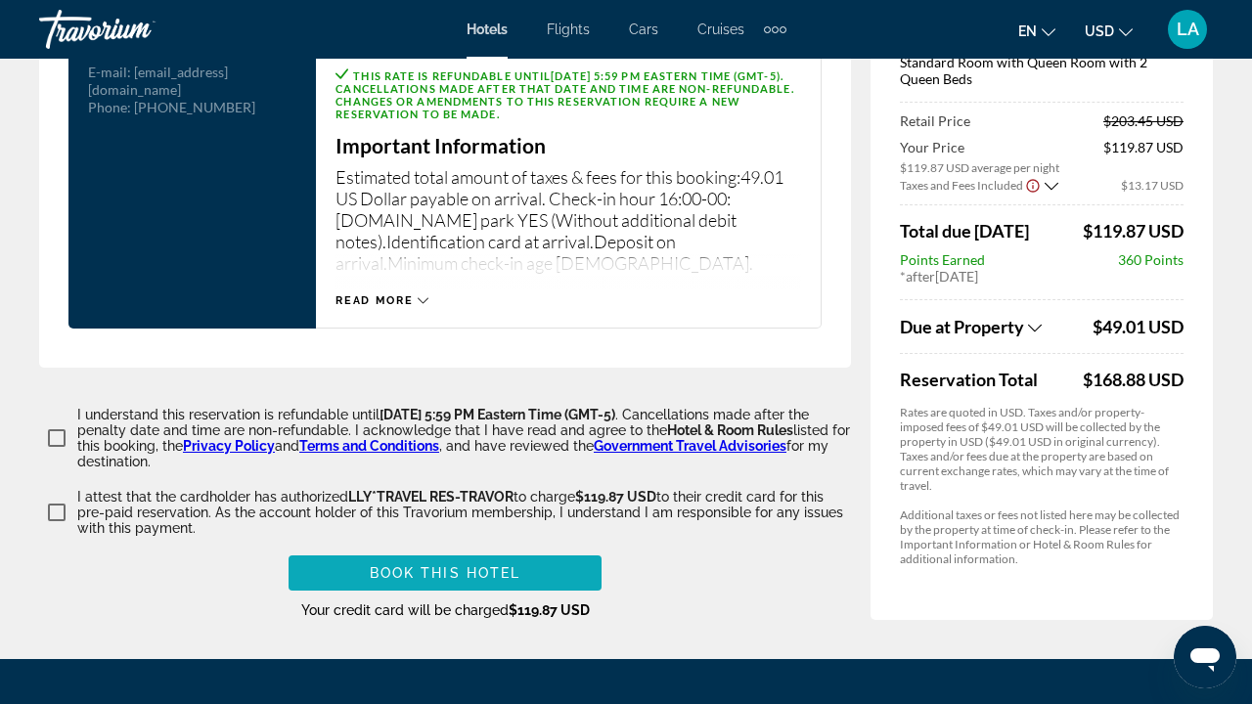
click at [505, 565] on span "Book this hotel" at bounding box center [446, 573] width 152 height 16
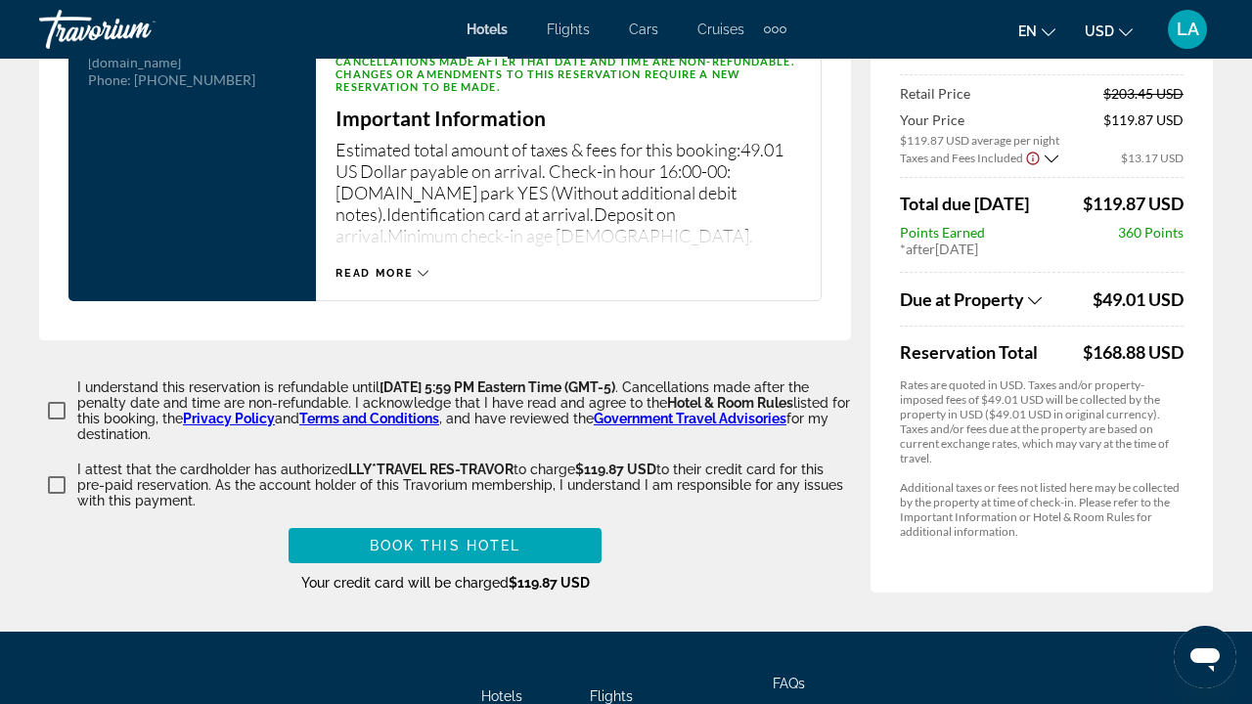
scroll to position [2850, 0]
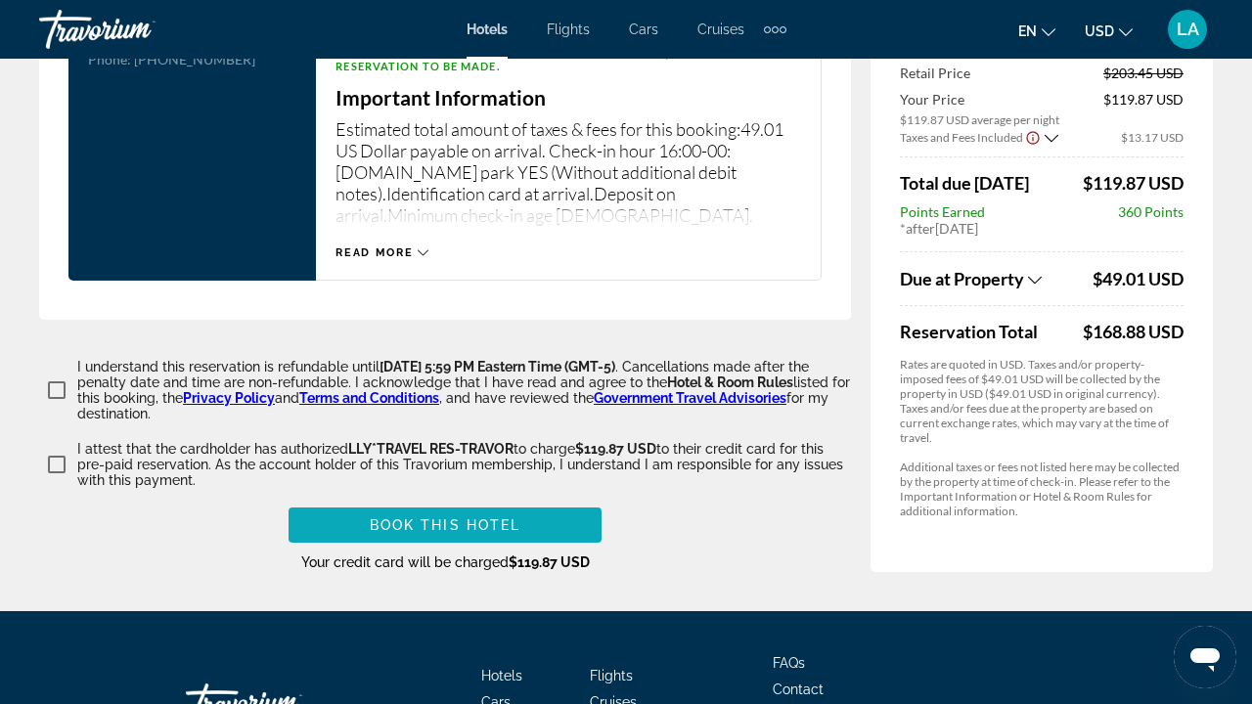
type input "**********"
click at [520, 502] on span "Main content" at bounding box center [445, 525] width 313 height 47
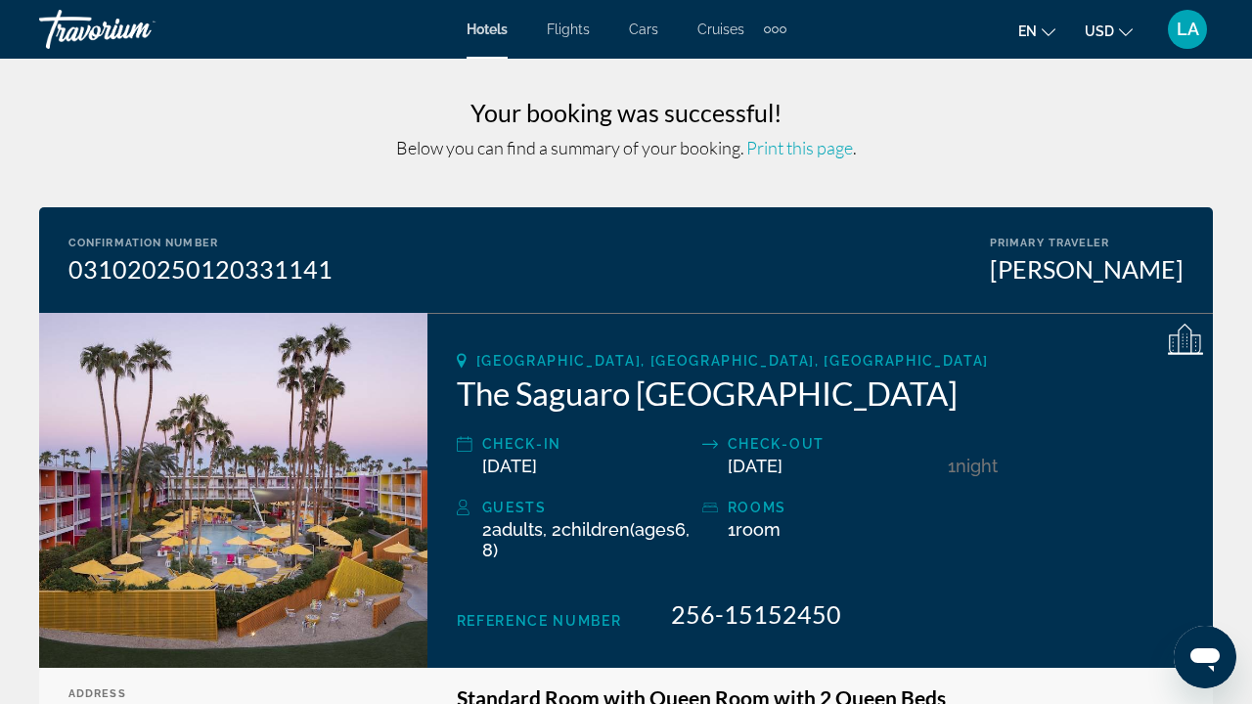
click at [815, 146] on span "Print this page" at bounding box center [799, 148] width 107 height 22
